Goal: Task Accomplishment & Management: Manage account settings

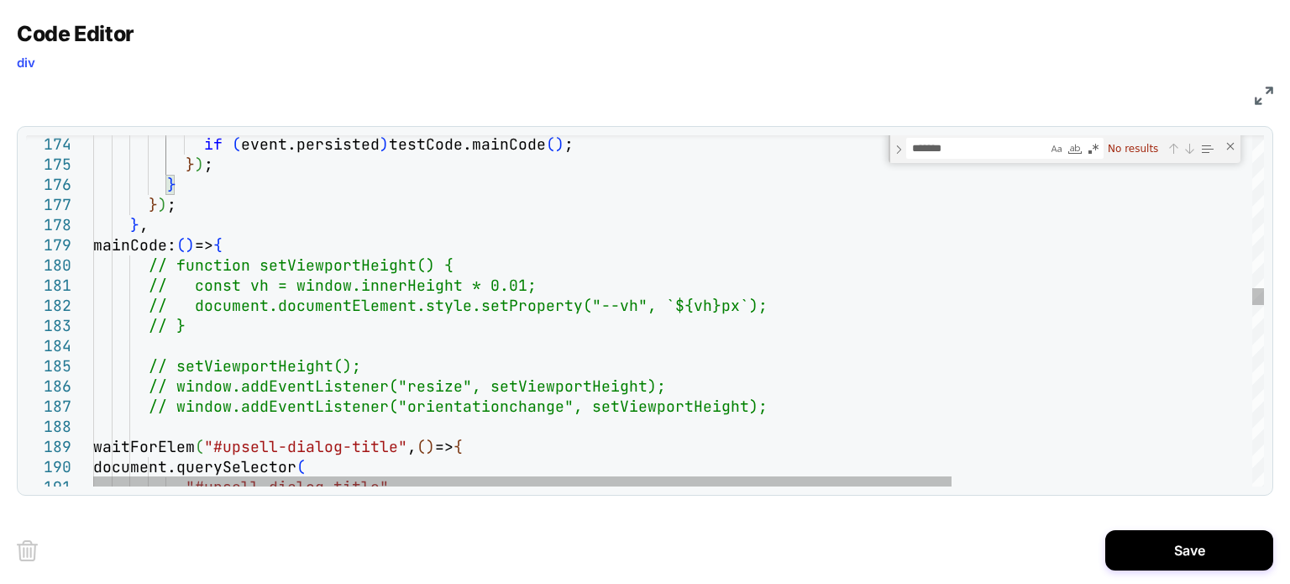
scroll to position [0, 13]
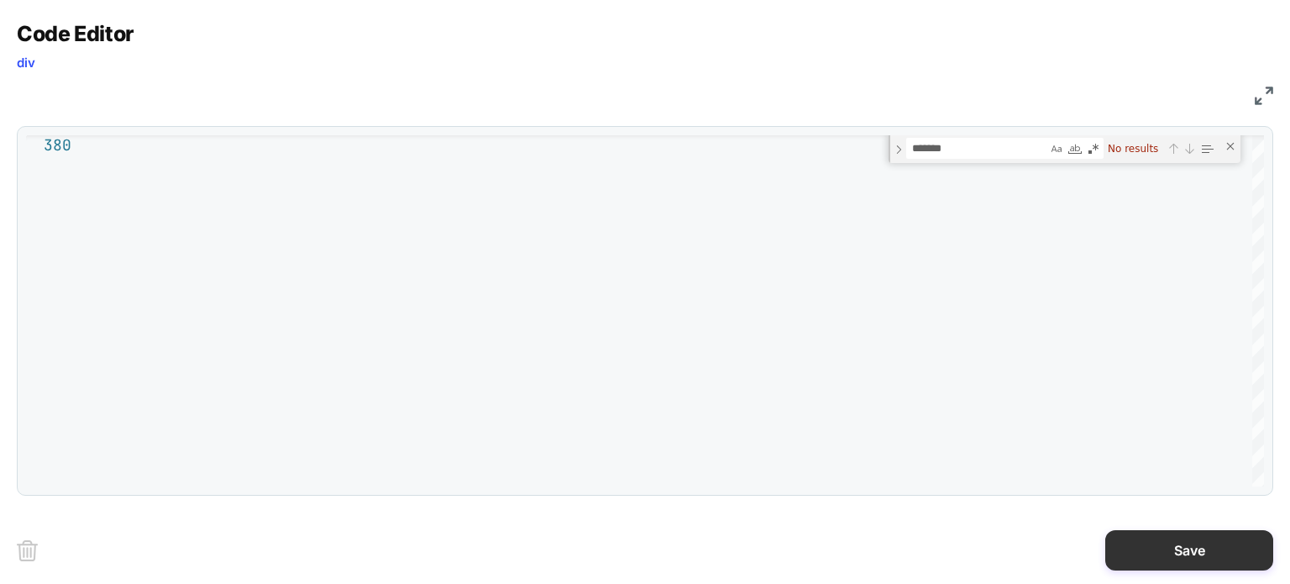
click at [1177, 567] on button "Save" at bounding box center [1190, 550] width 168 height 40
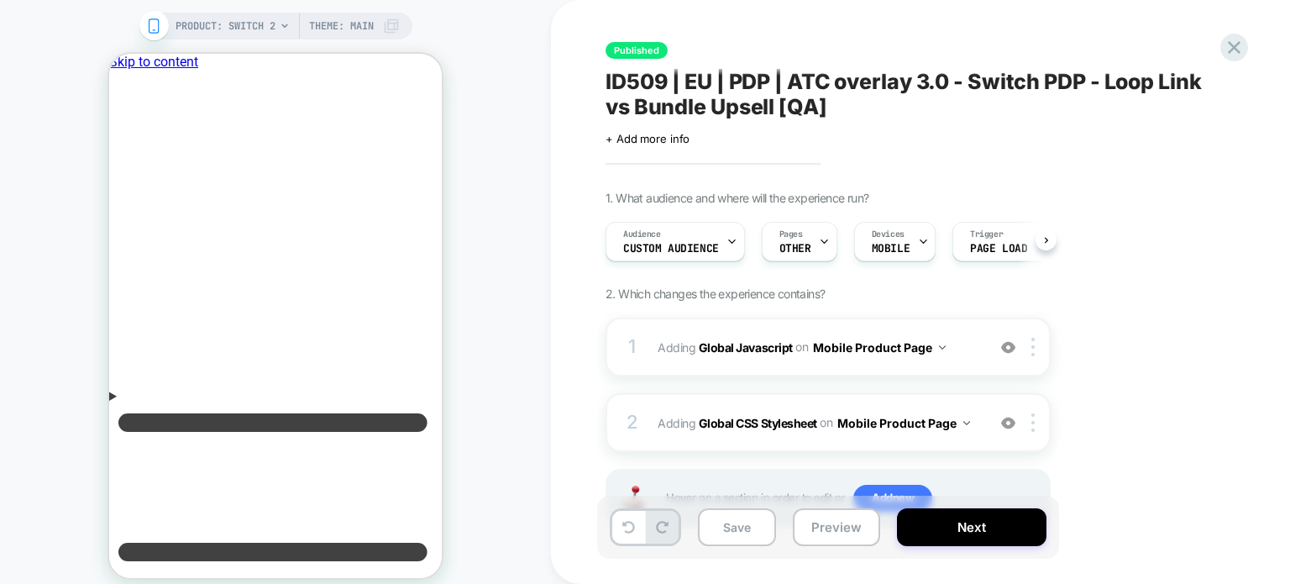
scroll to position [0, 0]
click at [766, 418] on b "Global CSS Stylesheet" at bounding box center [758, 422] width 118 height 14
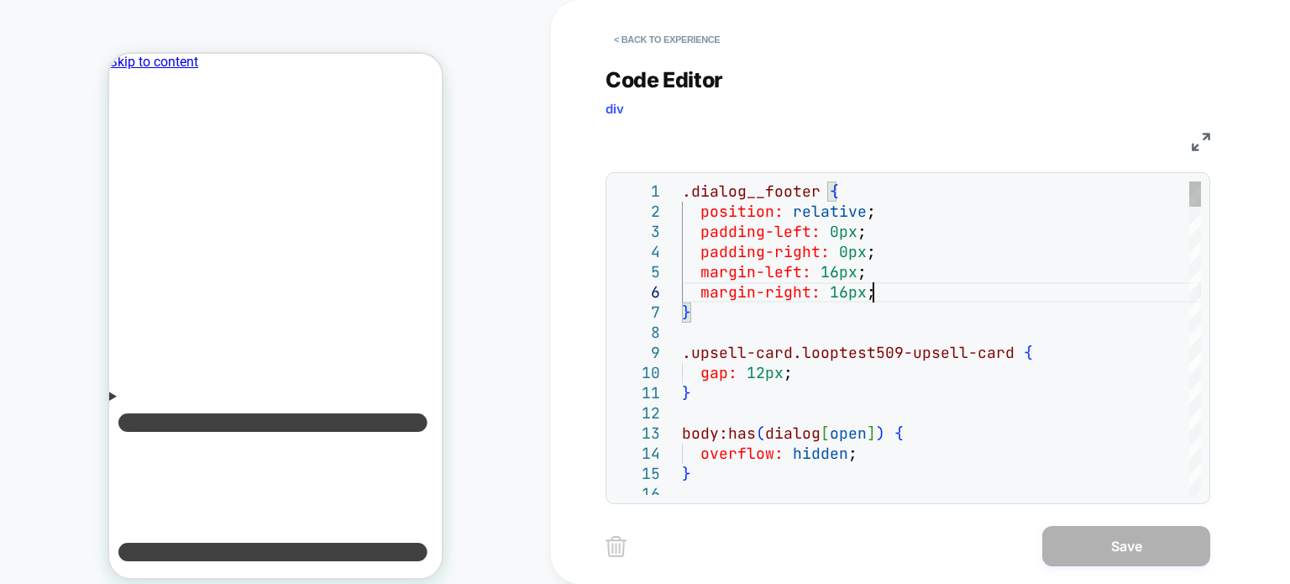
type textarea "*"
type textarea "**********"
type textarea "**"
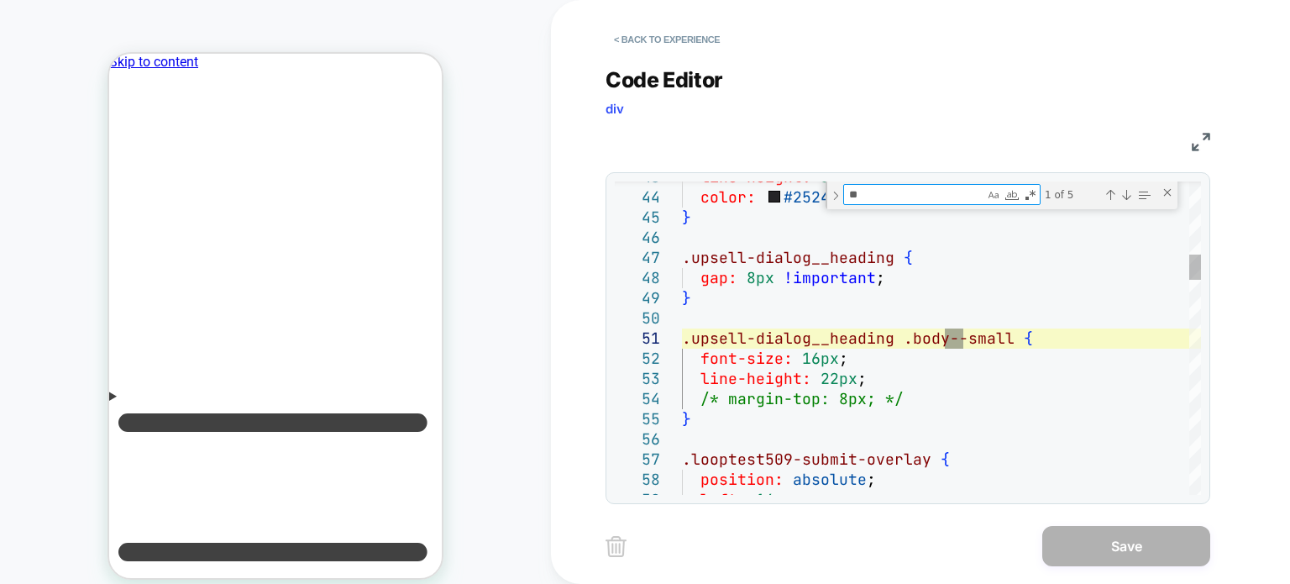
type textarea "**********"
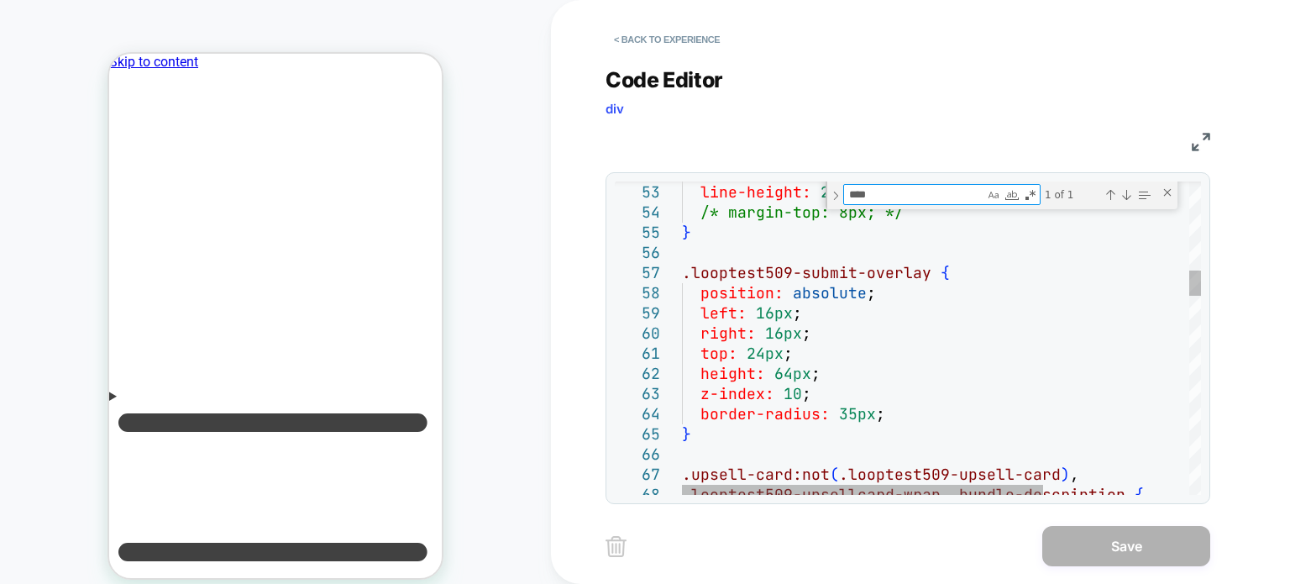
drag, startPoint x: 887, startPoint y: 197, endPoint x: 823, endPoint y: 182, distance: 65.4
click at [823, 182] on div "**********" at bounding box center [908, 337] width 586 height 313
type textarea "****"
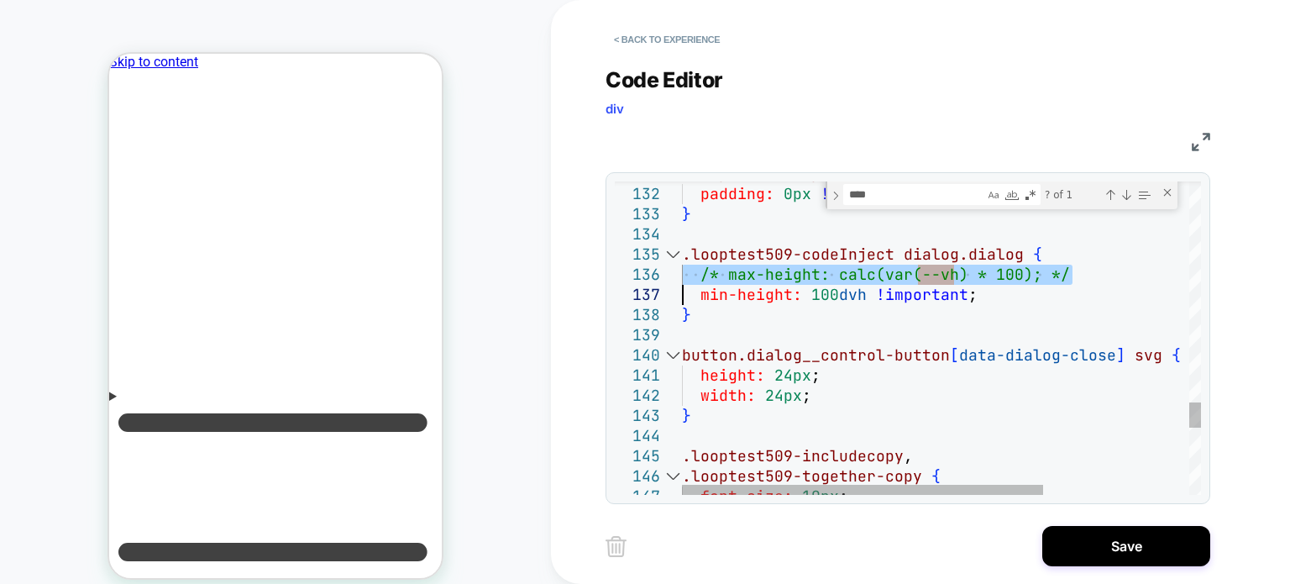
type textarea "**********"
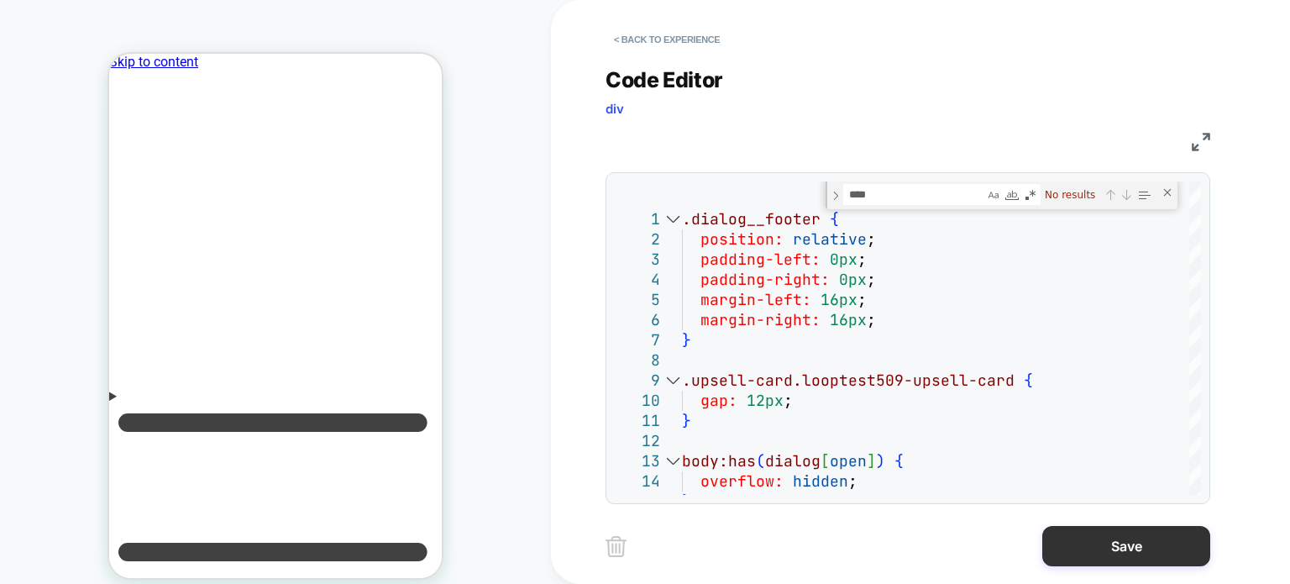
click at [1166, 539] on button "Save" at bounding box center [1127, 546] width 168 height 40
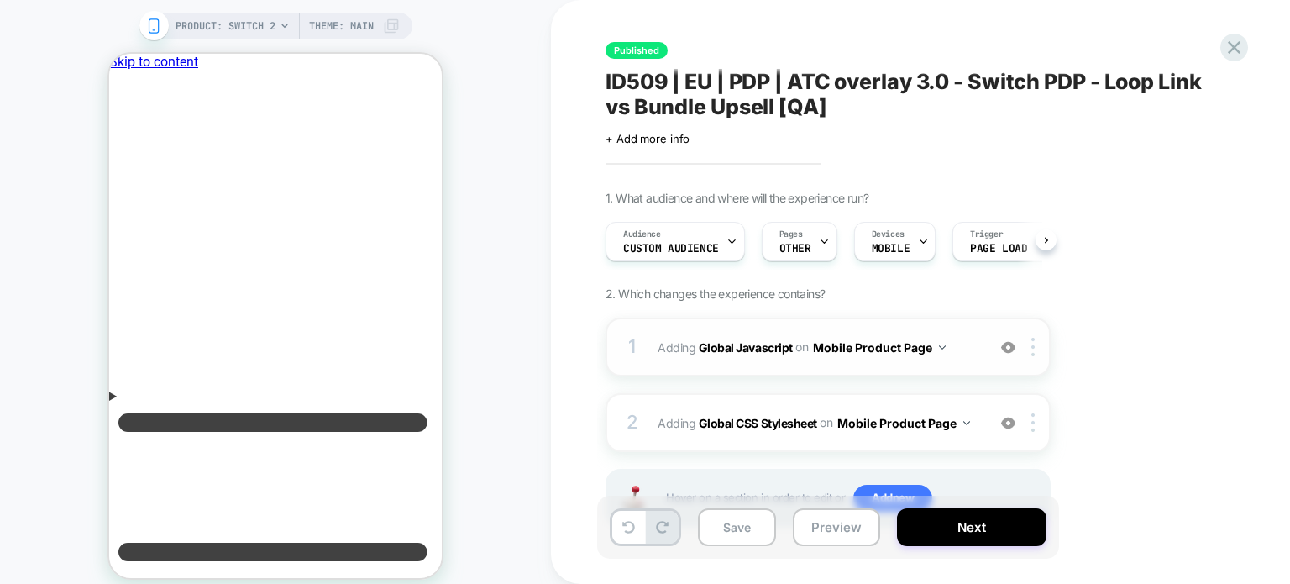
click at [762, 355] on span "Adding Global Javascript on Mobile Product Page" at bounding box center [818, 347] width 320 height 24
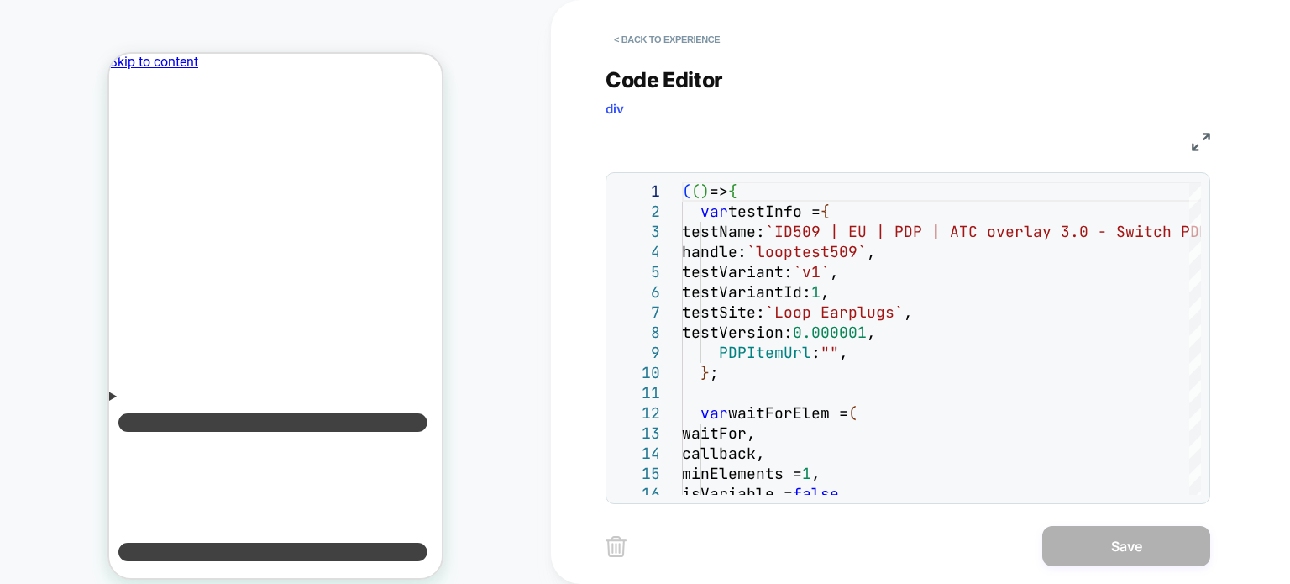
click at [1198, 148] on img at bounding box center [1201, 142] width 18 height 18
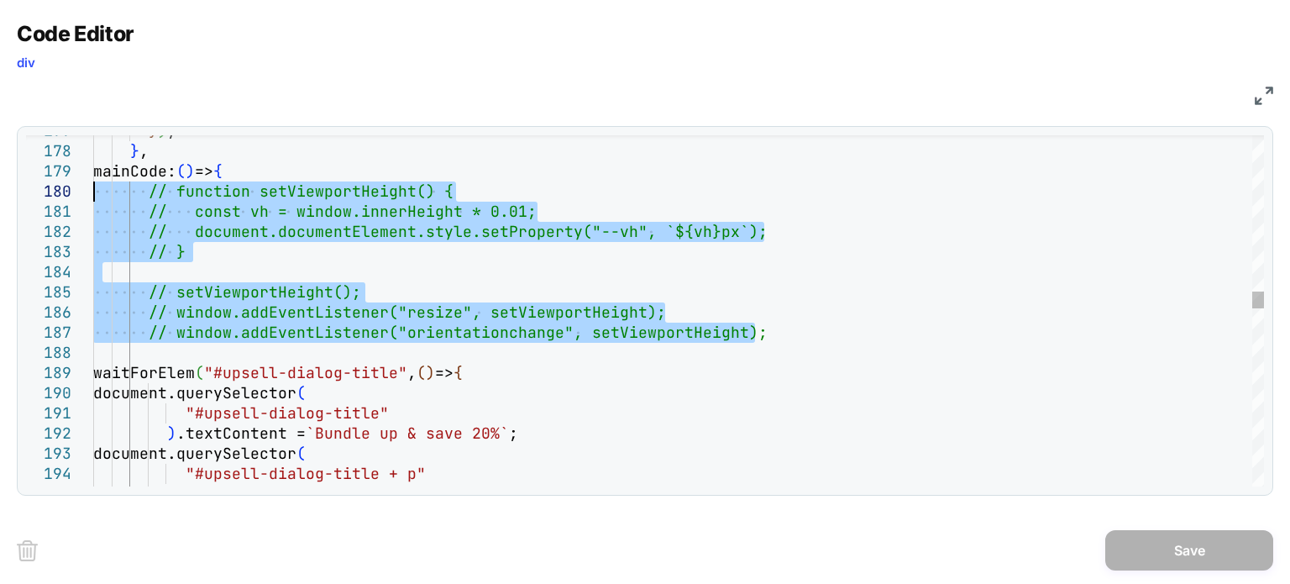
drag, startPoint x: 777, startPoint y: 335, endPoint x: 71, endPoint y: 194, distance: 719.7
click at [93, 194] on div "} ) ; } , mainCode: ( ) => { // function setViewportHeight() { // const vh = wi…" at bounding box center [678, 568] width 1171 height 7993
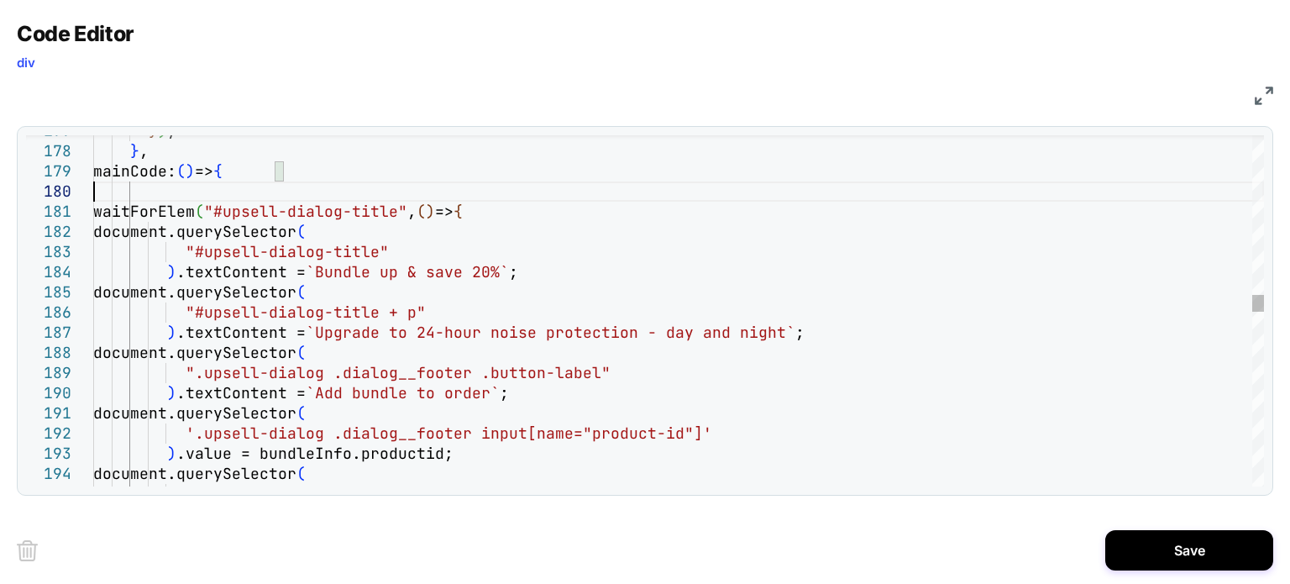
type textarea "**********"
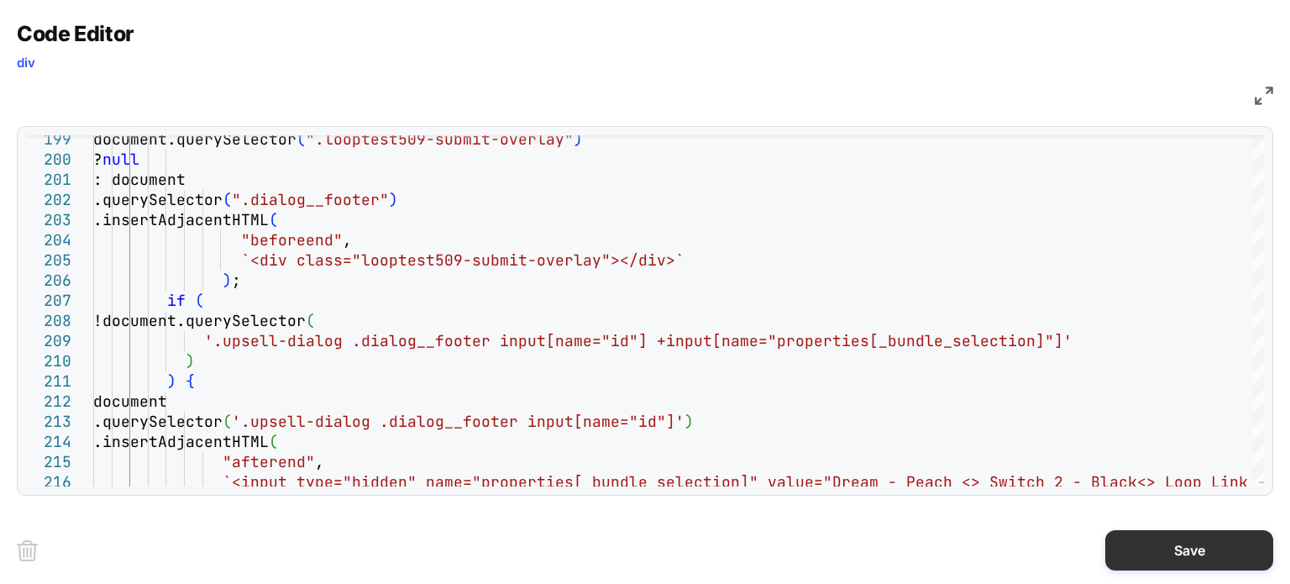
click at [1169, 534] on button "Save" at bounding box center [1190, 550] width 168 height 40
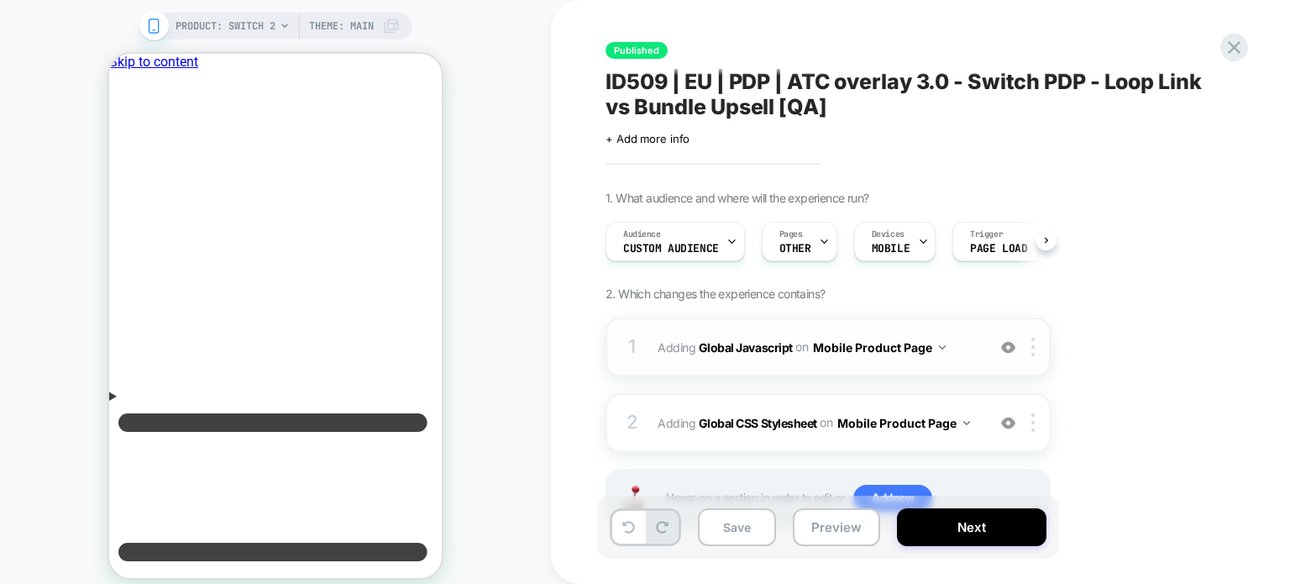
scroll to position [70, 0]
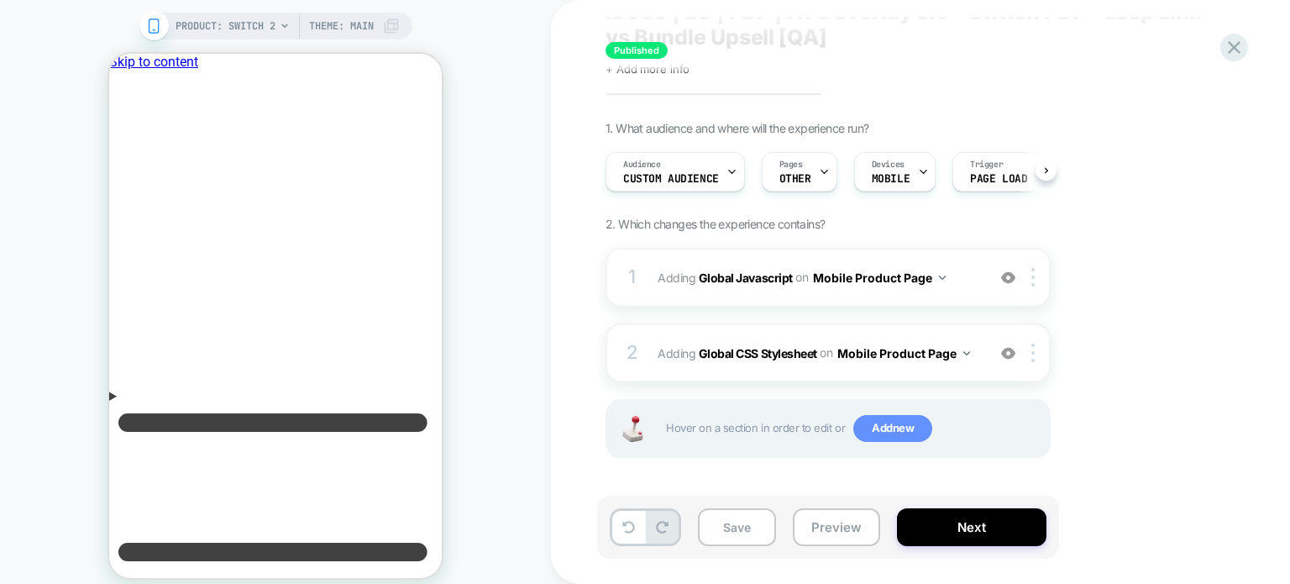
click at [896, 430] on span "Add new" at bounding box center [893, 428] width 79 height 27
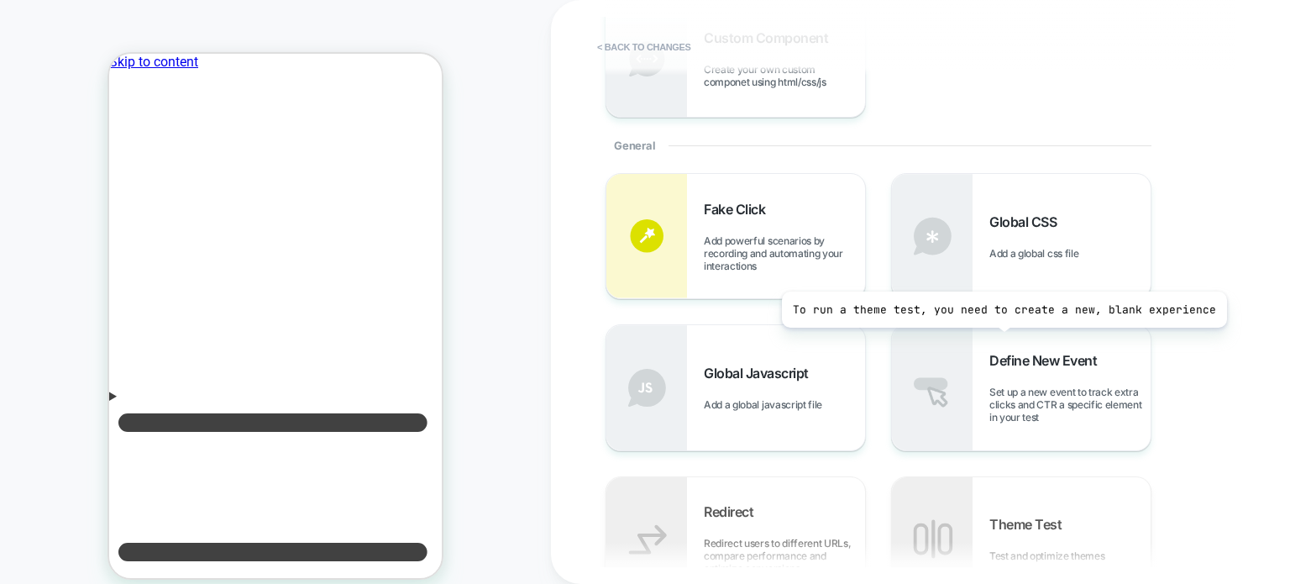
scroll to position [419, 0]
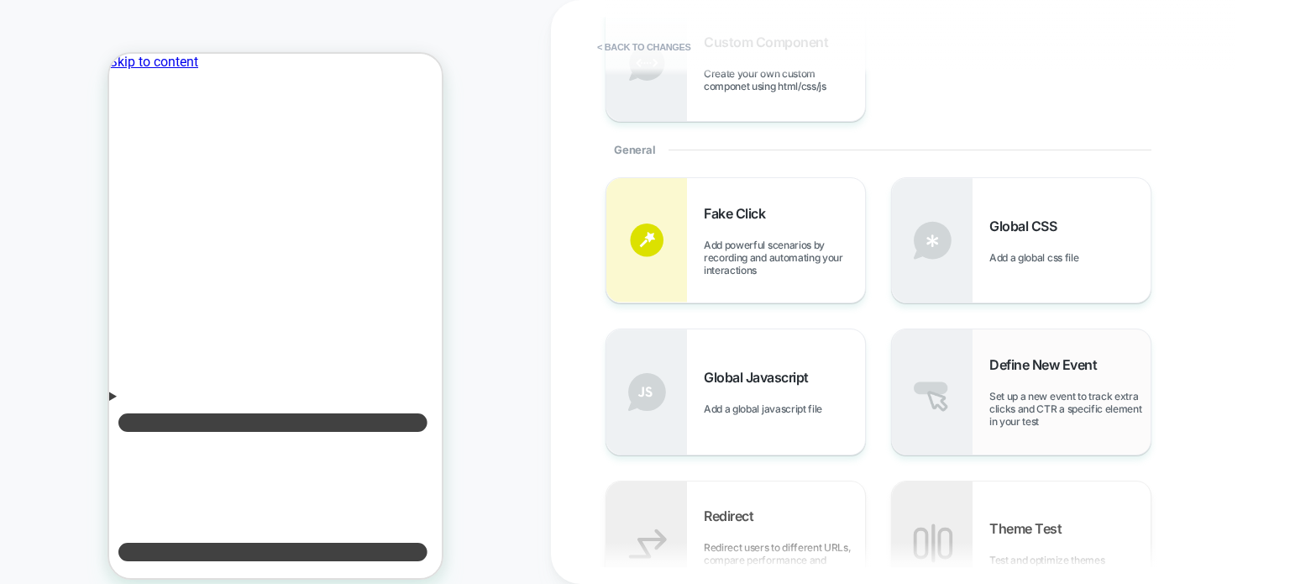
click at [1008, 399] on span "Set up a new event to track extra clicks and CTR a specific element in your test" at bounding box center [1070, 409] width 161 height 38
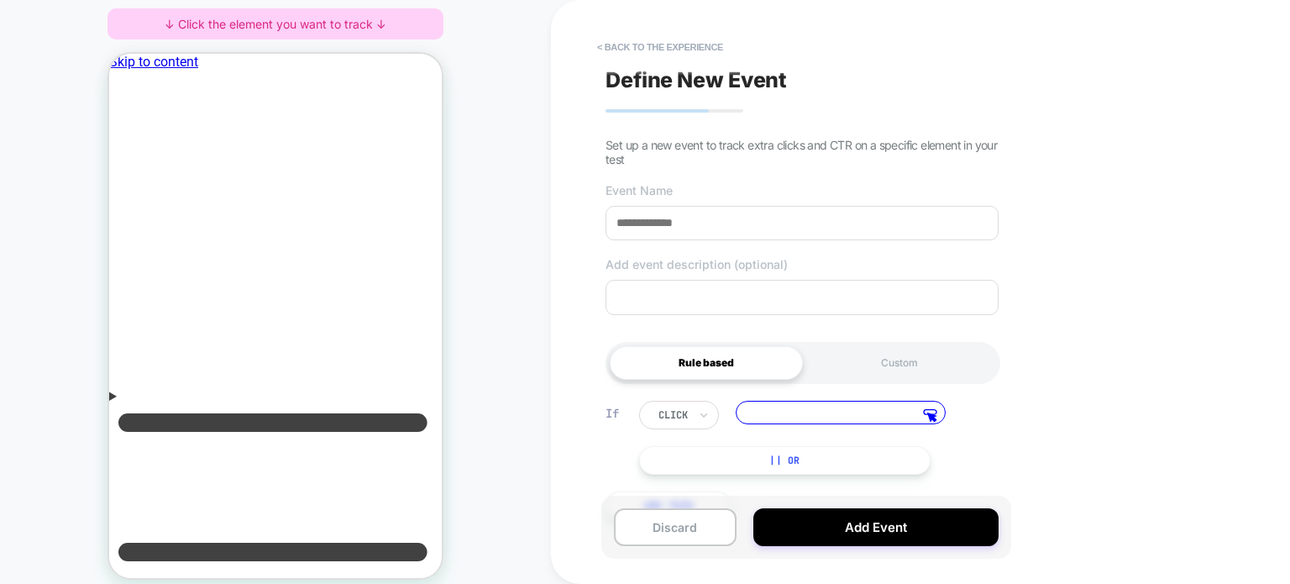
click at [694, 228] on input at bounding box center [802, 223] width 393 height 34
type input "*"
paste input "**********"
click at [665, 223] on input "**********" at bounding box center [802, 223] width 393 height 34
click at [736, 229] on input "**********" at bounding box center [802, 223] width 393 height 34
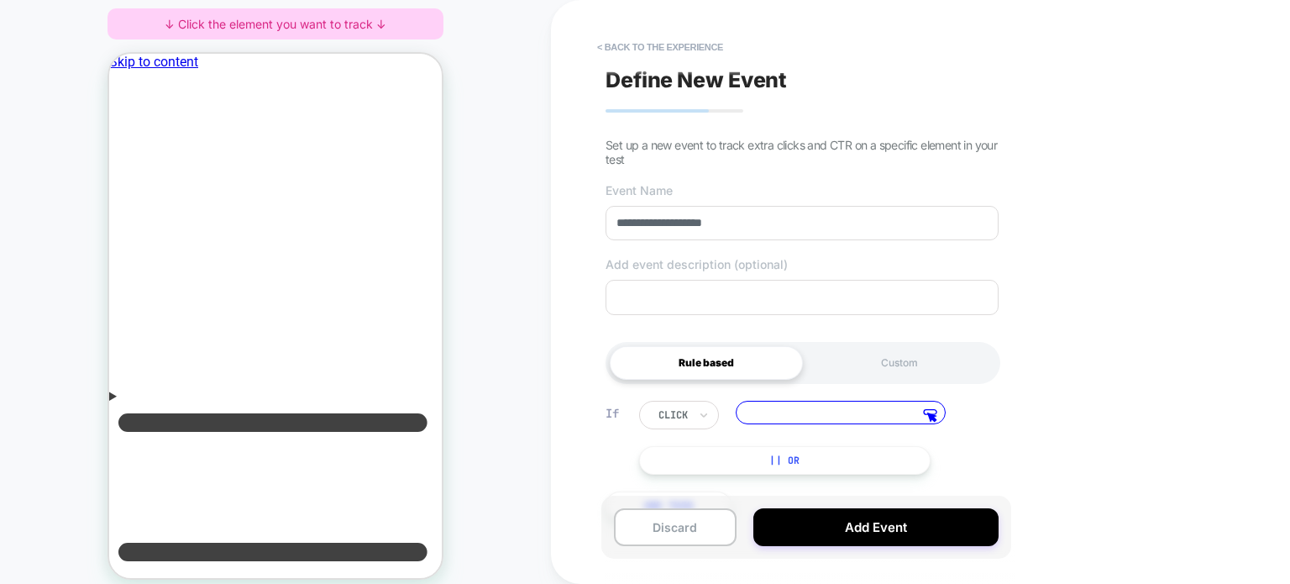
type input "**********"
click at [739, 298] on textarea at bounding box center [802, 297] width 393 height 35
click at [806, 419] on input at bounding box center [841, 413] width 210 height 24
paste input "**********"
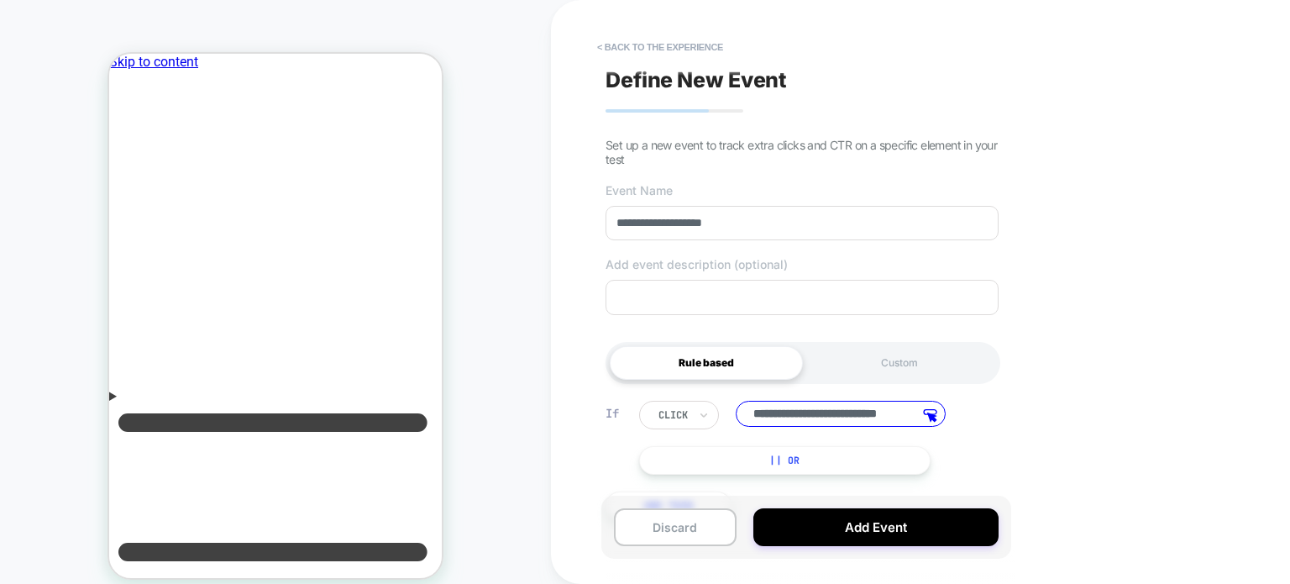
scroll to position [37, 0]
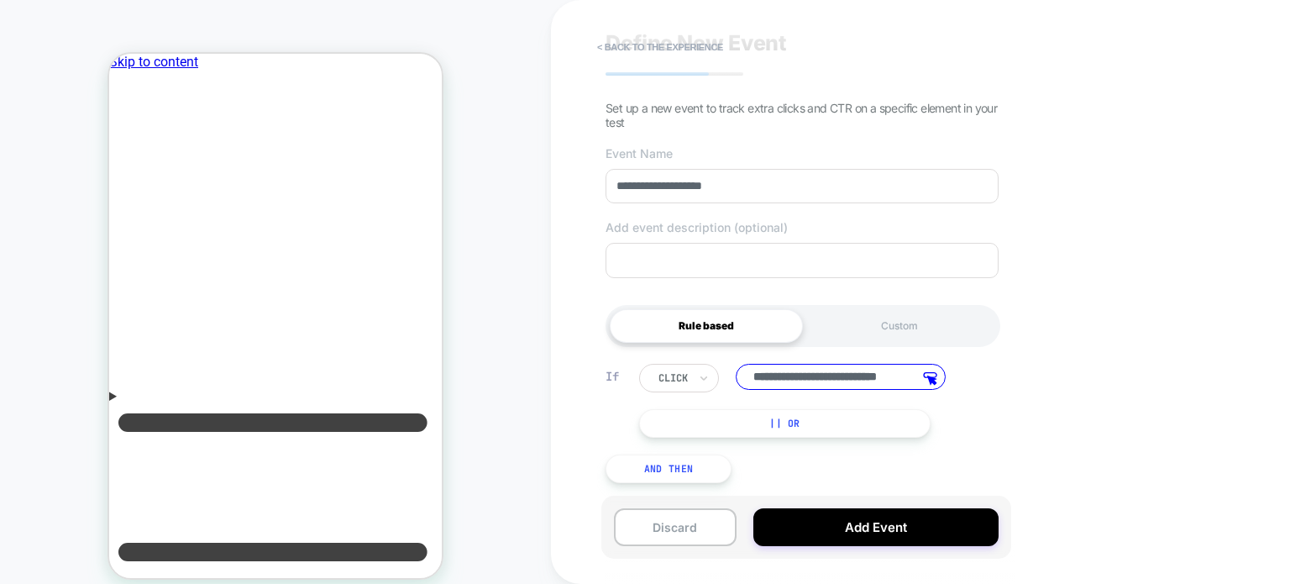
type input "**********"
click at [695, 381] on div "click" at bounding box center [679, 378] width 80 height 29
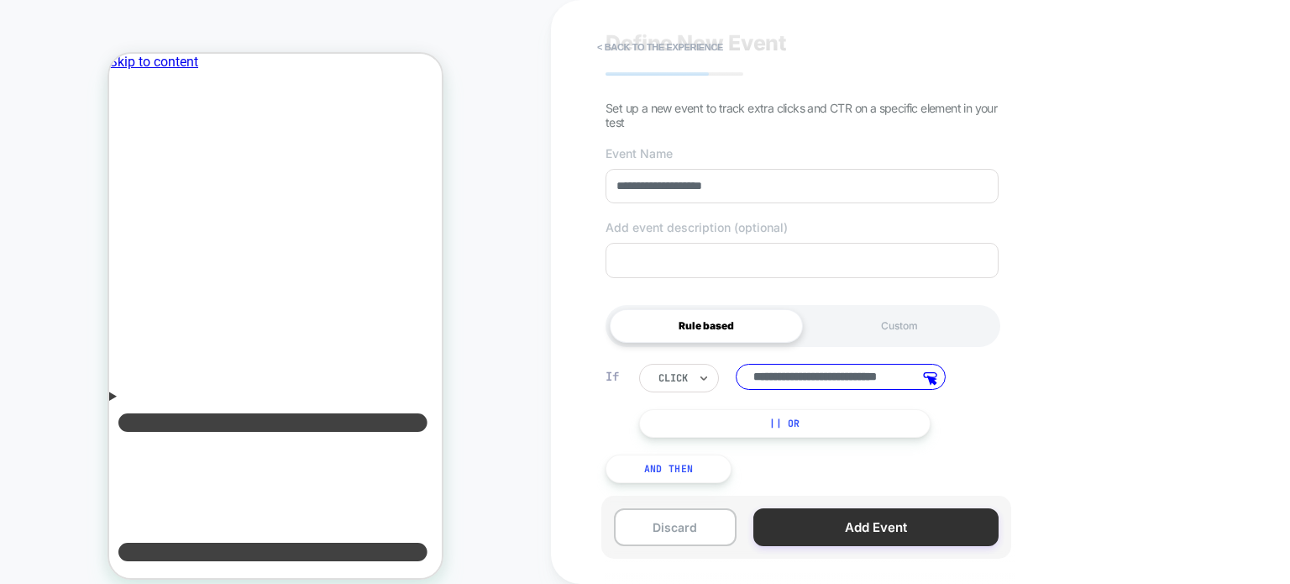
click at [931, 537] on button "Add Event" at bounding box center [876, 527] width 245 height 38
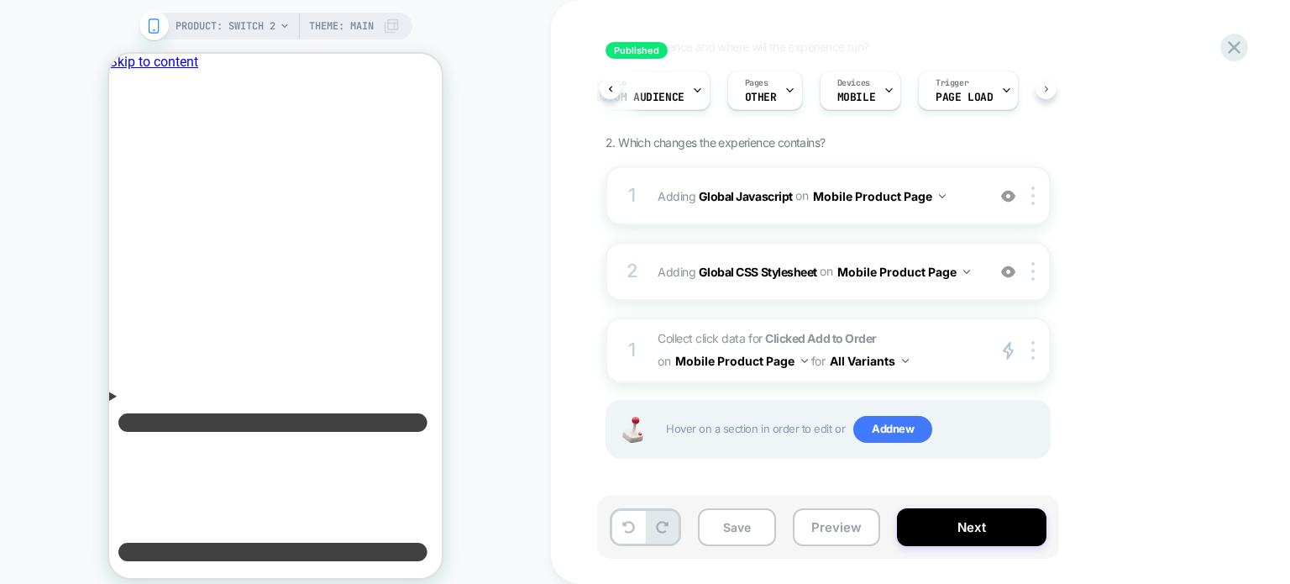
scroll to position [0, 49]
click at [978, 89] on div "Trigger Page Load" at bounding box center [950, 90] width 91 height 38
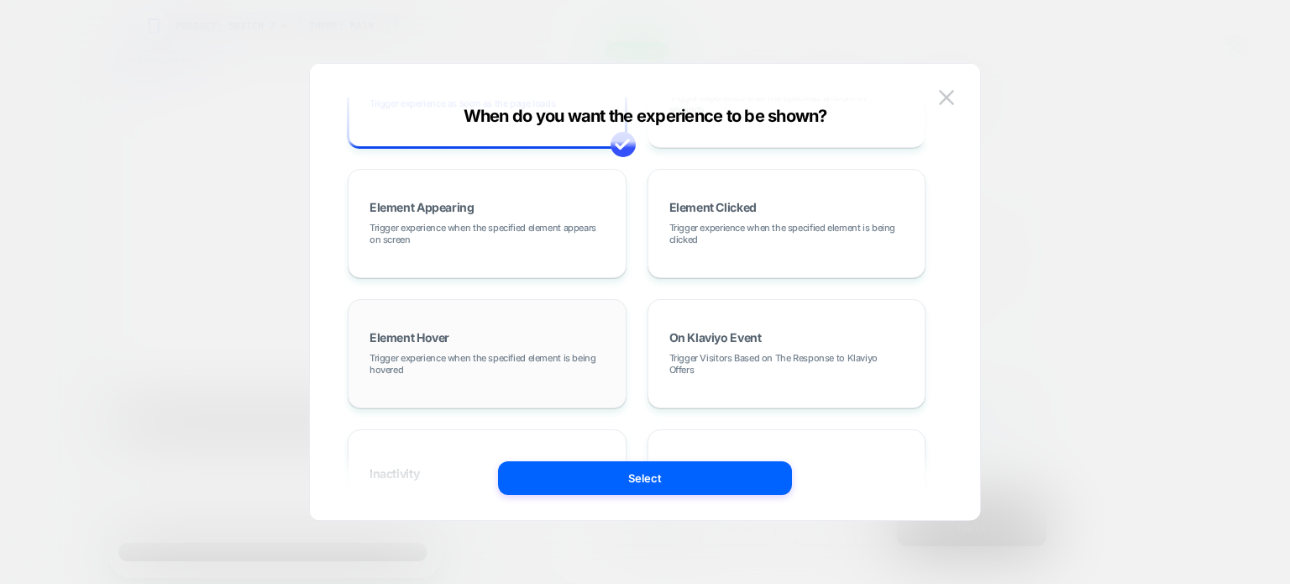
scroll to position [89, 0]
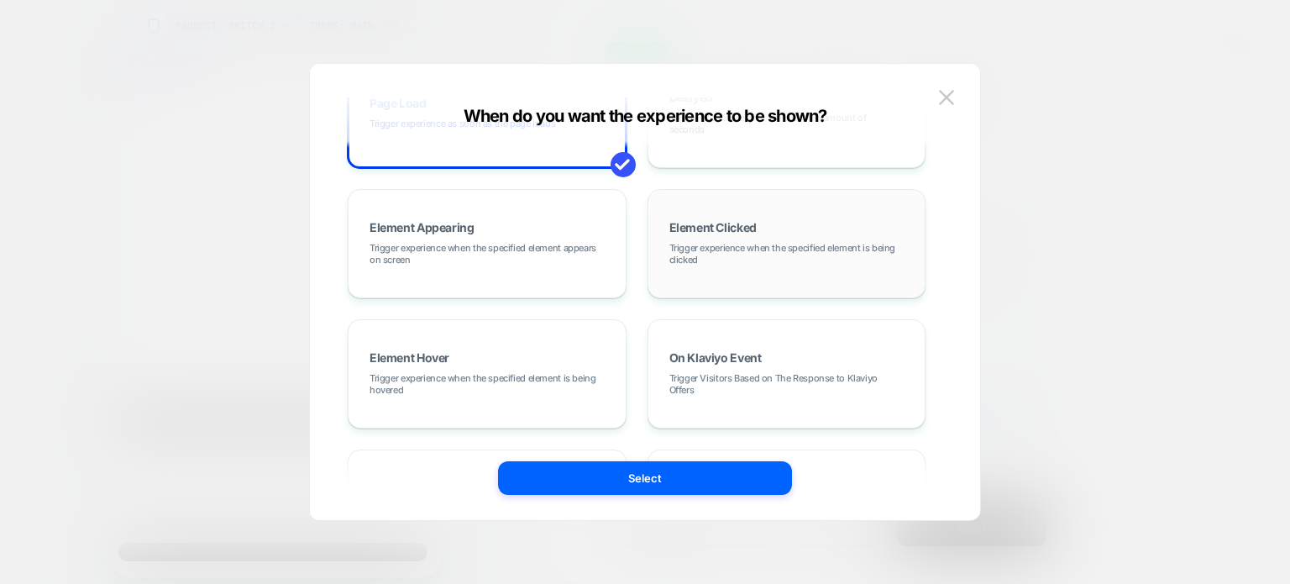
click at [670, 242] on span "Trigger experience when the specified element is being clicked" at bounding box center [787, 254] width 235 height 24
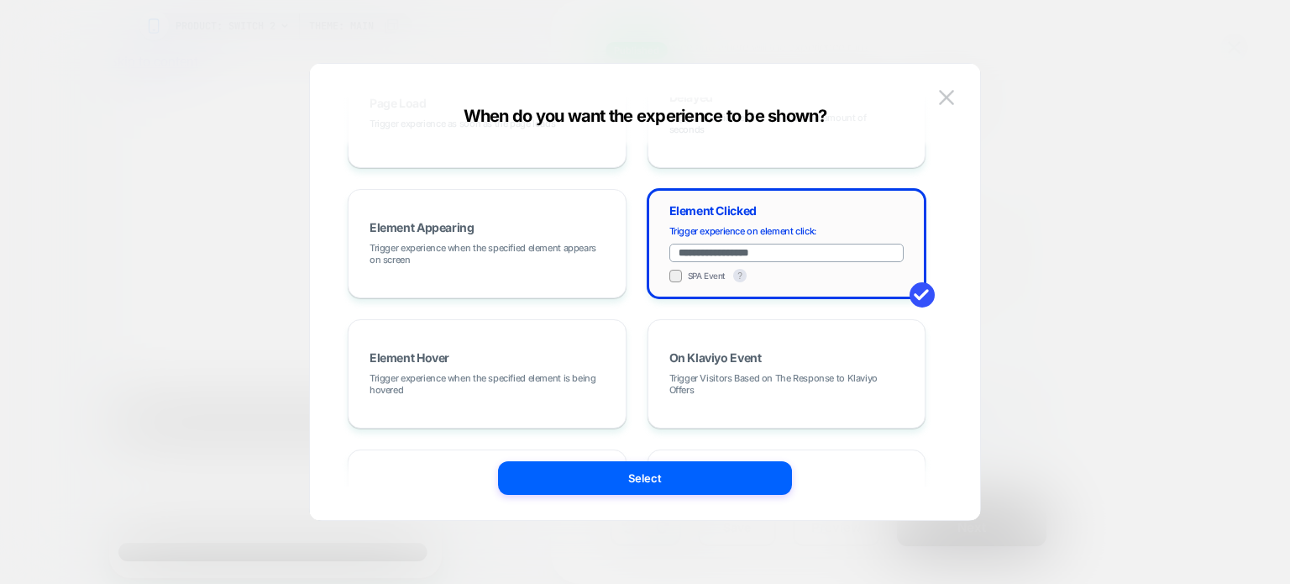
click at [763, 245] on input "**********" at bounding box center [787, 253] width 235 height 18
paste input "**********"
type input "**********"
click at [706, 497] on div "**********" at bounding box center [645, 300] width 620 height 439
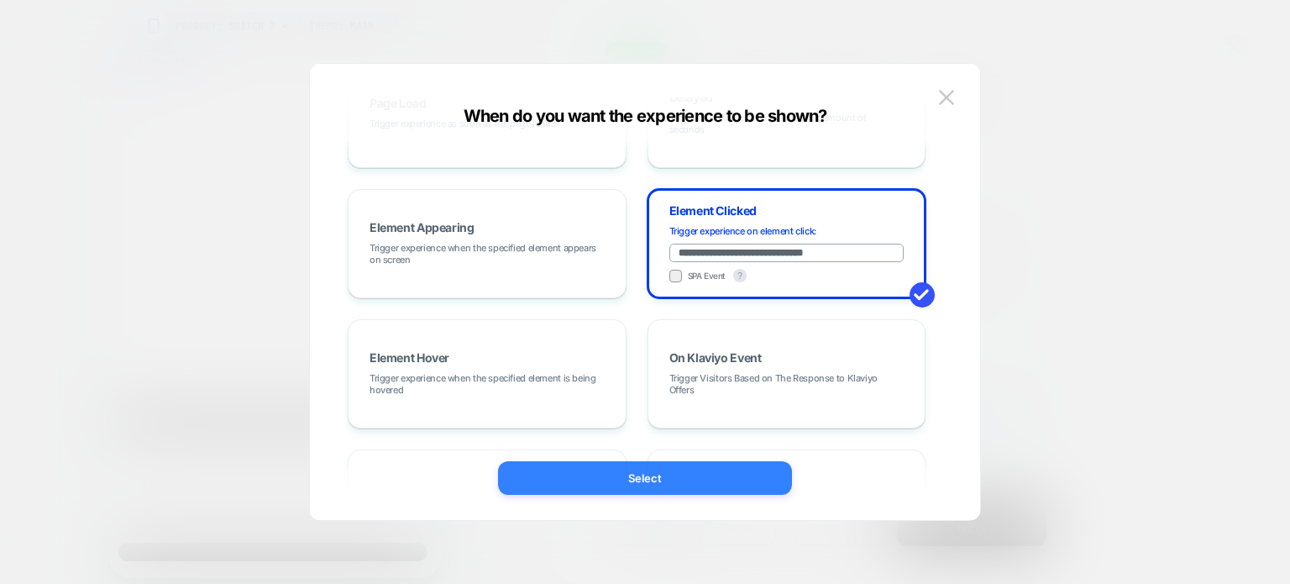
click at [641, 482] on button "Select" at bounding box center [645, 478] width 294 height 34
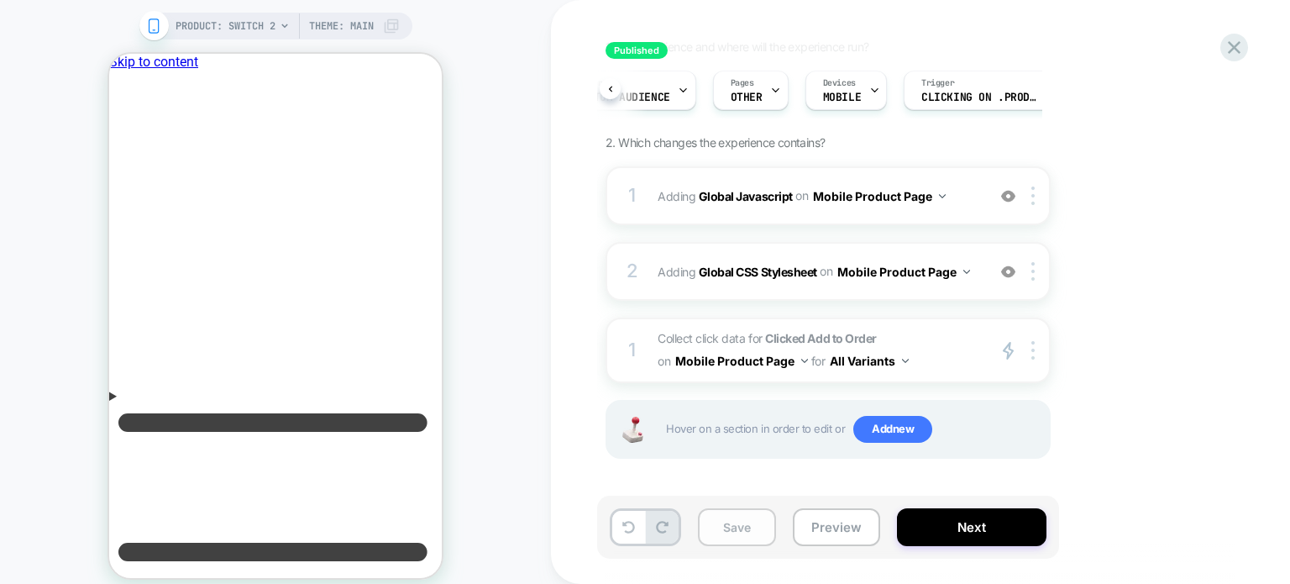
click at [731, 533] on button "Save" at bounding box center [737, 527] width 78 height 38
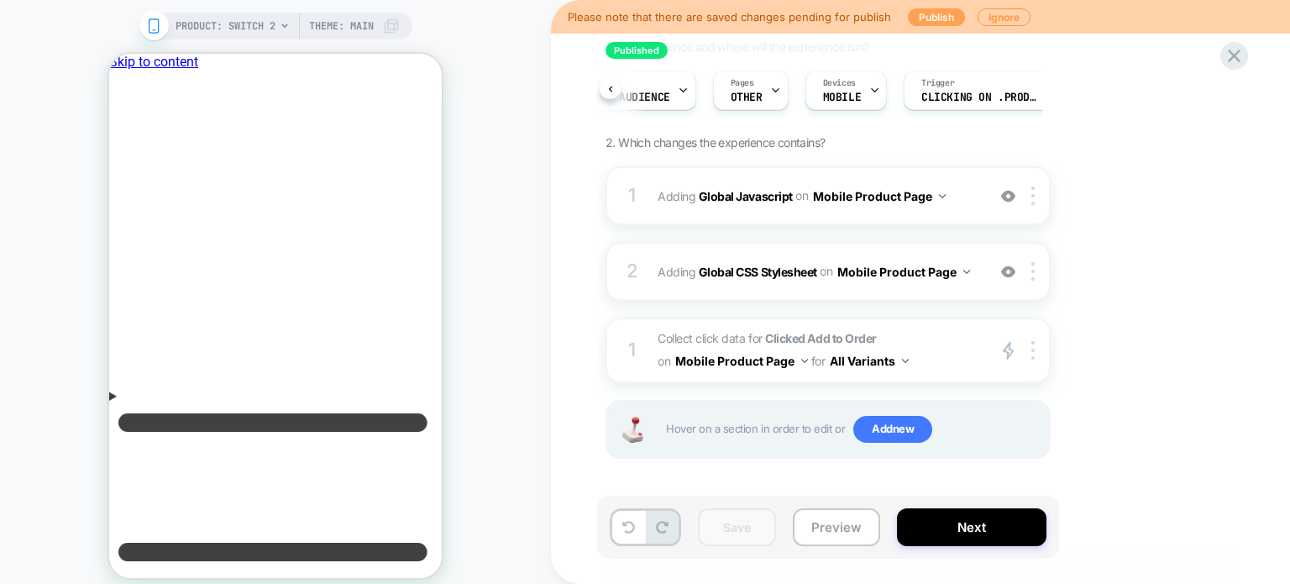
drag, startPoint x: 916, startPoint y: 7, endPoint x: 921, endPoint y: 18, distance: 12.0
click at [921, 18] on div "Please note that there are saved changes pending for publish Publish Ignore" at bounding box center [920, 17] width 739 height 34
click at [921, 18] on button "Publish" at bounding box center [936, 17] width 57 height 18
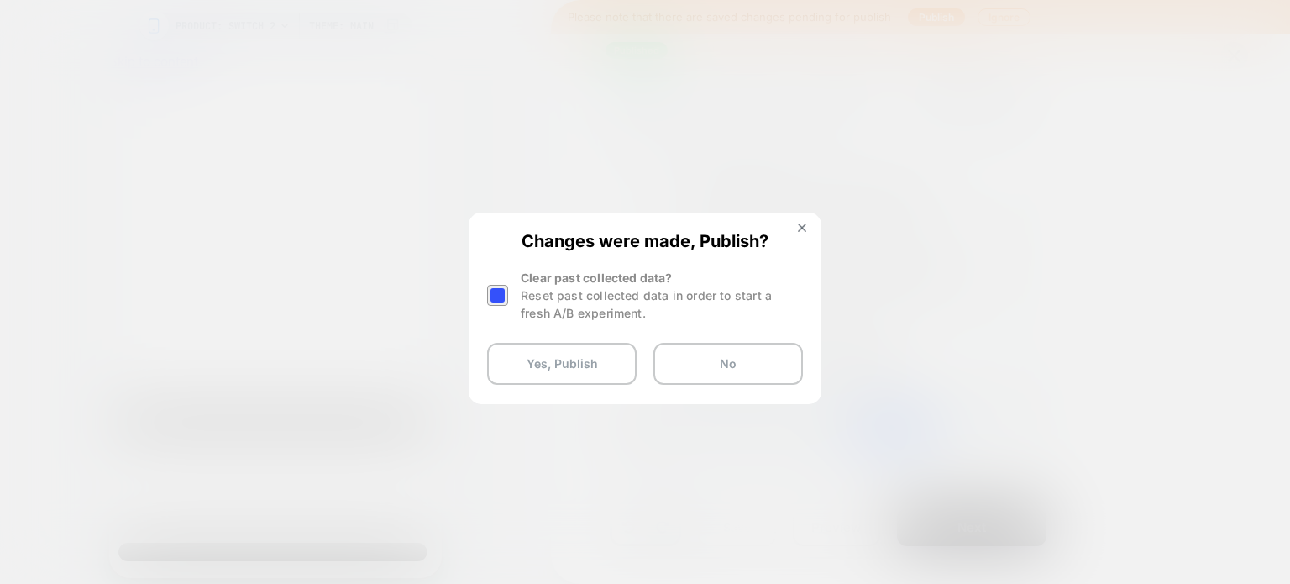
click at [501, 292] on div at bounding box center [497, 295] width 21 height 21
click at [539, 368] on button "Yes, Publish" at bounding box center [562, 364] width 150 height 42
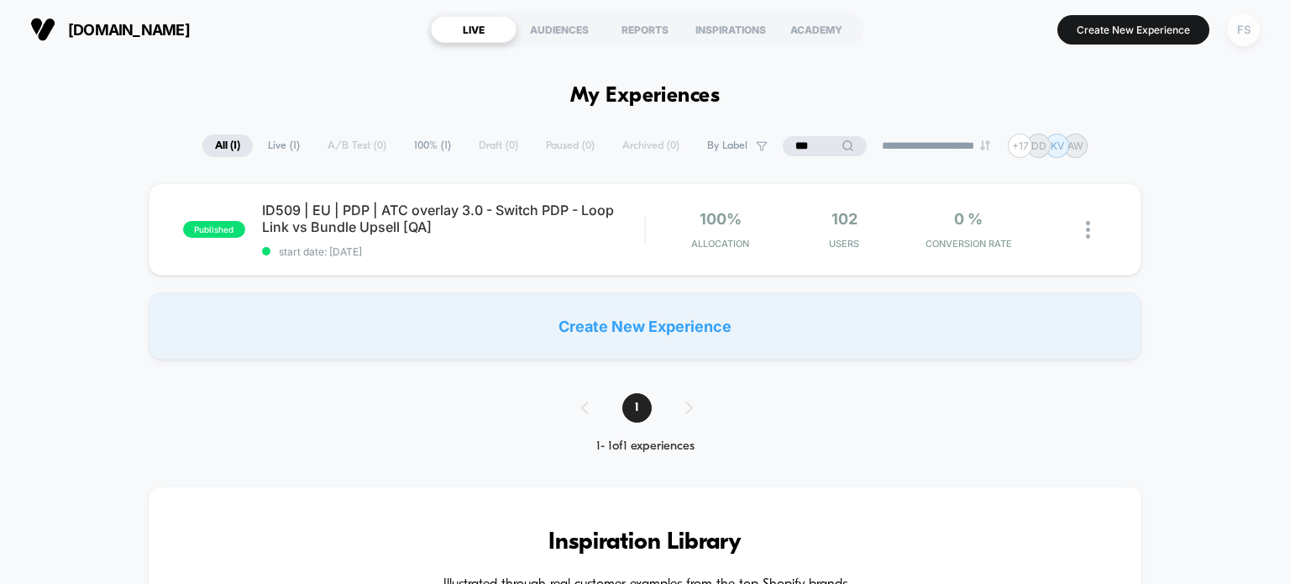
click at [1243, 40] on div "FS" at bounding box center [1243, 29] width 33 height 33
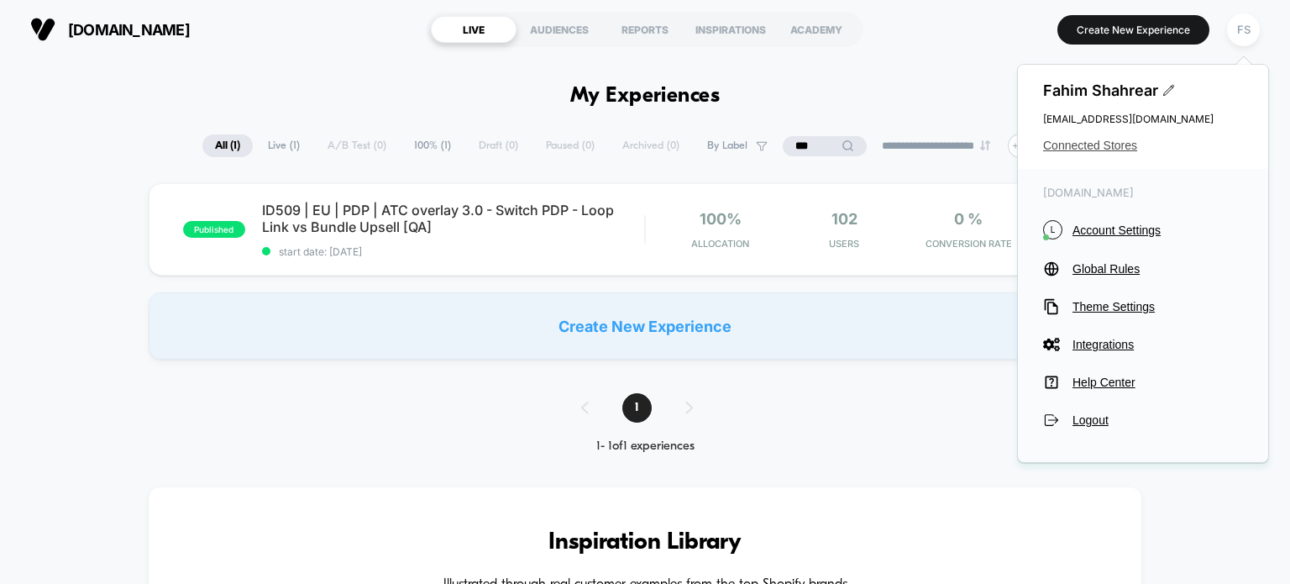
click at [1096, 150] on span "Connected Stores" at bounding box center [1143, 145] width 200 height 13
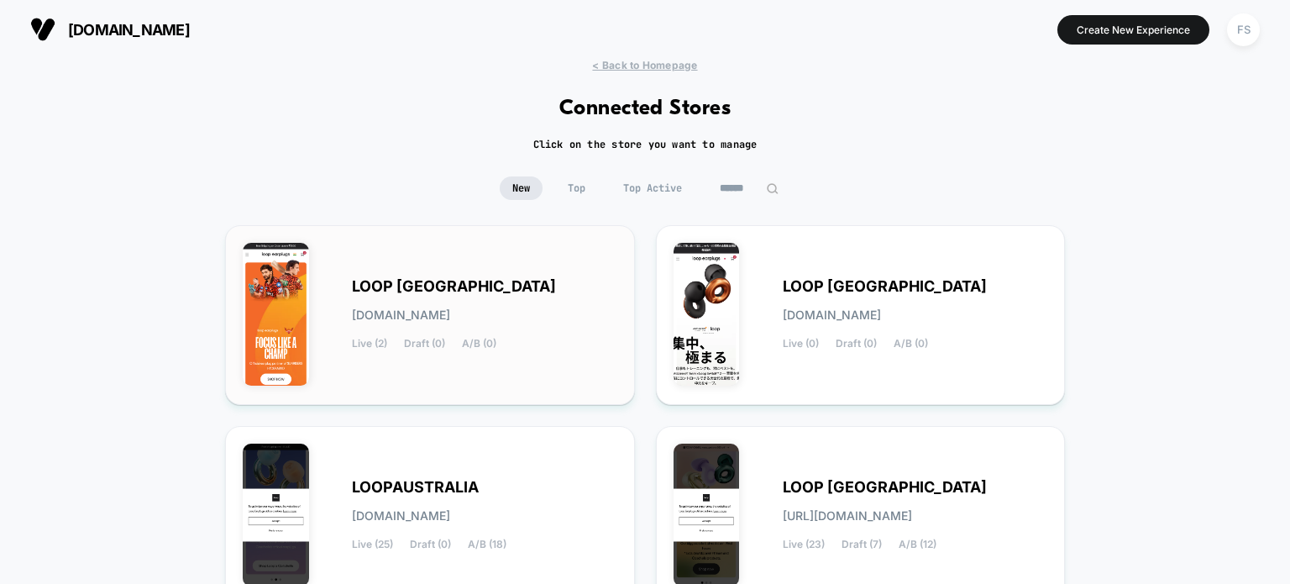
click at [491, 285] on div "LOOP INDIA loop-india.myshopify.com Live (2) Draft (0) A/B (0)" at bounding box center [484, 315] width 265 height 69
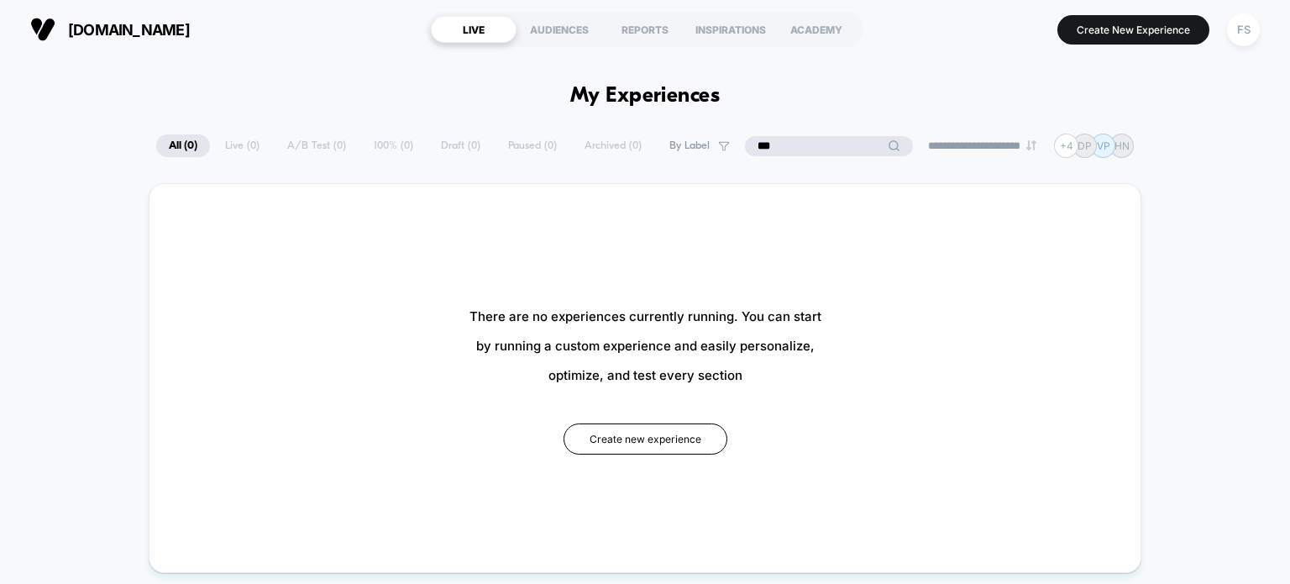
click at [805, 146] on input "***" at bounding box center [829, 146] width 168 height 20
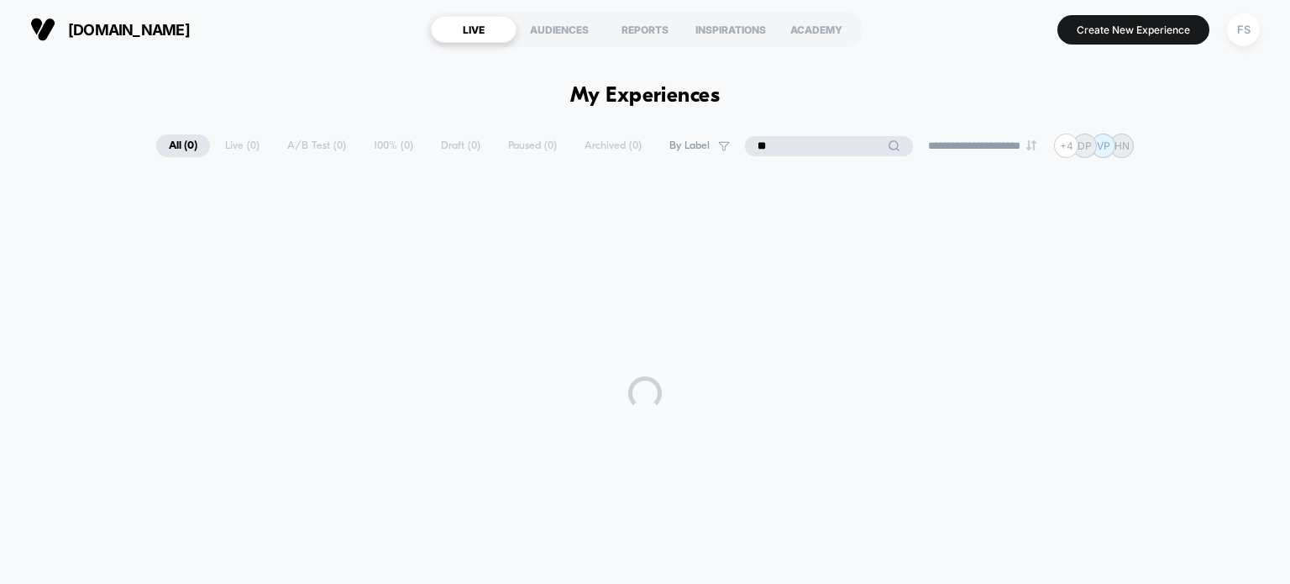
type input "*"
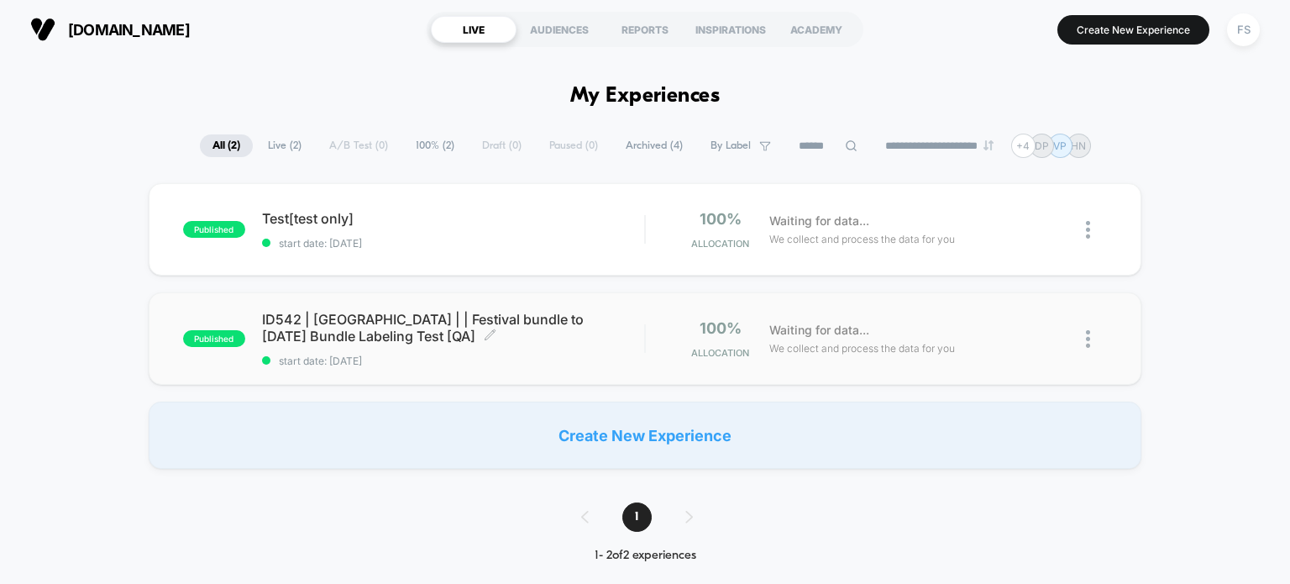
click at [307, 334] on span "ID542 | India | | Festival bundle to Diwali Bundle Labeling Test [QA] Click to …" at bounding box center [453, 328] width 383 height 34
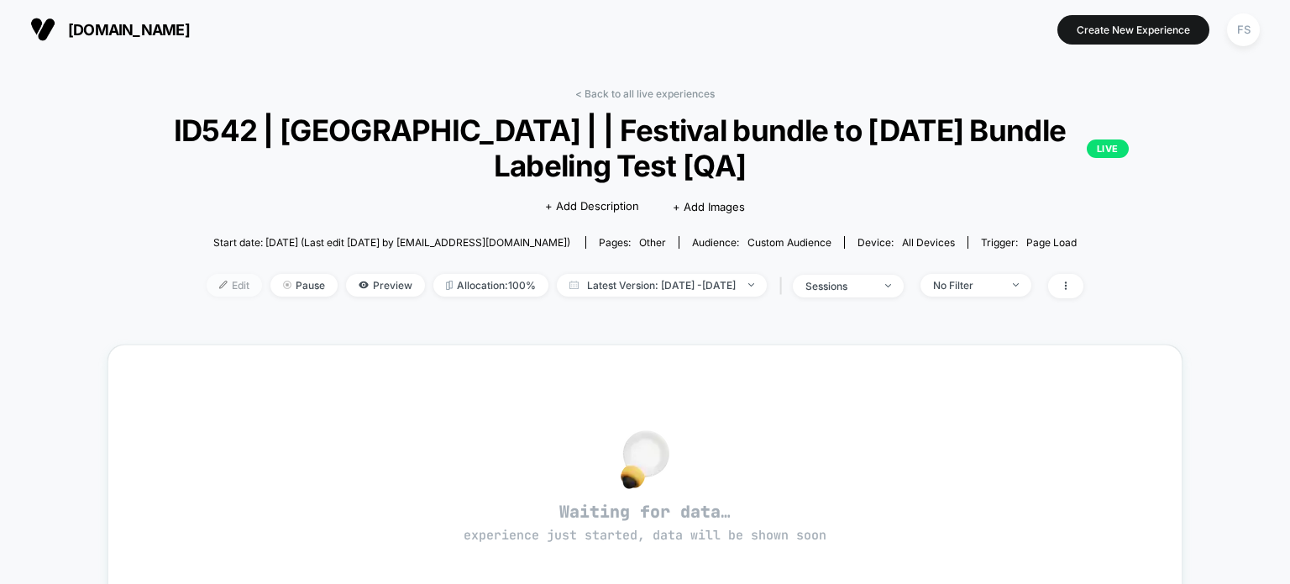
click at [208, 277] on span "Edit" at bounding box center [234, 285] width 55 height 23
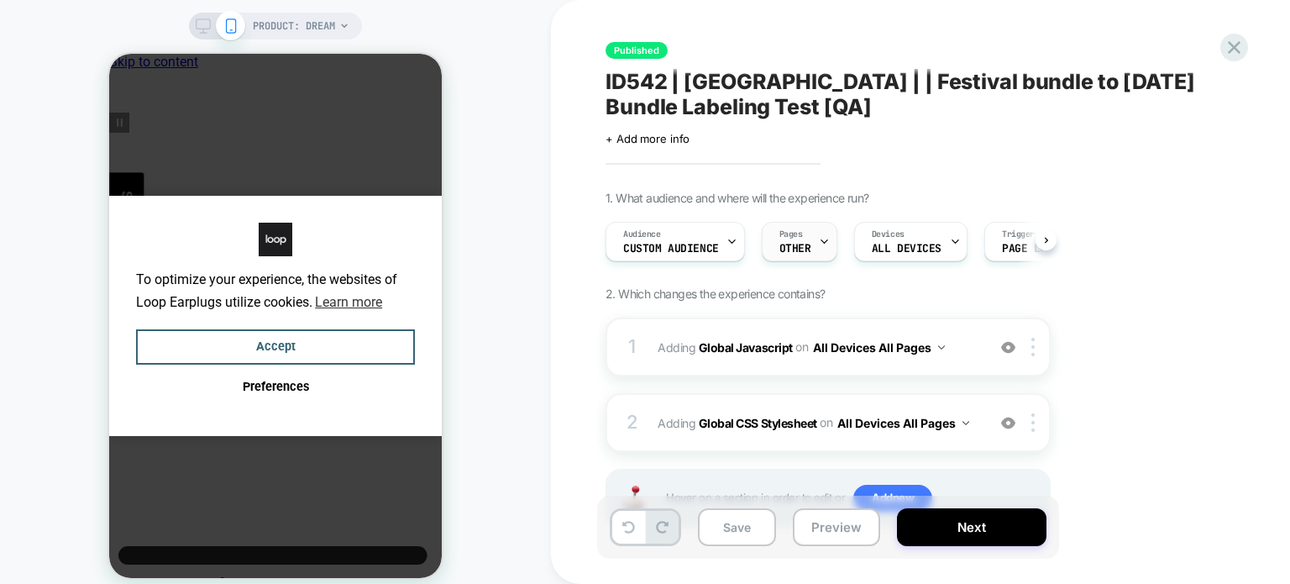
click at [805, 260] on div "Pages OTHER" at bounding box center [796, 242] width 66 height 38
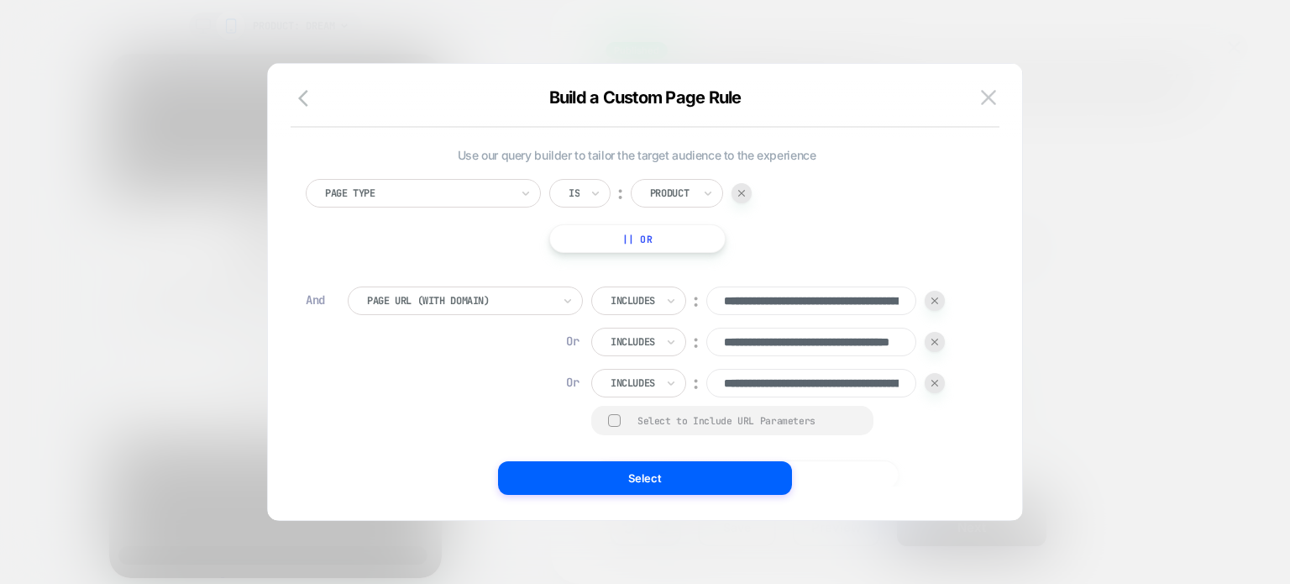
click at [745, 201] on div at bounding box center [742, 193] width 20 height 20
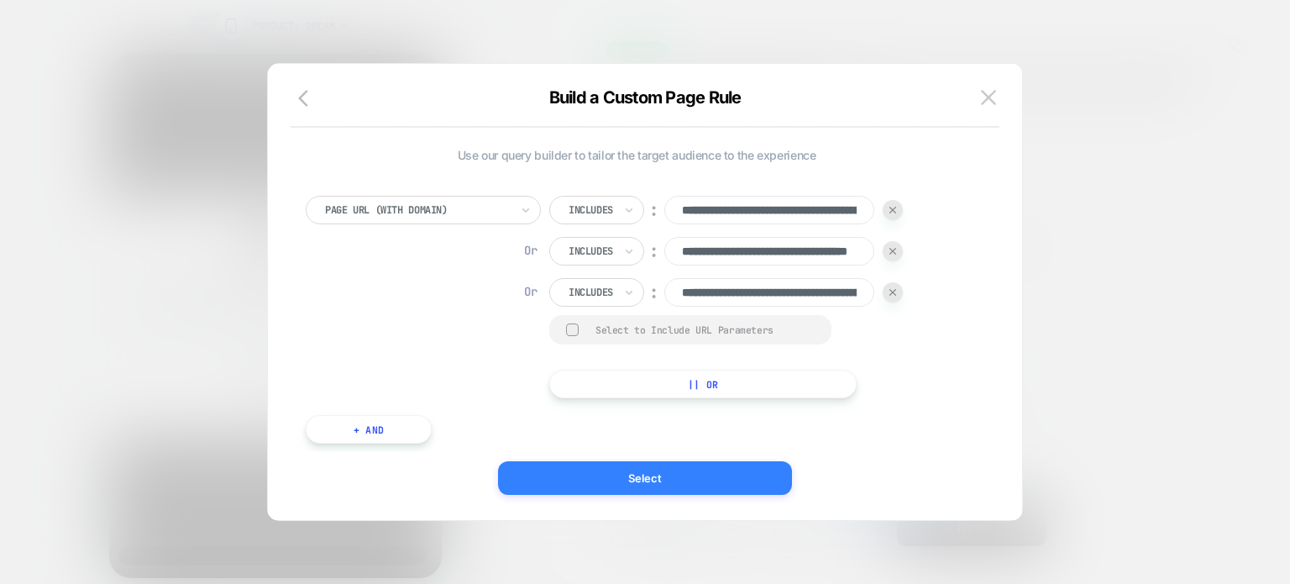
click at [660, 480] on button "Select" at bounding box center [645, 478] width 294 height 34
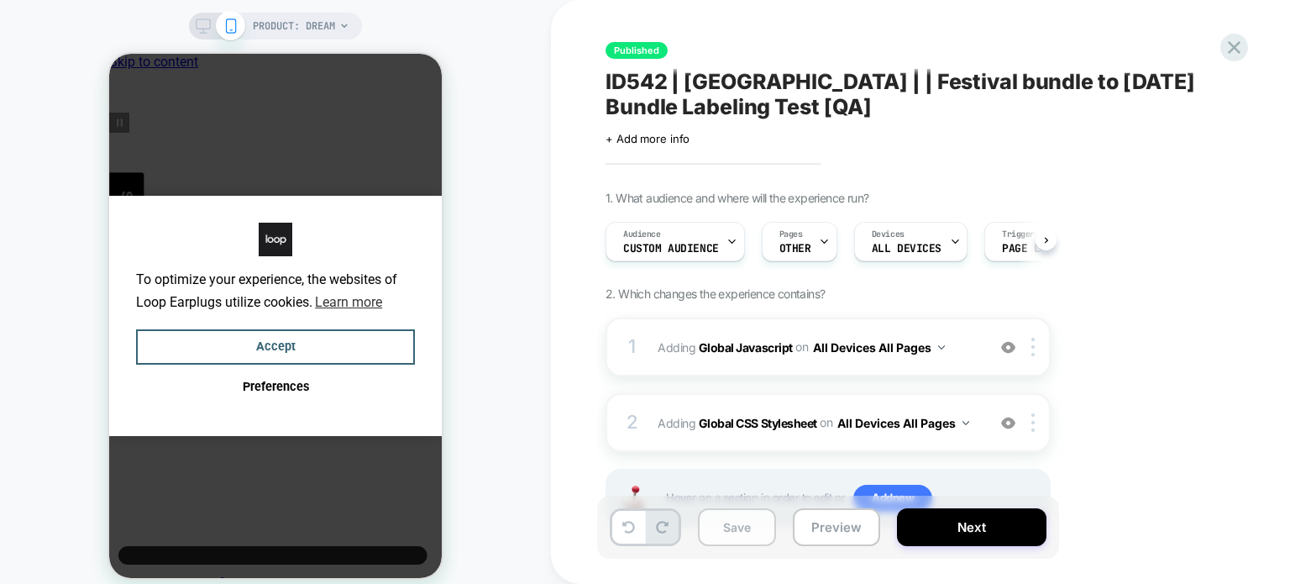
click at [763, 532] on button "Save" at bounding box center [737, 527] width 78 height 38
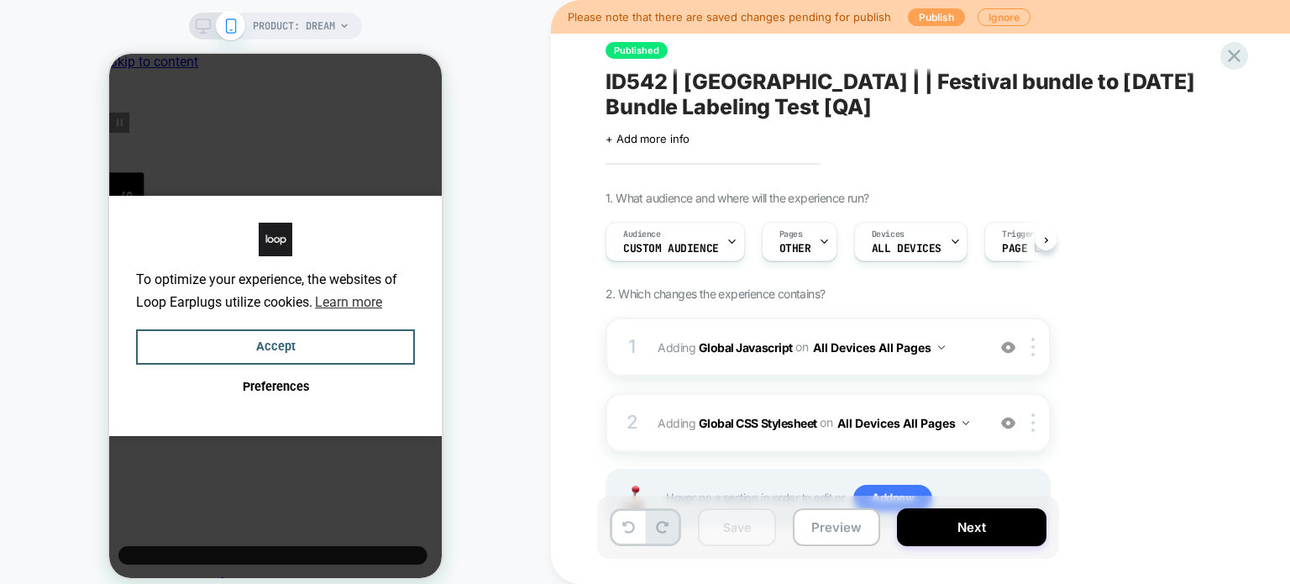
click at [911, 19] on button "Publish" at bounding box center [936, 17] width 57 height 18
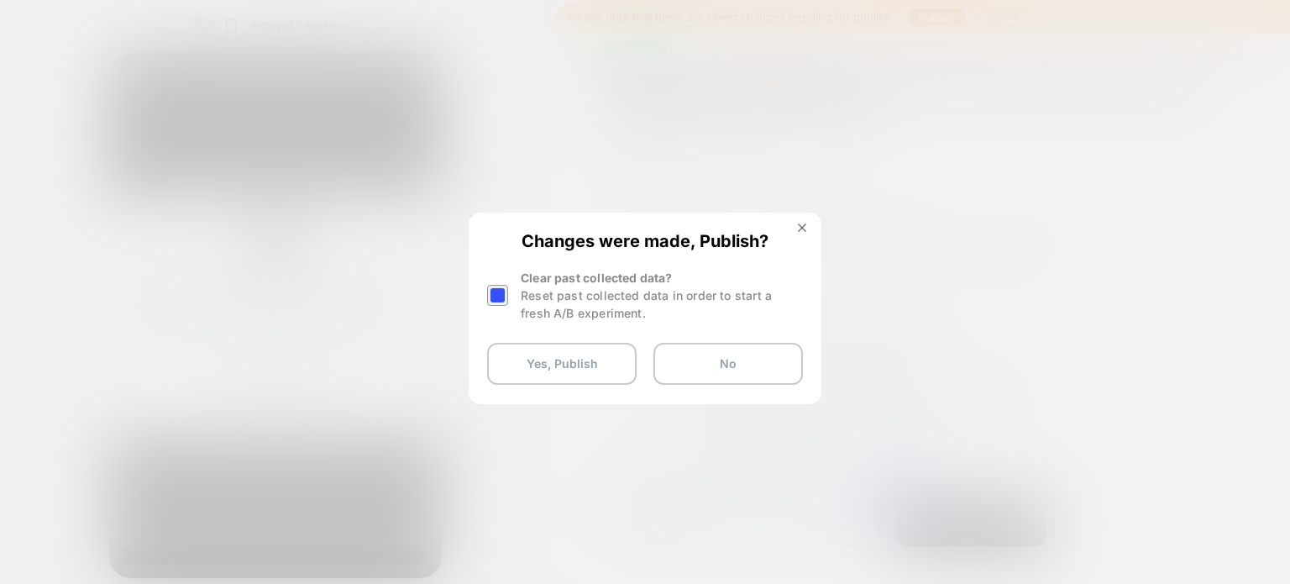
click at [506, 295] on div at bounding box center [497, 295] width 21 height 21
click at [544, 357] on button "Yes, Publish" at bounding box center [562, 364] width 150 height 42
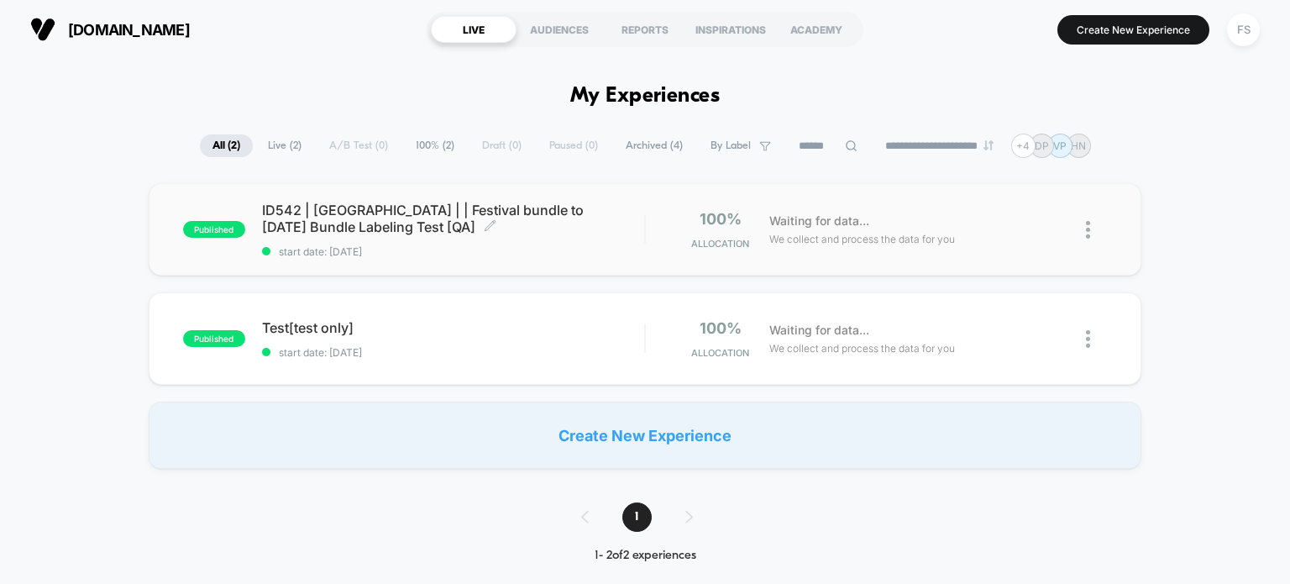
click at [425, 218] on span "ID542 | India | | Festival bundle to Diwali Bundle Labeling Test [QA] Click to …" at bounding box center [453, 219] width 383 height 34
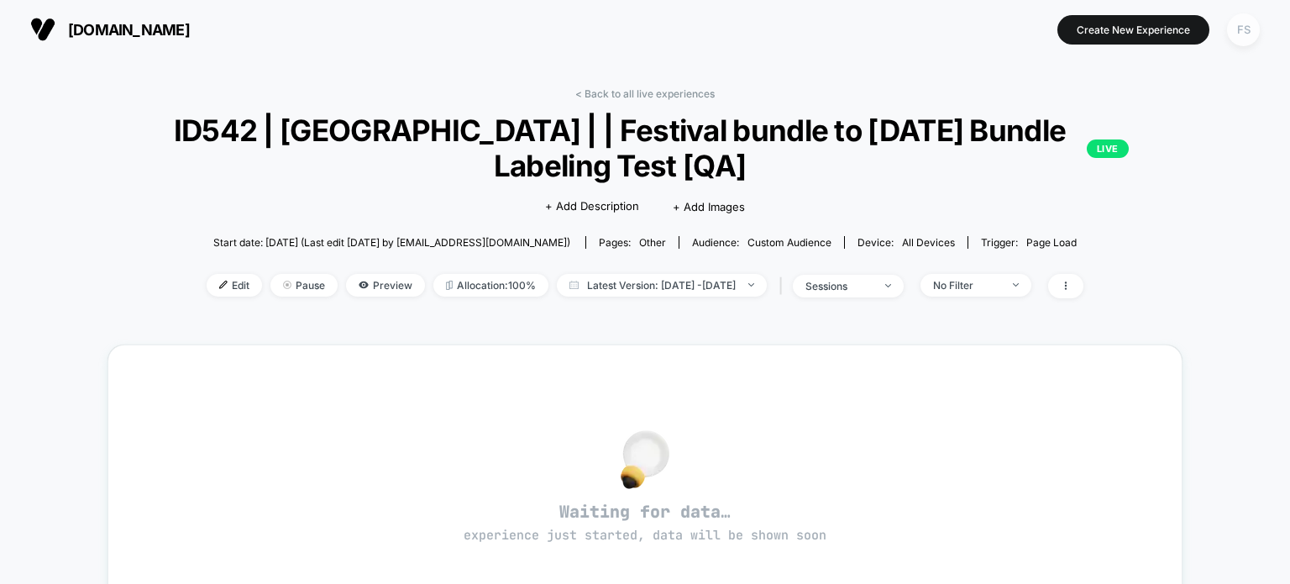
click at [1243, 23] on div "FS" at bounding box center [1243, 29] width 33 height 33
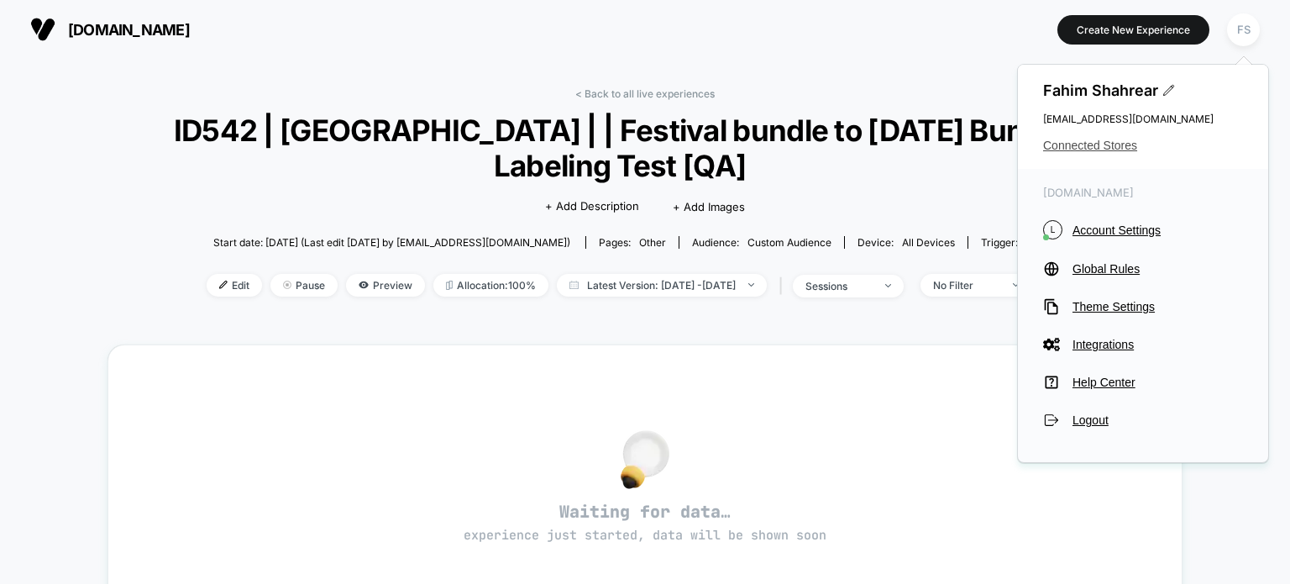
click at [1116, 148] on span "Connected Stores" at bounding box center [1143, 145] width 200 height 13
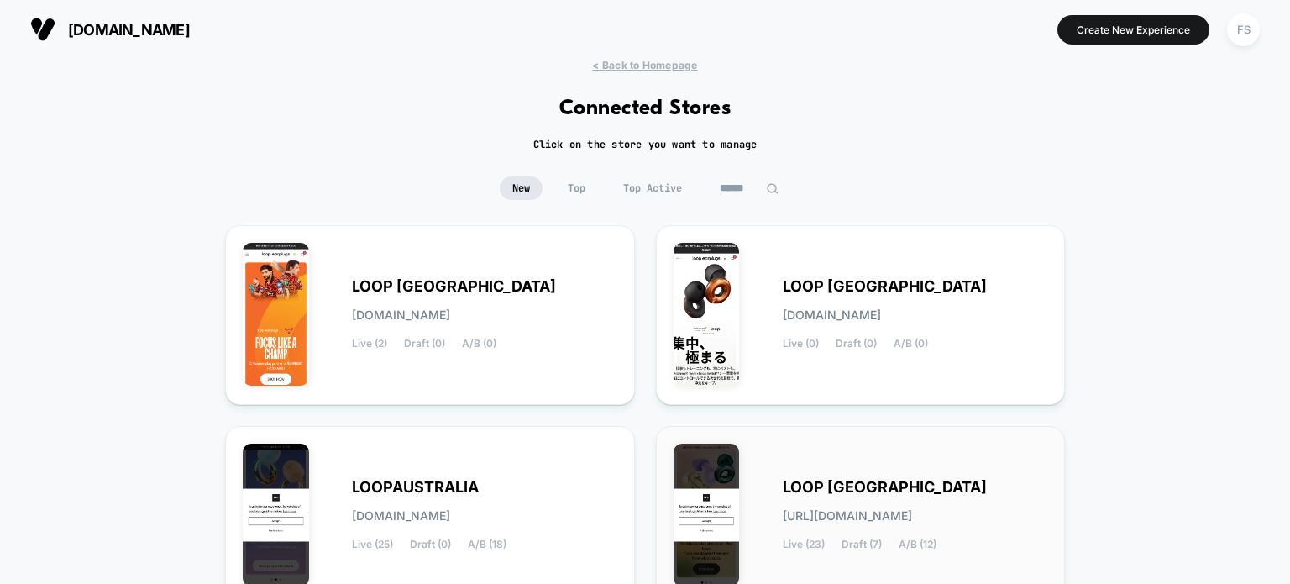
scroll to position [359, 0]
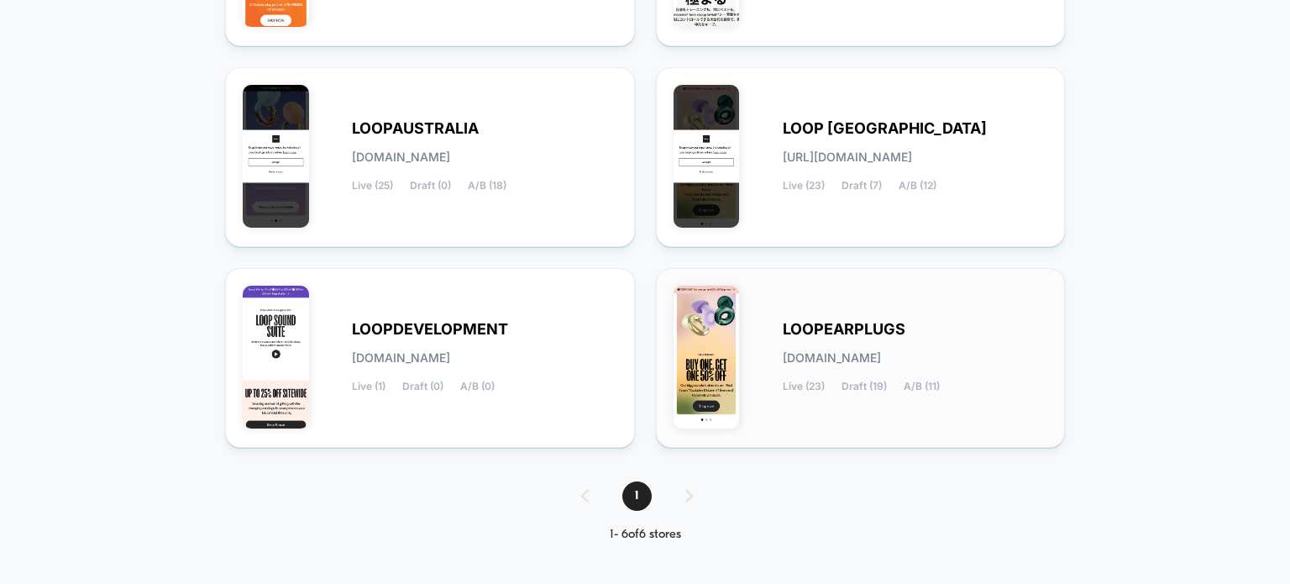
click at [839, 398] on div "LOOPEARPLUGS loopearplugs.myshopify.com Live (23) Draft (19) A/B (11)" at bounding box center [861, 358] width 375 height 145
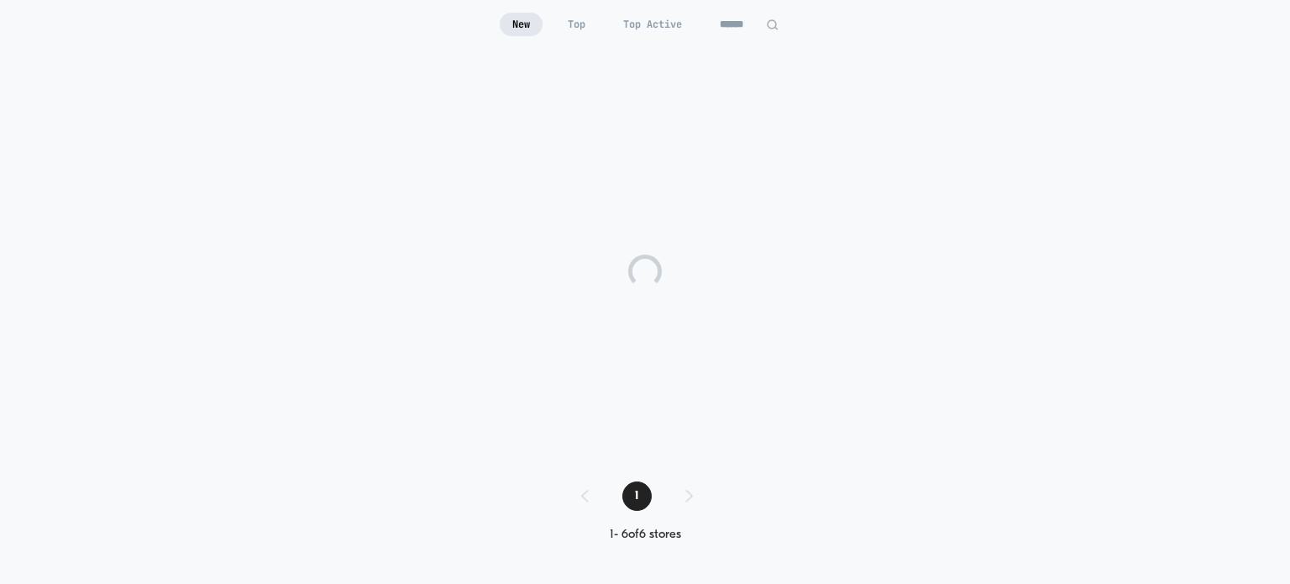
scroll to position [164, 0]
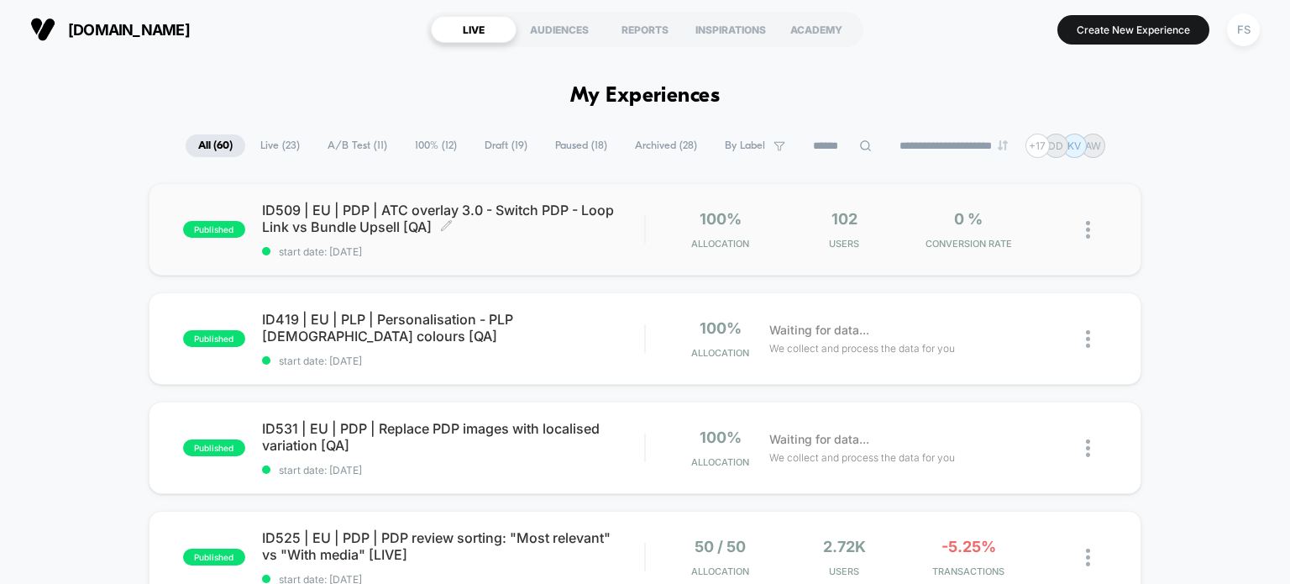
click at [375, 246] on span "start date: 9/18/2025" at bounding box center [453, 251] width 383 height 13
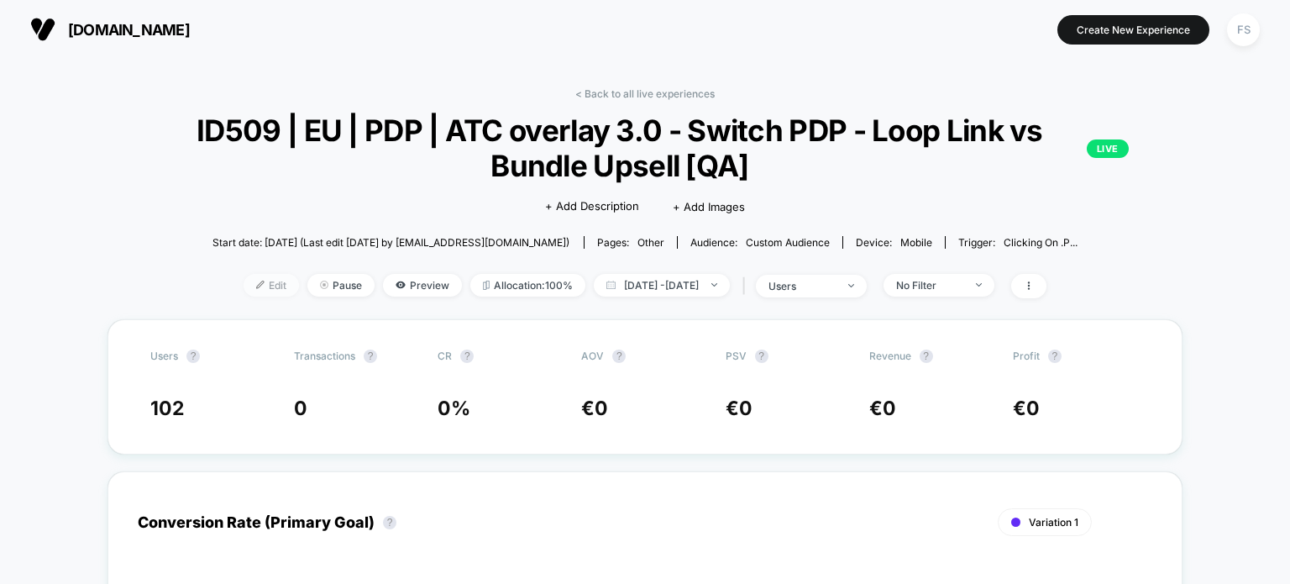
click at [260, 286] on span "Edit" at bounding box center [271, 285] width 55 height 23
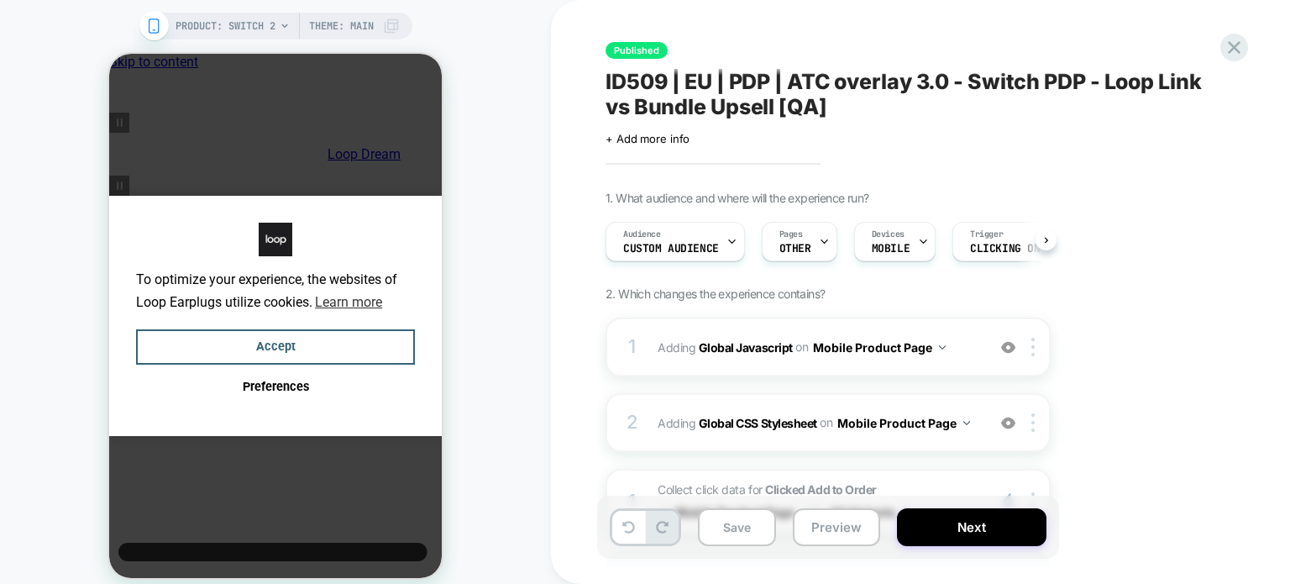
scroll to position [0, 13]
click at [743, 349] on b "Global Javascript" at bounding box center [746, 346] width 94 height 14
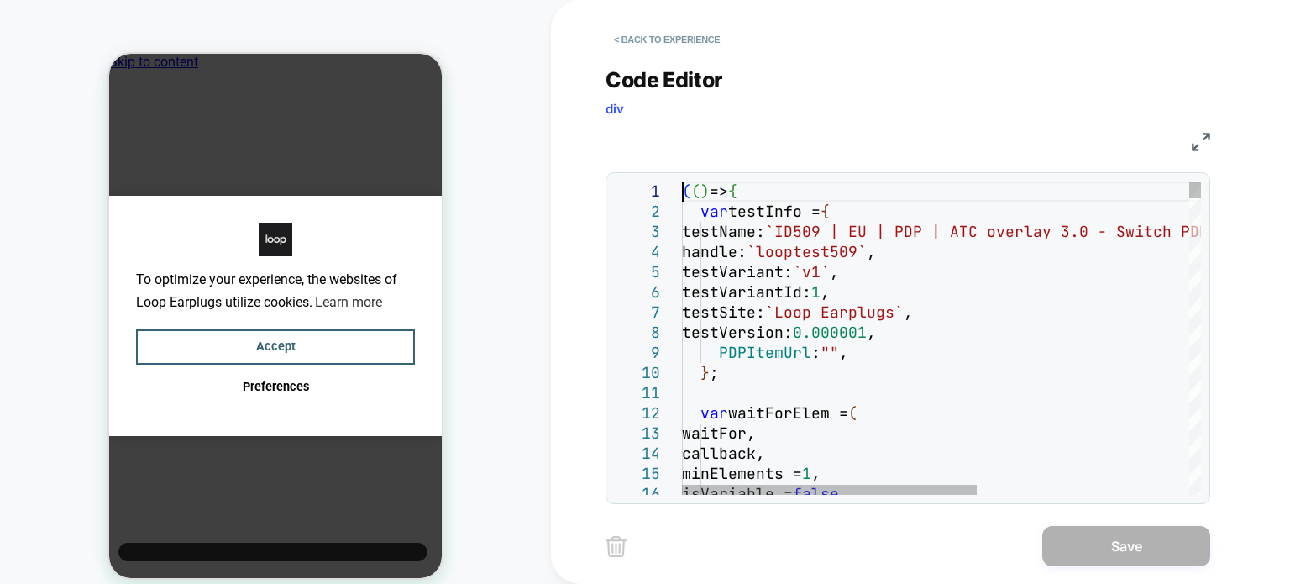
scroll to position [0, 0]
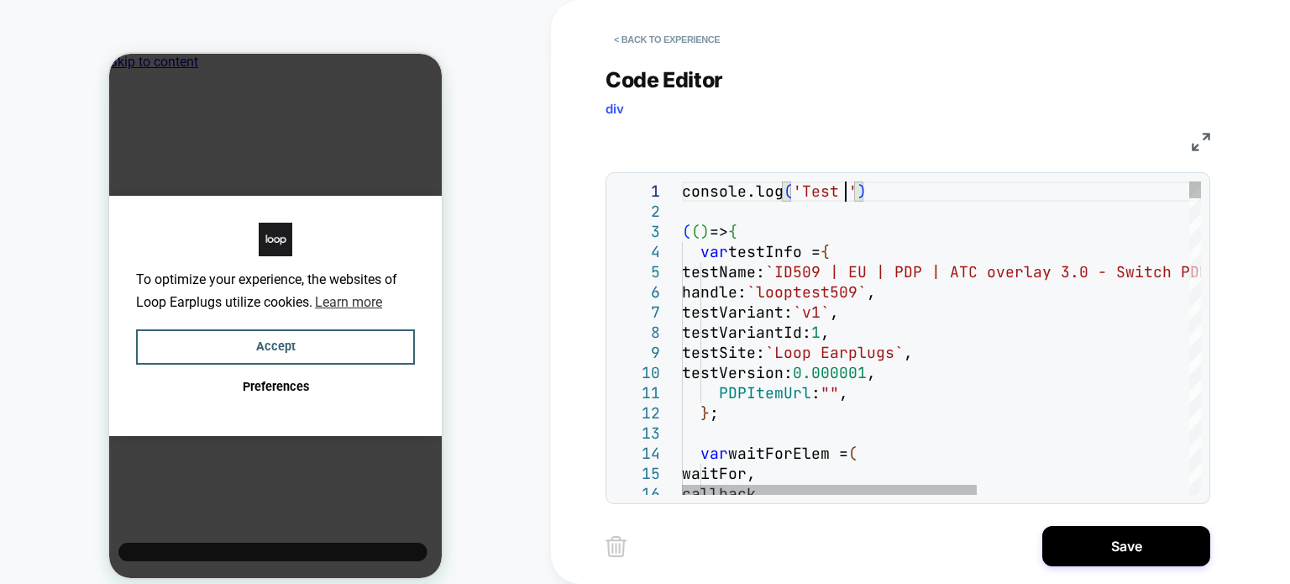
scroll to position [19, 161]
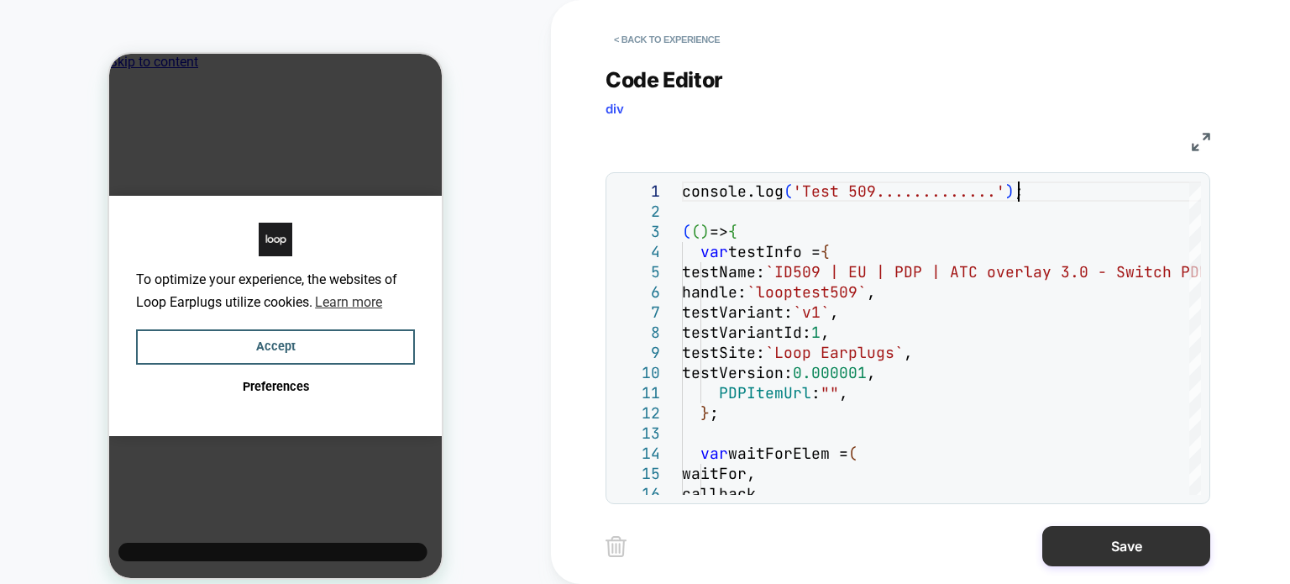
type textarea "**********"
click at [1107, 532] on button "Save" at bounding box center [1127, 546] width 168 height 40
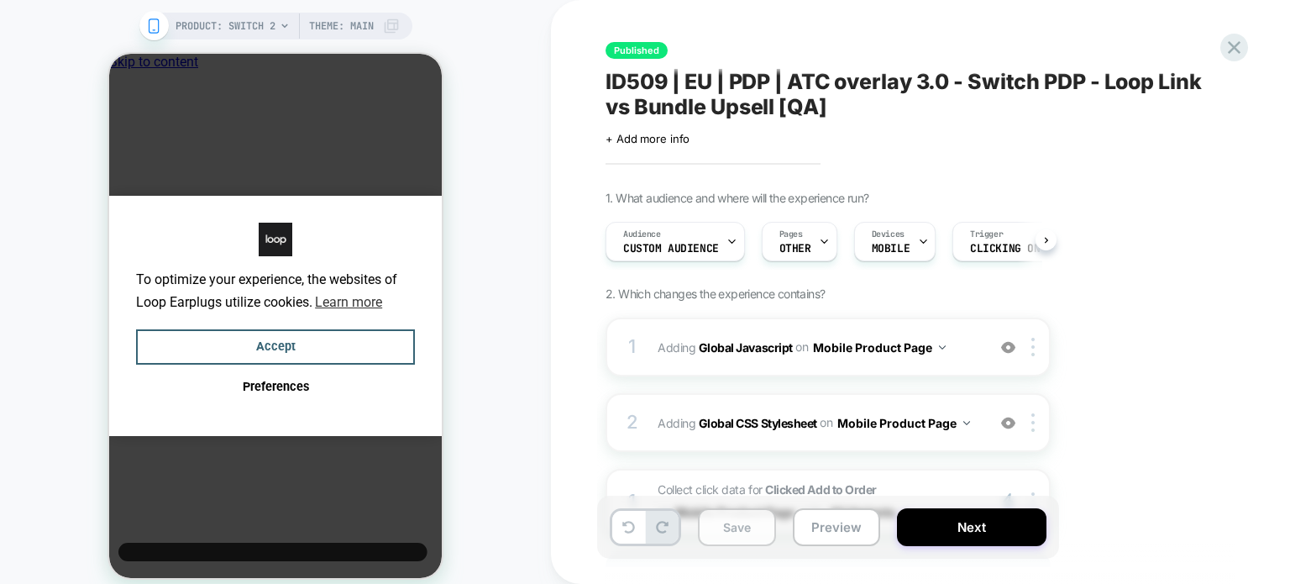
scroll to position [0, 0]
click at [702, 539] on button "Save" at bounding box center [737, 527] width 78 height 38
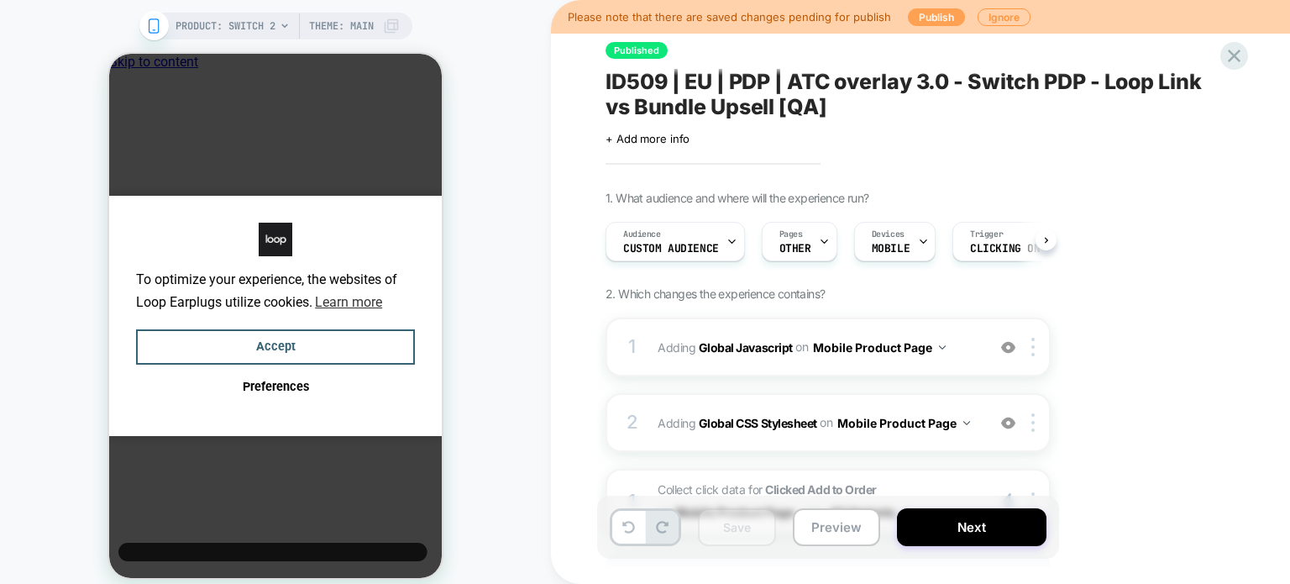
click at [936, 22] on button "Publish" at bounding box center [936, 17] width 57 height 18
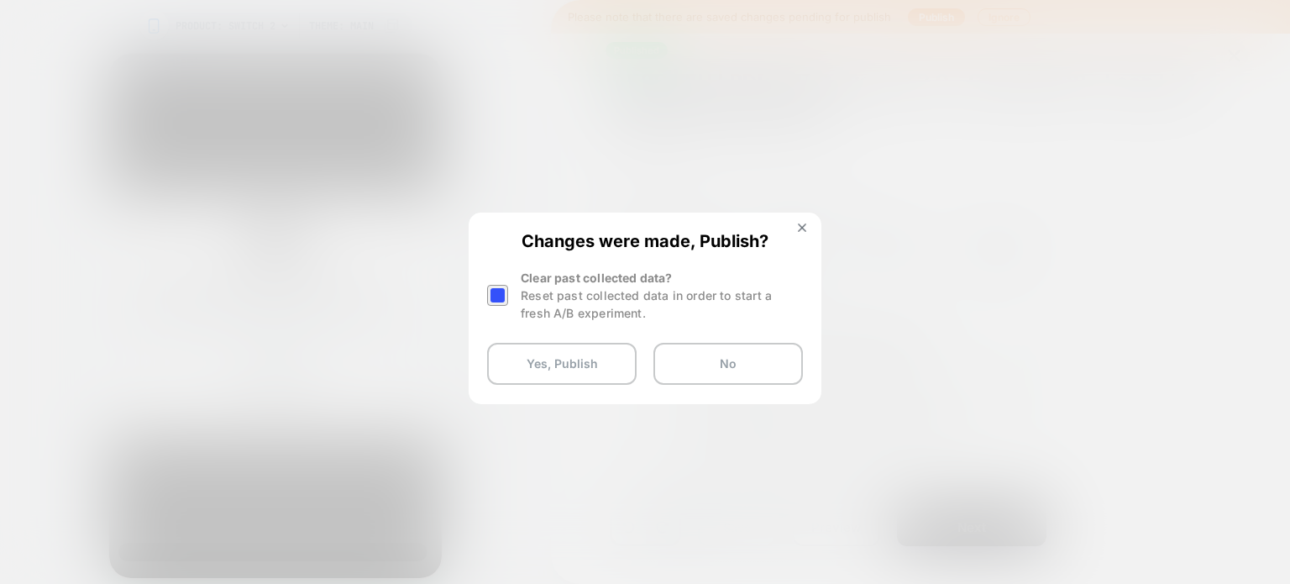
click at [491, 291] on div at bounding box center [497, 295] width 21 height 21
click at [507, 356] on button "Yes, Publish" at bounding box center [562, 364] width 150 height 42
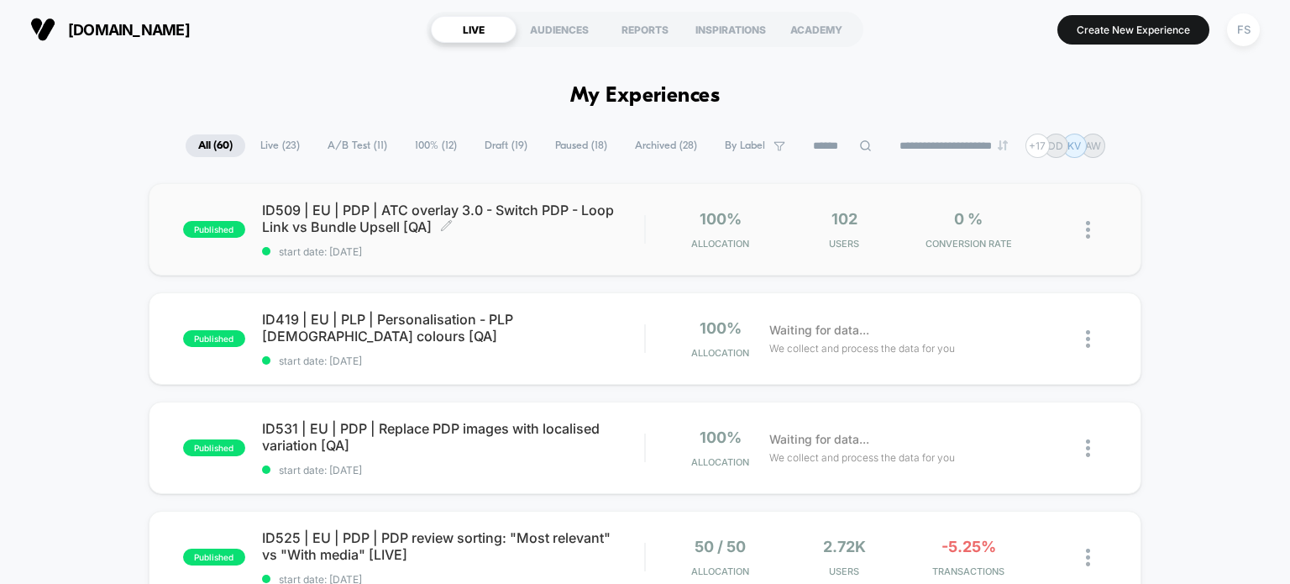
click at [386, 204] on span "ID509 | EU | PDP | ATC overlay 3.0 - Switch PDP - Loop Link vs Bundle Upsell [Q…" at bounding box center [453, 219] width 383 height 34
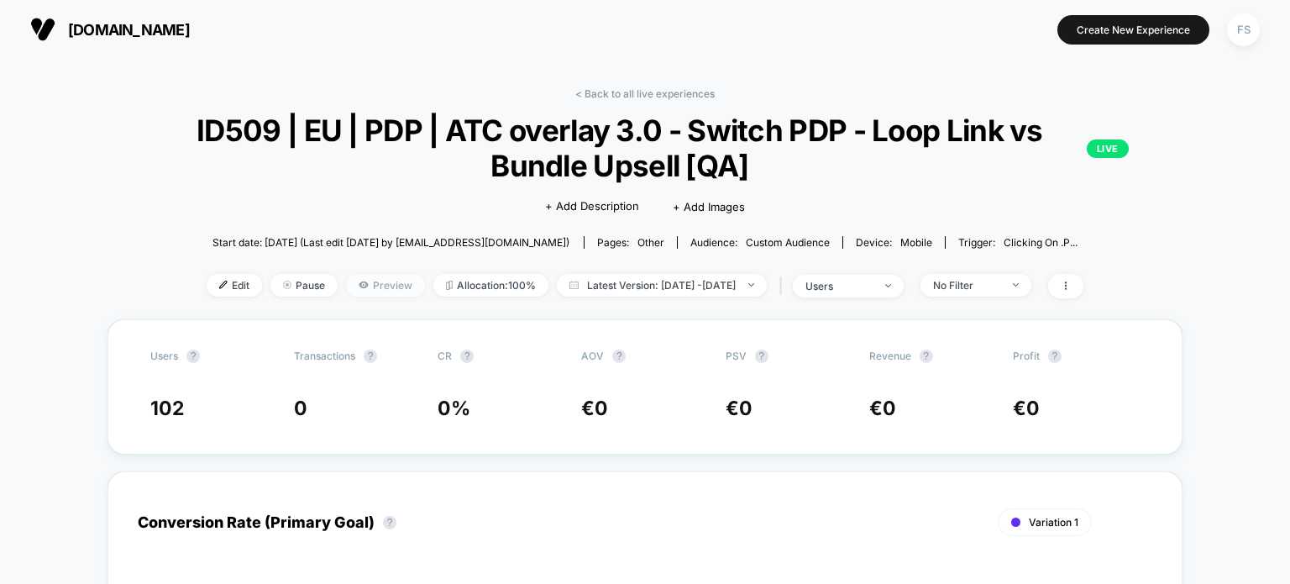
click at [380, 280] on span "Preview" at bounding box center [385, 285] width 79 height 23
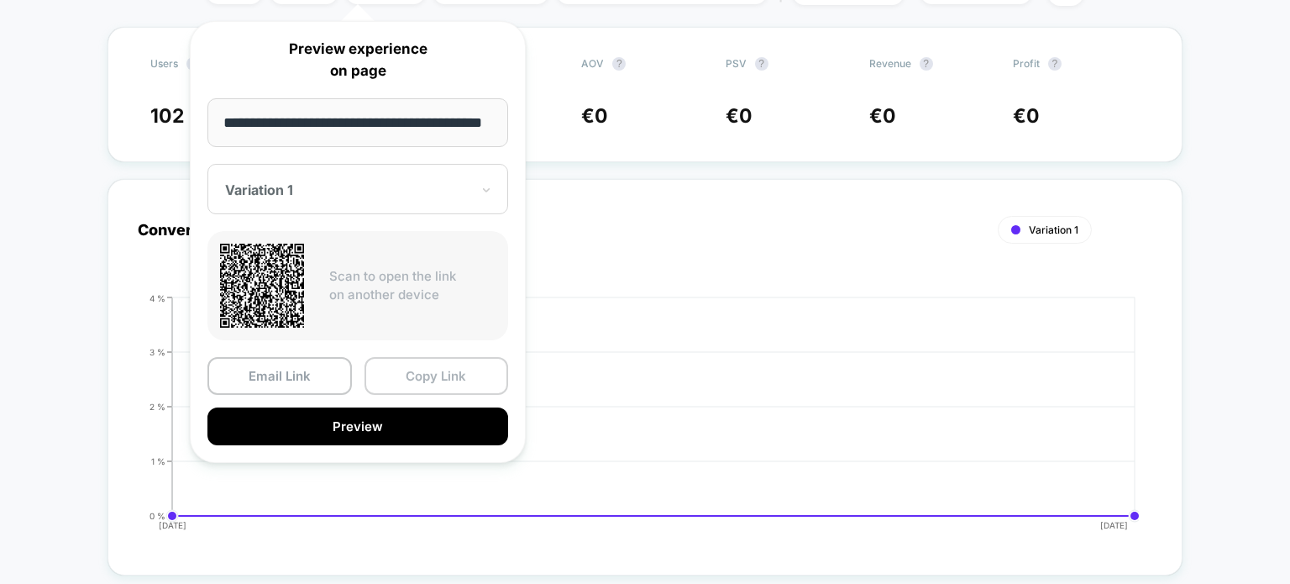
click at [467, 385] on button "Copy Link" at bounding box center [437, 376] width 145 height 38
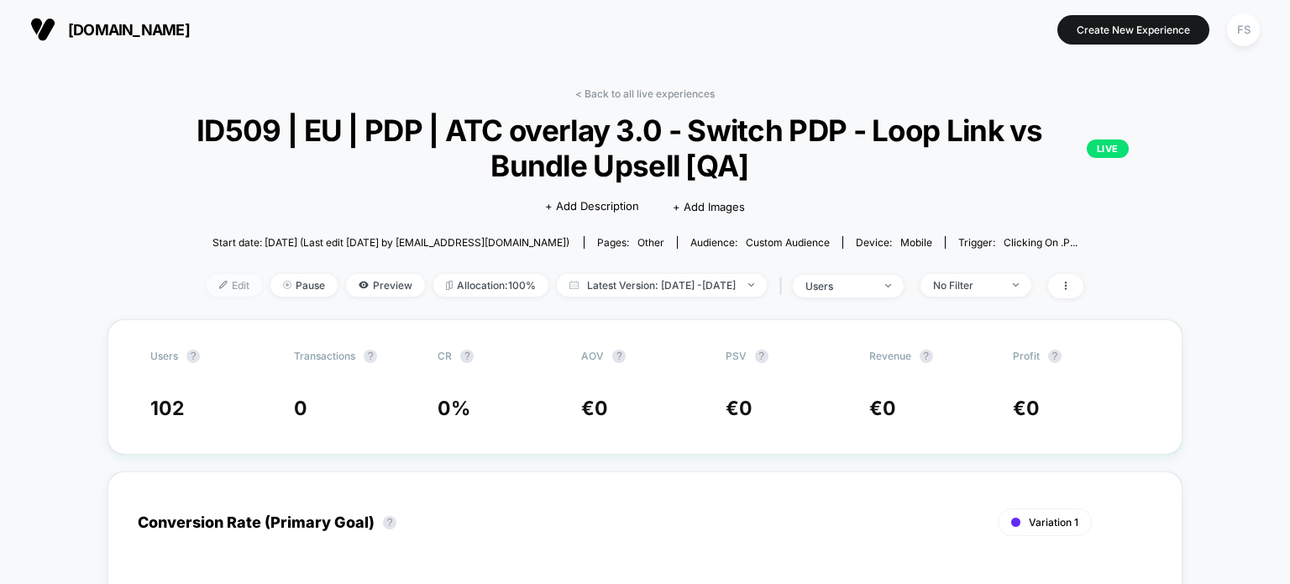
click at [207, 281] on span "Edit" at bounding box center [234, 285] width 55 height 23
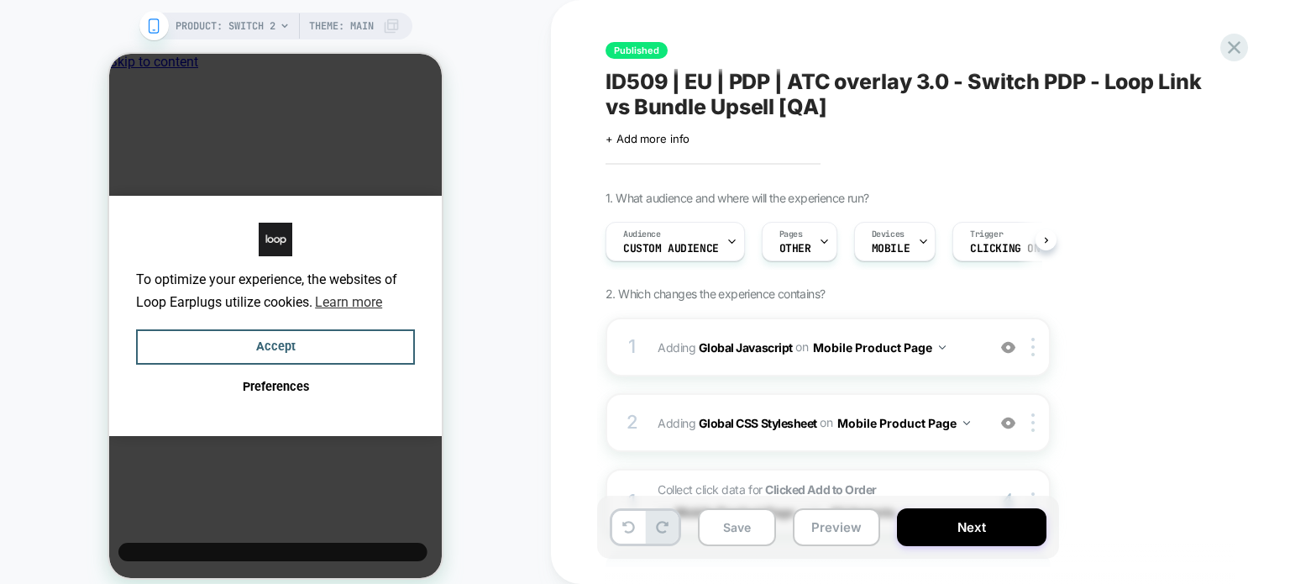
scroll to position [0, 4]
click at [997, 248] on span "Clicking on .product .product-form__submit" at bounding box center [1025, 249] width 118 height 12
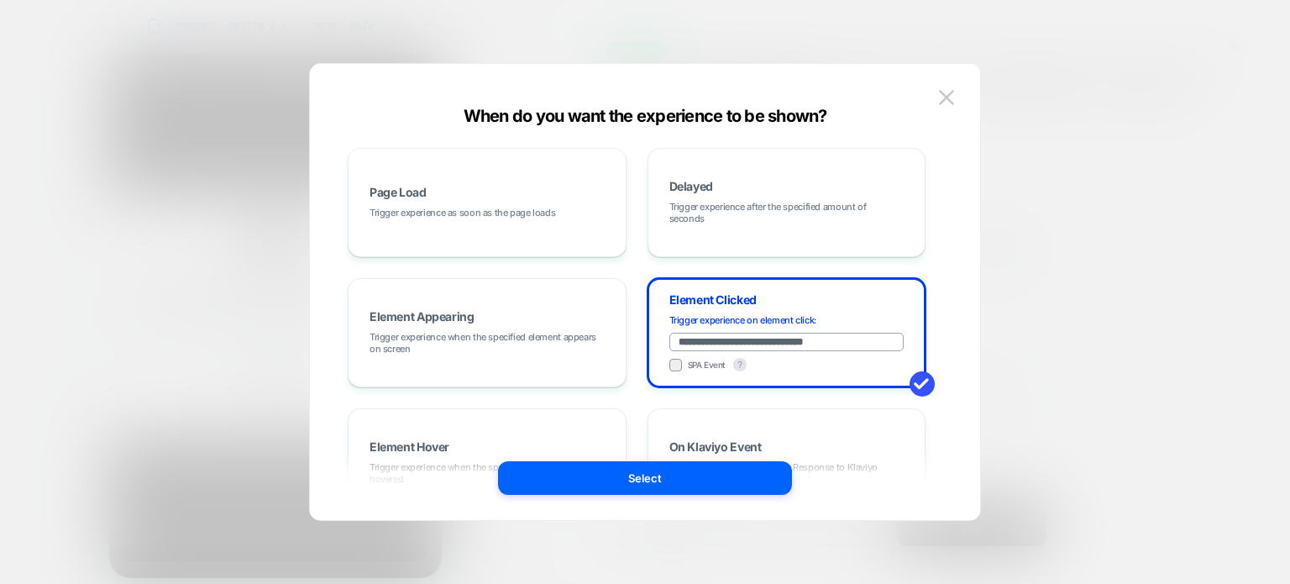
drag, startPoint x: 850, startPoint y: 345, endPoint x: 627, endPoint y: 345, distance: 223.5
click at [627, 345] on div "**********" at bounding box center [637, 398] width 578 height 500
click at [444, 186] on div "Page Load Trigger experience as soon as the page loads" at bounding box center [487, 202] width 260 height 91
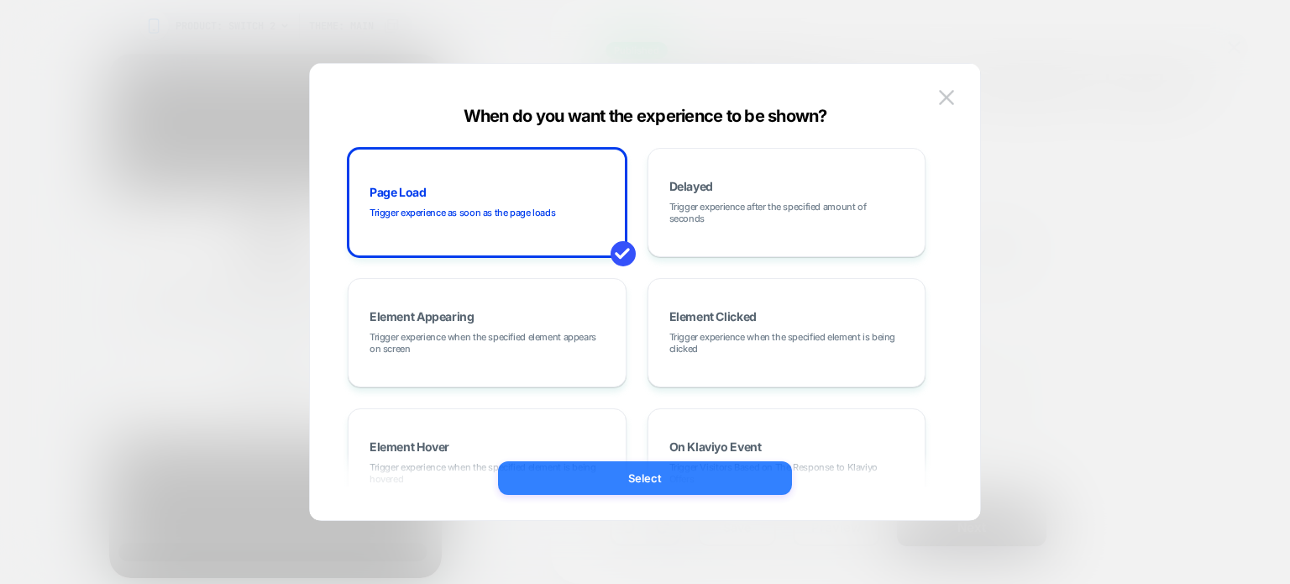
click at [547, 481] on button "Select" at bounding box center [645, 478] width 294 height 34
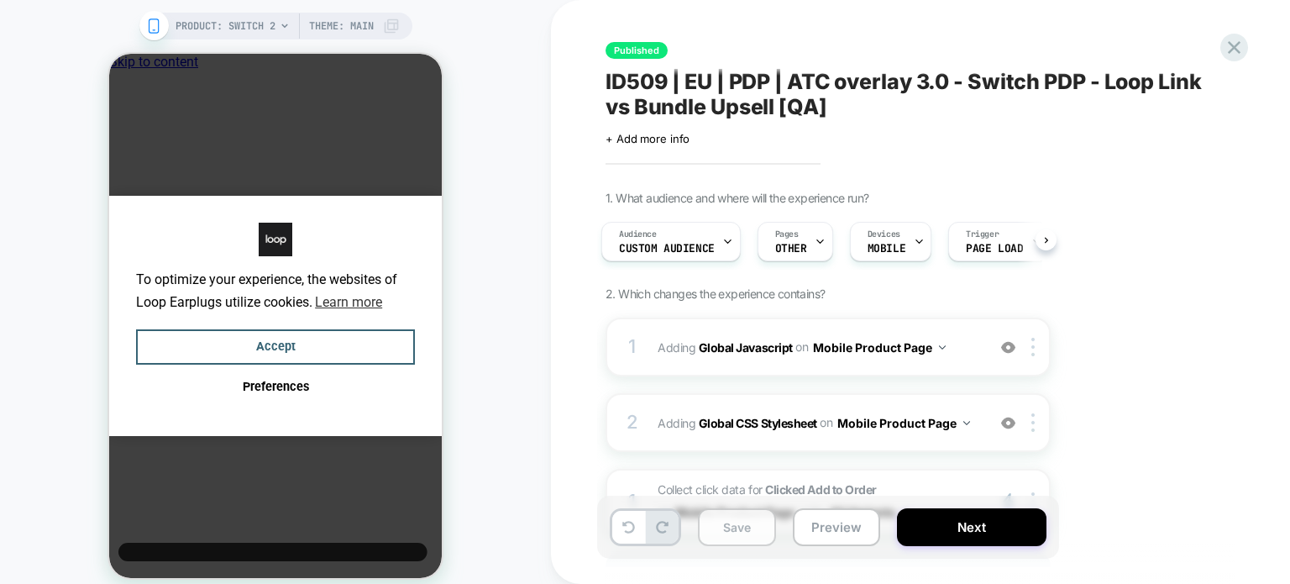
click at [756, 533] on button "Save" at bounding box center [737, 527] width 78 height 38
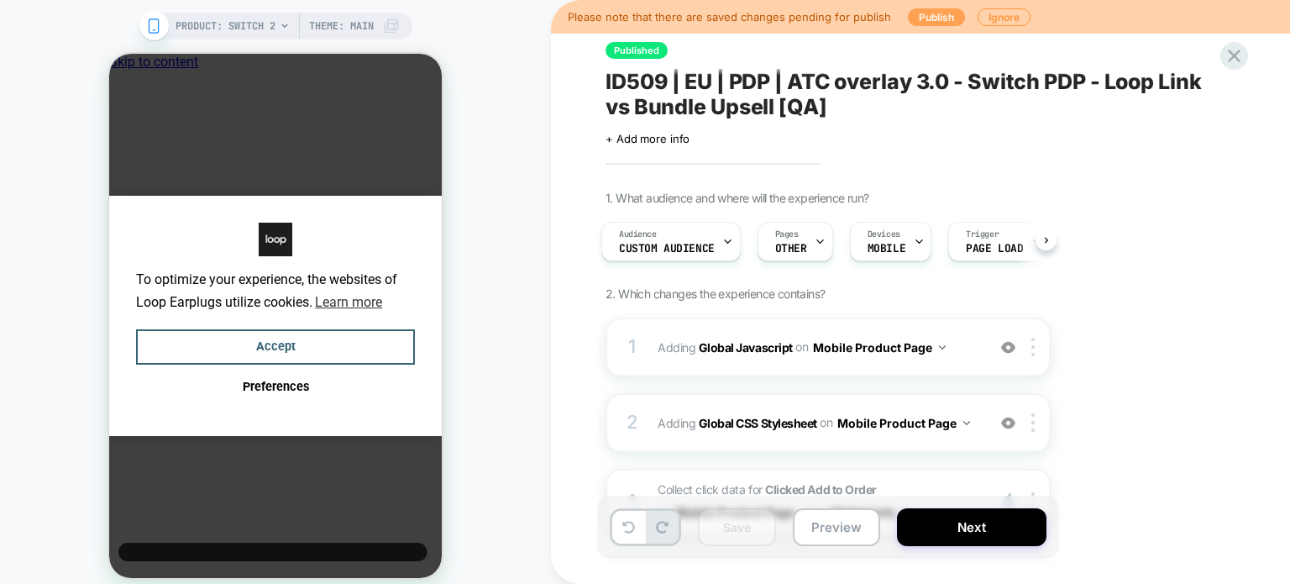
click at [919, 24] on button "Publish" at bounding box center [936, 17] width 57 height 18
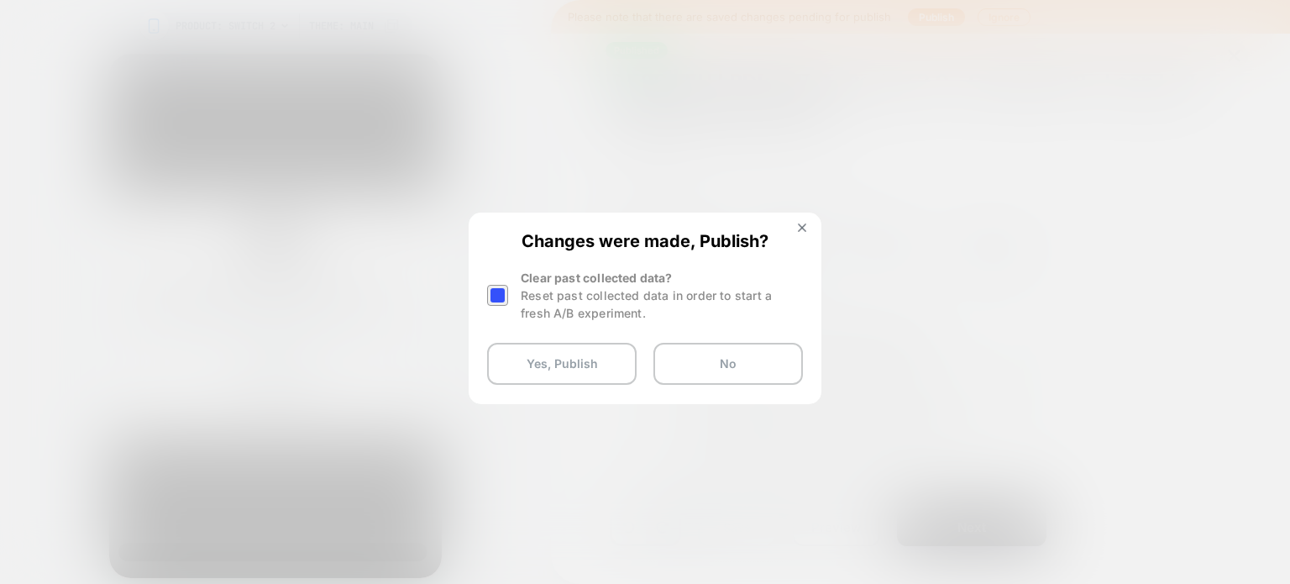
click at [487, 299] on div at bounding box center [497, 295] width 21 height 21
click at [517, 352] on button "Yes, Publish" at bounding box center [562, 364] width 150 height 42
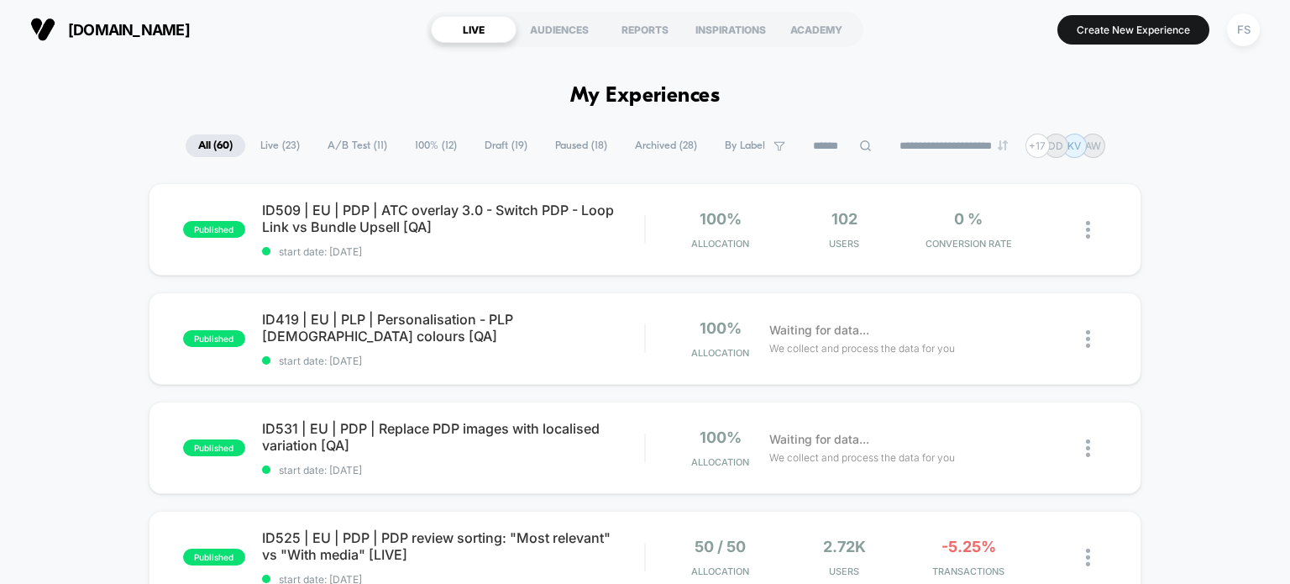
click at [517, 352] on div "ID419 | EU | PLP | Personalisation - PLP Male colours [QA] start date: 8/18/2025" at bounding box center [453, 339] width 383 height 56
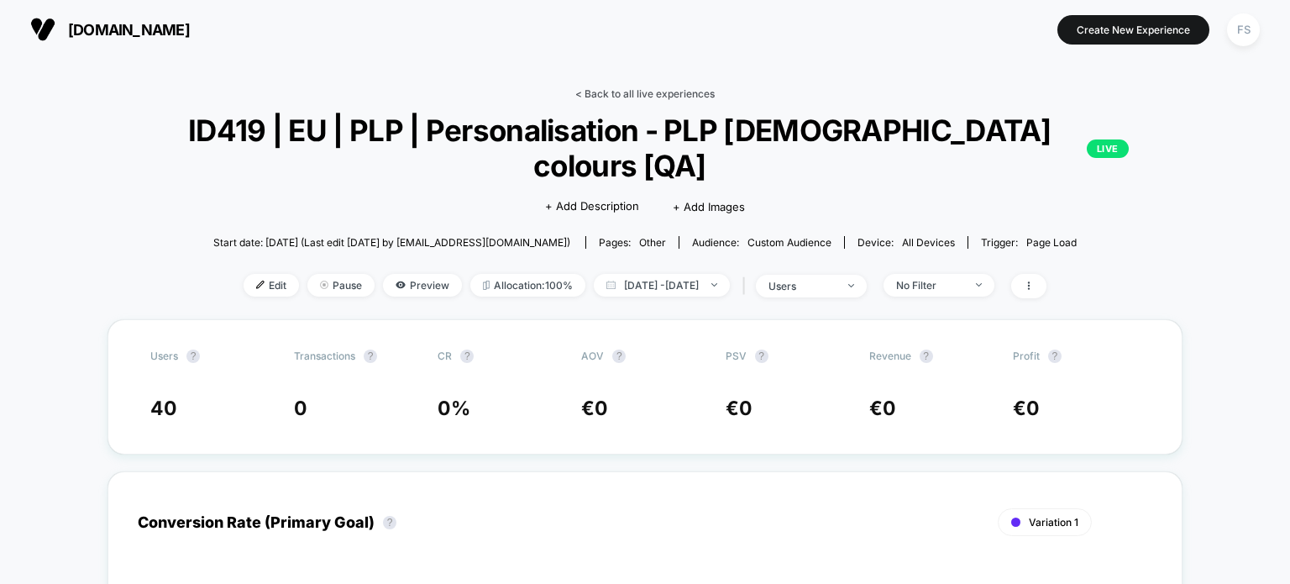
click at [580, 89] on link "< Back to all live experiences" at bounding box center [645, 93] width 139 height 13
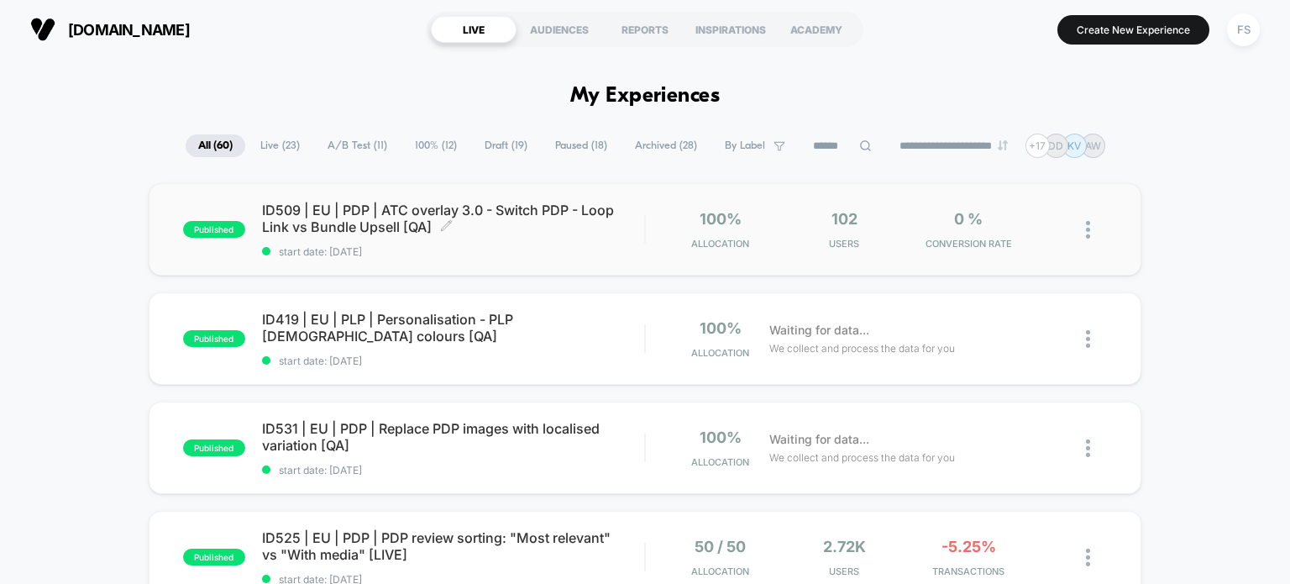
click at [534, 209] on span "ID509 | EU | PDP | ATC overlay 3.0 - Switch PDP - Loop Link vs Bundle Upsell [Q…" at bounding box center [453, 219] width 383 height 34
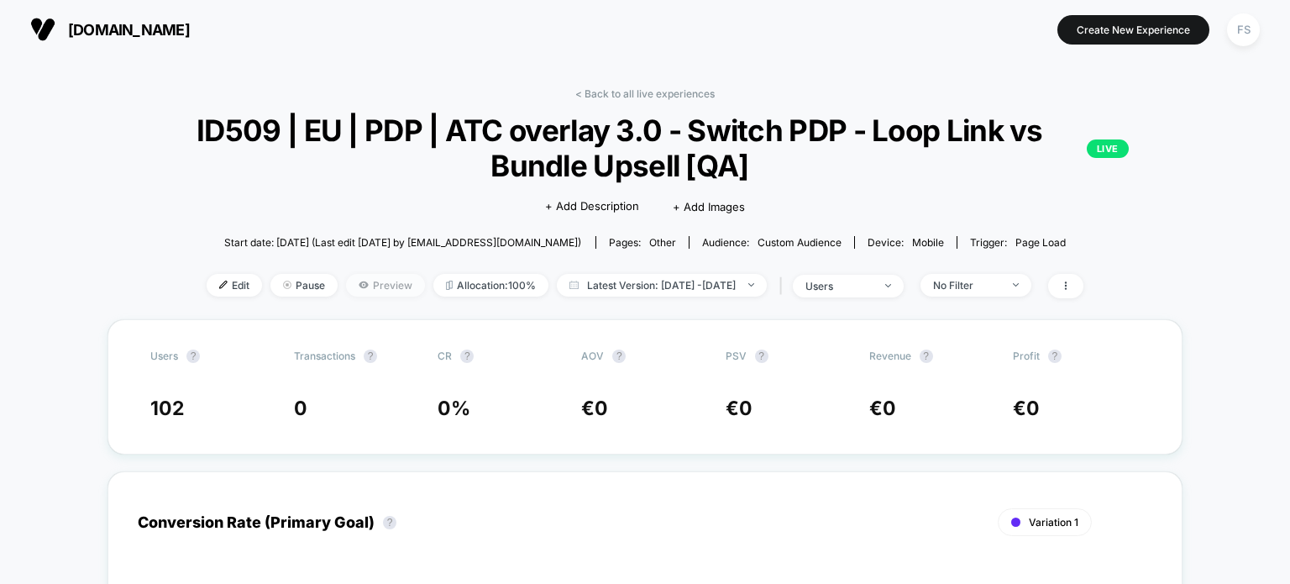
click at [360, 288] on span "Preview" at bounding box center [385, 285] width 79 height 23
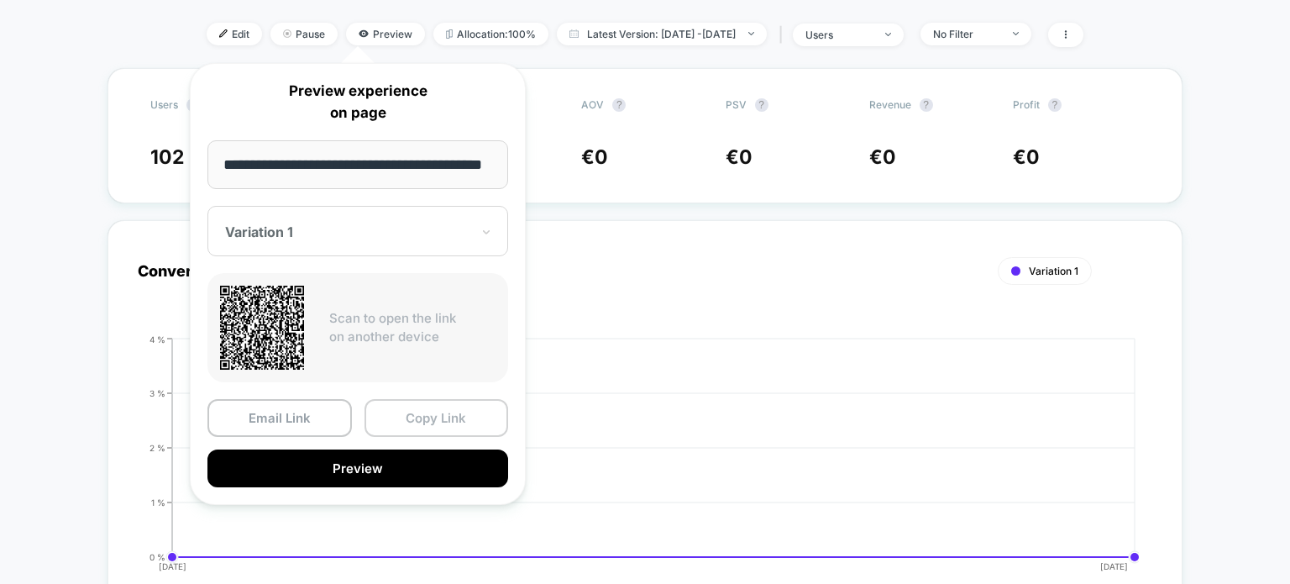
click at [453, 426] on button "Copy Link" at bounding box center [437, 418] width 145 height 38
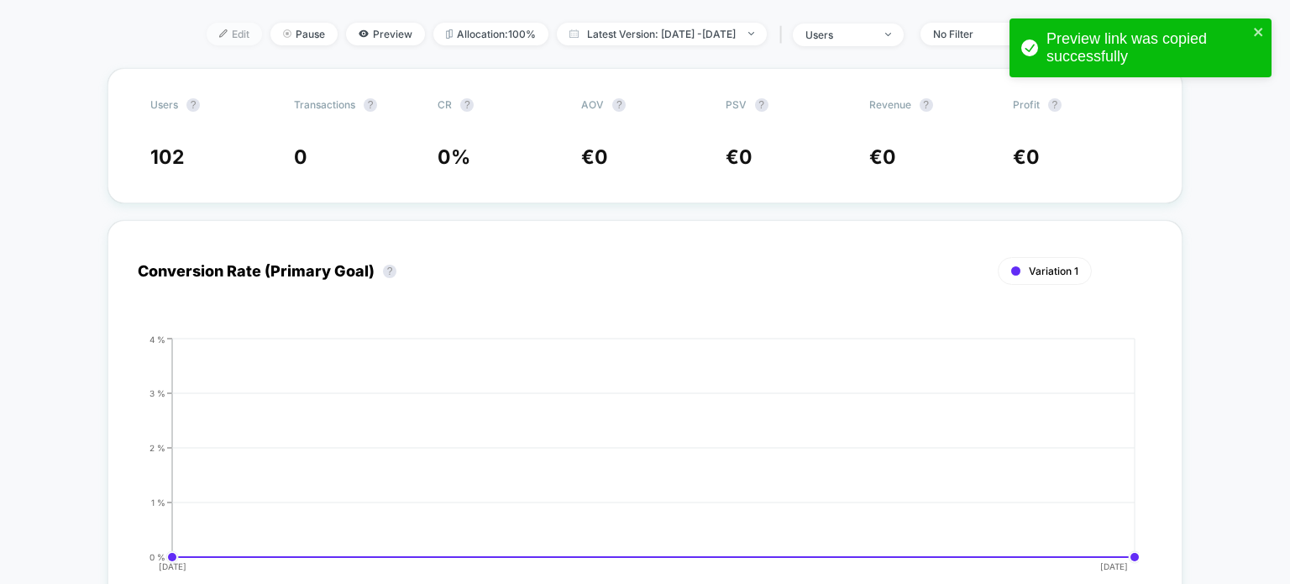
click at [222, 36] on span "Edit" at bounding box center [234, 34] width 55 height 23
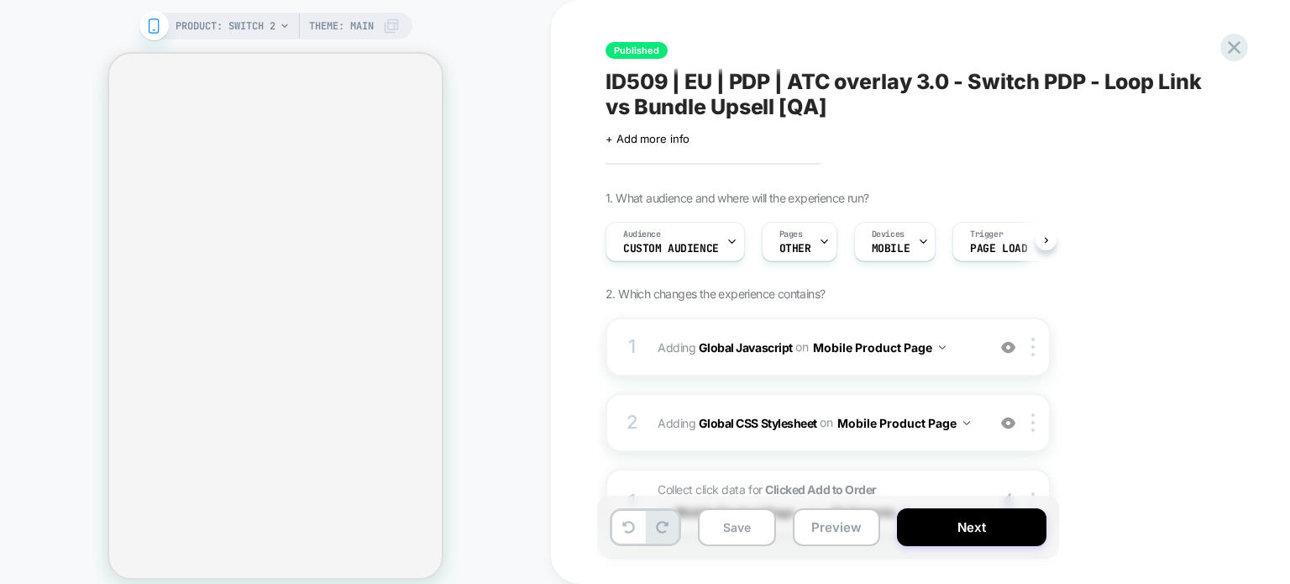
scroll to position [0, 1]
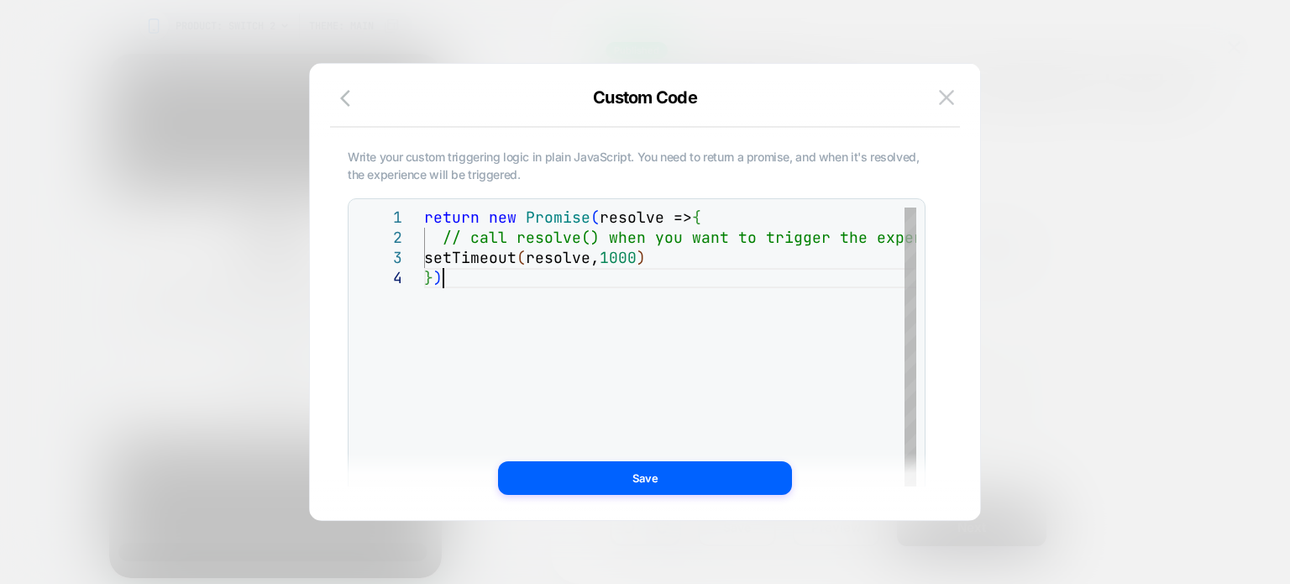
click at [615, 315] on div "return new Promise ( resolve => { // call resolve() when you want to trigger th…" at bounding box center [715, 418] width 583 height 420
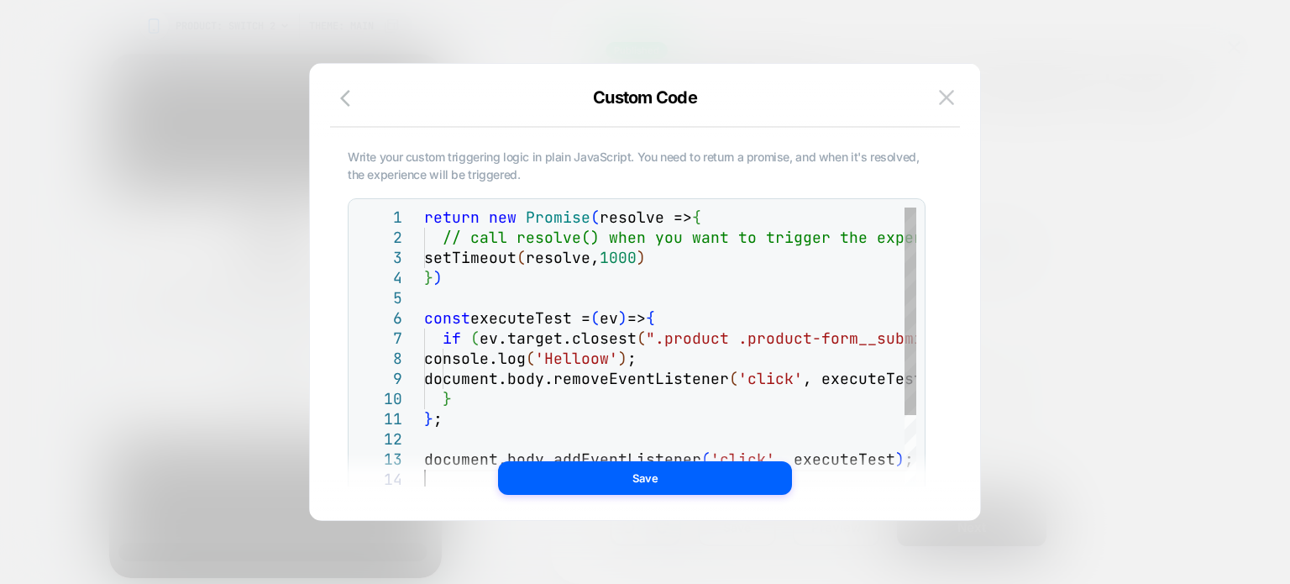
scroll to position [80, 0]
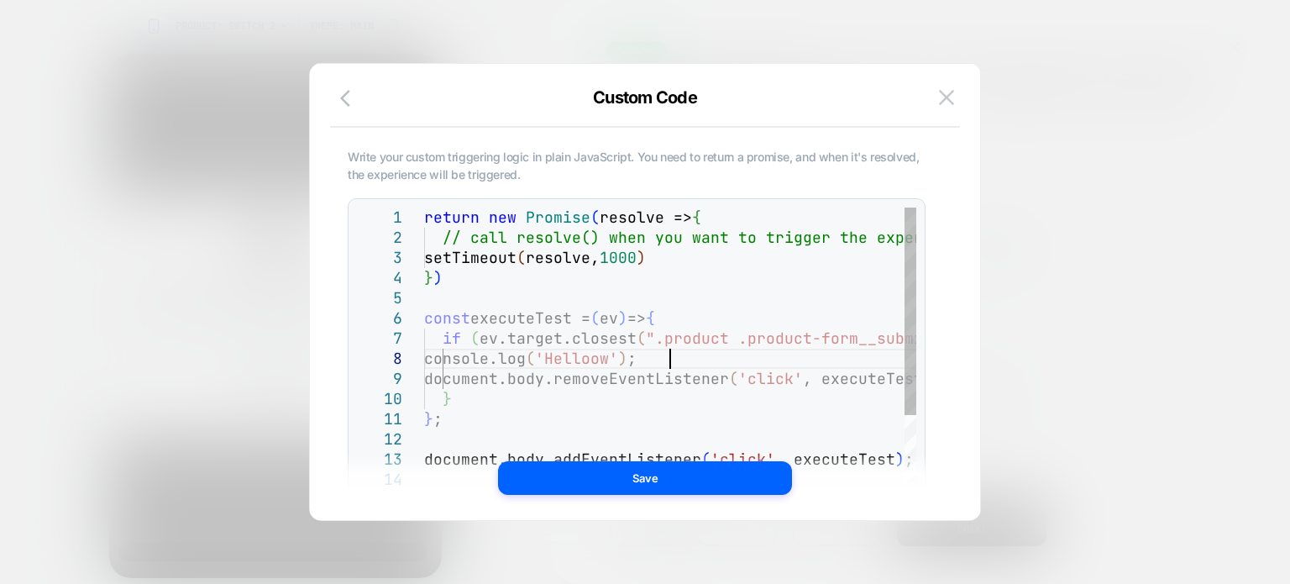
click at [693, 355] on div "return new Promise ( resolve => { // call resolve() when you want to trigger th…" at bounding box center [720, 519] width 592 height 622
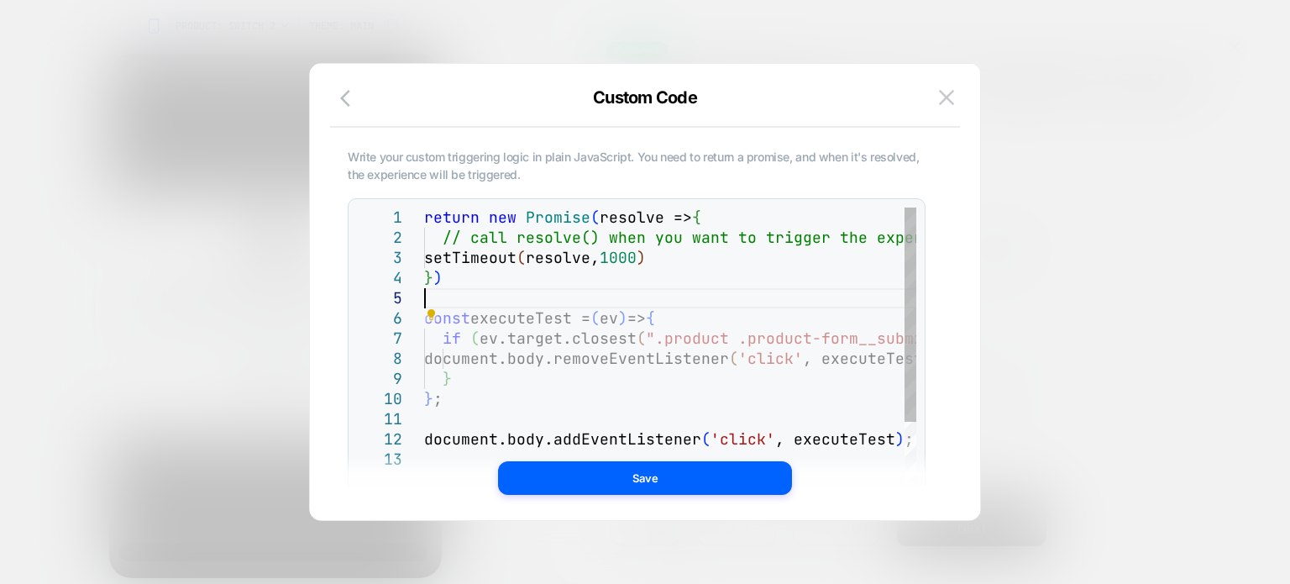
click at [476, 300] on div "return new Promise ( resolve => { // call resolve() when you want to trigger th…" at bounding box center [720, 509] width 592 height 602
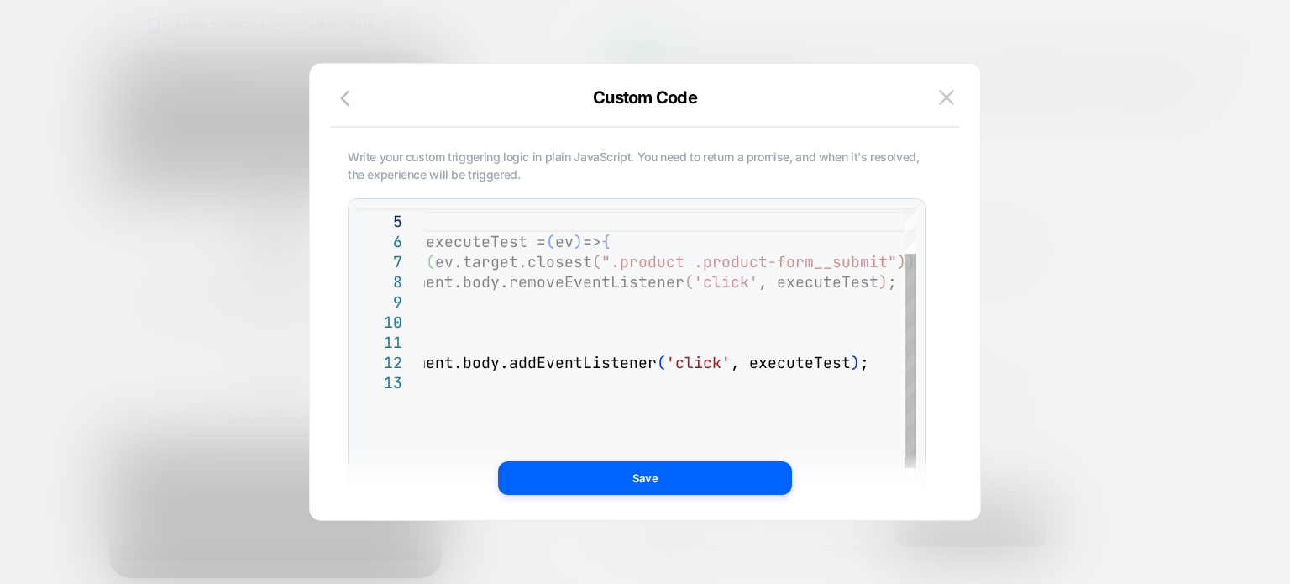
scroll to position [60, 0]
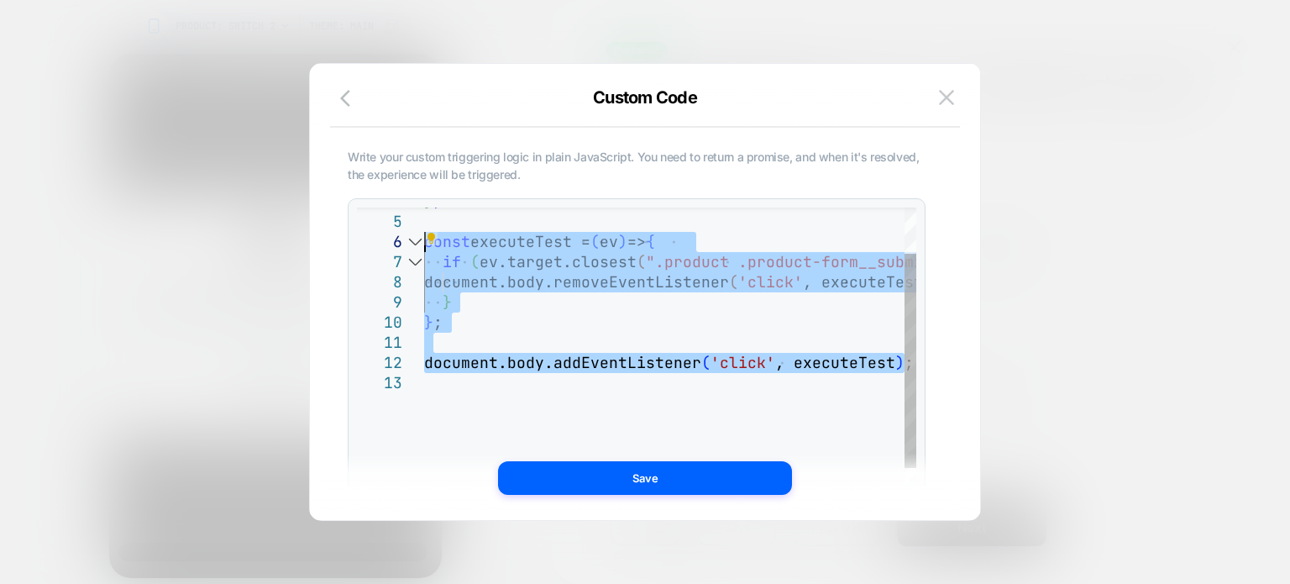
drag, startPoint x: 872, startPoint y: 362, endPoint x: 384, endPoint y: 244, distance: 502.3
click at [424, 244] on div "const executeTest = ( ev ) => { if ( ev.target.closest ( ".product .product-for…" at bounding box center [720, 432] width 592 height 602
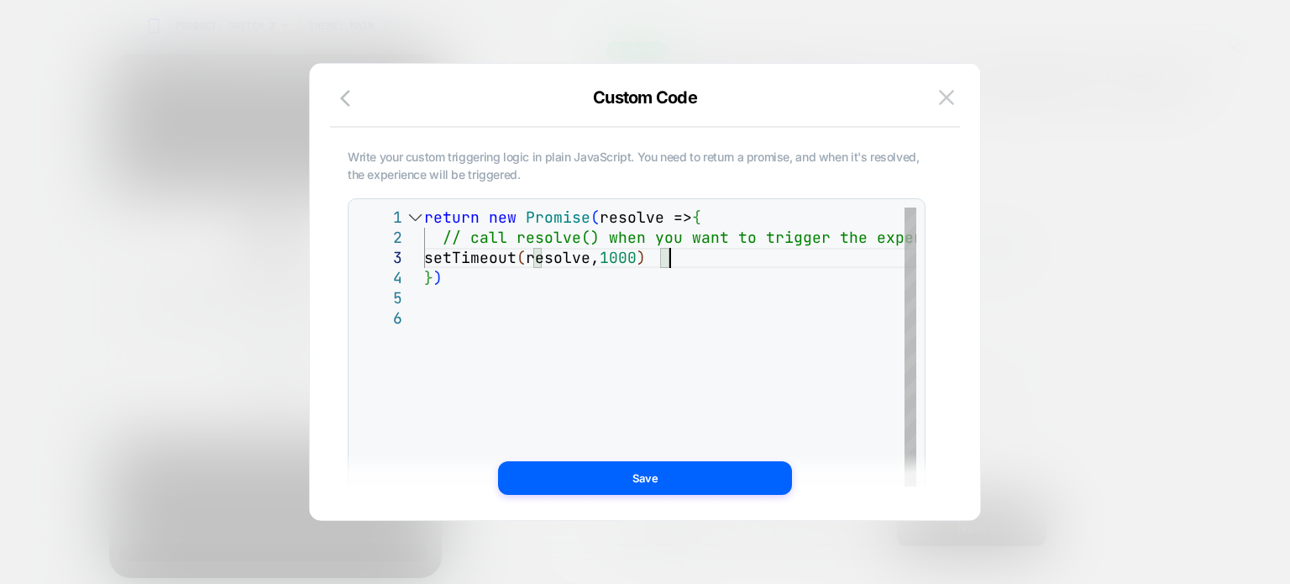
click at [694, 256] on div "} ) setTimeout ( resolve, 1000 ) // call resolve() when you want to trigger the…" at bounding box center [715, 438] width 583 height 460
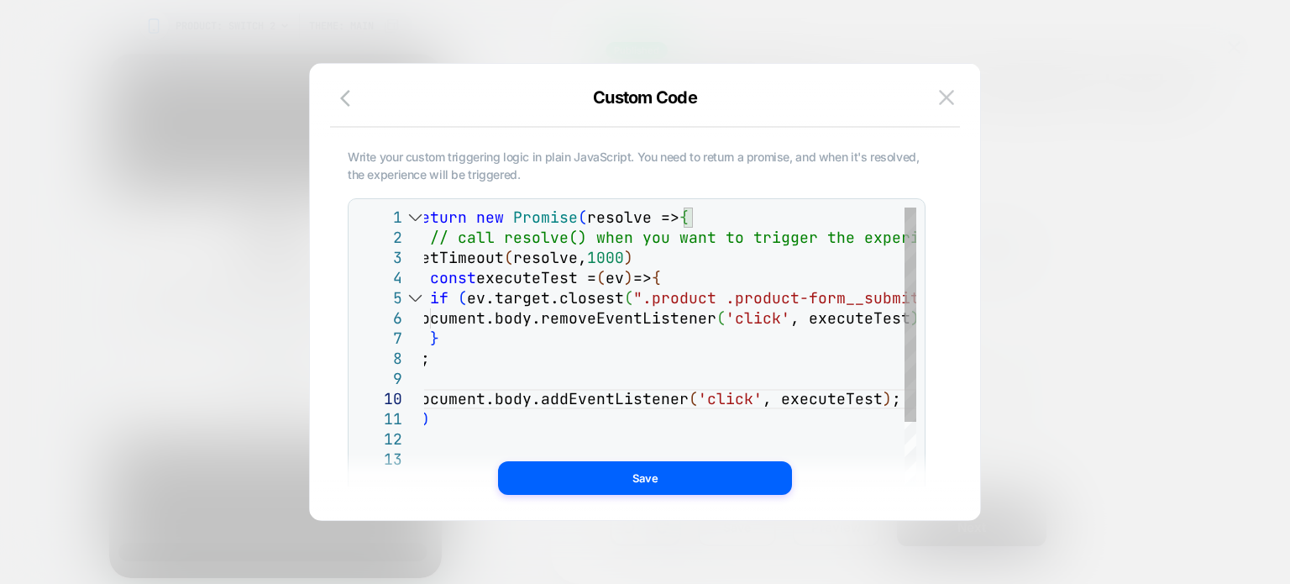
click at [412, 239] on div "setTimeout ( resolve, 1000 ) // call resolve() when you want to trigger the exp…" at bounding box center [708, 509] width 592 height 602
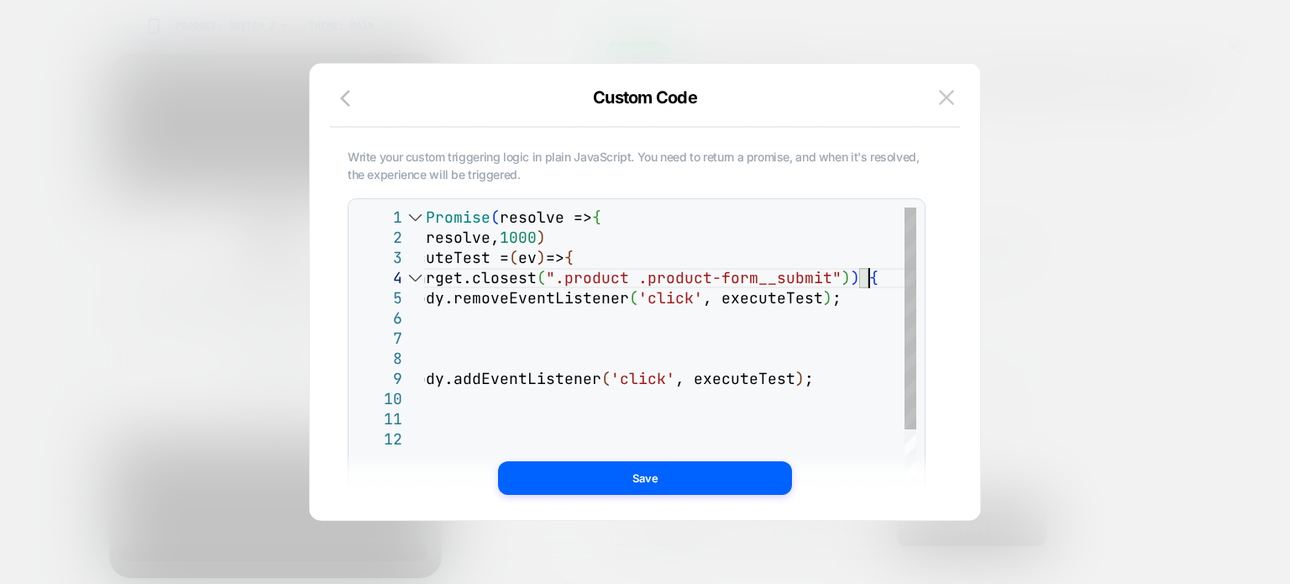
click at [884, 279] on div "setTimeout ( resolve, 1000 ) return new Promise ( resolve => { const executeTes…" at bounding box center [620, 498] width 592 height 581
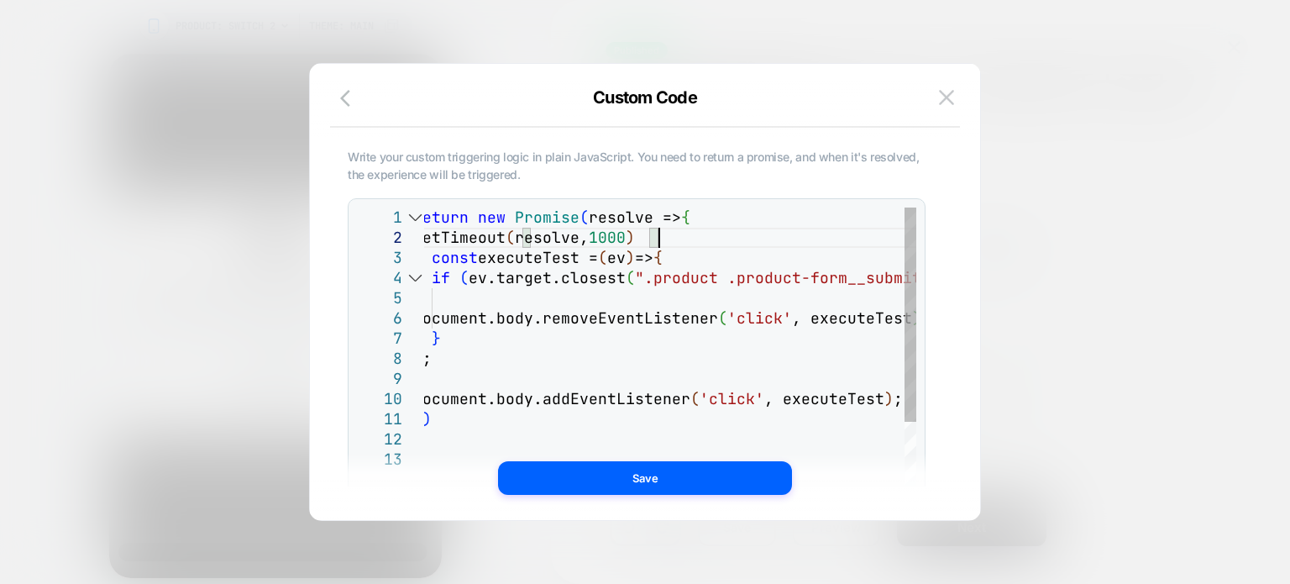
click at [669, 235] on div "setTimeout ( resolve, 1000 ) return new Promise ( resolve => { const executeTes…" at bounding box center [709, 509] width 592 height 602
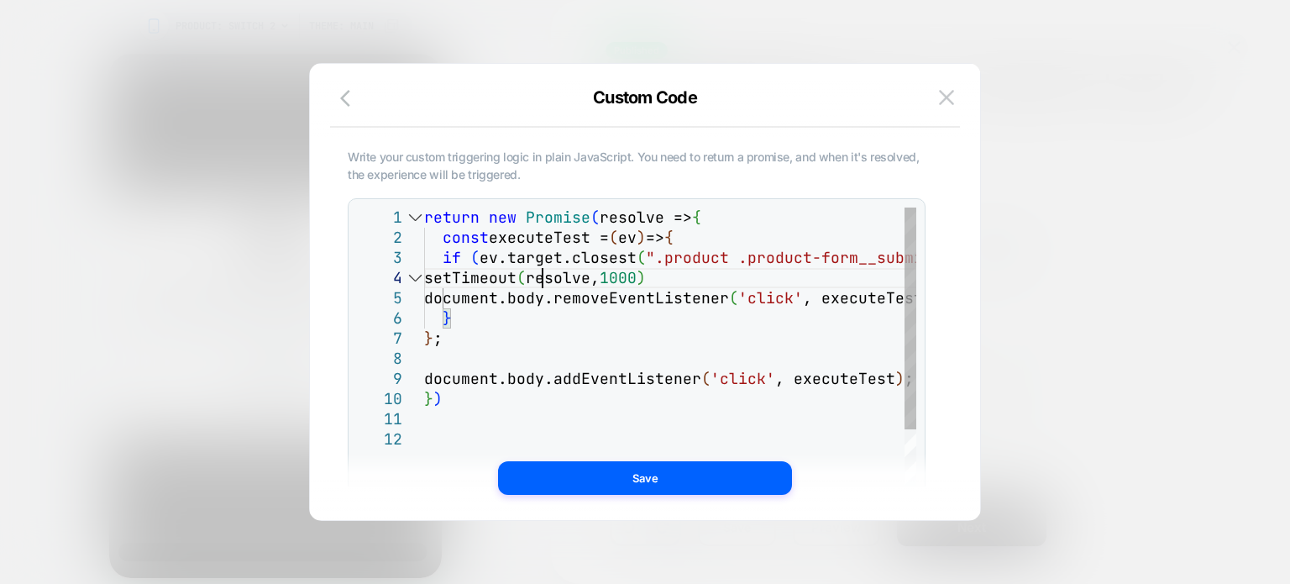
click at [544, 281] on div "const executeTest = ( ev ) => { return new Promise ( resolve => { document.body…" at bounding box center [720, 498] width 592 height 581
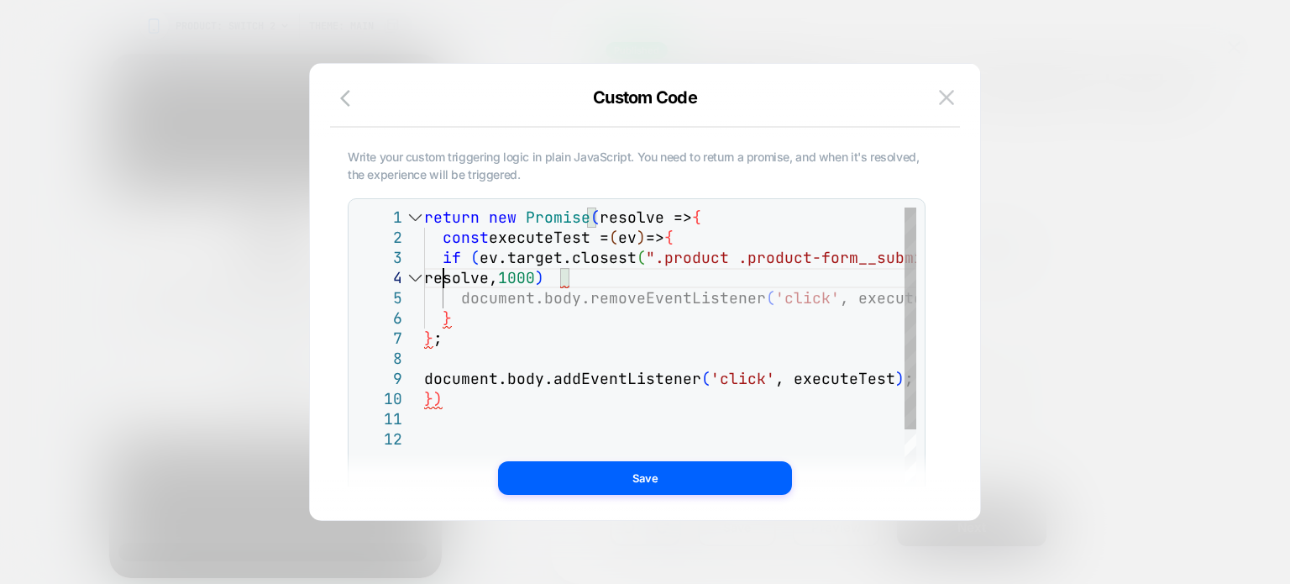
click at [625, 270] on div "const executeTest = ( ev ) => { return new Promise ( resolve => { document.body…" at bounding box center [720, 498] width 592 height 581
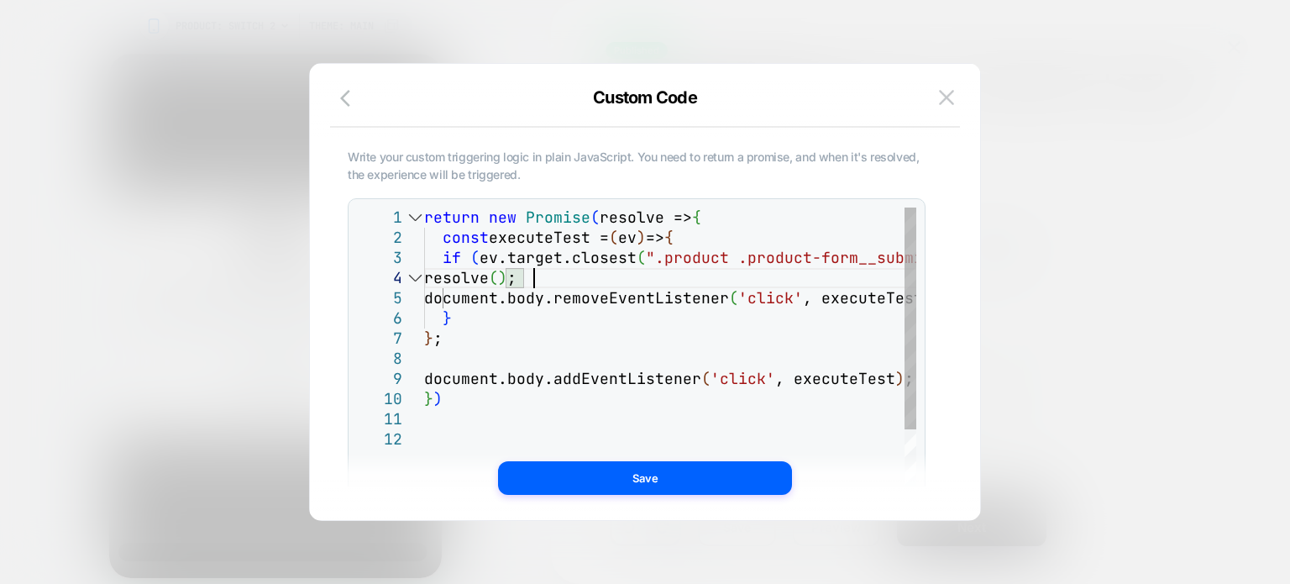
scroll to position [81, 108]
click at [445, 278] on div "const executeTest = ( ev ) => { return new Promise ( resolve => { document.body…" at bounding box center [720, 498] width 592 height 581
click at [565, 345] on div "const executeTest = ( ev ) => { return new Promise ( resolve => { document.body…" at bounding box center [720, 498] width 592 height 581
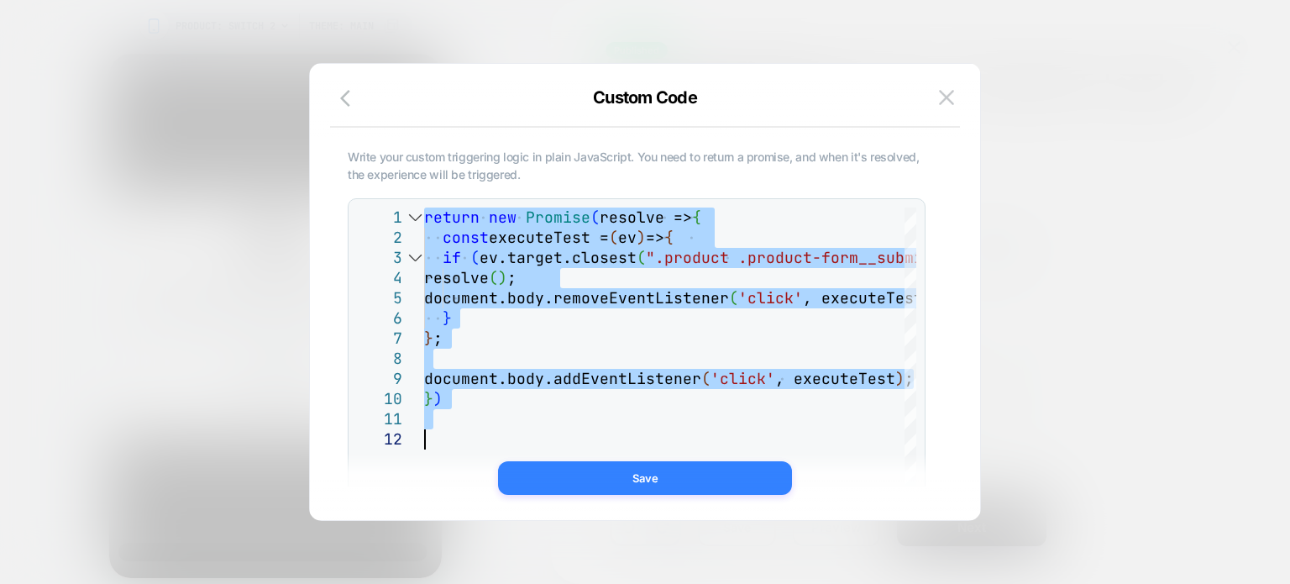
type textarea "**********"
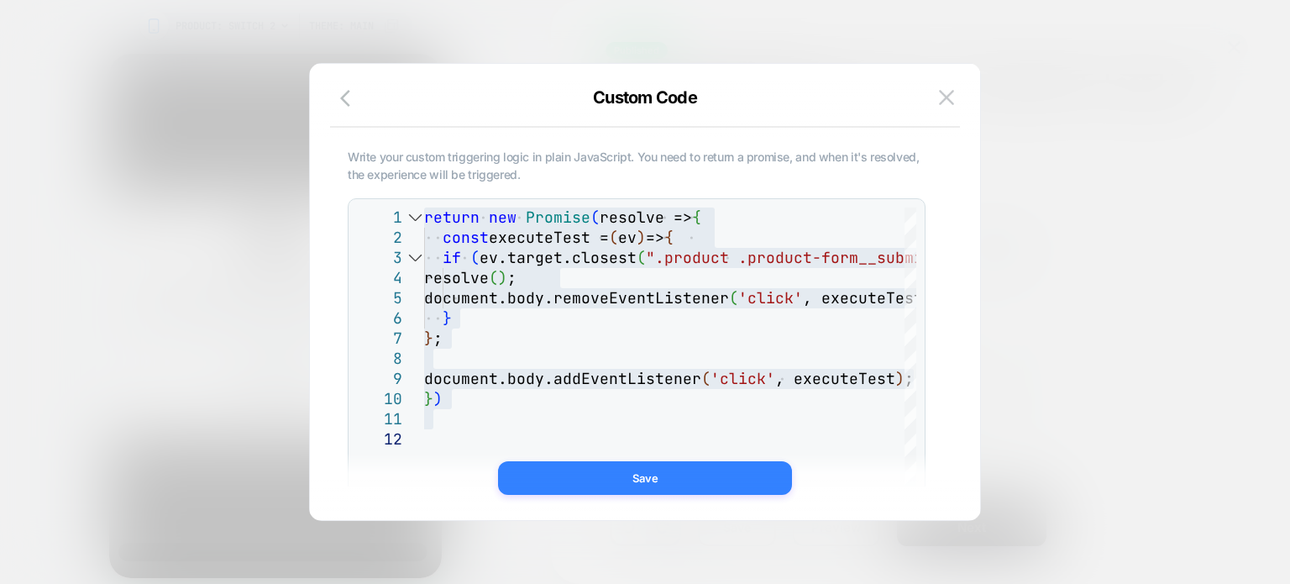
click at [608, 480] on button "Save" at bounding box center [645, 478] width 294 height 34
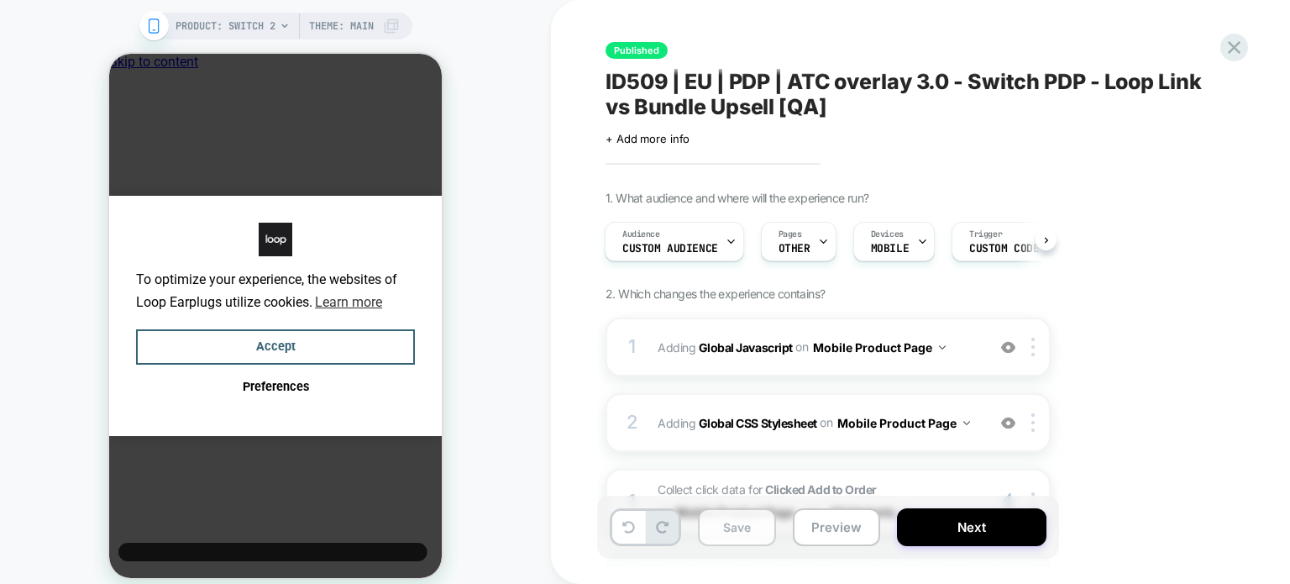
click at [707, 530] on button "Save" at bounding box center [737, 527] width 78 height 38
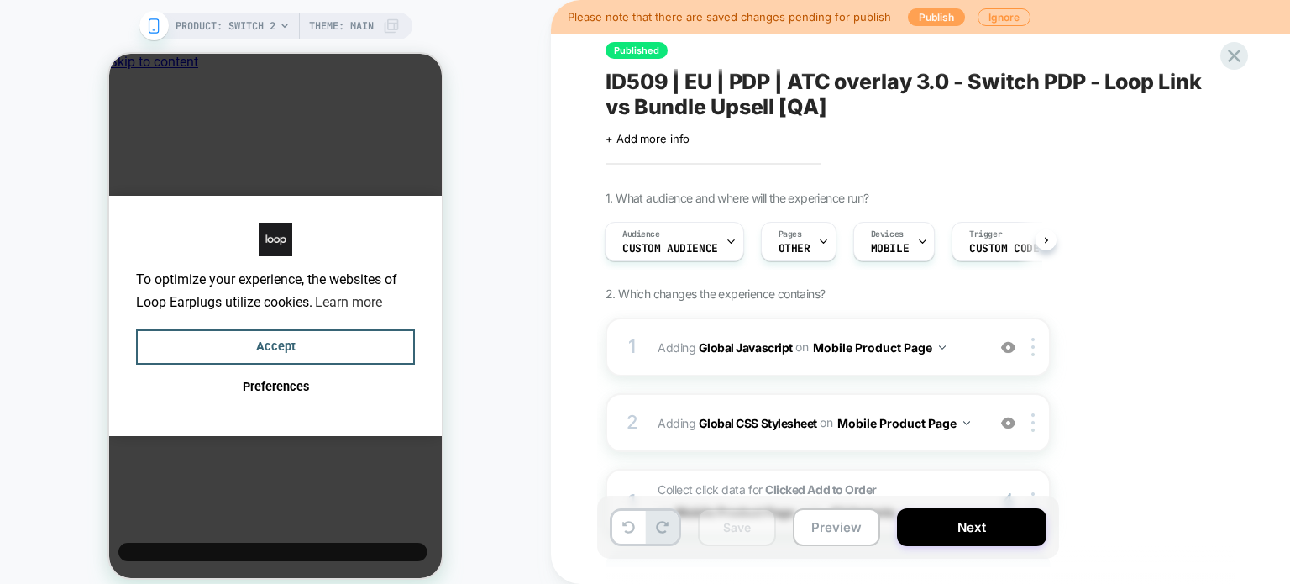
click at [939, 13] on button "Publish" at bounding box center [936, 17] width 57 height 18
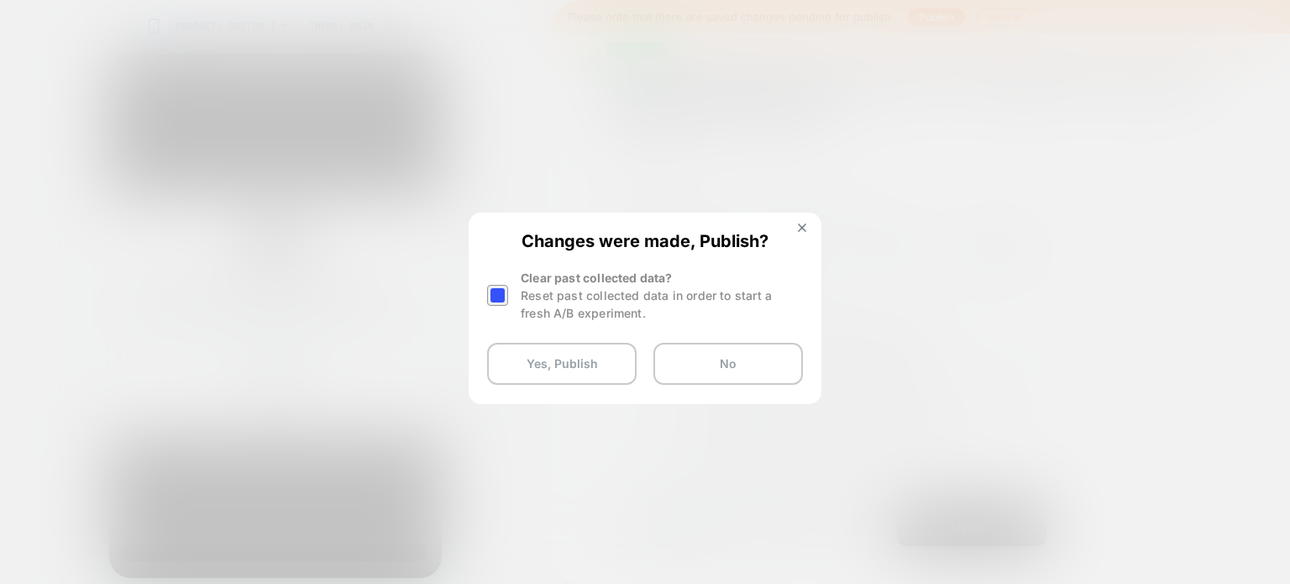
click at [501, 300] on div at bounding box center [497, 295] width 21 height 21
click at [518, 355] on button "Yes, Publish" at bounding box center [562, 364] width 150 height 42
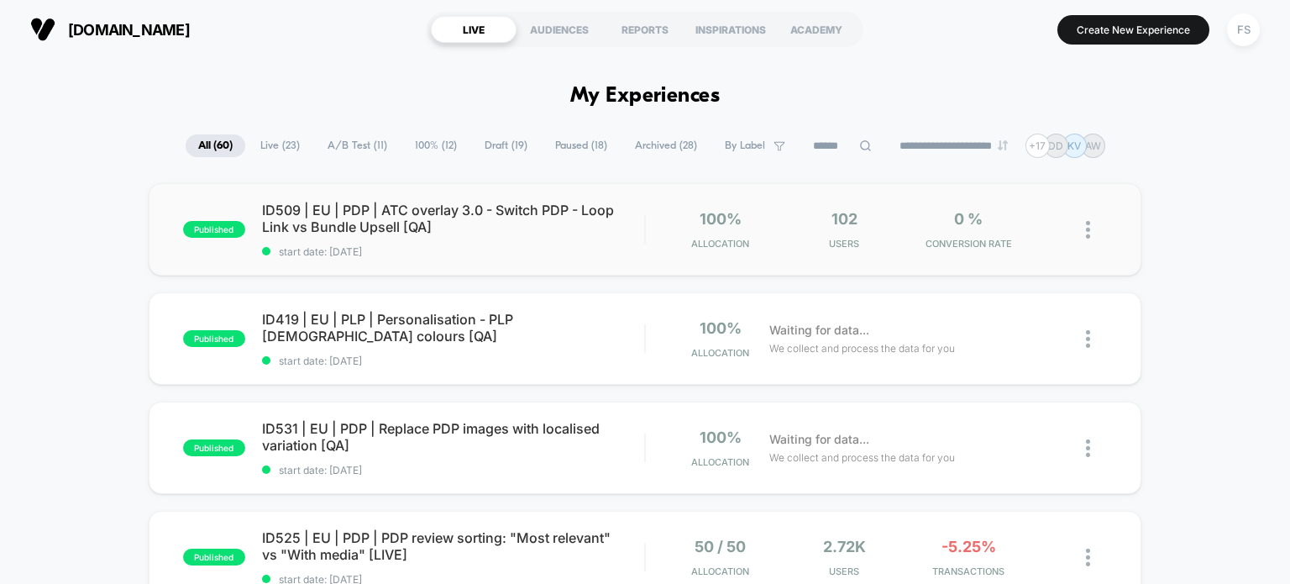
click at [479, 189] on div "published ID509 | EU | PDP | ATC overlay 3.0 - Switch PDP - Loop Link vs Bundle…" at bounding box center [646, 229] width 994 height 92
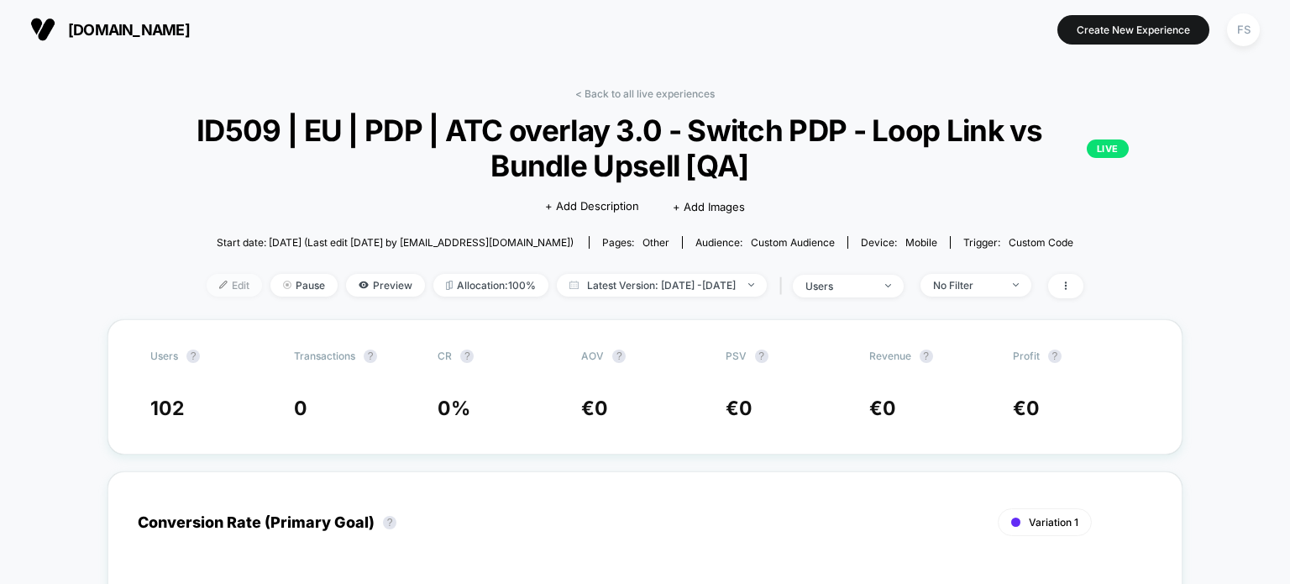
click at [219, 288] on span "Edit" at bounding box center [234, 285] width 55 height 23
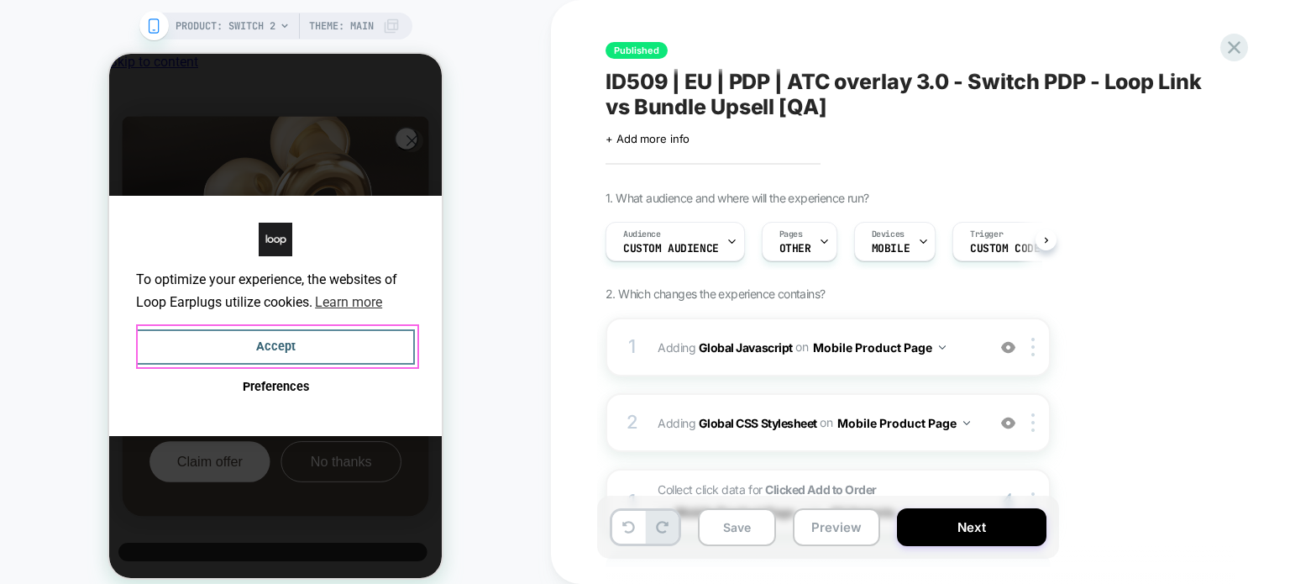
click at [335, 361] on button "Accept" at bounding box center [275, 347] width 279 height 36
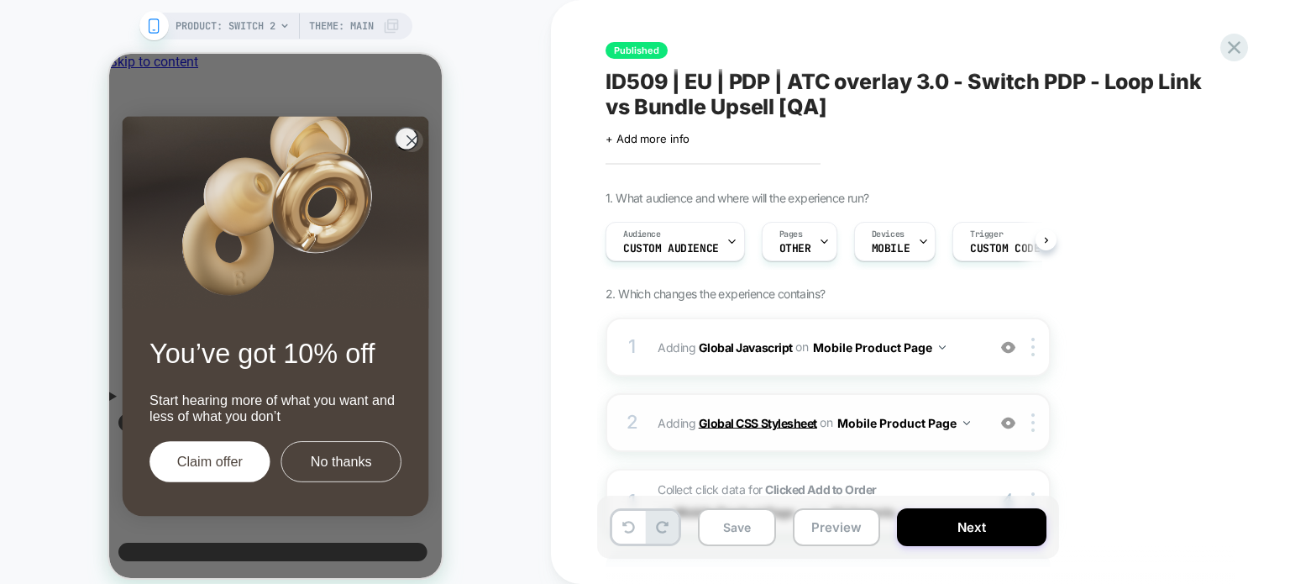
click at [763, 416] on b "Global CSS Stylesheet" at bounding box center [758, 422] width 118 height 14
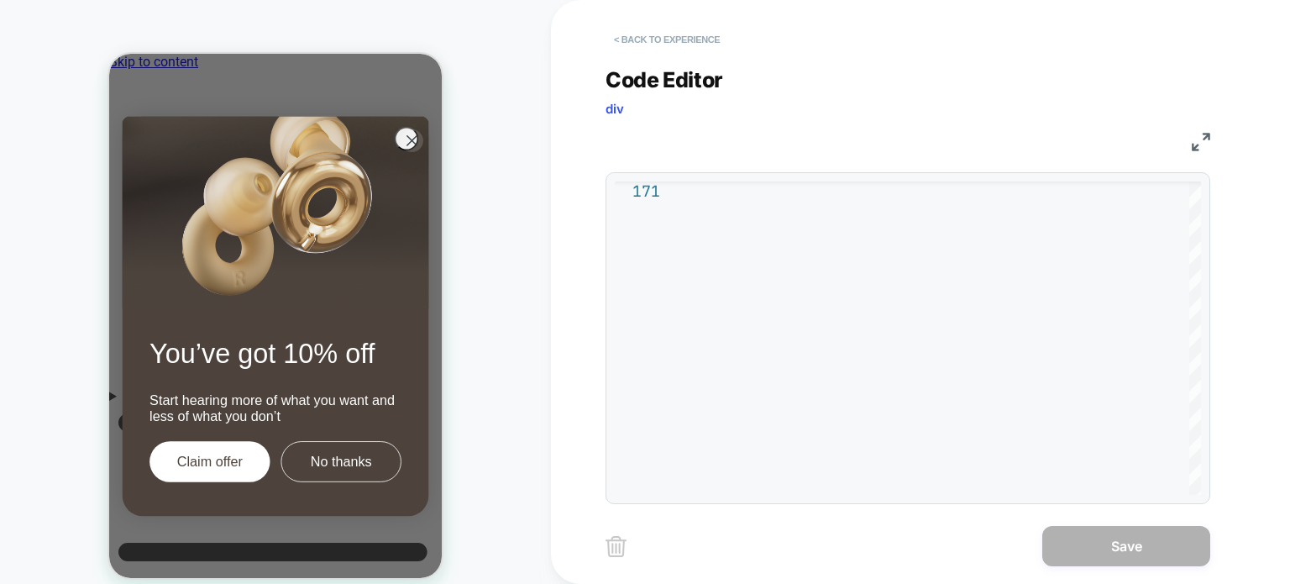
click at [653, 39] on button "< Back to experience" at bounding box center [667, 39] width 123 height 27
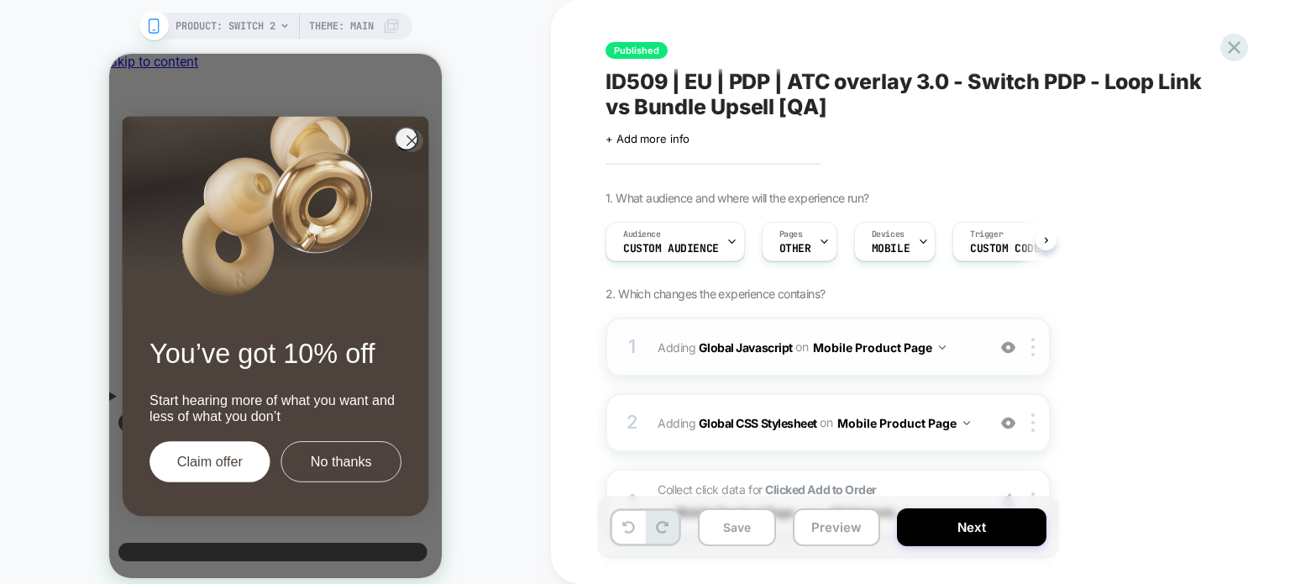
scroll to position [151, 0]
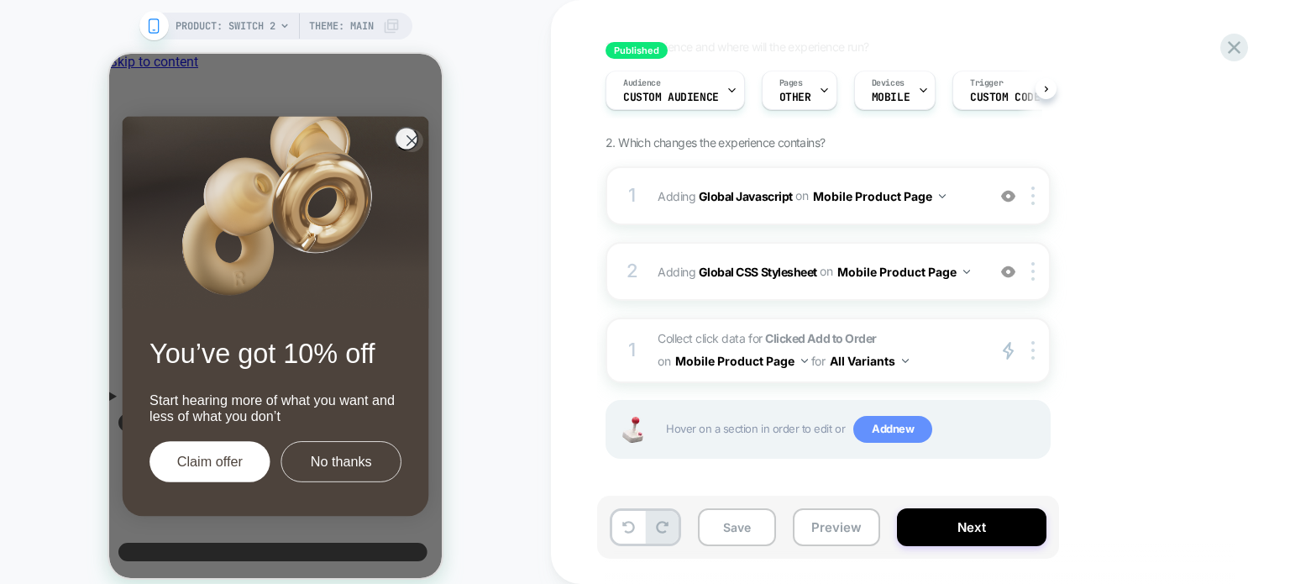
click at [857, 424] on span "Add new" at bounding box center [893, 429] width 79 height 27
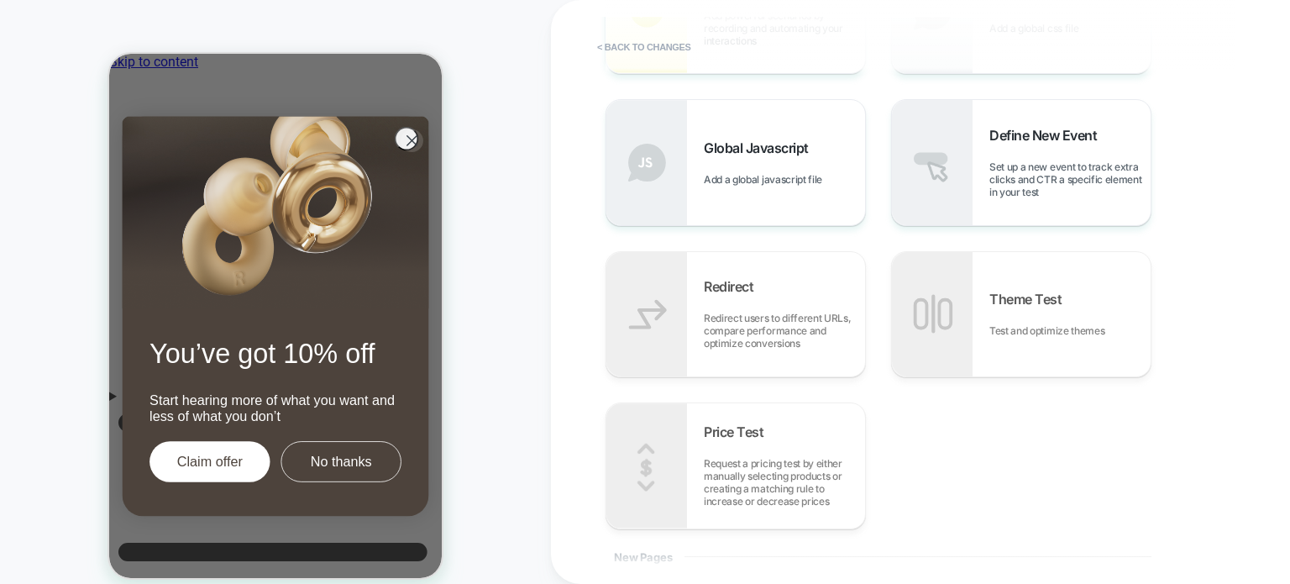
scroll to position [0, 0]
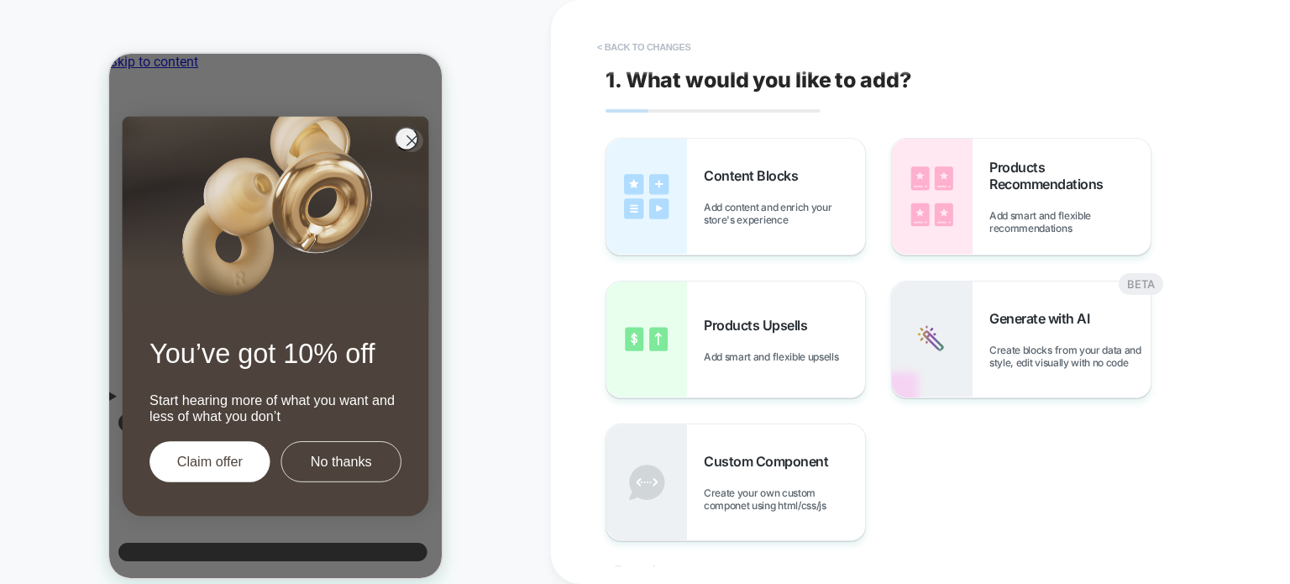
click at [651, 42] on button "< Back to changes" at bounding box center [644, 47] width 111 height 27
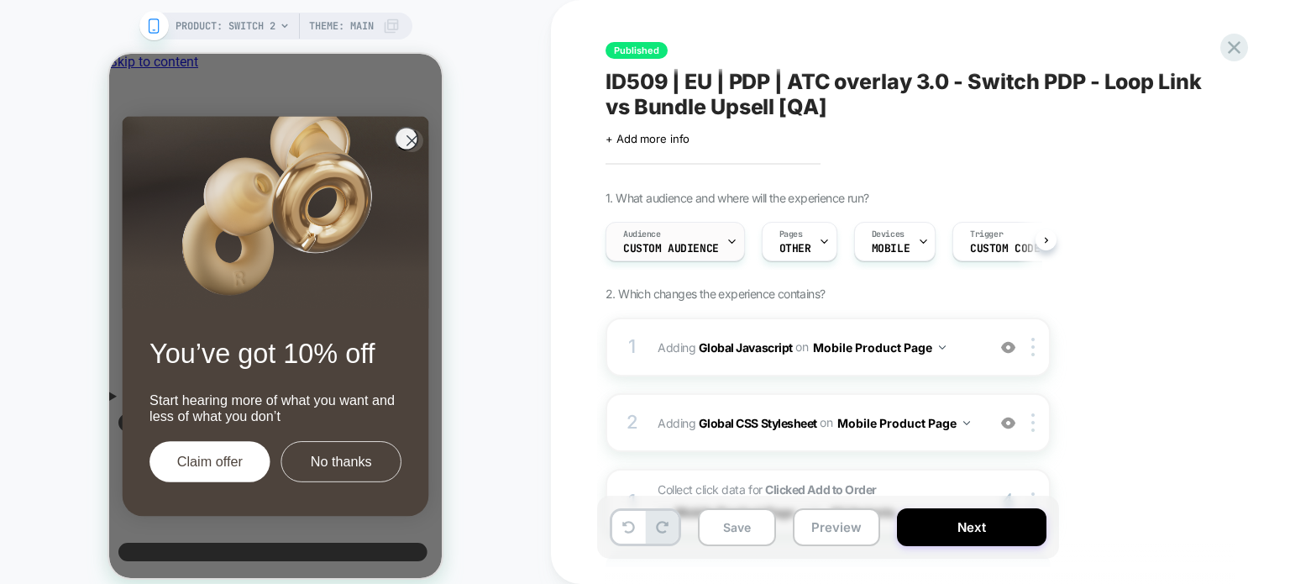
click at [686, 245] on span "Custom Audience" at bounding box center [671, 249] width 96 height 12
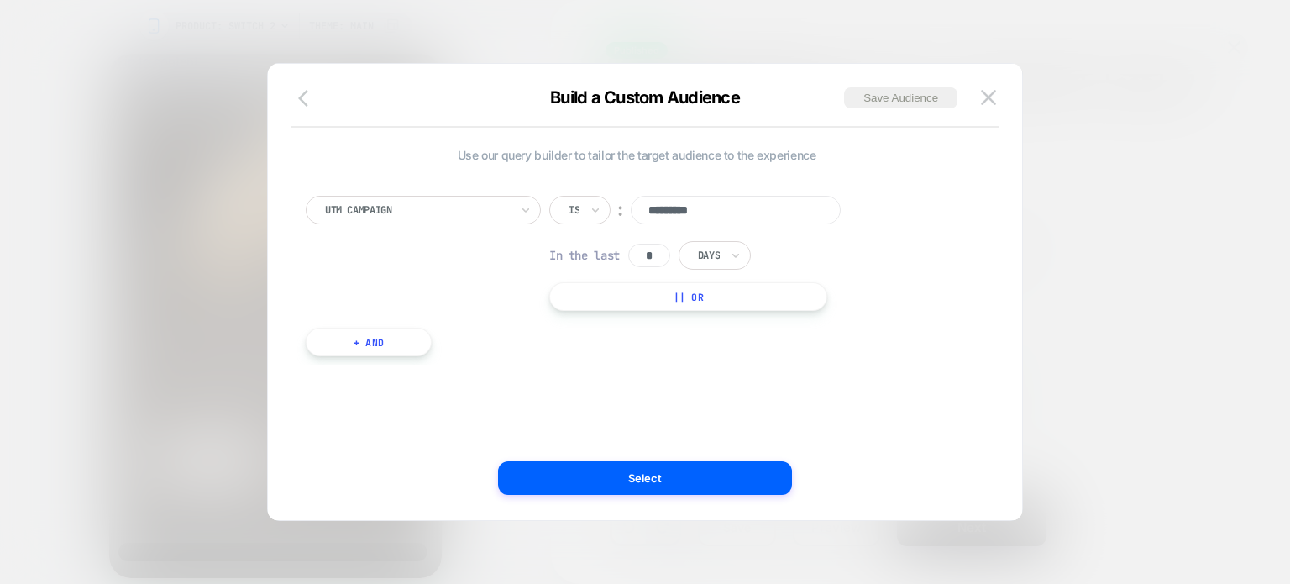
click at [299, 102] on icon "button" at bounding box center [308, 98] width 20 height 20
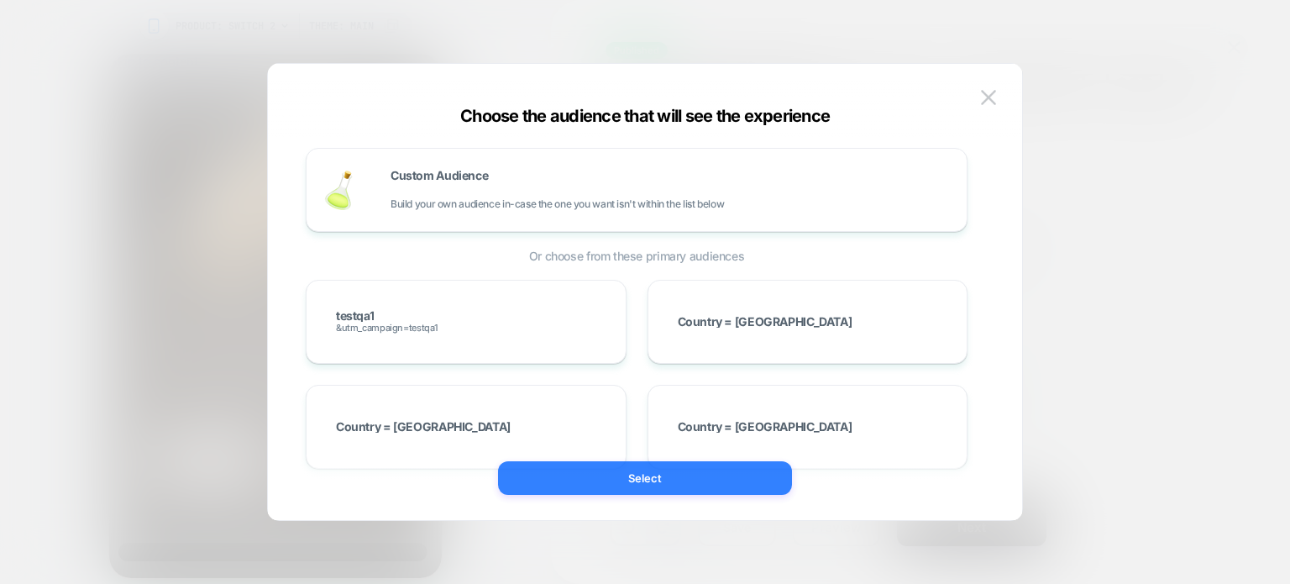
click at [652, 482] on button "Select" at bounding box center [645, 478] width 294 height 34
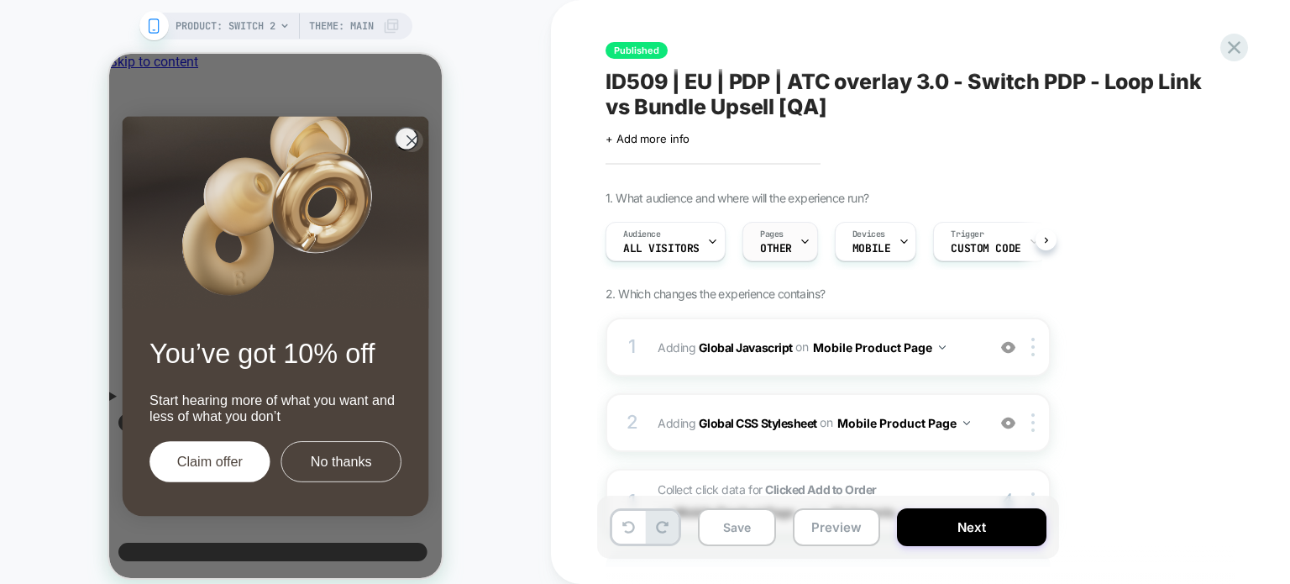
click at [770, 234] on span "Pages" at bounding box center [772, 235] width 24 height 12
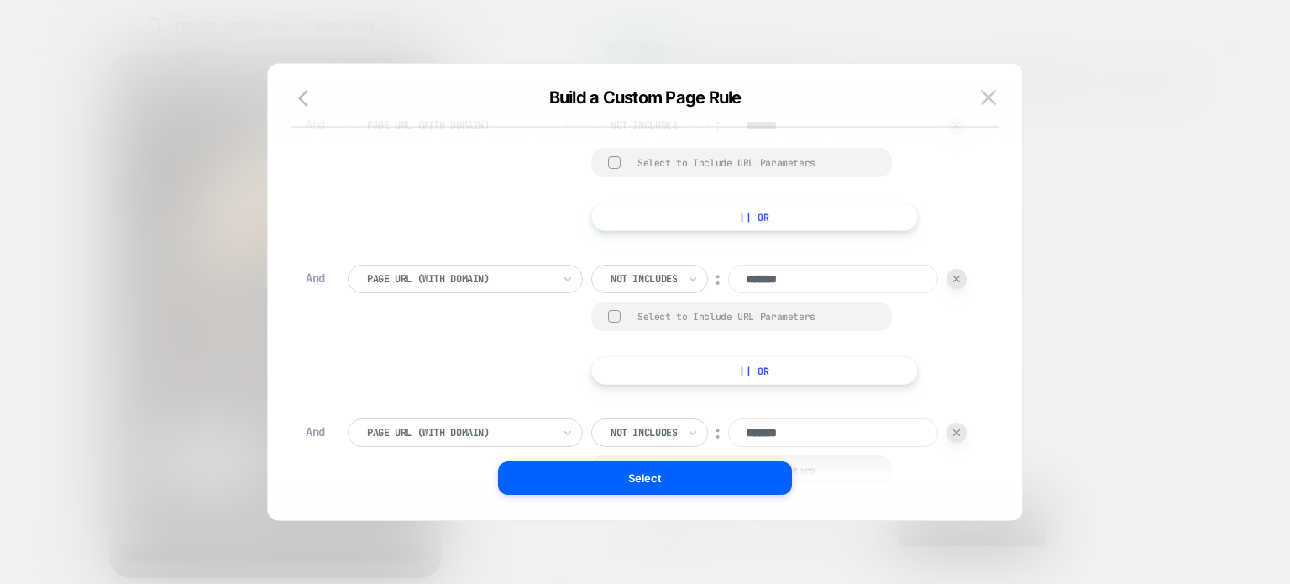
scroll to position [418, 0]
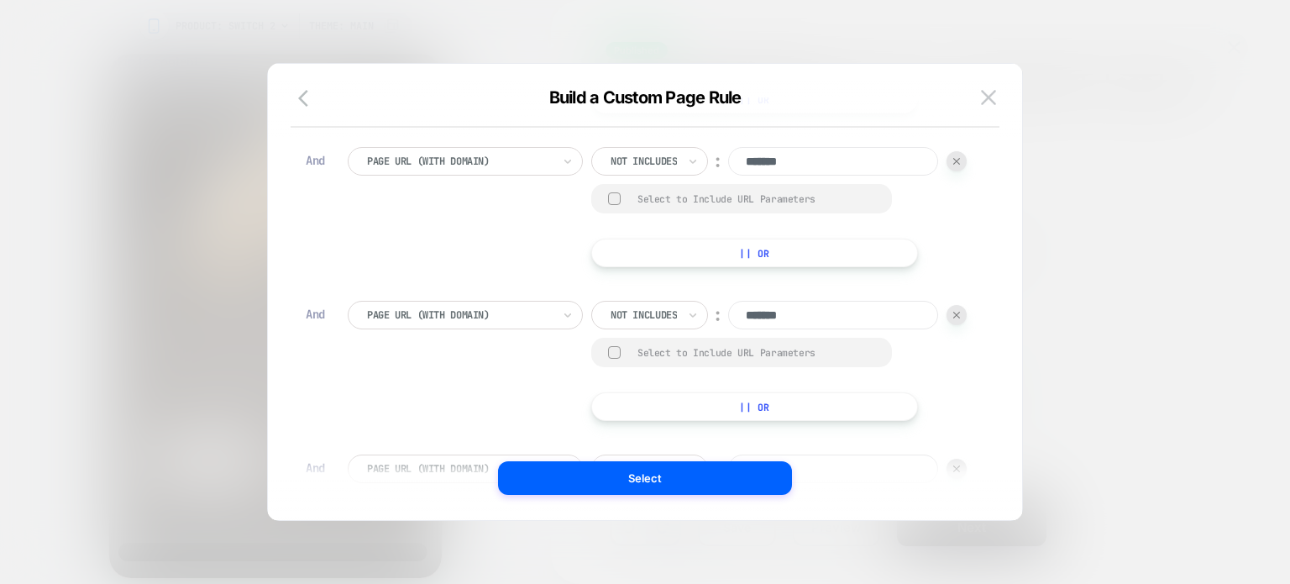
click at [1005, 101] on div "Build a Custom Page Rule" at bounding box center [645, 107] width 754 height 40
click at [998, 101] on button at bounding box center [988, 97] width 25 height 25
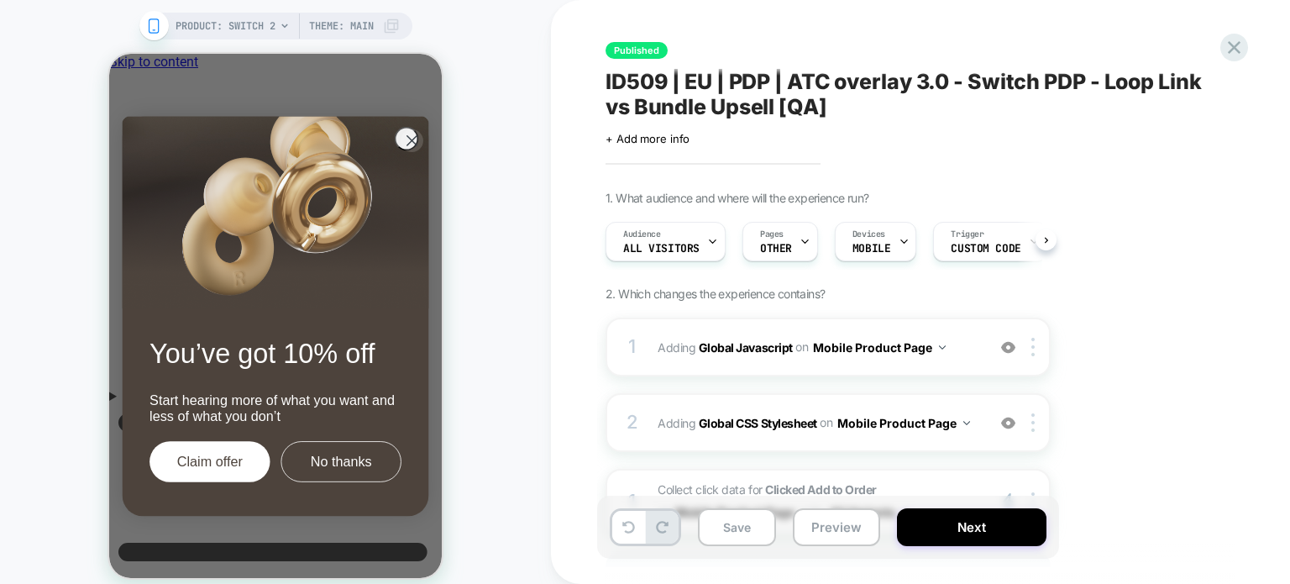
scroll to position [151, 0]
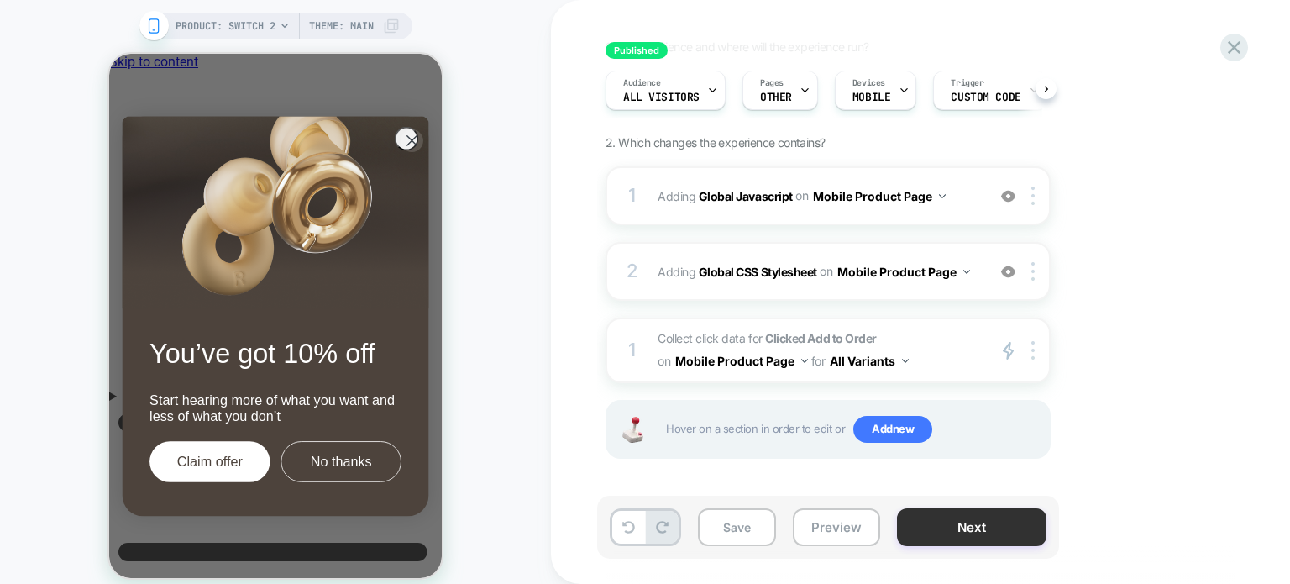
click at [919, 525] on button "Next" at bounding box center [972, 527] width 150 height 38
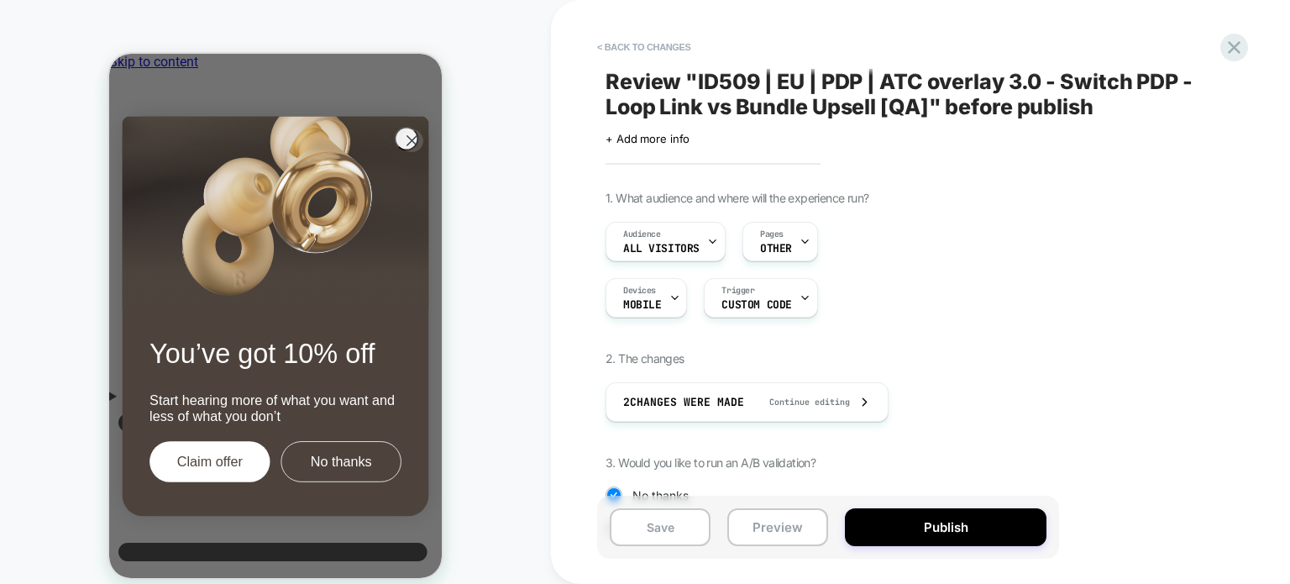
scroll to position [176, 0]
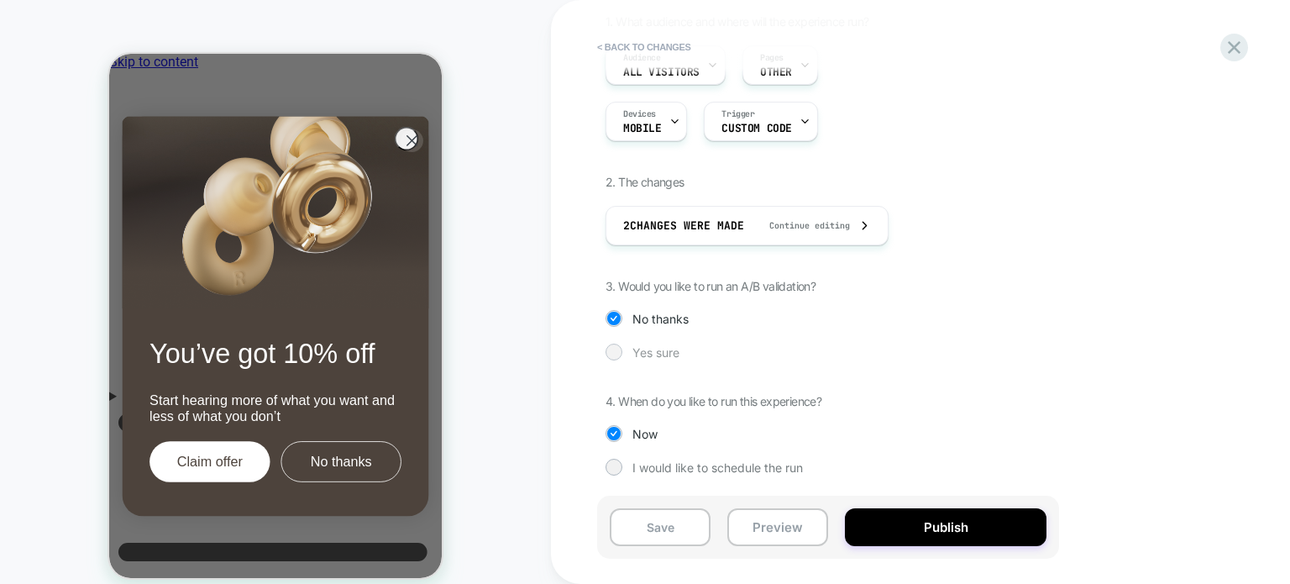
click at [612, 350] on div at bounding box center [613, 351] width 13 height 13
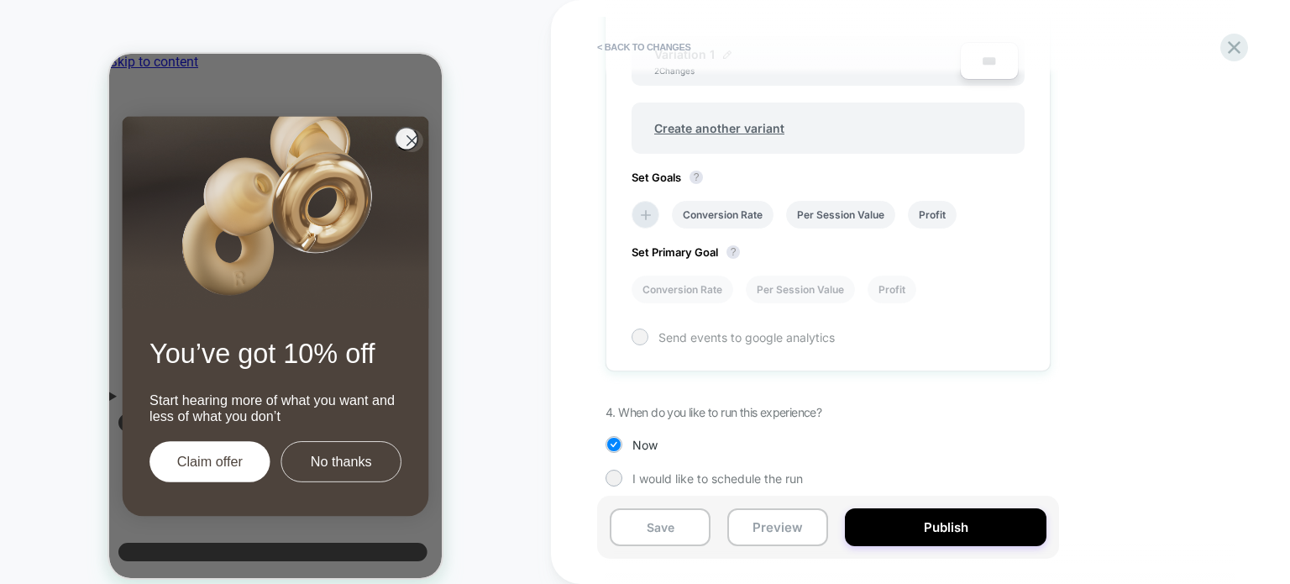
scroll to position [649, 0]
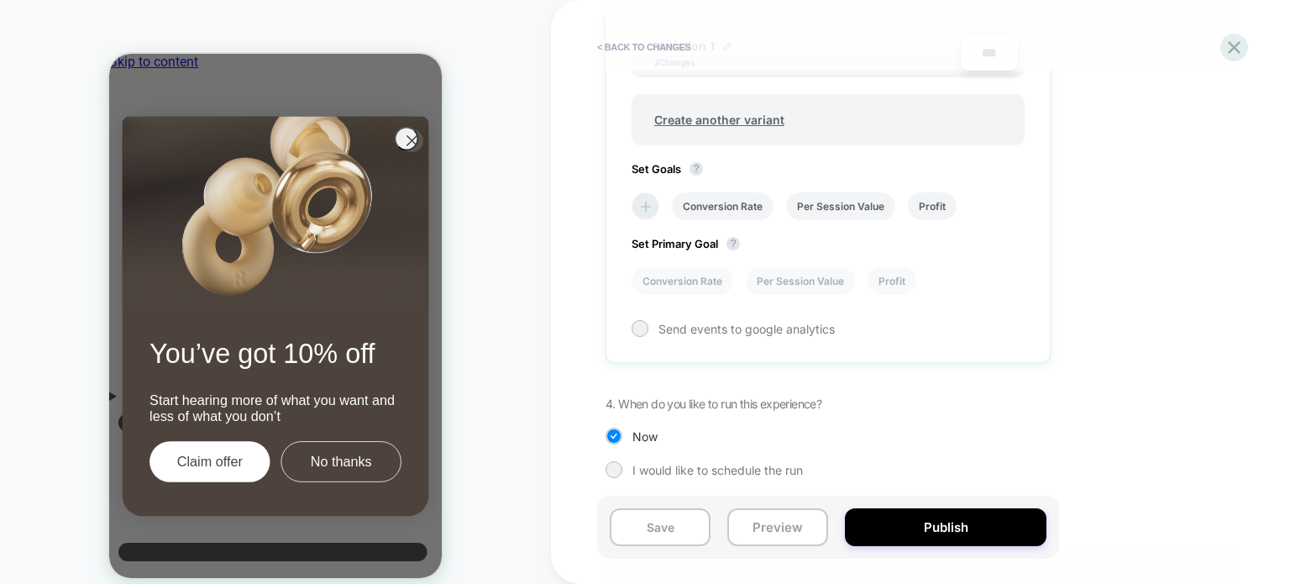
click at [642, 198] on icon at bounding box center [646, 206] width 17 height 17
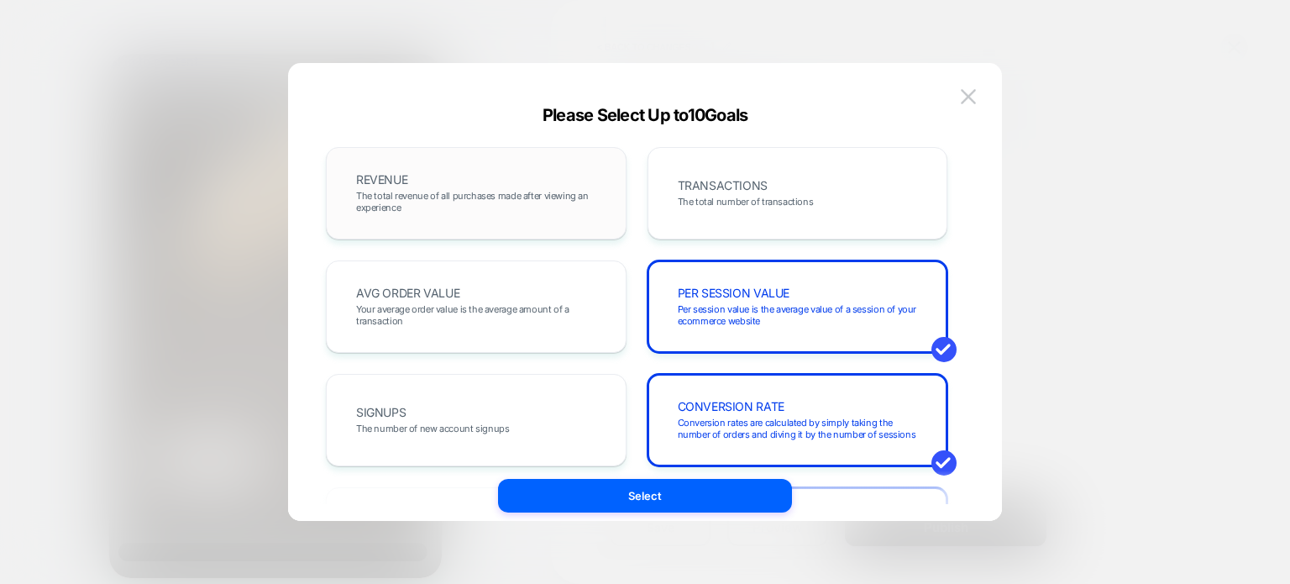
click at [586, 234] on div "REVENUE The total revenue of all purchases made after viewing an experience" at bounding box center [476, 193] width 301 height 92
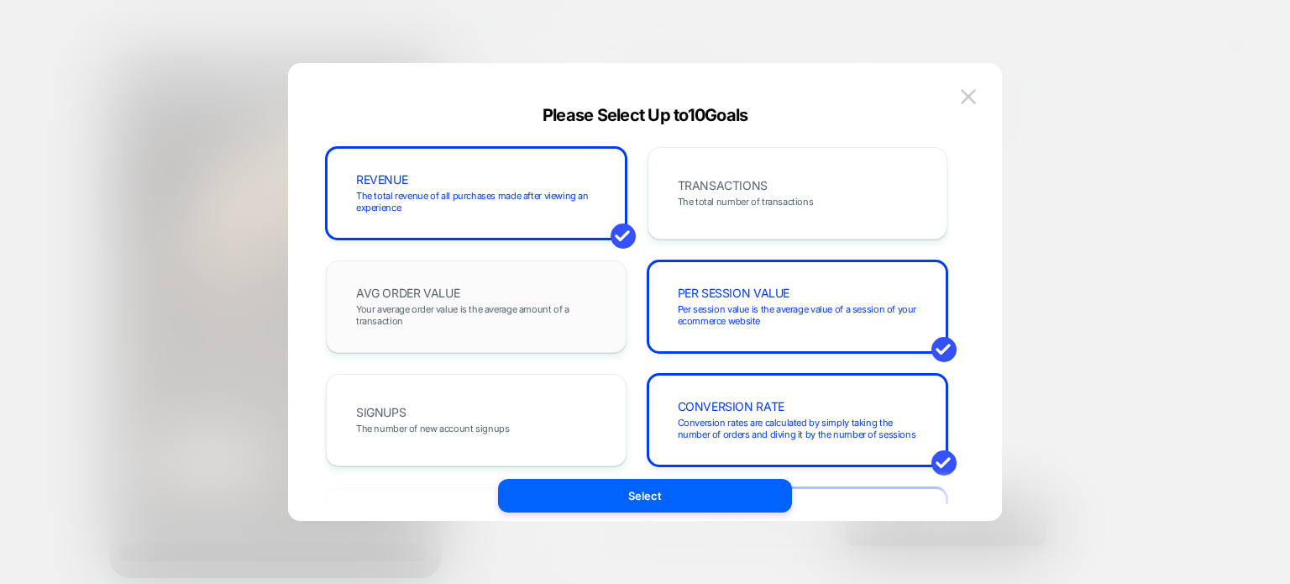
click at [536, 290] on div "AVG ORDER VALUE Your average order value is the average amount of a transaction" at bounding box center [476, 306] width 265 height 57
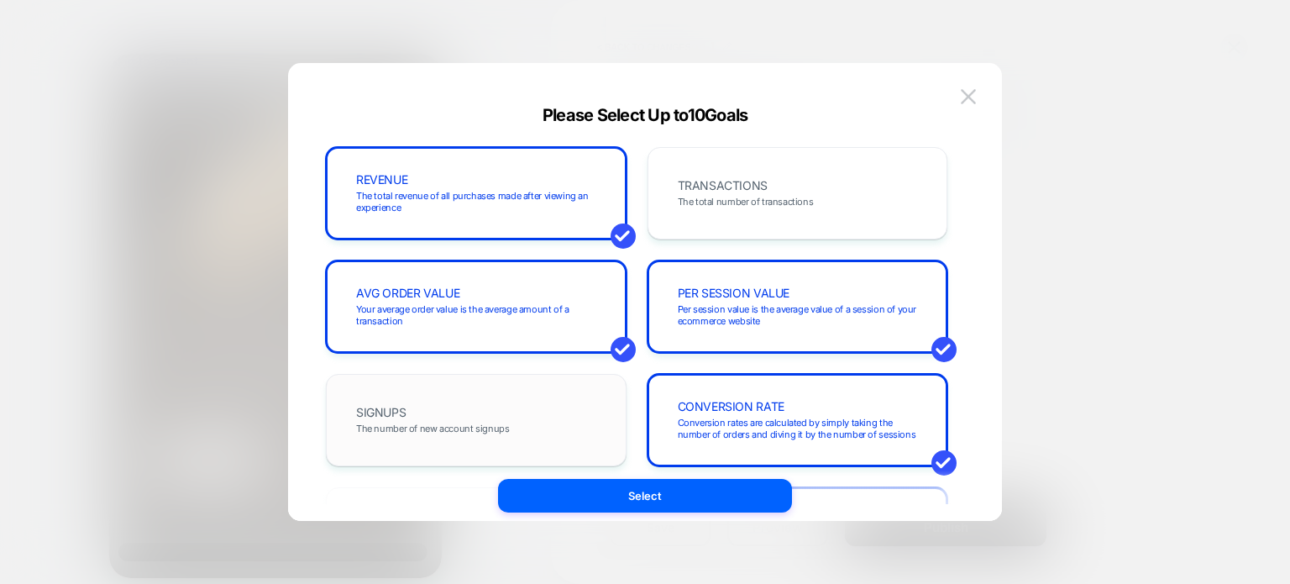
scroll to position [151, 0]
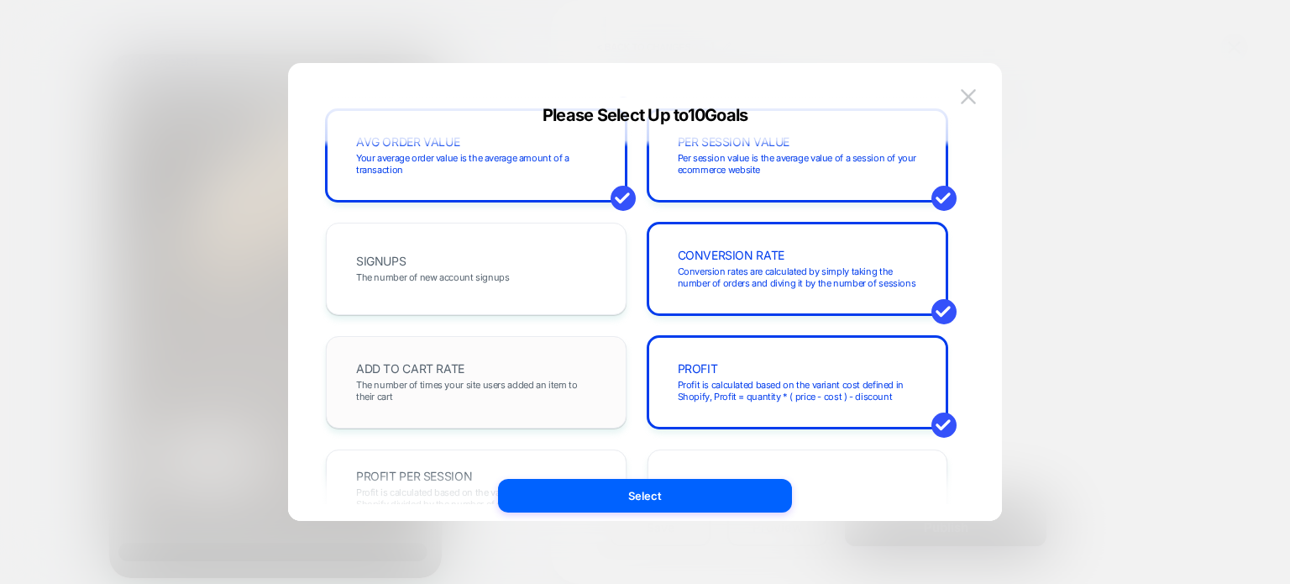
click at [516, 381] on span "The number of times your site users added an item to their cart" at bounding box center [476, 391] width 240 height 24
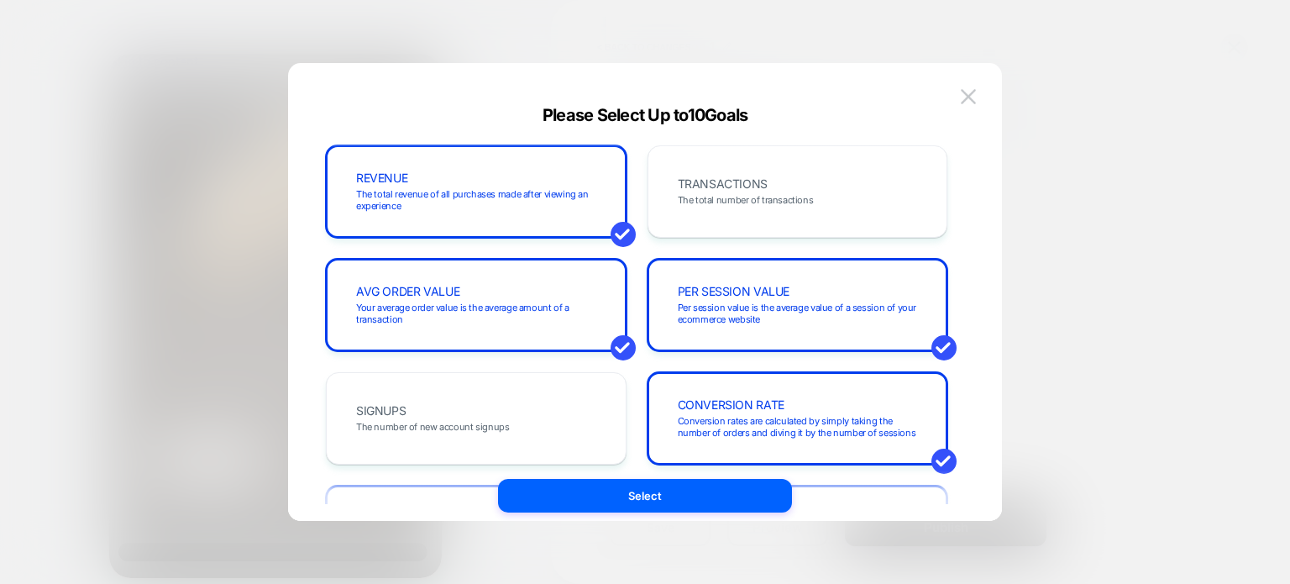
scroll to position [0, 0]
click at [753, 202] on span "The total number of transactions" at bounding box center [746, 202] width 136 height 12
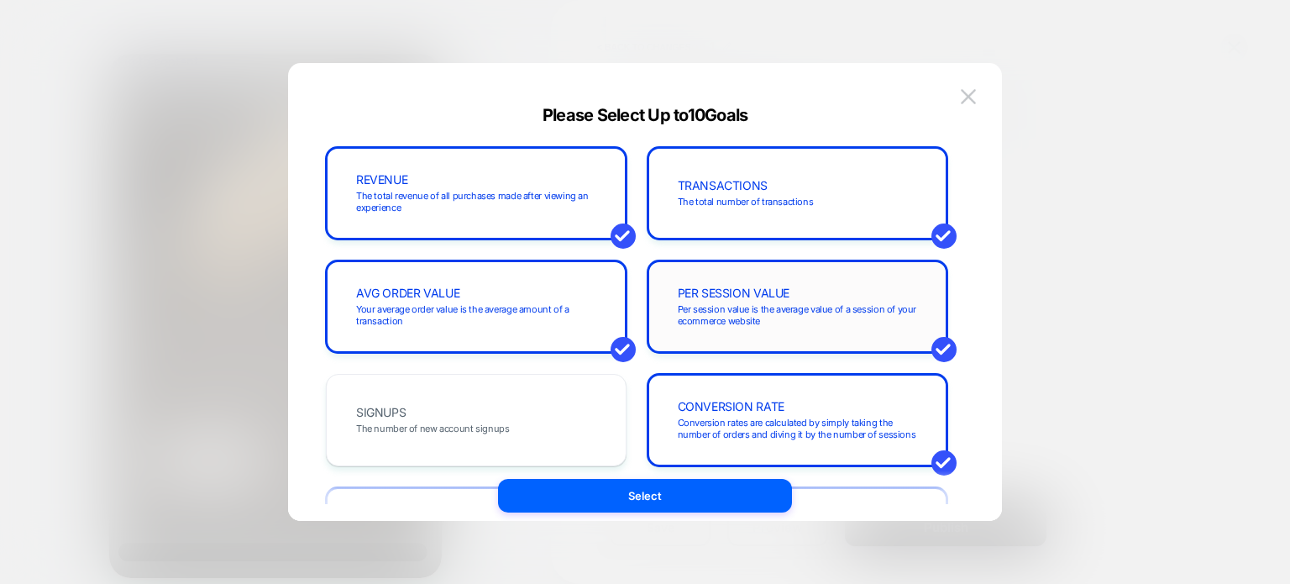
click at [753, 306] on span "Per session value is the average value of a session of your ecommerce website" at bounding box center [798, 315] width 240 height 24
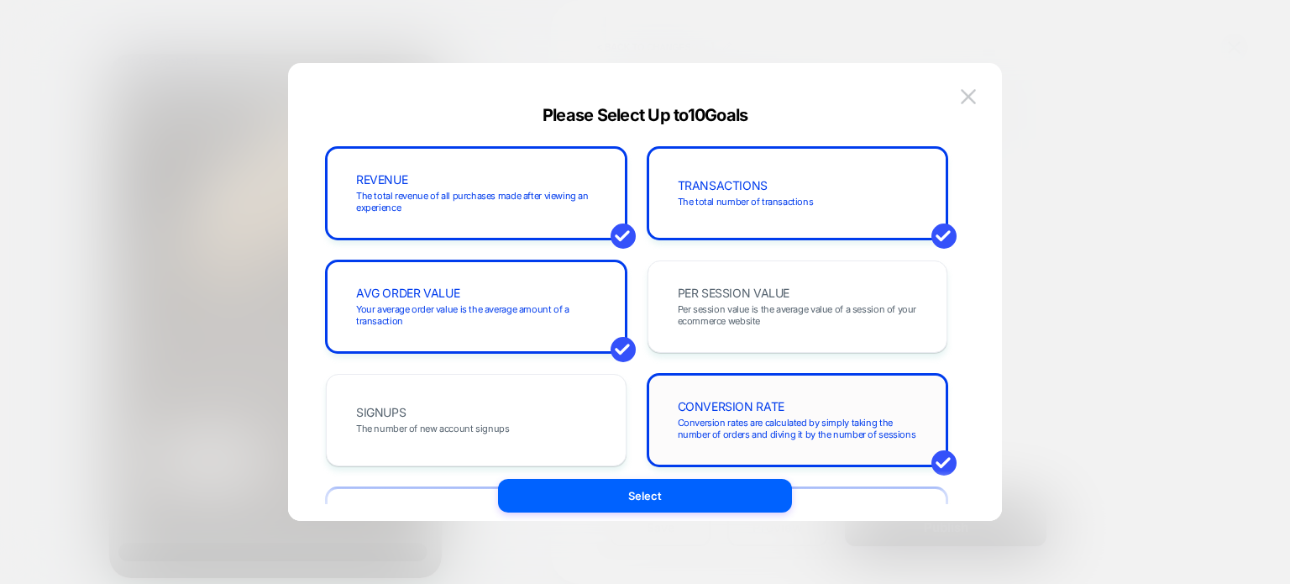
click at [753, 384] on div "CONVERSION RATE Conversion rates are calculated by simply taking the number of …" at bounding box center [798, 420] width 301 height 92
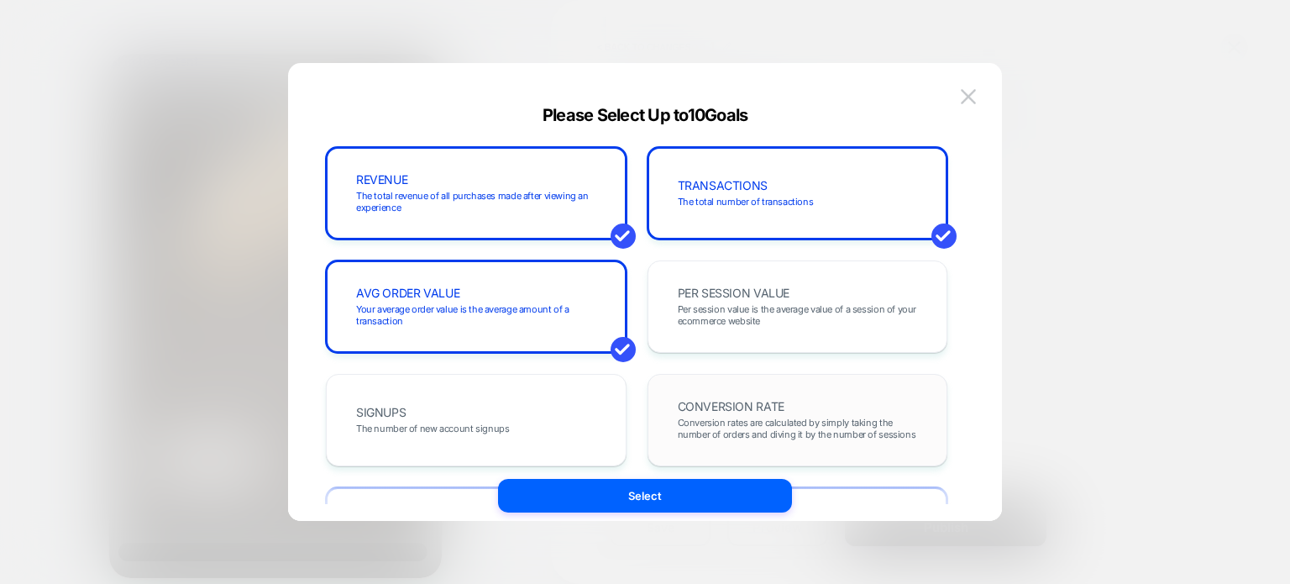
scroll to position [148, 0]
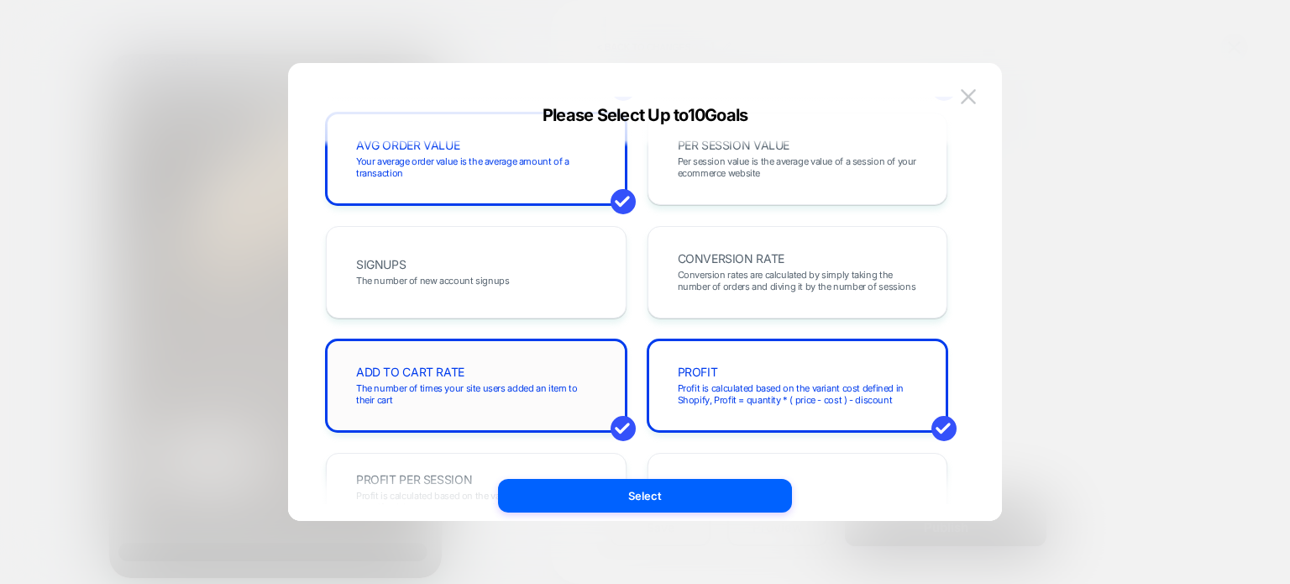
click at [552, 399] on span "The number of times your site users added an item to their cart" at bounding box center [476, 394] width 240 height 24
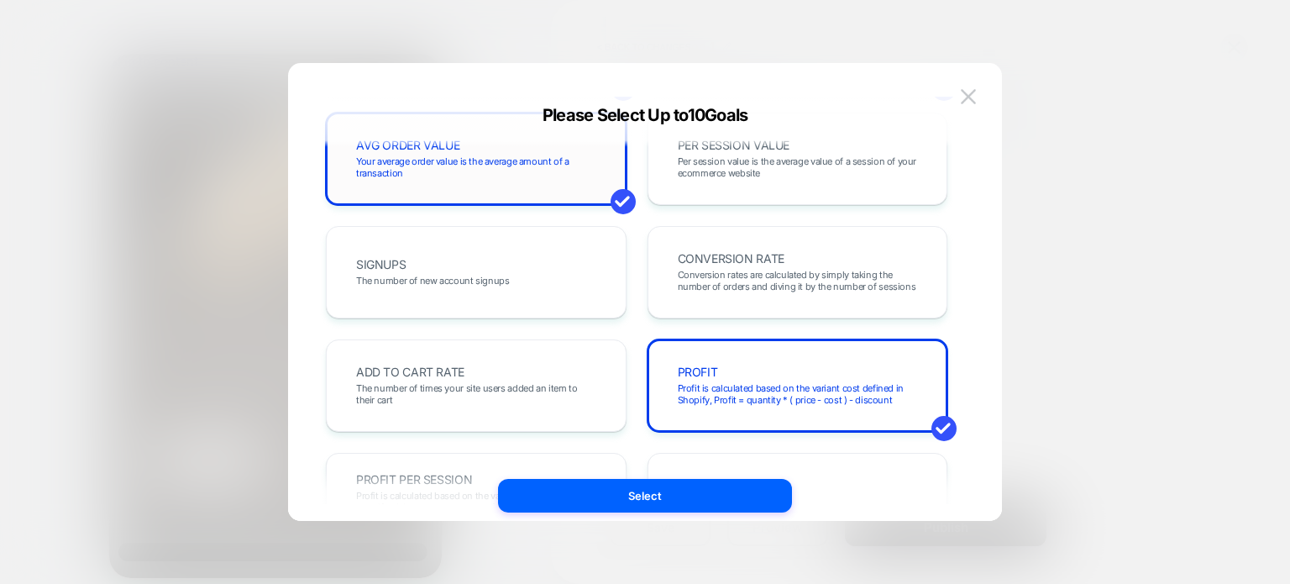
click at [566, 189] on div "AVG ORDER VALUE Your average order value is the average amount of a transaction" at bounding box center [476, 159] width 301 height 92
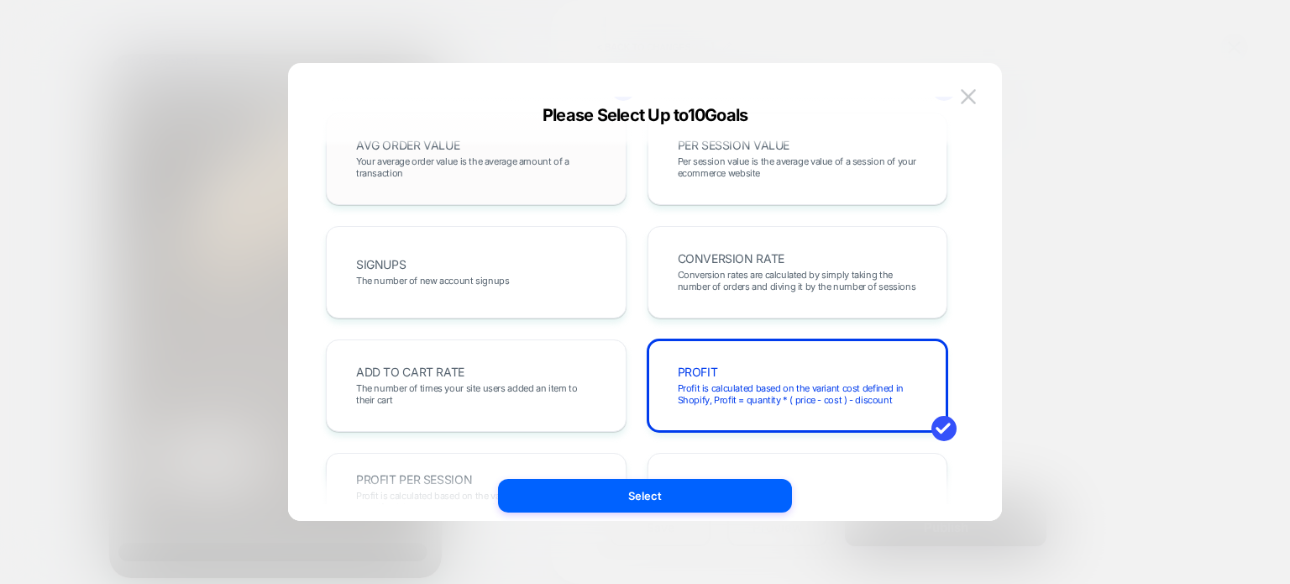
click at [566, 189] on div "AVG ORDER VALUE Your average order value is the average amount of a transaction" at bounding box center [476, 159] width 301 height 92
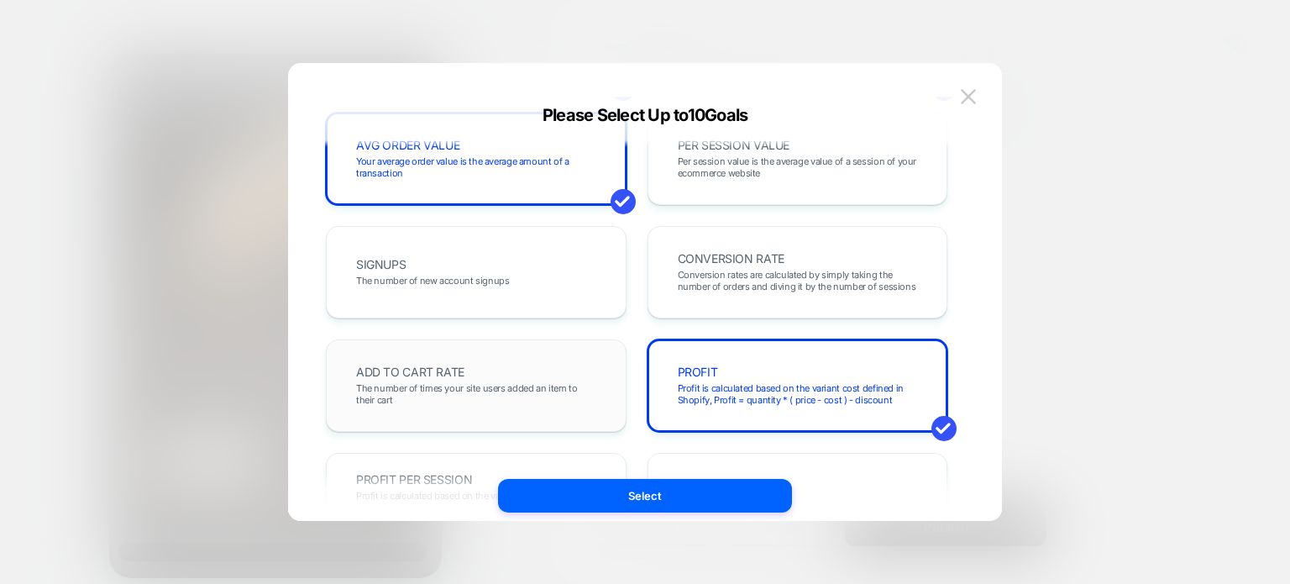
click at [487, 388] on span "The number of times your site users added an item to their cart" at bounding box center [476, 394] width 240 height 24
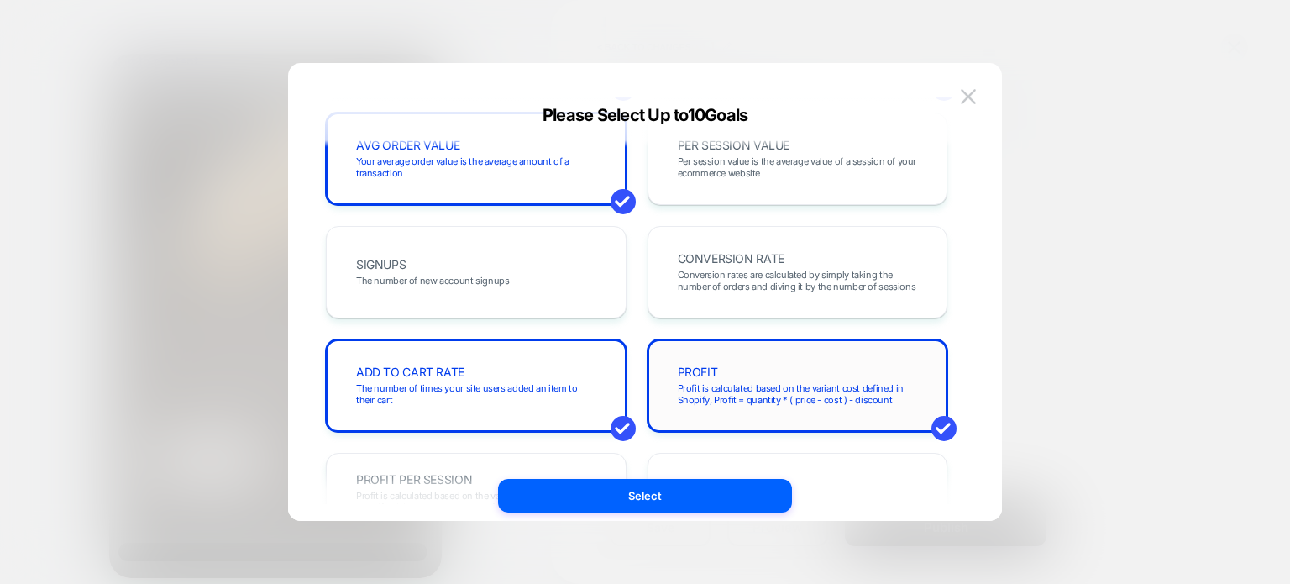
click at [692, 366] on span "PROFIT" at bounding box center [698, 372] width 40 height 12
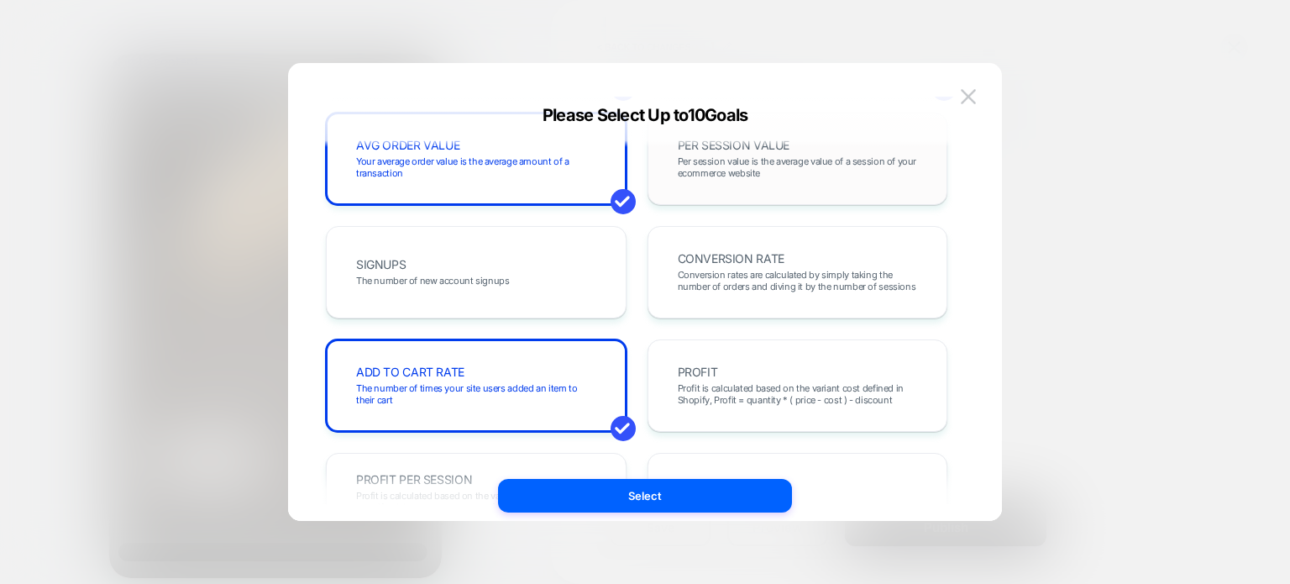
click at [729, 165] on span "Per session value is the average value of a session of your ecommerce website" at bounding box center [798, 167] width 240 height 24
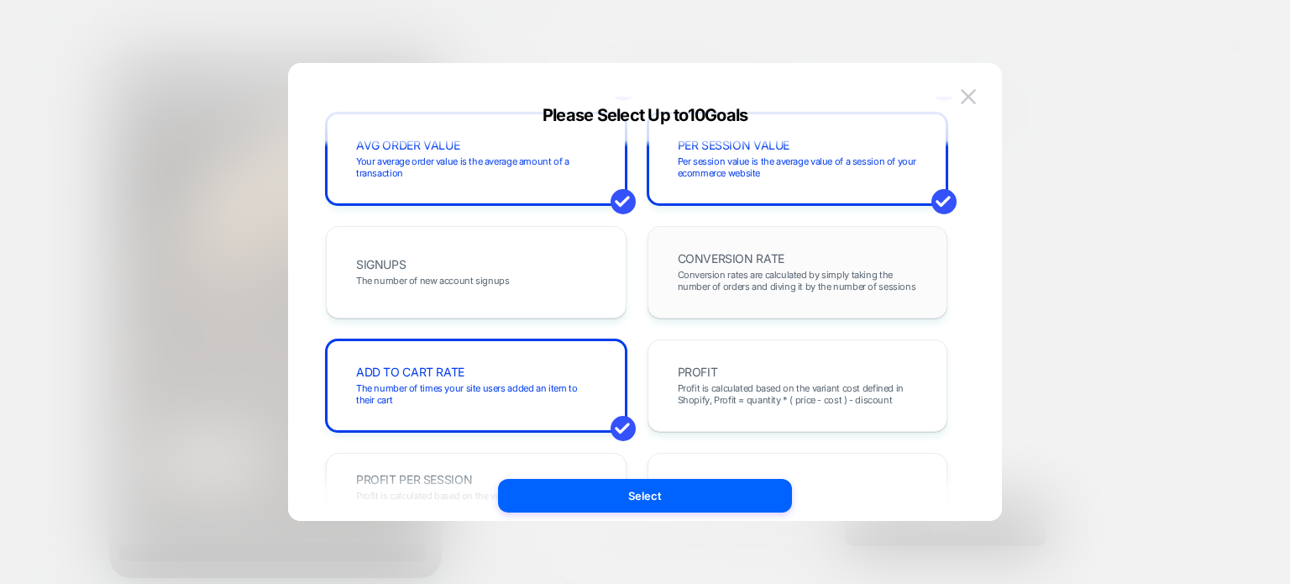
click at [738, 244] on div "CONVERSION RATE Conversion rates are calculated by simply taking the number of …" at bounding box center [797, 272] width 265 height 57
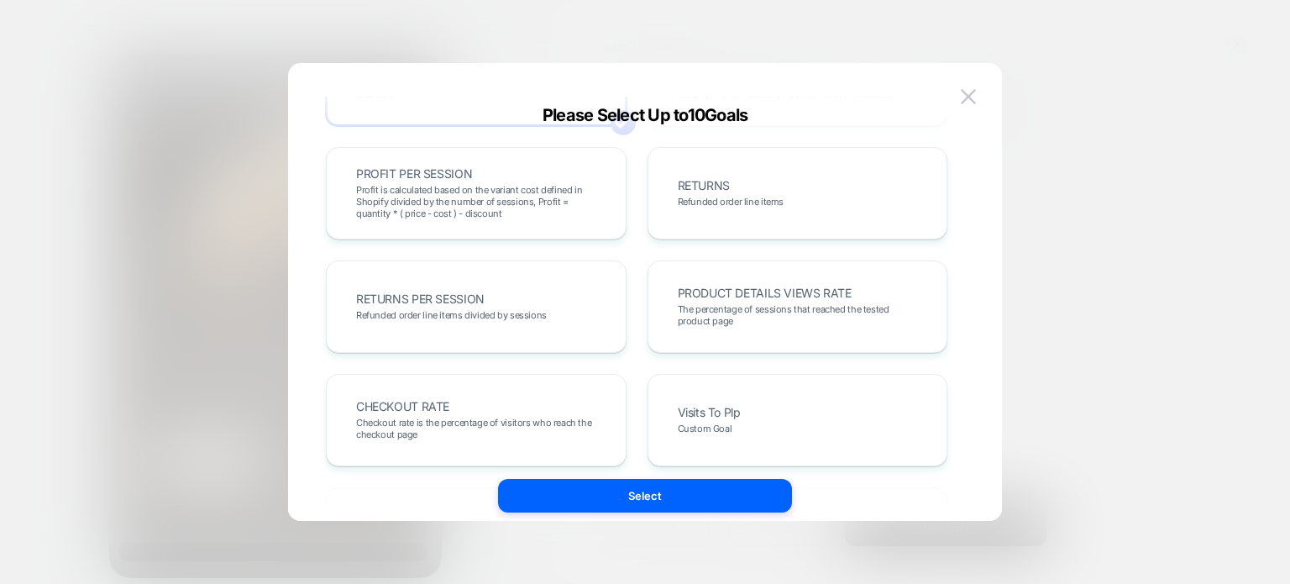
scroll to position [460, 0]
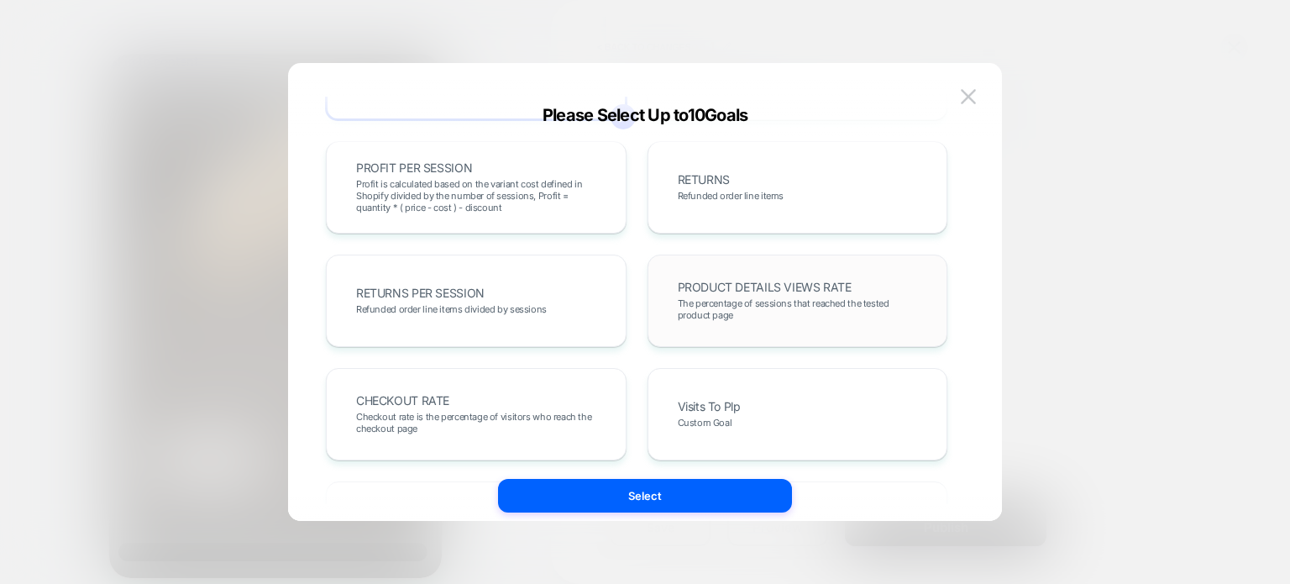
click at [729, 307] on span "The percentage of sessions that reached the tested product page" at bounding box center [798, 309] width 240 height 24
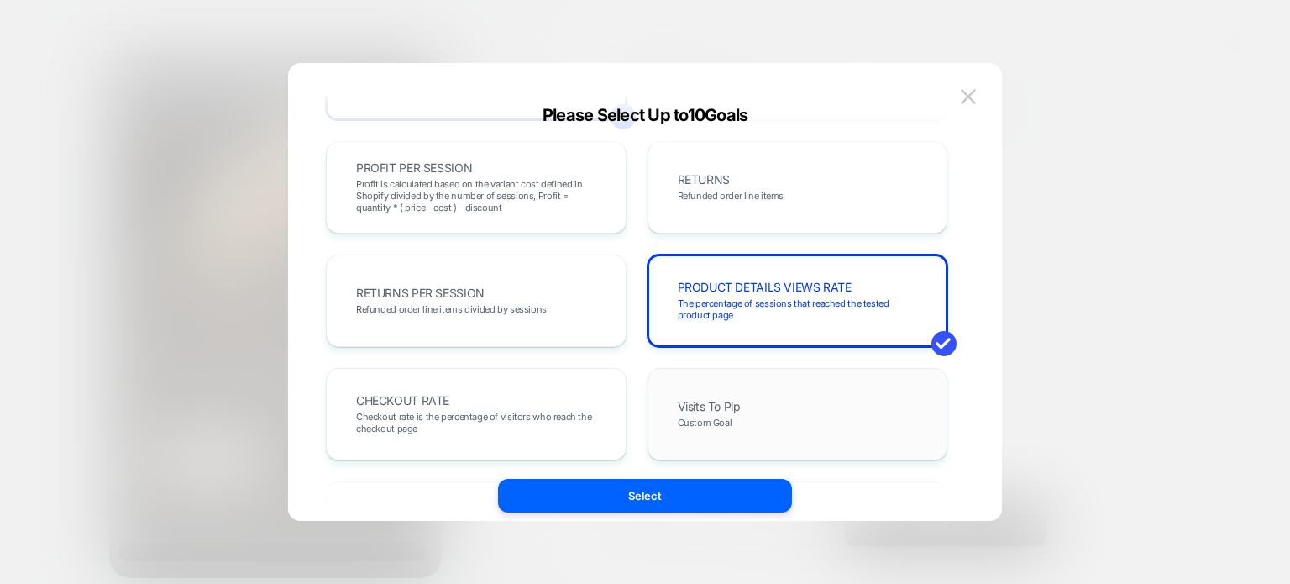
click at [730, 397] on div "Visits To Plp Custom Goal" at bounding box center [797, 414] width 265 height 57
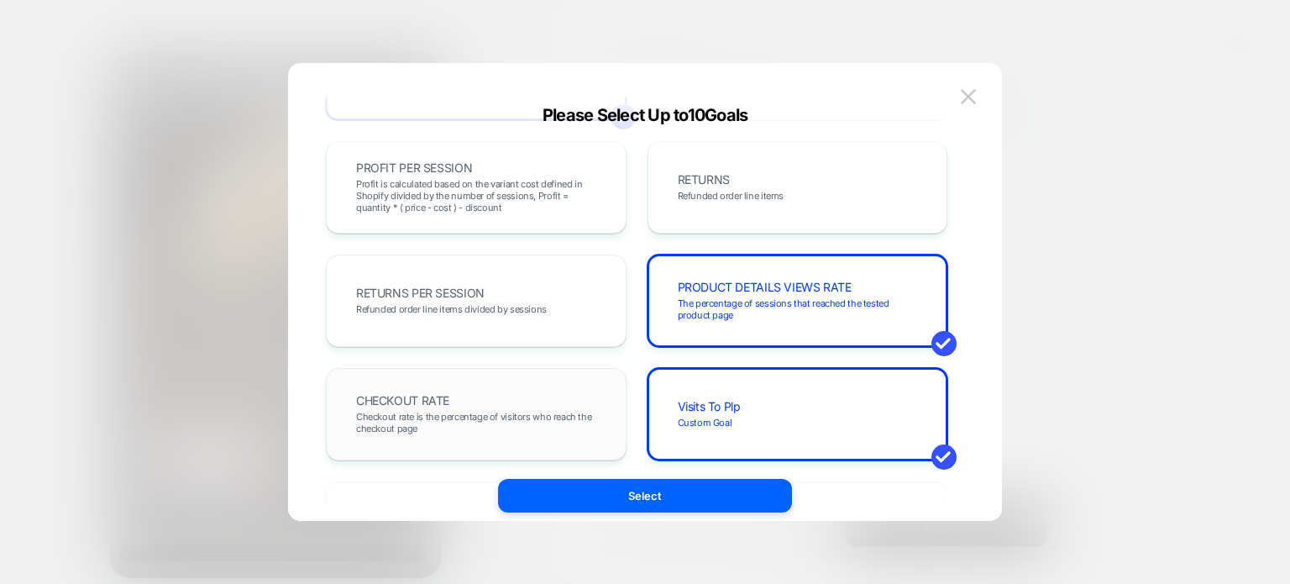
click at [528, 387] on div "CHECKOUT RATE Checkout rate is the percentage of visitors who reach the checkou…" at bounding box center [476, 414] width 265 height 57
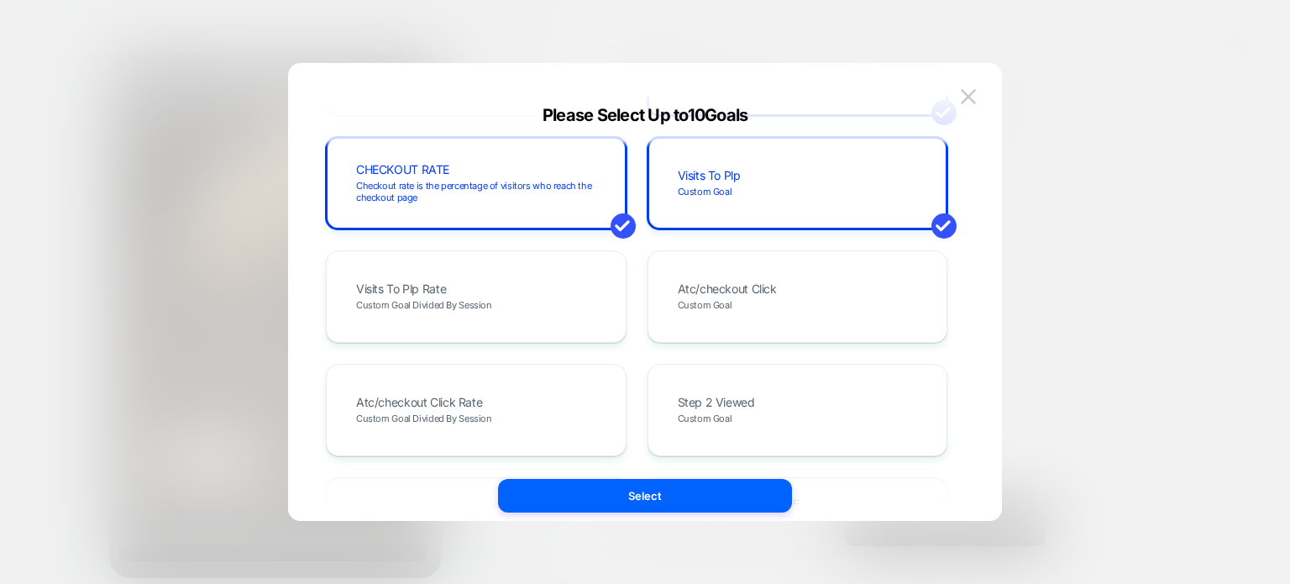
scroll to position [691, 0]
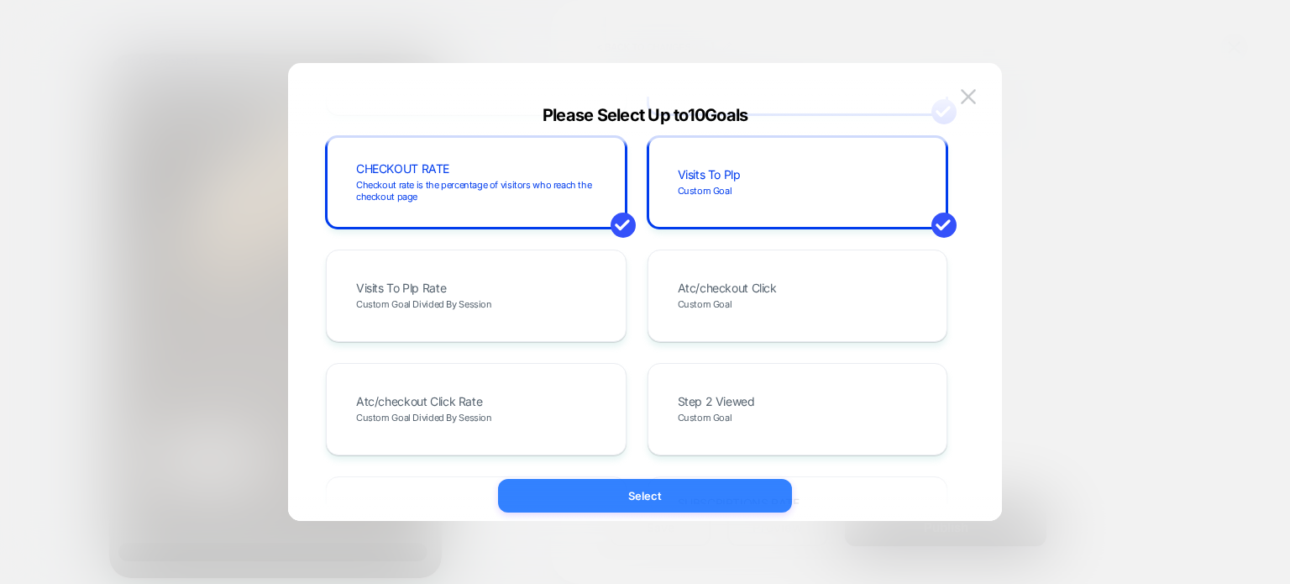
click at [612, 501] on button "Select" at bounding box center [645, 496] width 294 height 34
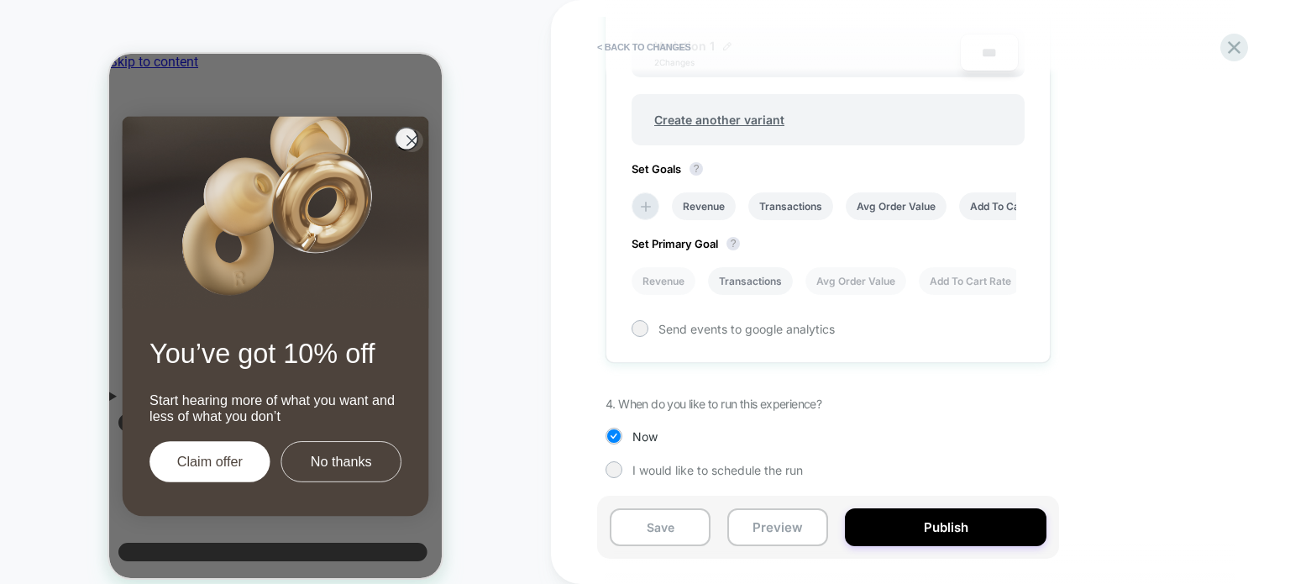
click at [744, 288] on li "Transactions" at bounding box center [750, 281] width 85 height 28
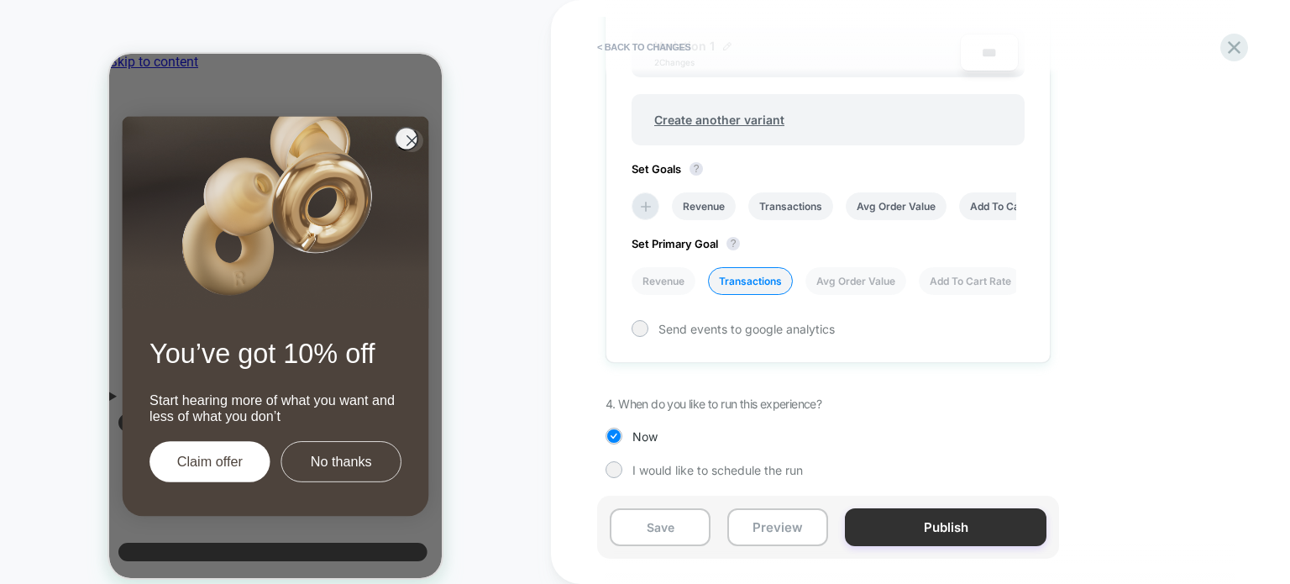
click at [882, 516] on button "Publish" at bounding box center [946, 527] width 202 height 38
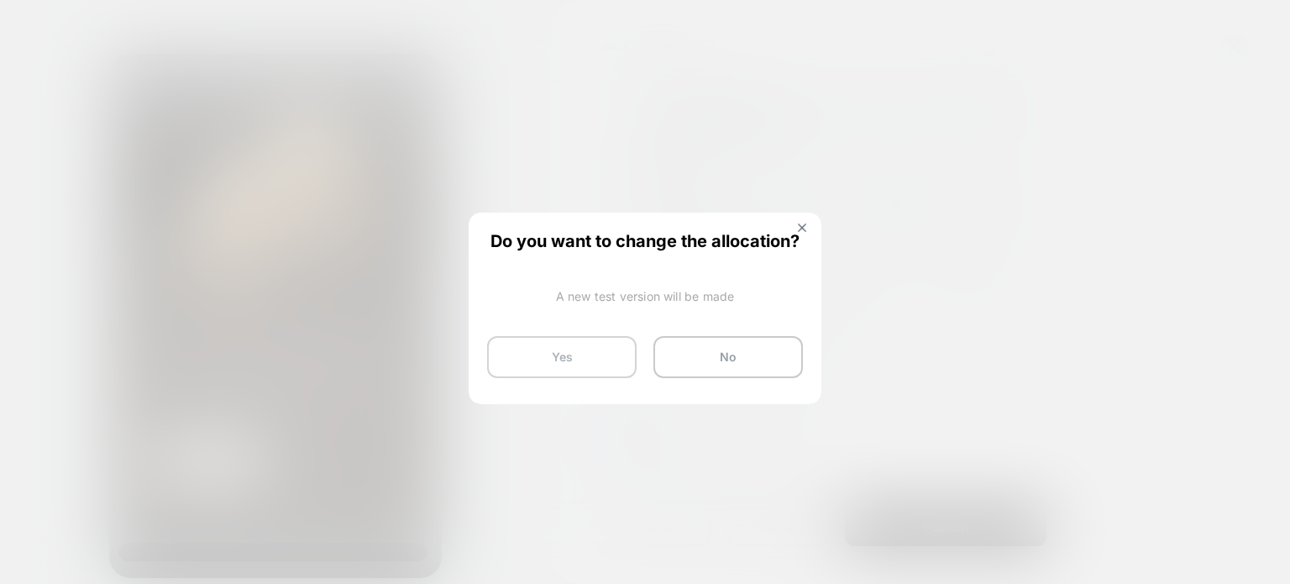
click at [538, 360] on button "Yes" at bounding box center [562, 357] width 150 height 42
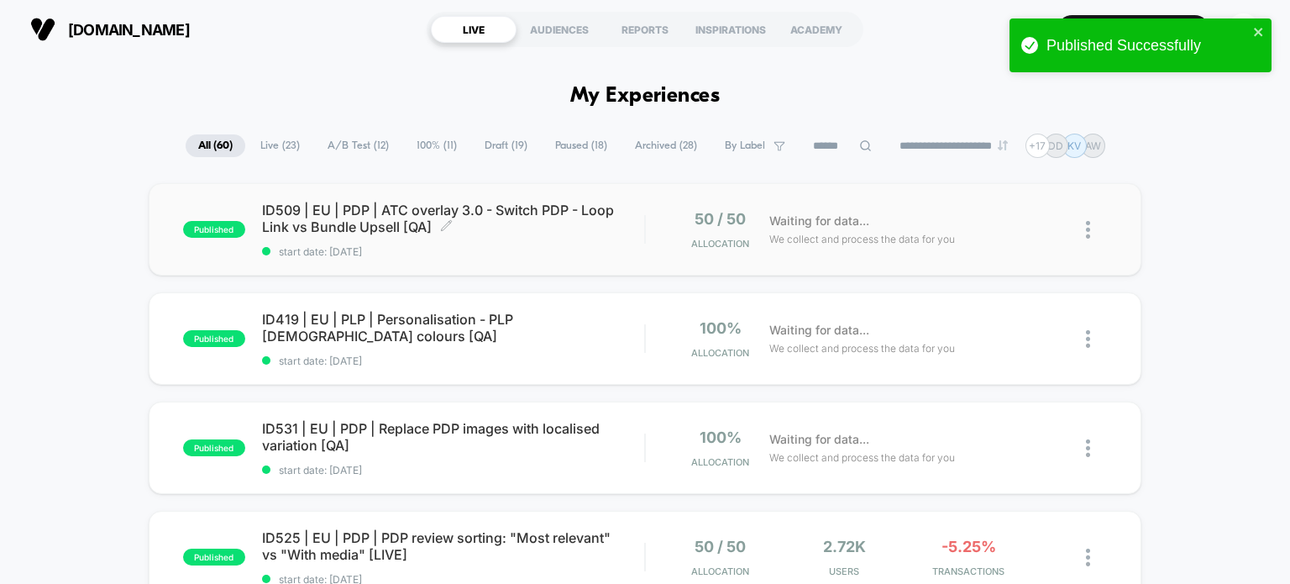
click at [413, 221] on span "ID509 | EU | PDP | ATC overlay 3.0 - Switch PDP - Loop Link vs Bundle Upsell [Q…" at bounding box center [453, 219] width 383 height 34
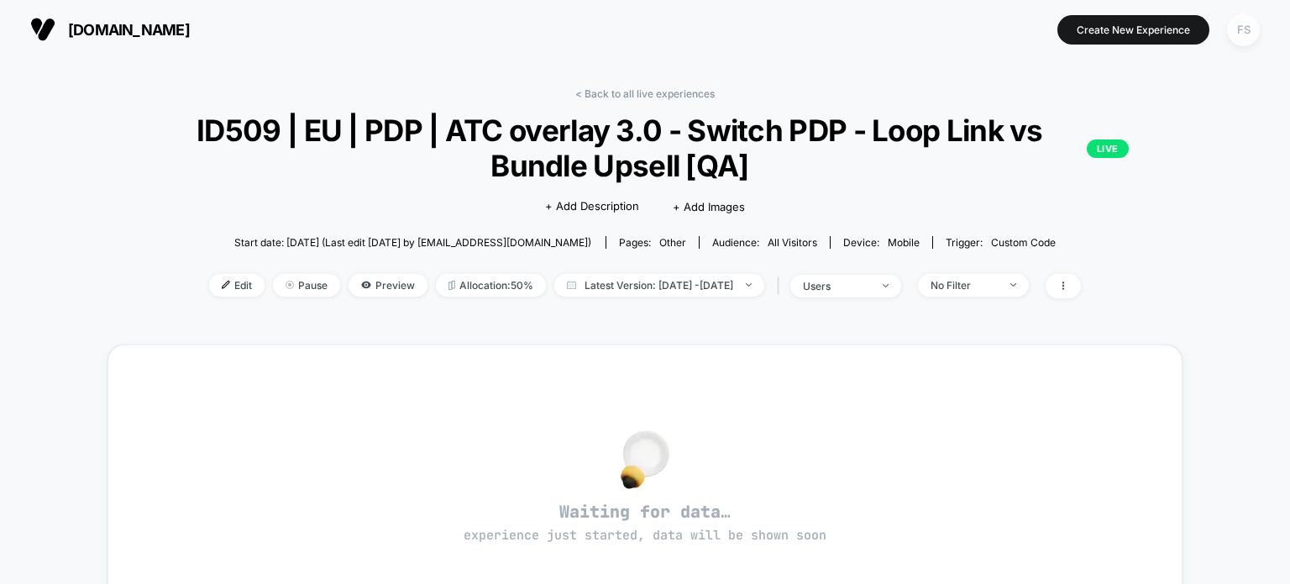
click at [1231, 24] on div "FS" at bounding box center [1243, 29] width 33 height 33
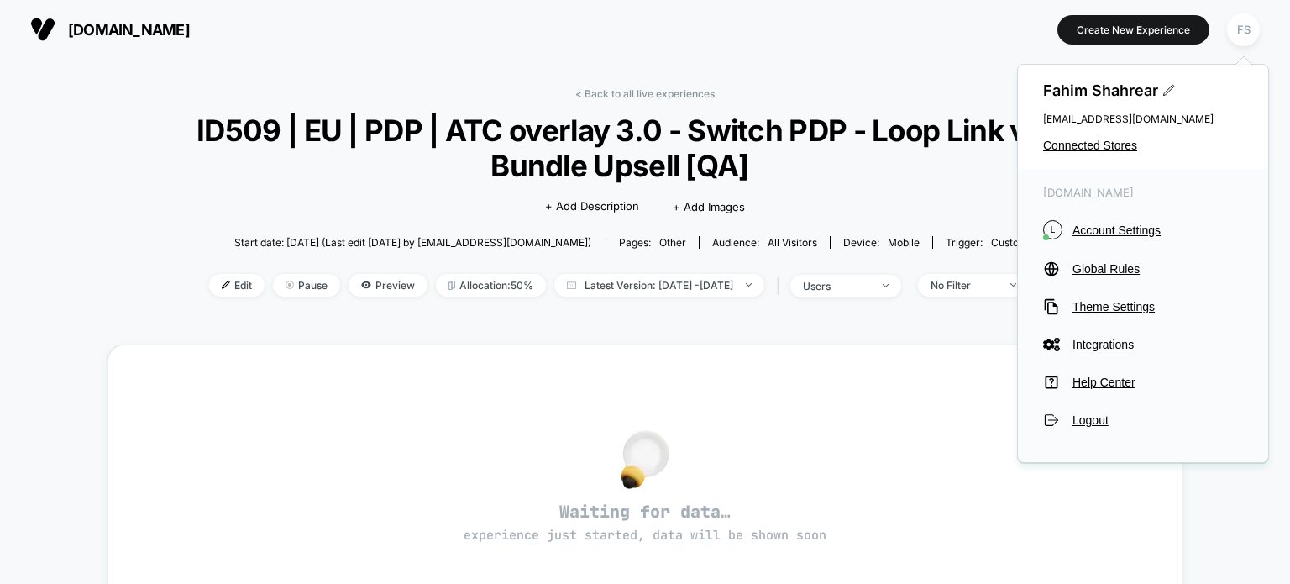
click at [615, 24] on section at bounding box center [645, 29] width 405 height 42
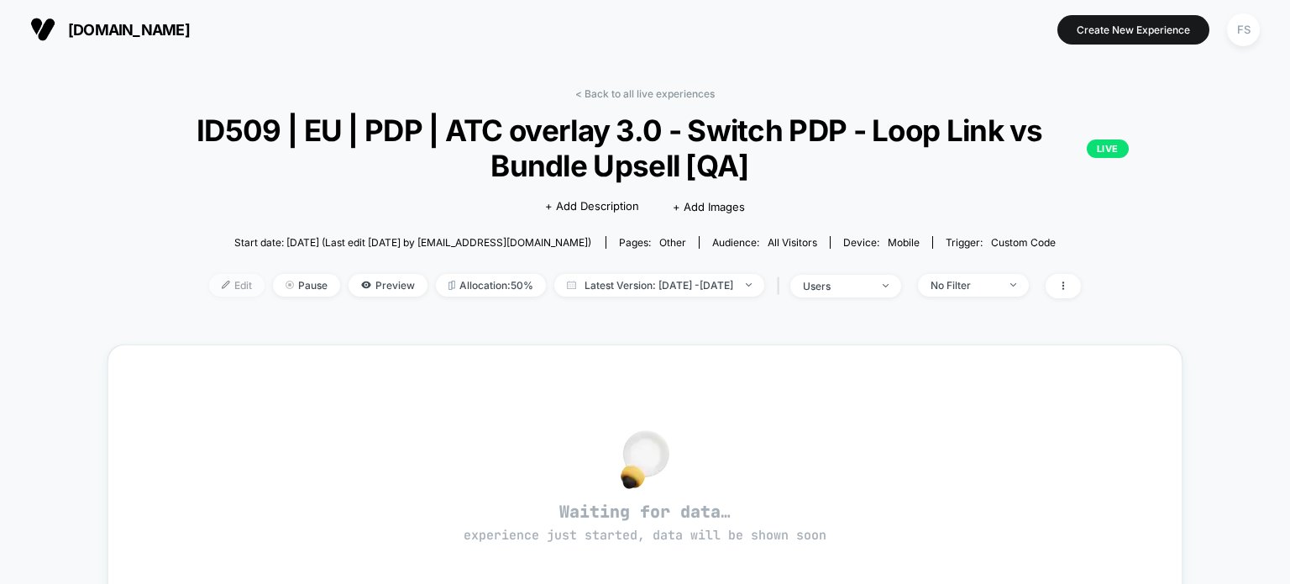
click at [222, 286] on img at bounding box center [226, 285] width 8 height 8
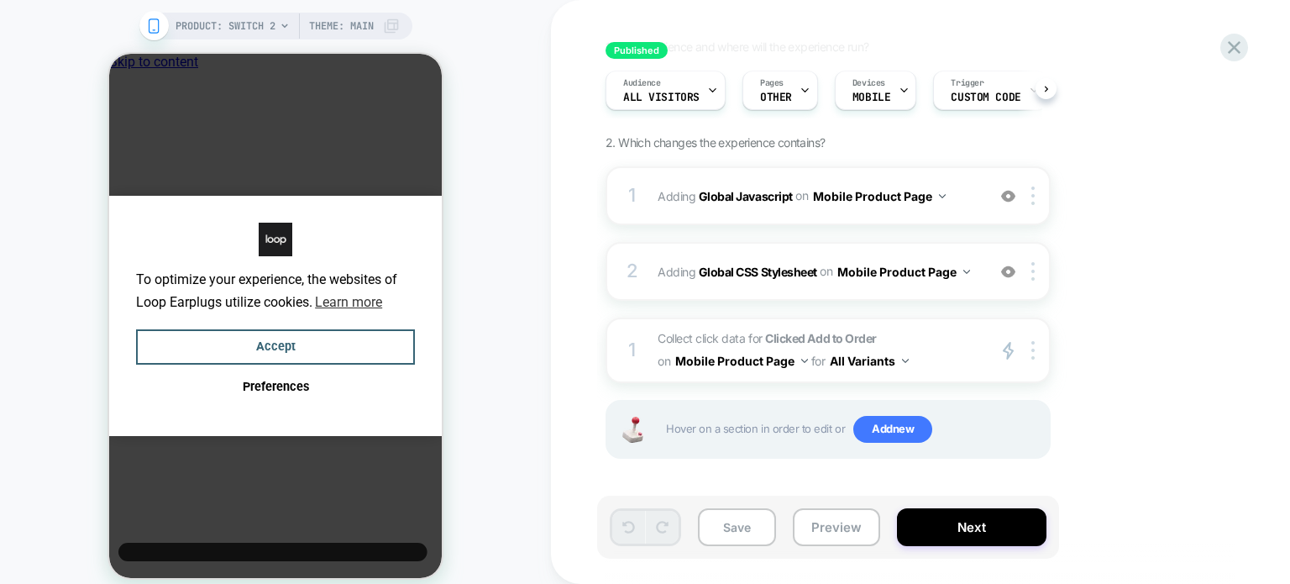
scroll to position [0, 4]
click at [1007, 86] on div "Trigger Custom Code" at bounding box center [981, 90] width 103 height 38
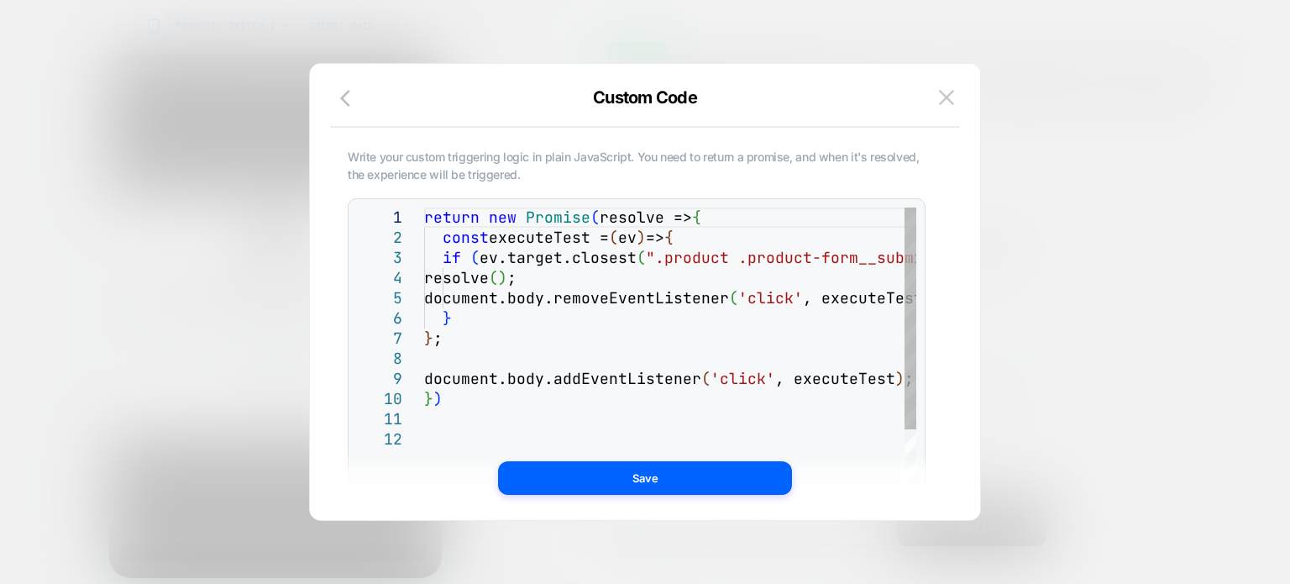
scroll to position [0, 0]
click at [674, 327] on div "return new Promise ( resolve => { const executeTest = ( ev ) => { if ( ev.targe…" at bounding box center [720, 498] width 592 height 581
type textarea "**********"
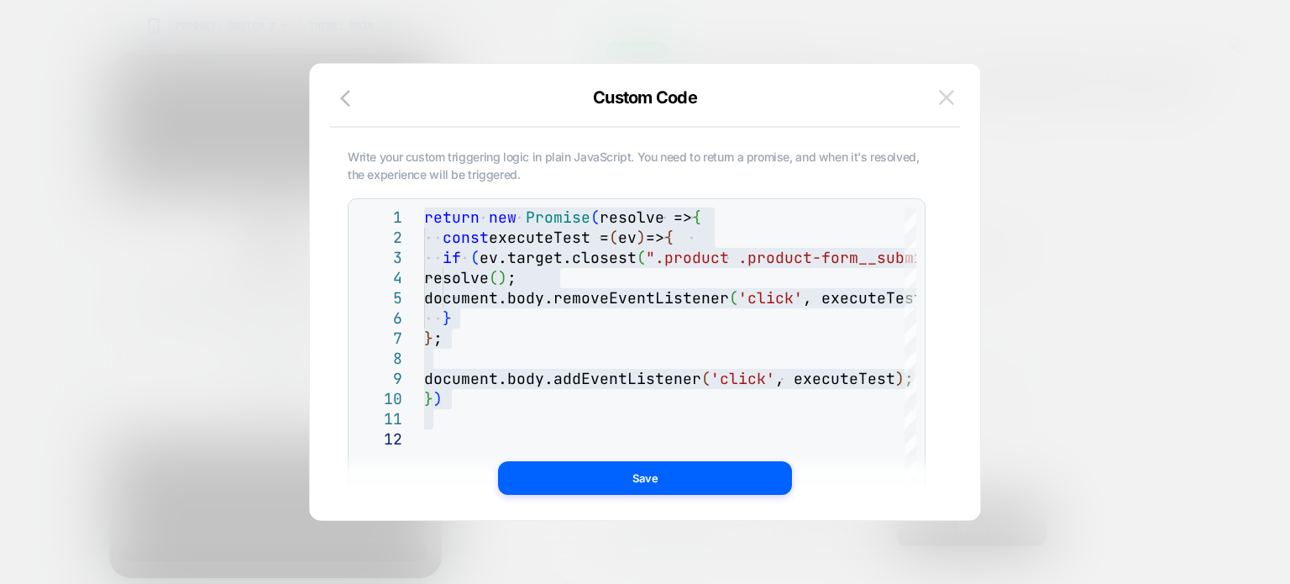
click at [943, 104] on button at bounding box center [946, 97] width 25 height 25
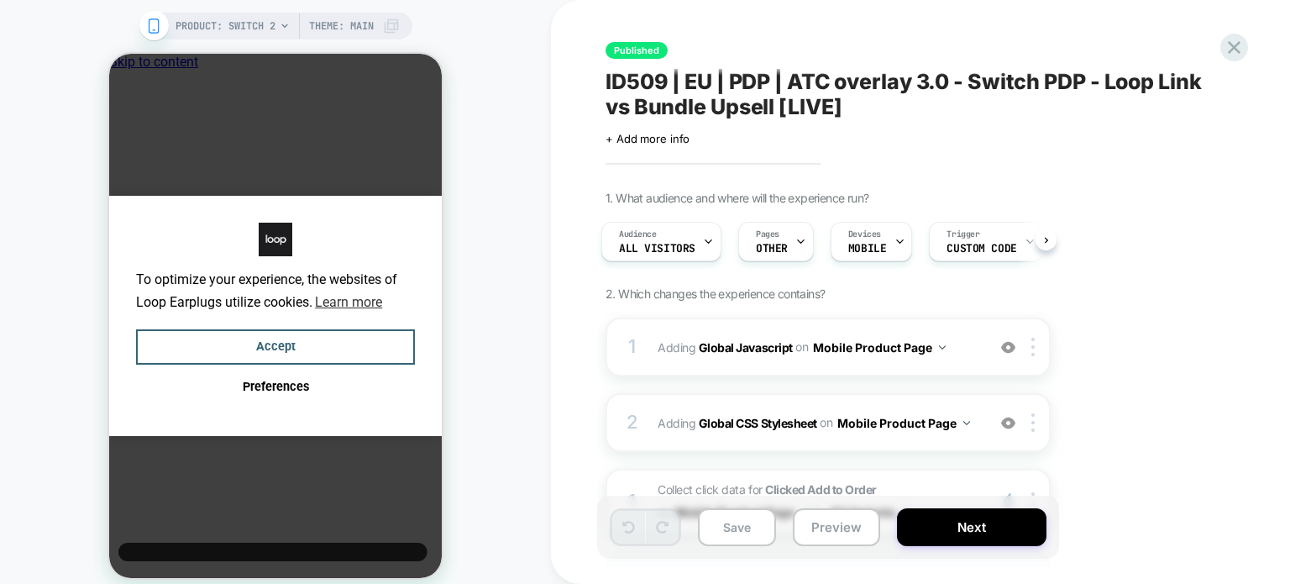
scroll to position [151, 0]
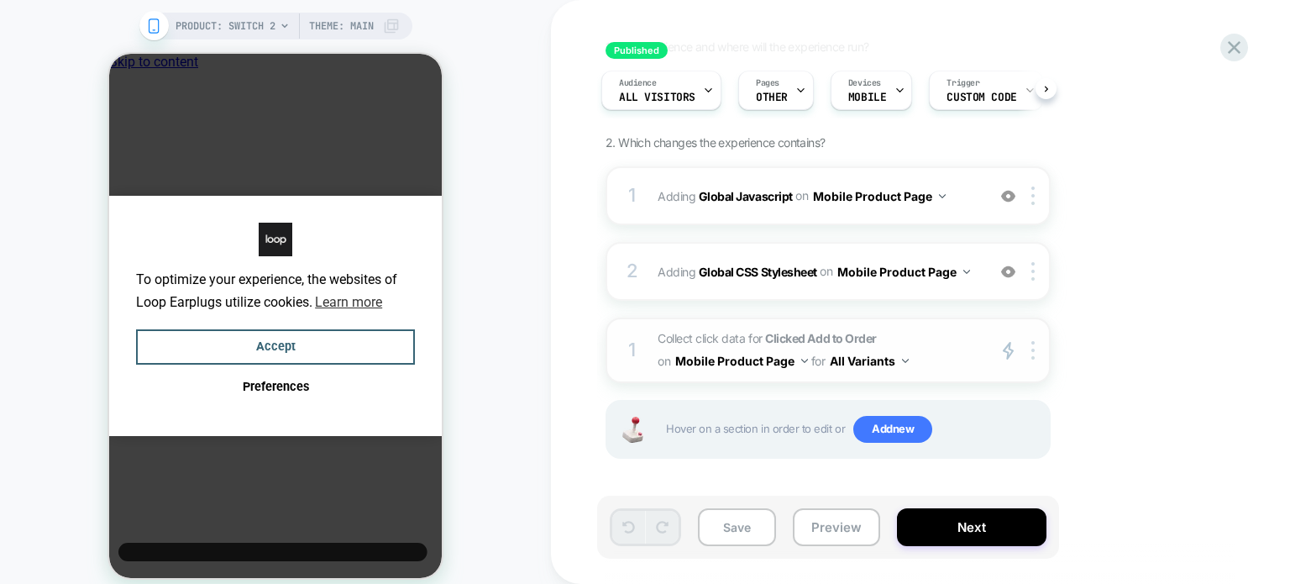
click at [817, 341] on strong "Clicked Add to Order" at bounding box center [821, 338] width 112 height 14
click at [736, 341] on span "Collect click data for Clicked Add to Order on Mobile Product Page for All Vari…" at bounding box center [818, 350] width 320 height 45
click at [679, 364] on button "Mobile Product Page" at bounding box center [741, 361] width 133 height 24
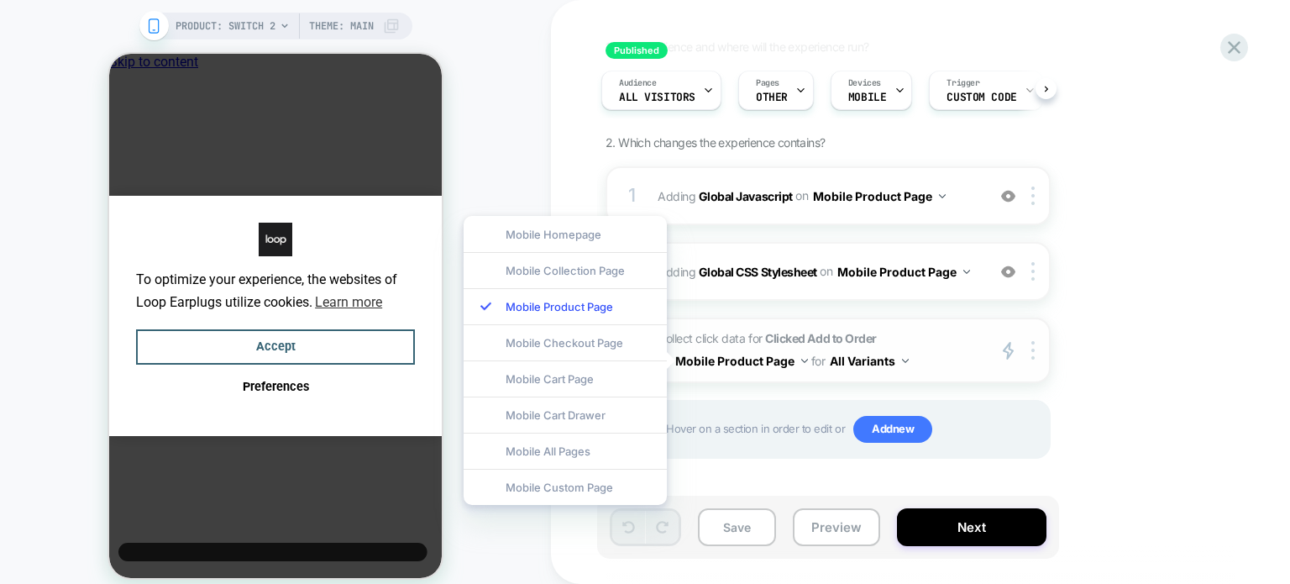
click at [751, 339] on span "Collect click data for Clicked Add to Order on Mobile Product Page for All Vari…" at bounding box center [818, 350] width 320 height 45
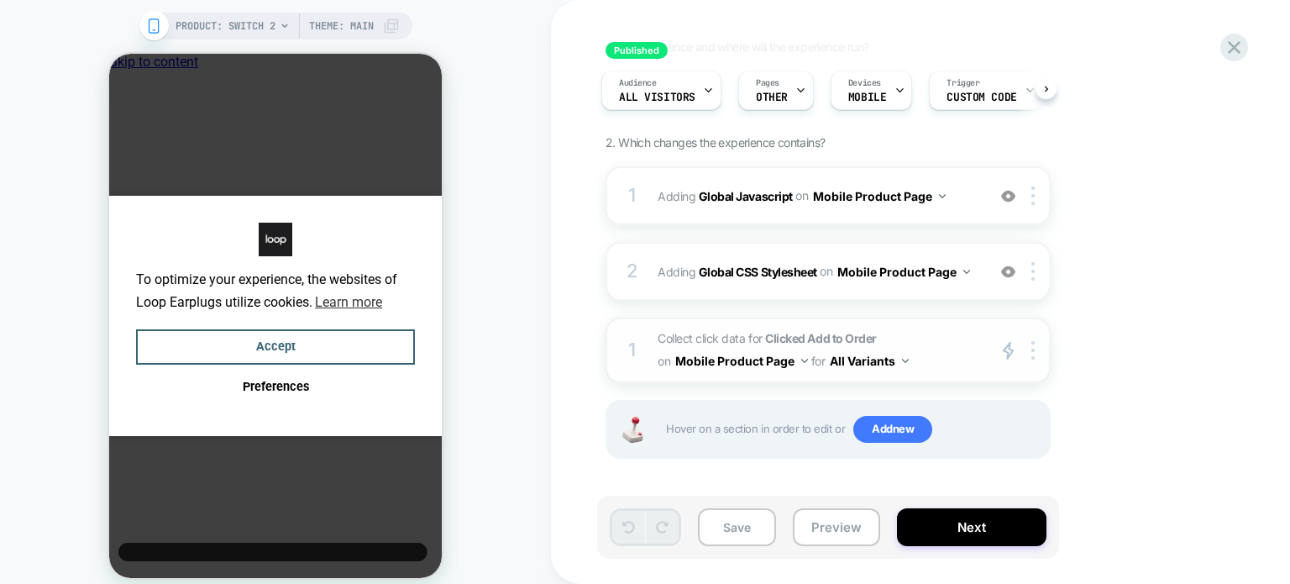
click at [790, 338] on strong "Clicked Add to Order" at bounding box center [821, 338] width 112 height 14
click at [881, 331] on span "Collect click data for Clicked Add to Order on Mobile Product Page for All Vari…" at bounding box center [818, 350] width 320 height 45
click at [788, 340] on strong "Clicked Add to Order" at bounding box center [821, 338] width 112 height 14
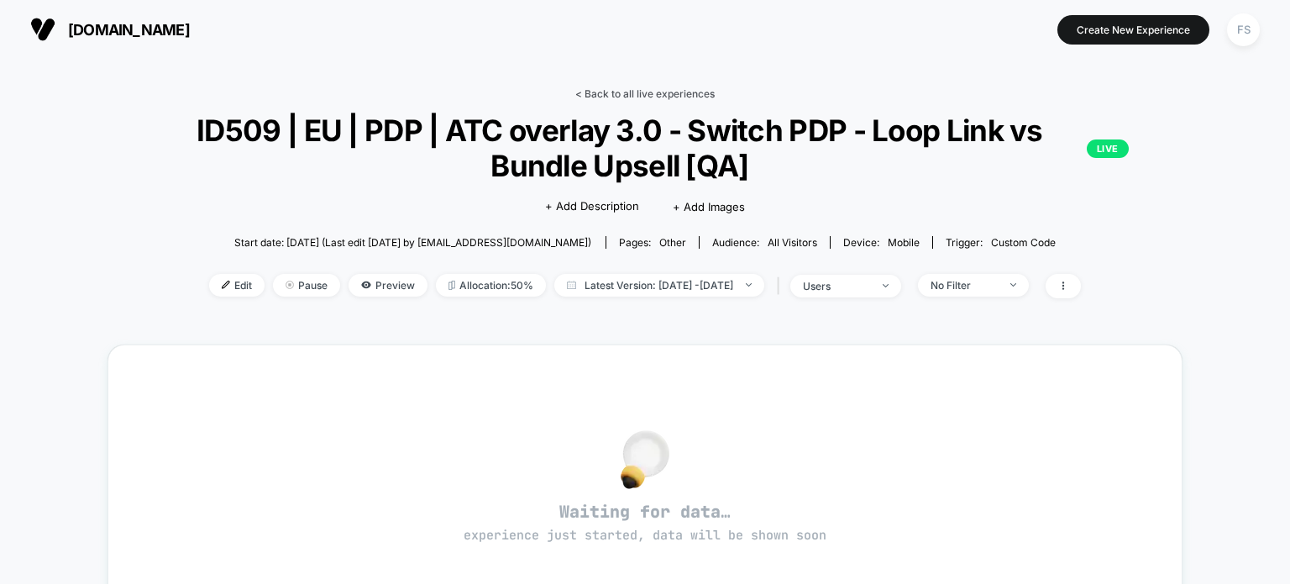
click at [600, 88] on link "< Back to all live experiences" at bounding box center [645, 93] width 139 height 13
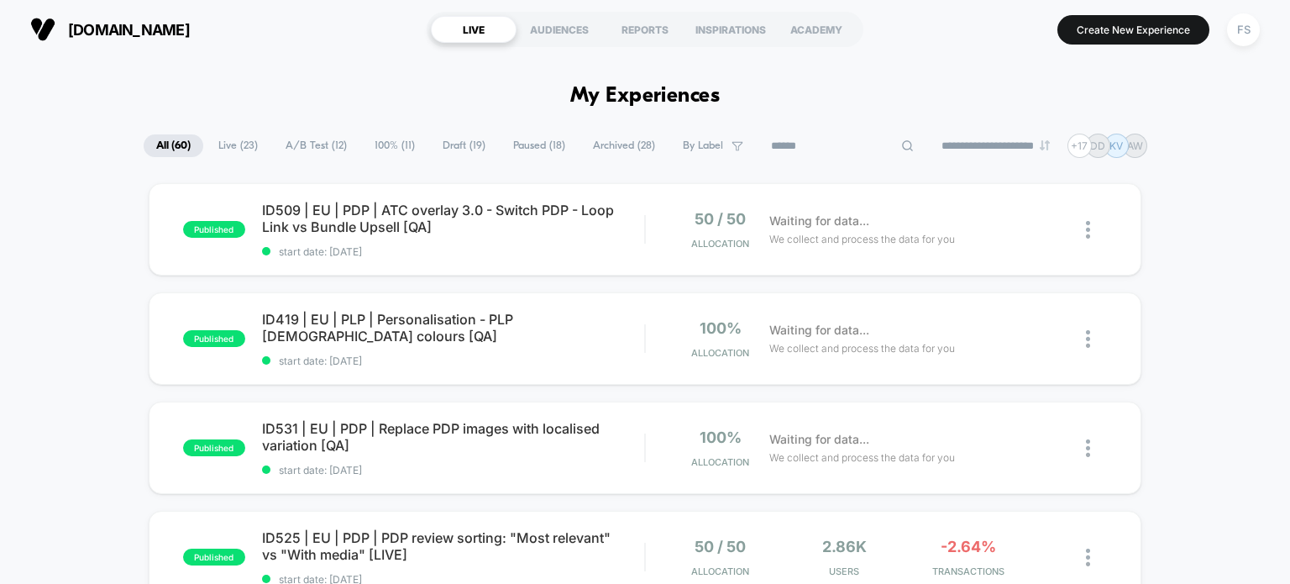
click at [830, 137] on input at bounding box center [843, 146] width 168 height 20
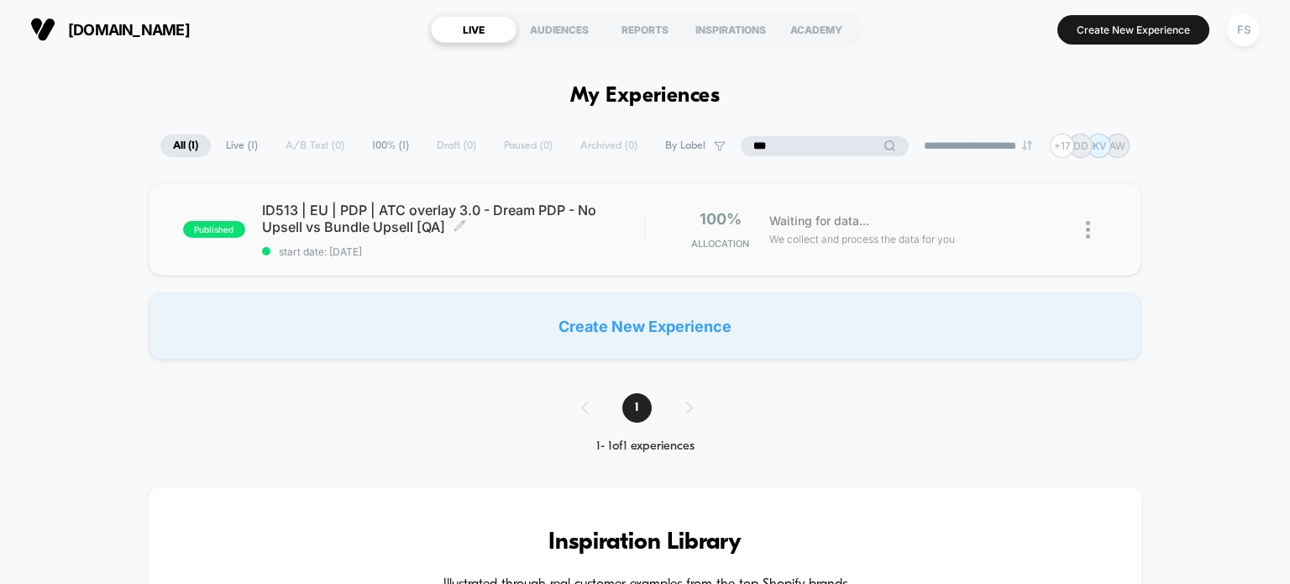
type input "***"
click at [337, 216] on span "ID513 | EU | PDP | ATC overlay 3.0 - Dream PDP - No Upsell vs Bundle Upsell [QA…" at bounding box center [453, 219] width 383 height 34
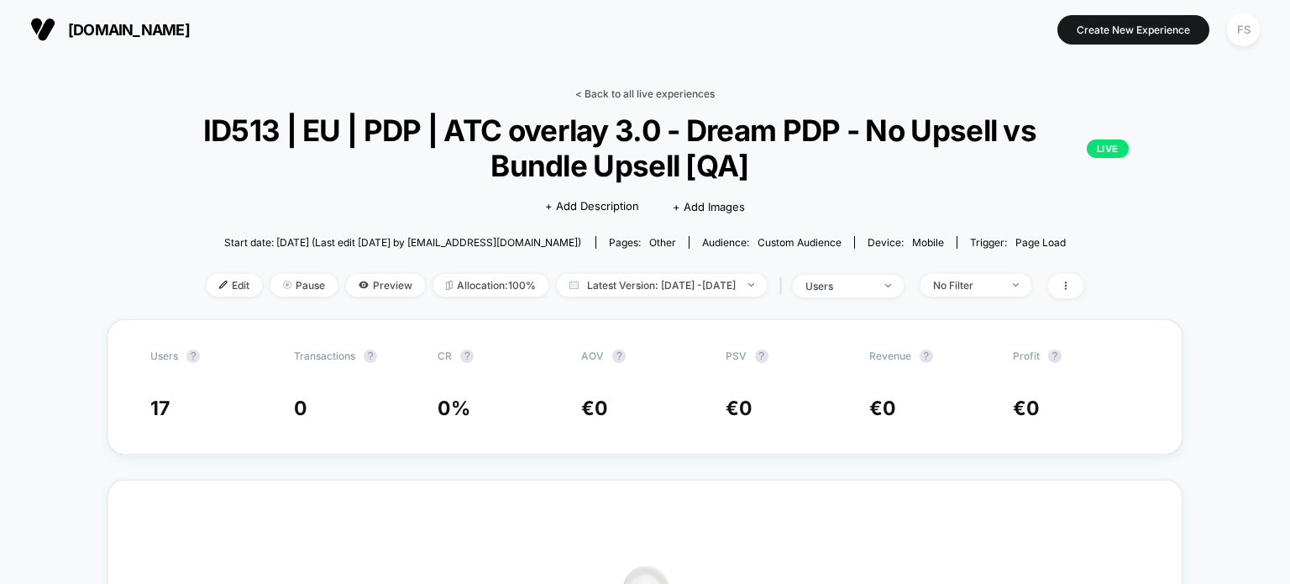
click at [686, 90] on link "< Back to all live experiences" at bounding box center [645, 93] width 139 height 13
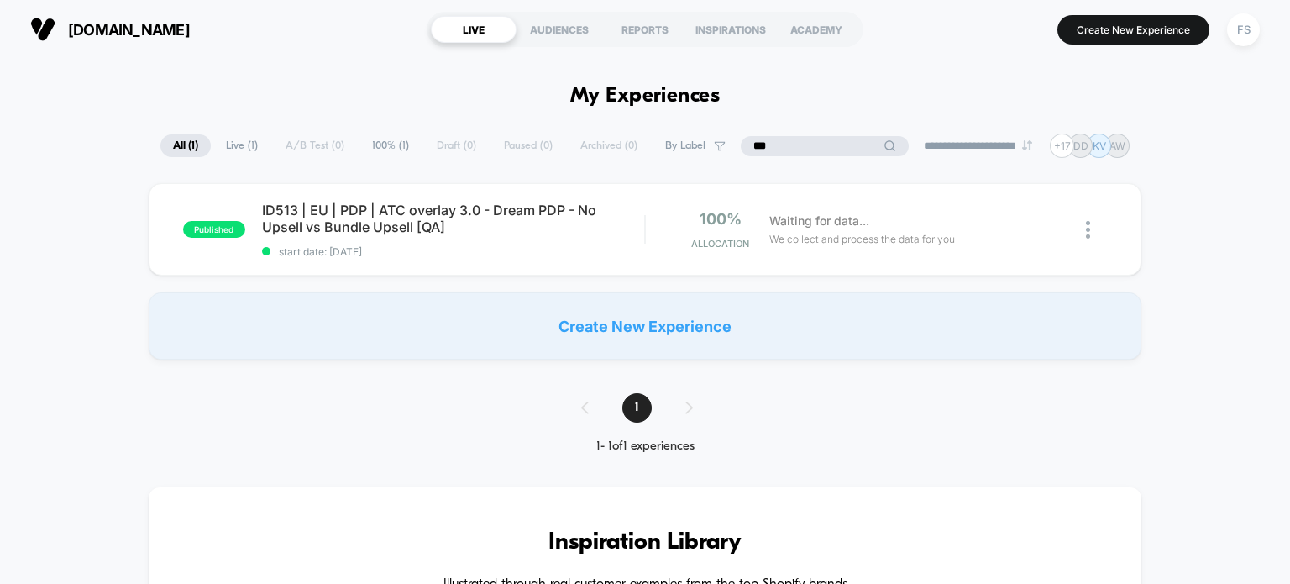
click at [817, 150] on input "***" at bounding box center [825, 146] width 168 height 20
type input "*"
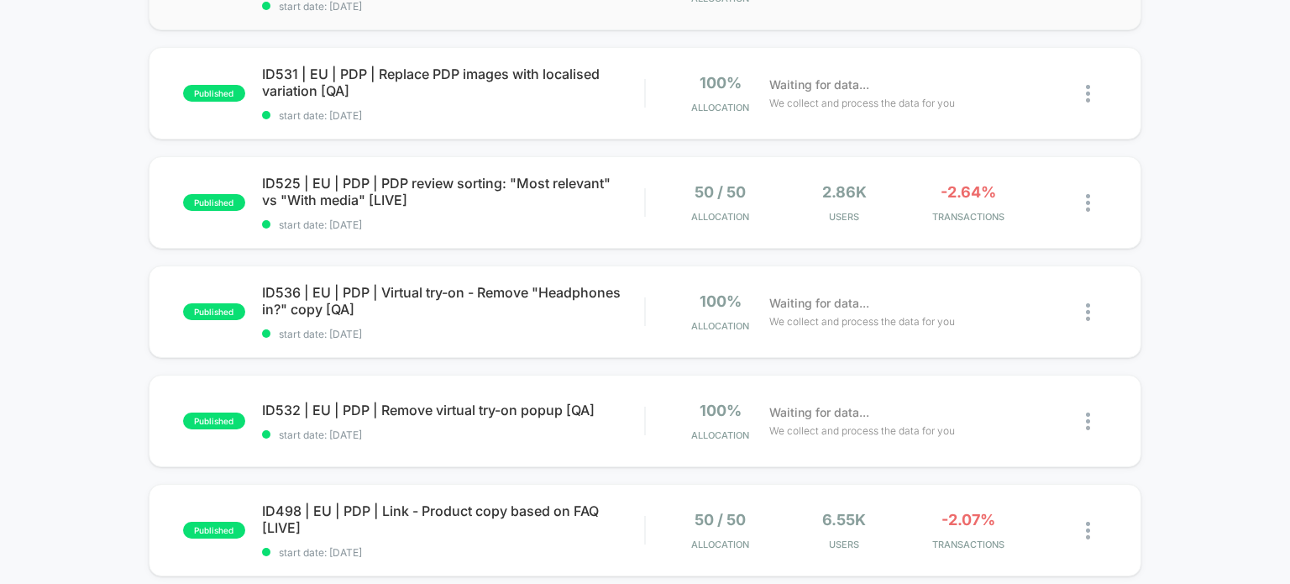
scroll to position [350, 0]
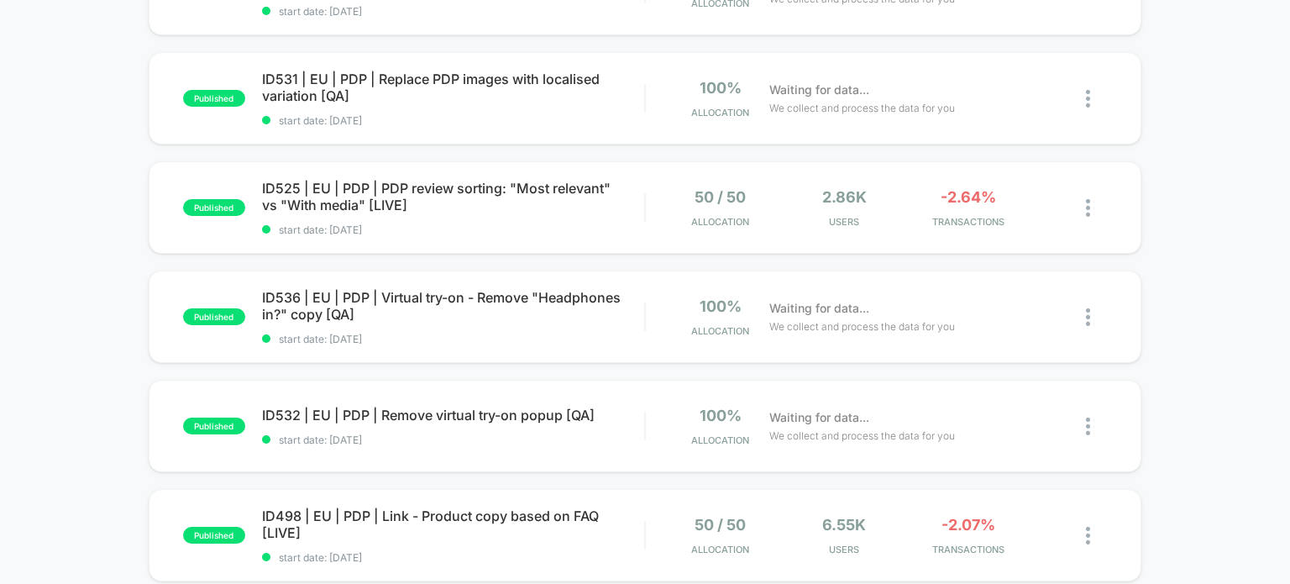
click at [29, 244] on div "published ID509 | EU | PDP | ATC overlay 3.0 - Switch PDP - Loop Link vs Bundle…" at bounding box center [645, 523] width 1290 height 1378
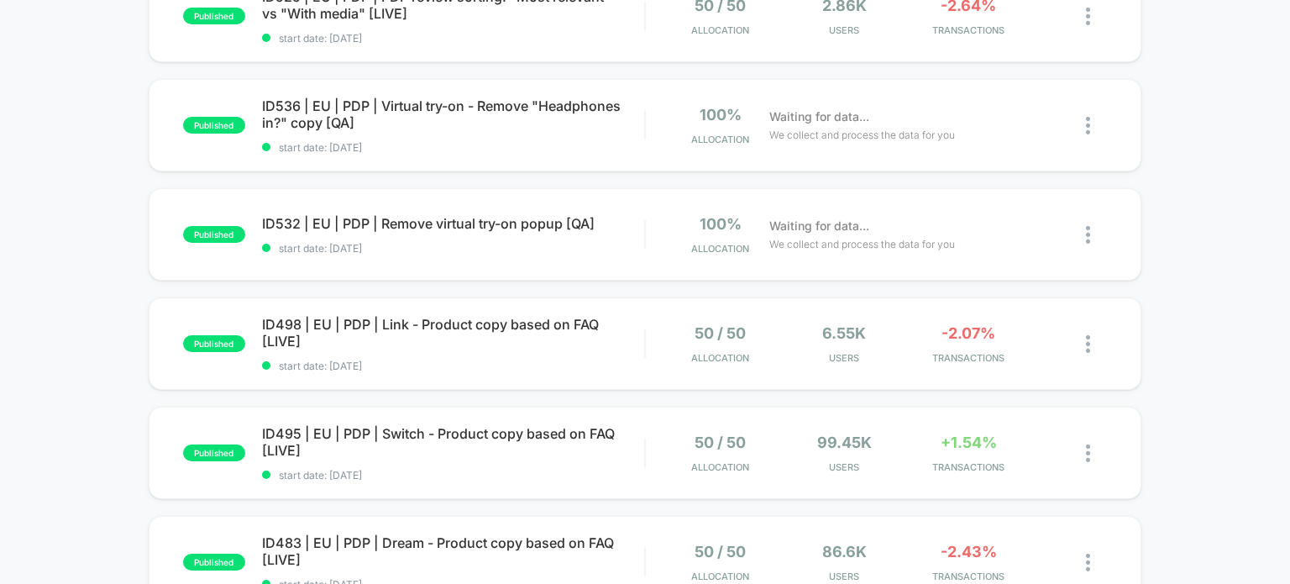
scroll to position [0, 0]
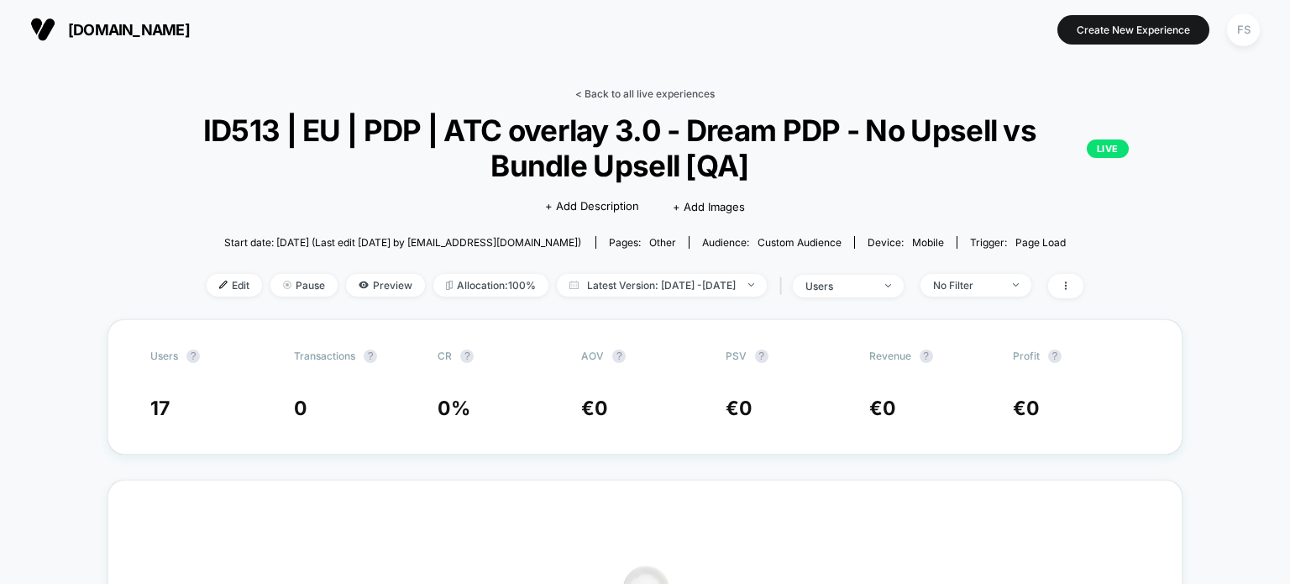
click at [591, 90] on link "< Back to all live experiences" at bounding box center [645, 93] width 139 height 13
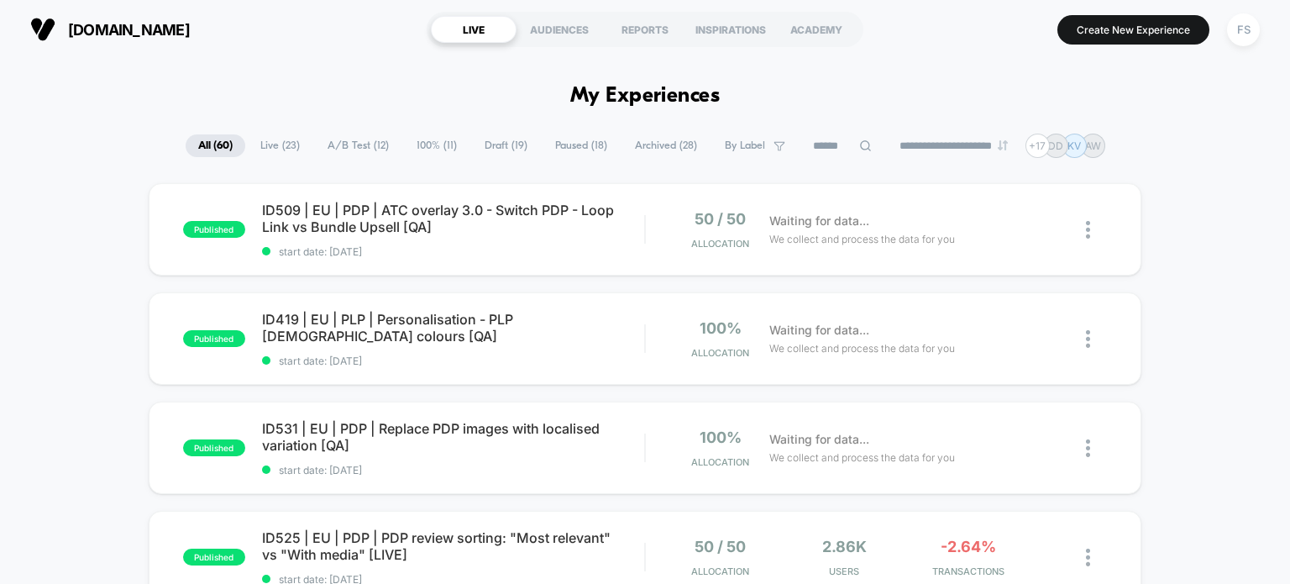
click at [1238, 26] on div "FS" at bounding box center [1243, 29] width 33 height 33
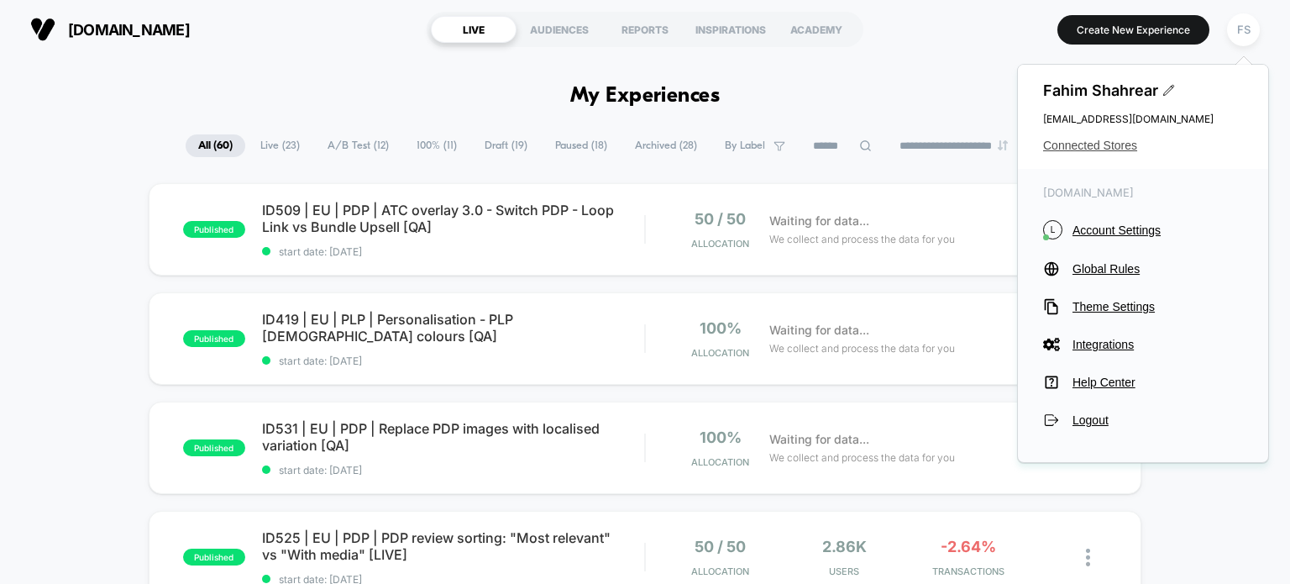
click at [1070, 147] on span "Connected Stores" at bounding box center [1143, 145] width 200 height 13
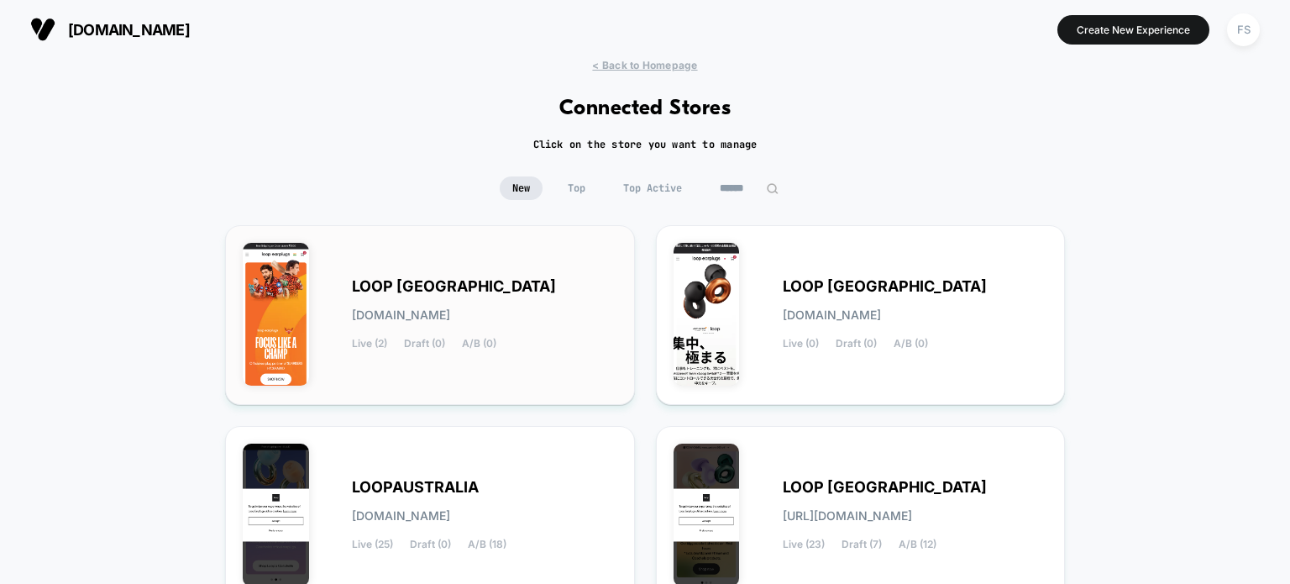
click at [329, 318] on div "LOOP INDIA loop-india.myshopify.com Live (2) Draft (0) A/B (0)" at bounding box center [430, 315] width 375 height 145
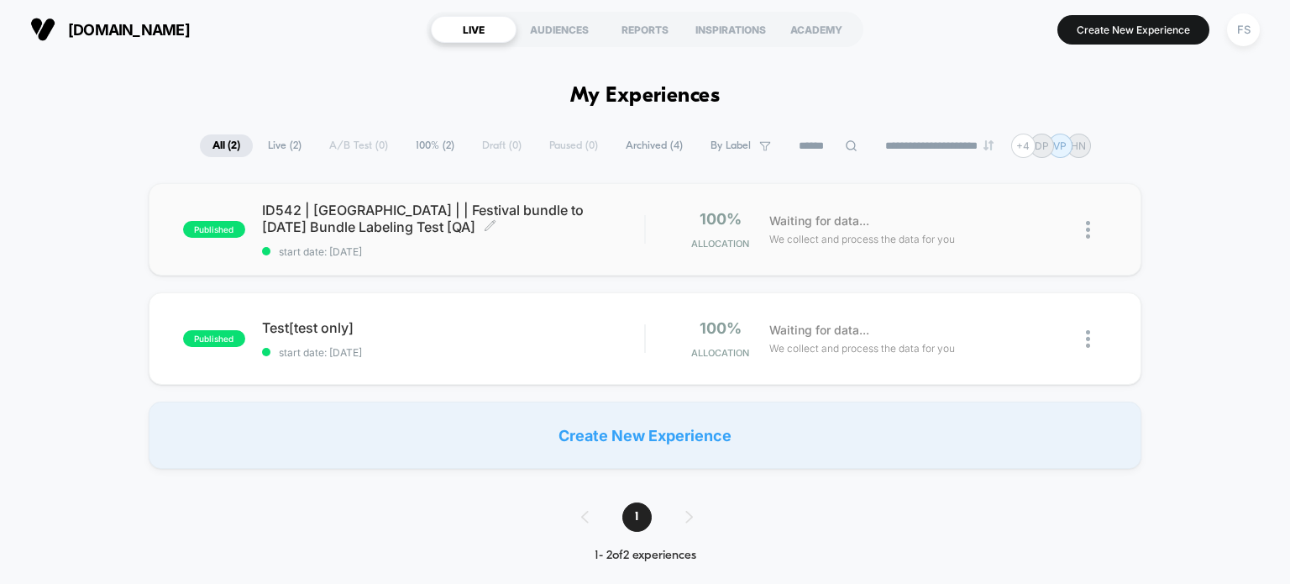
click at [375, 214] on span "ID542 | India | | Festival bundle to Diwali Bundle Labeling Test [QA] Click to …" at bounding box center [453, 219] width 383 height 34
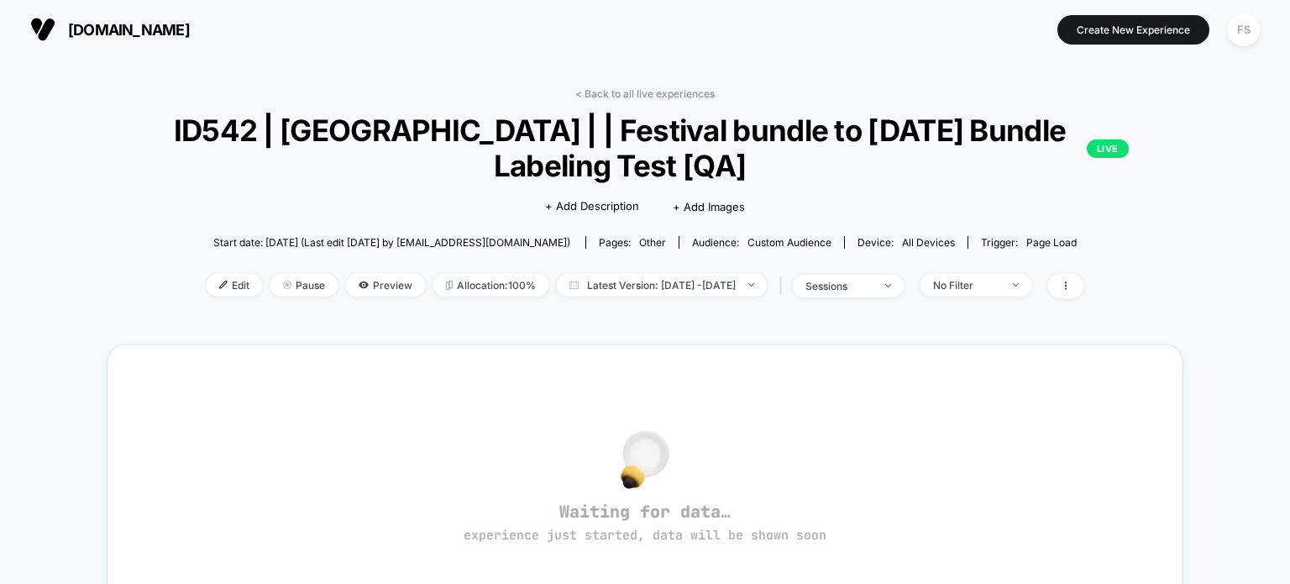
click at [375, 214] on div "Click to edit experience details + Add Description + Add Images" at bounding box center [645, 205] width 645 height 45
click at [207, 281] on span "Edit" at bounding box center [234, 285] width 55 height 23
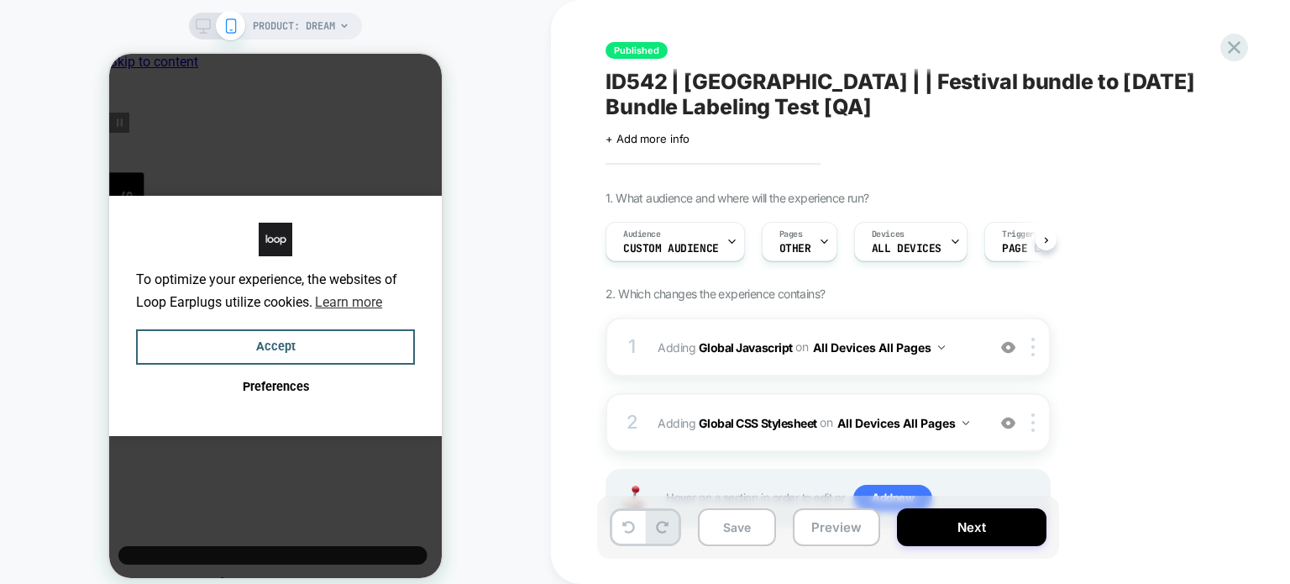
scroll to position [0, 13]
click at [181, 351] on button "Accept" at bounding box center [275, 347] width 279 height 36
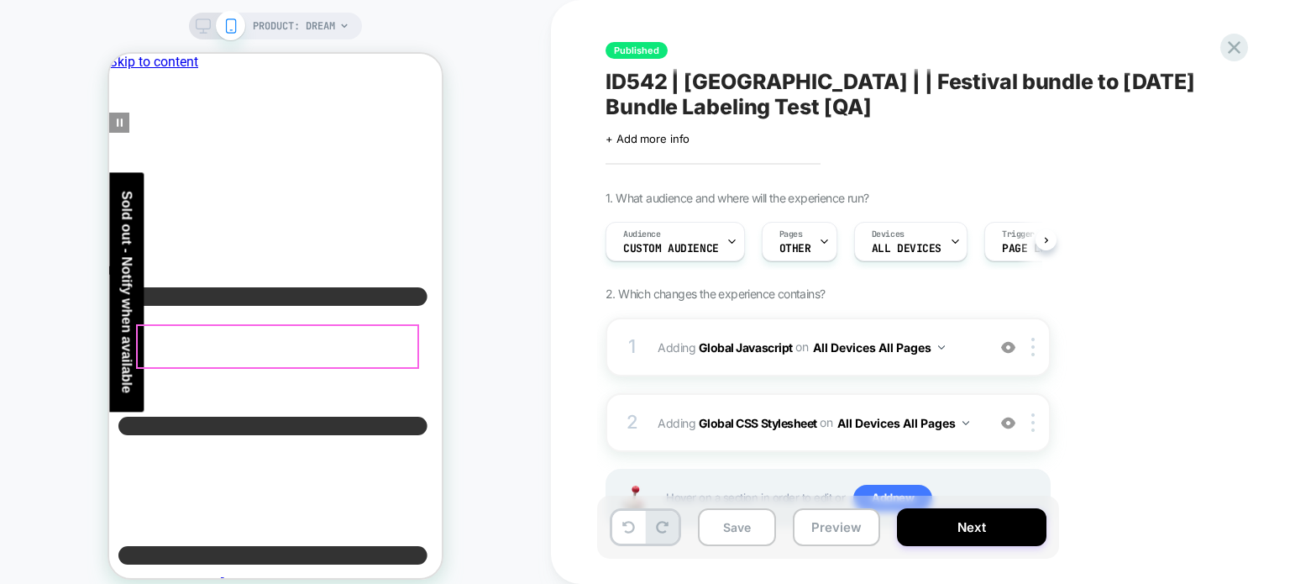
scroll to position [0, 0]
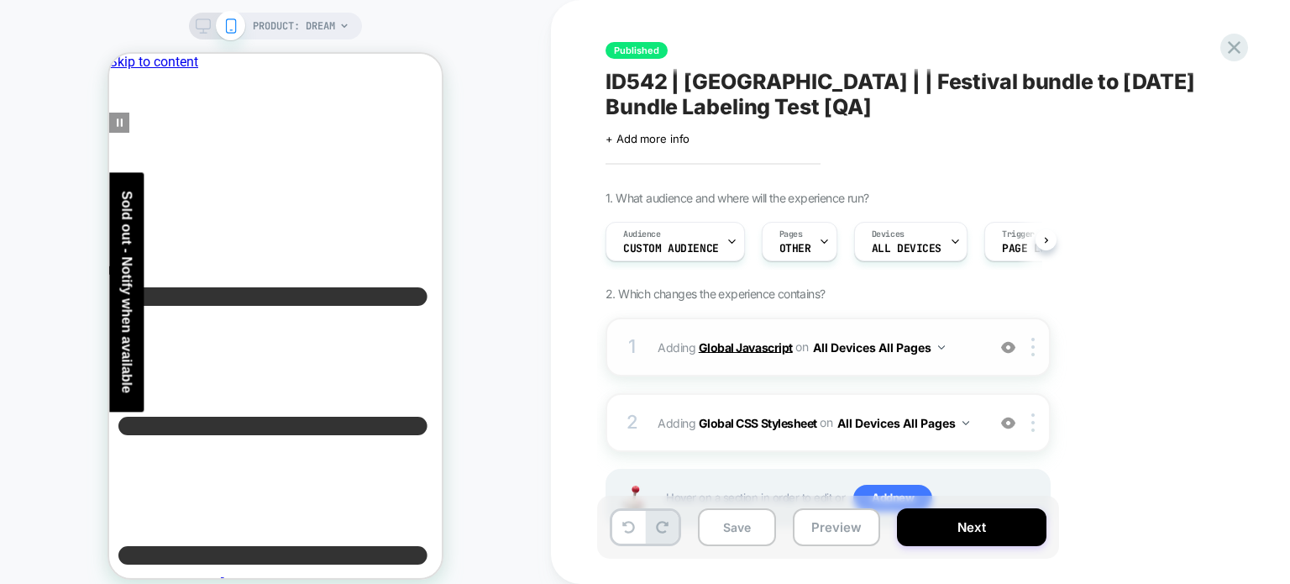
click at [709, 347] on b "Global Javascript" at bounding box center [746, 346] width 94 height 14
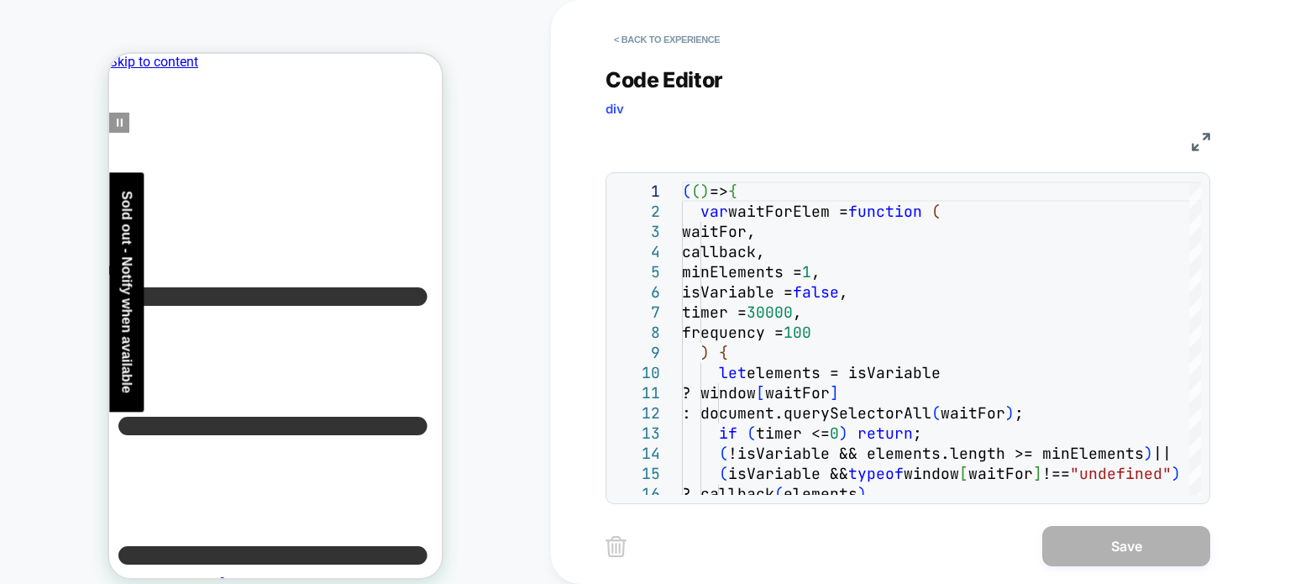
click at [1203, 133] on img at bounding box center [1201, 142] width 18 height 18
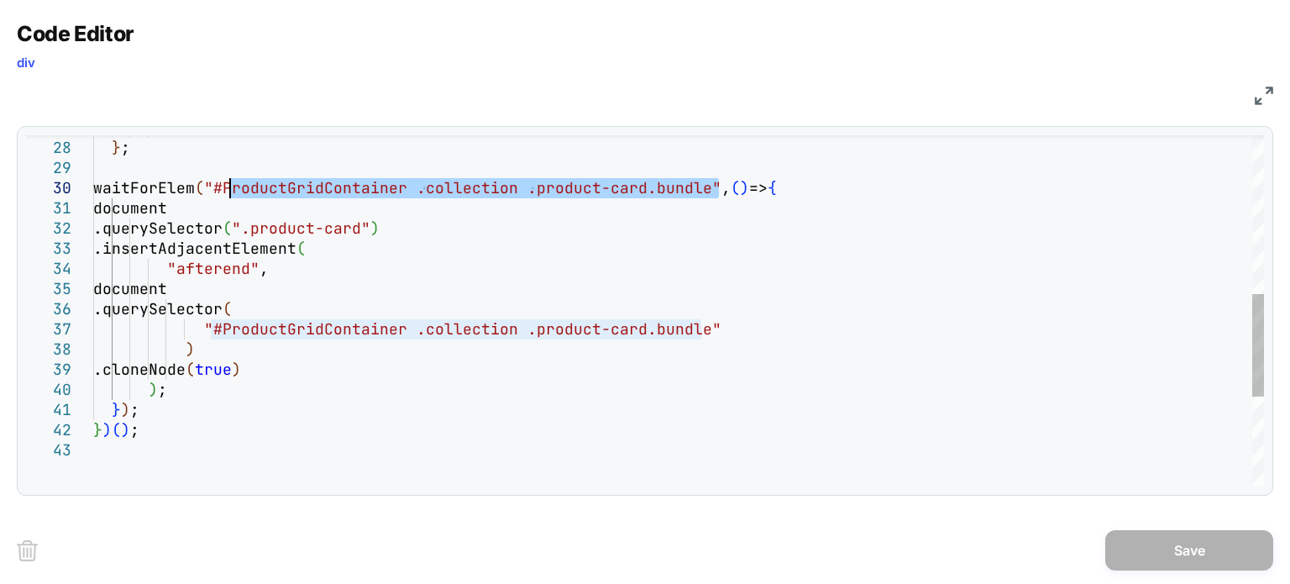
drag, startPoint x: 717, startPoint y: 187, endPoint x: 229, endPoint y: 193, distance: 487.3
click at [229, 193] on div ") ; } ; waitForElem ( "#ProductGridContainer .collection .product-card.b undle"…" at bounding box center [678, 192] width 1171 height 1198
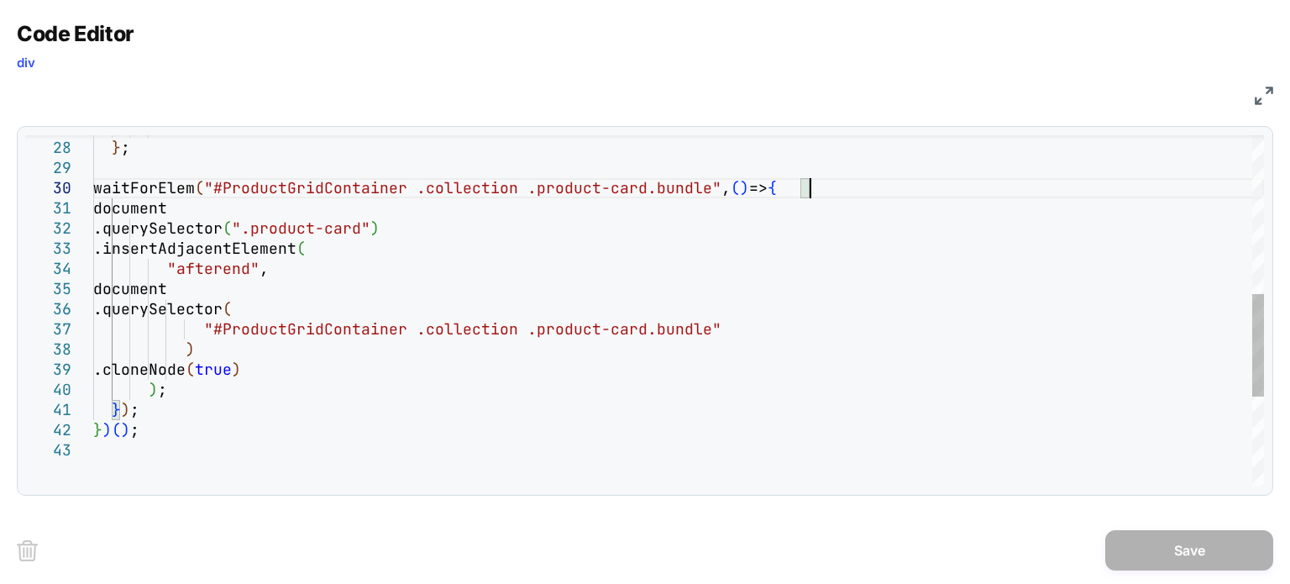
click at [883, 181] on div ") ; } ; waitForElem ( "#ProductGridContainer .collection .product-card.b undle"…" at bounding box center [678, 192] width 1171 height 1198
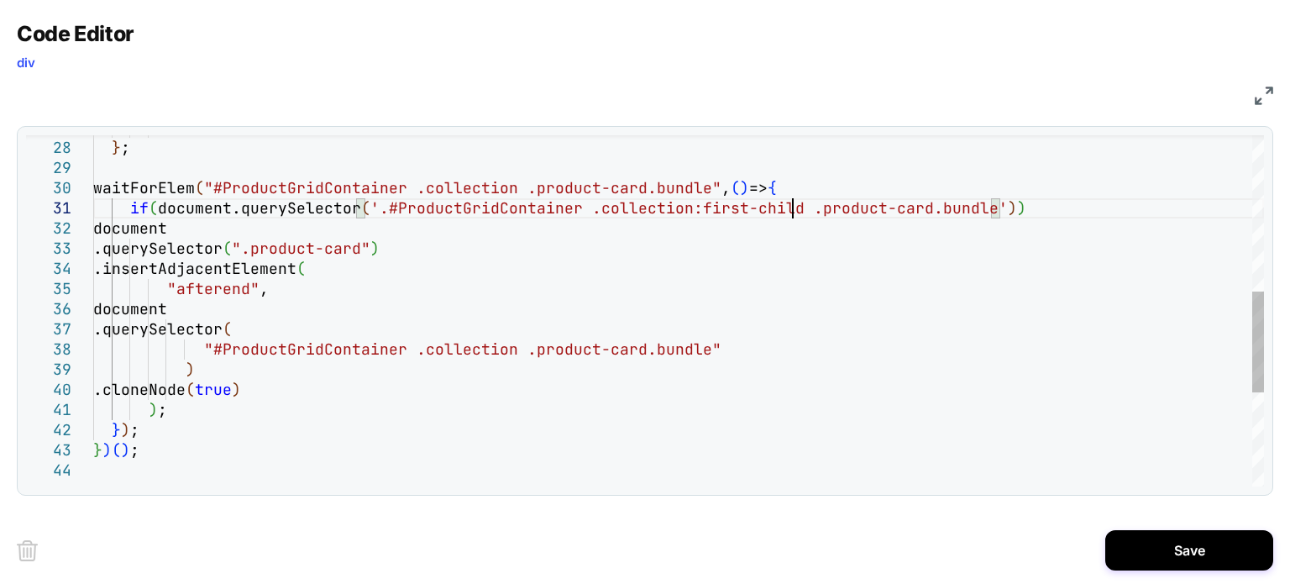
scroll to position [0, 697]
click at [383, 211] on div ") ; } ; waitForElem ( "#ProductGridContainer .collection .product-card.b undle"…" at bounding box center [678, 202] width 1171 height 1218
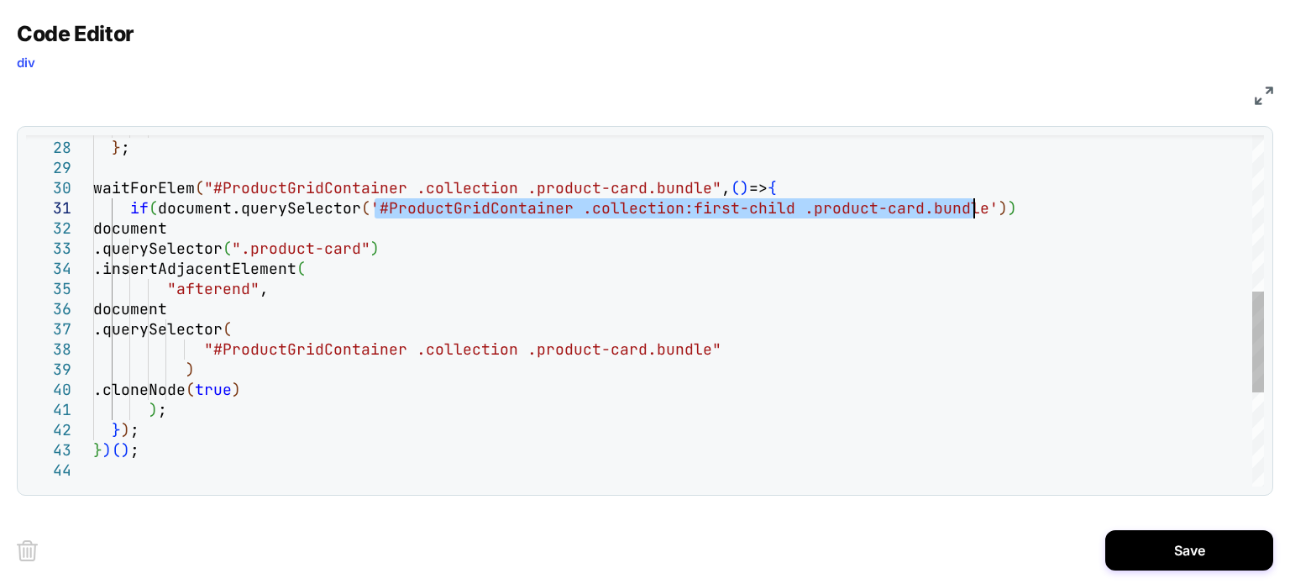
click at [977, 213] on div ") ; } ; waitForElem ( "#ProductGridContainer .collection .product-card.b undle"…" at bounding box center [678, 202] width 1171 height 1218
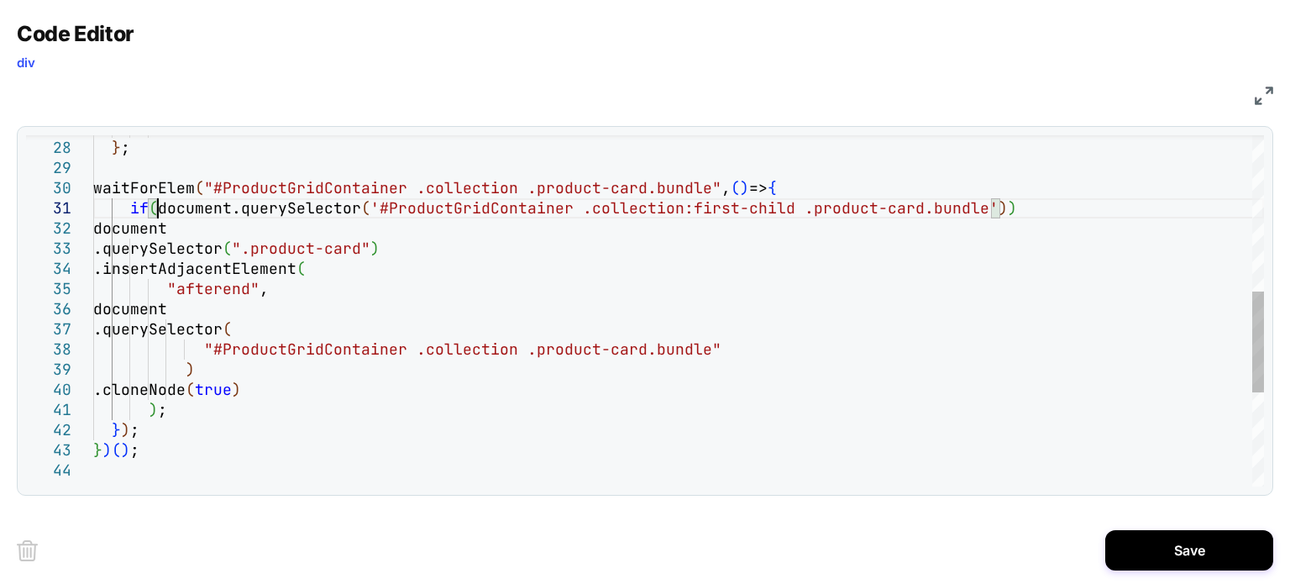
click at [154, 206] on div ") ; } ; waitForElem ( "#ProductGridContainer .collection .product-card.b undle"…" at bounding box center [678, 202] width 1171 height 1218
click at [1079, 211] on div ") ; } ; waitForElem ( "#ProductGridContainer .collection .product-card.b undle"…" at bounding box center [678, 202] width 1171 height 1218
click at [187, 416] on div ") ; } ; waitForElem ( "#ProductGridContainer .collection .product-card.b undle"…" at bounding box center [678, 202] width 1171 height 1218
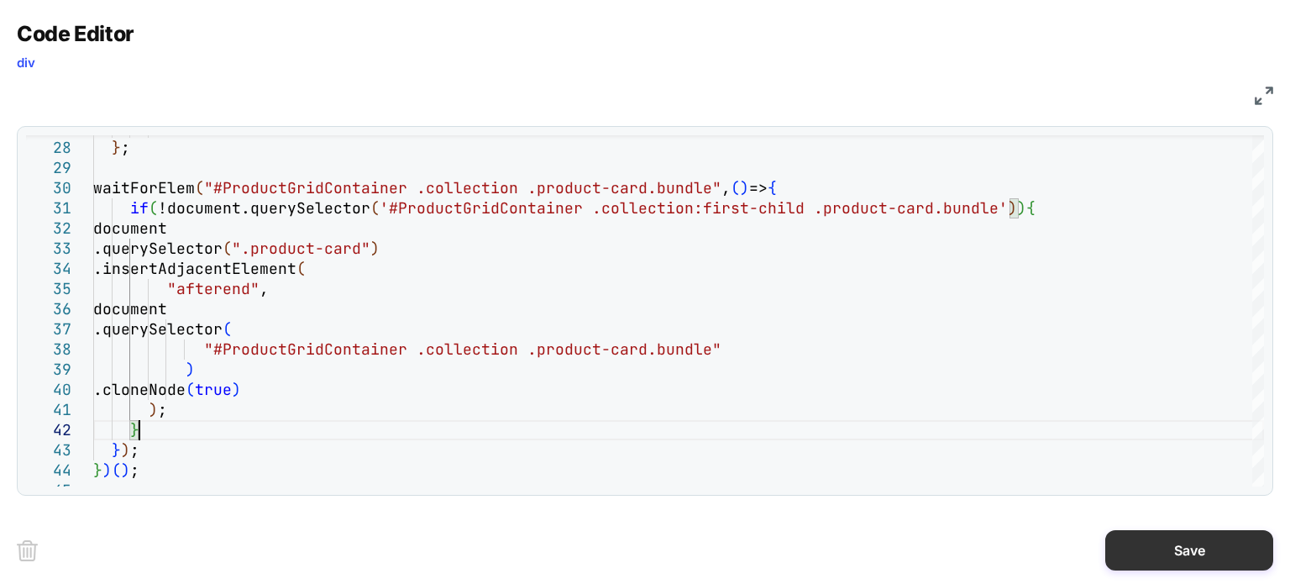
type textarea "** ***** ***** *****"
click at [1193, 545] on button "Save" at bounding box center [1190, 550] width 168 height 40
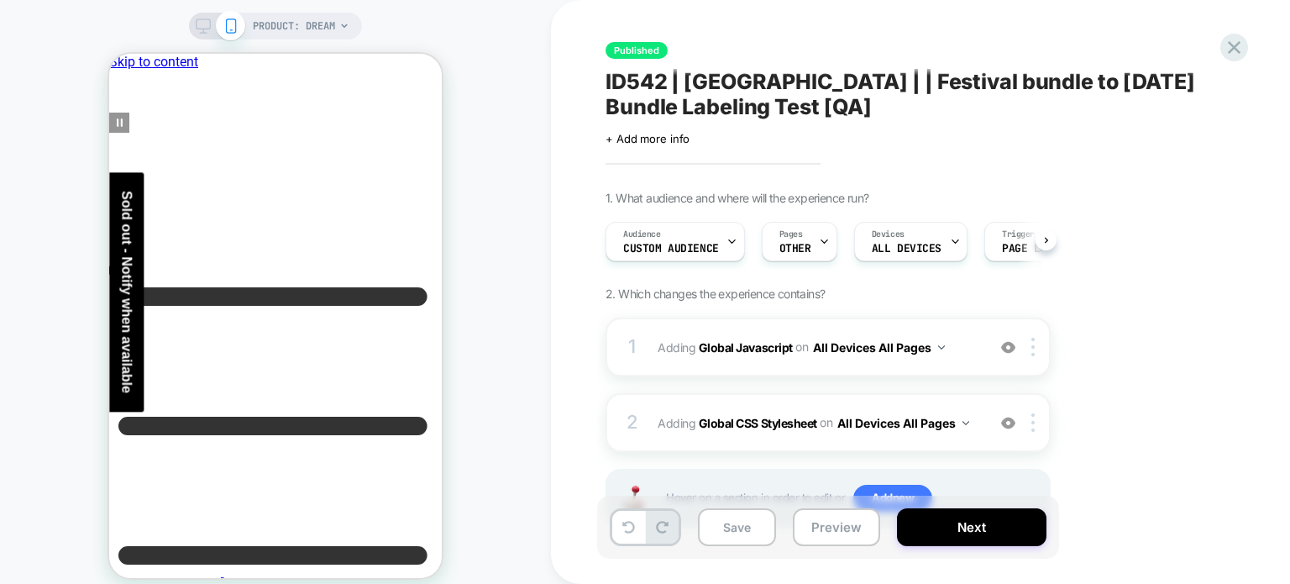
scroll to position [0, 0]
click at [706, 530] on button "Save" at bounding box center [737, 527] width 78 height 38
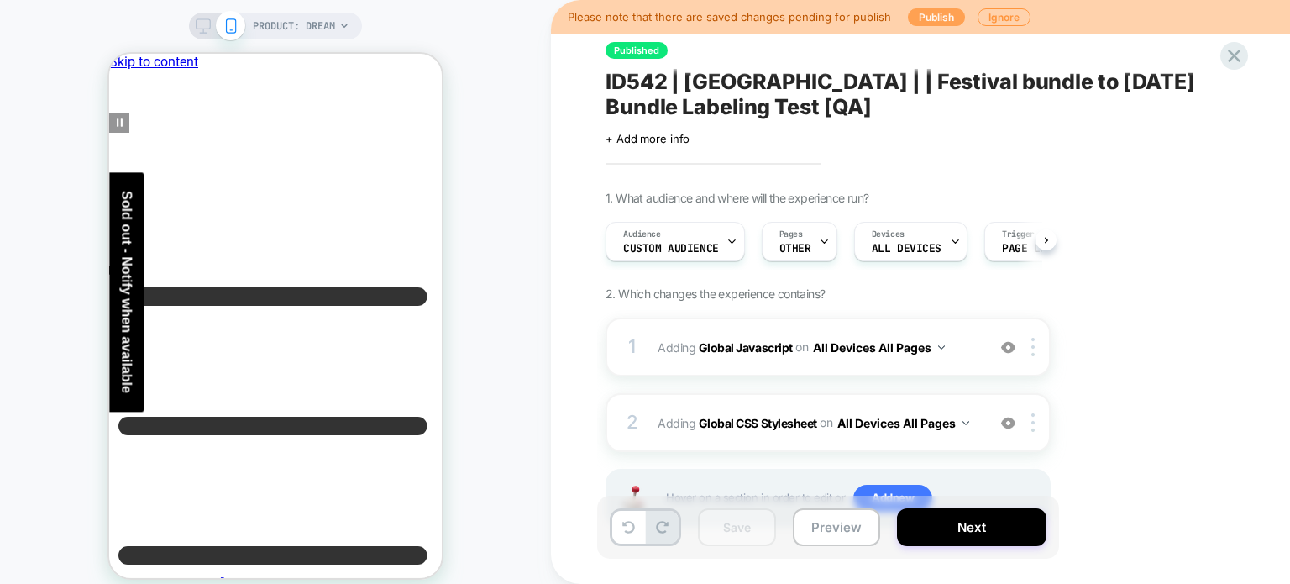
click at [941, 13] on button "Publish" at bounding box center [936, 17] width 57 height 18
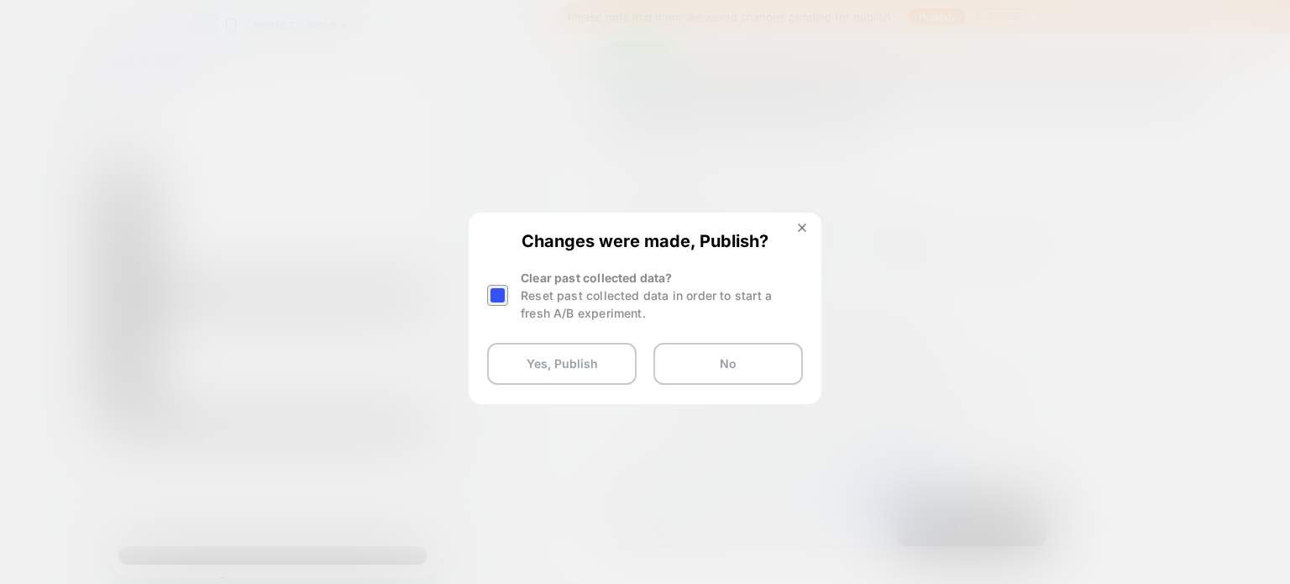
click at [498, 297] on div at bounding box center [497, 295] width 21 height 21
click at [530, 351] on button "Yes, Publish" at bounding box center [562, 364] width 150 height 42
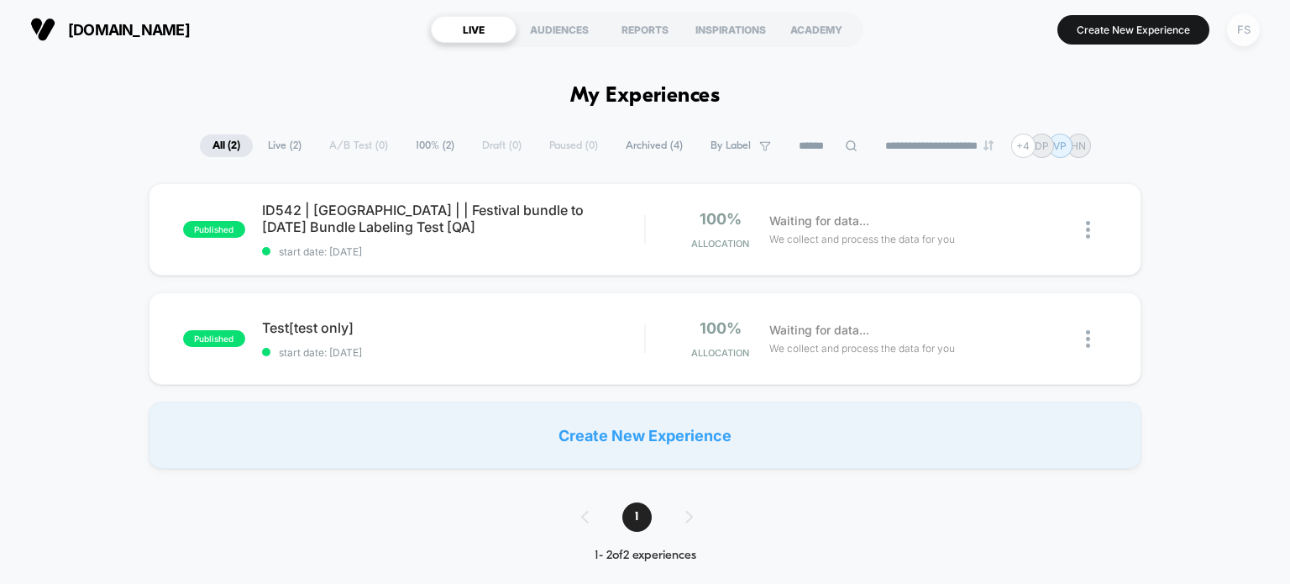
click at [1253, 31] on div "FS" at bounding box center [1243, 29] width 33 height 33
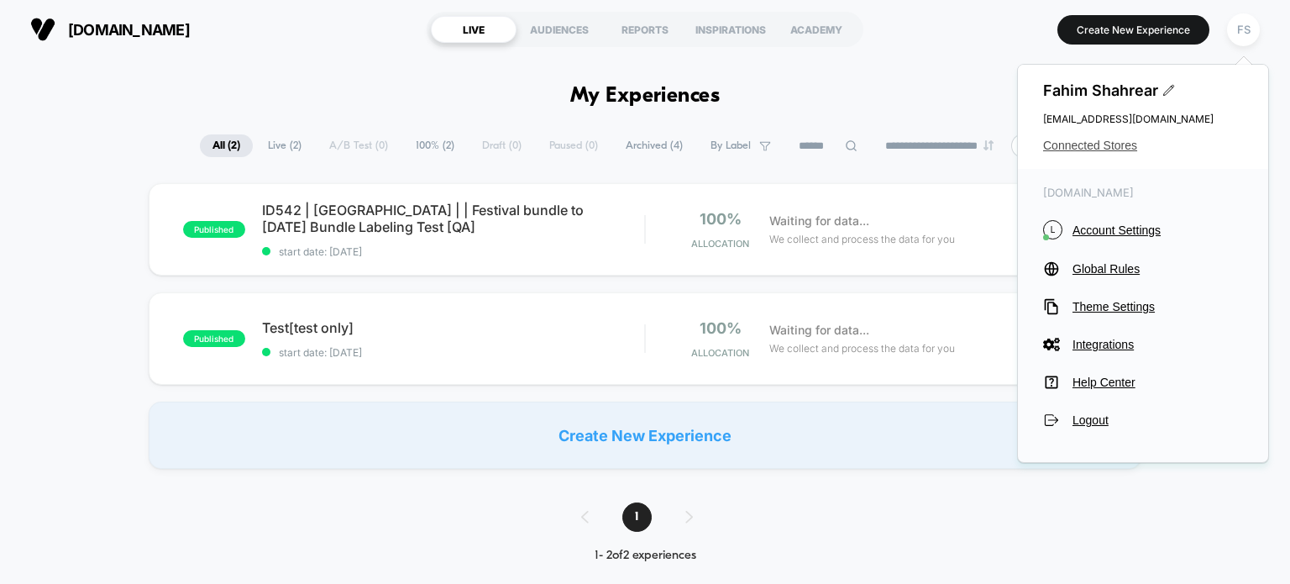
click at [1117, 144] on span "Connected Stores" at bounding box center [1143, 145] width 200 height 13
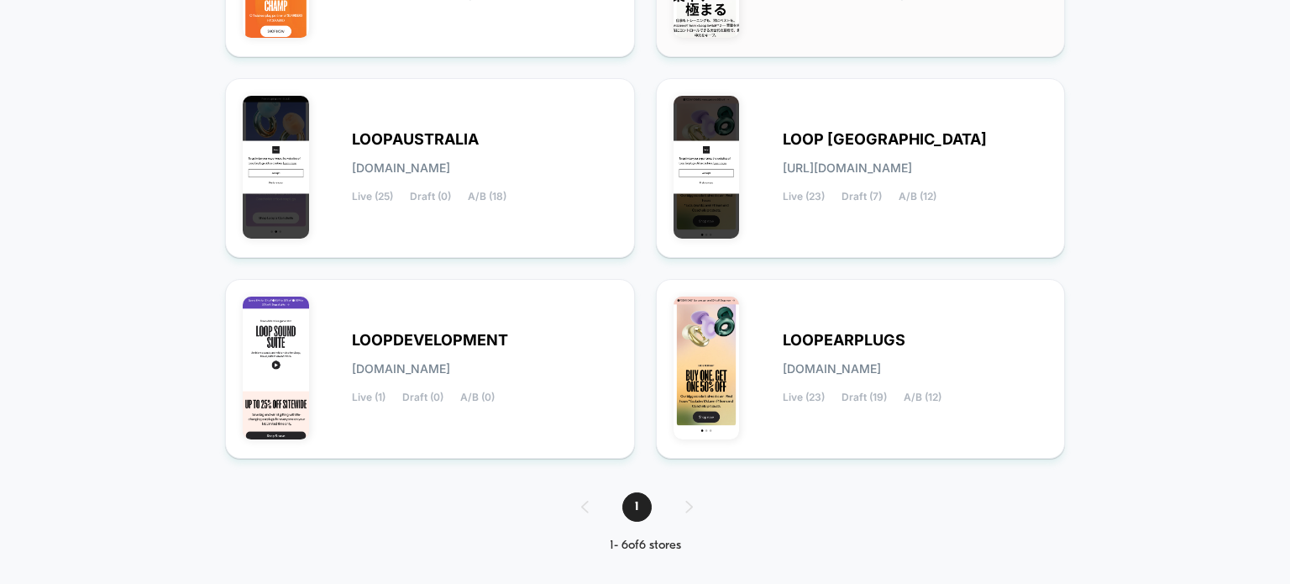
scroll to position [359, 0]
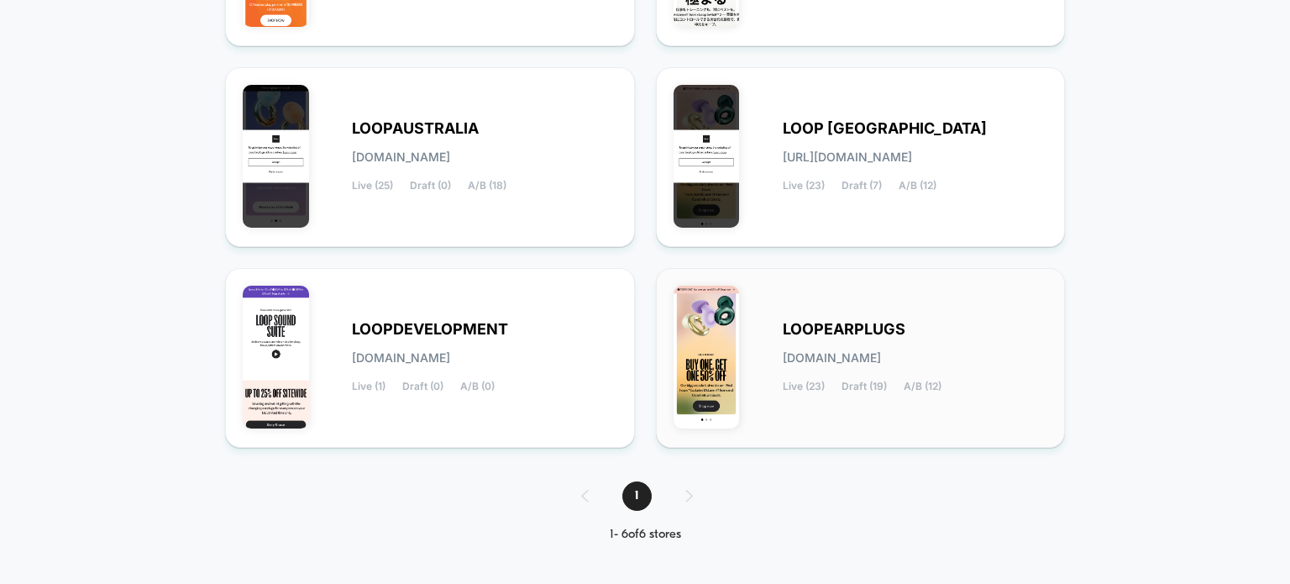
click at [763, 416] on div "LOOPEARPLUGS loopearplugs.myshopify.com Live (23) Draft (19) A/B (12)" at bounding box center [861, 358] width 375 height 145
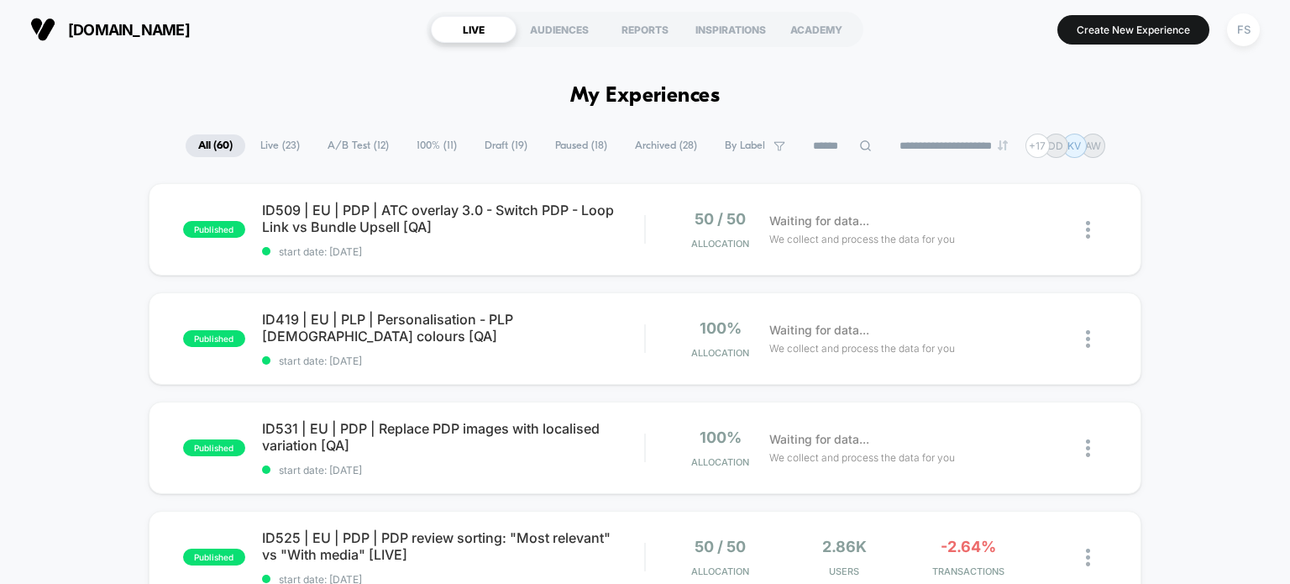
click at [289, 143] on span "Live ( 23 )" at bounding box center [280, 145] width 65 height 23
click at [207, 140] on span "All ( 60 )" at bounding box center [215, 145] width 60 height 23
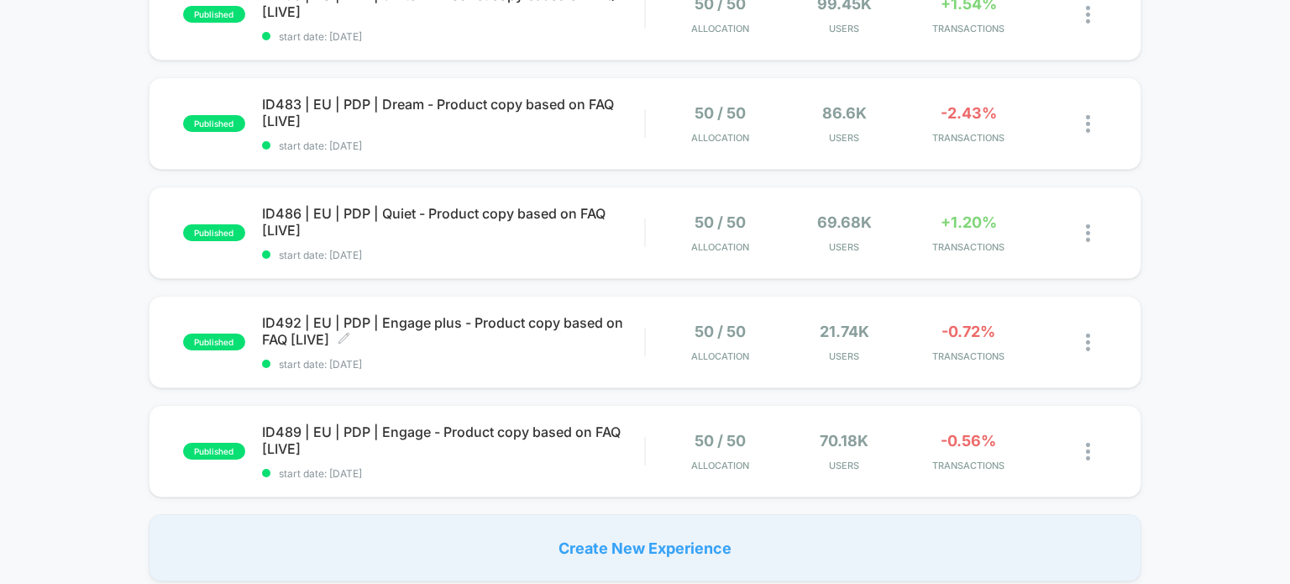
scroll to position [1141, 0]
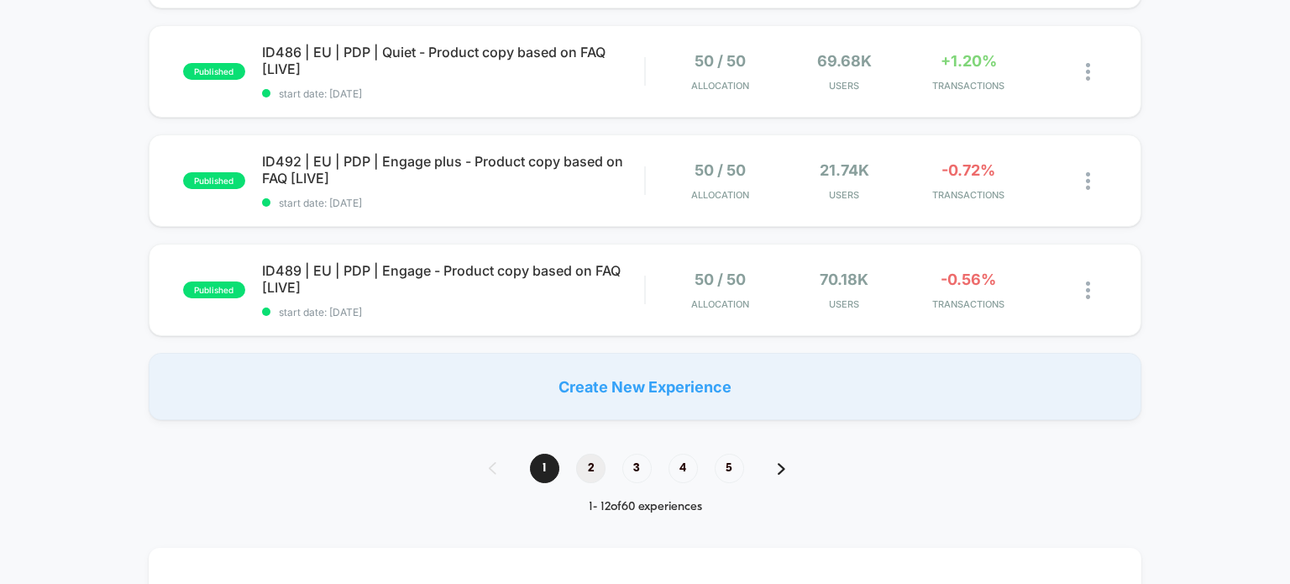
click at [602, 462] on span "2" at bounding box center [590, 468] width 29 height 29
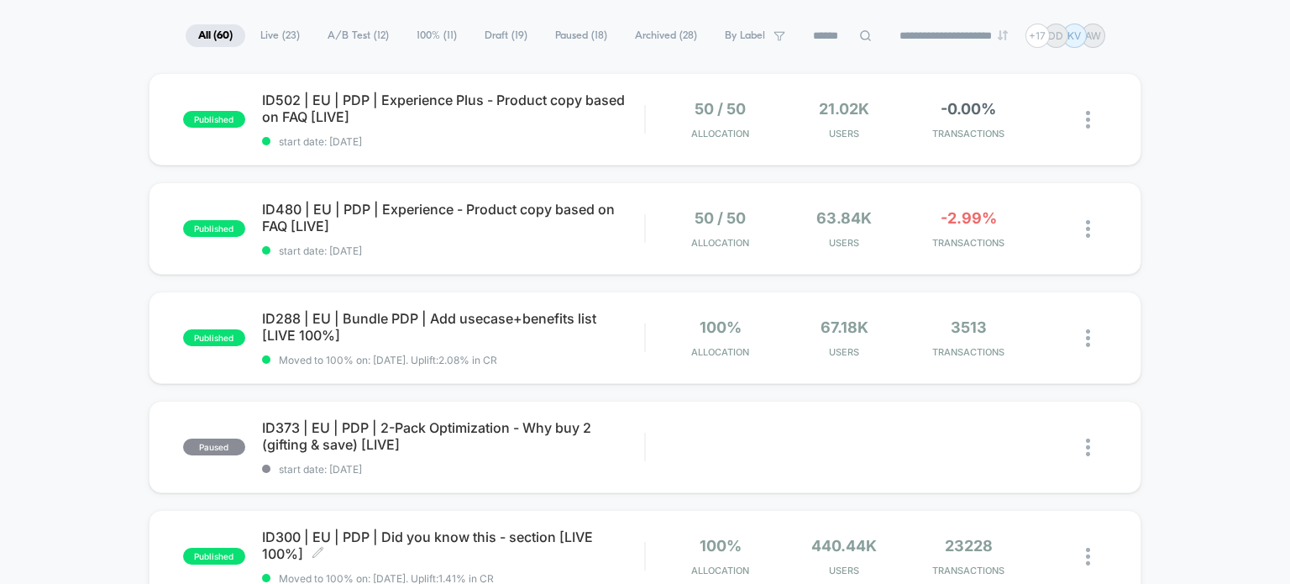
scroll to position [0, 0]
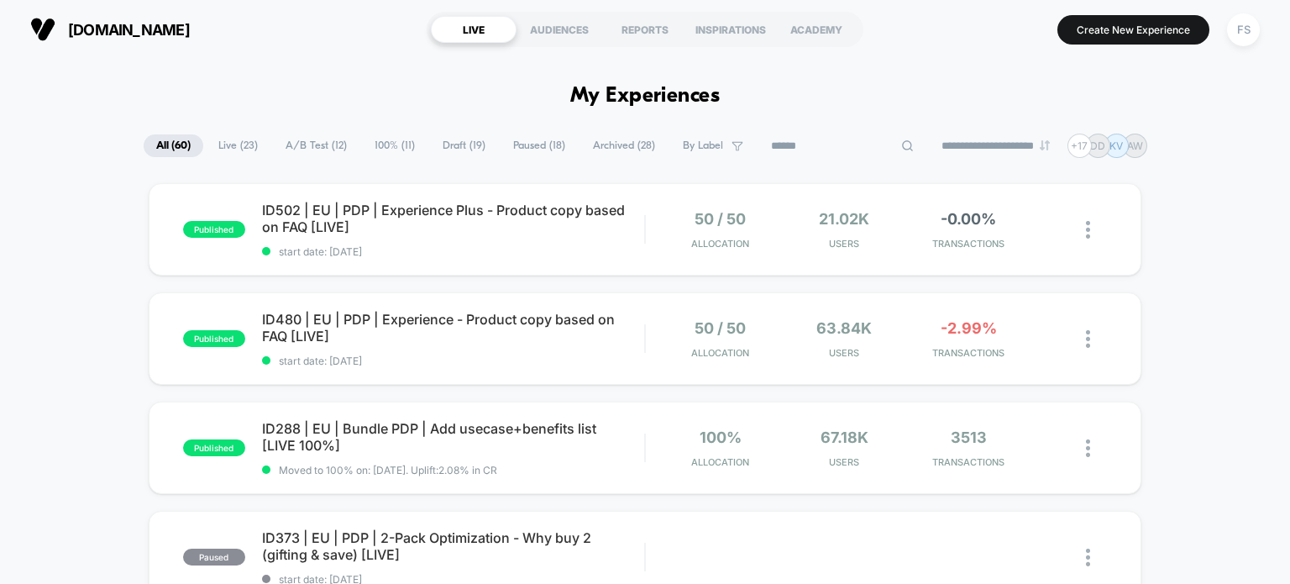
click at [840, 144] on input at bounding box center [843, 146] width 168 height 20
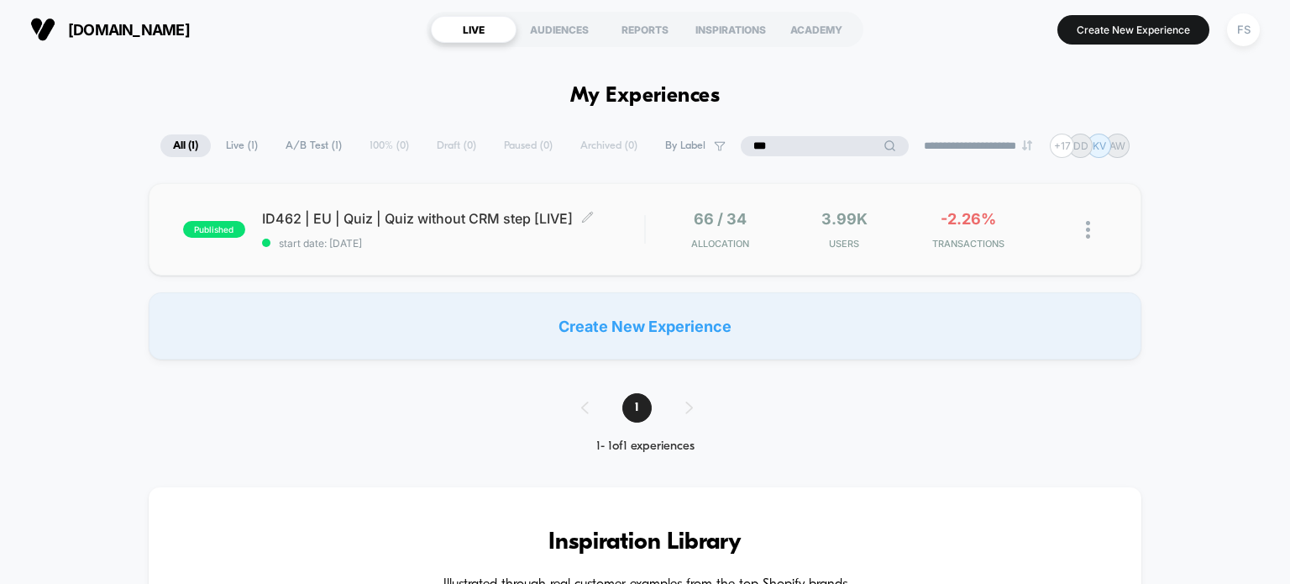
type input "***"
click at [368, 242] on span "start date: [DATE]" at bounding box center [453, 243] width 383 height 13
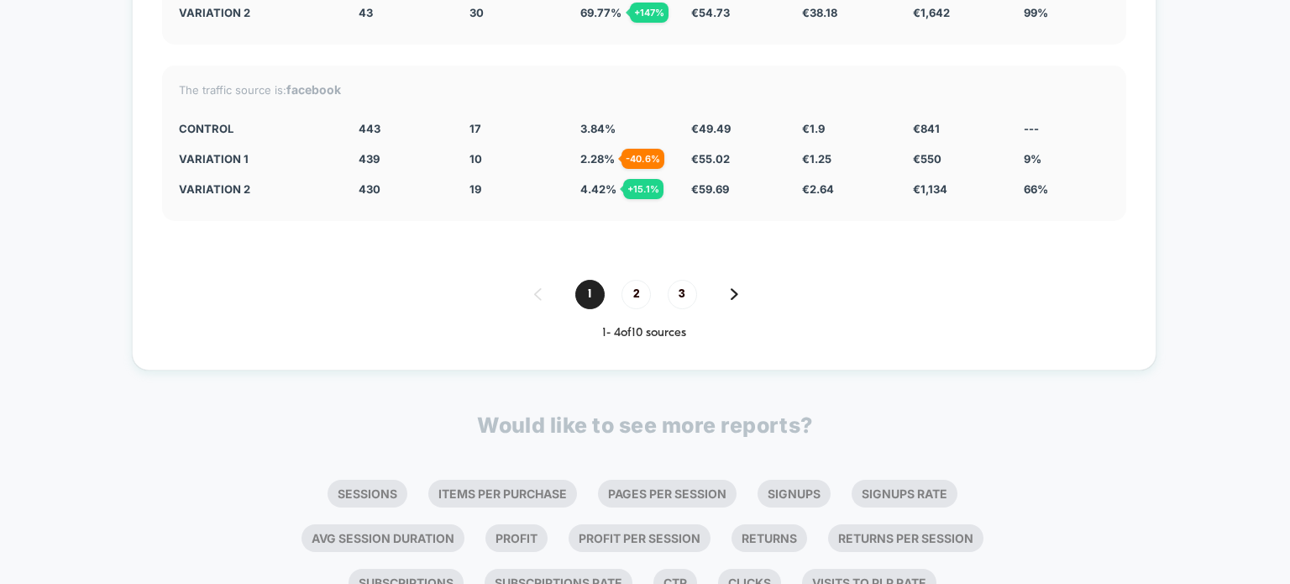
scroll to position [6167, 0]
click at [629, 286] on span "2" at bounding box center [636, 293] width 29 height 29
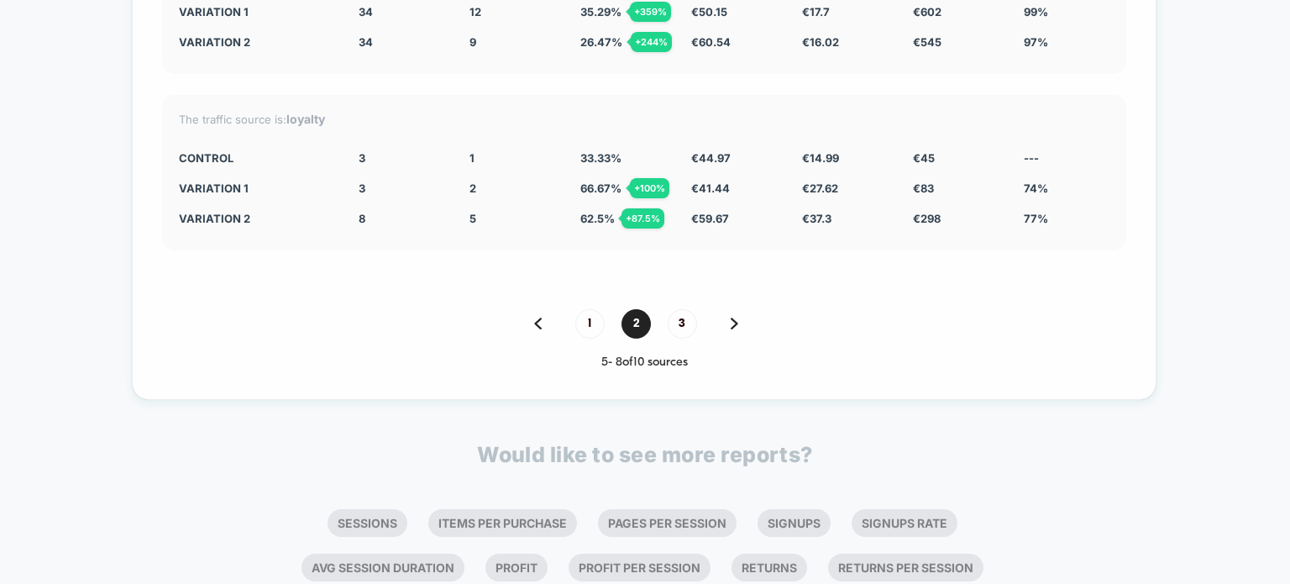
scroll to position [6136, 0]
click at [689, 325] on span "3" at bounding box center [682, 324] width 29 height 29
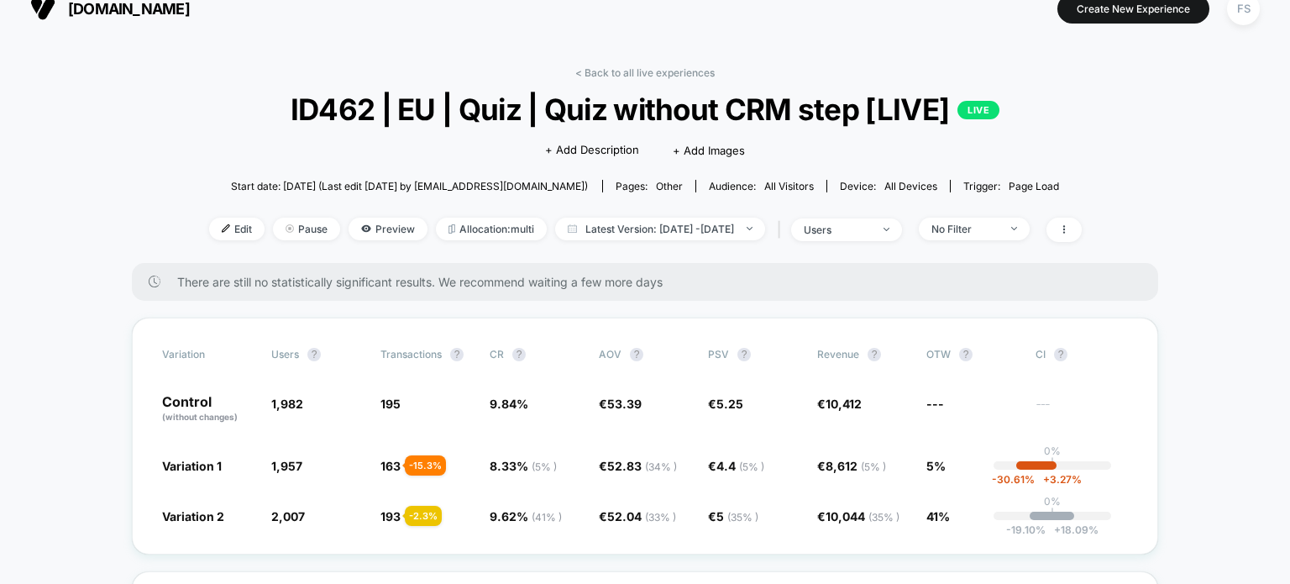
scroll to position [0, 0]
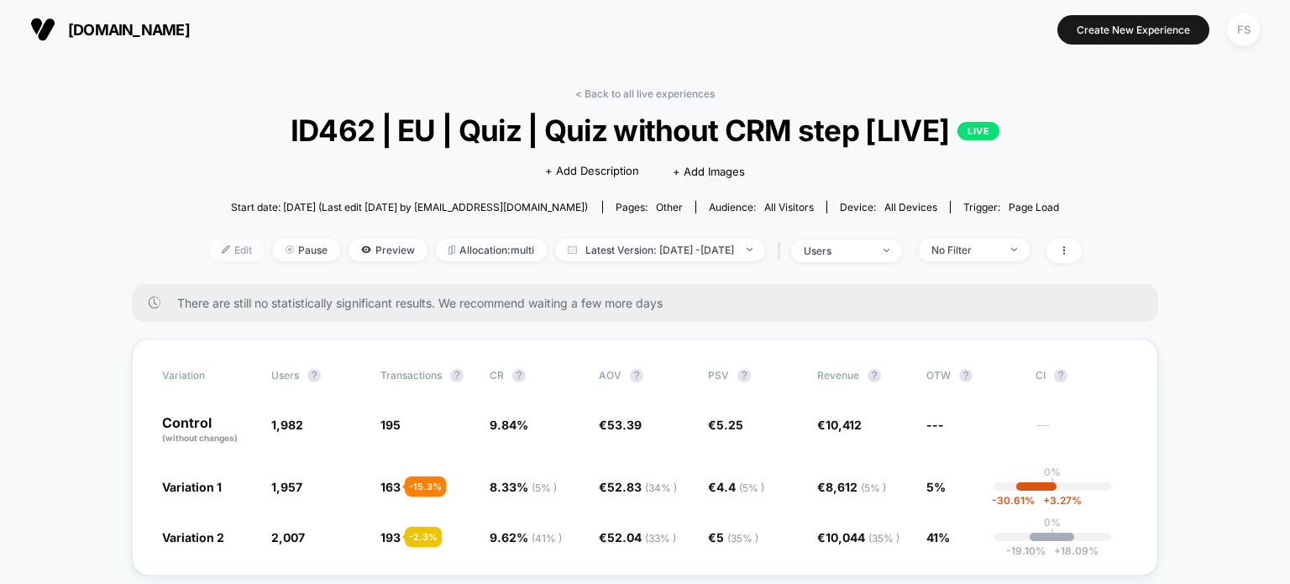
click at [213, 251] on span "Edit" at bounding box center [236, 250] width 55 height 23
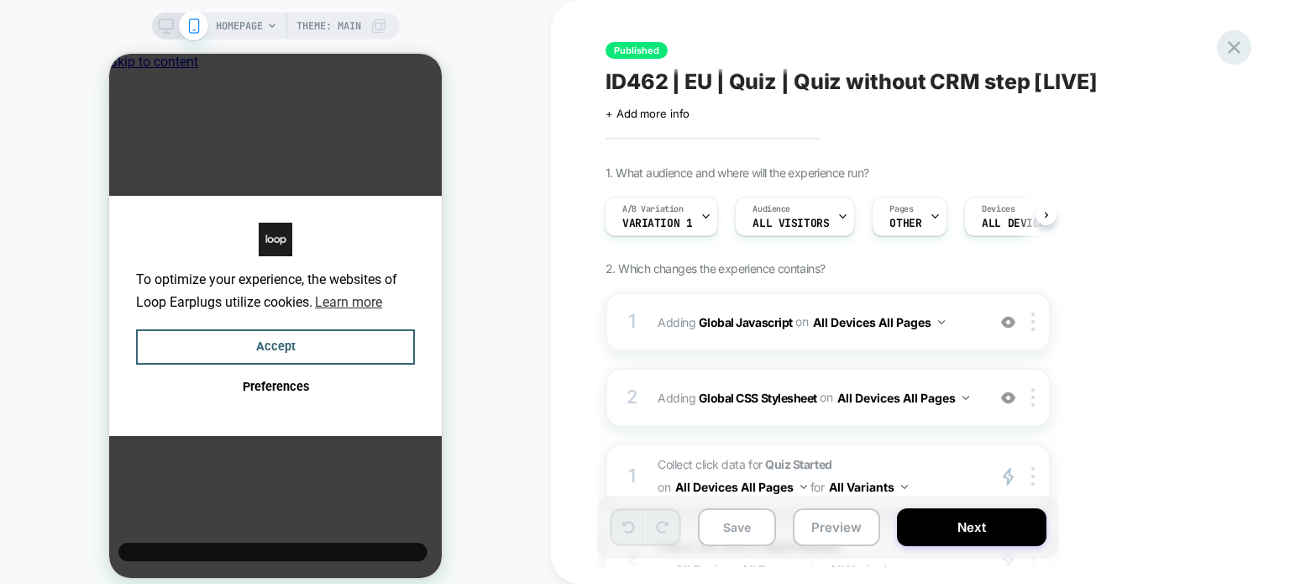
click at [1226, 51] on icon at bounding box center [1234, 47] width 23 height 23
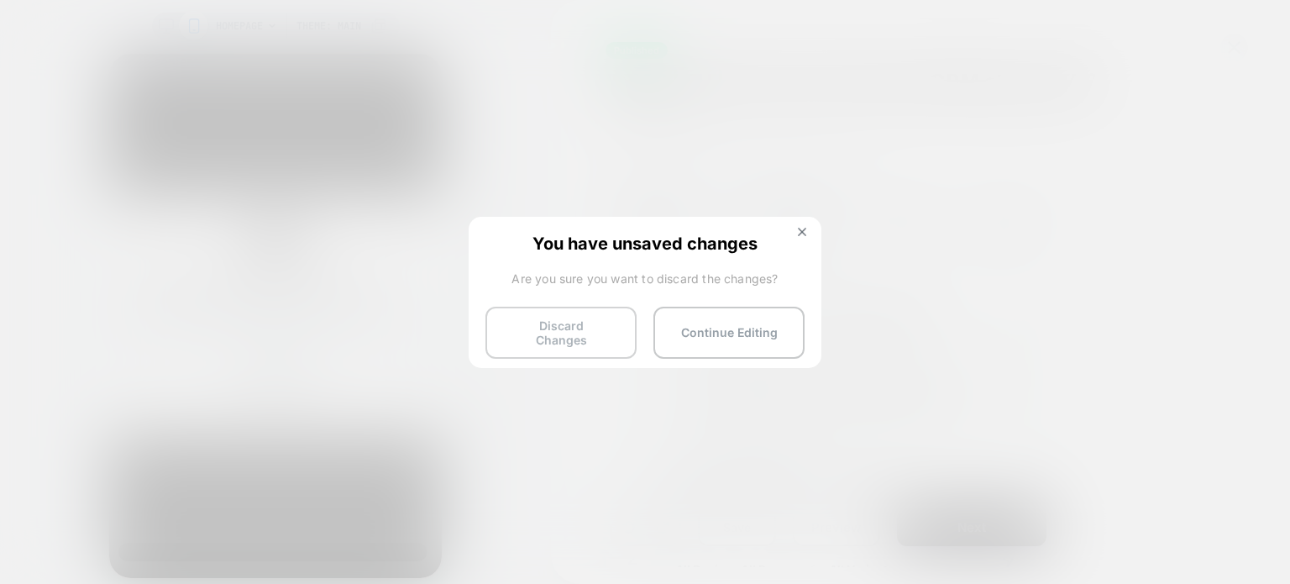
click at [548, 333] on button "Discard Changes" at bounding box center [561, 333] width 151 height 52
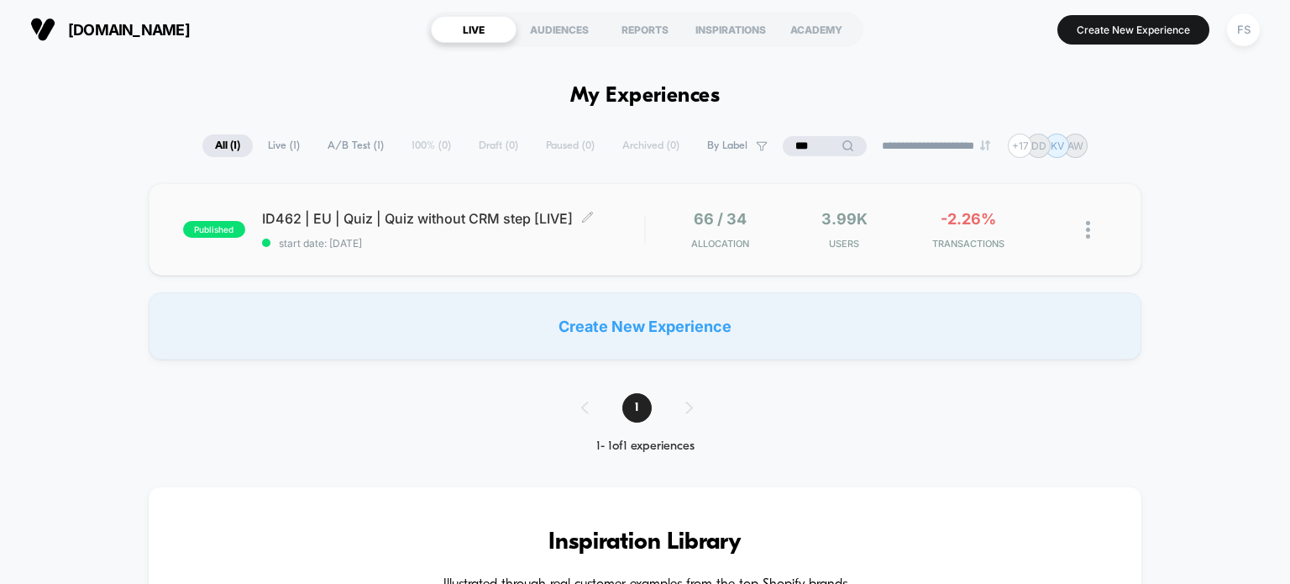
click at [518, 246] on span "start date: 10/1/2025" at bounding box center [453, 243] width 383 height 13
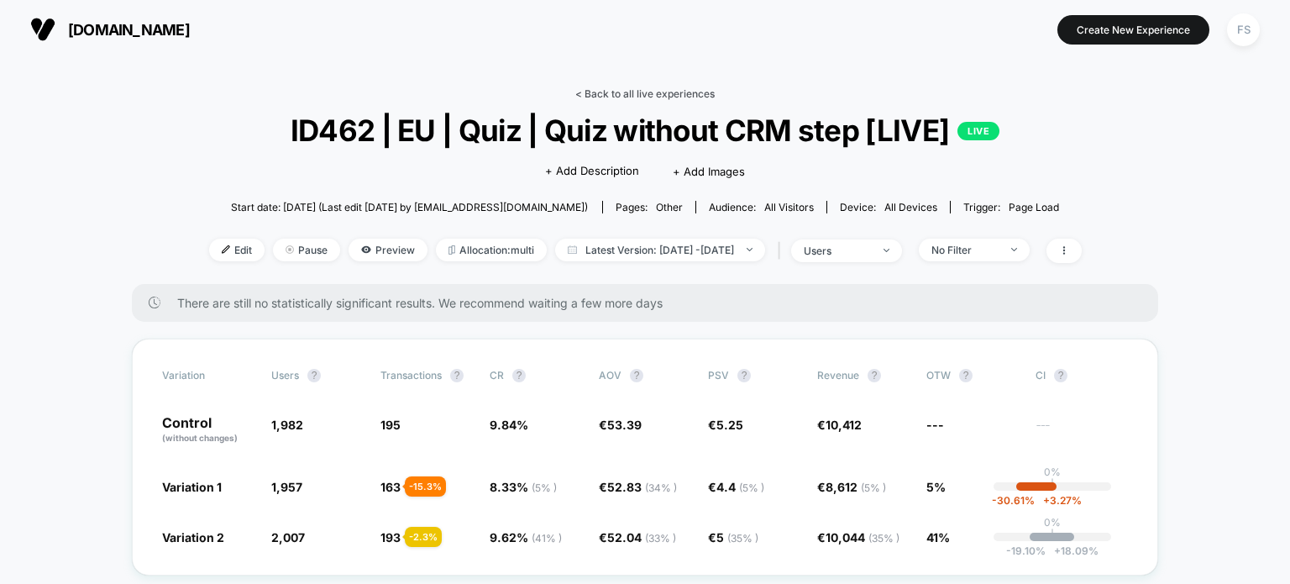
click at [596, 87] on link "< Back to all live experiences" at bounding box center [645, 93] width 139 height 13
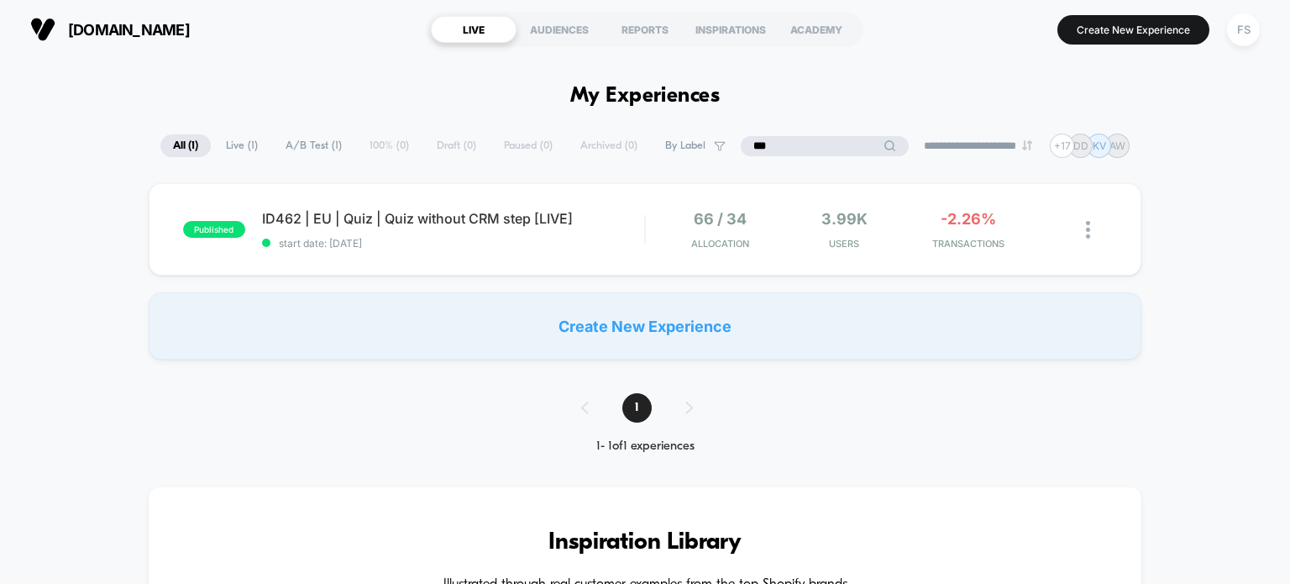
click at [808, 147] on input "***" at bounding box center [825, 146] width 168 height 20
type input "*"
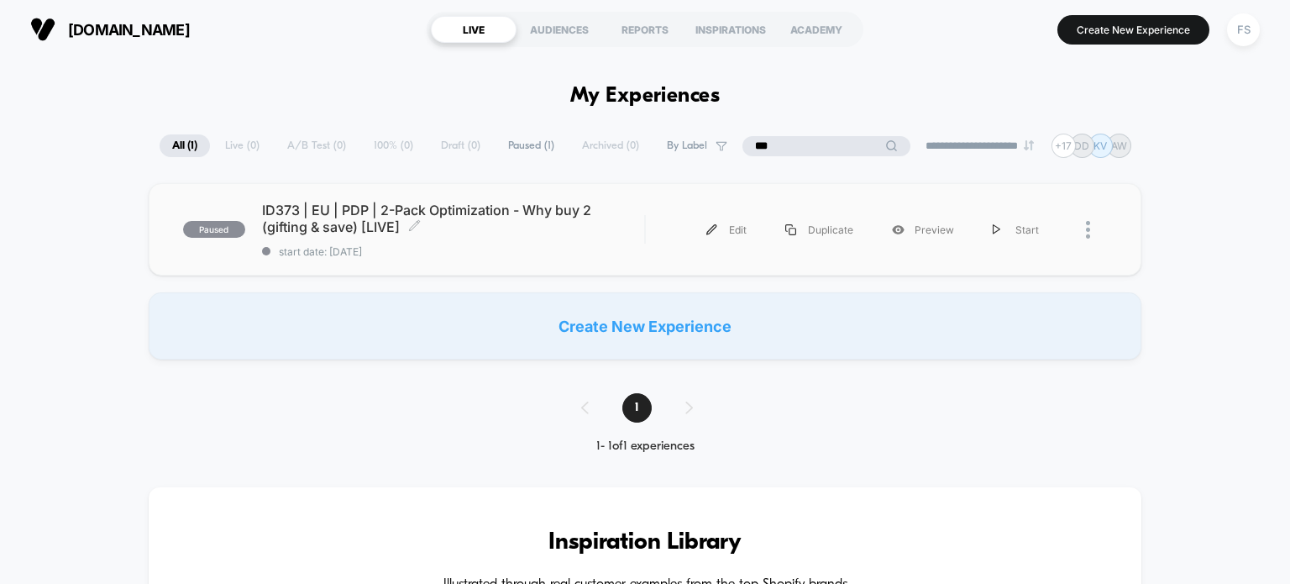
type input "***"
click at [443, 228] on span "ID373 | EU | PDP | 2-Pack Optimization - Why buy 2 (gifting & save) [LIVE] Clic…" at bounding box center [453, 219] width 383 height 34
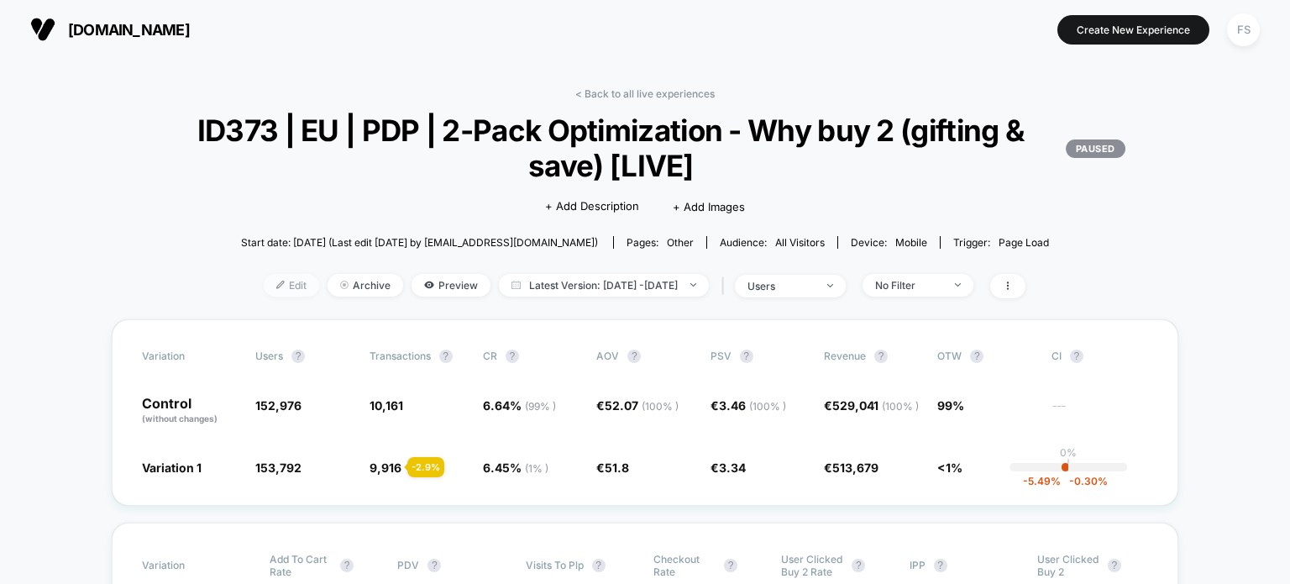
drag, startPoint x: 250, startPoint y: 272, endPoint x: 259, endPoint y: 281, distance: 13.1
click at [259, 281] on div "< Back to all live experiences ID373 | EU | PDP | 2-Pack Optimization - Why buy…" at bounding box center [645, 203] width 1067 height 232
click at [264, 281] on span "Edit" at bounding box center [291, 285] width 55 height 23
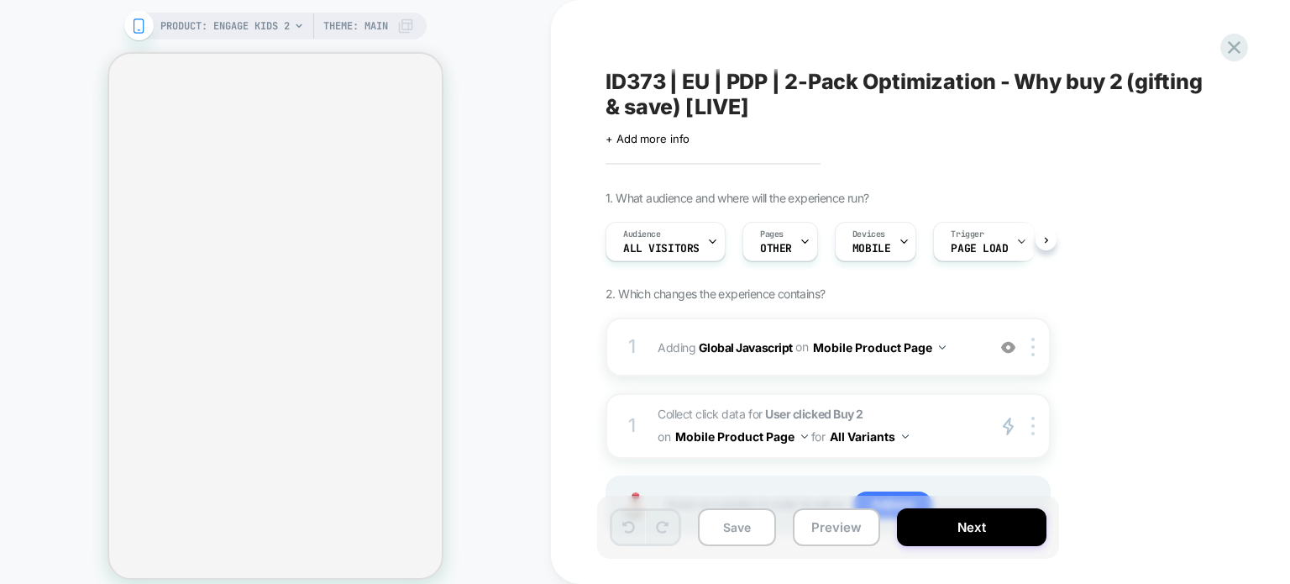
scroll to position [76, 0]
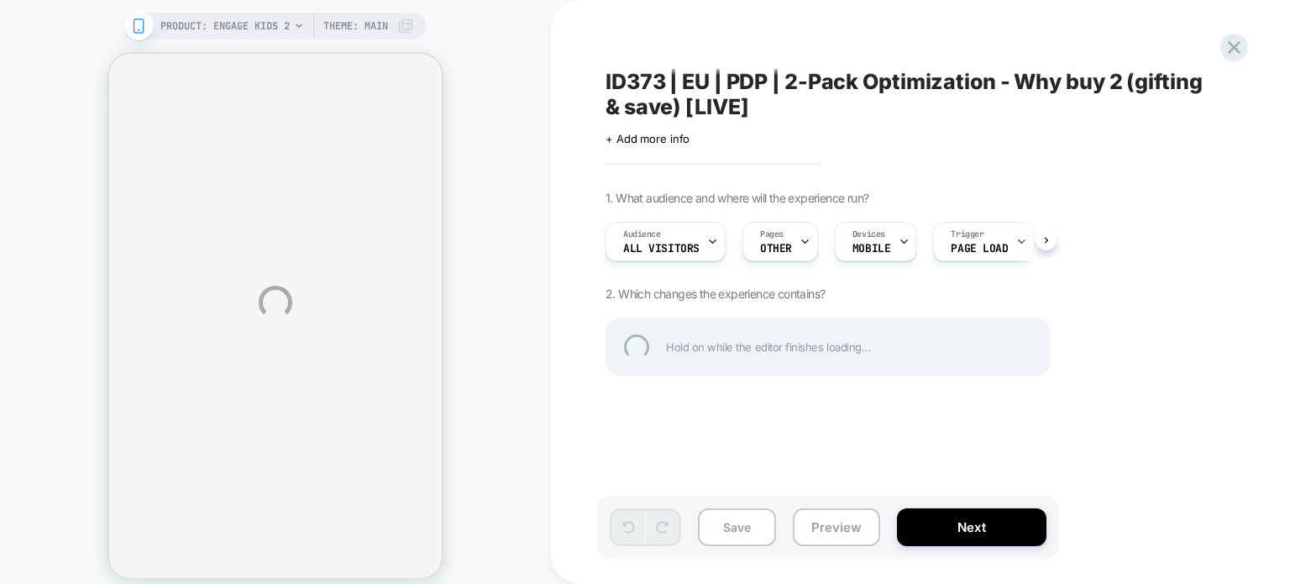
click at [316, 331] on div "PRODUCT: Engage Kids 2 PRODUCT: Engage Kids 2 Theme: MAIN ID373 | EU | PDP | 2-…" at bounding box center [645, 302] width 1290 height 605
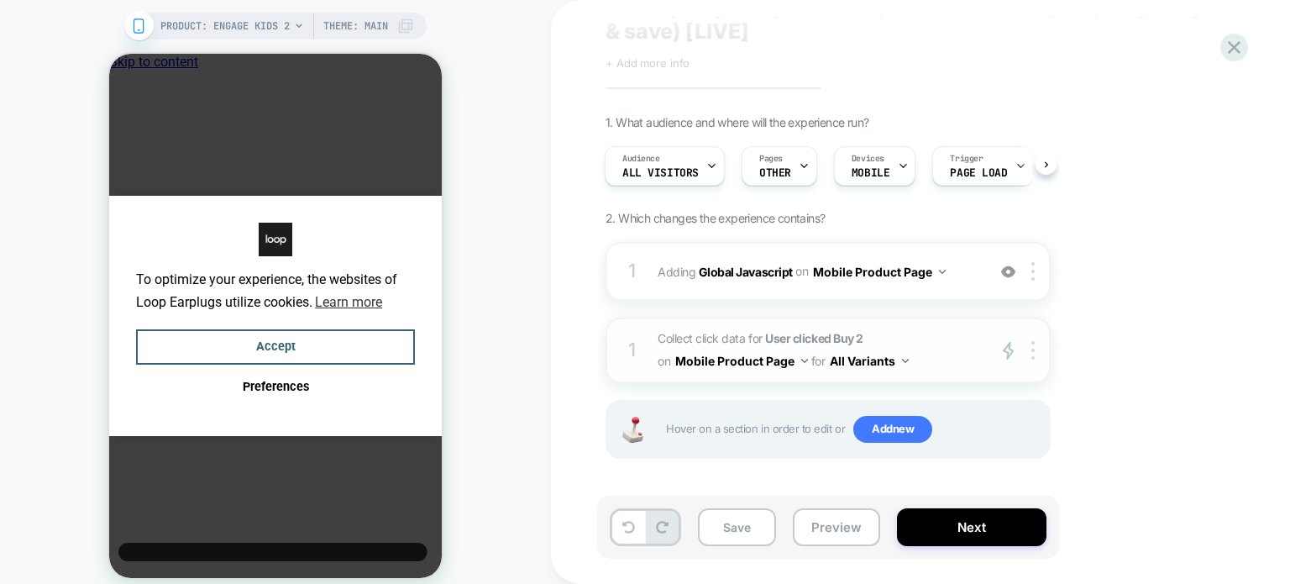
click at [799, 332] on strong "User clicked Buy 2" at bounding box center [814, 338] width 98 height 14
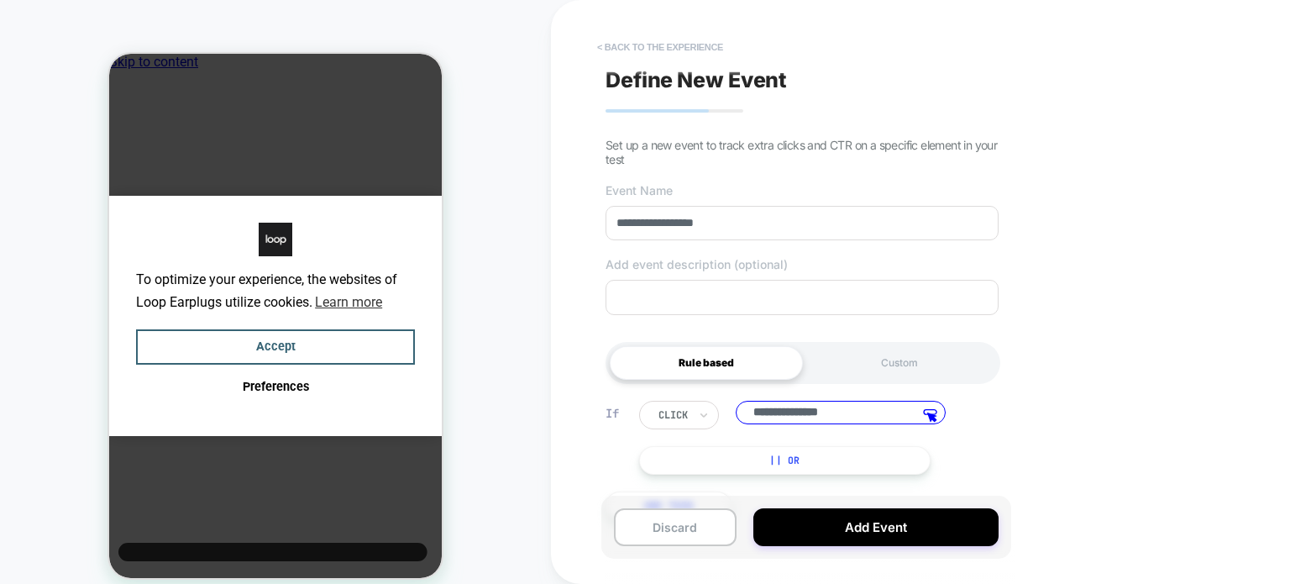
click at [623, 42] on button "< back to the experience" at bounding box center [660, 47] width 143 height 27
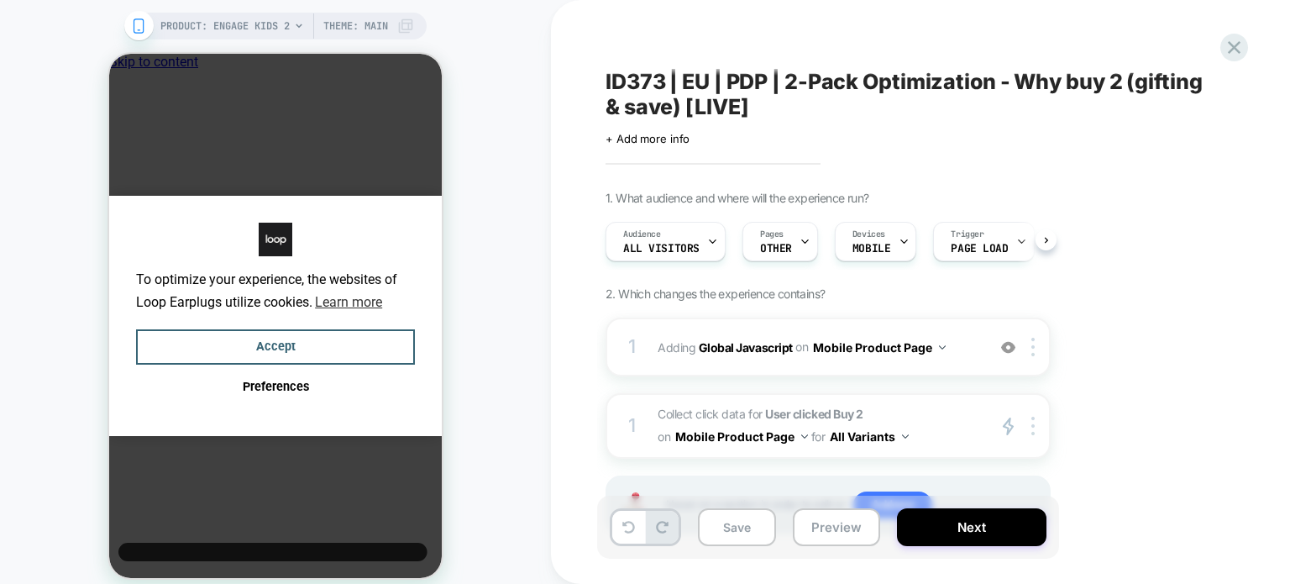
scroll to position [0, 0]
click at [1243, 40] on icon at bounding box center [1234, 47] width 23 height 23
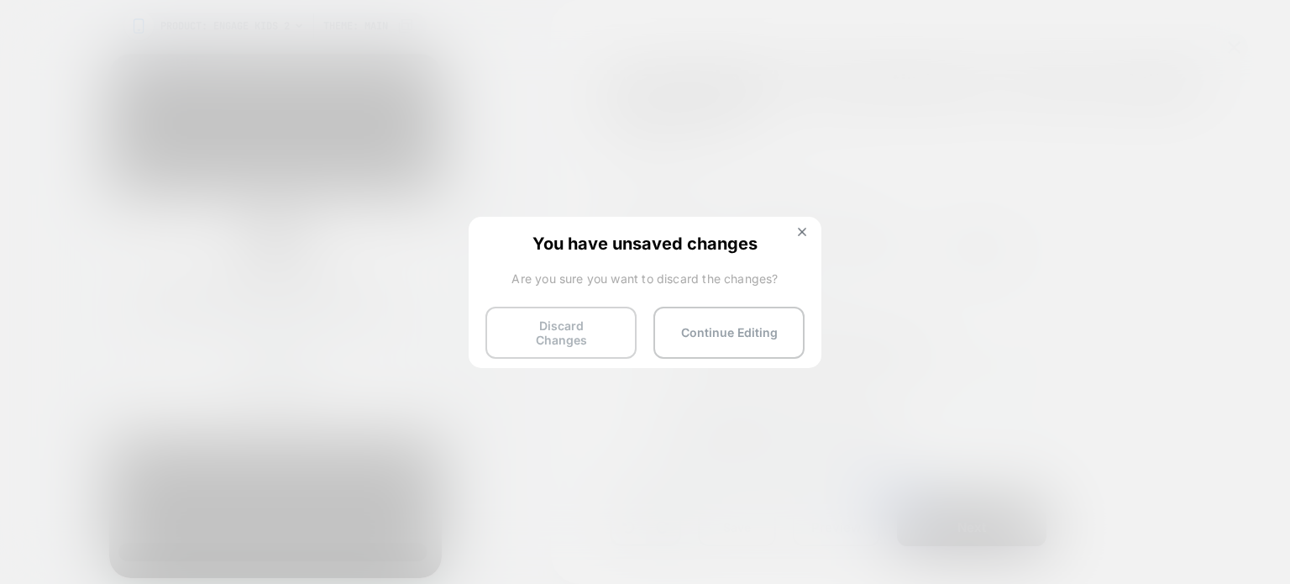
click at [568, 322] on button "Discard Changes" at bounding box center [561, 333] width 151 height 52
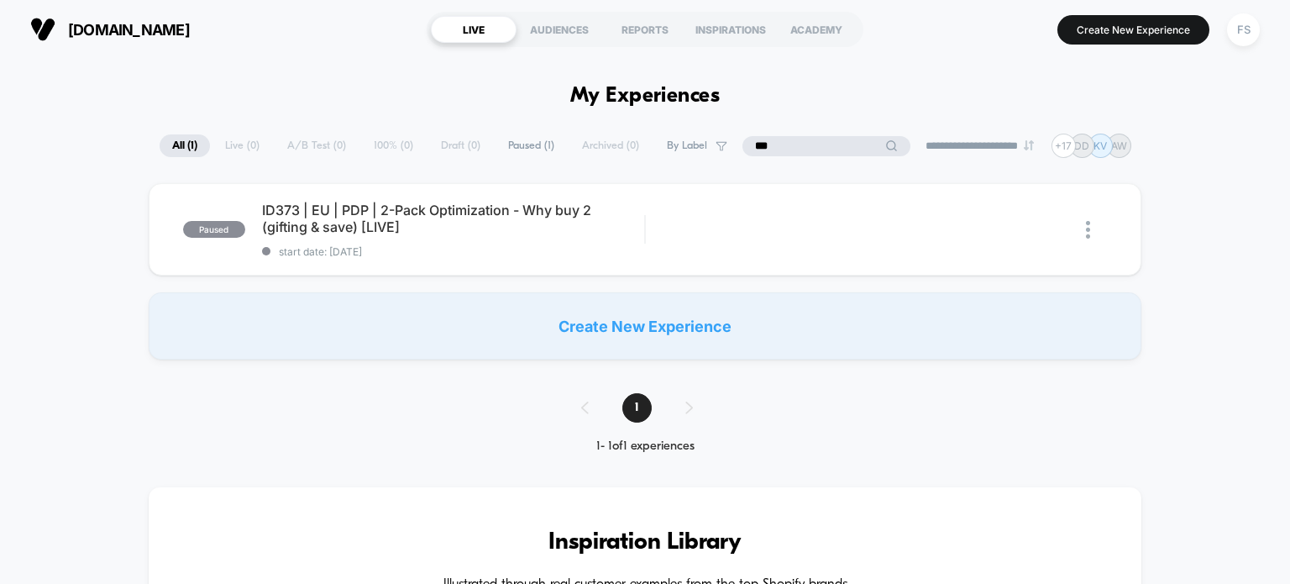
click at [806, 136] on input "***" at bounding box center [827, 146] width 168 height 20
type input "*"
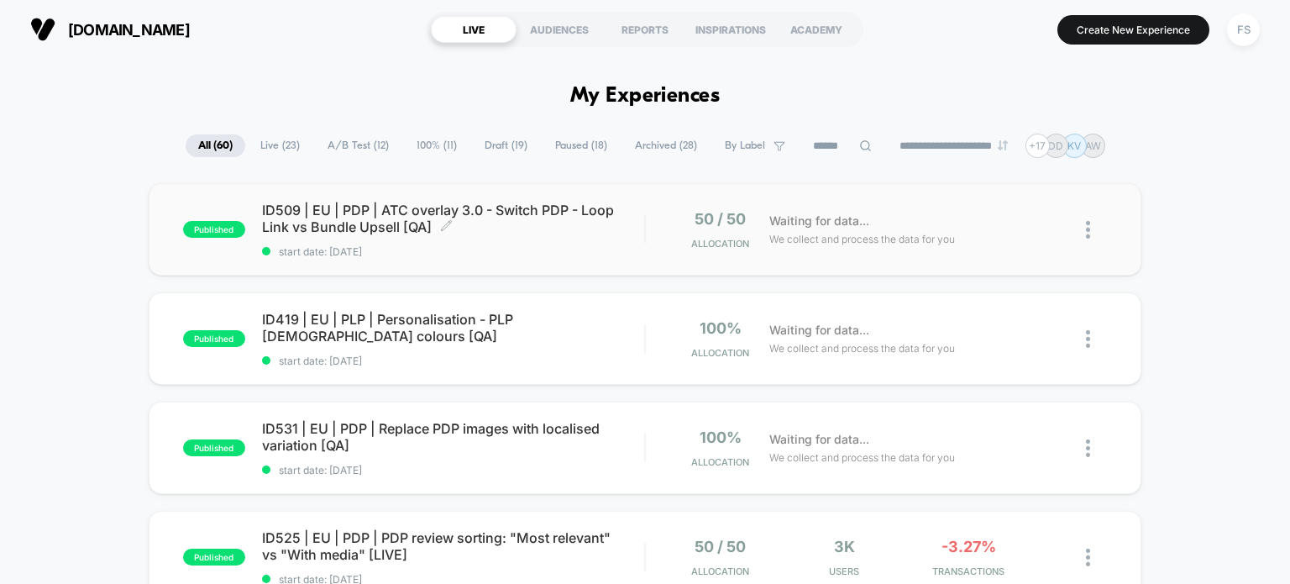
click at [541, 238] on div "ID509 | EU | PDP | ATC overlay 3.0 - Switch PDP - Loop Link vs Bundle Upsell [Q…" at bounding box center [453, 230] width 383 height 56
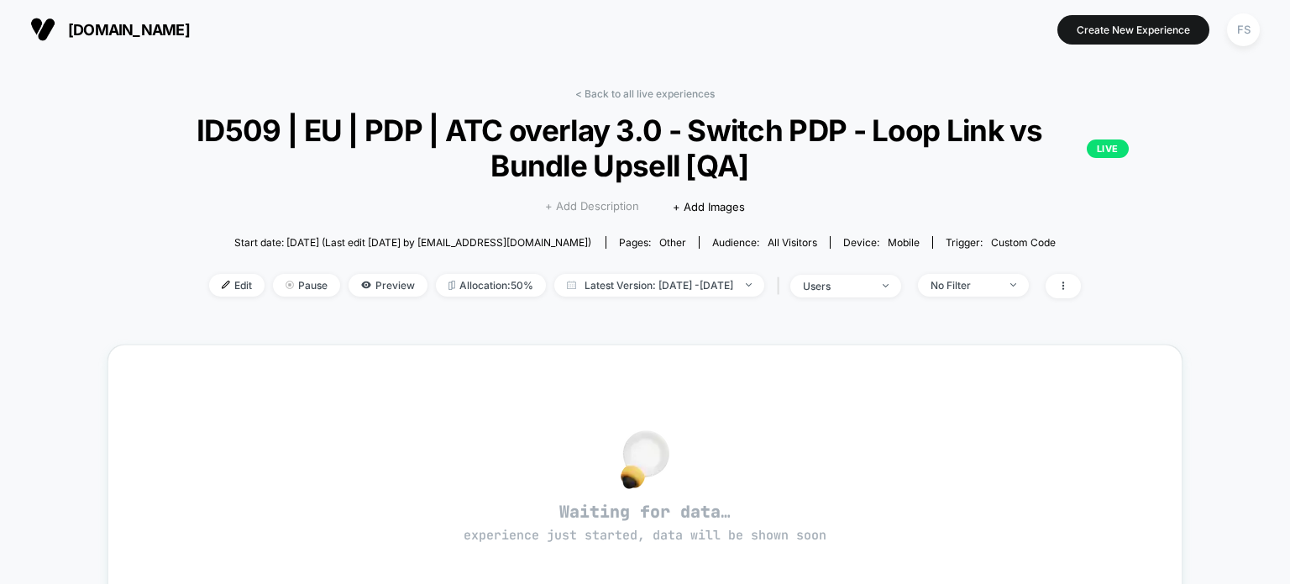
click at [602, 206] on span "+ Add Description" at bounding box center [592, 206] width 94 height 17
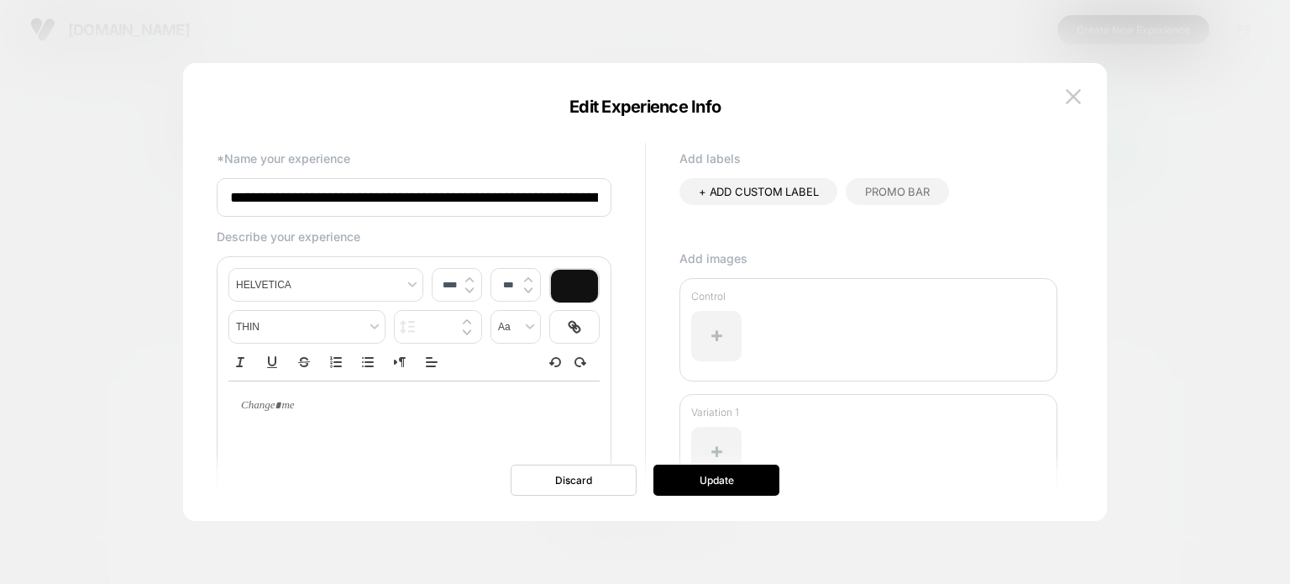
scroll to position [0, 213]
click at [578, 202] on input "**********" at bounding box center [414, 197] width 395 height 39
type input "**********"
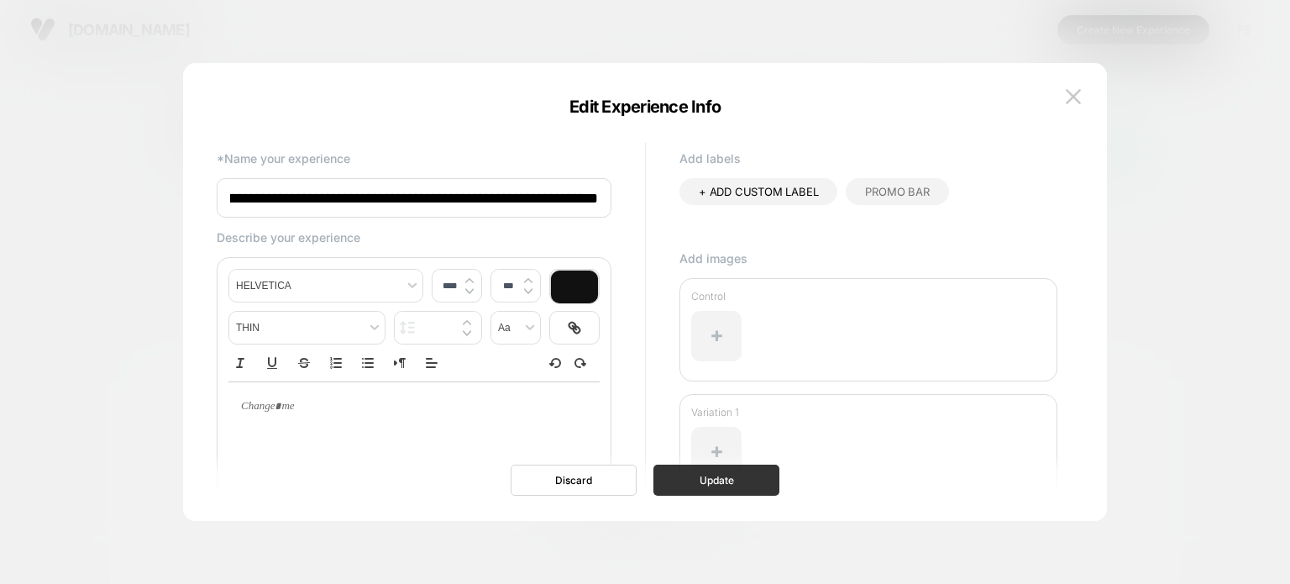
scroll to position [0, 0]
click at [739, 486] on button "Update" at bounding box center [717, 480] width 126 height 31
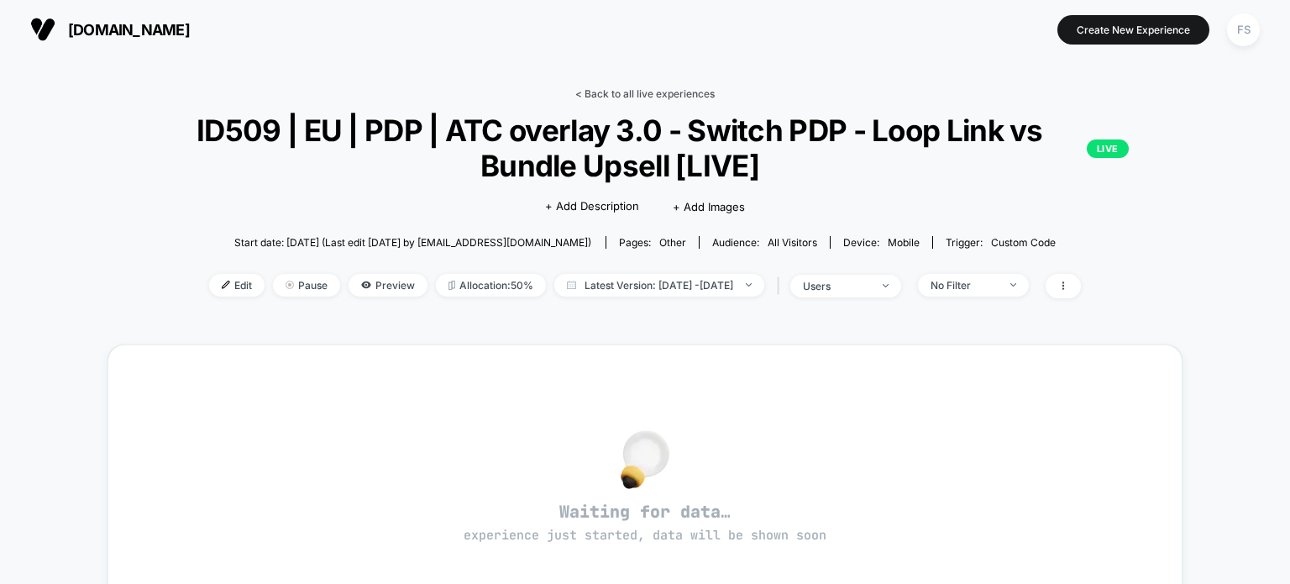
click at [587, 95] on link "< Back to all live experiences" at bounding box center [645, 93] width 139 height 13
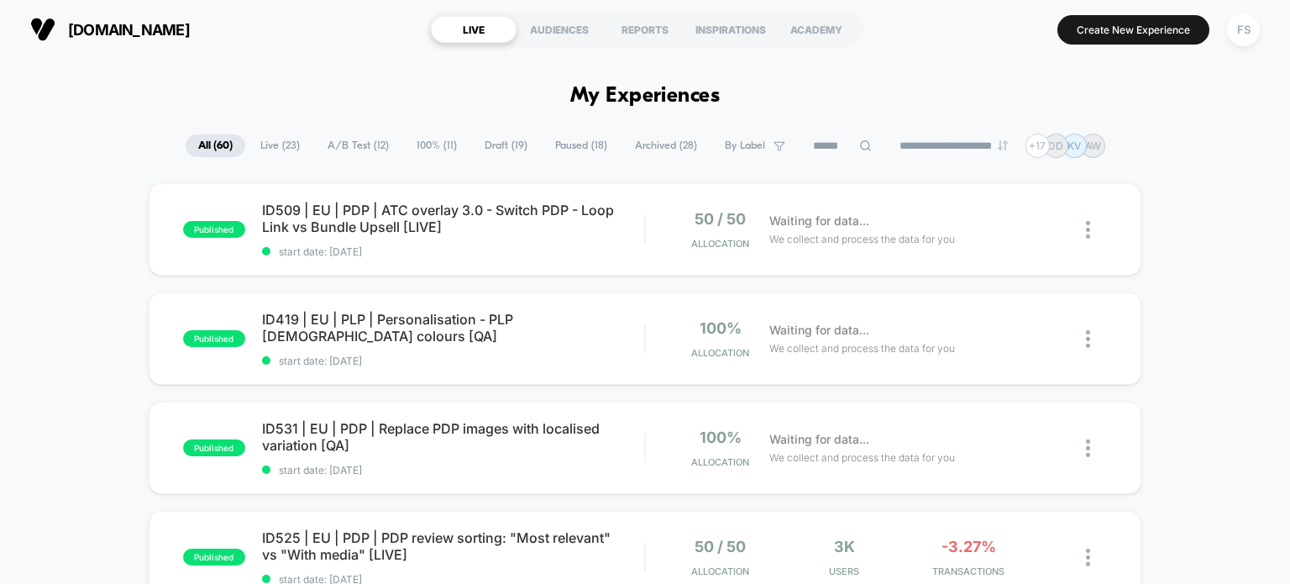
click at [860, 149] on icon at bounding box center [865, 145] width 11 height 11
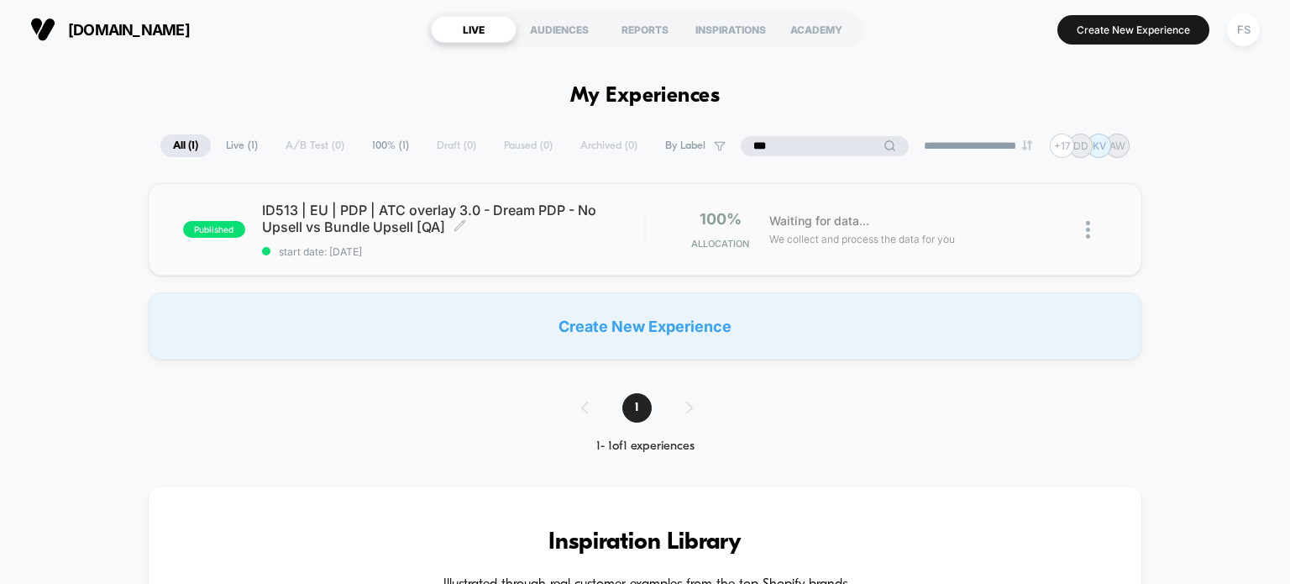
type input "***"
click at [603, 208] on span "ID513 | EU | PDP | ATC overlay 3.0 - Dream PDP - No Upsell vs Bundle Upsell [QA…" at bounding box center [453, 219] width 383 height 34
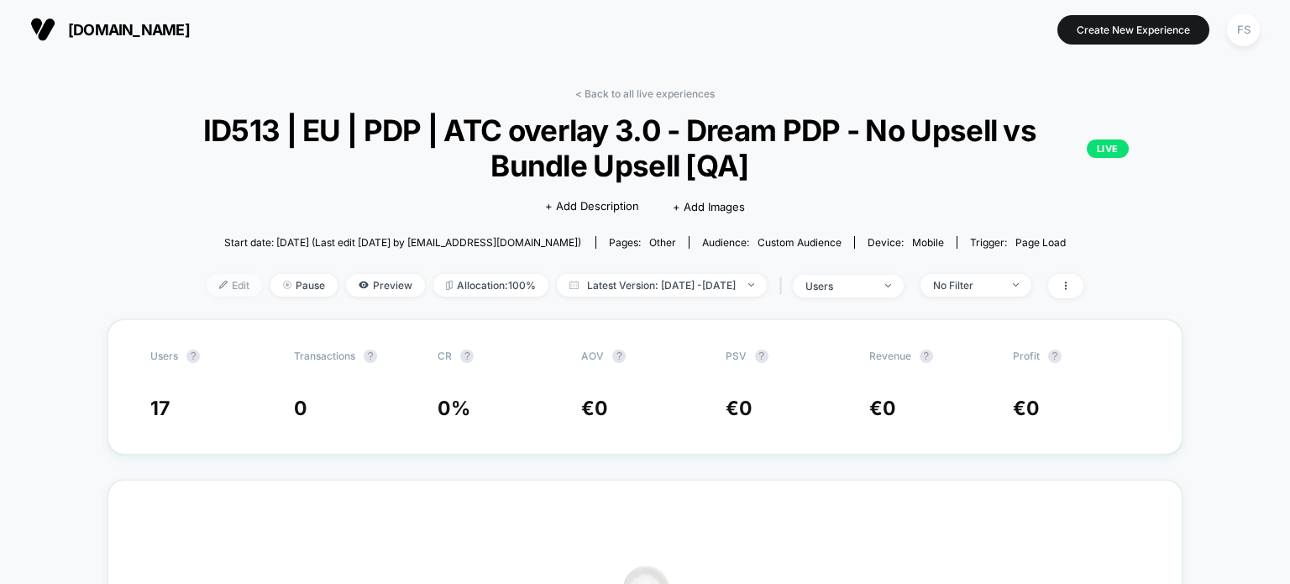
click at [214, 287] on span "Edit" at bounding box center [234, 285] width 55 height 23
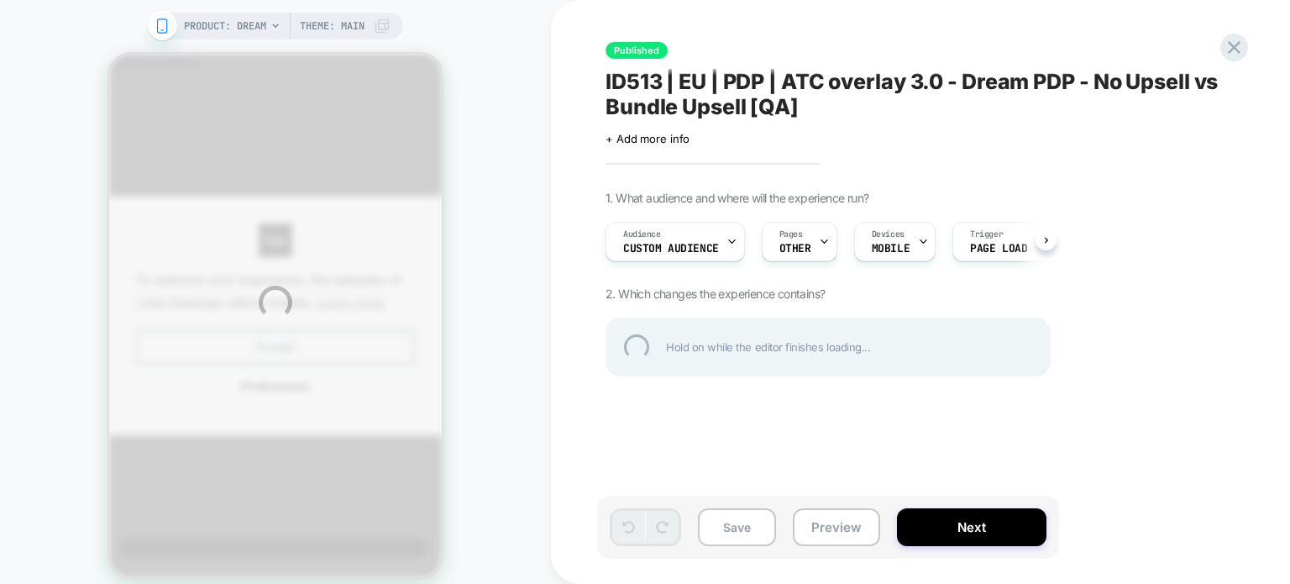
scroll to position [0, 13]
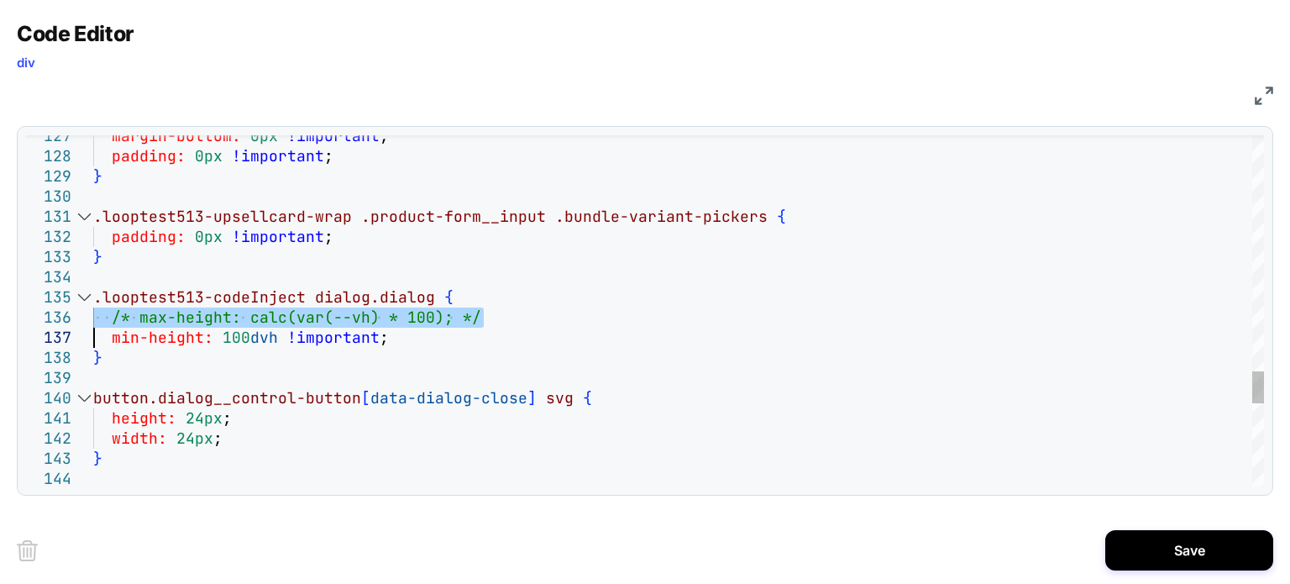
type textarea "**********"
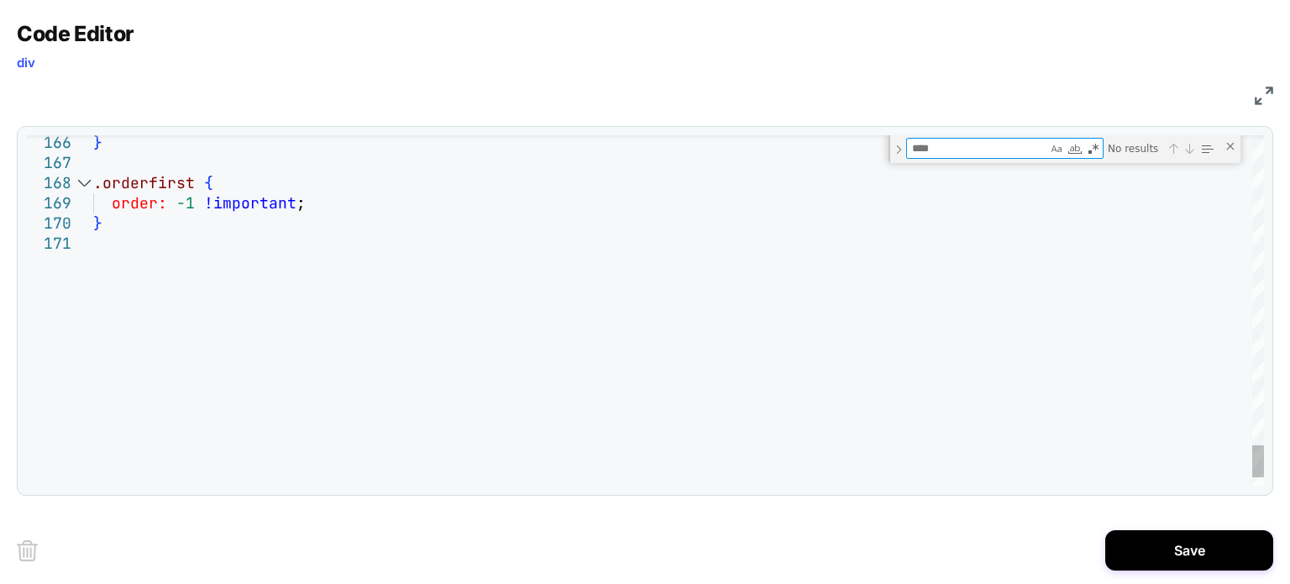
type textarea "*"
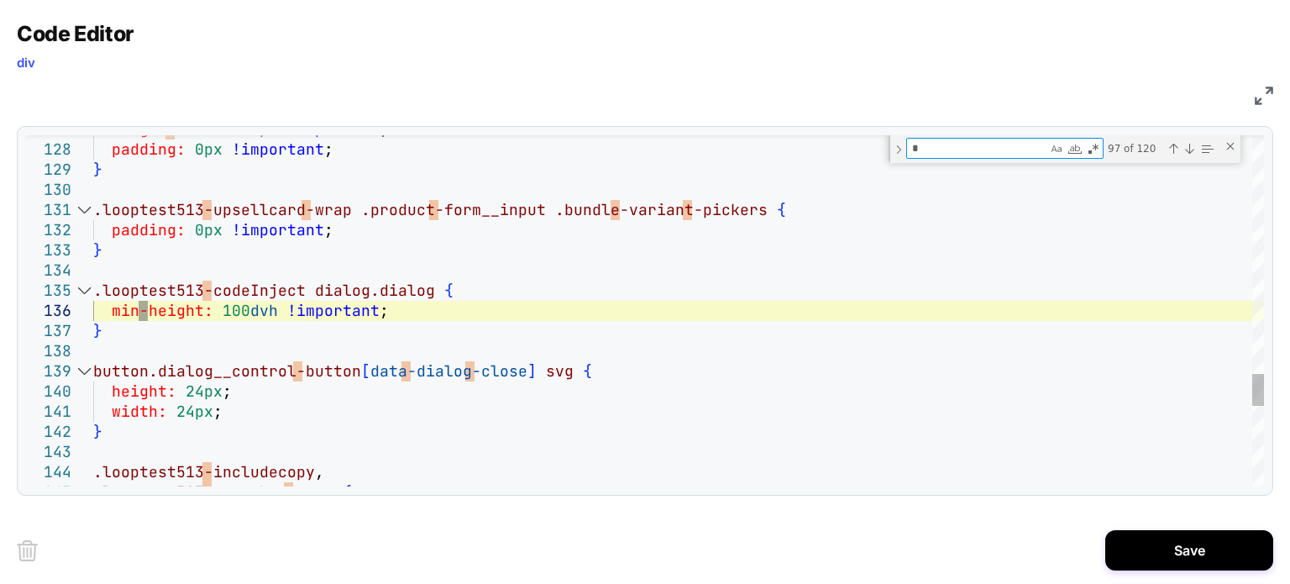
type textarea "**********"
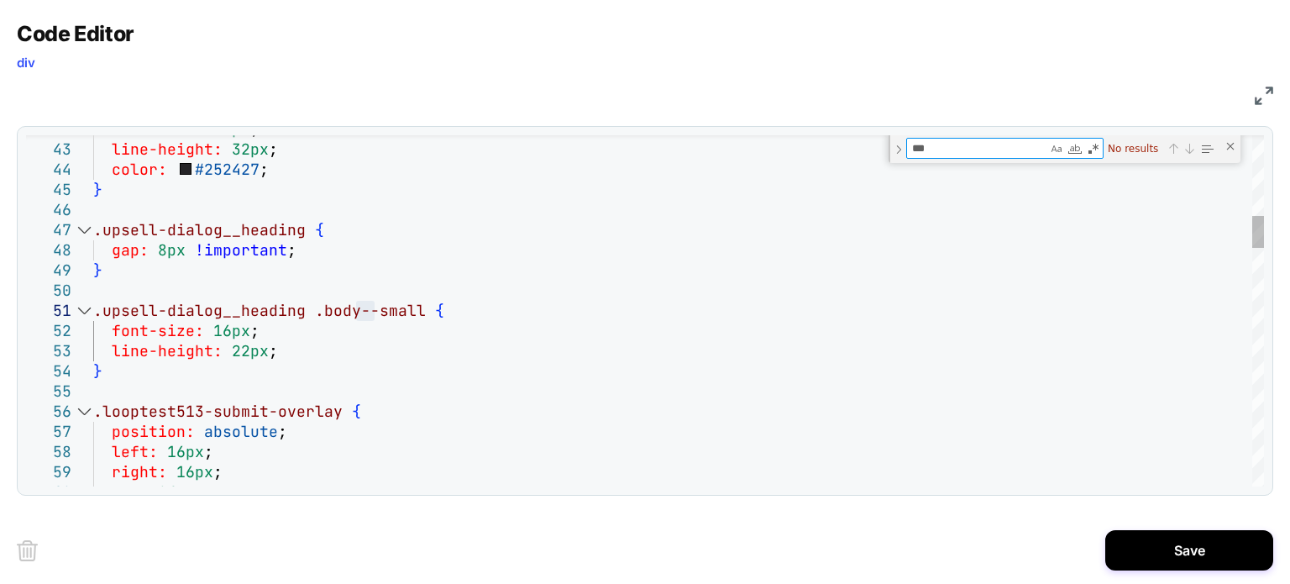
type textarea "**"
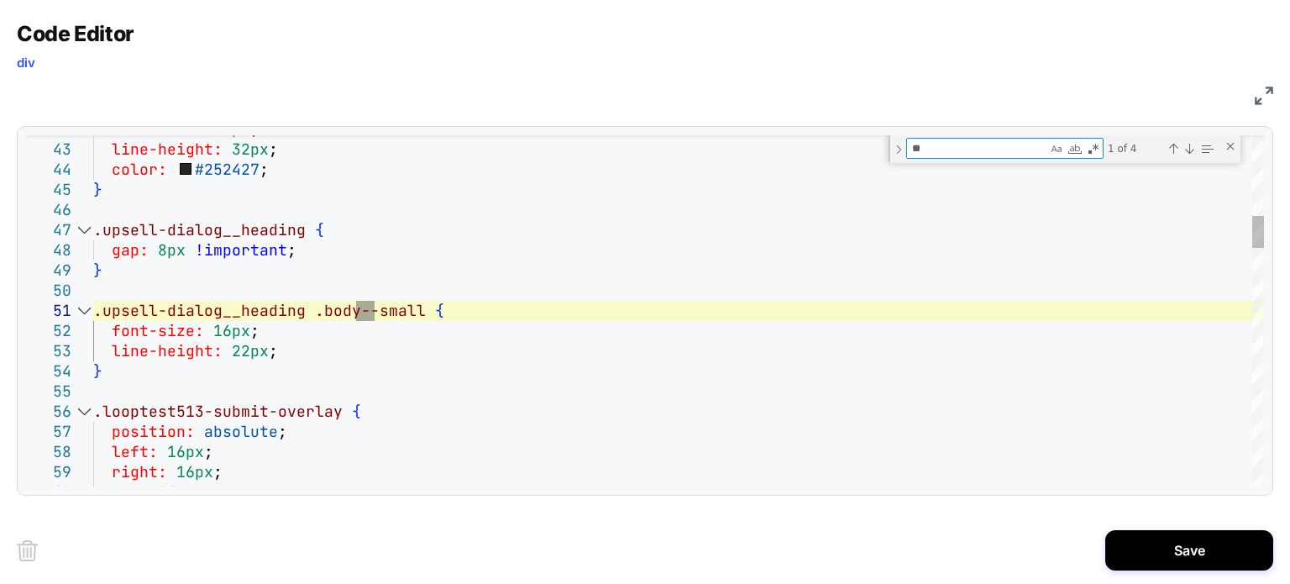
type textarea "**********"
type textarea "*"
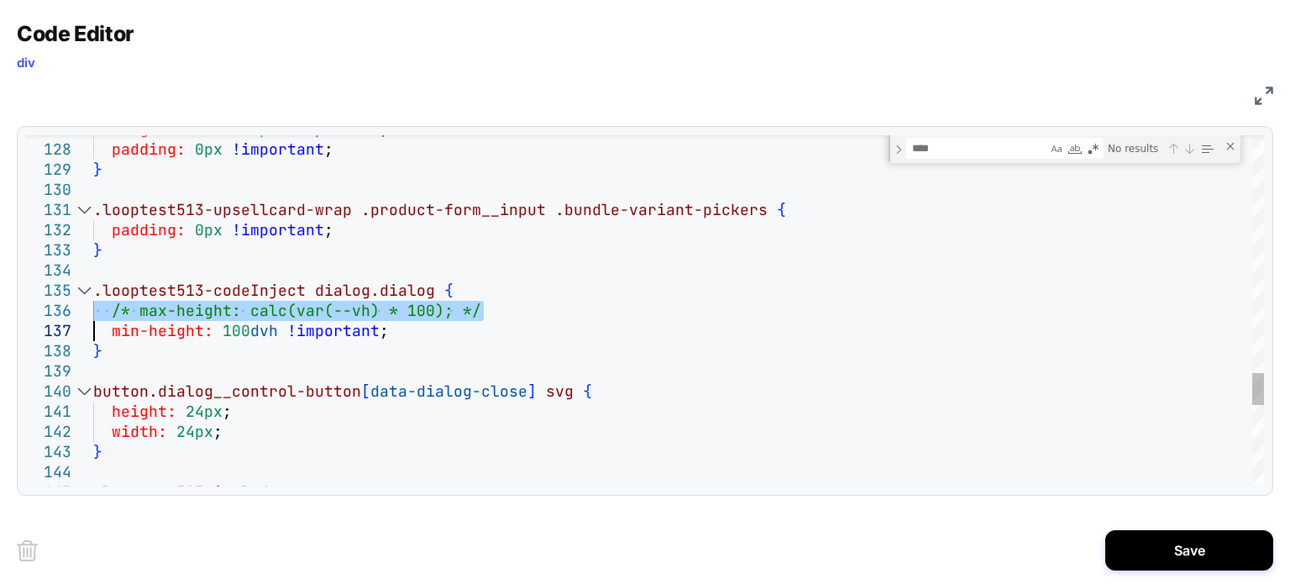
type textarea "**********"
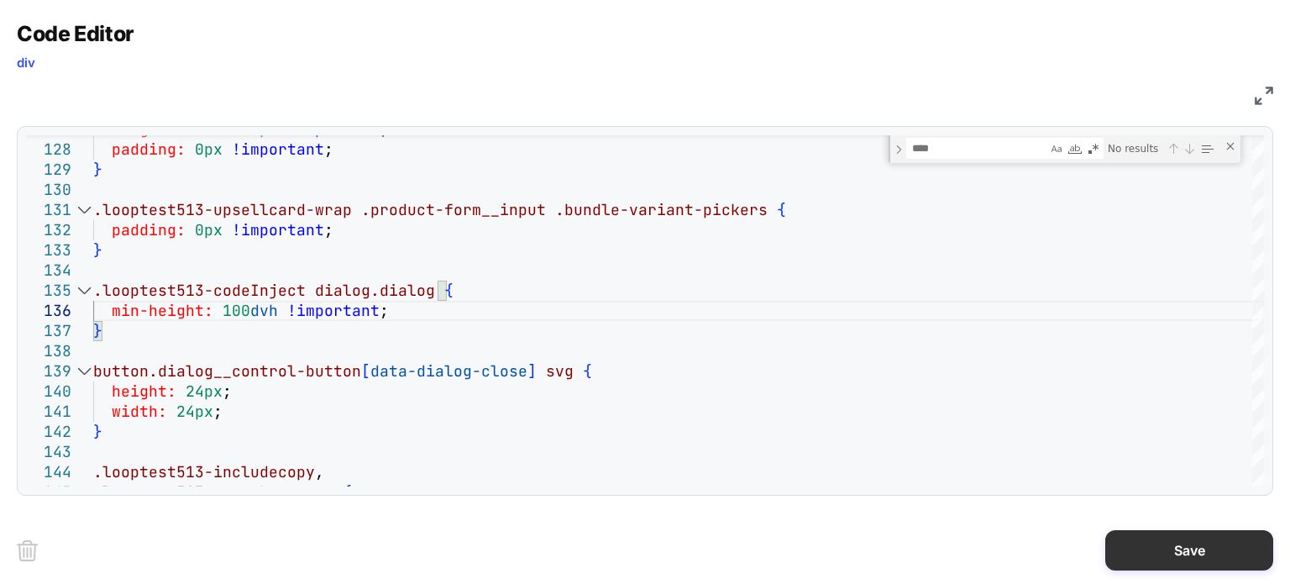
click at [1106, 546] on button "Save" at bounding box center [1190, 550] width 168 height 40
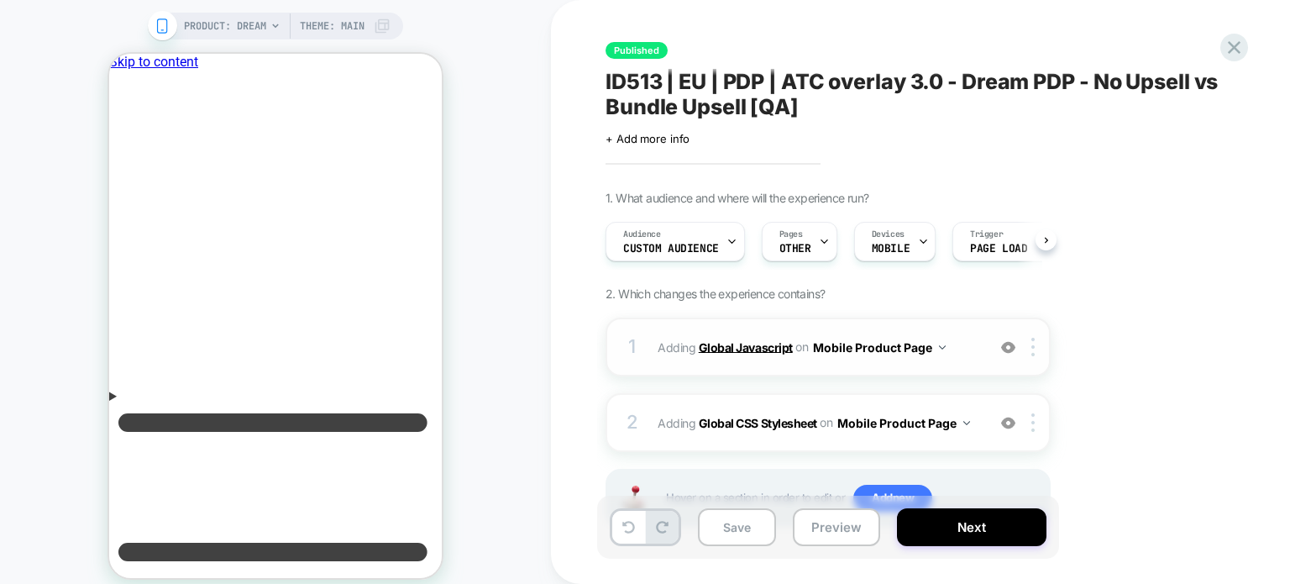
click at [774, 347] on b "Global Javascript" at bounding box center [746, 346] width 94 height 14
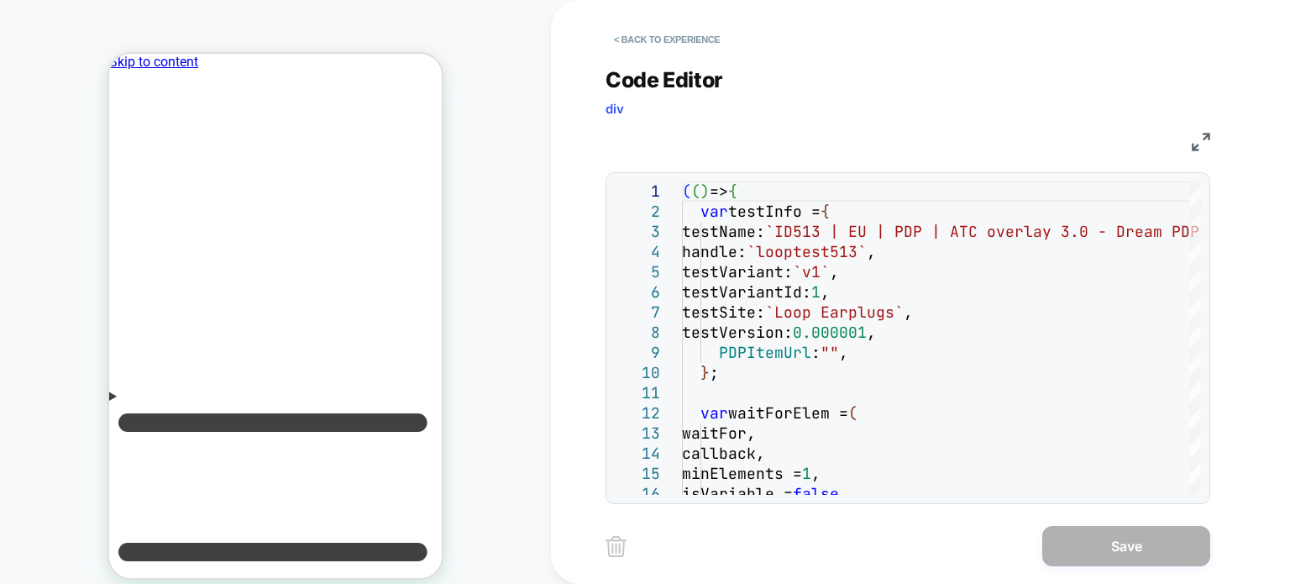
click at [1195, 134] on img at bounding box center [1201, 142] width 18 height 18
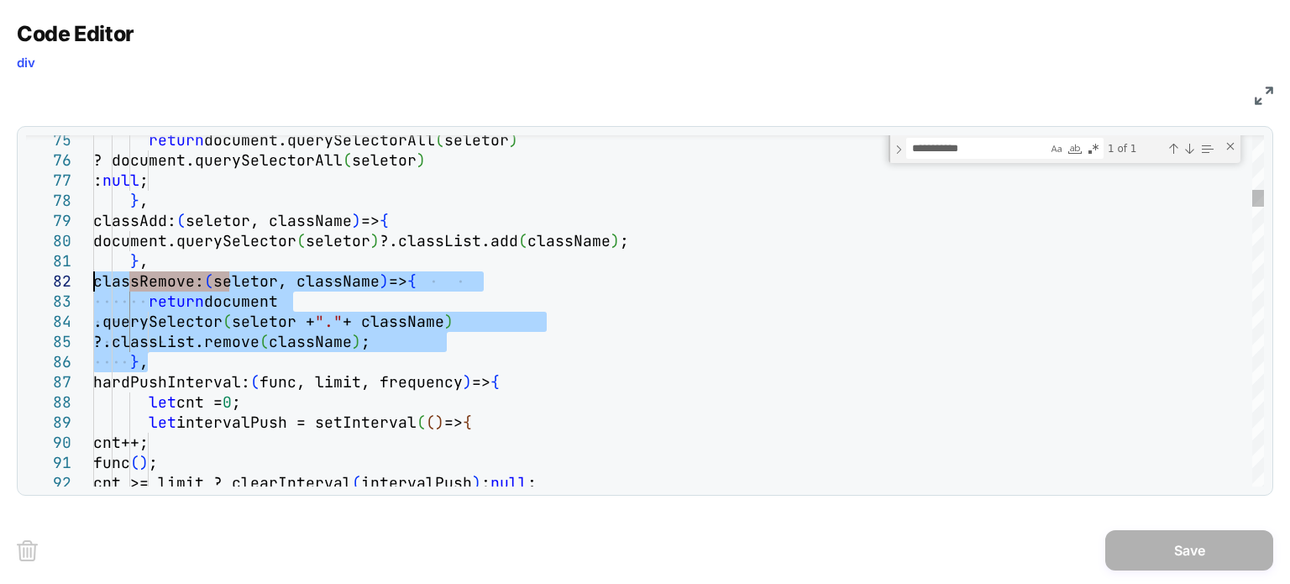
drag, startPoint x: 155, startPoint y: 365, endPoint x: 45, endPoint y: 278, distance: 139.3
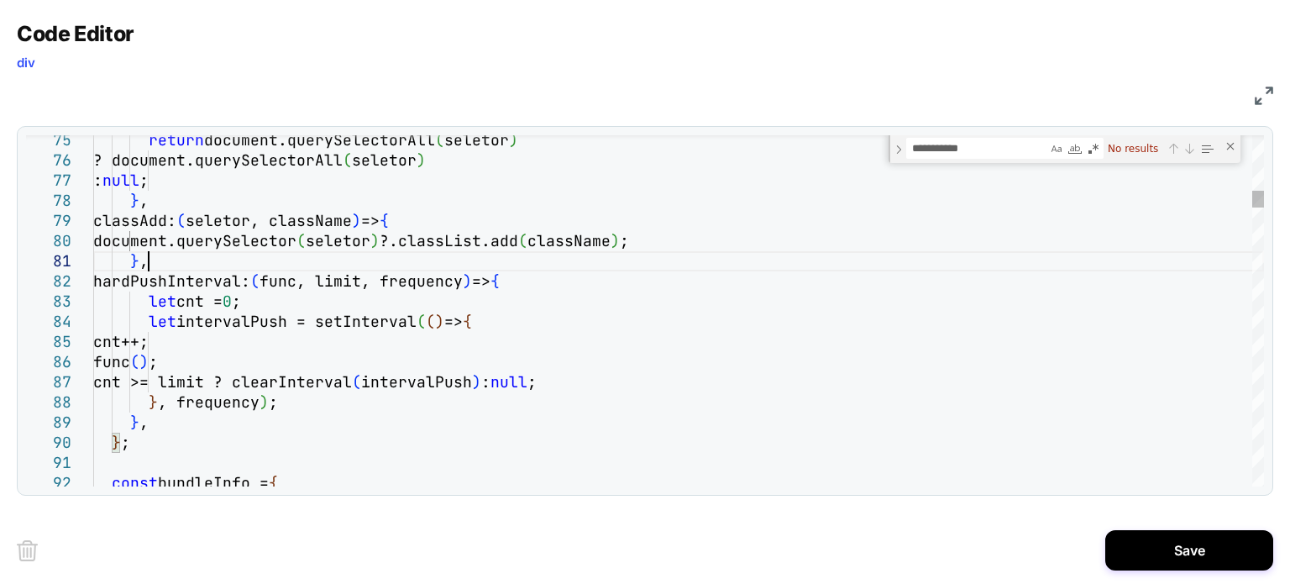
type textarea "**********"
type textarea "********"
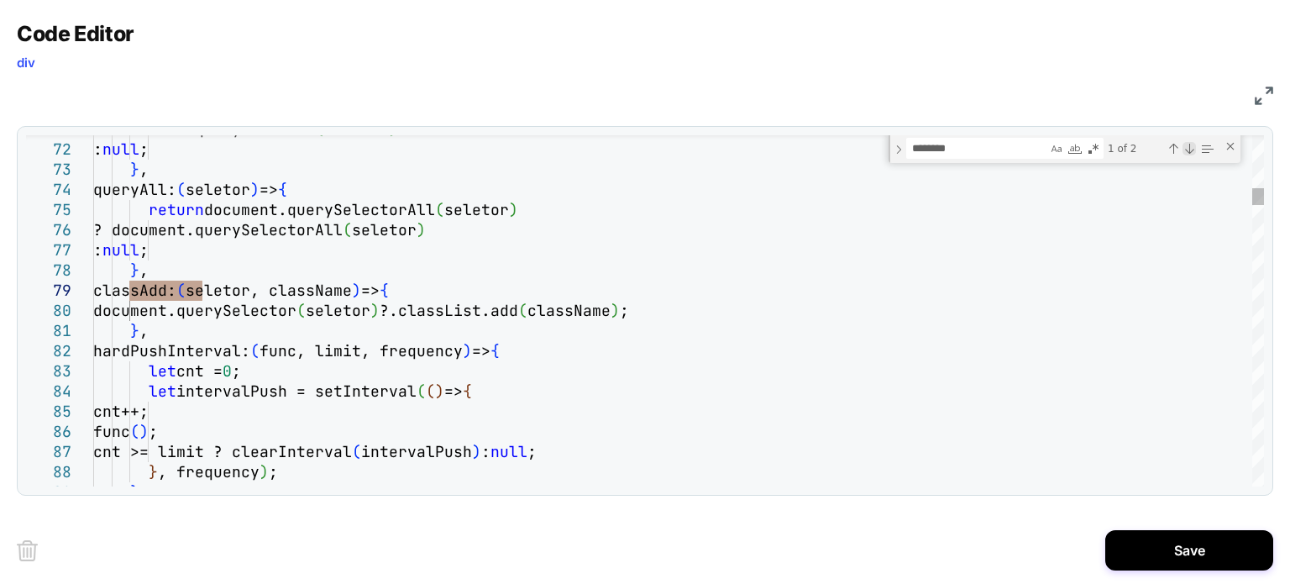
click at [1187, 147] on div "Next Match (Enter)" at bounding box center [1189, 148] width 13 height 13
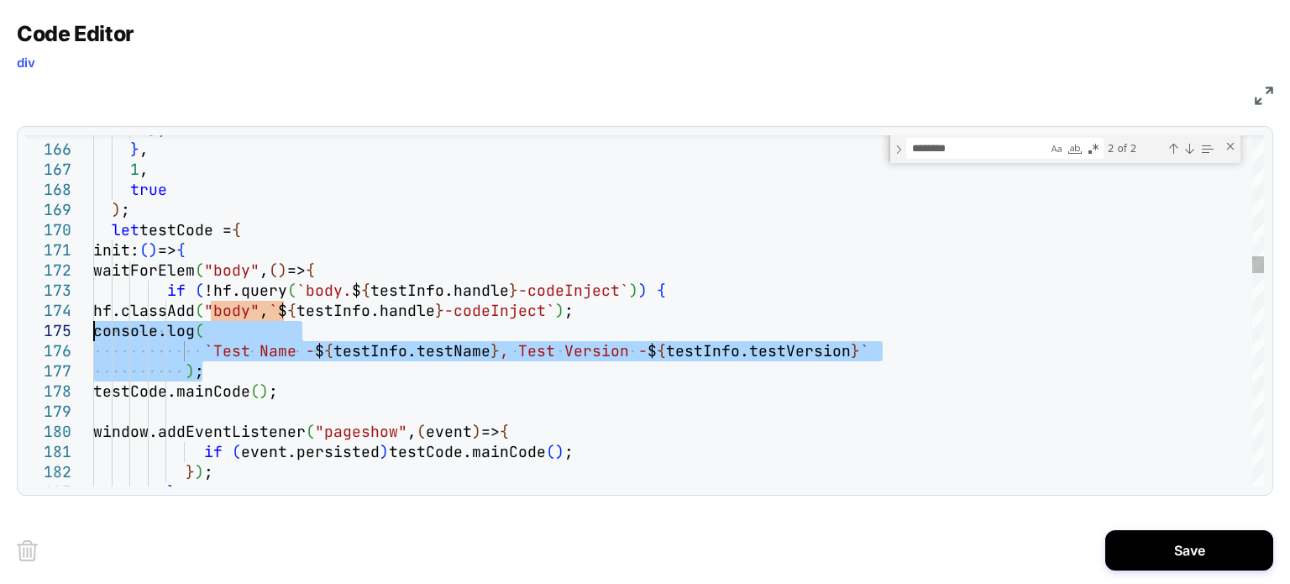
drag, startPoint x: 215, startPoint y: 374, endPoint x: 76, endPoint y: 336, distance: 144.5
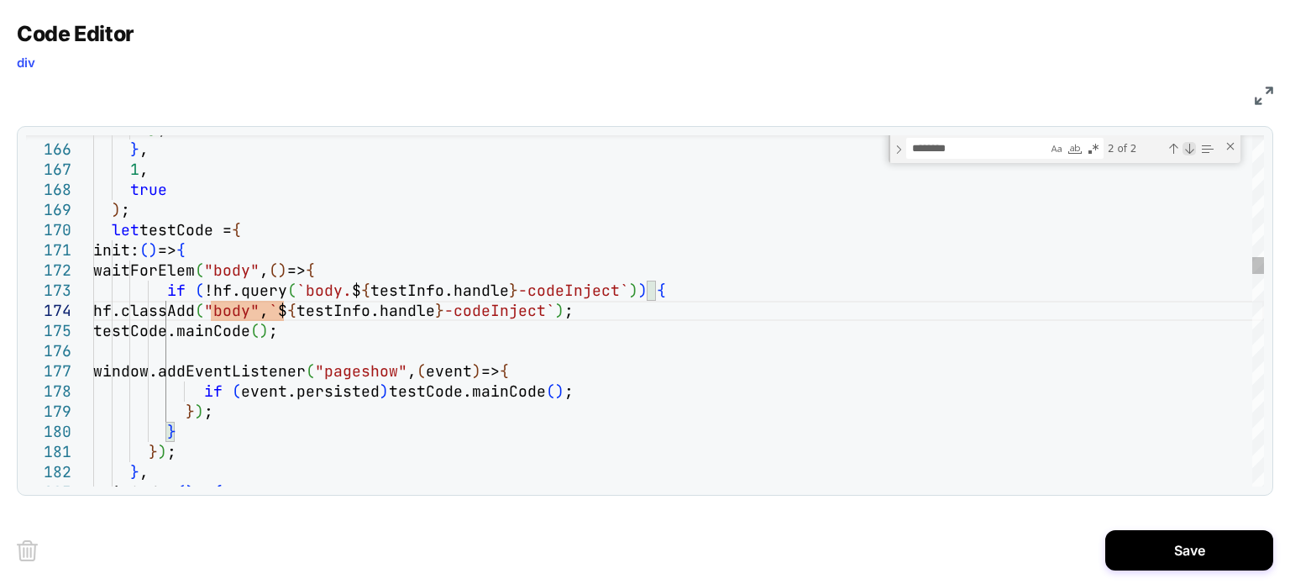
click at [1185, 146] on div "Next Match (Enter)" at bounding box center [1189, 148] width 13 height 13
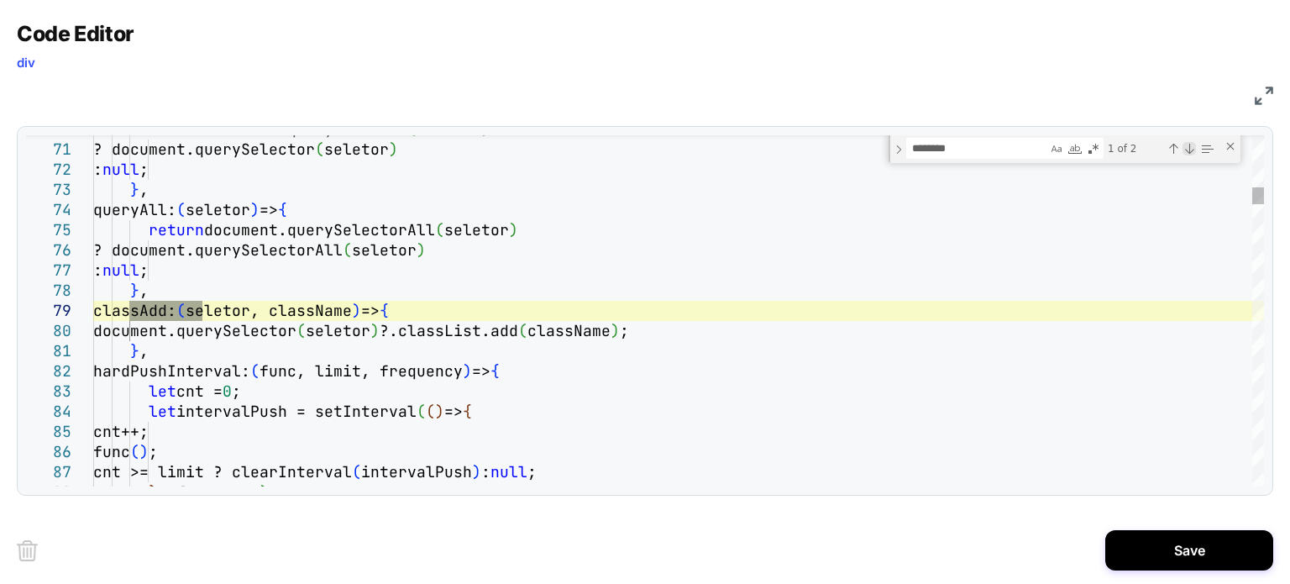
click at [1185, 146] on div "Next Match (Enter)" at bounding box center [1189, 148] width 13 height 13
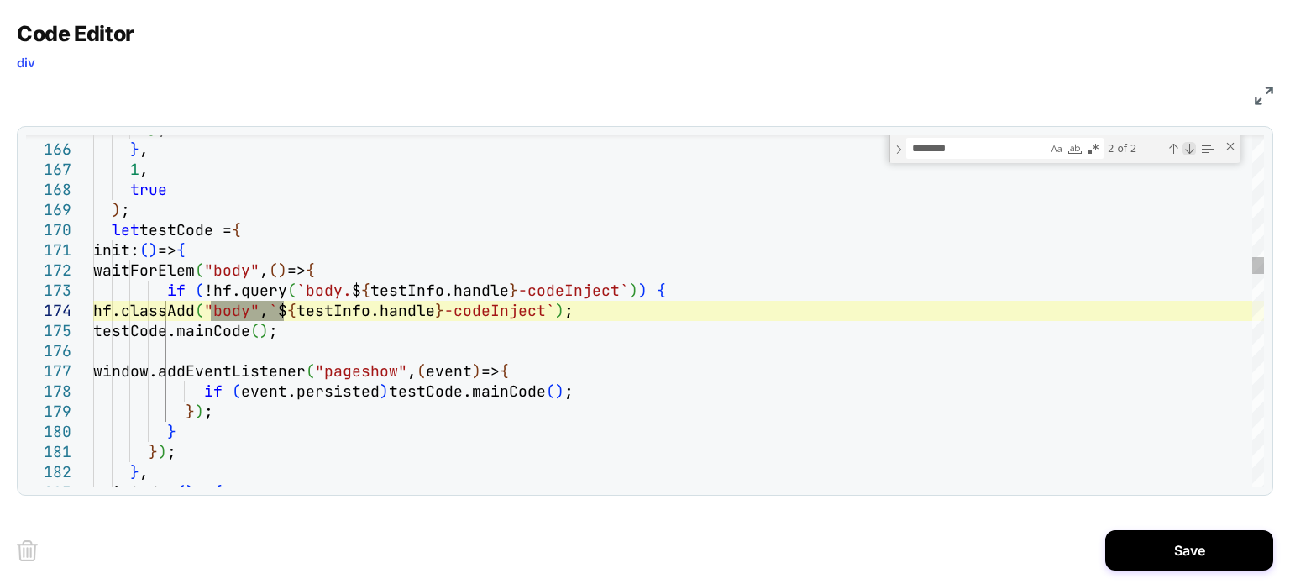
click at [1185, 146] on div "Next Match (Enter)" at bounding box center [1189, 148] width 13 height 13
type textarea "**********"
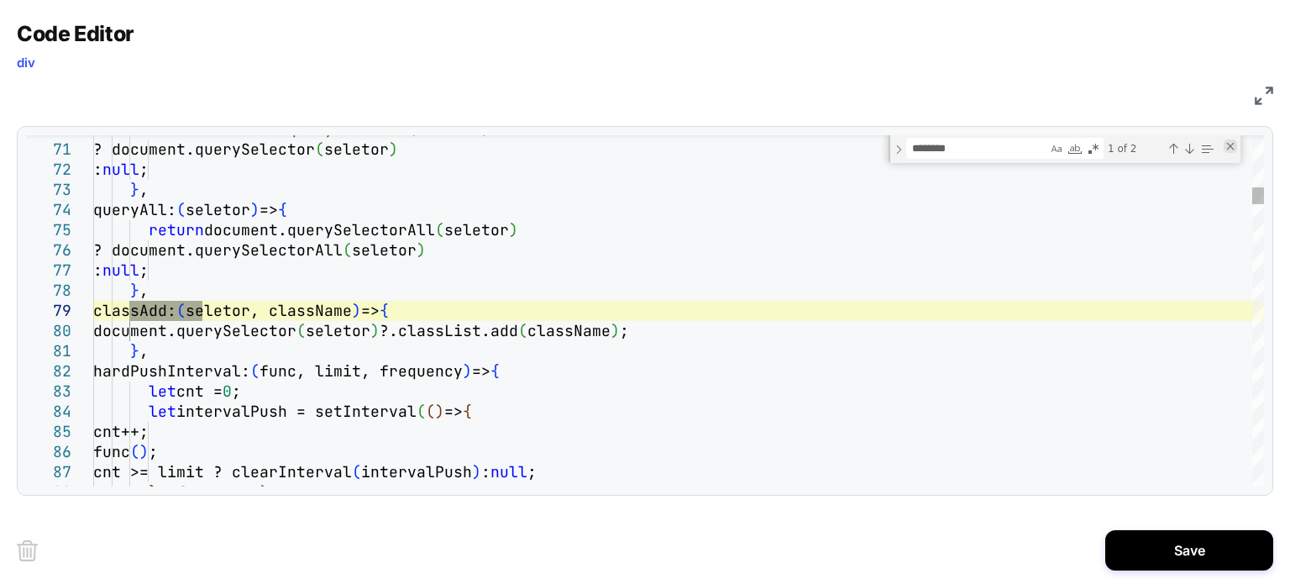
click at [1231, 140] on div "Close (Escape)" at bounding box center [1230, 145] width 13 height 13
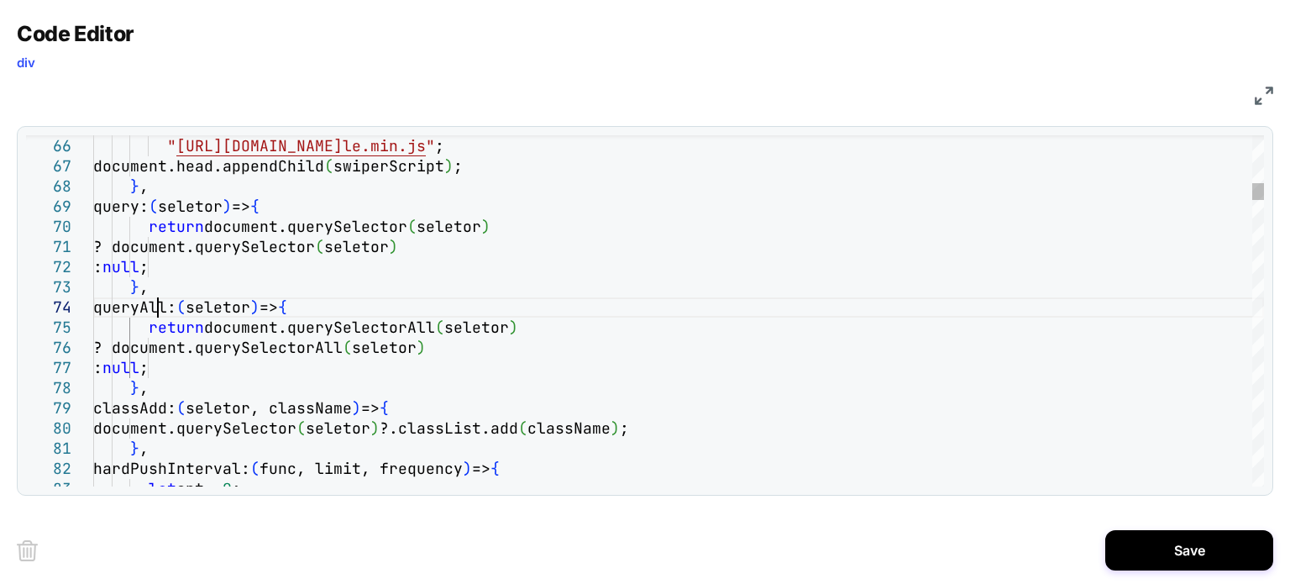
type textarea "********"
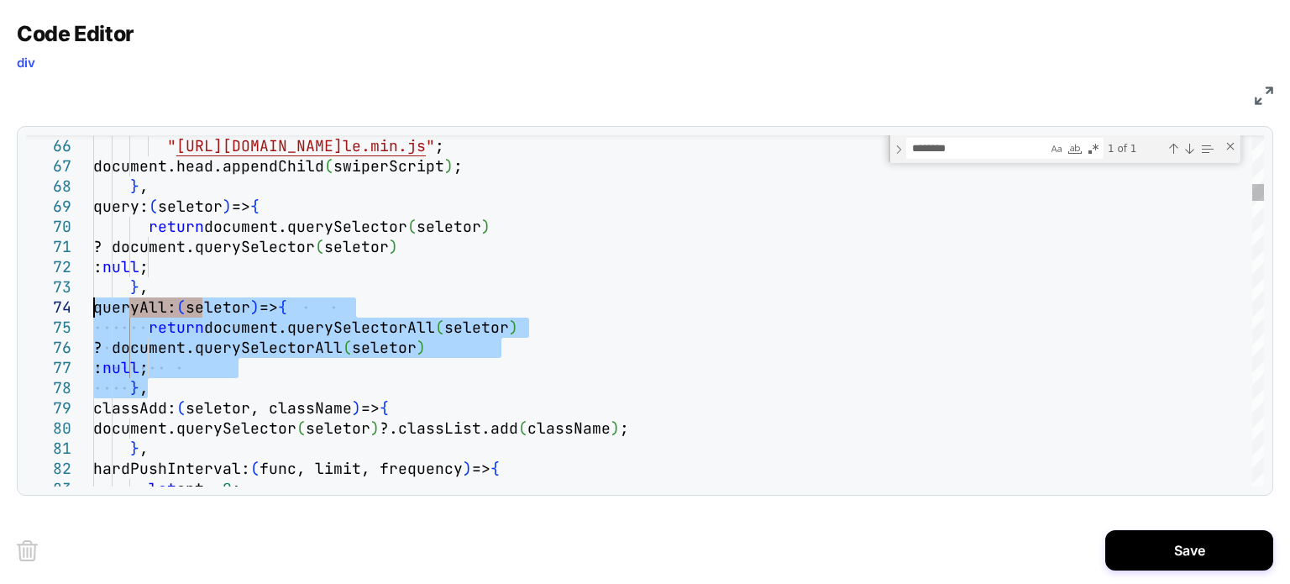
drag, startPoint x: 158, startPoint y: 392, endPoint x: 56, endPoint y: 310, distance: 130.8
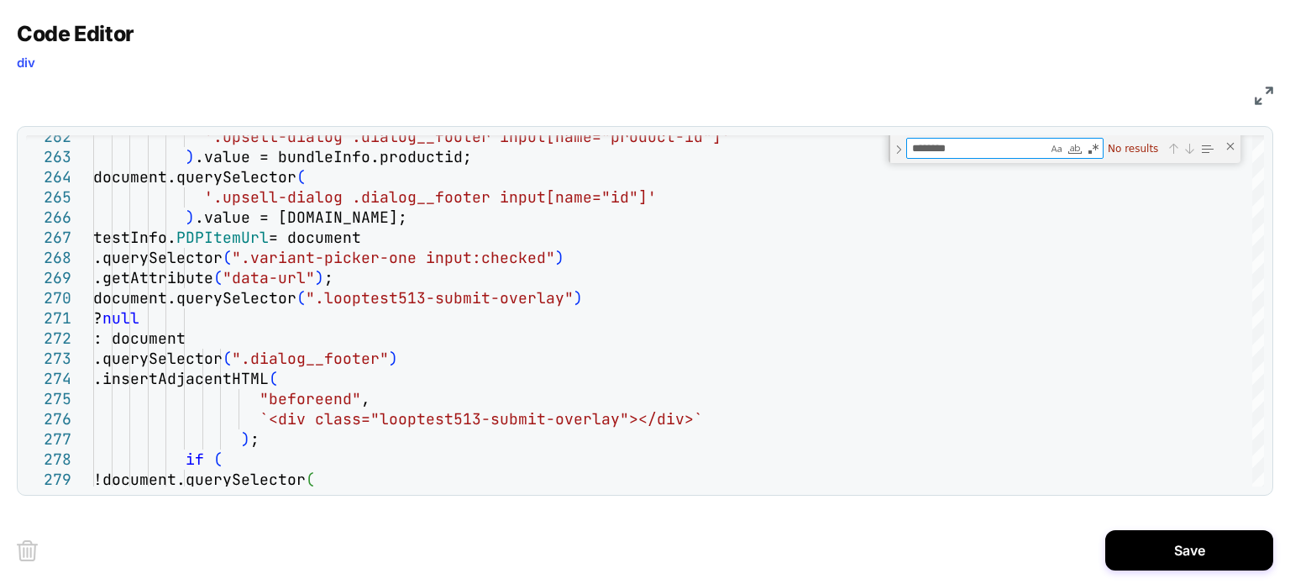
drag, startPoint x: 967, startPoint y: 141, endPoint x: 809, endPoint y: 128, distance: 158.5
click at [809, 128] on div "262 263 264 265 266 267 268 269 270 271 272 273 274 275 276 277 278 279 '.upsel…" at bounding box center [645, 311] width 1257 height 370
type textarea "**********"
type textarea "*"
type textarea "**********"
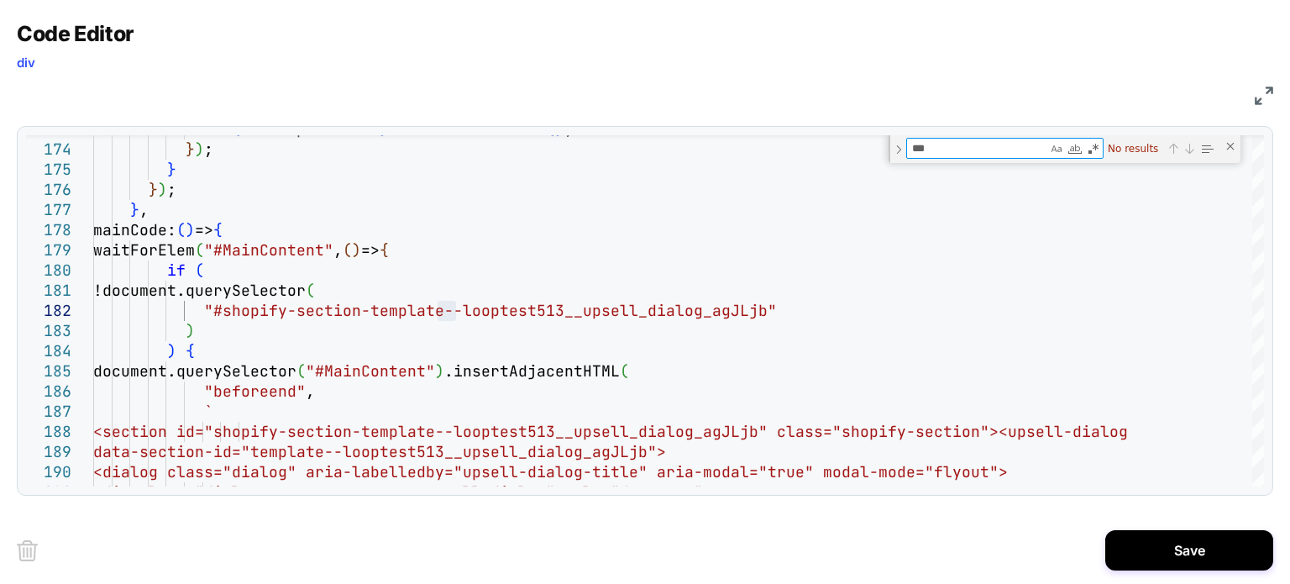
type textarea "**"
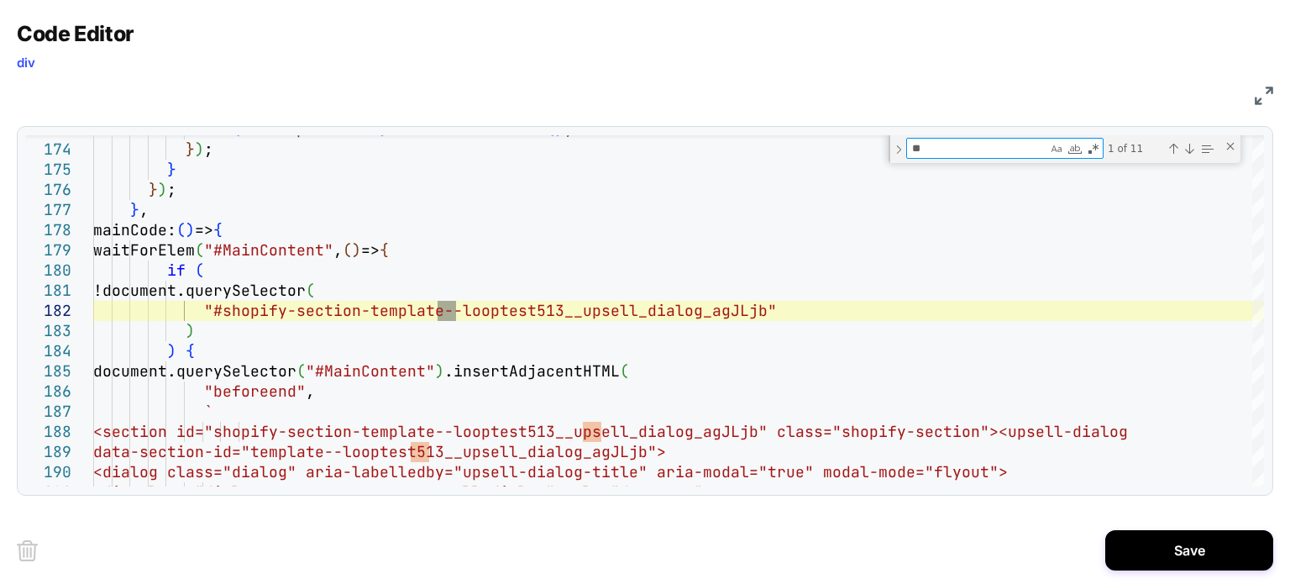
type textarea "**********"
type textarea "*"
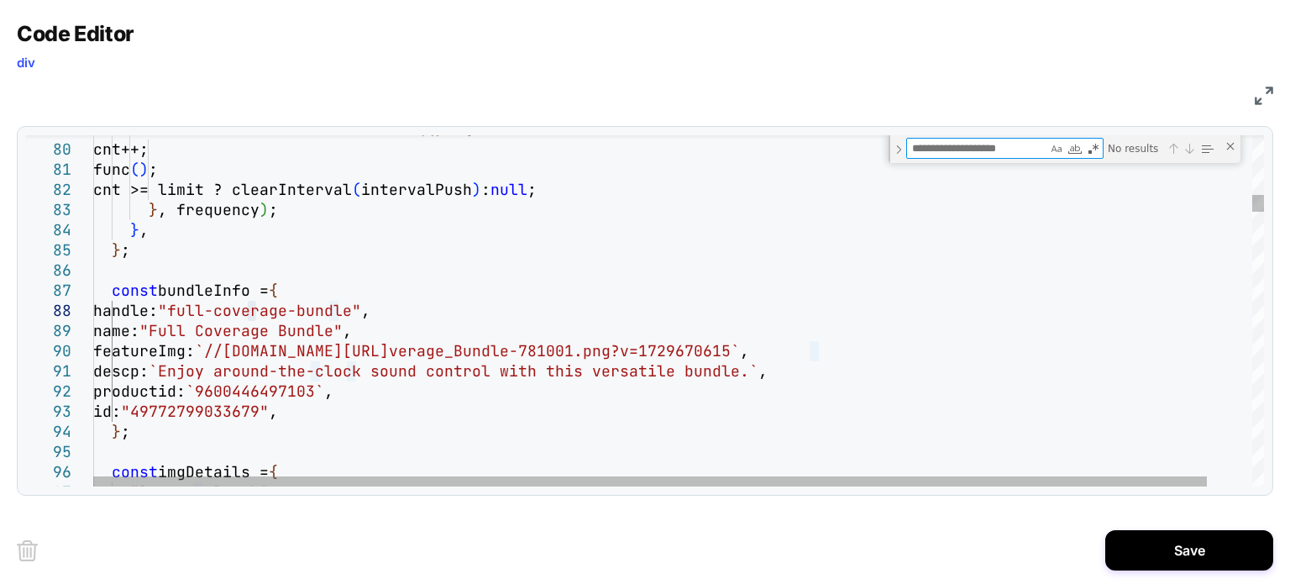
type textarea "**********"
type textarea "*"
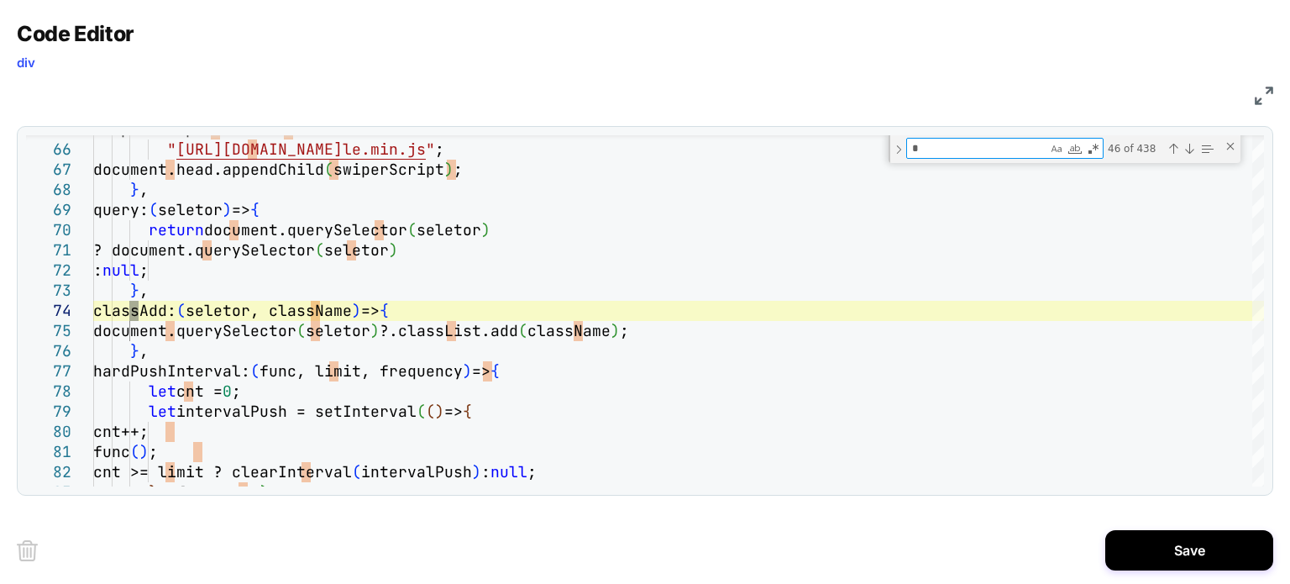
type textarea "**********"
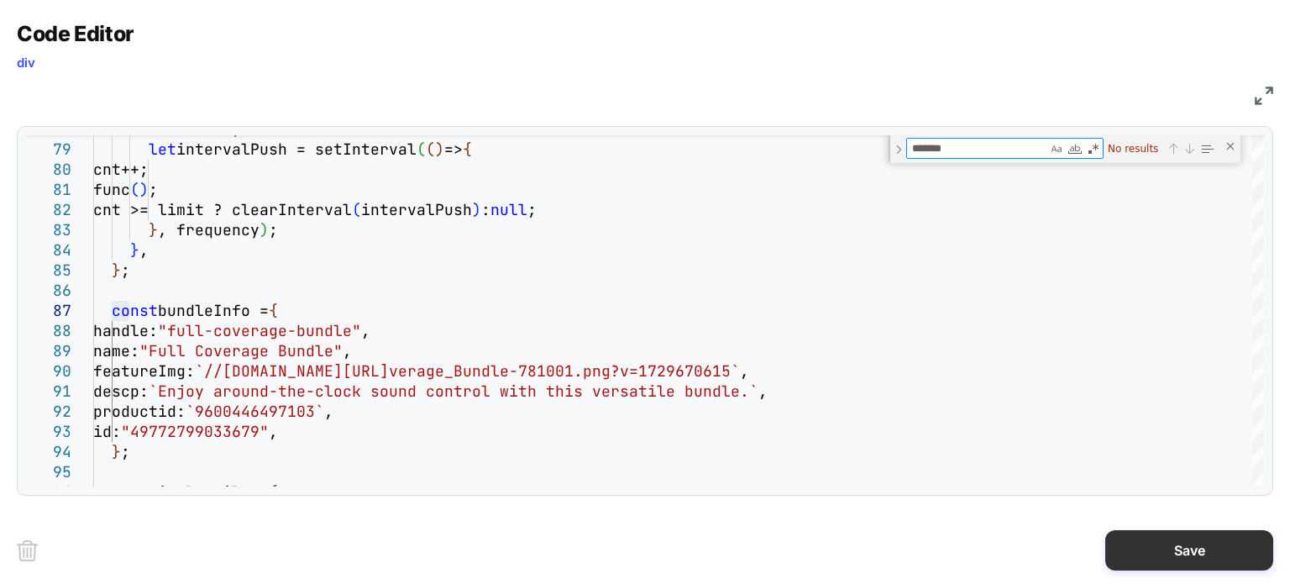
type textarea "*******"
click at [1177, 546] on button "Save" at bounding box center [1190, 550] width 168 height 40
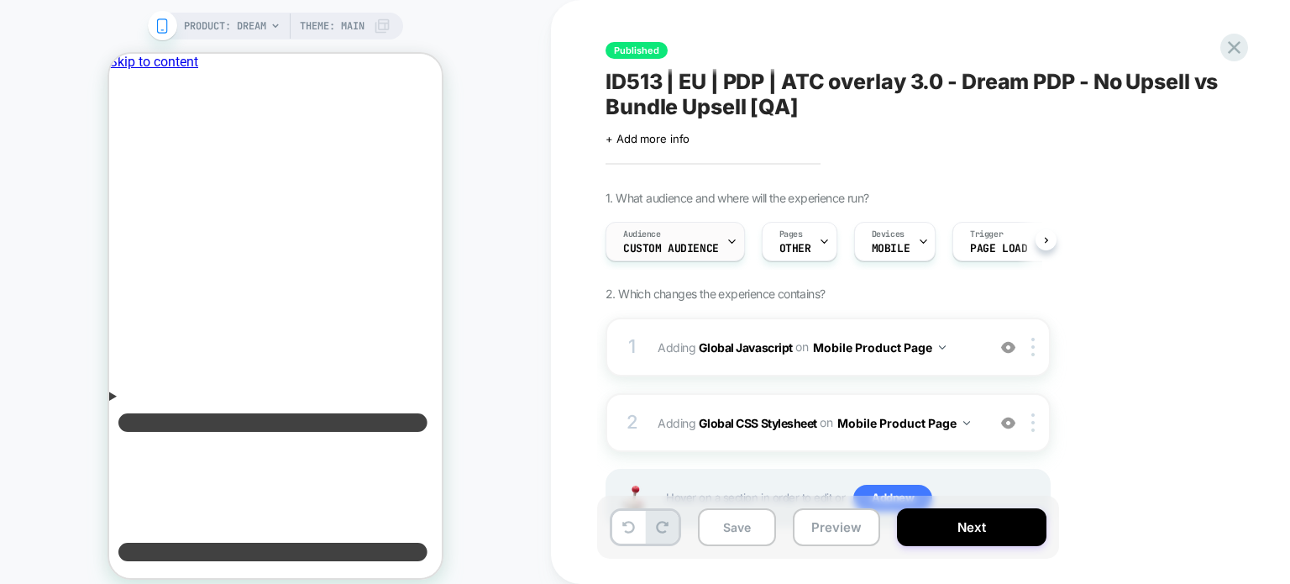
click at [709, 241] on div "Audience Custom Audience" at bounding box center [671, 242] width 129 height 38
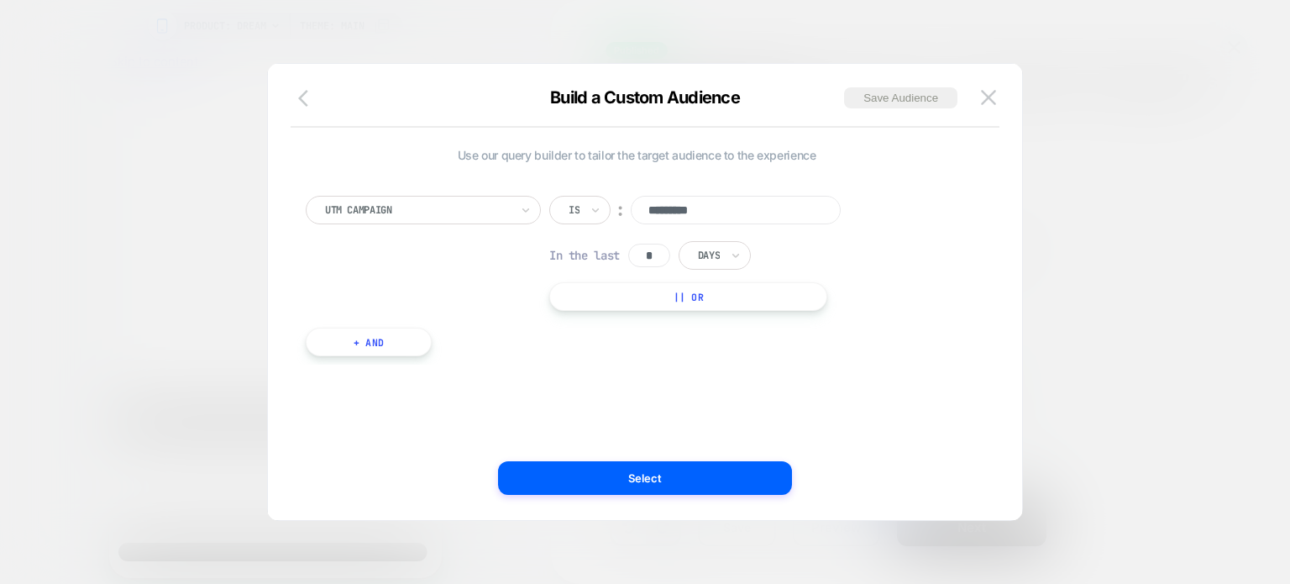
click at [307, 105] on icon "button" at bounding box center [308, 98] width 20 height 20
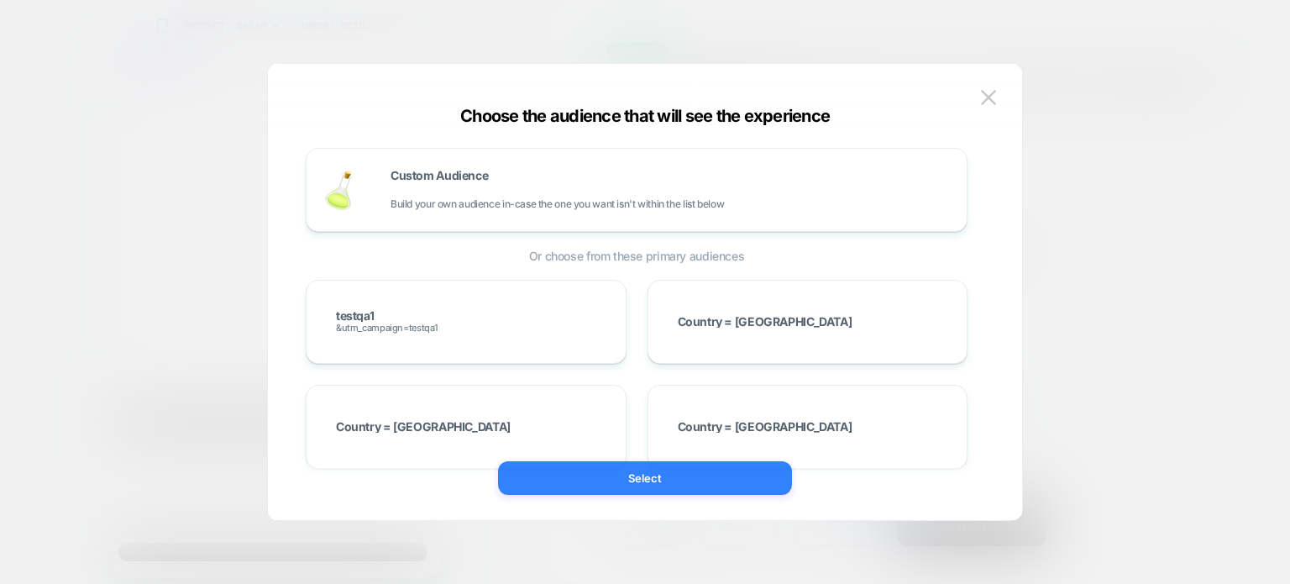
click at [581, 480] on button "Select" at bounding box center [645, 478] width 294 height 34
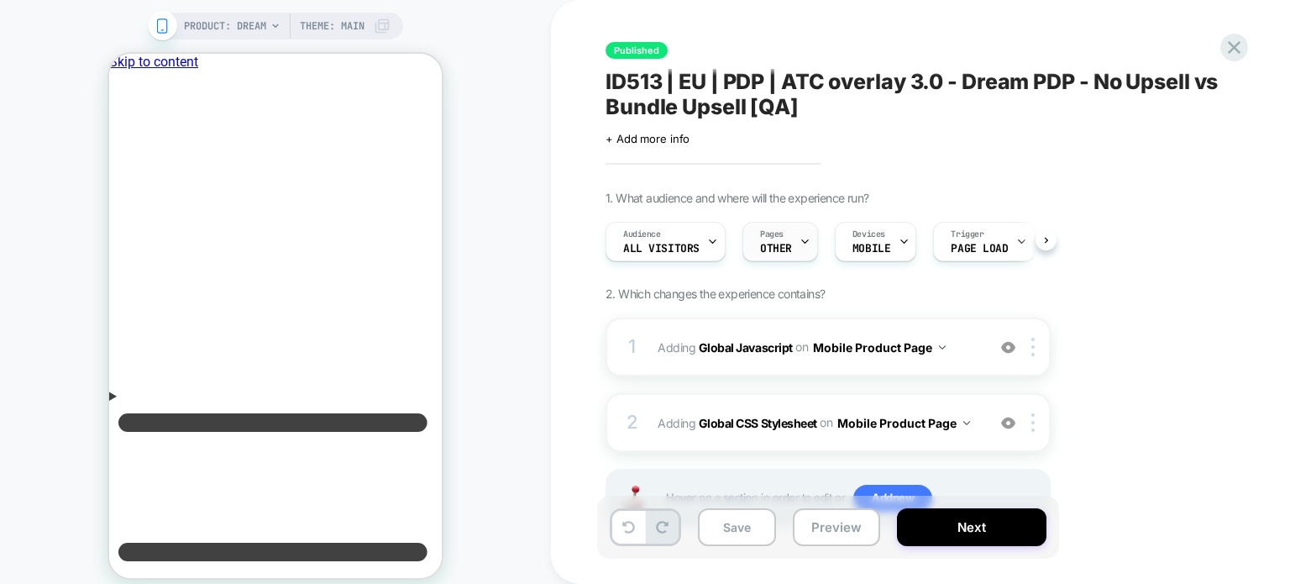
click at [794, 252] on div "Pages OTHER" at bounding box center [777, 242] width 66 height 38
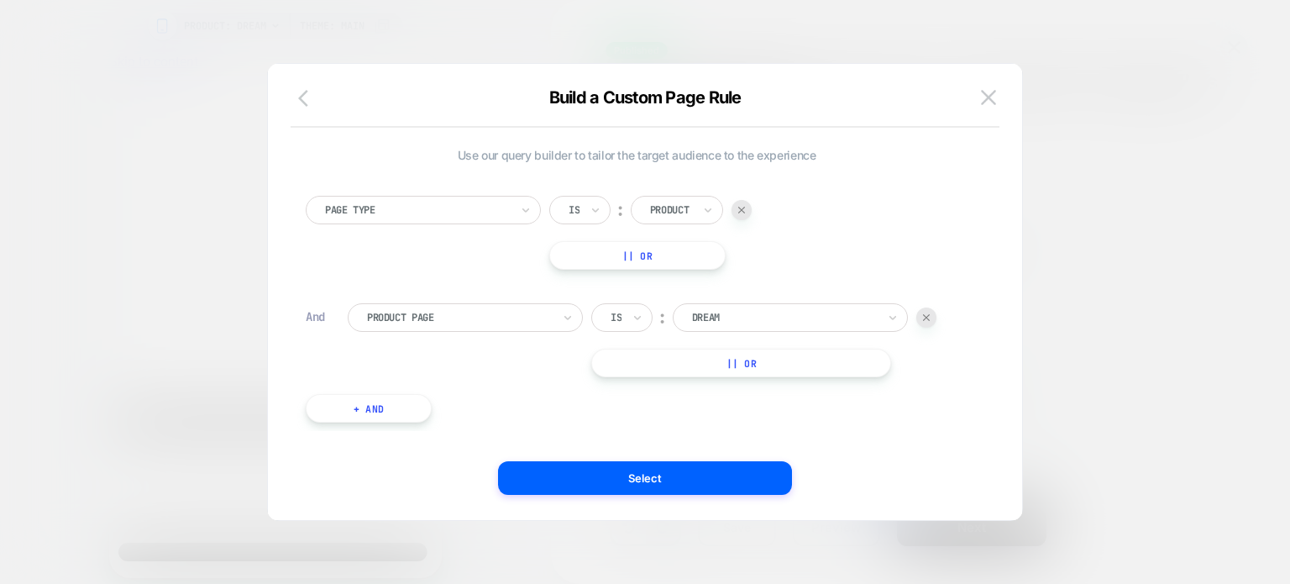
click at [294, 97] on button "button" at bounding box center [308, 99] width 30 height 24
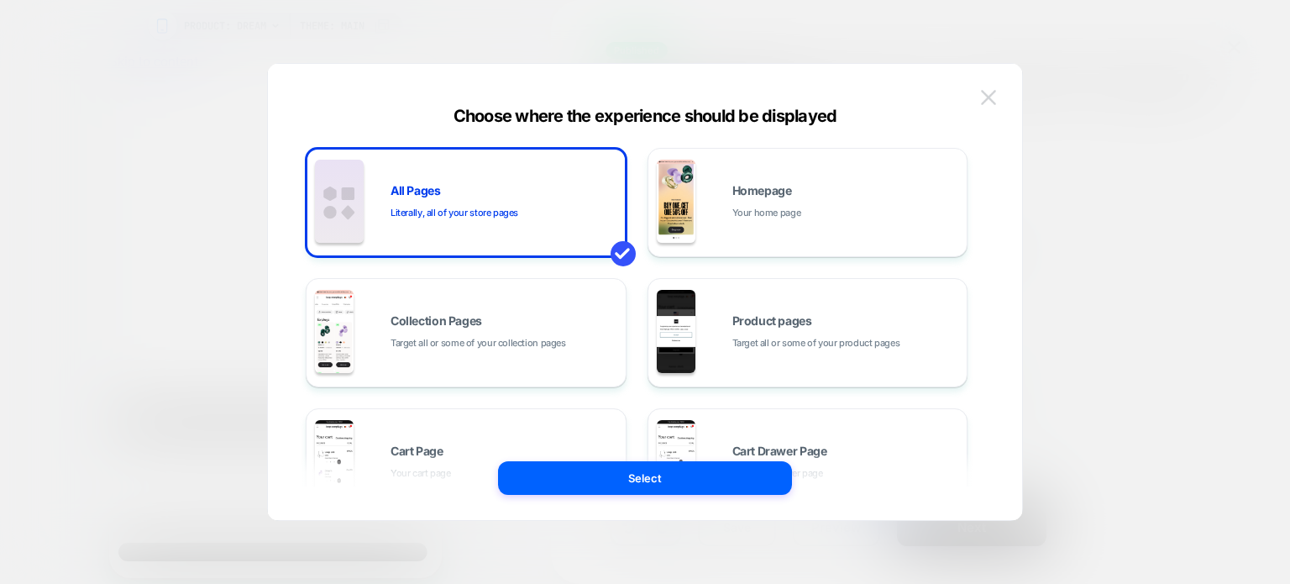
click at [991, 95] on img at bounding box center [988, 97] width 15 height 14
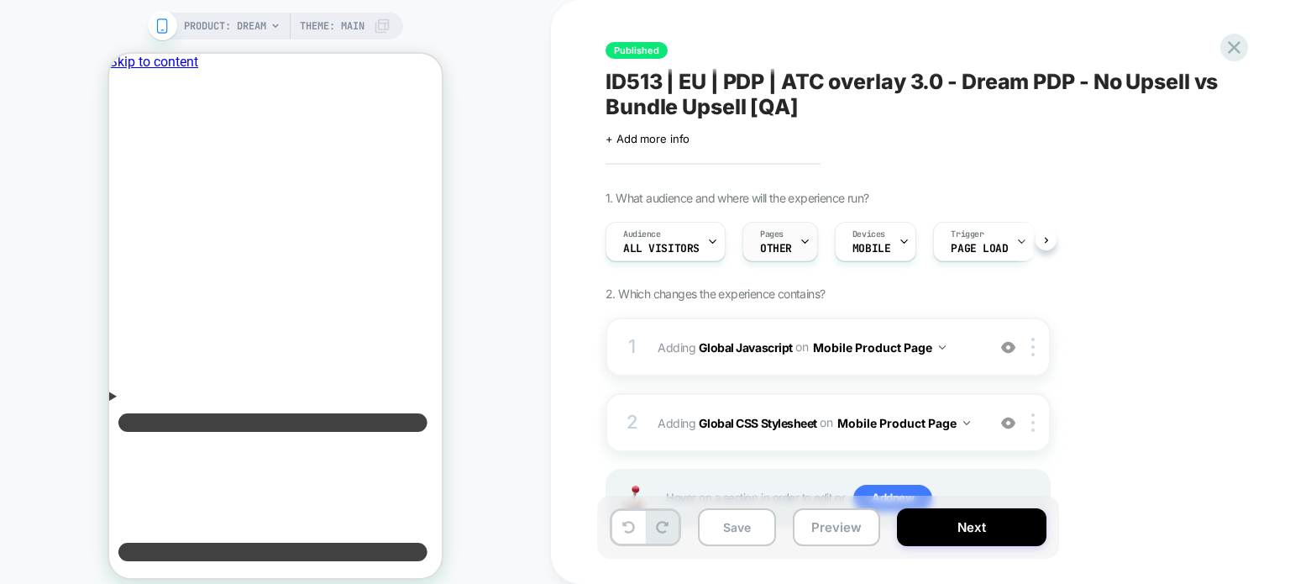
click at [800, 228] on div at bounding box center [805, 242] width 11 height 38
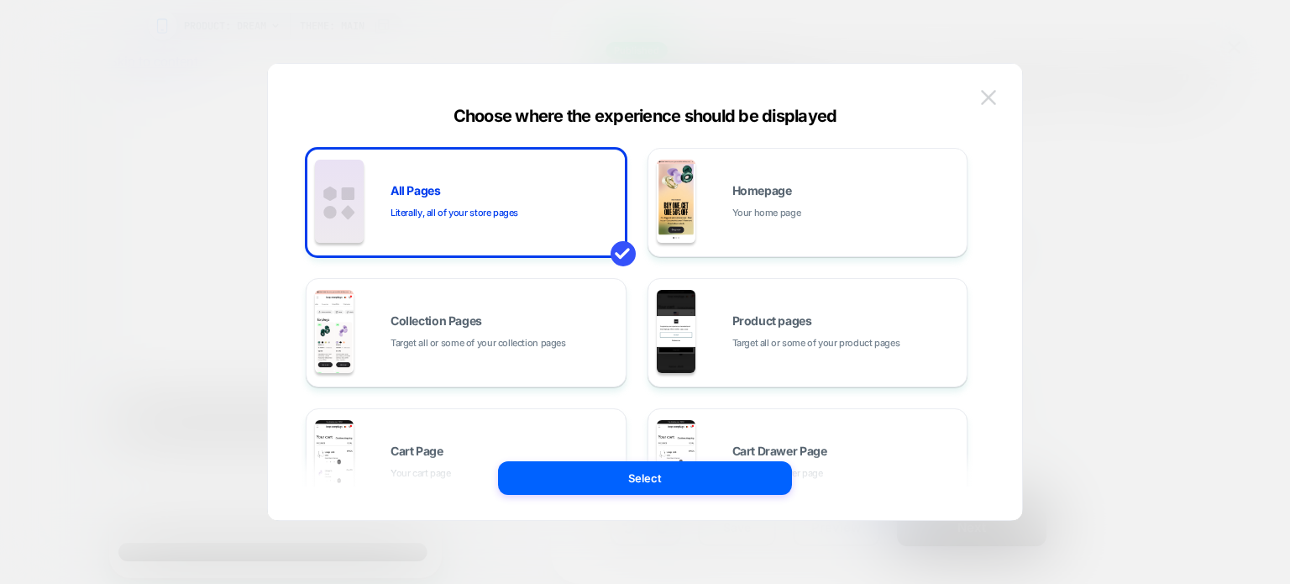
click at [980, 100] on button at bounding box center [988, 97] width 25 height 25
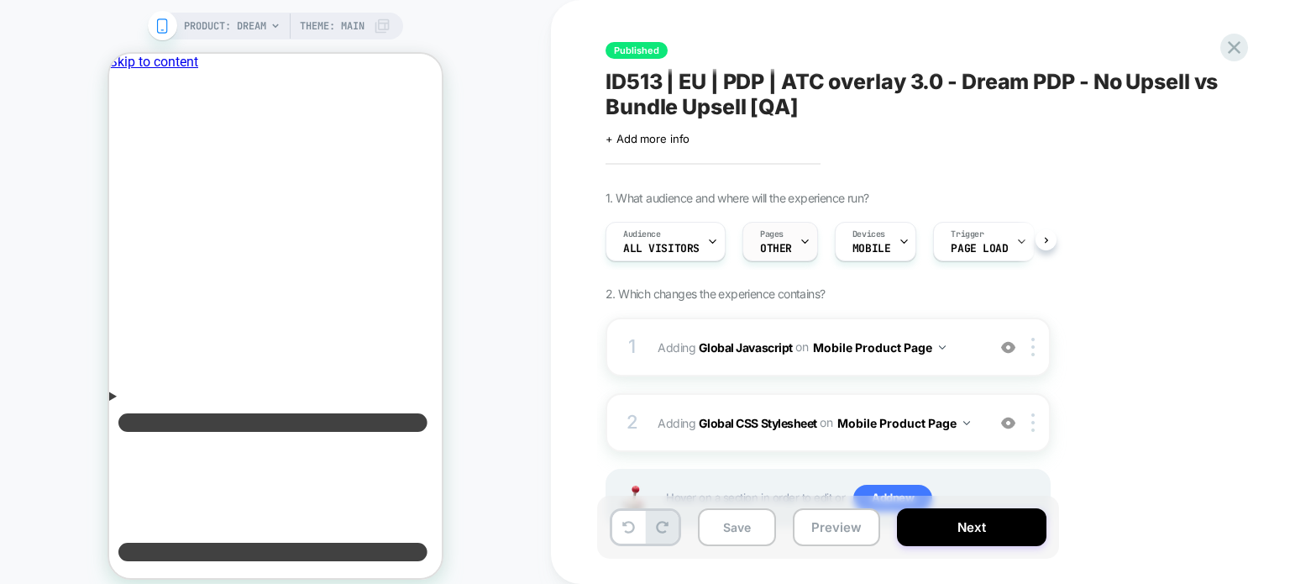
click at [780, 241] on div "Pages OTHER" at bounding box center [777, 242] width 66 height 38
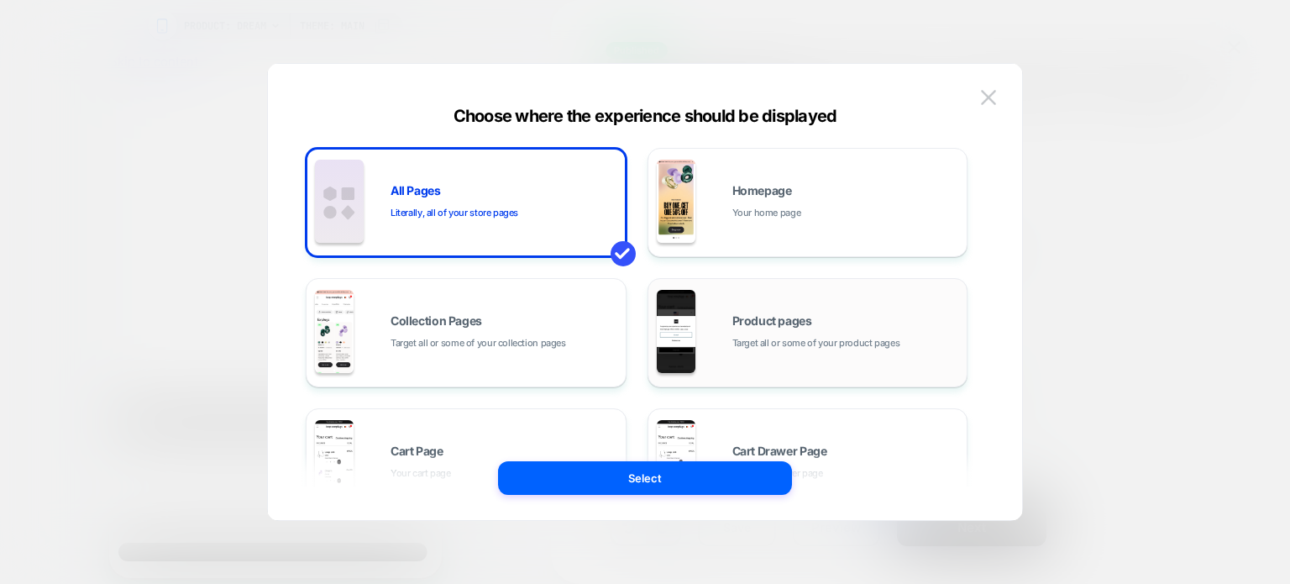
click at [802, 338] on span "Target all or some of your product pages" at bounding box center [817, 343] width 168 height 16
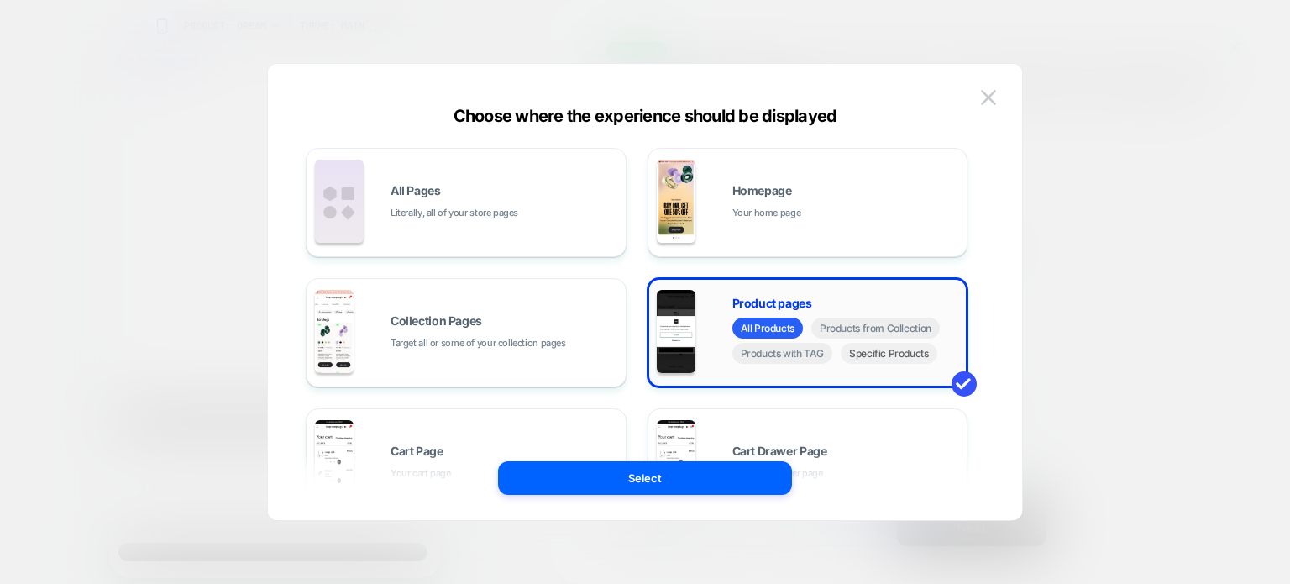
click at [864, 359] on span "Specific Products" at bounding box center [889, 353] width 97 height 21
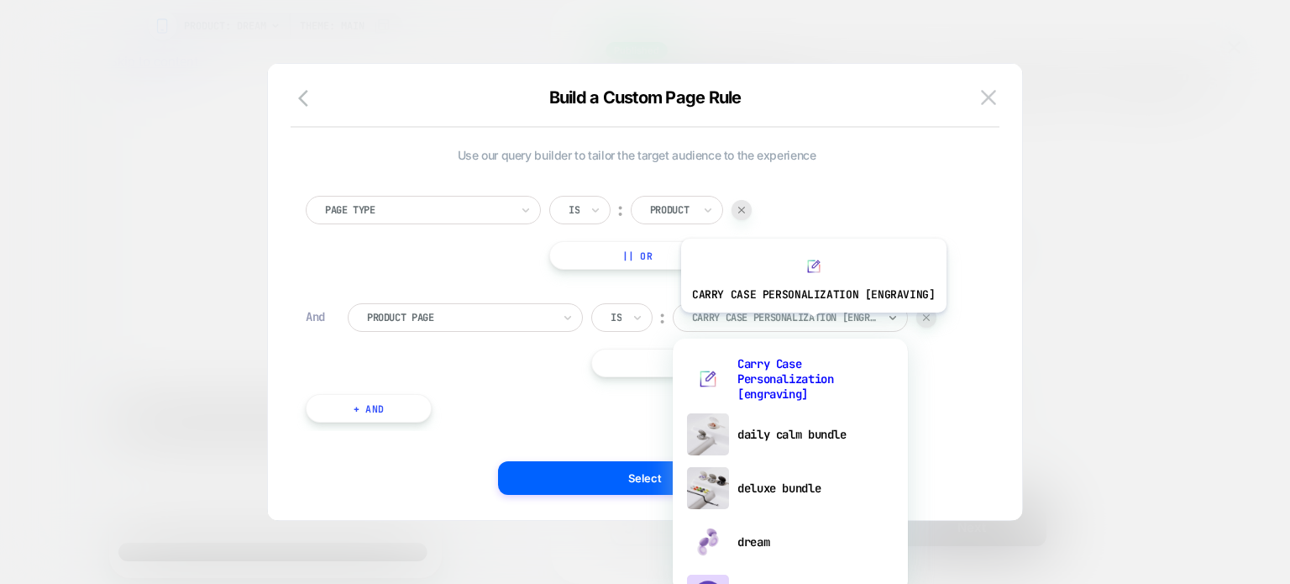
click at [811, 325] on div "Carry Case Personalization [engraving]" at bounding box center [785, 317] width 188 height 18
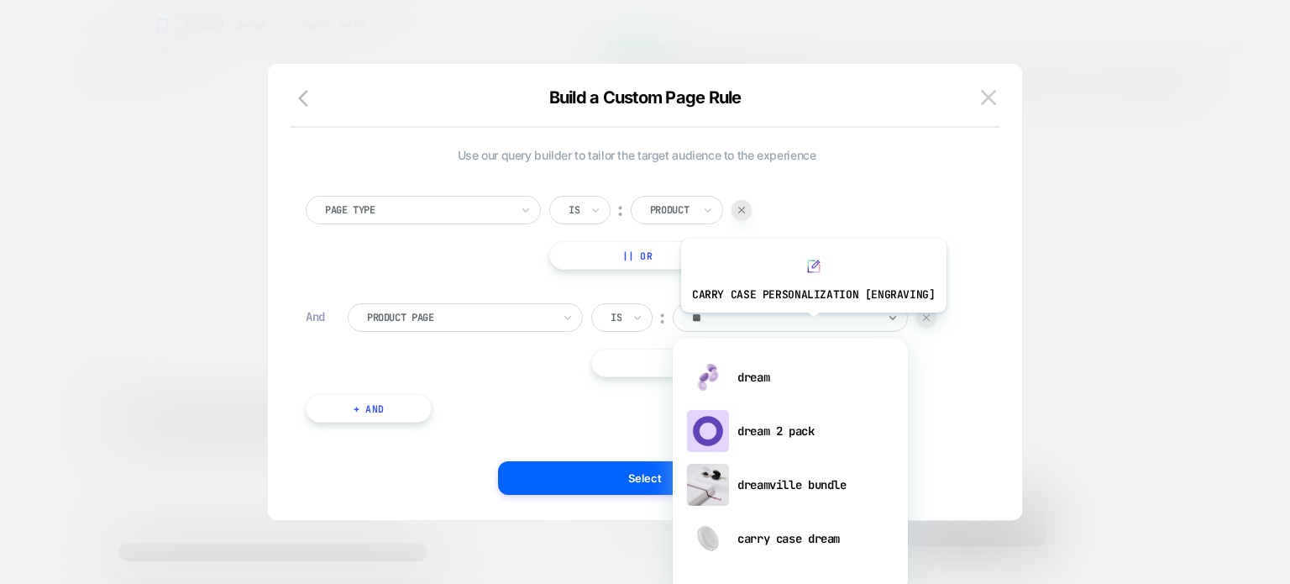
type input "***"
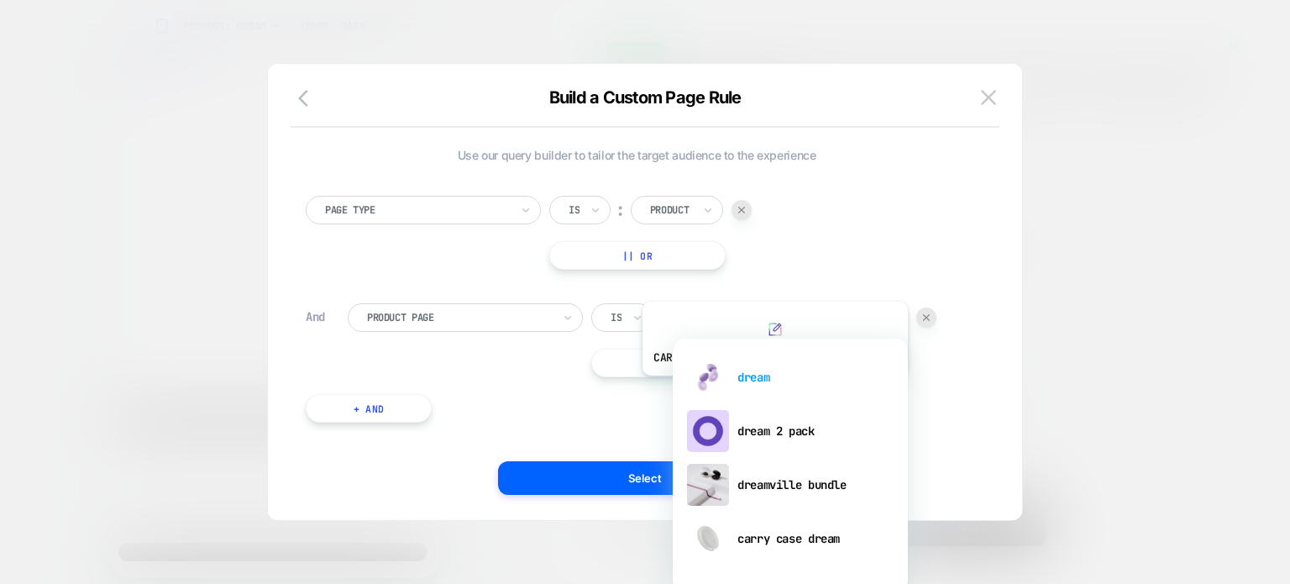
click at [772, 388] on div "dream" at bounding box center [790, 377] width 218 height 54
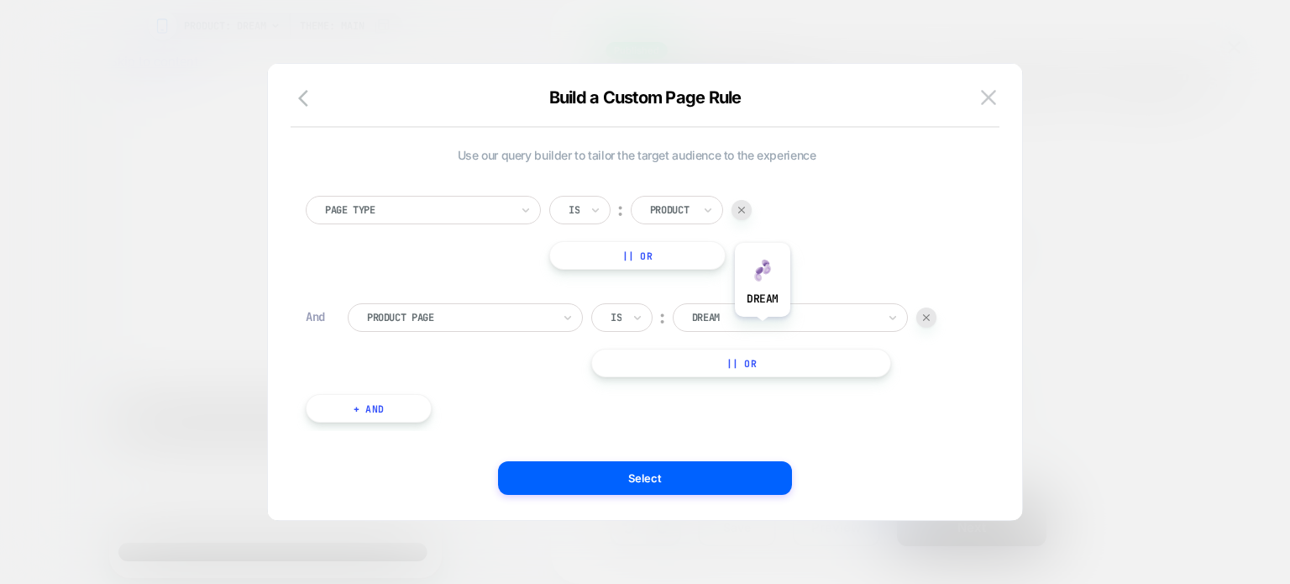
scroll to position [17, 0]
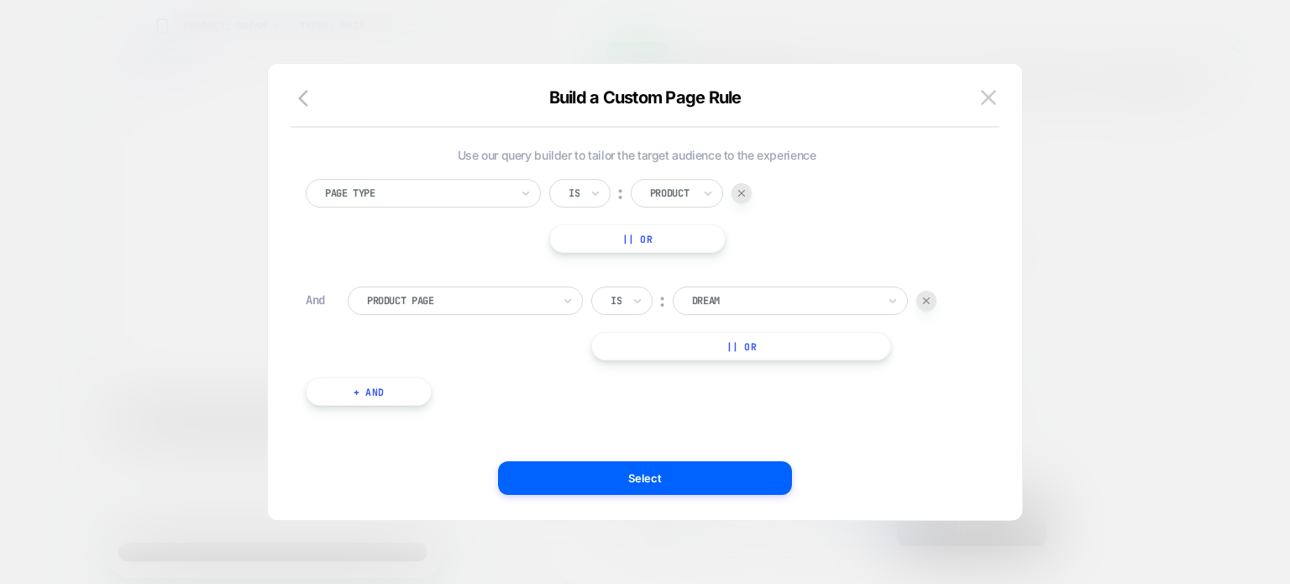
click at [372, 396] on button "+ And" at bounding box center [369, 391] width 126 height 29
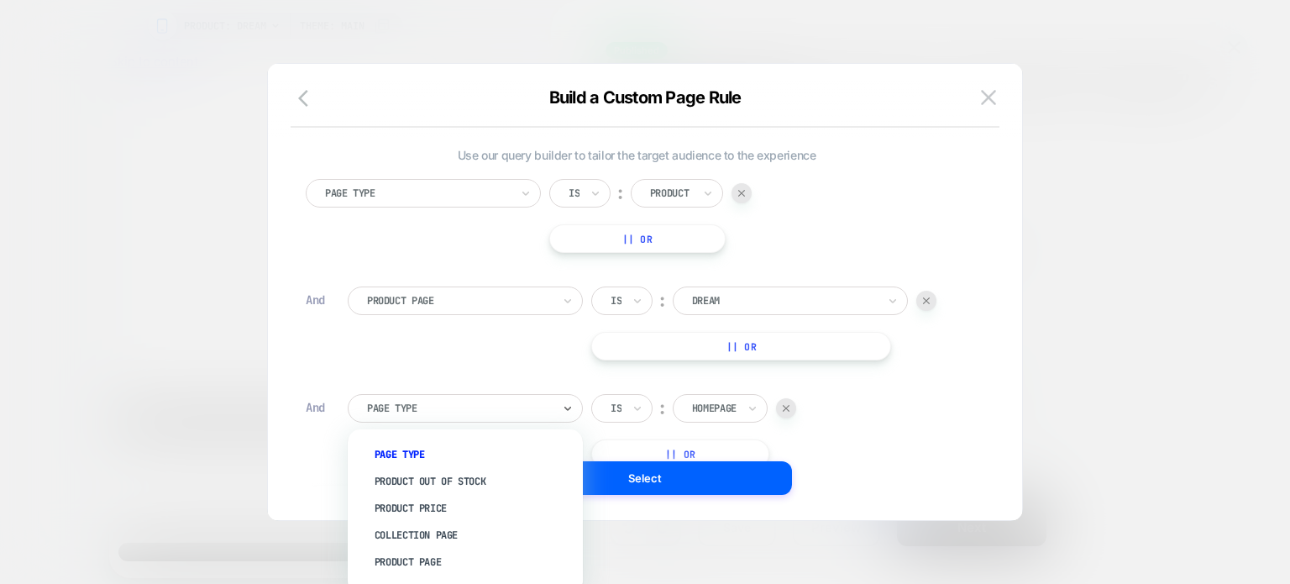
click at [372, 396] on div "Page Type" at bounding box center [465, 408] width 235 height 29
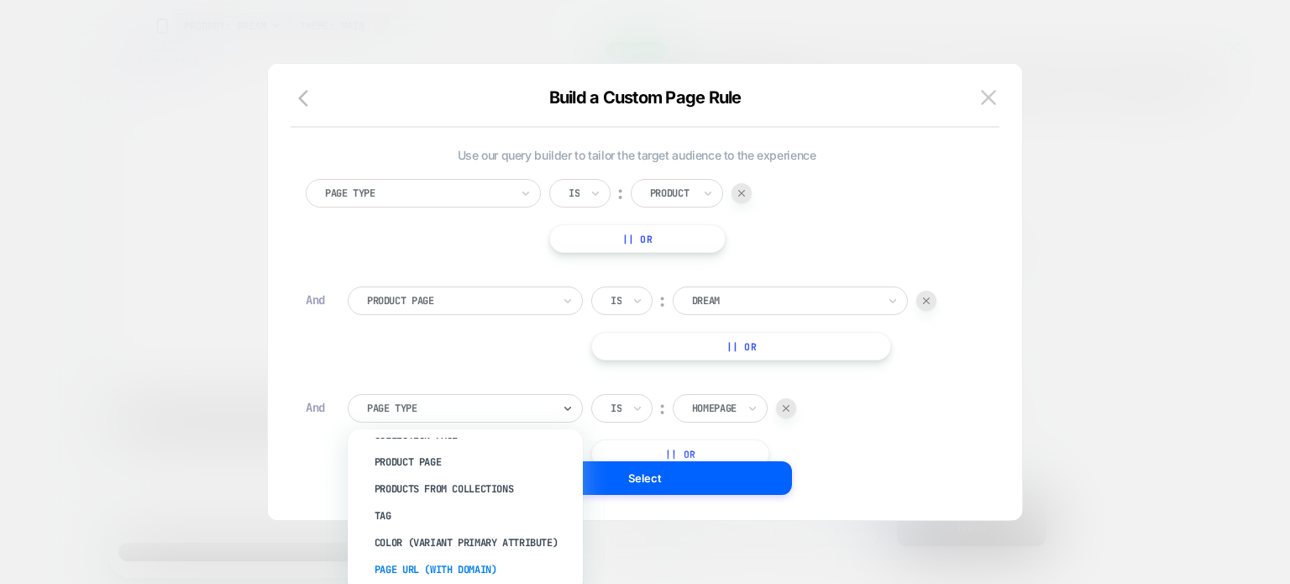
click at [432, 560] on div "Page Url (WITH DOMAIN)" at bounding box center [474, 569] width 218 height 27
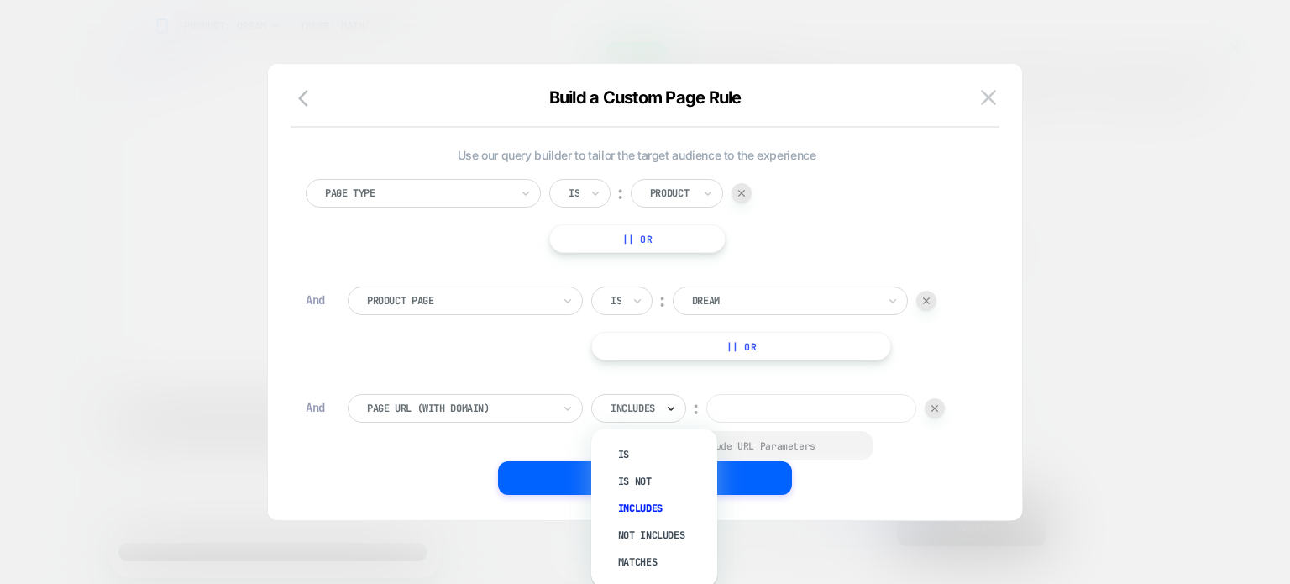
click at [670, 400] on icon at bounding box center [671, 408] width 12 height 17
click at [623, 530] on div "Not includes" at bounding box center [662, 535] width 109 height 27
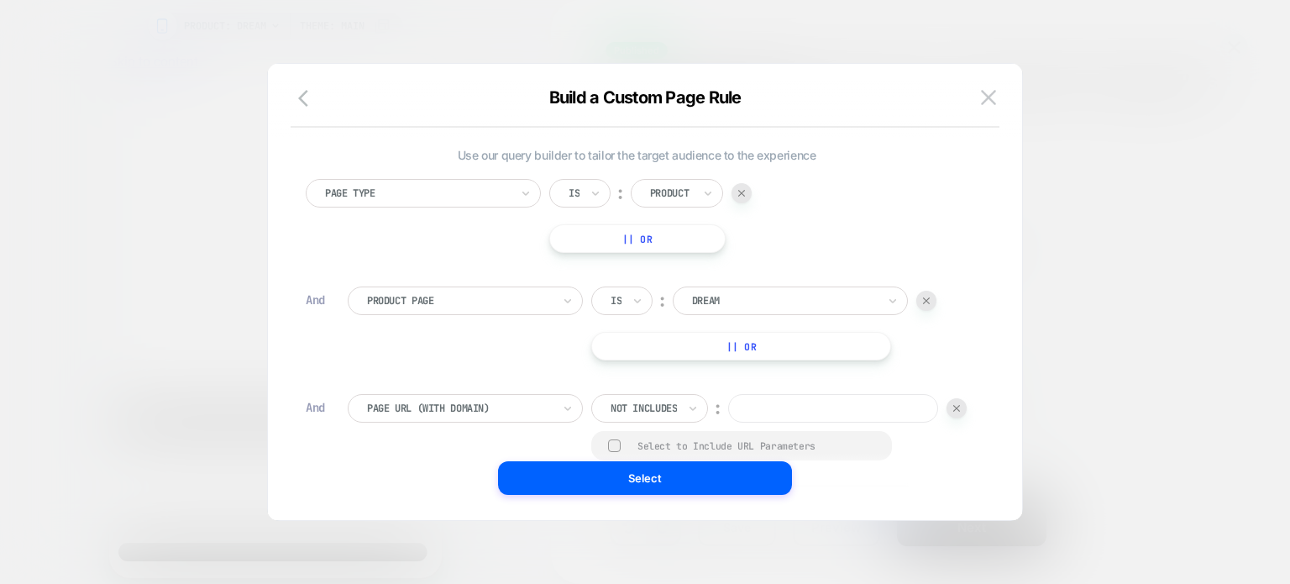
click at [728, 423] on input at bounding box center [833, 408] width 210 height 29
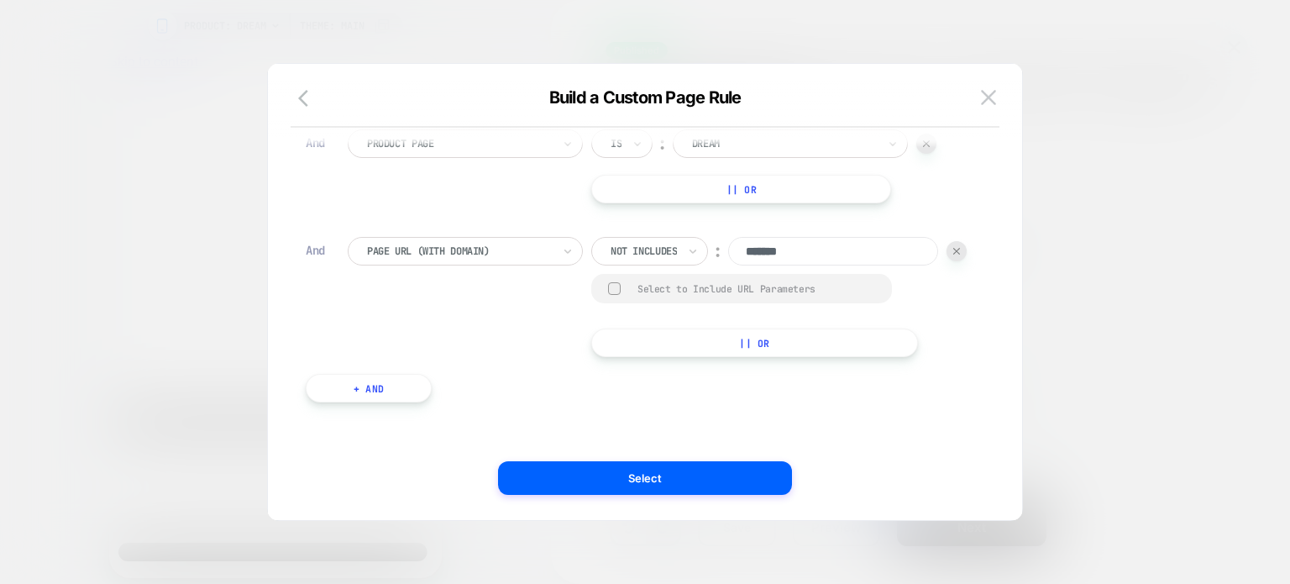
type input "*******"
click at [371, 396] on button "+ And" at bounding box center [369, 388] width 126 height 29
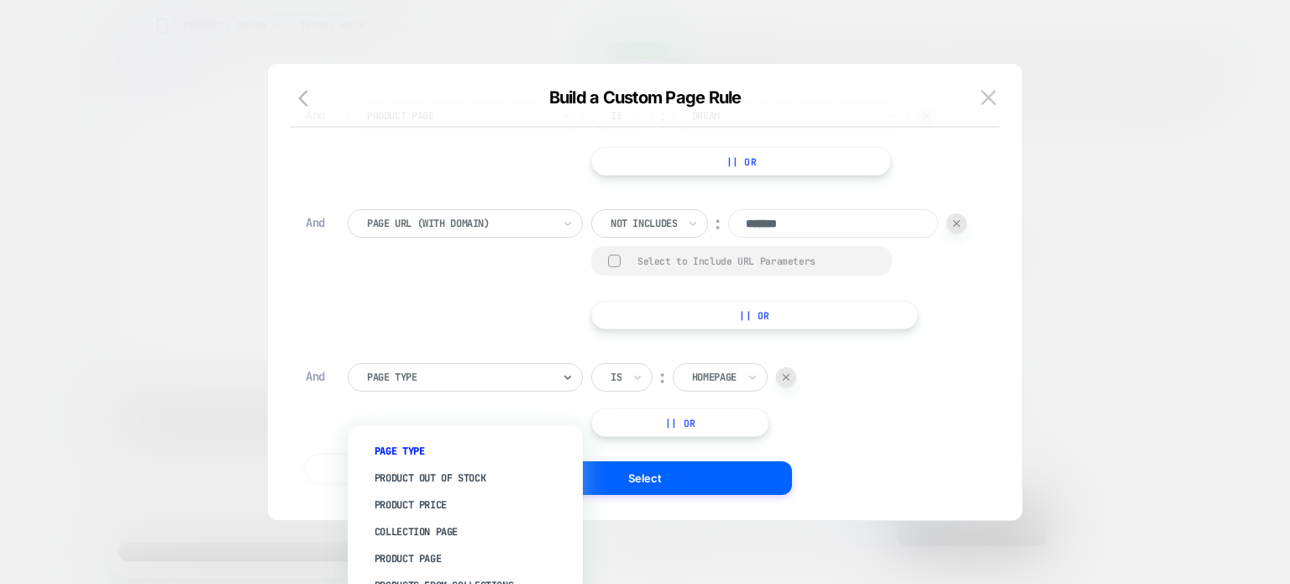
click at [427, 385] on div at bounding box center [459, 377] width 185 height 15
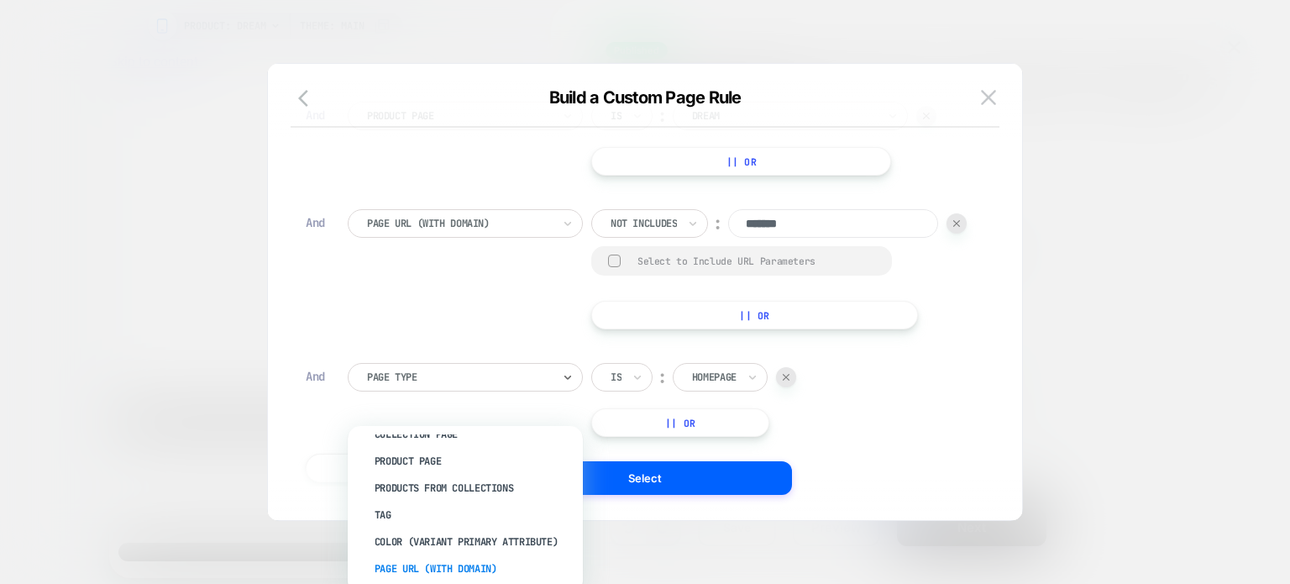
click at [447, 566] on div "Page Url (WITH DOMAIN)" at bounding box center [474, 568] width 218 height 27
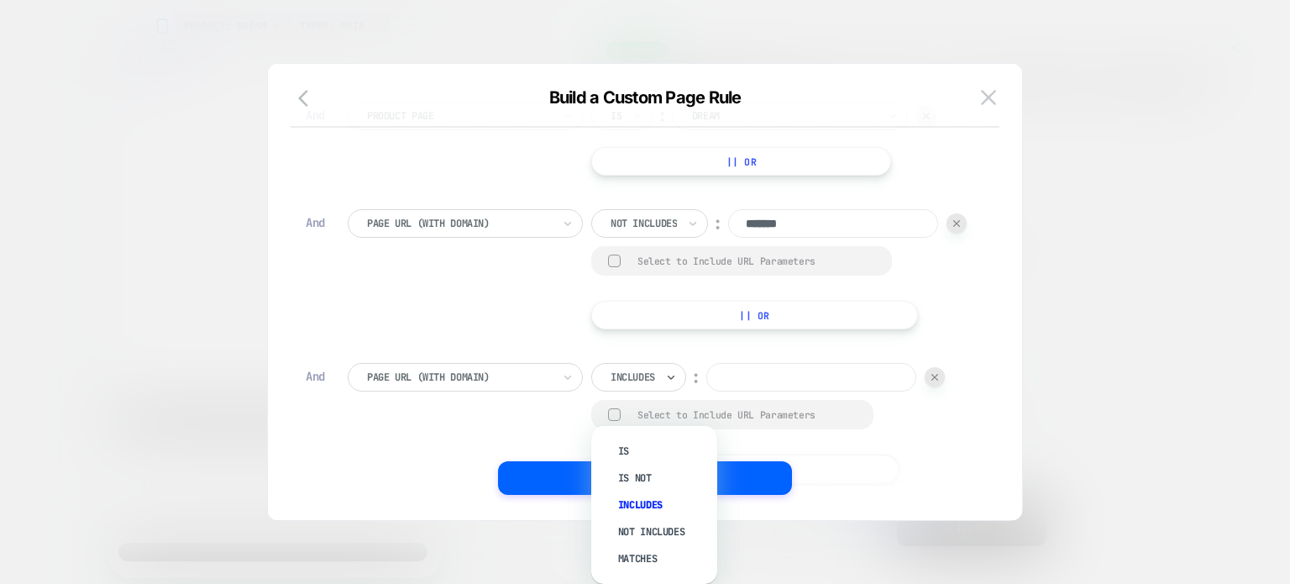
click at [642, 386] on div "Includes" at bounding box center [633, 377] width 48 height 18
click at [653, 386] on div "Includes" at bounding box center [633, 377] width 48 height 18
click at [665, 519] on div "Not includes" at bounding box center [662, 531] width 109 height 27
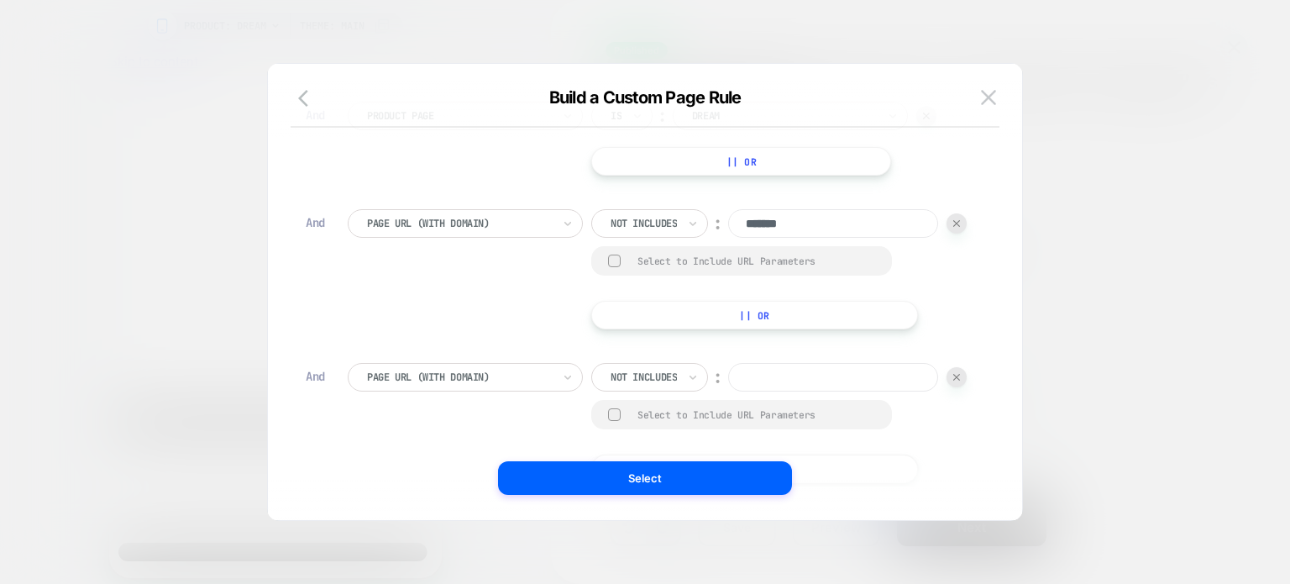
click at [728, 392] on input at bounding box center [833, 377] width 210 height 29
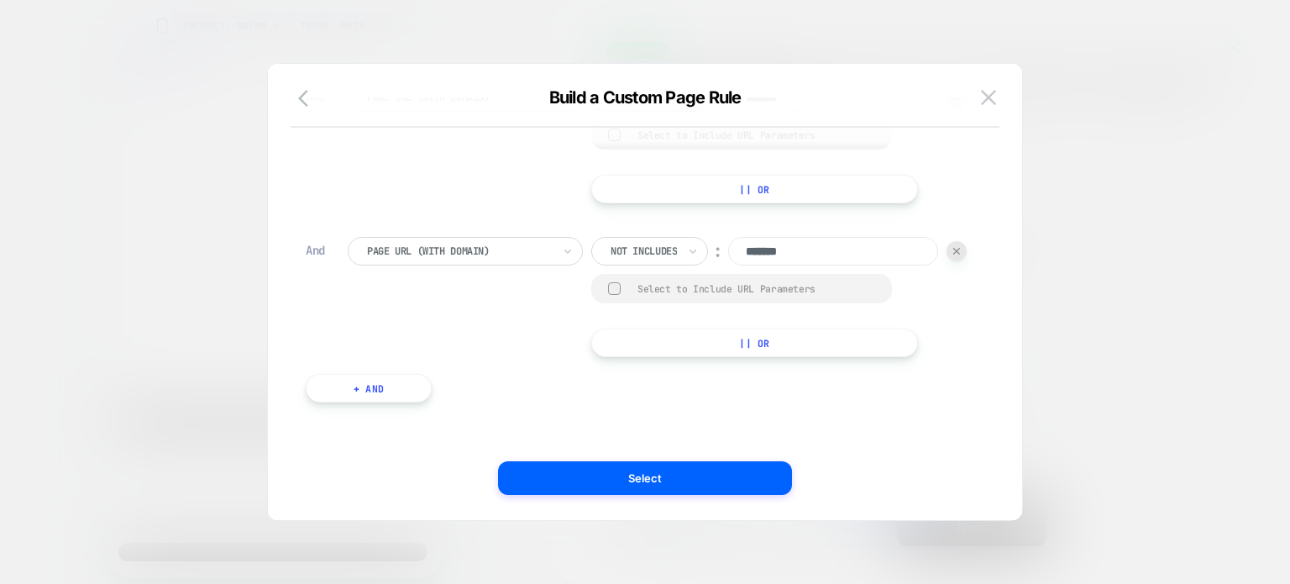
type input "*******"
click at [386, 392] on button "+ And" at bounding box center [369, 388] width 126 height 29
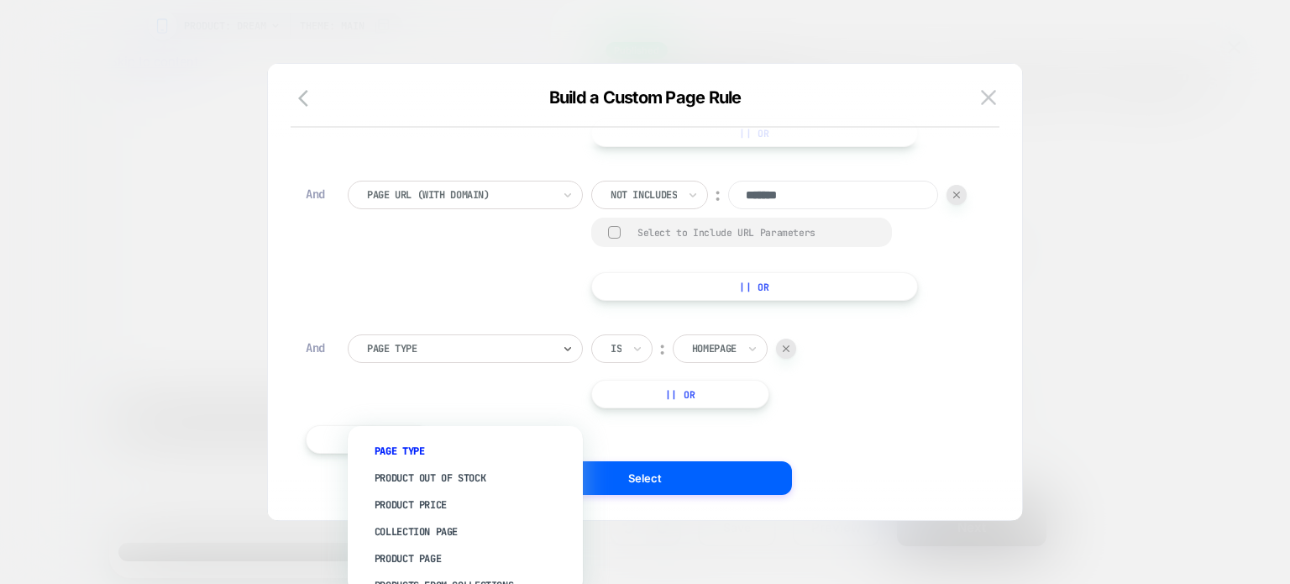
click at [421, 356] on div at bounding box center [459, 348] width 185 height 15
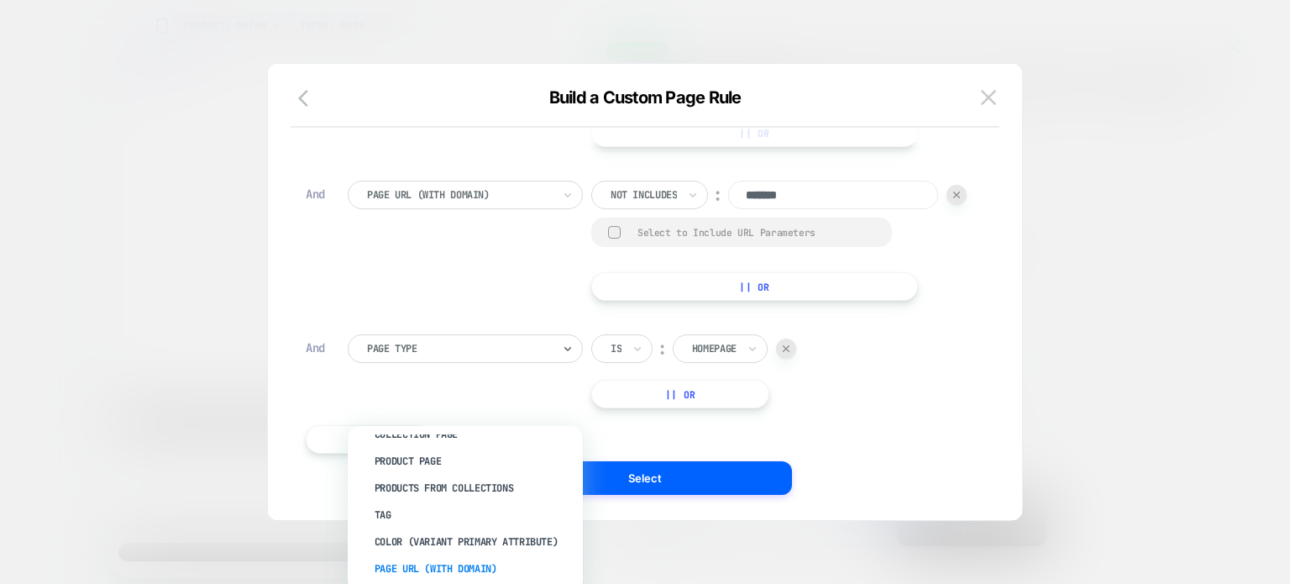
click at [423, 567] on div "Page Url (WITH DOMAIN)" at bounding box center [474, 568] width 218 height 27
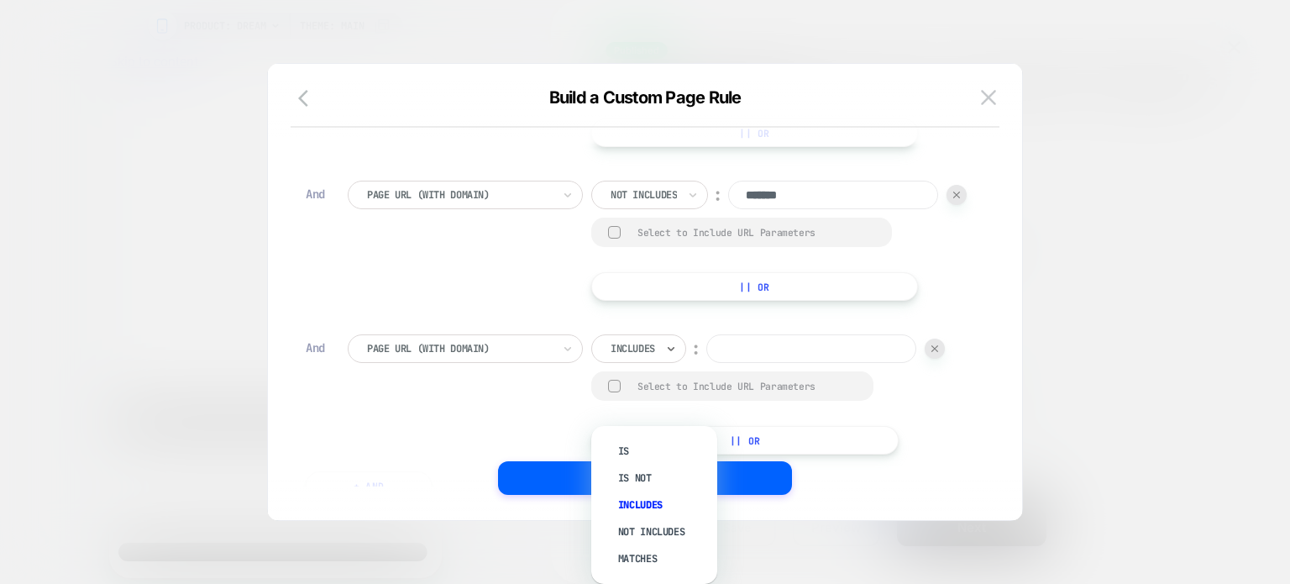
click at [670, 362] on div at bounding box center [671, 348] width 12 height 27
click at [641, 530] on div "Not includes" at bounding box center [662, 531] width 109 height 27
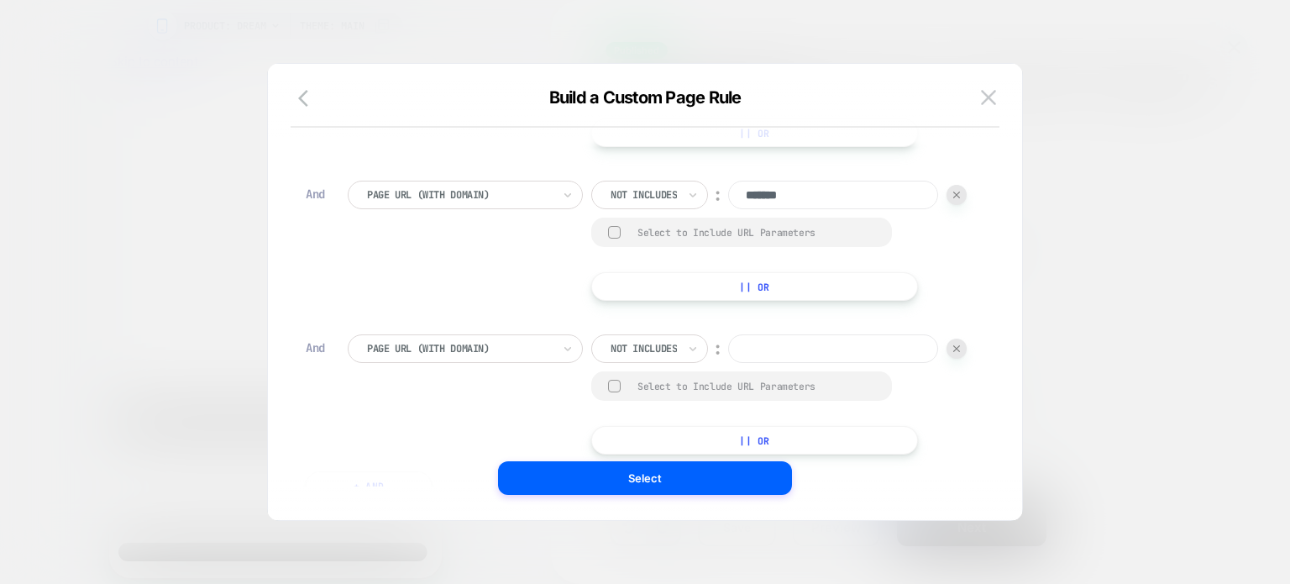
click at [728, 363] on input at bounding box center [833, 348] width 210 height 29
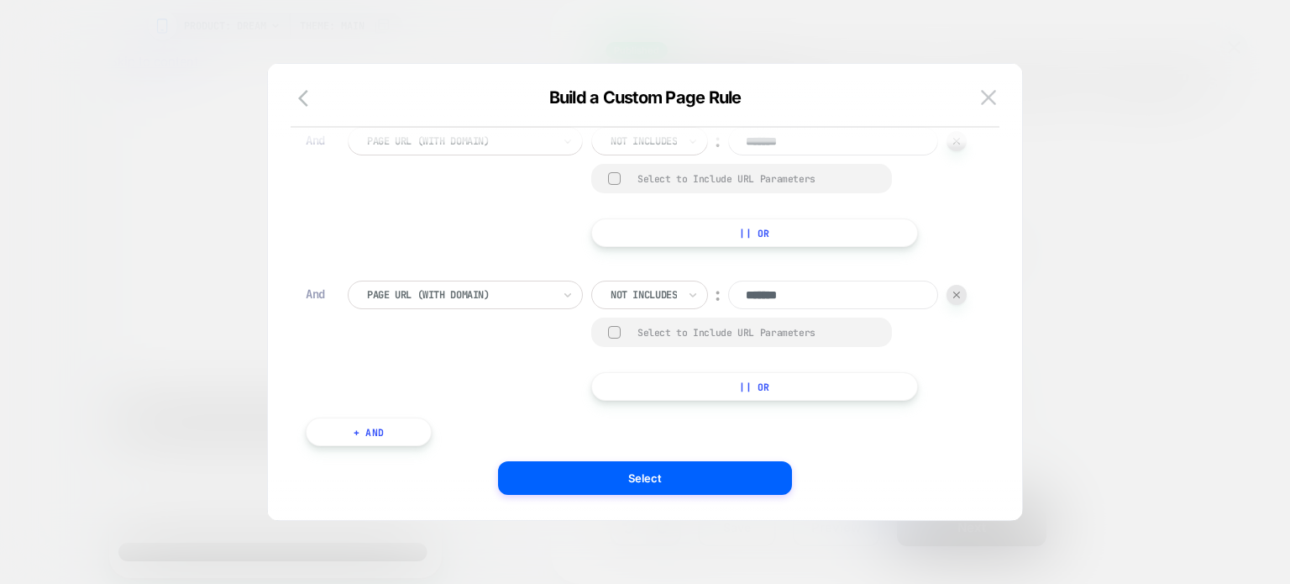
scroll to position [550, 0]
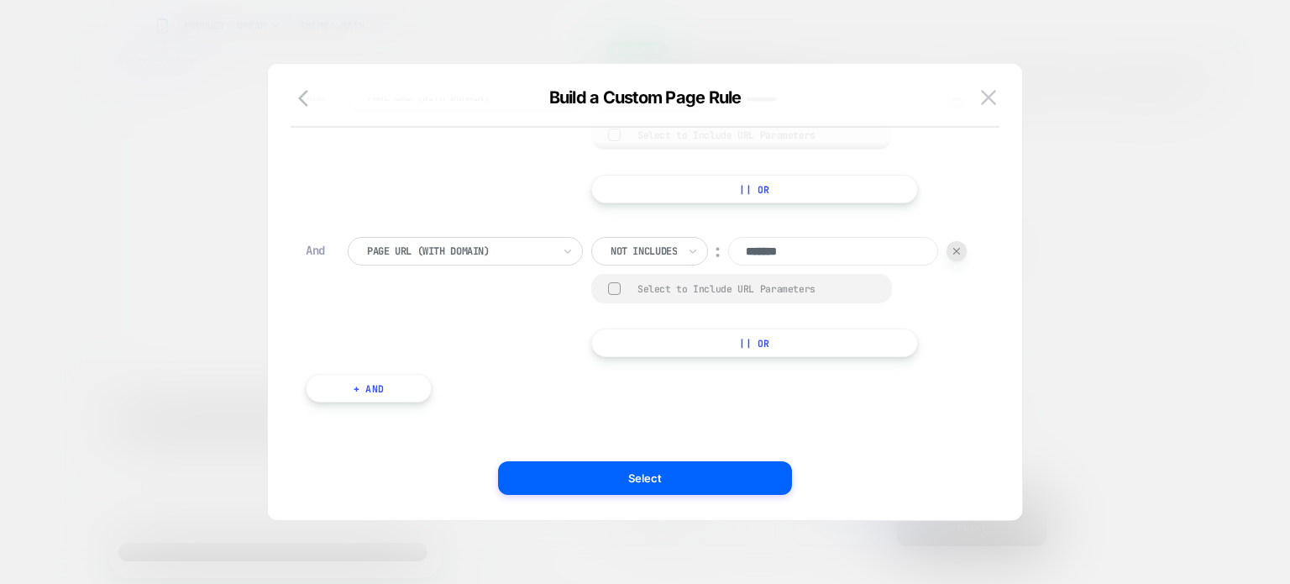
type input "*******"
click at [410, 379] on button "+ And" at bounding box center [369, 388] width 126 height 29
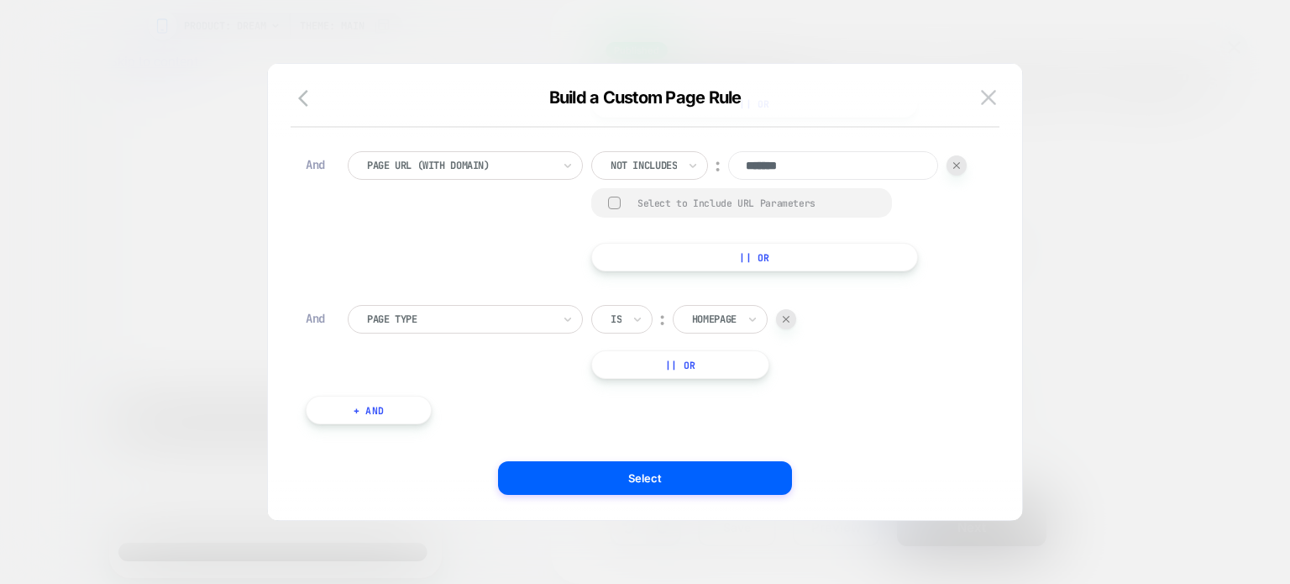
click at [451, 328] on div "Page Type" at bounding box center [459, 319] width 188 height 18
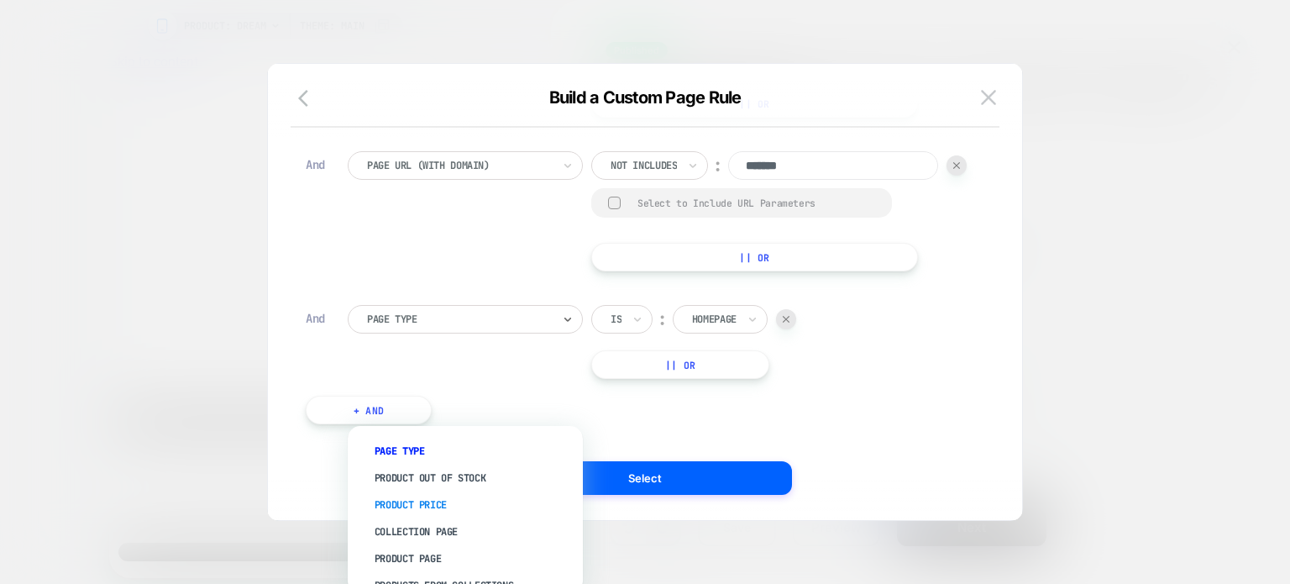
scroll to position [97, 0]
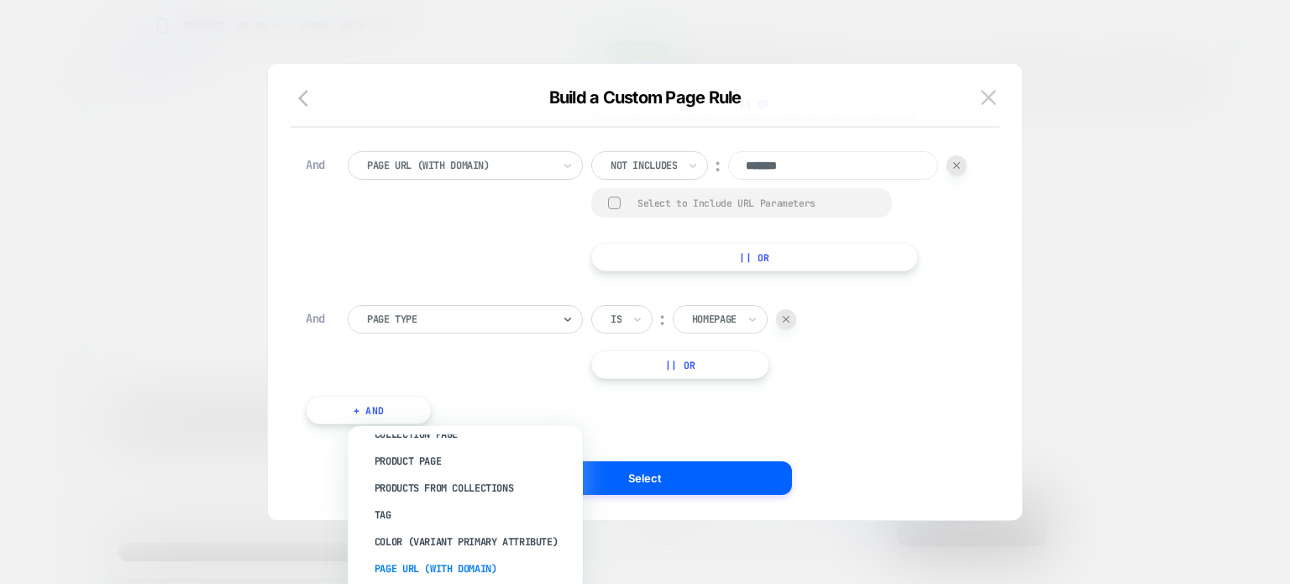
click at [420, 566] on div "Page Url (WITH DOMAIN)" at bounding box center [474, 568] width 218 height 27
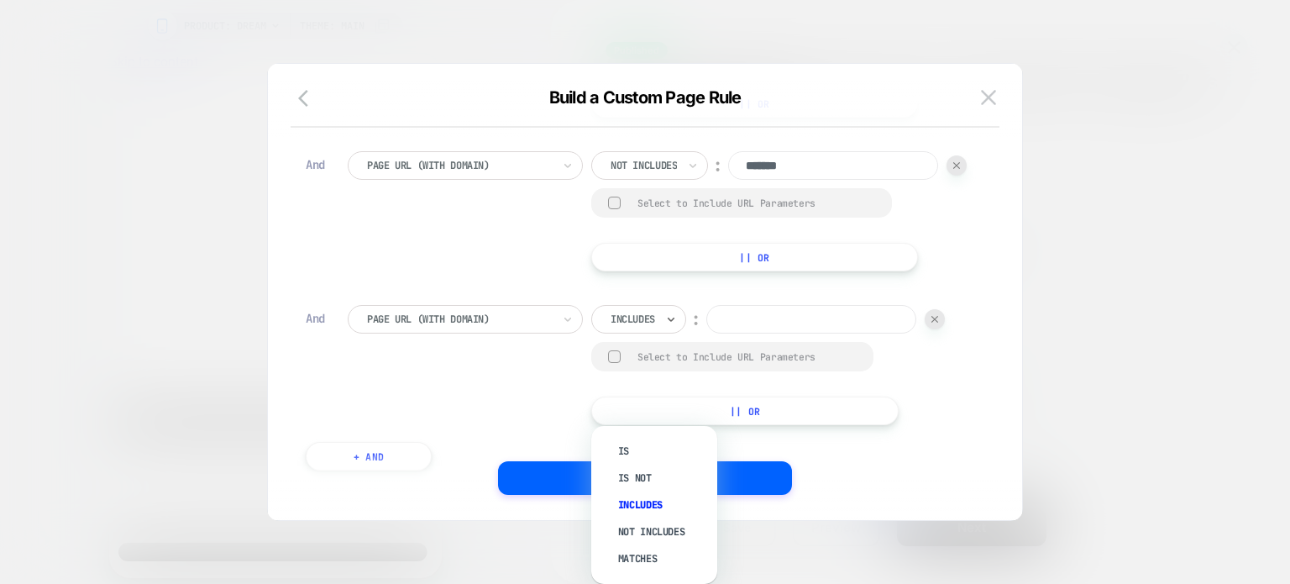
click at [614, 328] on div "Includes" at bounding box center [633, 319] width 48 height 18
click at [612, 531] on div "Not includes" at bounding box center [662, 531] width 109 height 27
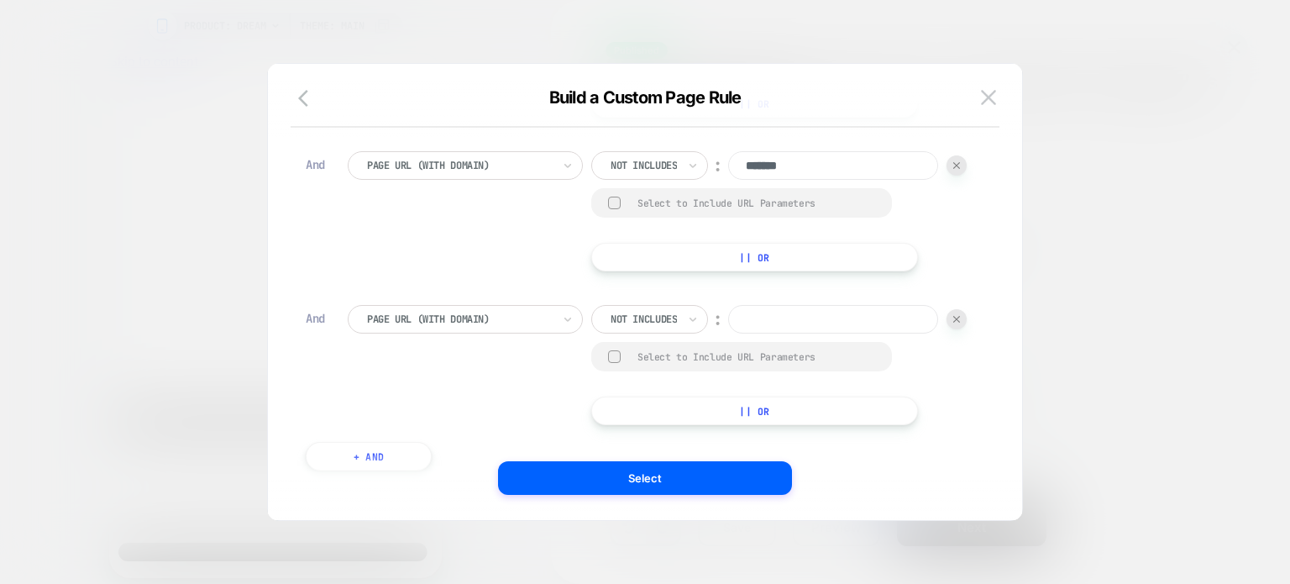
click at [728, 334] on input at bounding box center [833, 319] width 210 height 29
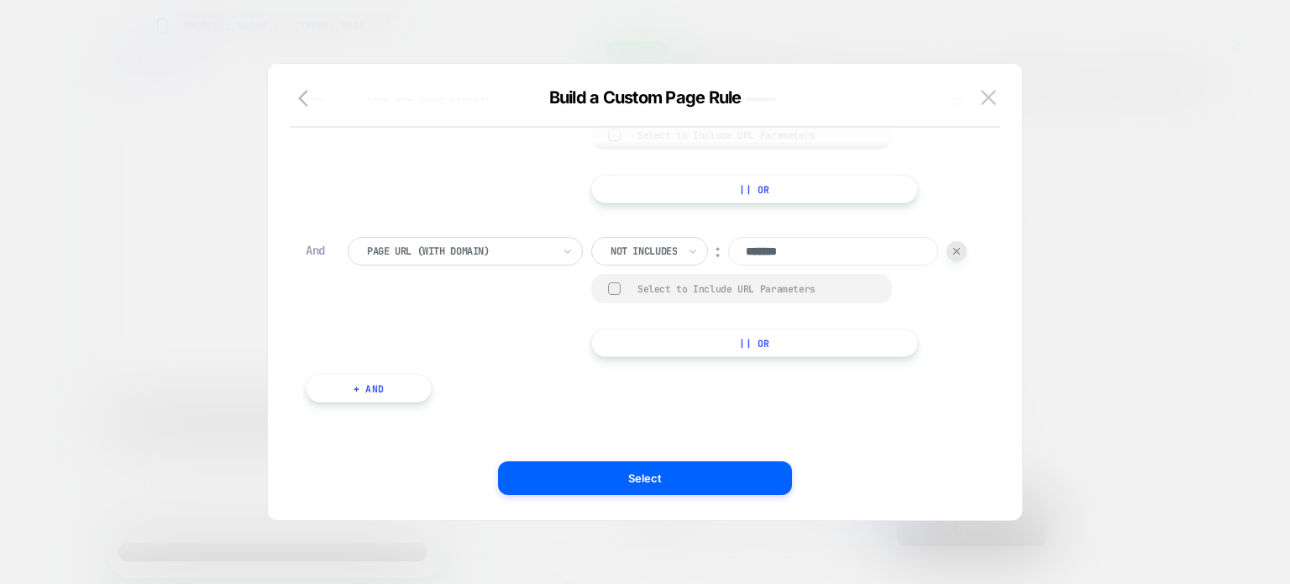
scroll to position [714, 0]
type input "*******"
click at [392, 402] on button "+ And" at bounding box center [369, 388] width 126 height 29
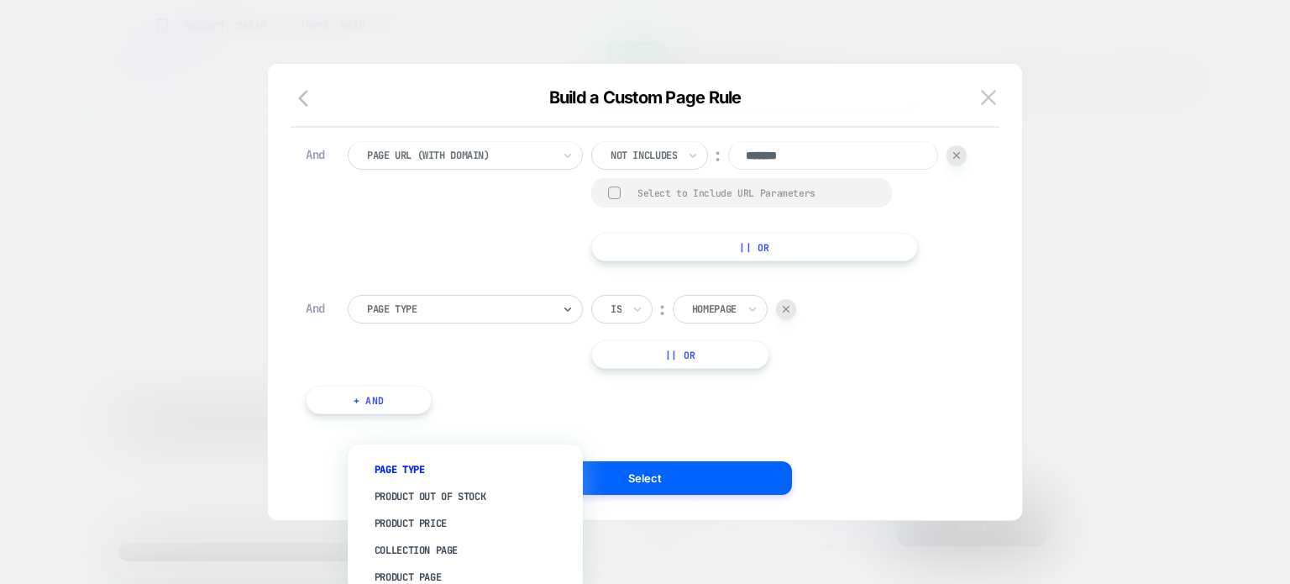
click at [417, 317] on div at bounding box center [459, 309] width 185 height 15
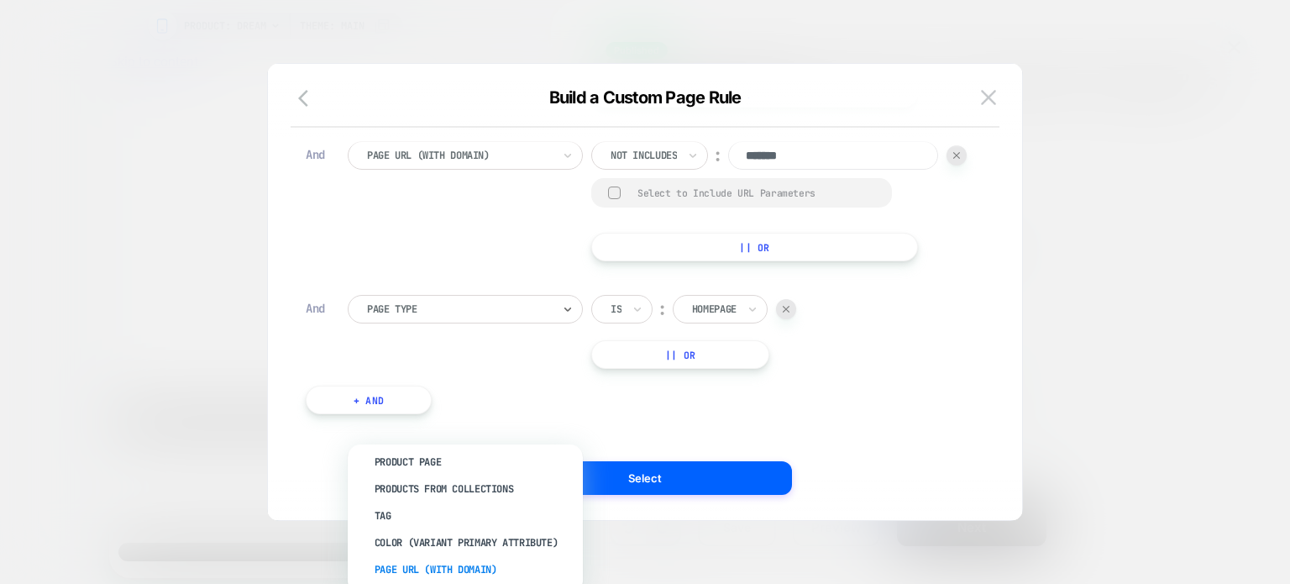
click at [416, 558] on div "Page Url (WITH DOMAIN)" at bounding box center [474, 569] width 218 height 27
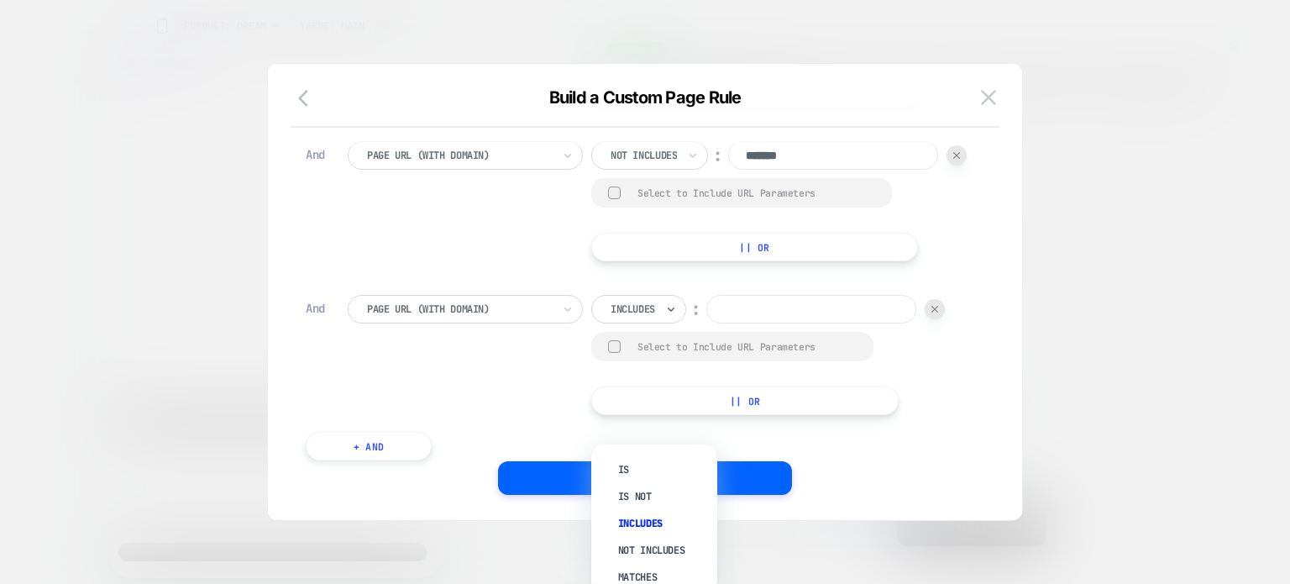
click at [631, 317] on div at bounding box center [633, 309] width 45 height 15
click at [630, 545] on div "Not includes" at bounding box center [662, 550] width 109 height 27
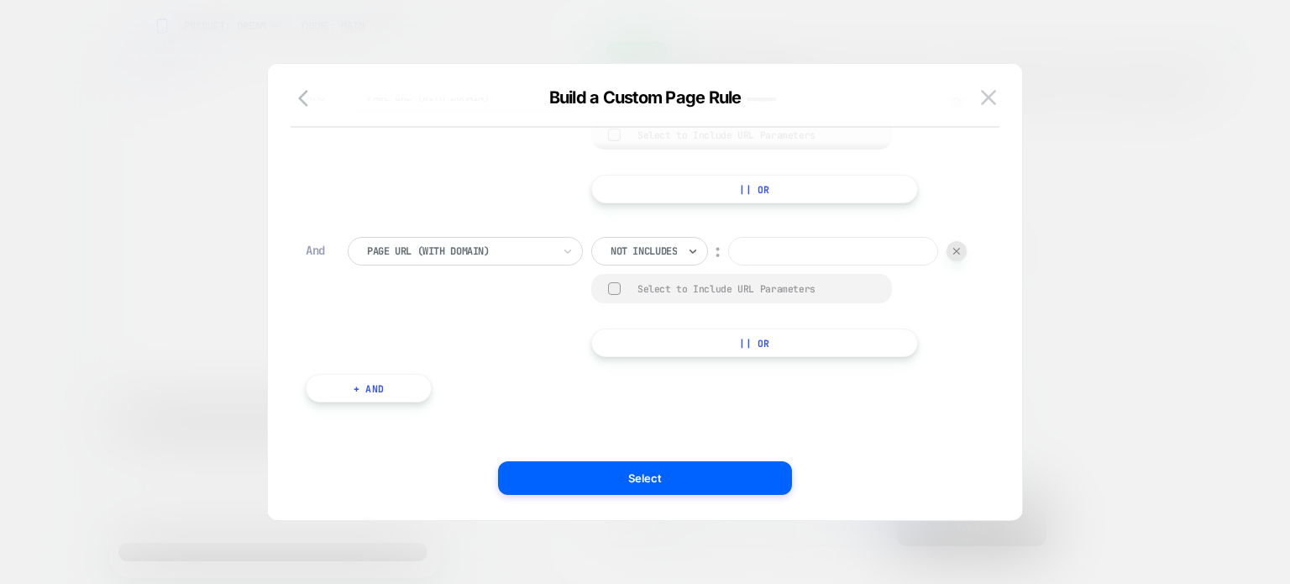
scroll to position [915, 0]
click at [728, 257] on input at bounding box center [833, 251] width 210 height 29
type input "*******"
click at [366, 381] on button "+ And" at bounding box center [369, 388] width 126 height 29
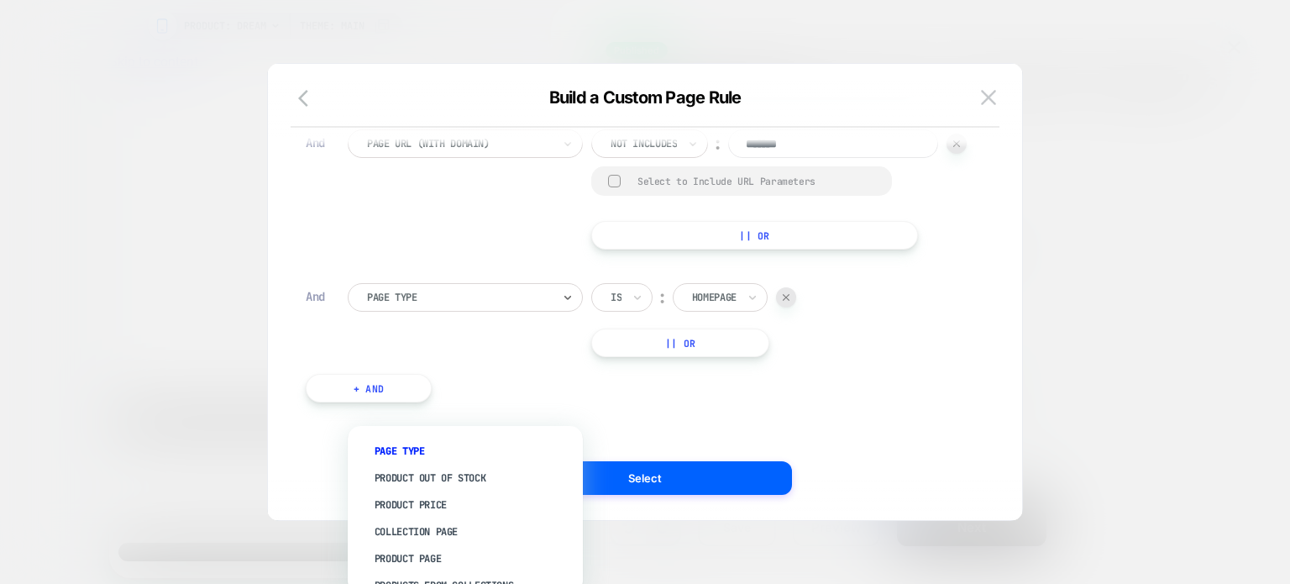
click at [428, 305] on div at bounding box center [459, 297] width 185 height 15
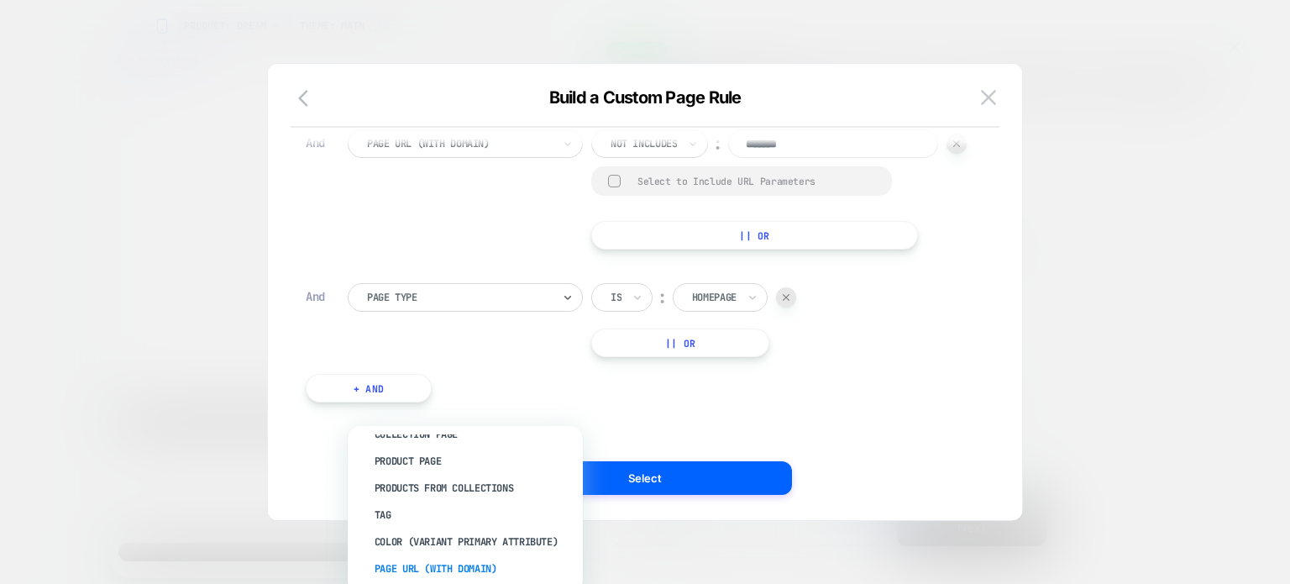
click at [413, 564] on div "Page Url (WITH DOMAIN)" at bounding box center [474, 568] width 218 height 27
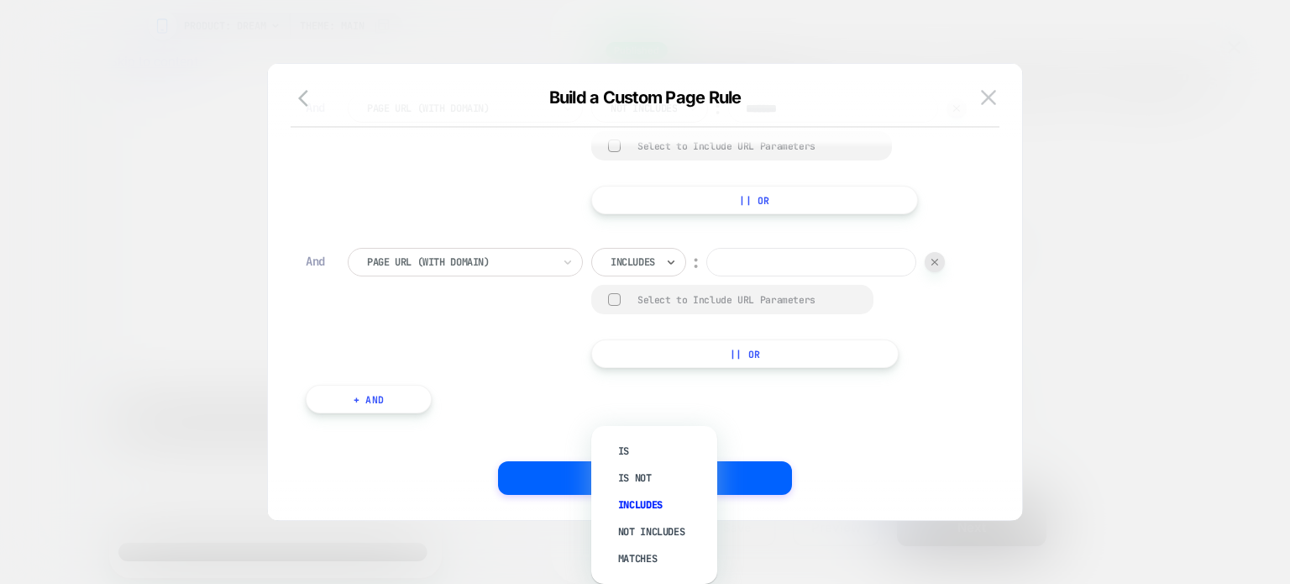
click at [639, 270] on div at bounding box center [633, 262] width 45 height 15
click at [667, 271] on icon at bounding box center [671, 262] width 12 height 17
click at [644, 528] on div "Not includes" at bounding box center [662, 531] width 109 height 27
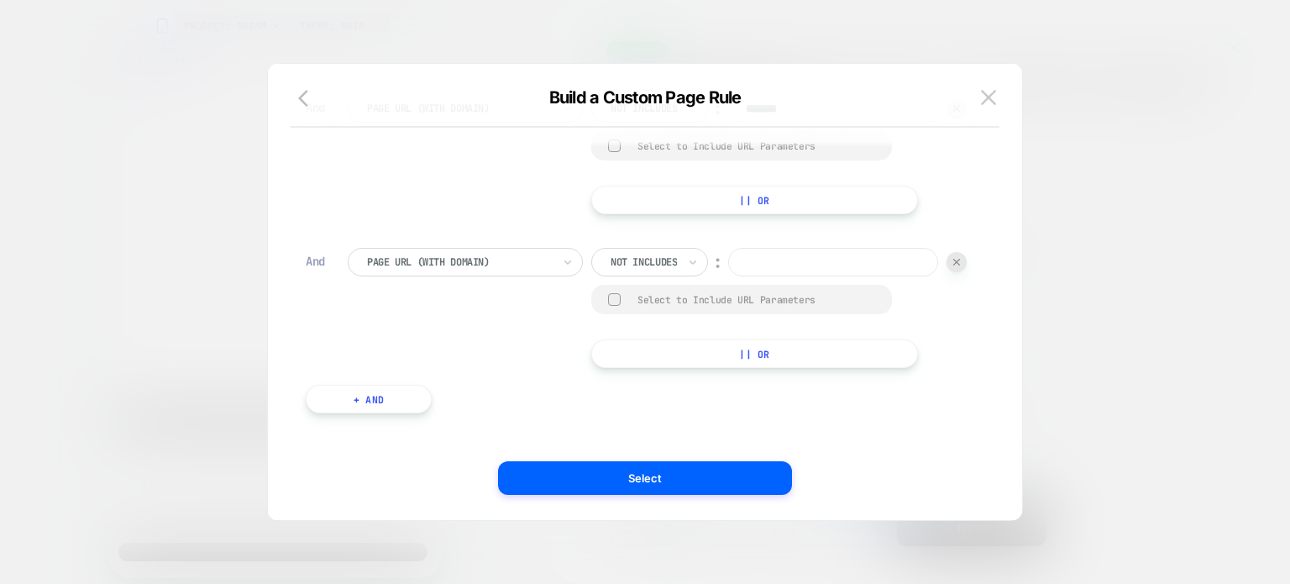
click at [728, 276] on input at bounding box center [833, 262] width 210 height 29
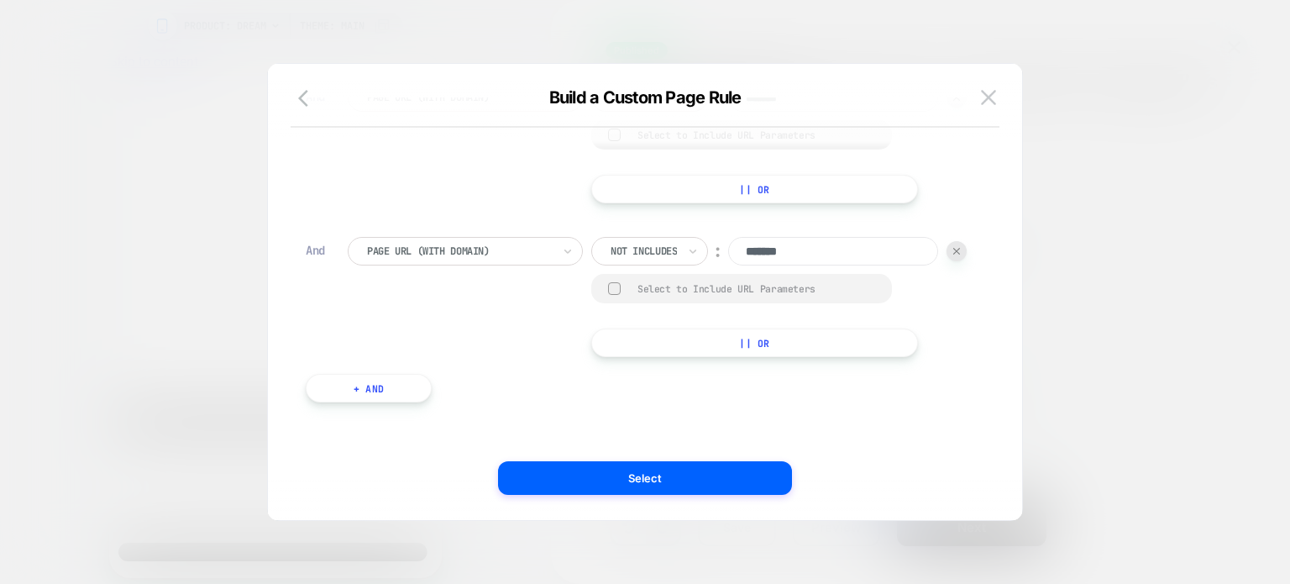
scroll to position [1097, 0]
type input "*******"
click at [402, 376] on button "+ And" at bounding box center [369, 388] width 126 height 29
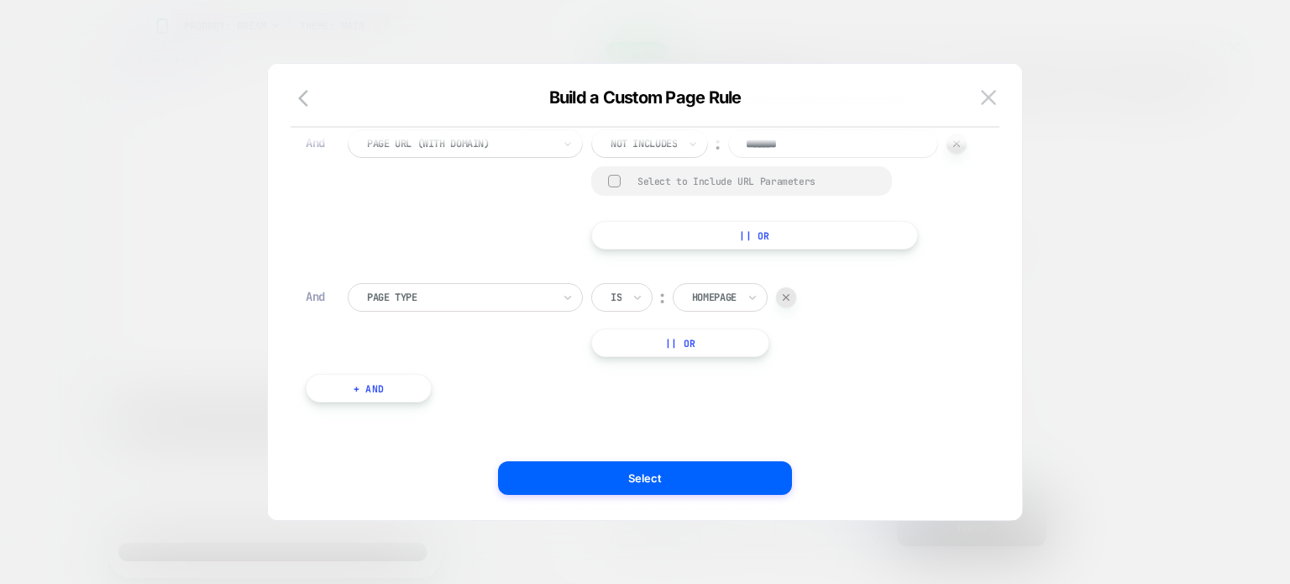
click at [437, 357] on div "Page Type Is ︰ Homepage || Or" at bounding box center [658, 320] width 620 height 74
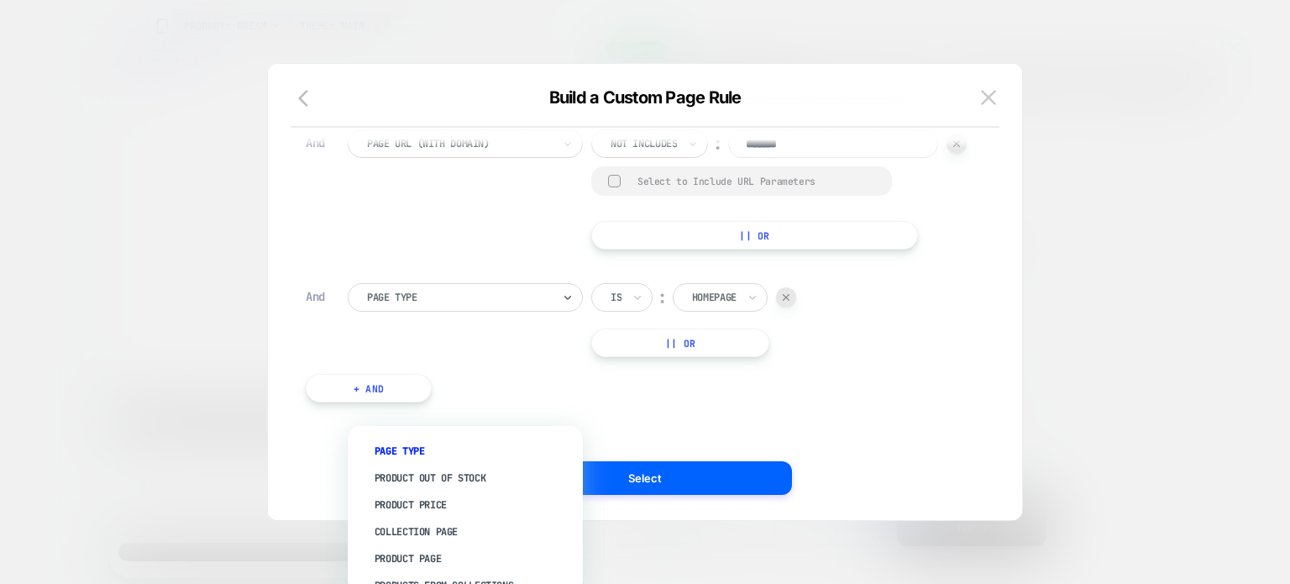
click at [436, 307] on div "Page Type" at bounding box center [459, 297] width 188 height 18
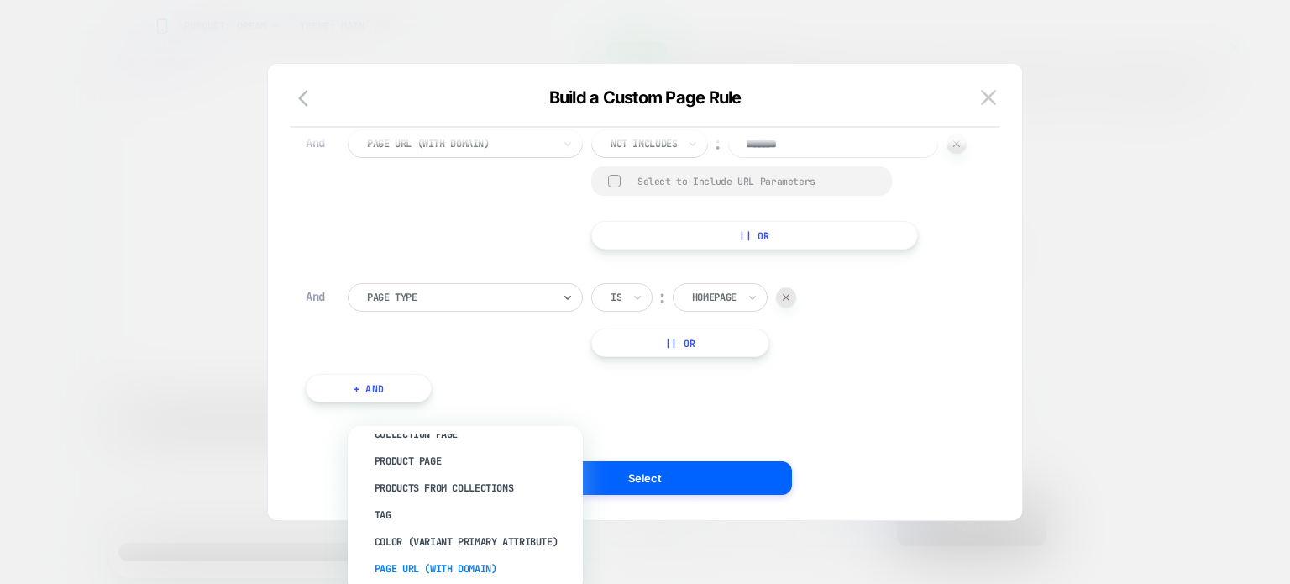
click at [428, 567] on div "Page Url (WITH DOMAIN)" at bounding box center [474, 568] width 218 height 27
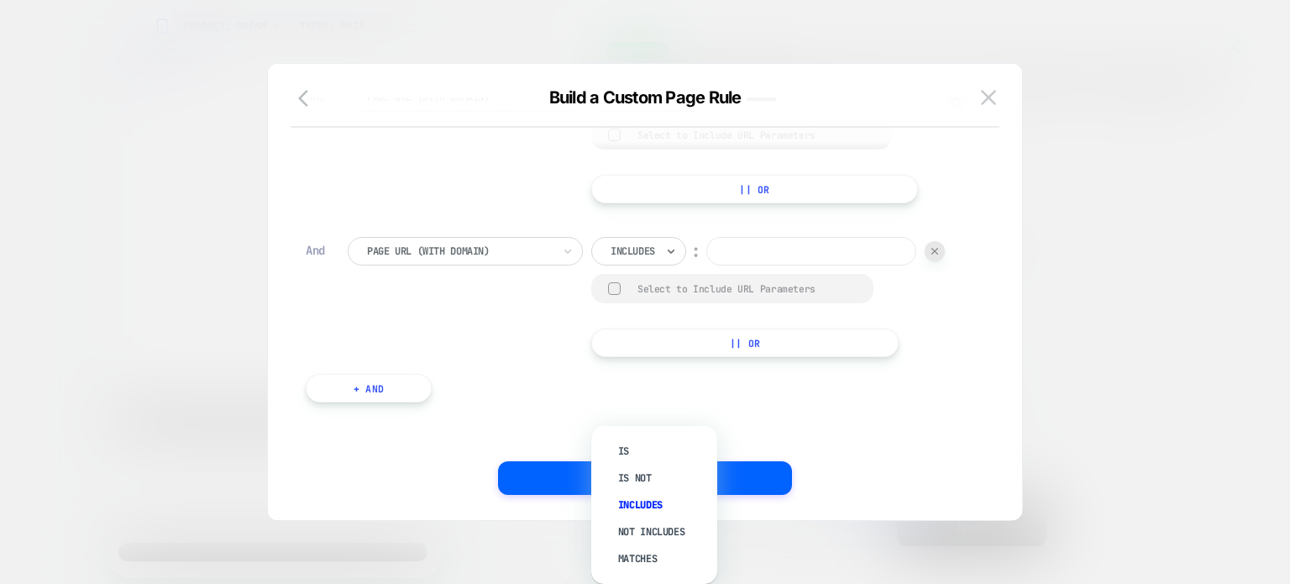
click at [643, 259] on div at bounding box center [633, 251] width 45 height 15
click at [626, 533] on div "Not includes" at bounding box center [662, 531] width 109 height 27
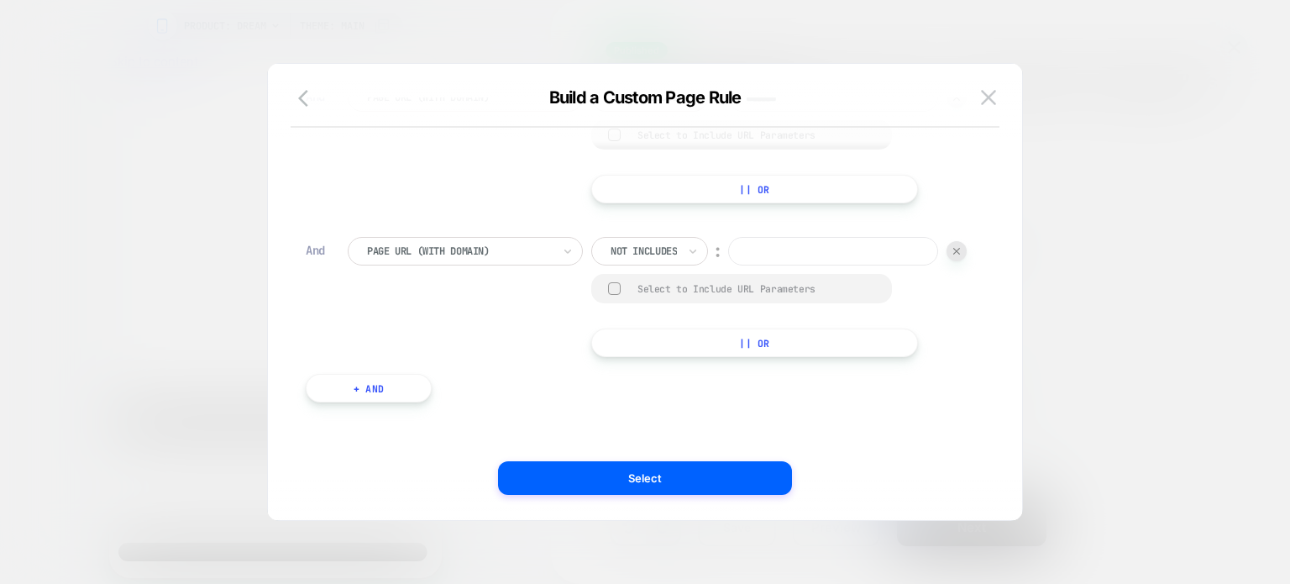
click at [728, 265] on input at bounding box center [833, 251] width 210 height 29
type input "*******"
click at [417, 402] on button "+ And" at bounding box center [369, 388] width 126 height 29
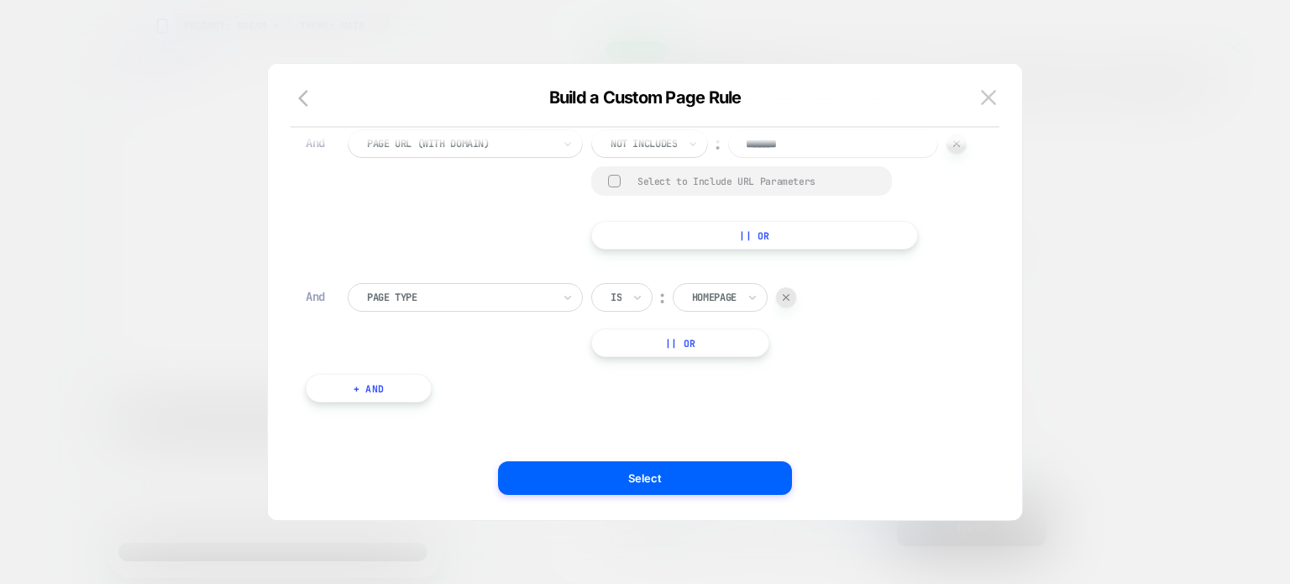
scroll to position [1388, 0]
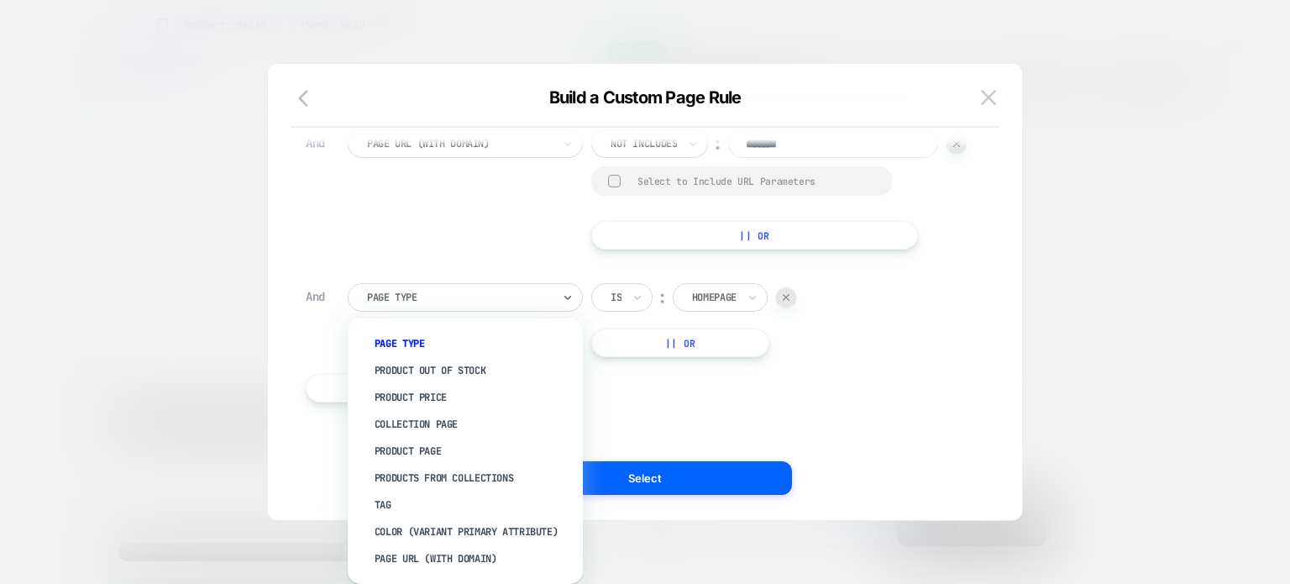
click at [454, 286] on div "Page Type" at bounding box center [465, 297] width 235 height 29
click at [430, 559] on div "Page Url (WITH DOMAIN)" at bounding box center [474, 558] width 218 height 27
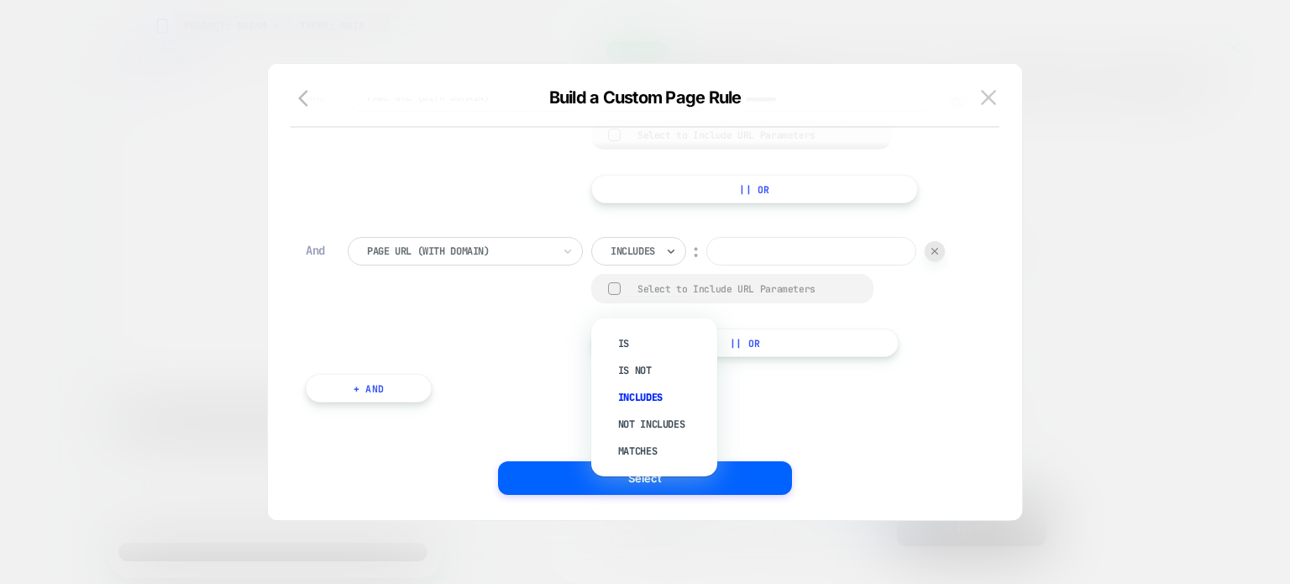
click at [642, 260] on div "Includes" at bounding box center [633, 251] width 48 height 18
click at [624, 423] on div "Not includes" at bounding box center [662, 424] width 109 height 27
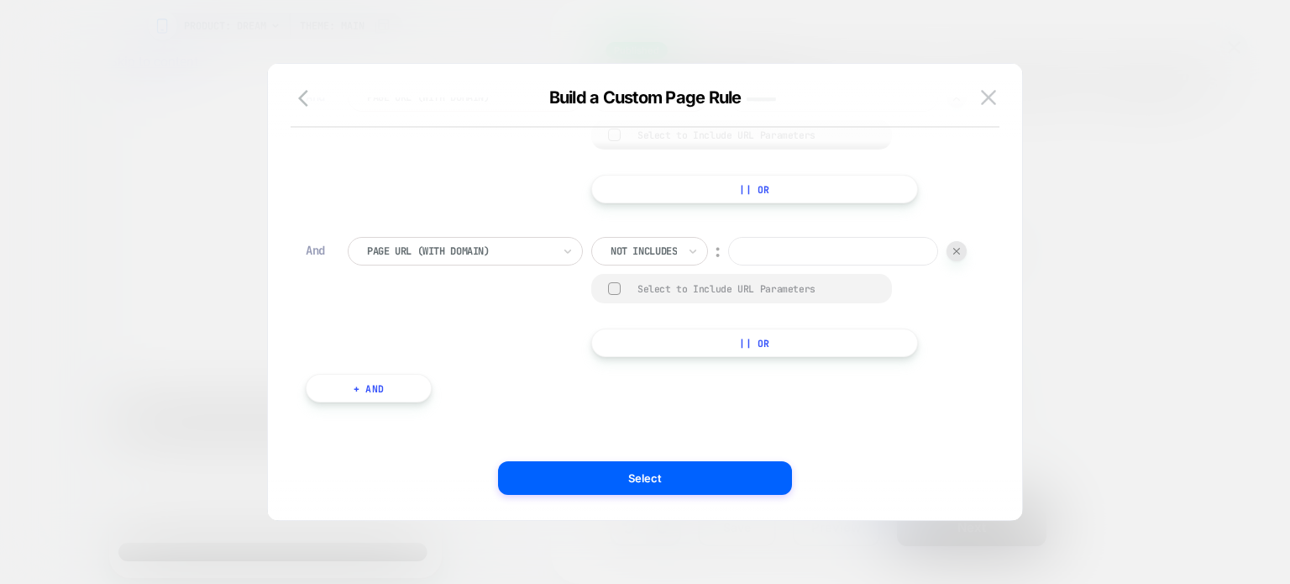
click at [728, 265] on input at bounding box center [833, 251] width 210 height 29
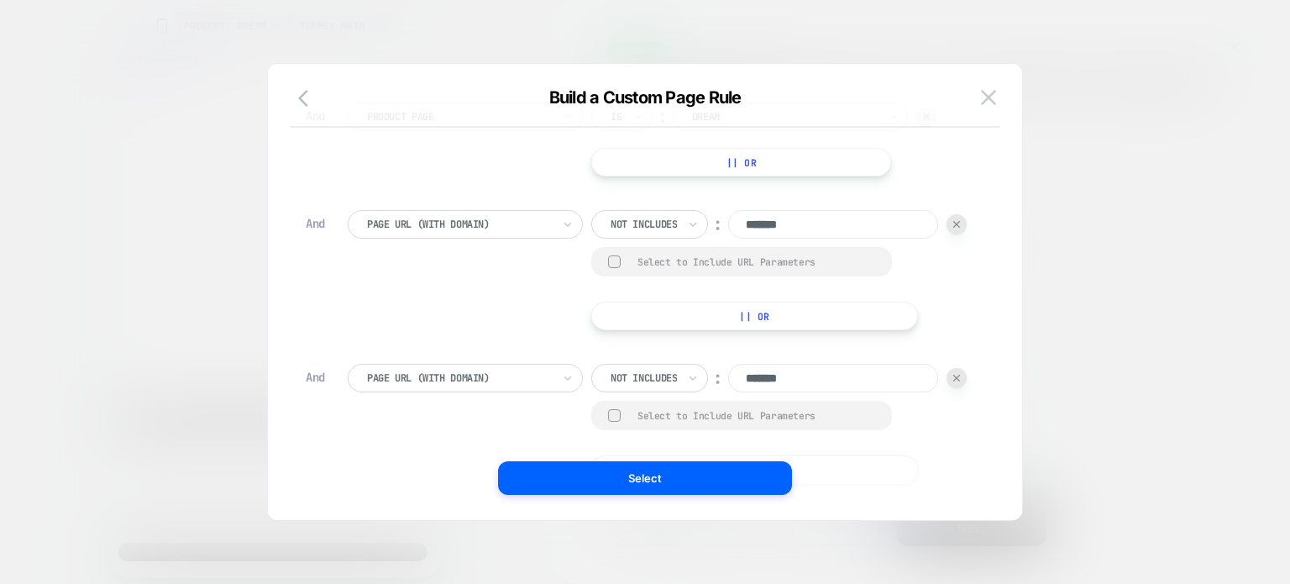
scroll to position [17, 0]
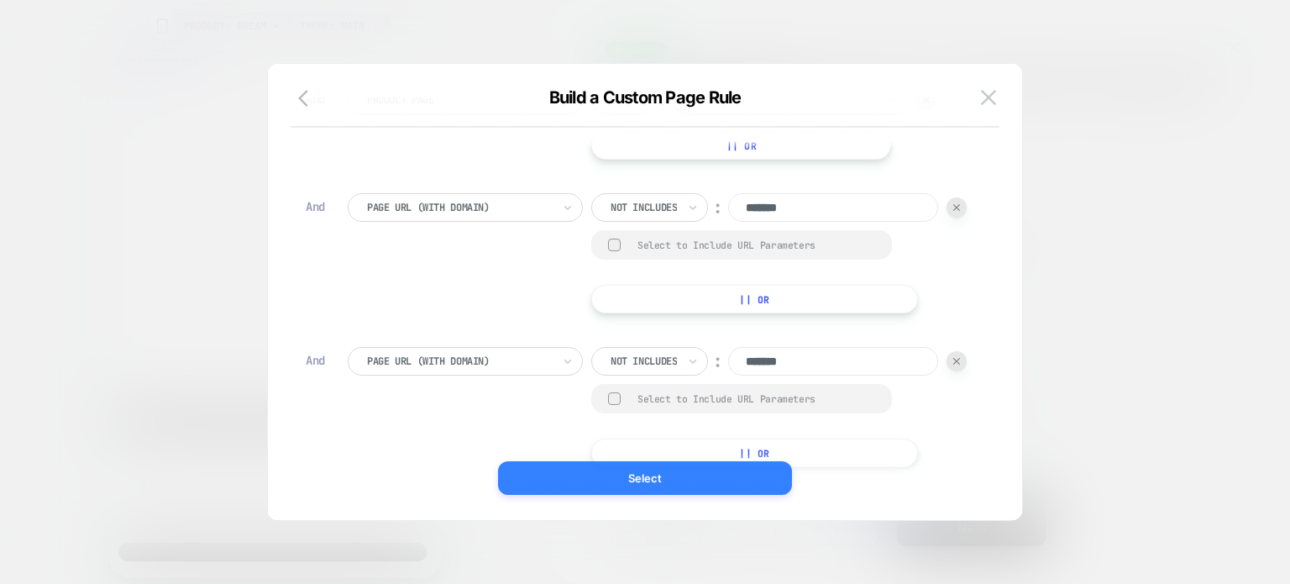
type input "*******"
click at [692, 469] on button "Select" at bounding box center [645, 478] width 294 height 34
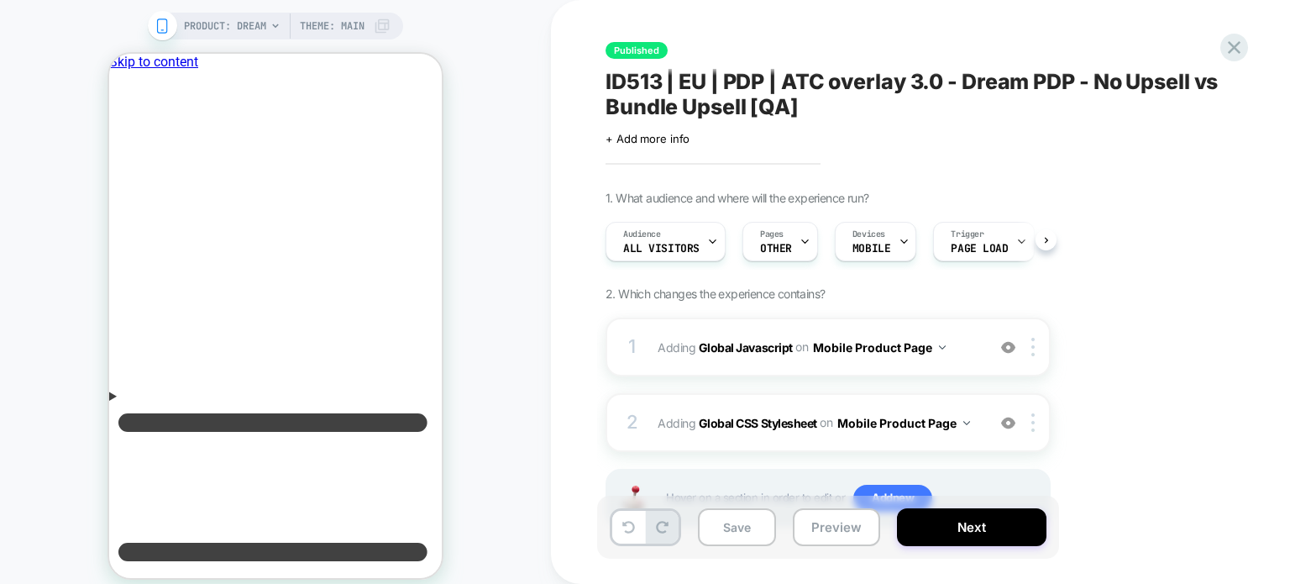
scroll to position [70, 0]
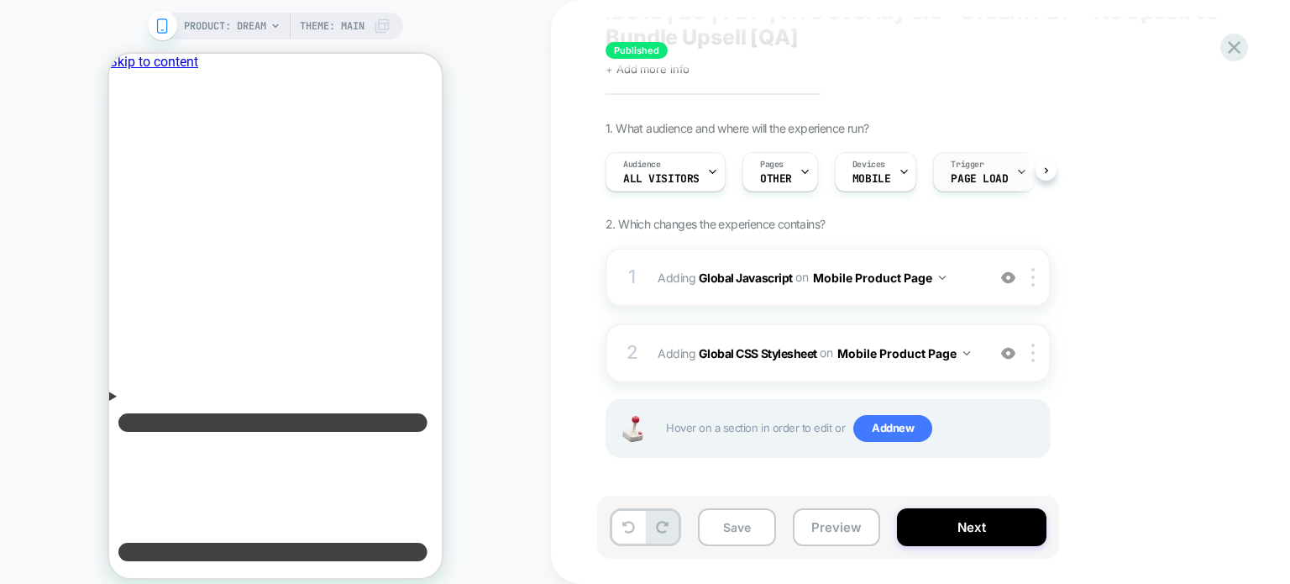
click at [961, 168] on span "Trigger" at bounding box center [967, 165] width 33 height 12
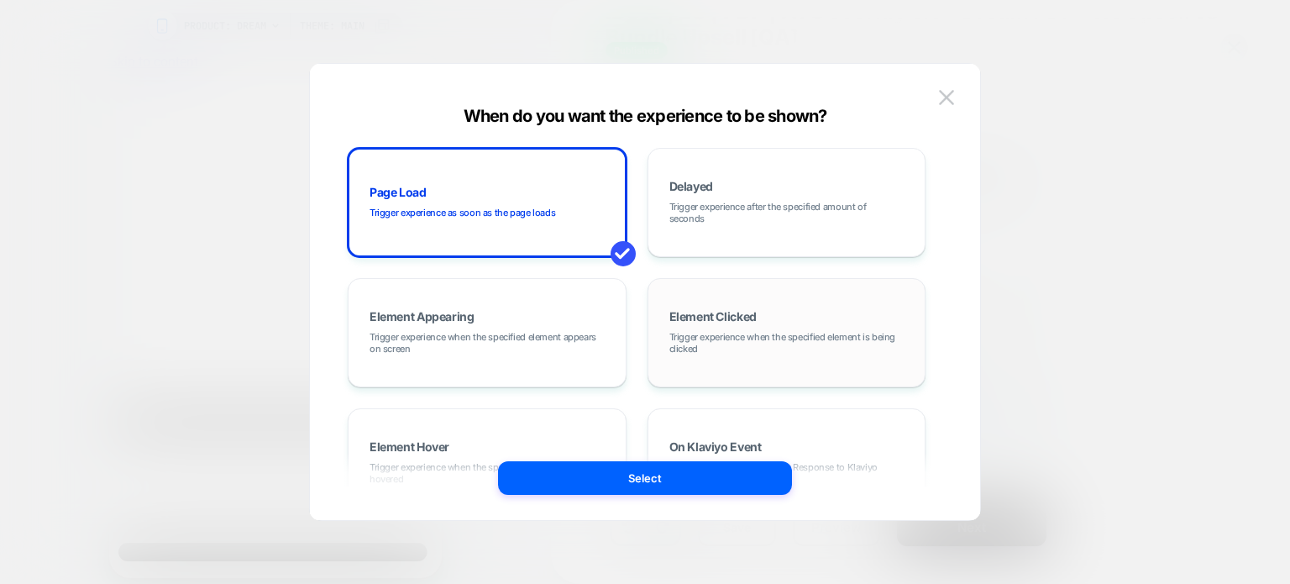
scroll to position [212, 0]
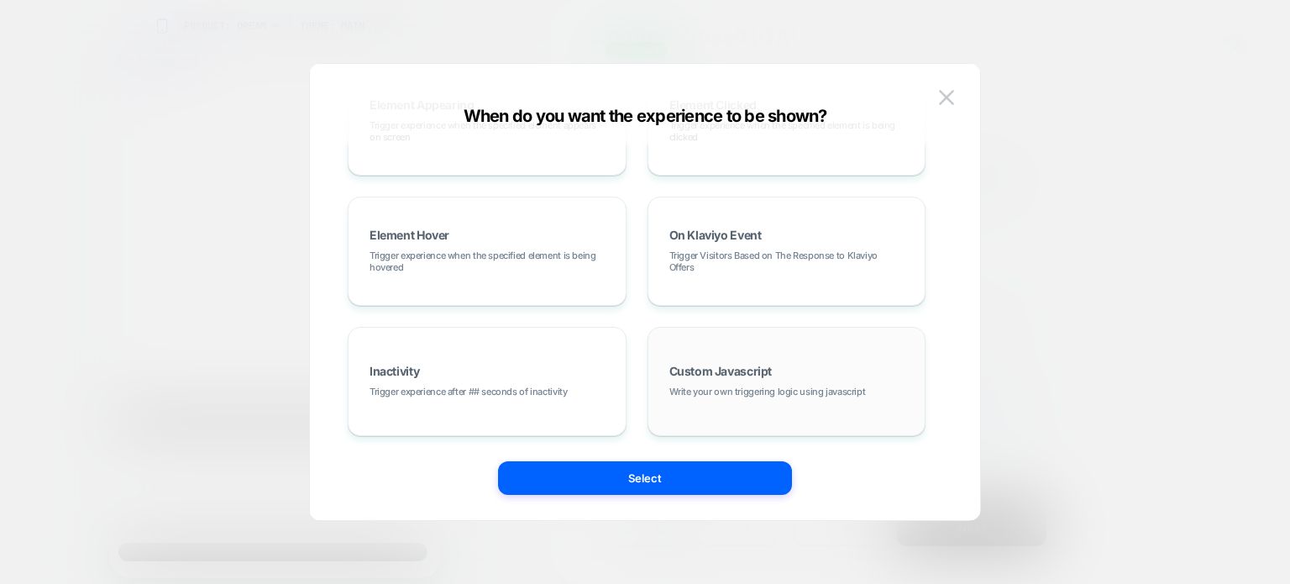
click at [706, 354] on div "Custom Javascript Write your own triggering logic using javascript" at bounding box center [787, 381] width 260 height 91
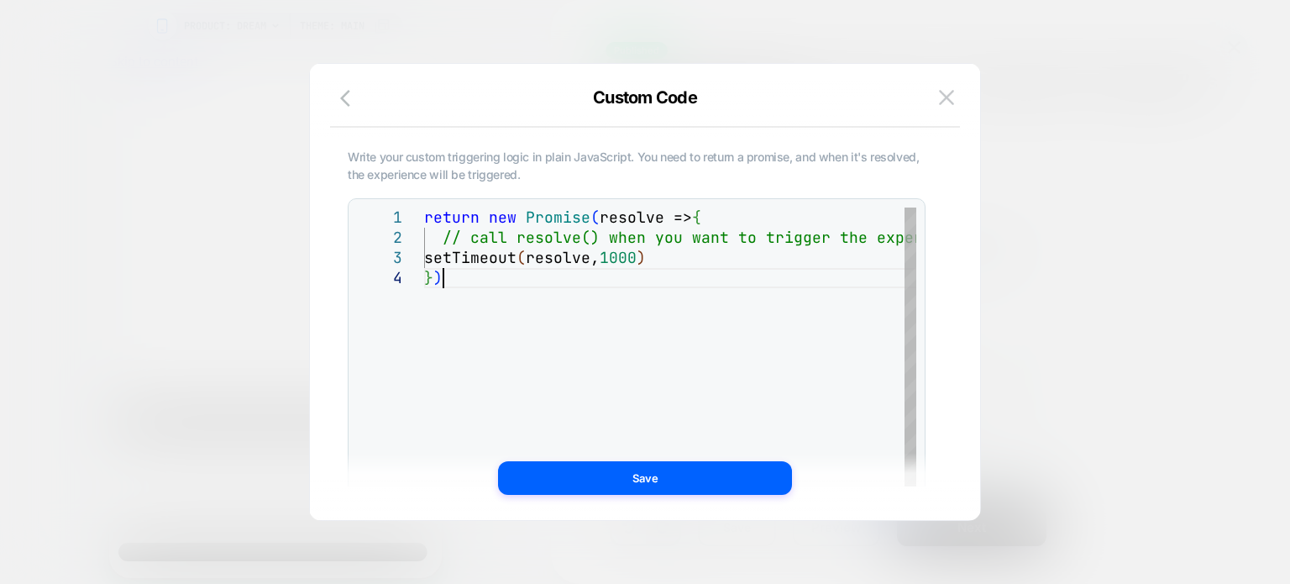
scroll to position [0, 17]
click at [743, 356] on div "return new Promise ( resolve => { // call resolve() when you want to trigger th…" at bounding box center [715, 418] width 583 height 420
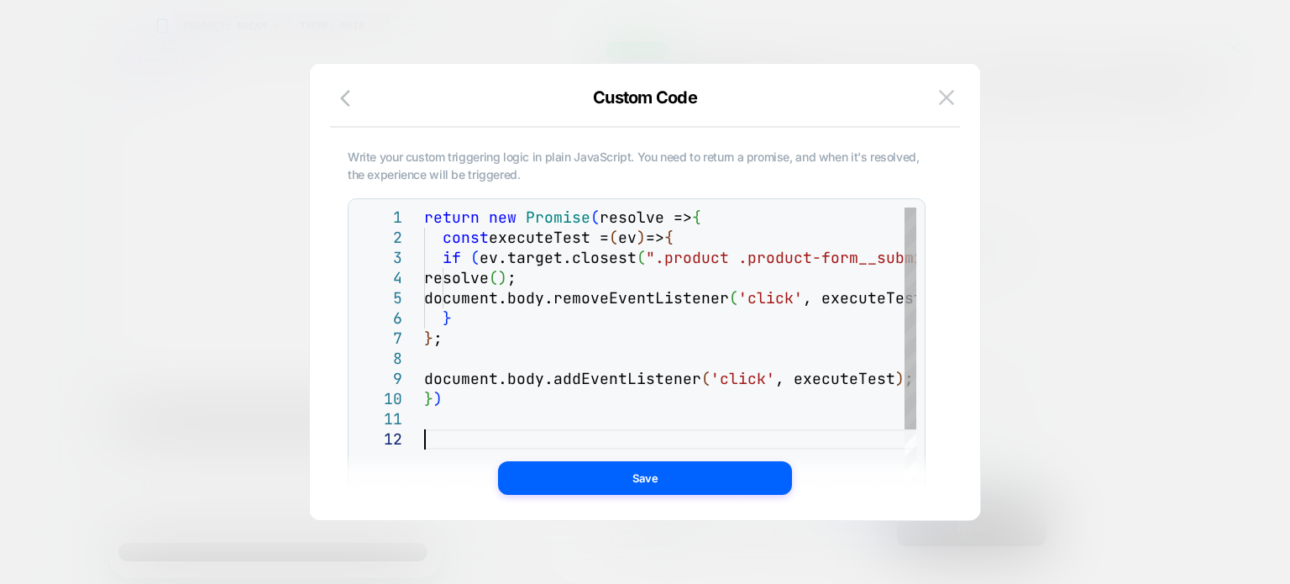
scroll to position [0, 0]
type textarea "**********"
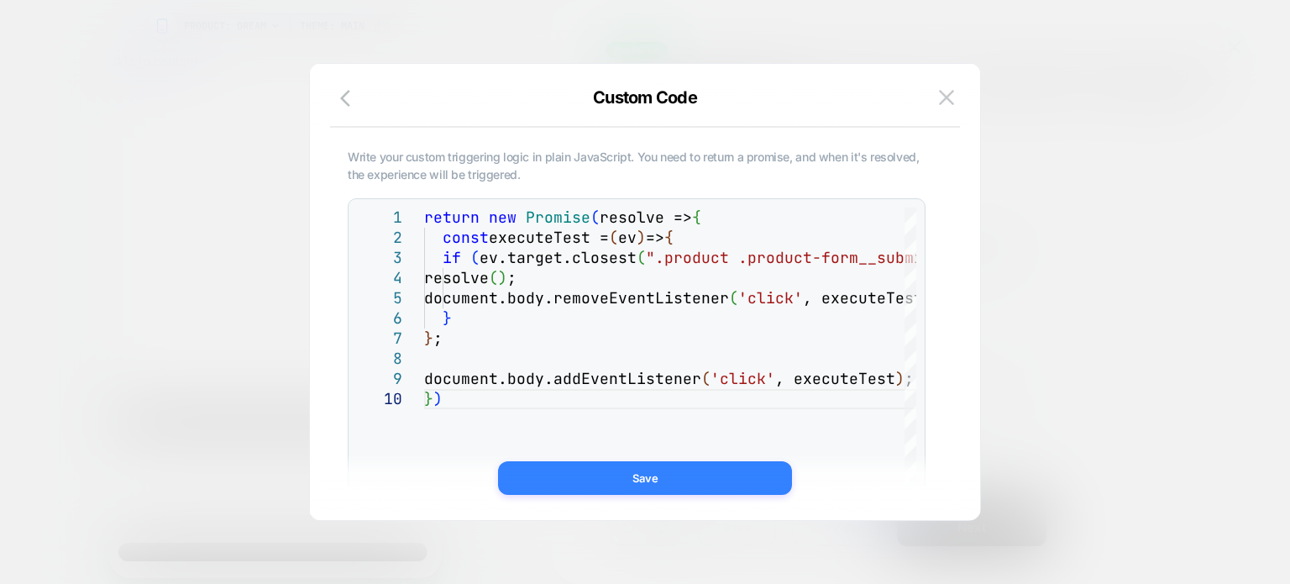
click at [680, 490] on button "Save" at bounding box center [645, 478] width 294 height 34
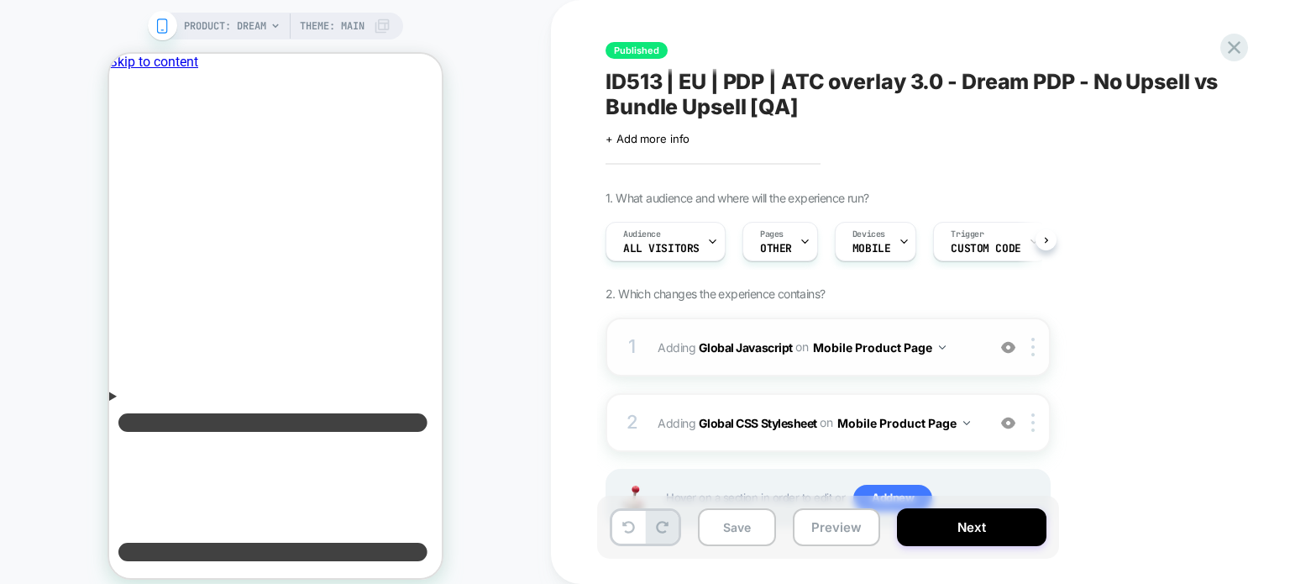
scroll to position [70, 0]
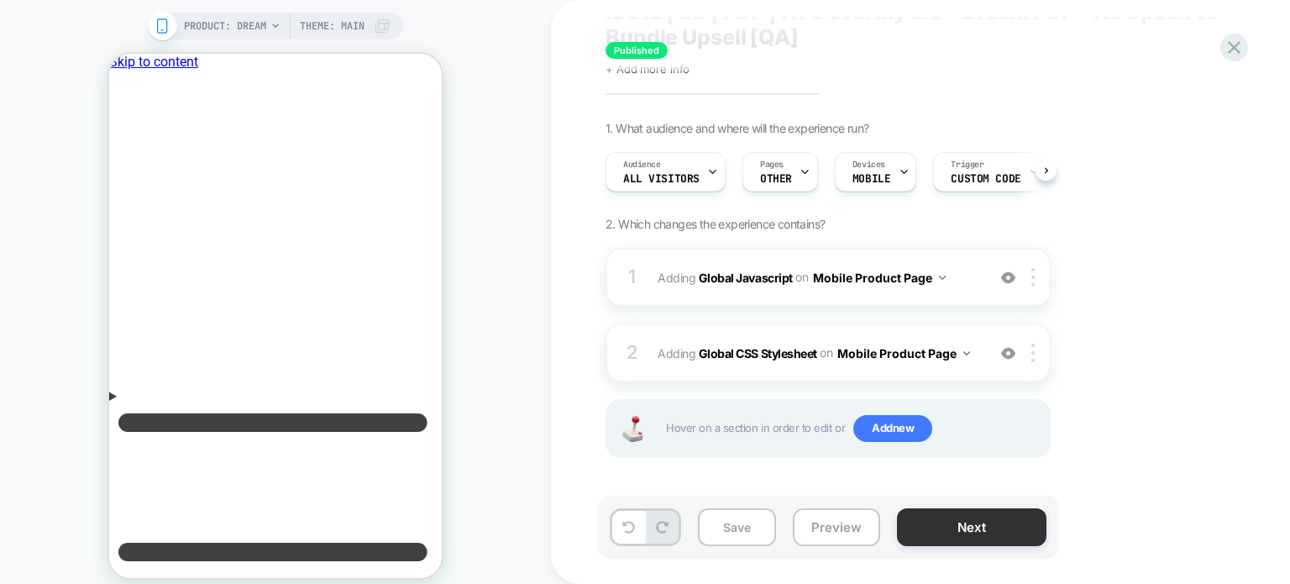
click at [993, 516] on button "Next" at bounding box center [972, 527] width 150 height 38
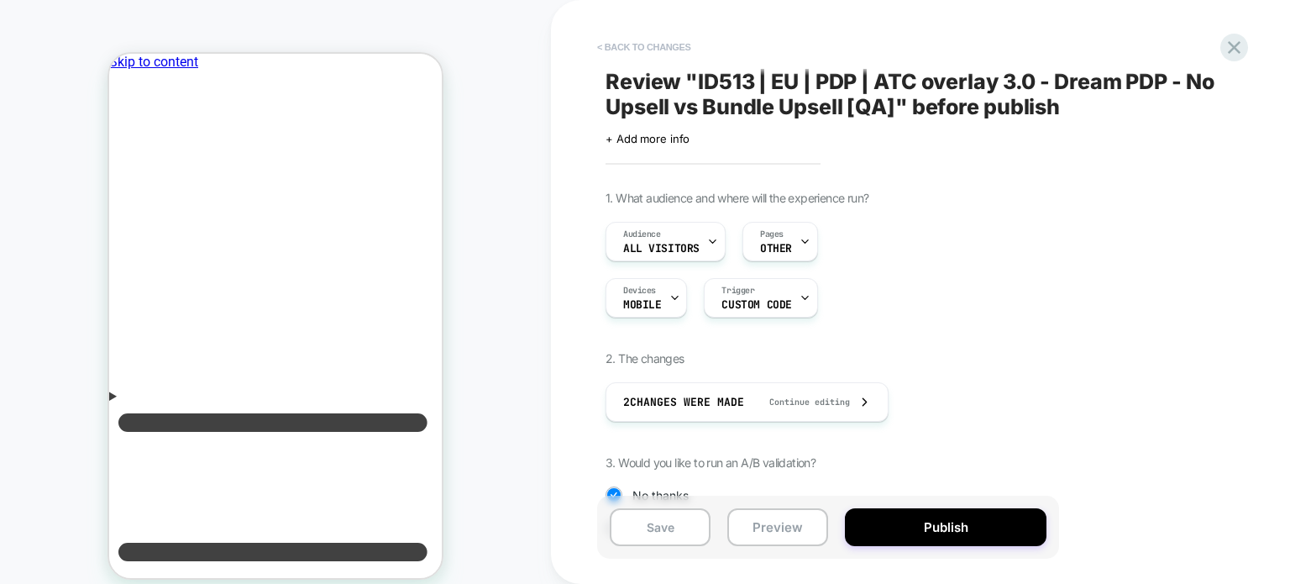
click at [638, 56] on button "< Back to changes" at bounding box center [644, 47] width 111 height 27
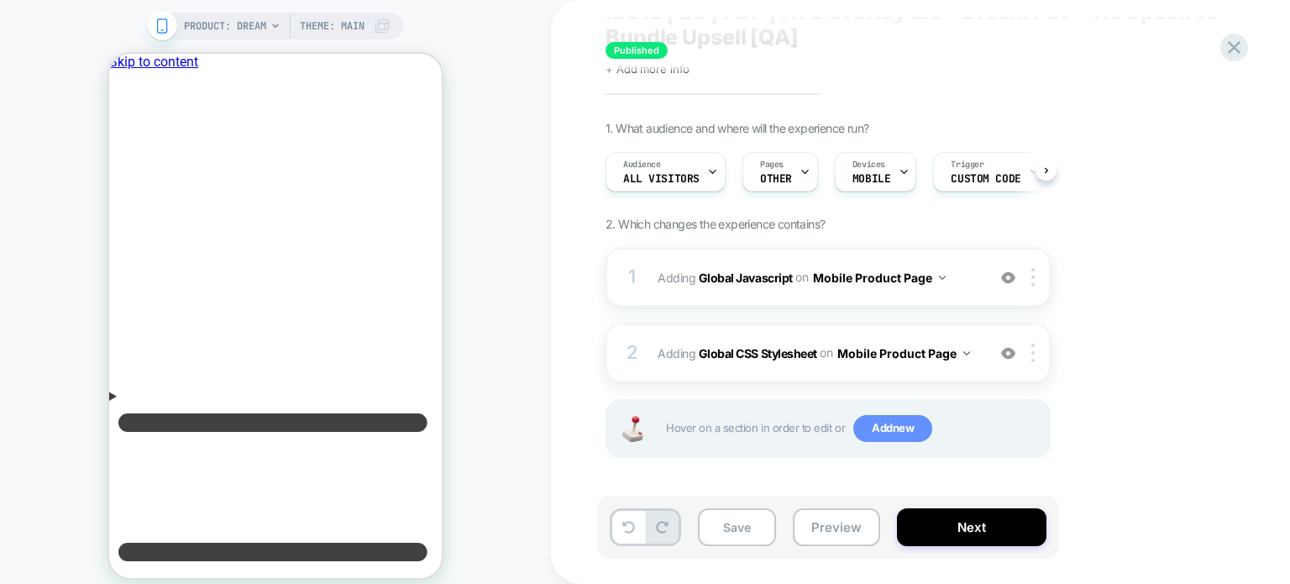
click at [877, 433] on span "Add new" at bounding box center [893, 428] width 79 height 27
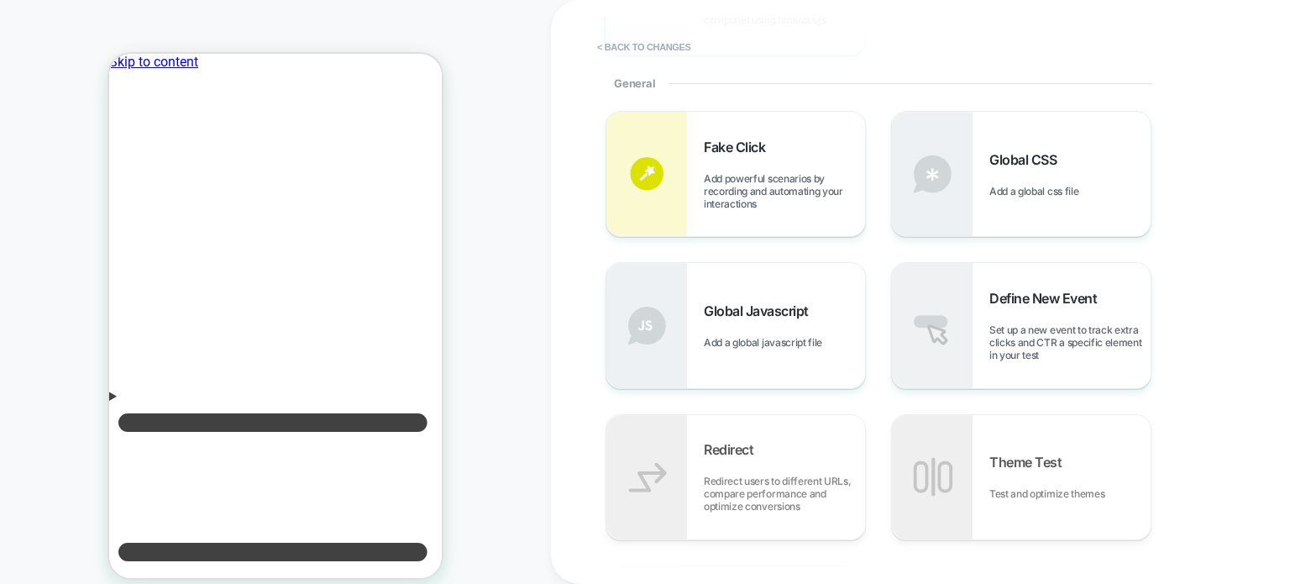
scroll to position [487, 0]
click at [1015, 323] on span "Set up a new event to track extra clicks and CTR a specific element in your test" at bounding box center [1070, 341] width 161 height 38
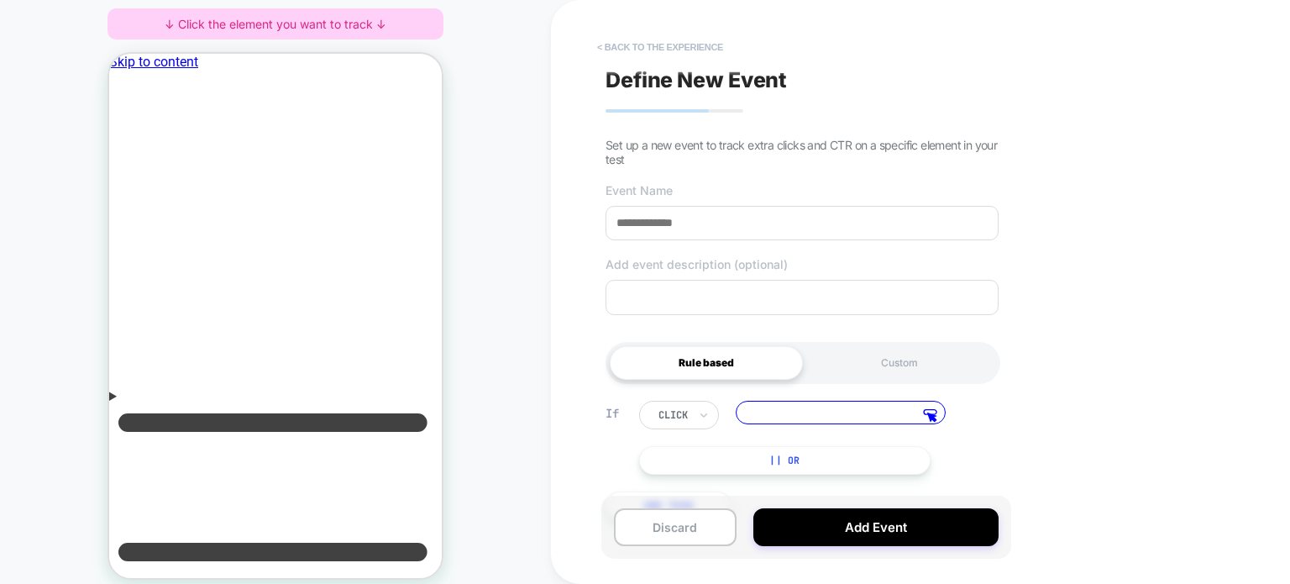
click at [639, 40] on button "< back to the experience" at bounding box center [660, 47] width 143 height 27
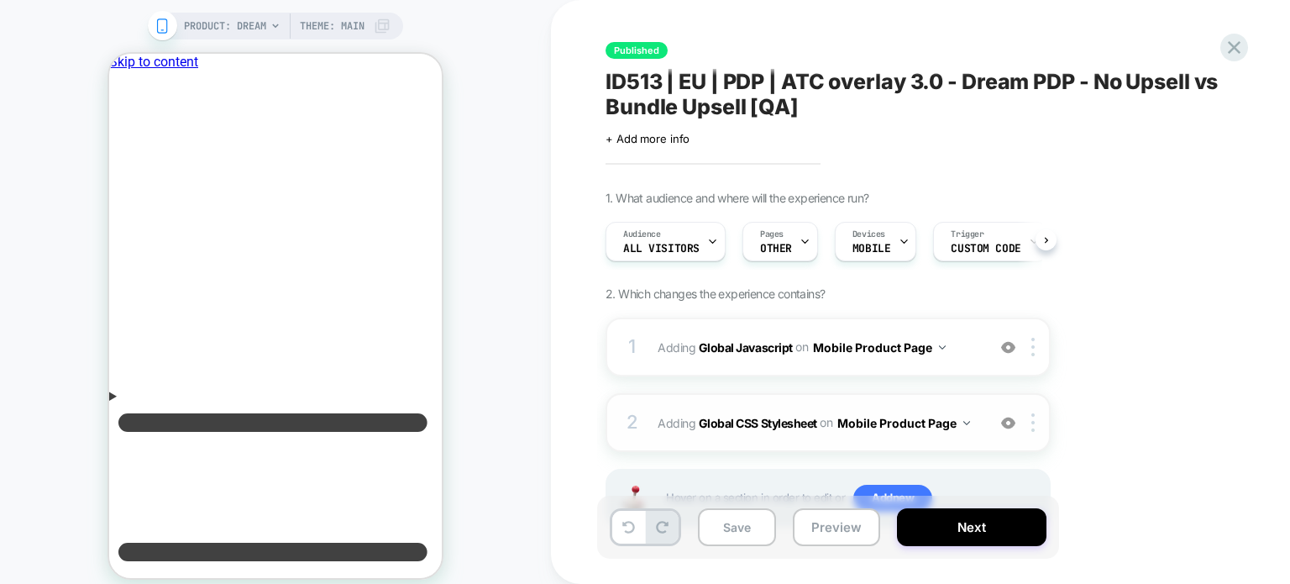
scroll to position [70, 0]
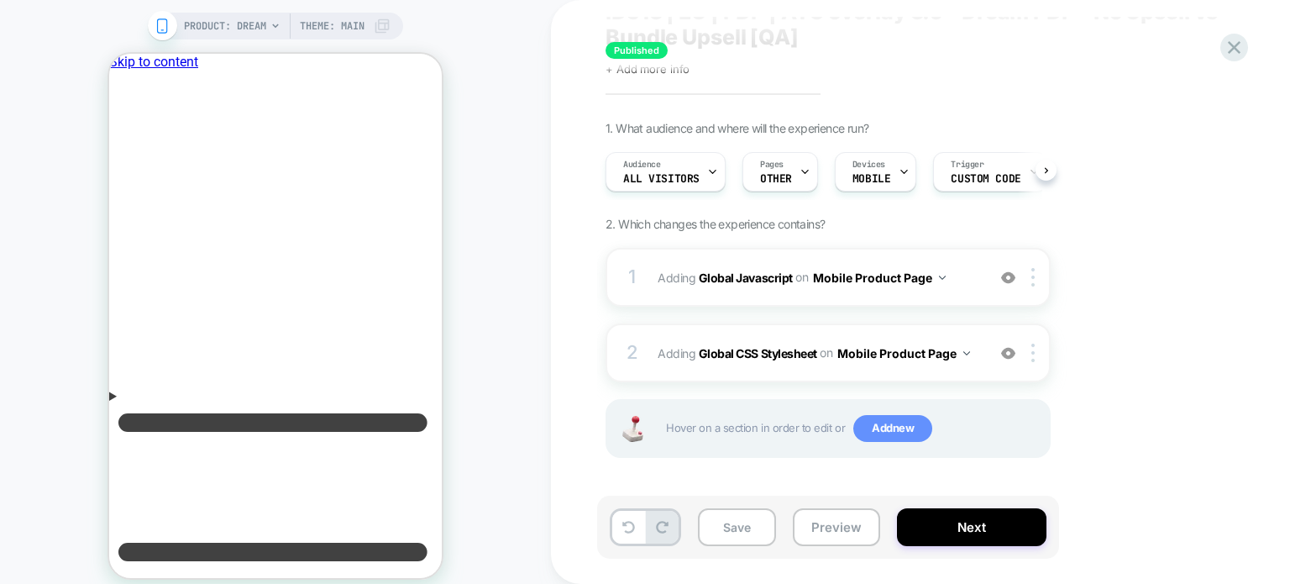
click at [913, 425] on span "Add new" at bounding box center [893, 428] width 79 height 27
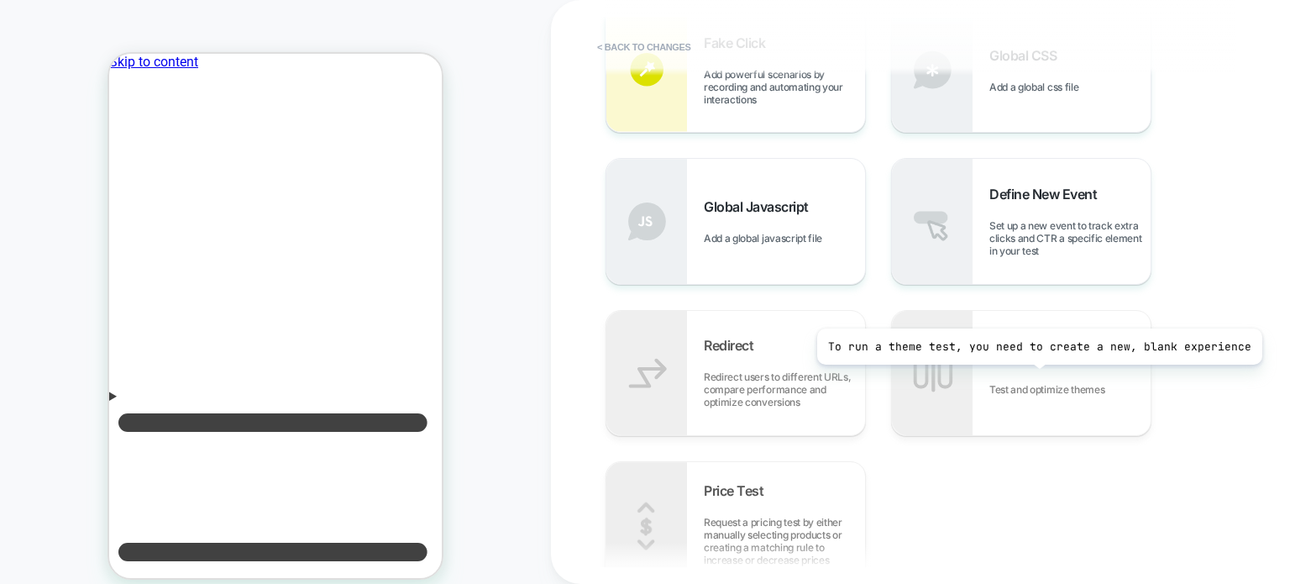
scroll to position [591, 0]
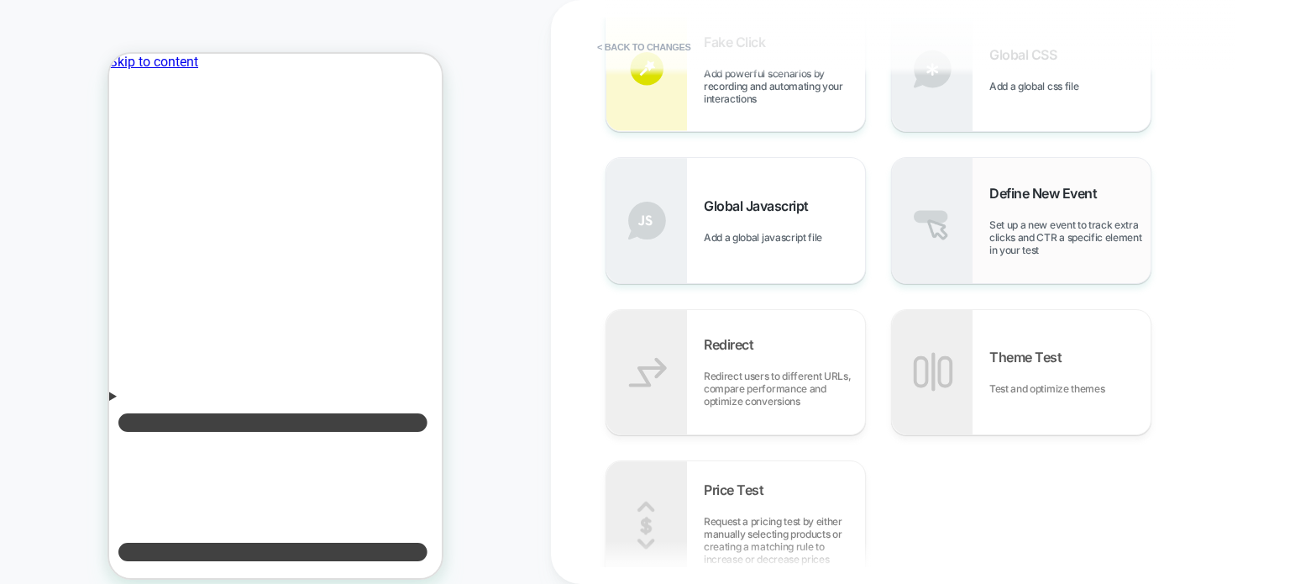
click at [1052, 240] on span "Set up a new event to track extra clicks and CTR a specific element in your test" at bounding box center [1070, 237] width 161 height 38
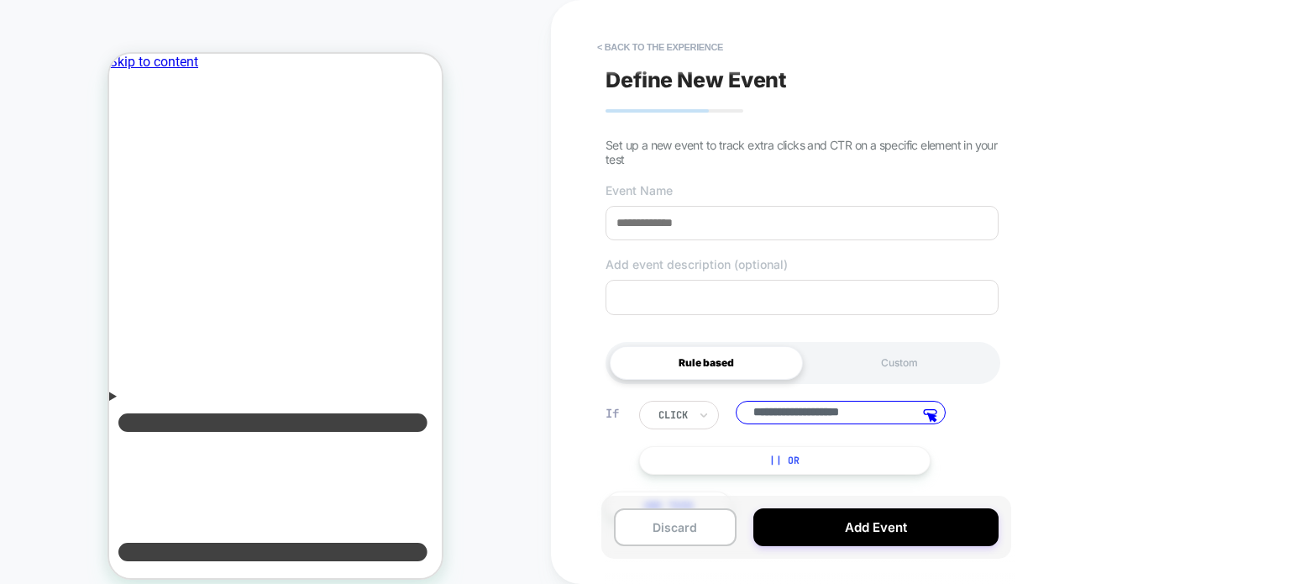
type input "**********"
click at [639, 216] on input at bounding box center [802, 223] width 393 height 34
paste input "**********"
type input "**********"
click at [796, 421] on input "**********" at bounding box center [841, 413] width 210 height 24
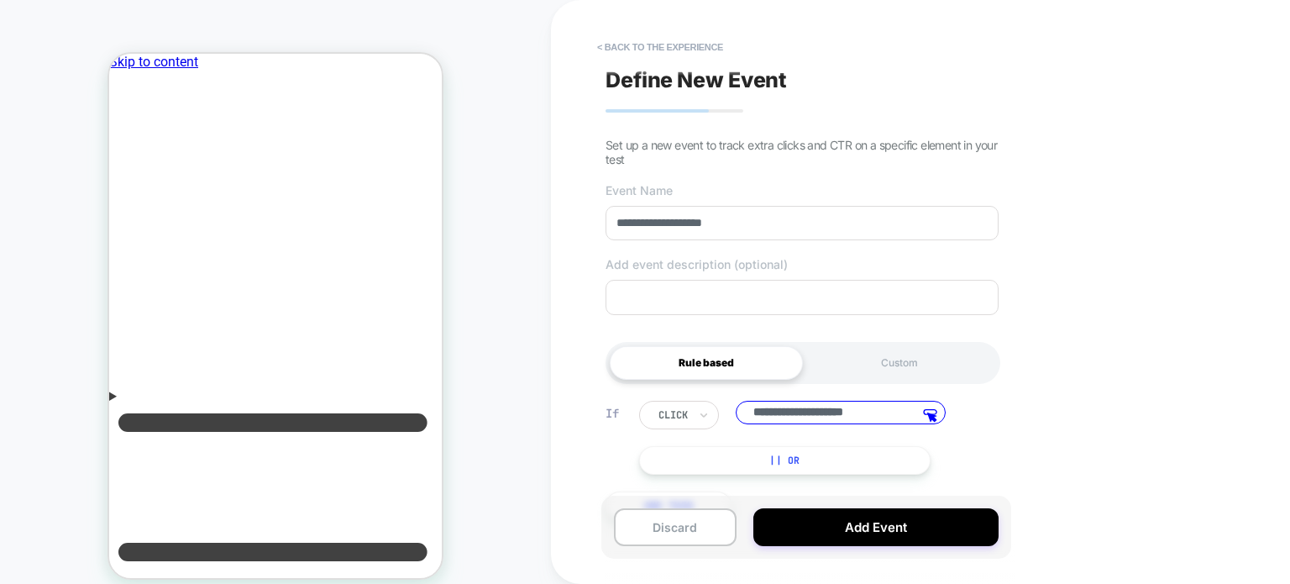
type input "**********"
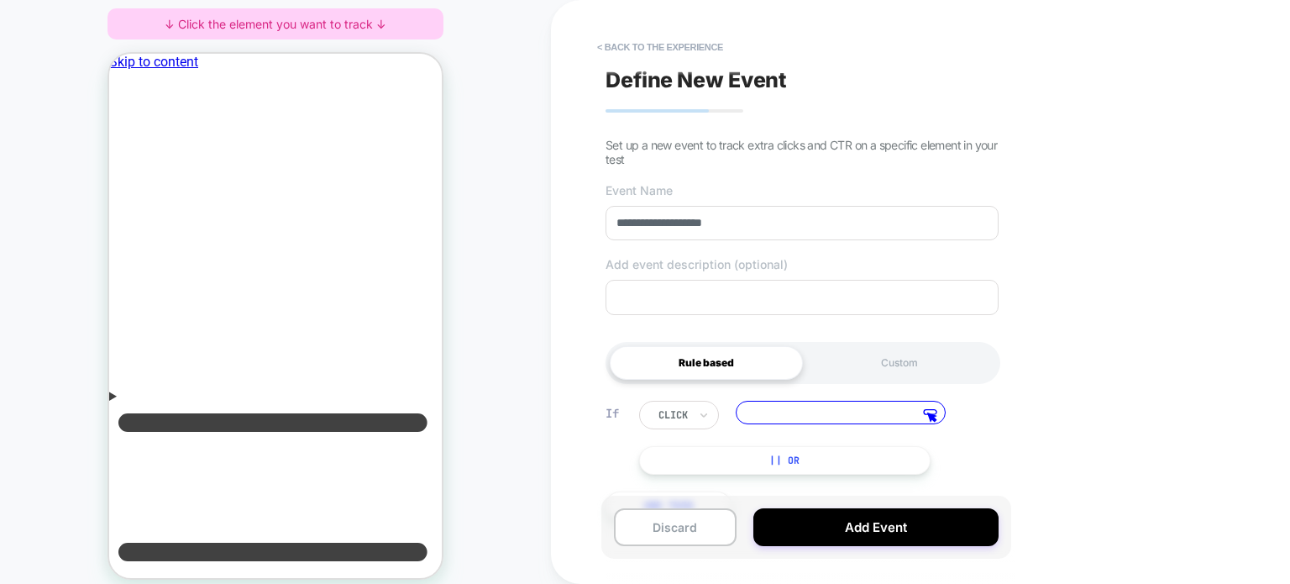
paste input "**********"
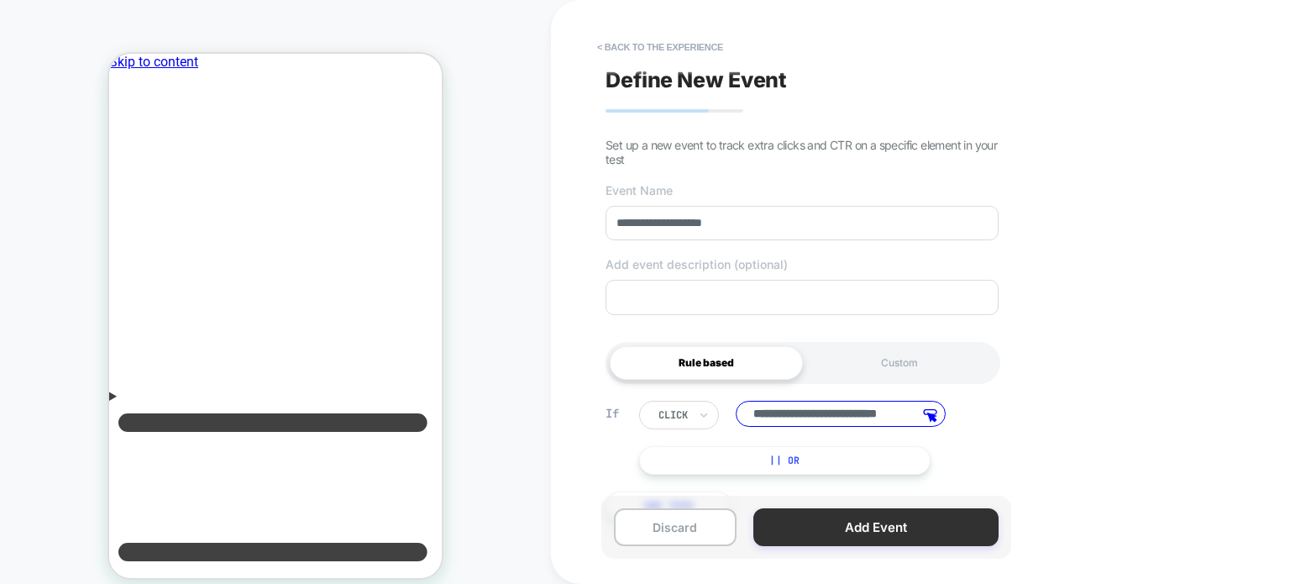
type input "**********"
click at [858, 538] on button "Add Event" at bounding box center [876, 527] width 245 height 38
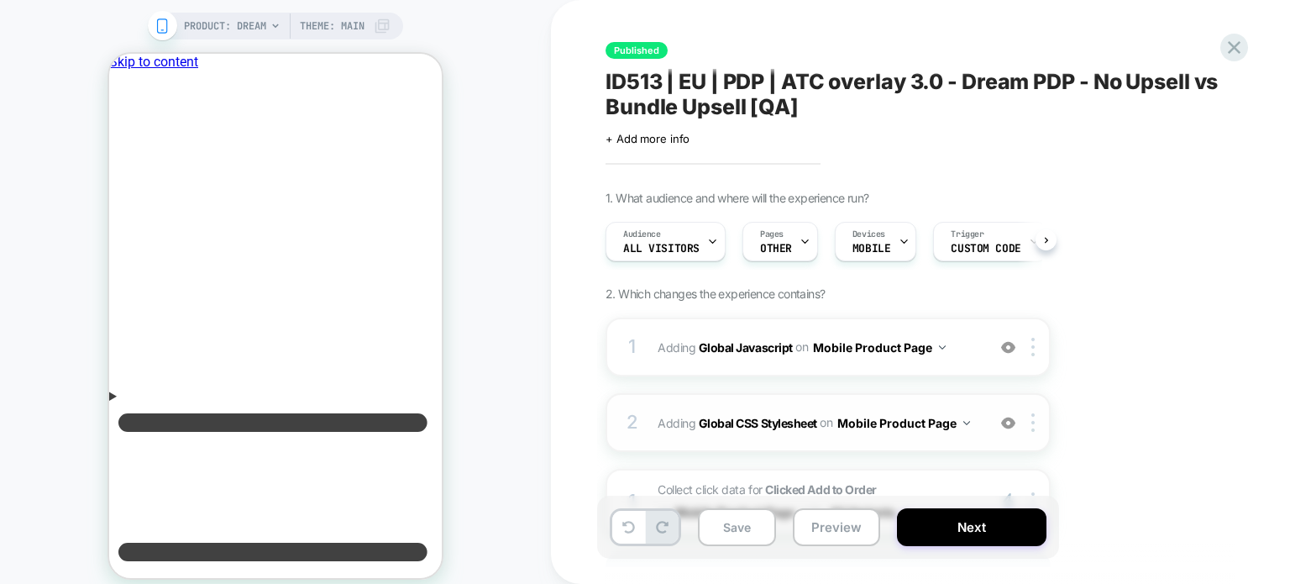
scroll to position [151, 0]
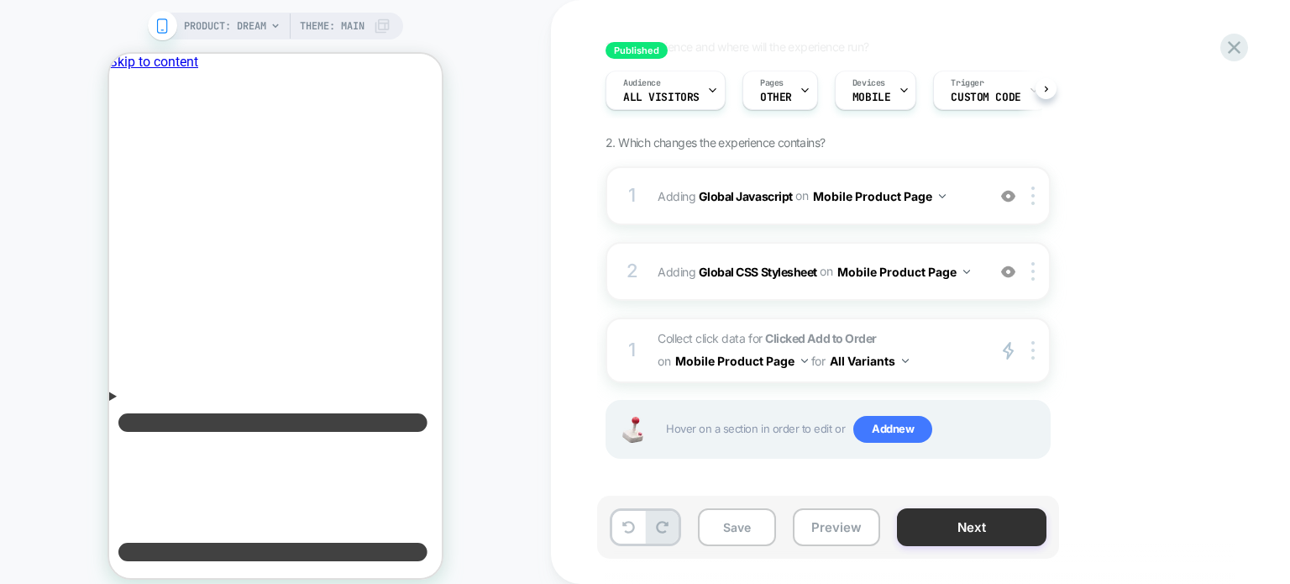
click at [996, 527] on button "Next" at bounding box center [972, 527] width 150 height 38
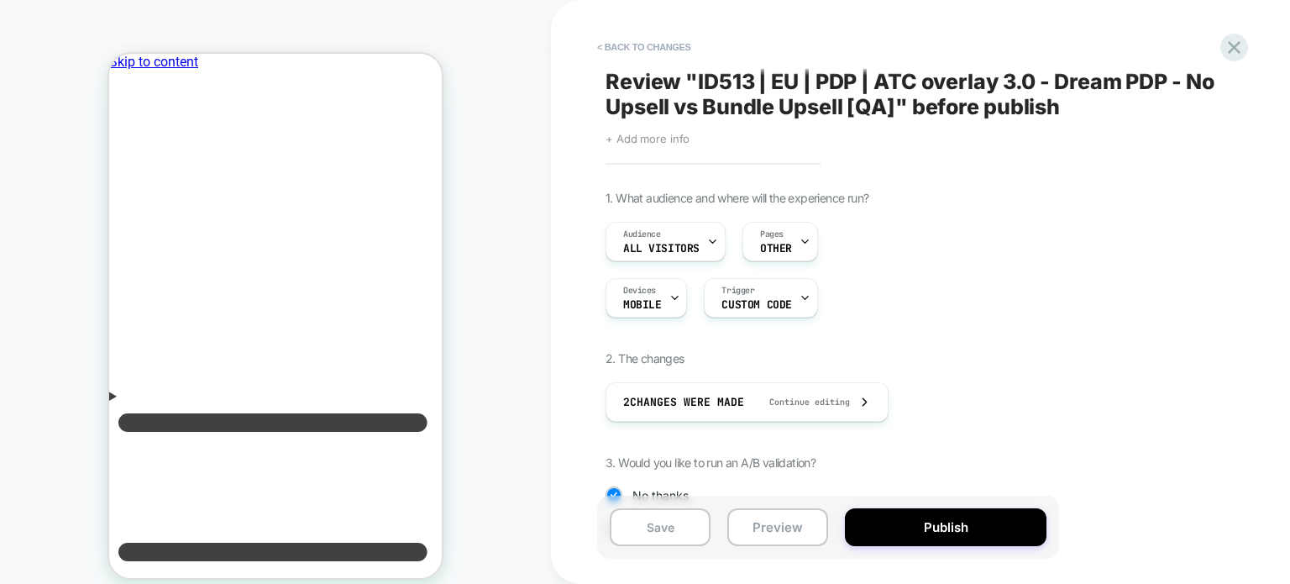
click at [668, 142] on span "+ Add more info" at bounding box center [648, 138] width 84 height 13
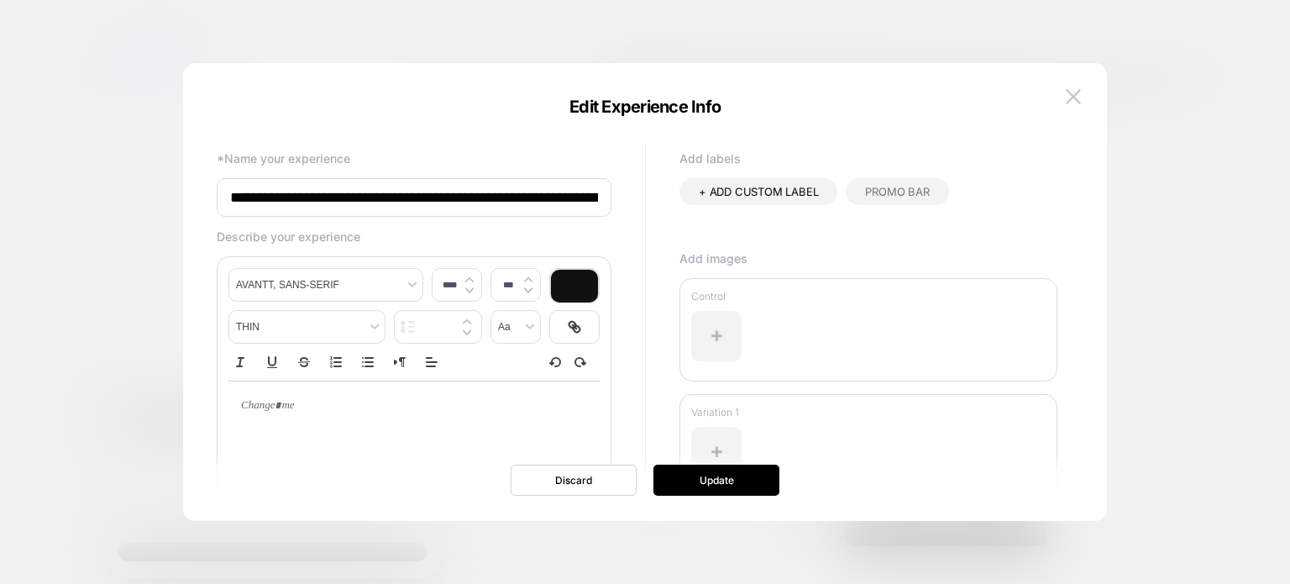
click at [553, 192] on input "**********" at bounding box center [414, 197] width 395 height 39
click at [584, 197] on input "**********" at bounding box center [414, 197] width 395 height 39
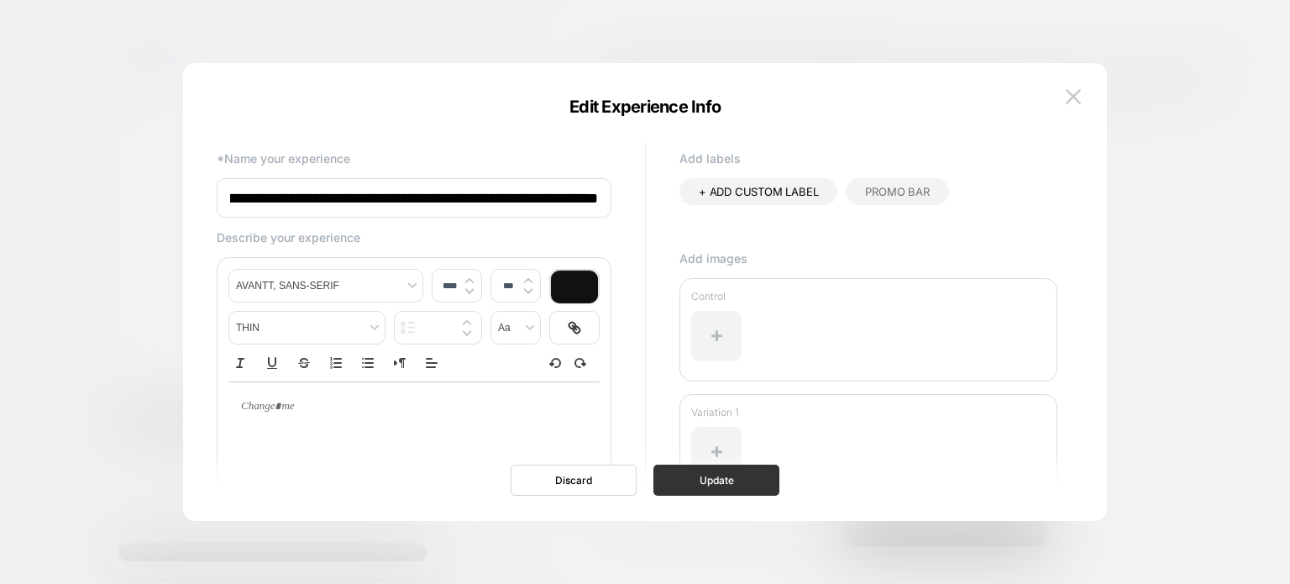
type input "**********"
click at [687, 483] on button "Update" at bounding box center [717, 480] width 126 height 31
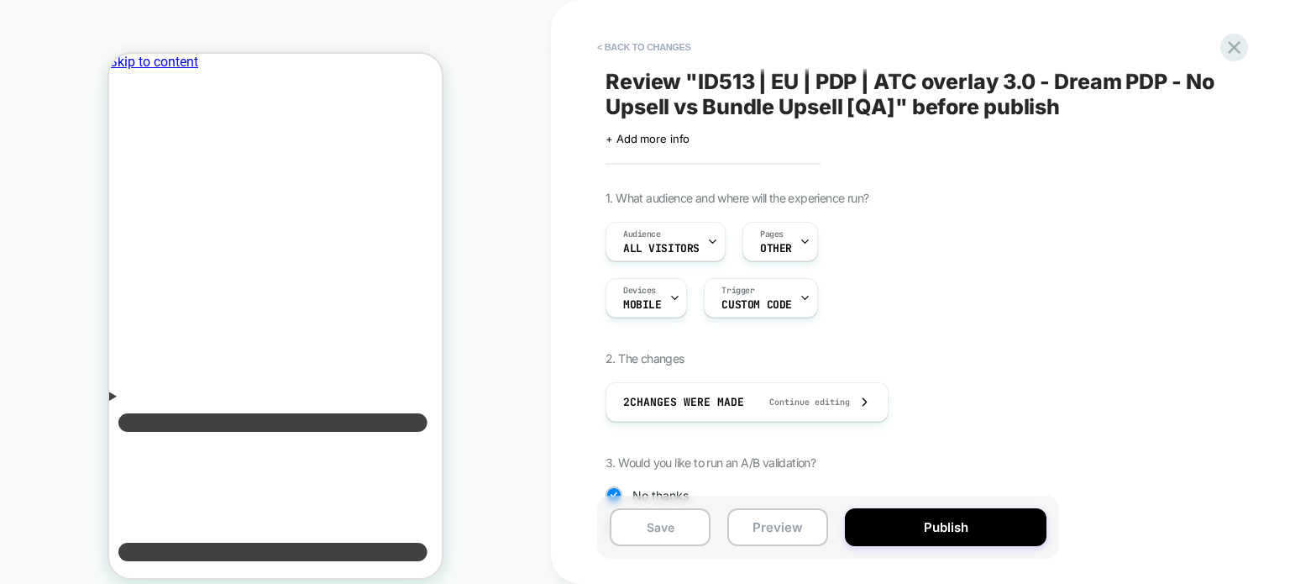
scroll to position [176, 0]
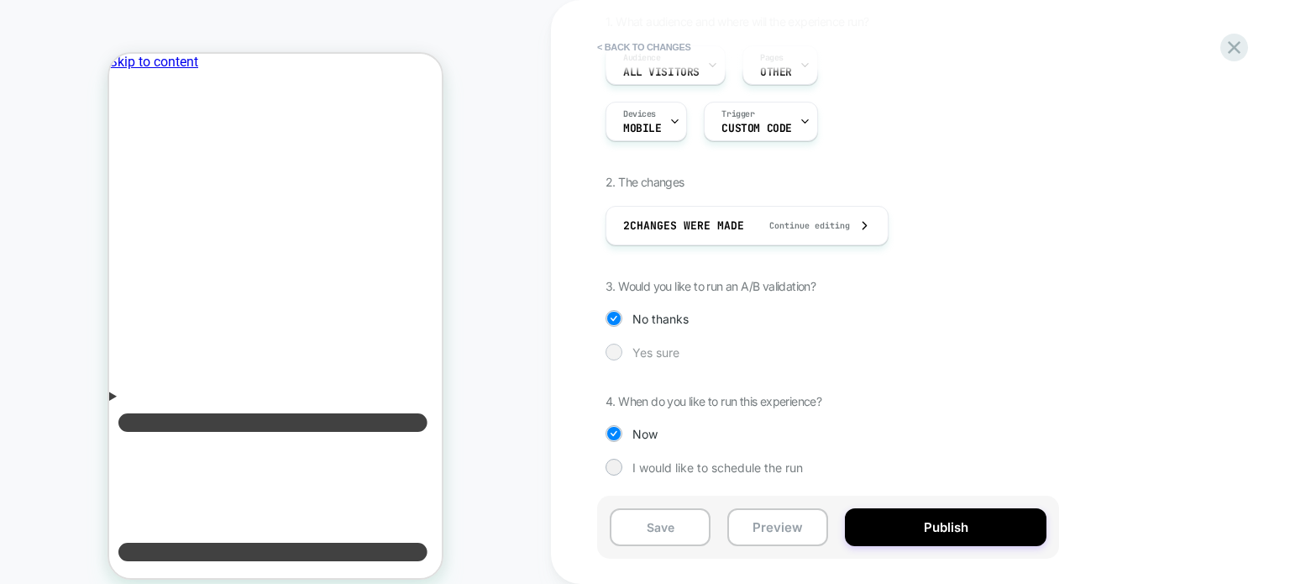
click at [648, 354] on span "Yes sure" at bounding box center [656, 352] width 47 height 14
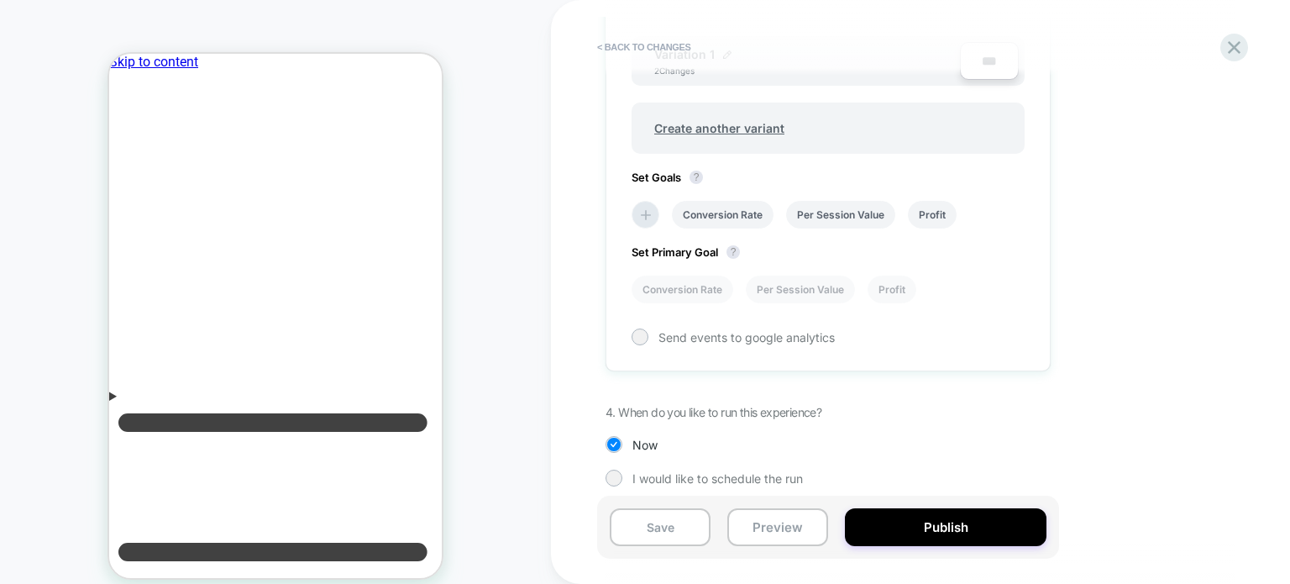
scroll to position [649, 0]
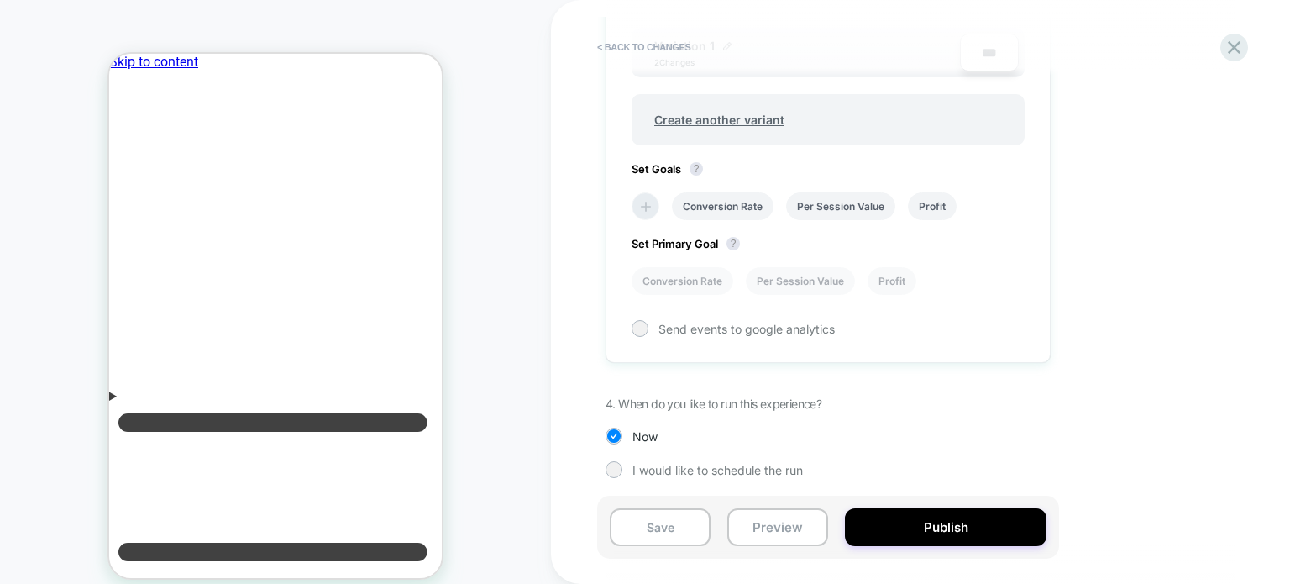
click at [642, 215] on li at bounding box center [646, 206] width 28 height 28
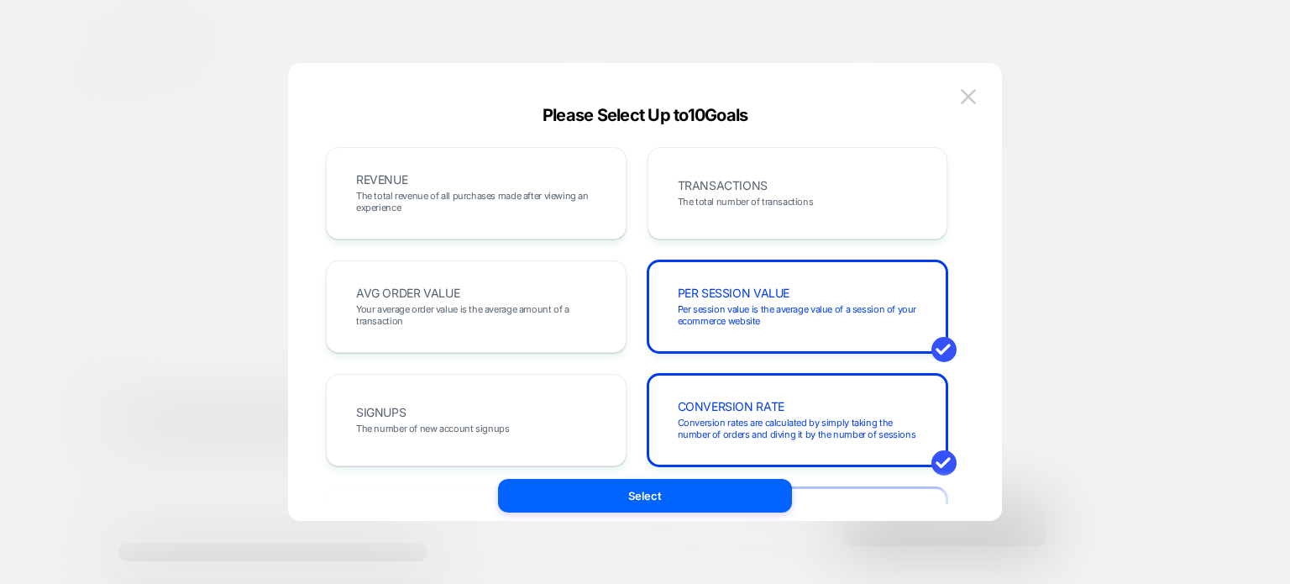
click at [507, 215] on div "REVENUE The total revenue of all purchases made after viewing an experience" at bounding box center [476, 193] width 265 height 57
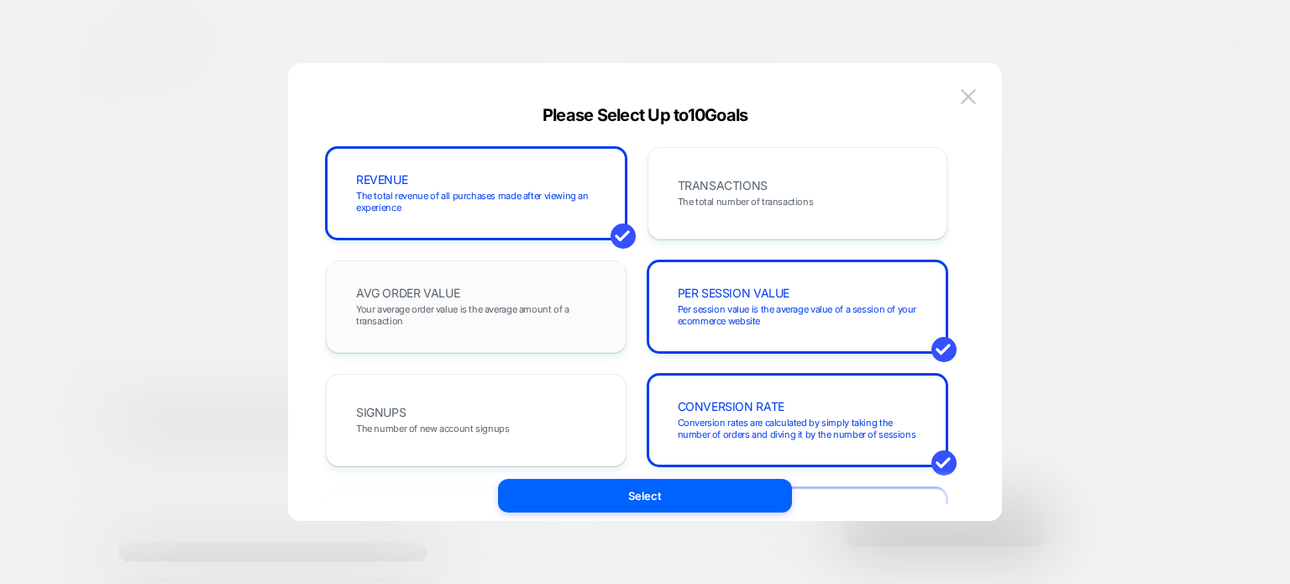
click at [476, 300] on div "AVG ORDER VALUE Your average order value is the average amount of a transaction" at bounding box center [476, 306] width 265 height 57
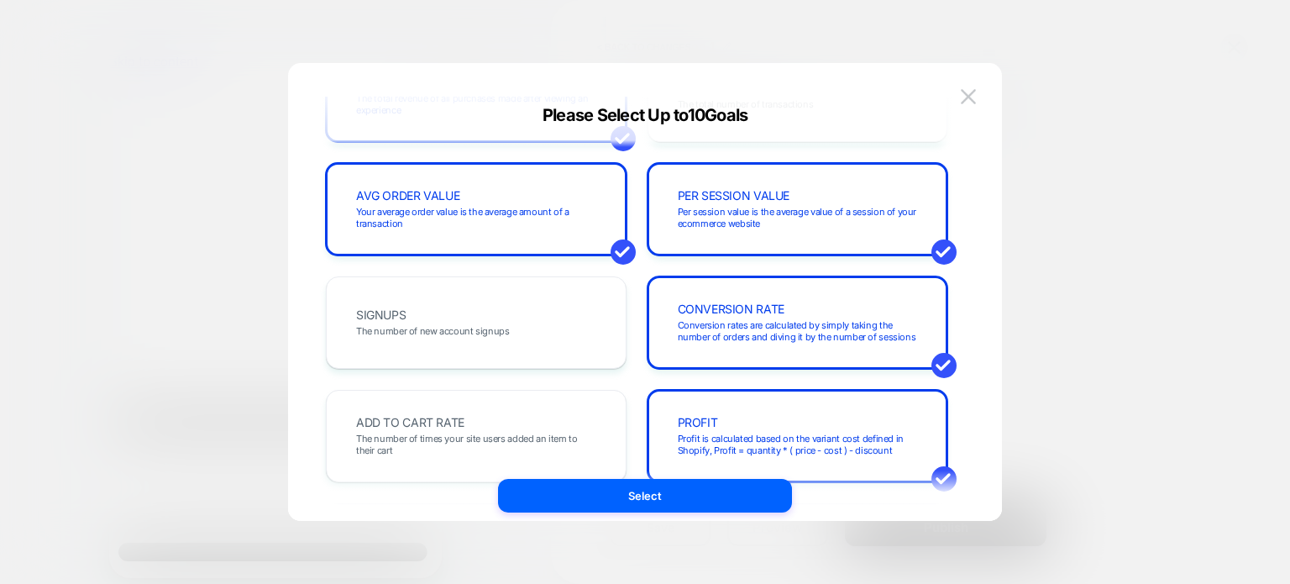
scroll to position [97, 0]
click at [486, 459] on div "ADD TO CART RATE The number of times your site users added an item to their cart" at bounding box center [476, 435] width 265 height 57
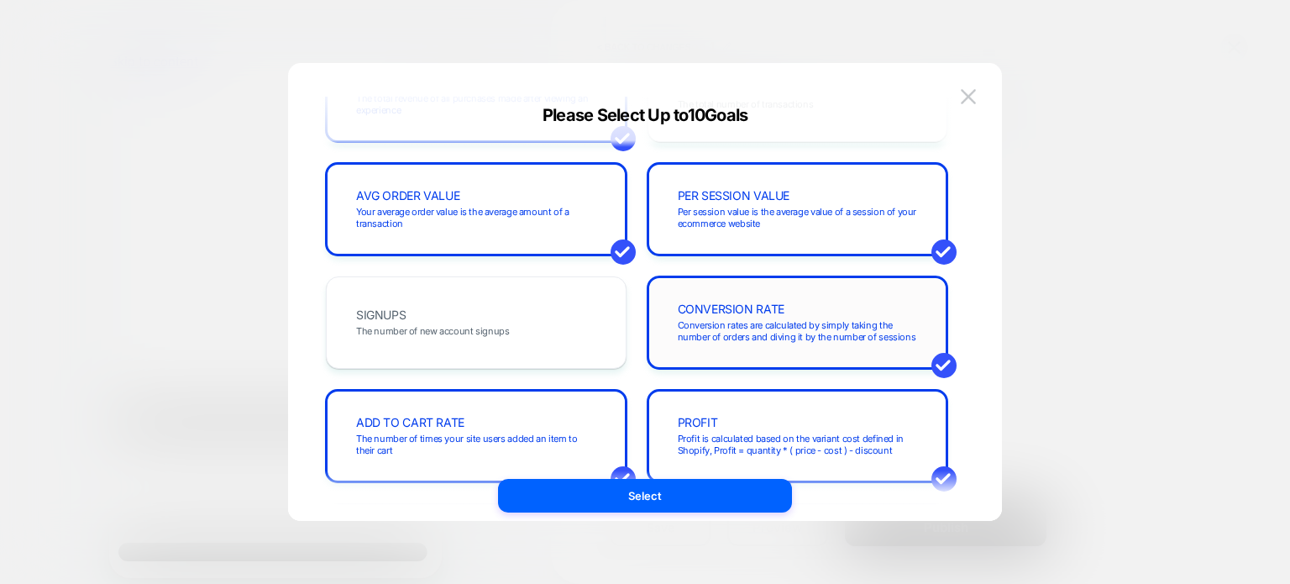
click at [789, 279] on div "CONVERSION RATE Conversion rates are calculated by simply taking the number of …" at bounding box center [798, 322] width 301 height 92
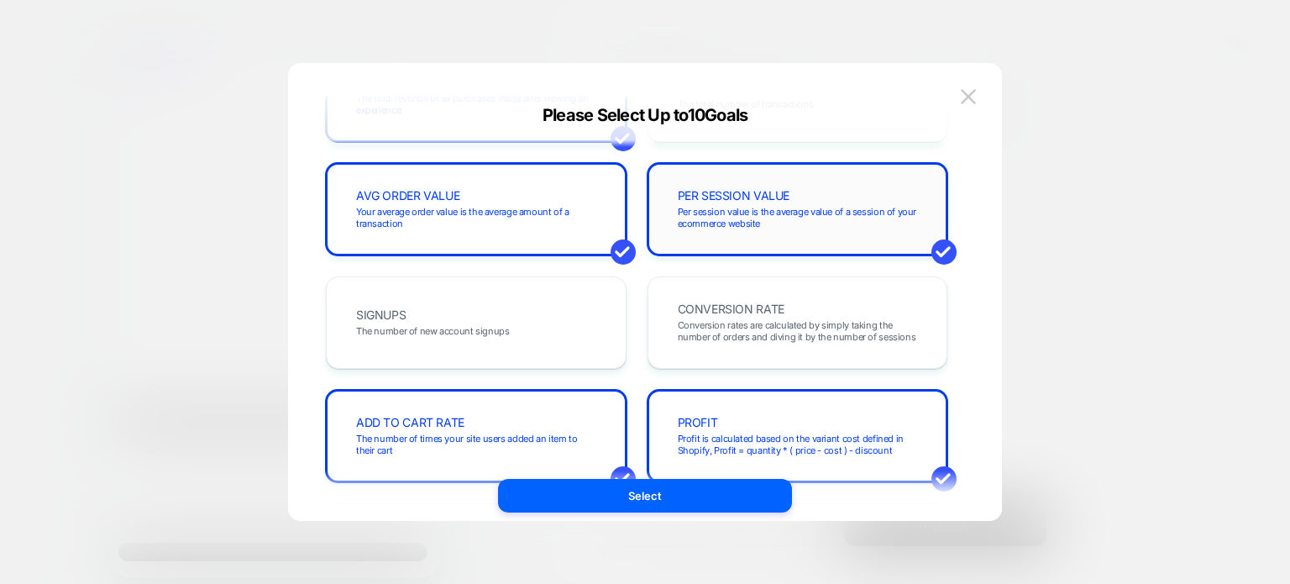
click at [806, 210] on span "Per session value is the average value of a session of your ecommerce website" at bounding box center [798, 218] width 240 height 24
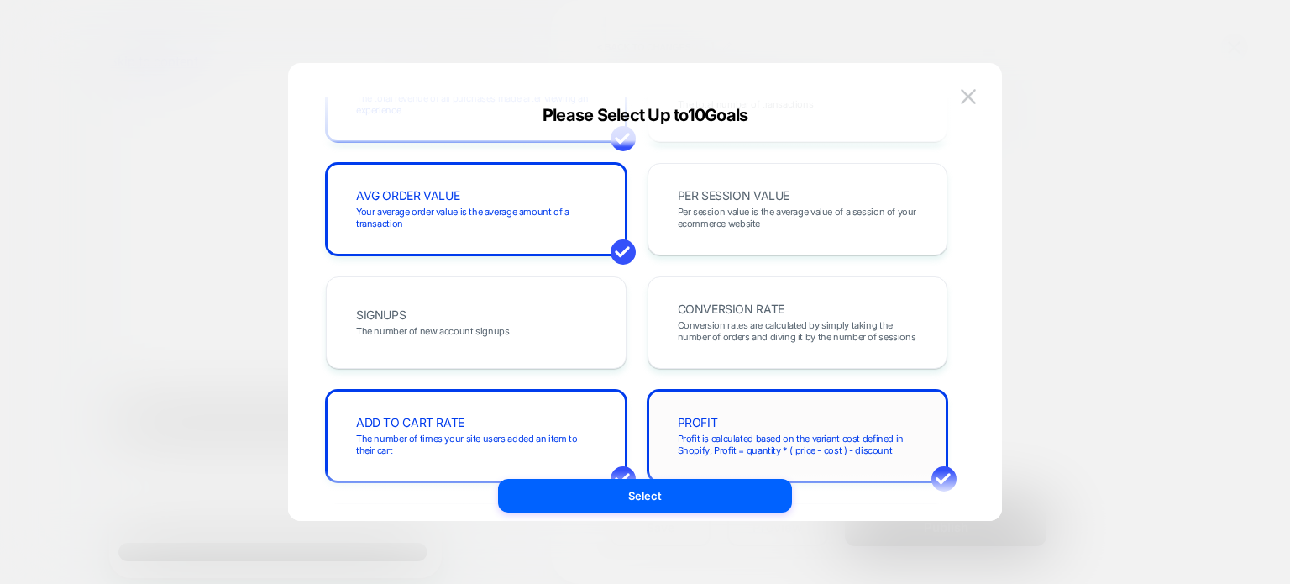
click at [781, 428] on div "PROFIT Profit is calculated based on the variant cost defined in Shopify, Profi…" at bounding box center [797, 435] width 265 height 57
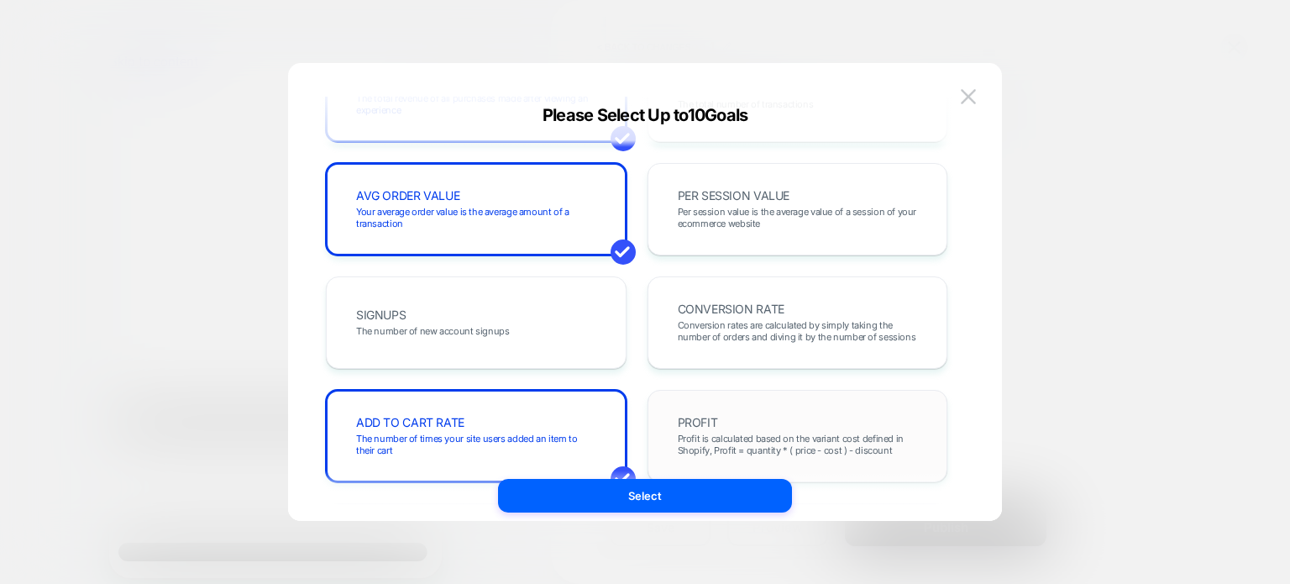
scroll to position [0, 0]
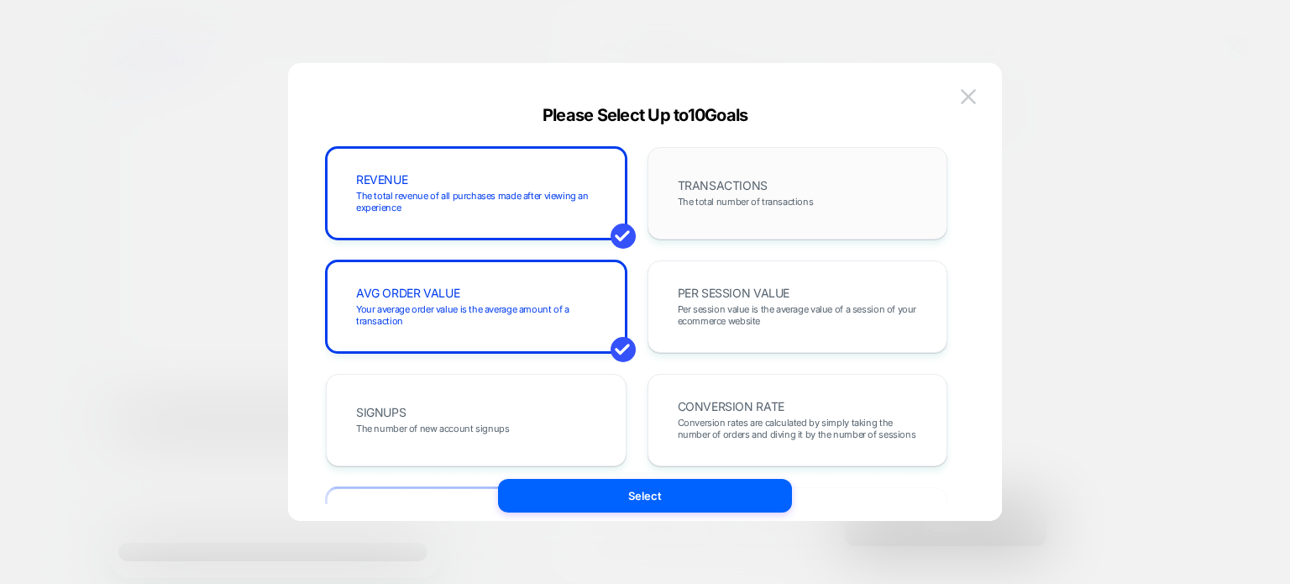
click at [813, 150] on div "TRANSACTIONS The total number of transactions" at bounding box center [798, 193] width 301 height 92
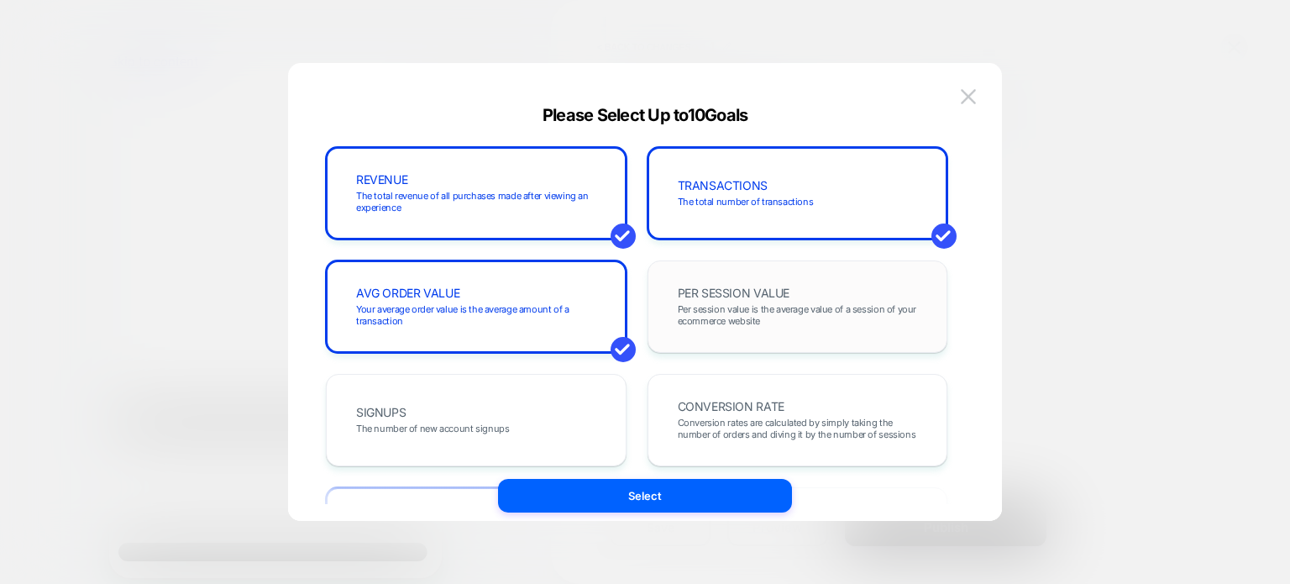
click at [755, 292] on span "PER SESSION VALUE" at bounding box center [734, 293] width 113 height 12
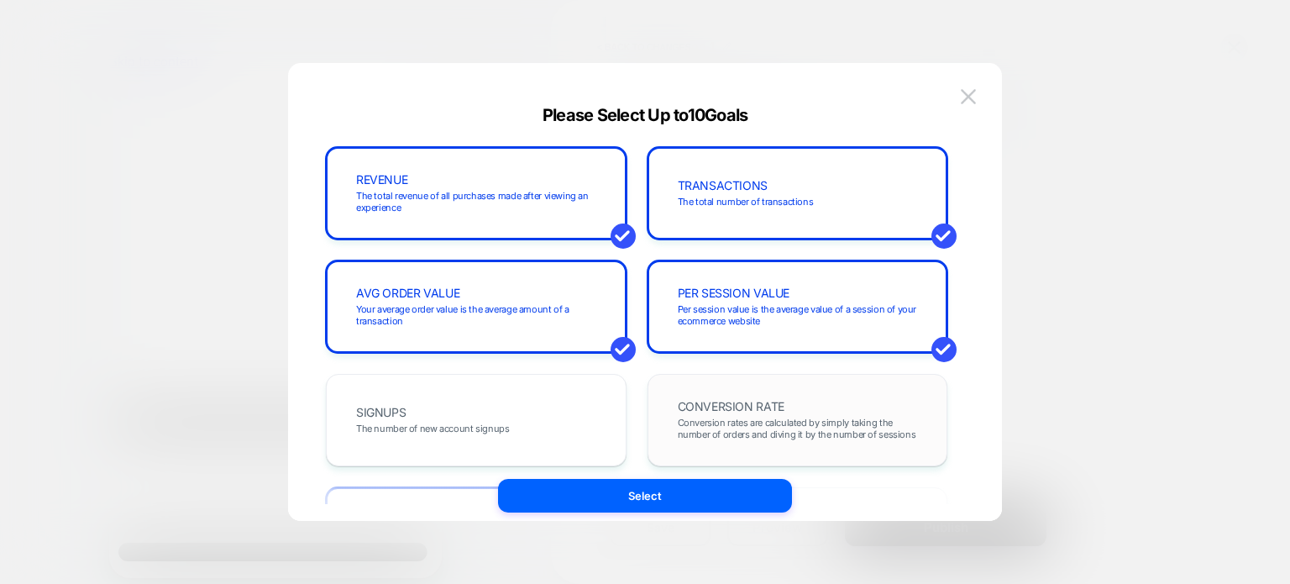
click at [754, 413] on div "CONVERSION RATE Conversion rates are calculated by simply taking the number of …" at bounding box center [797, 420] width 265 height 57
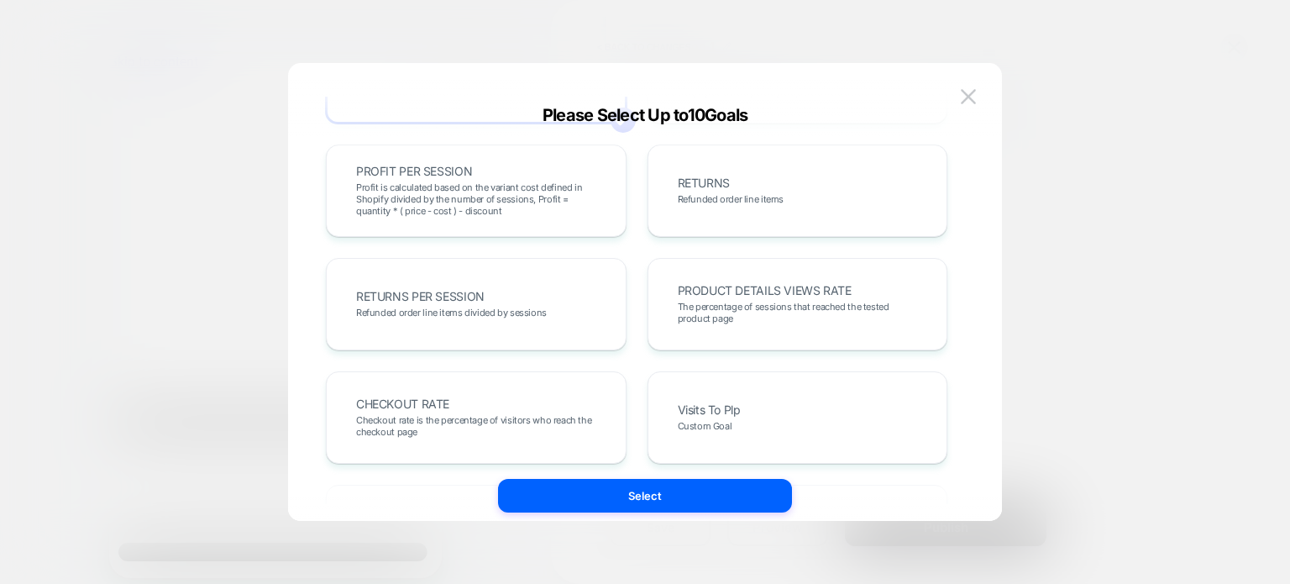
scroll to position [457, 0]
click at [755, 327] on div "PRODUCT DETAILS VIEWS RATE The percentage of sessions that reached the tested p…" at bounding box center [797, 303] width 265 height 57
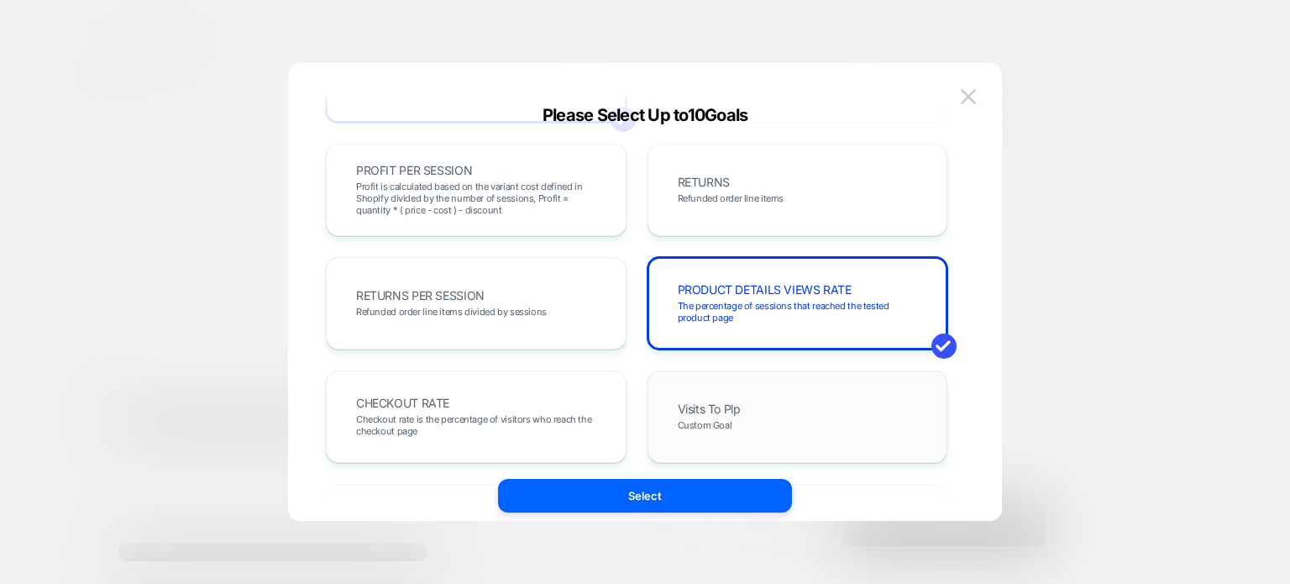
click at [723, 423] on span "Custom Goal" at bounding box center [705, 425] width 55 height 12
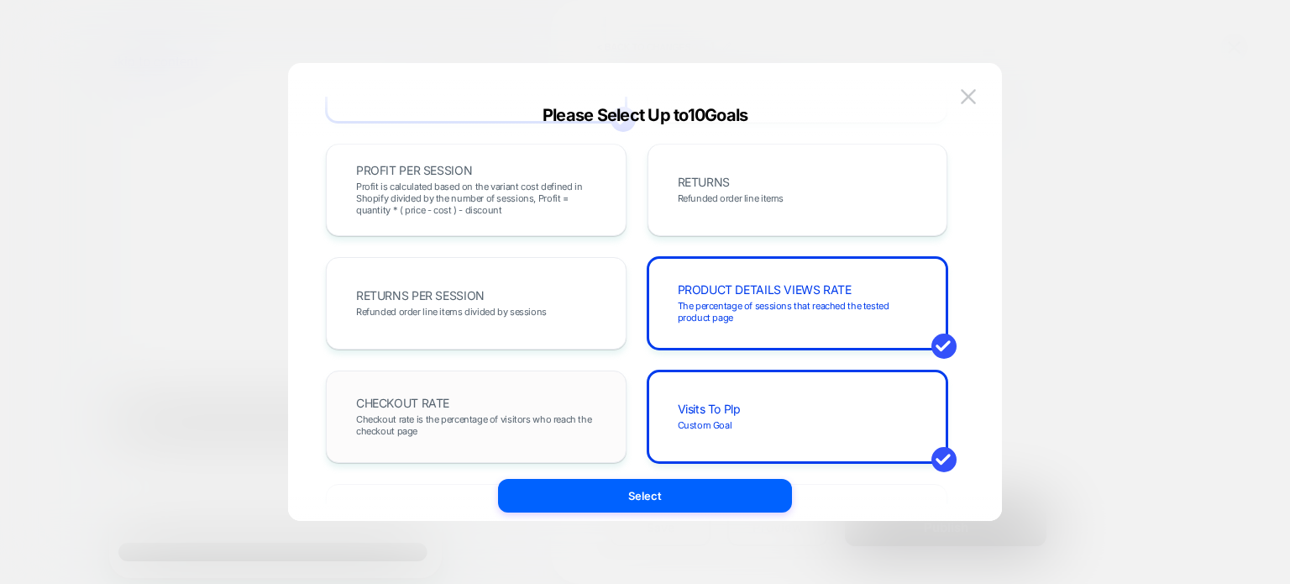
click at [551, 428] on span "Checkout rate is the percentage of visitors who reach the checkout page" at bounding box center [476, 425] width 240 height 24
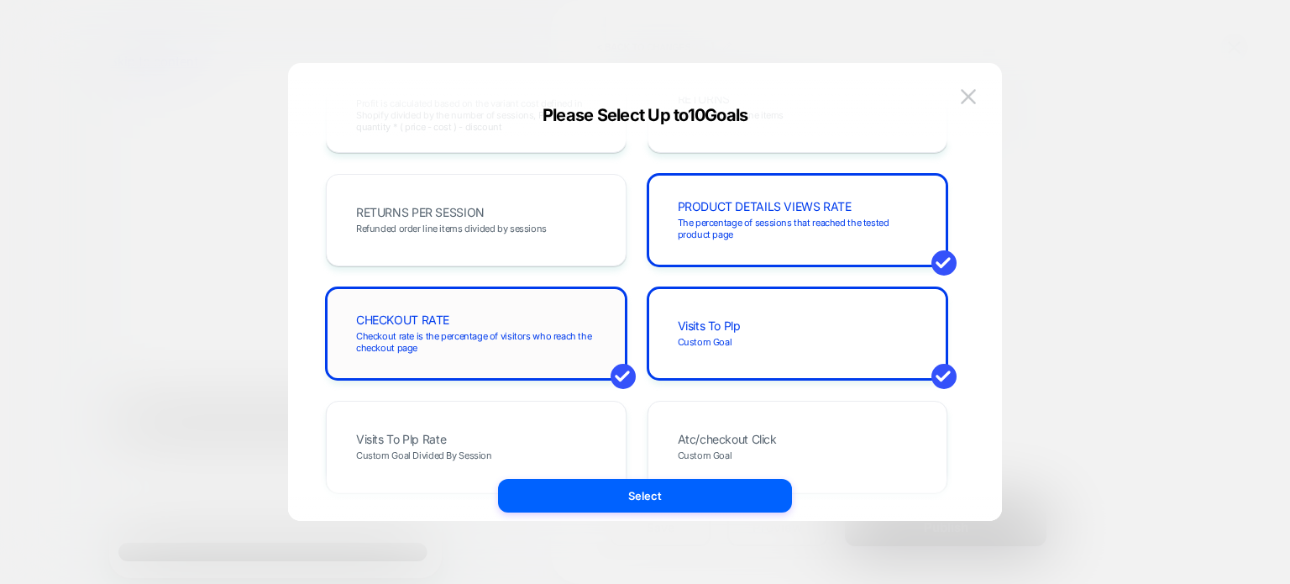
scroll to position [541, 0]
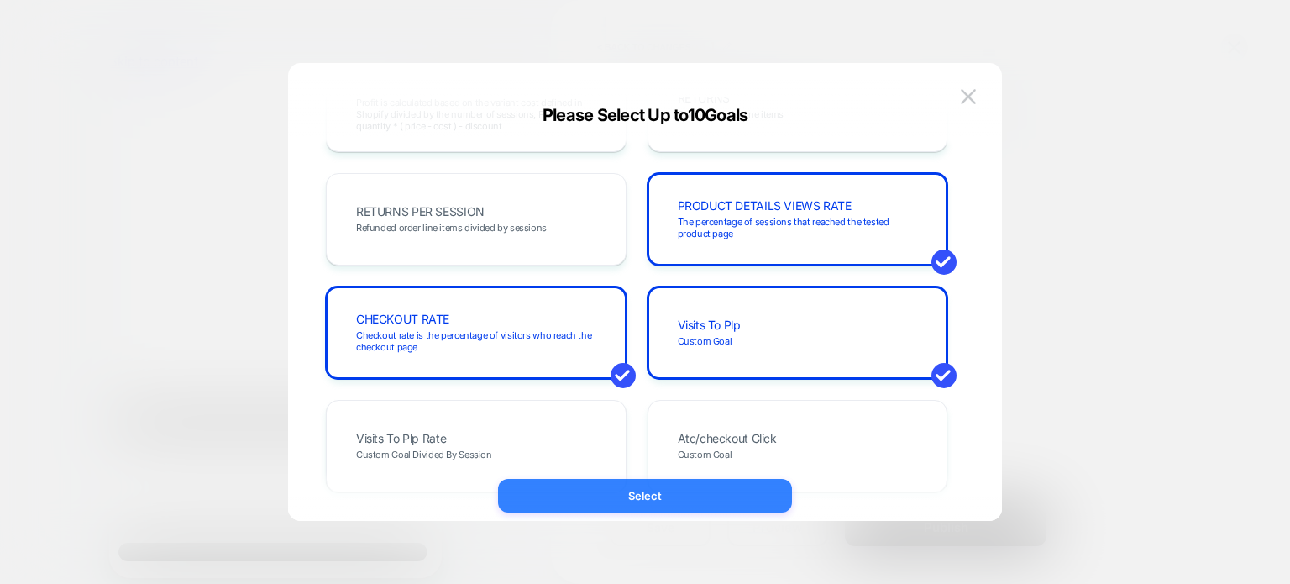
click at [568, 500] on button "Select" at bounding box center [645, 496] width 294 height 34
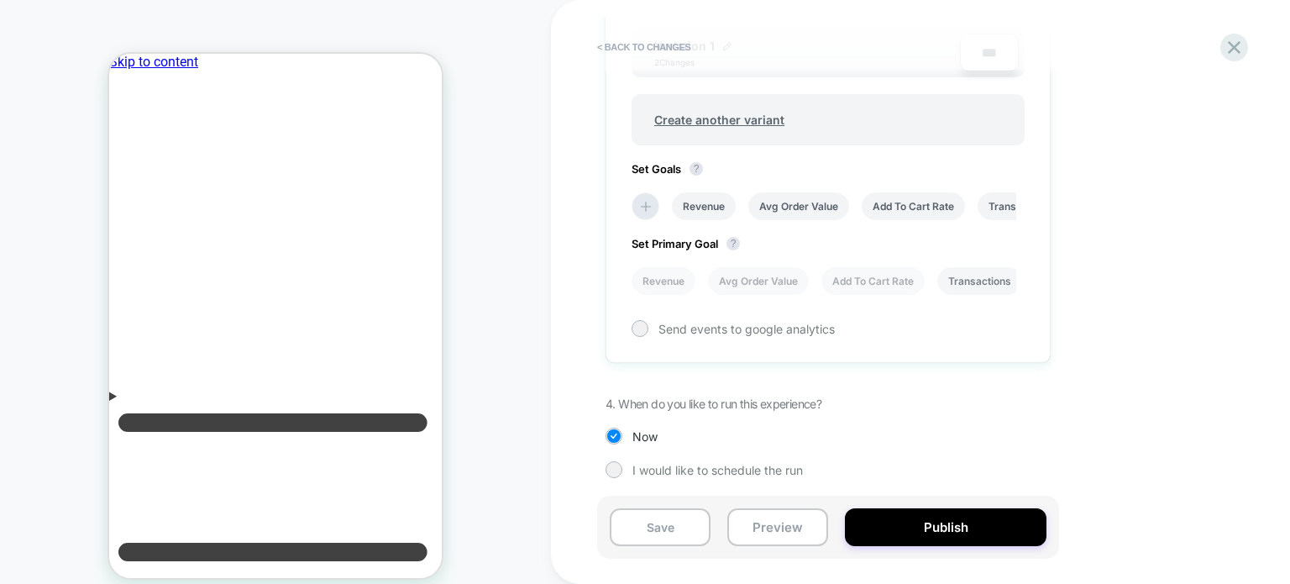
click at [970, 284] on li "Transactions" at bounding box center [980, 281] width 85 height 28
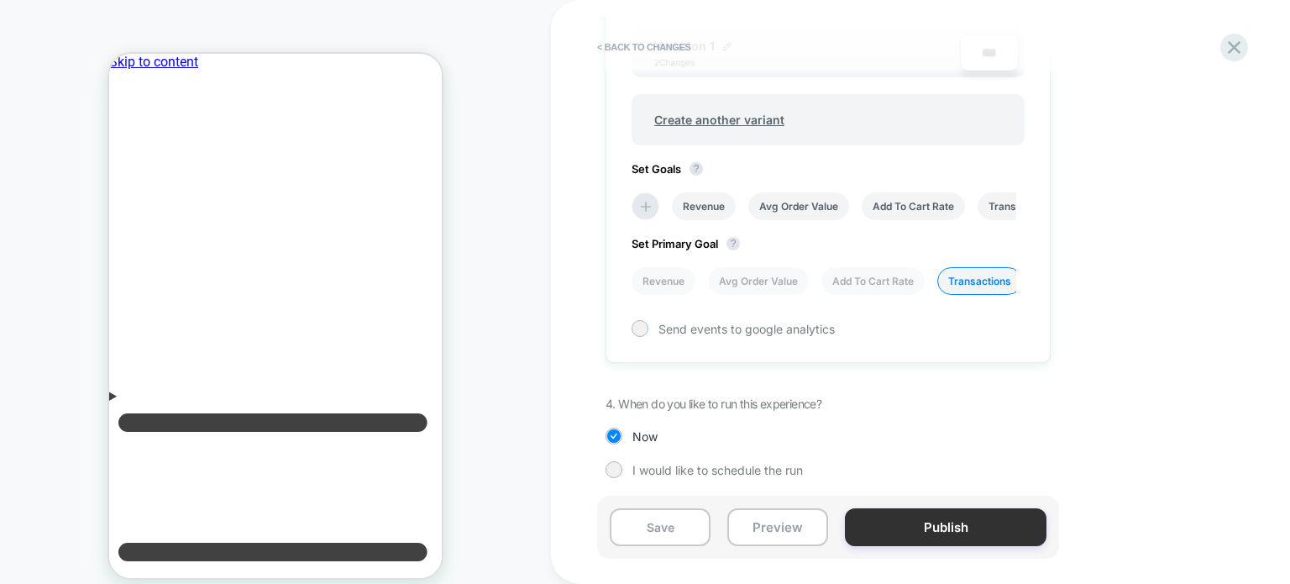
click at [880, 517] on button "Publish" at bounding box center [946, 527] width 202 height 38
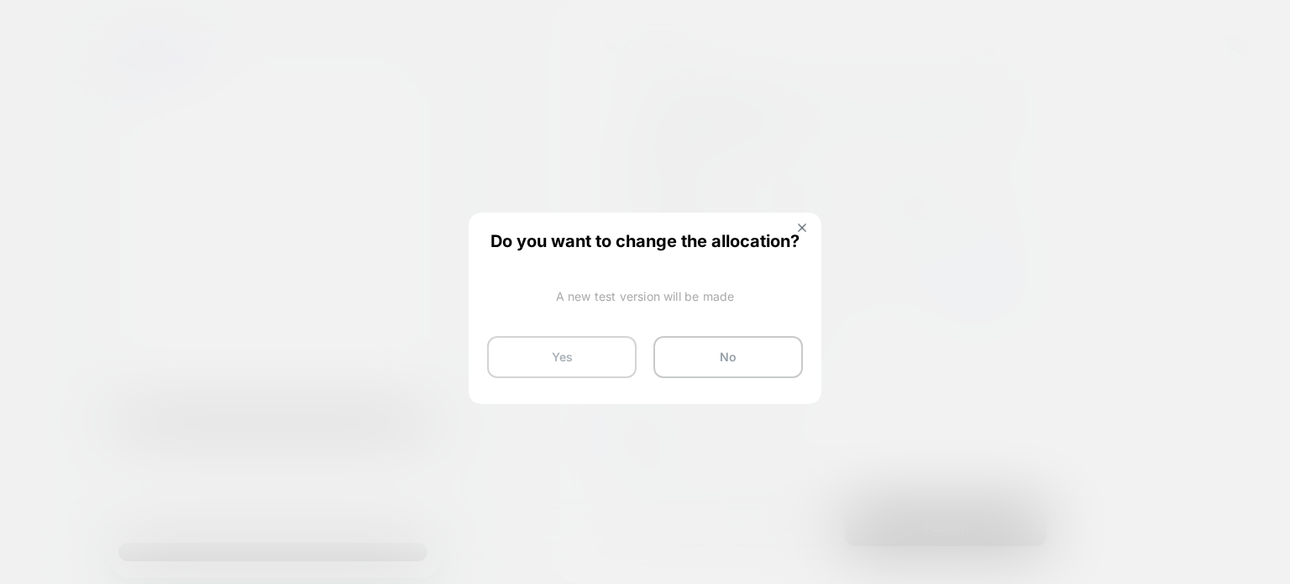
click at [499, 352] on button "Yes" at bounding box center [562, 357] width 150 height 42
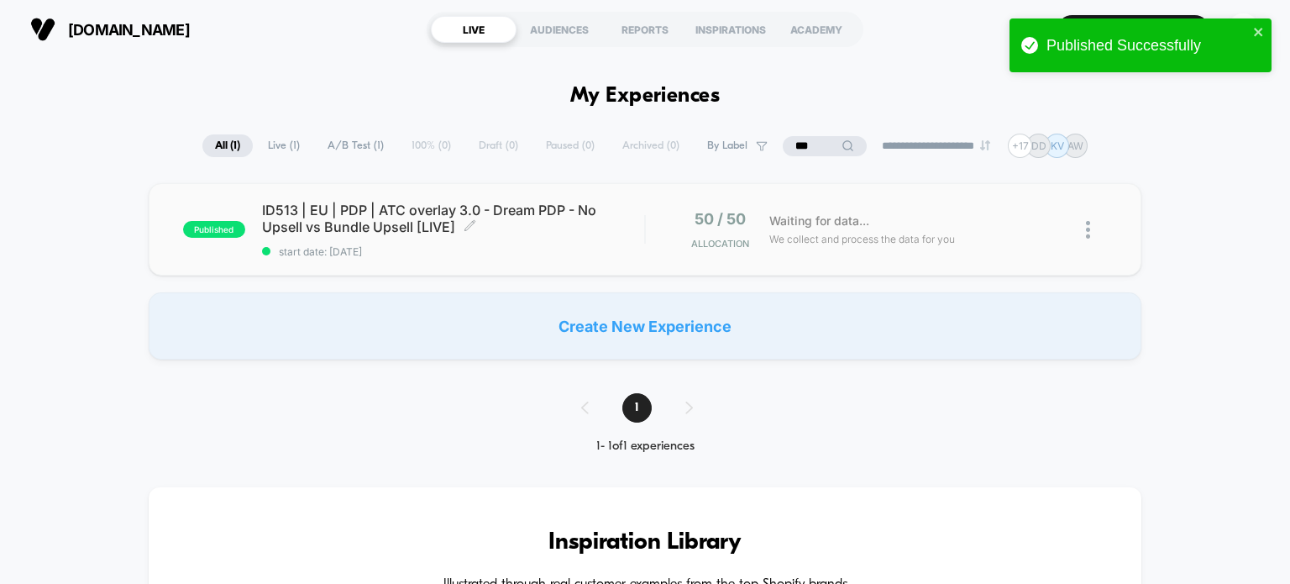
click at [380, 232] on span "ID513 | EU | PDP | ATC overlay 3.0 - Dream PDP - No Upsell vs Bundle Upsell [LI…" at bounding box center [453, 219] width 383 height 34
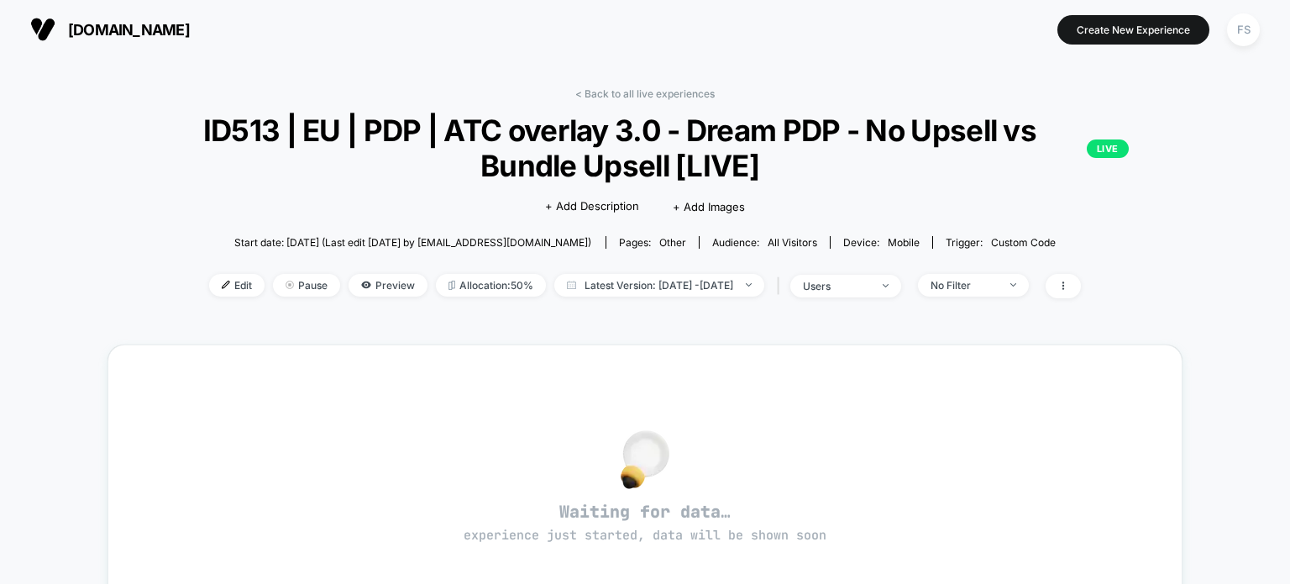
click at [223, 297] on div "Edit Pause Preview Allocation: 50% Latest Version: Oct 3, 2025 - Oct 3, 2025 | …" at bounding box center [645, 286] width 1075 height 24
click at [216, 294] on span "Edit" at bounding box center [236, 285] width 55 height 23
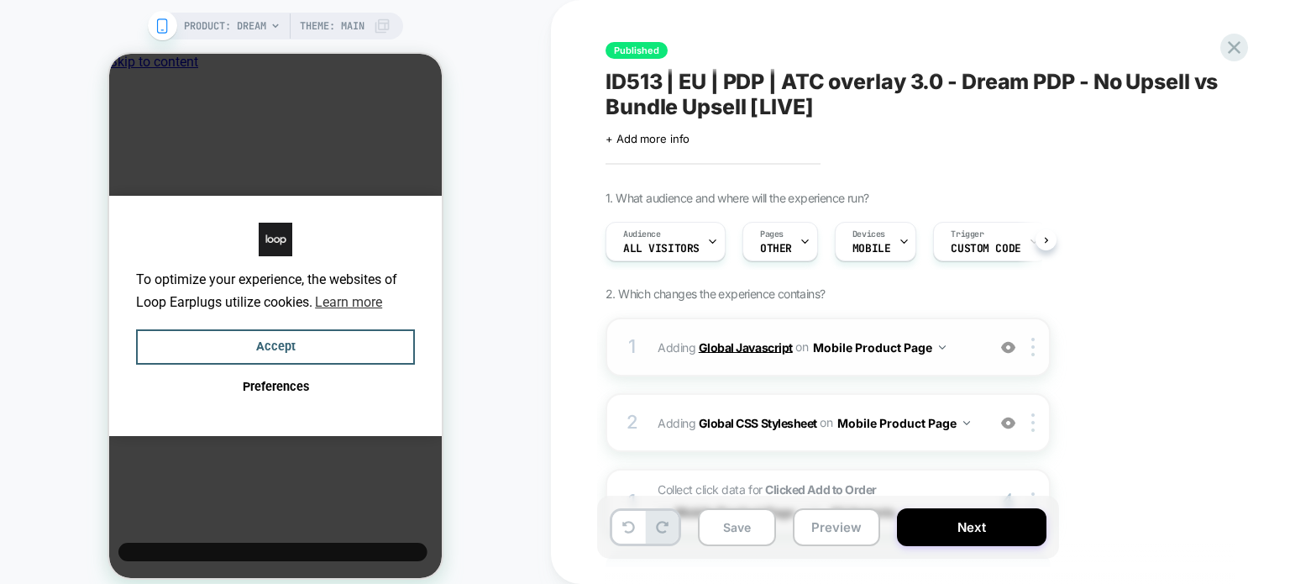
click at [759, 345] on b "Global Javascript" at bounding box center [746, 346] width 94 height 14
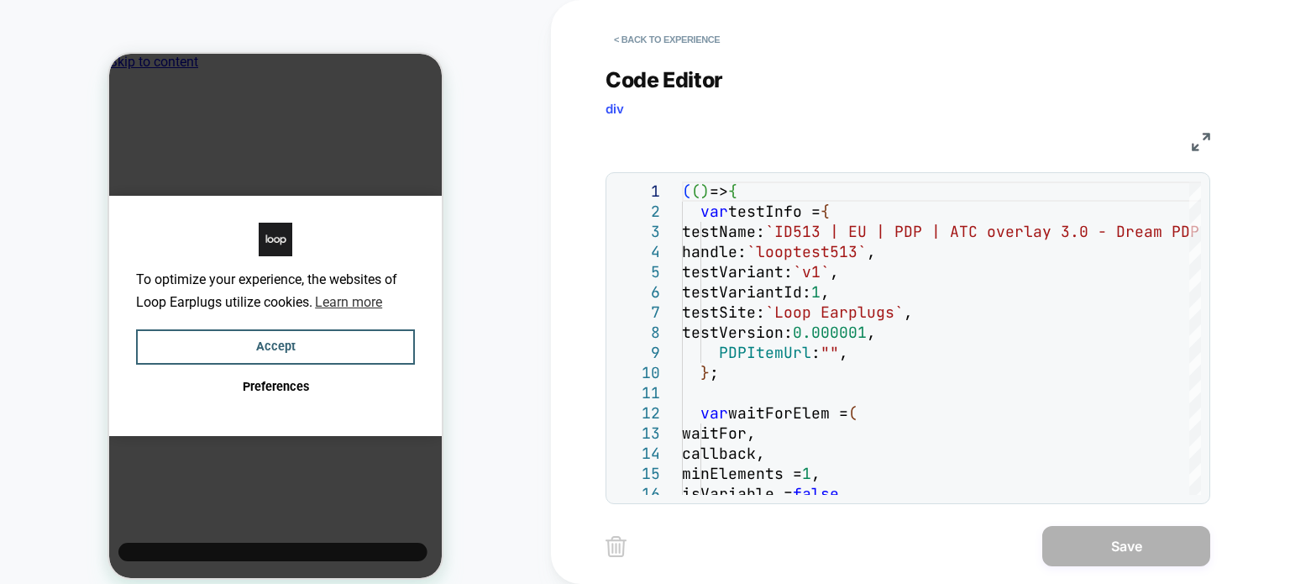
click at [1200, 133] on img at bounding box center [1201, 142] width 18 height 18
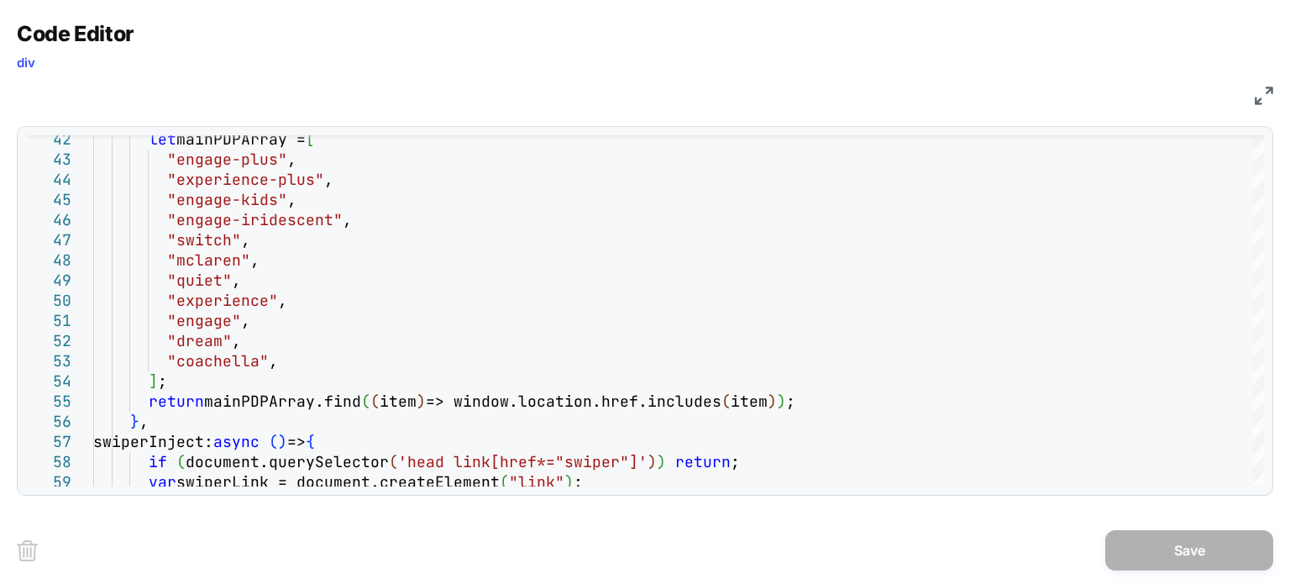
click at [1265, 97] on img at bounding box center [1264, 96] width 18 height 18
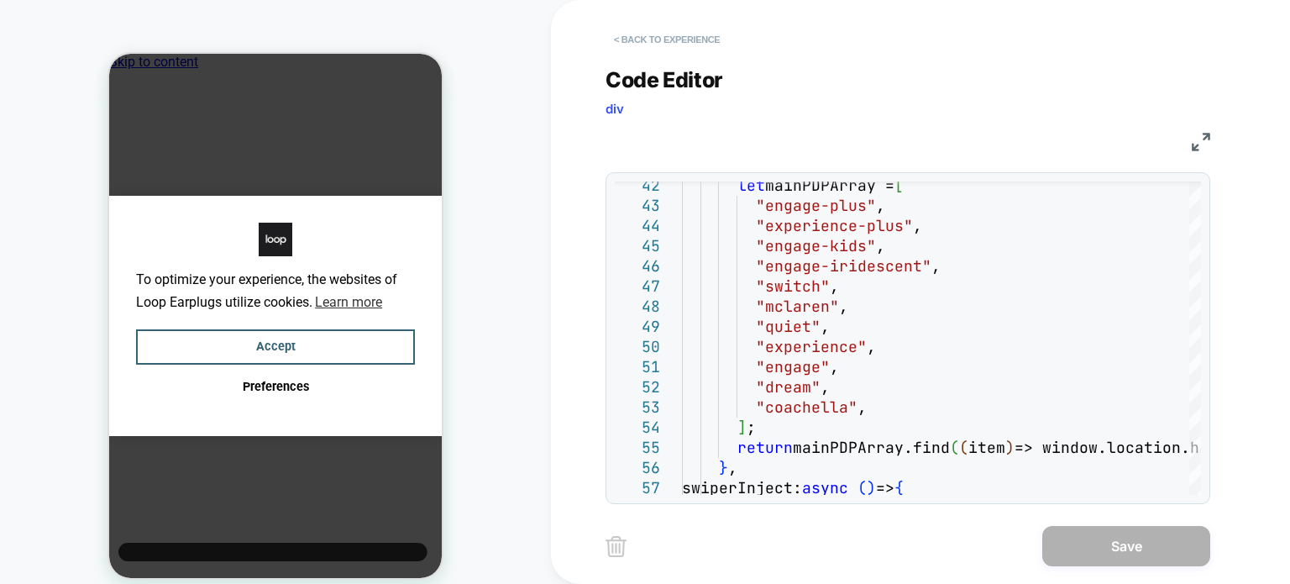
click at [661, 31] on button "< Back to experience" at bounding box center [667, 39] width 123 height 27
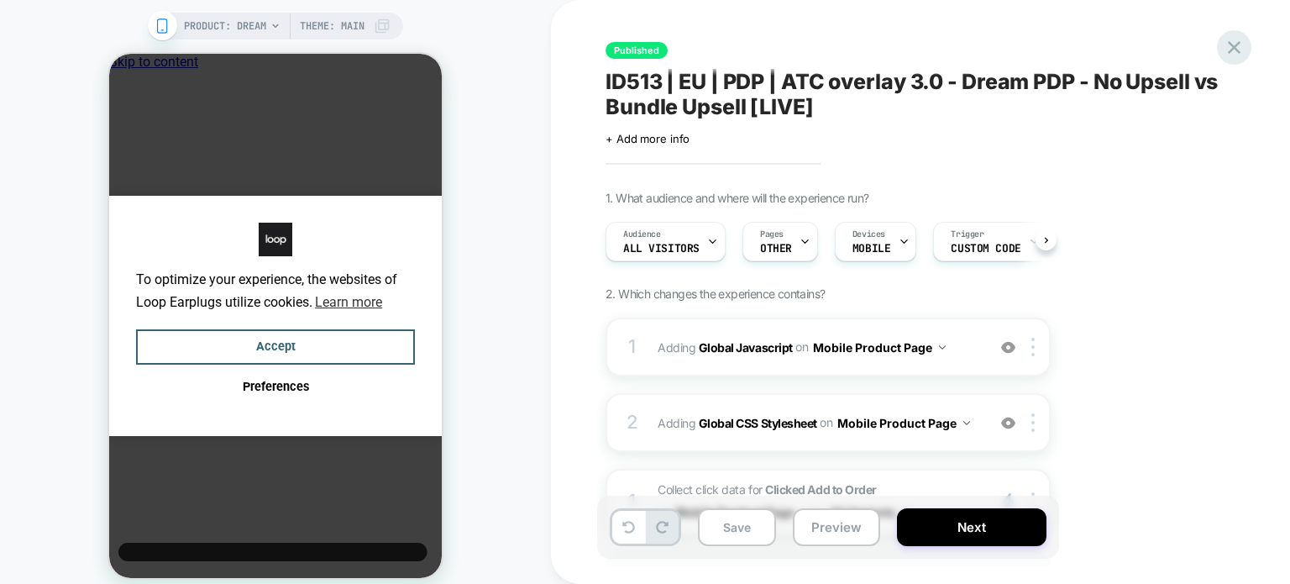
click at [1227, 55] on icon at bounding box center [1234, 47] width 23 height 23
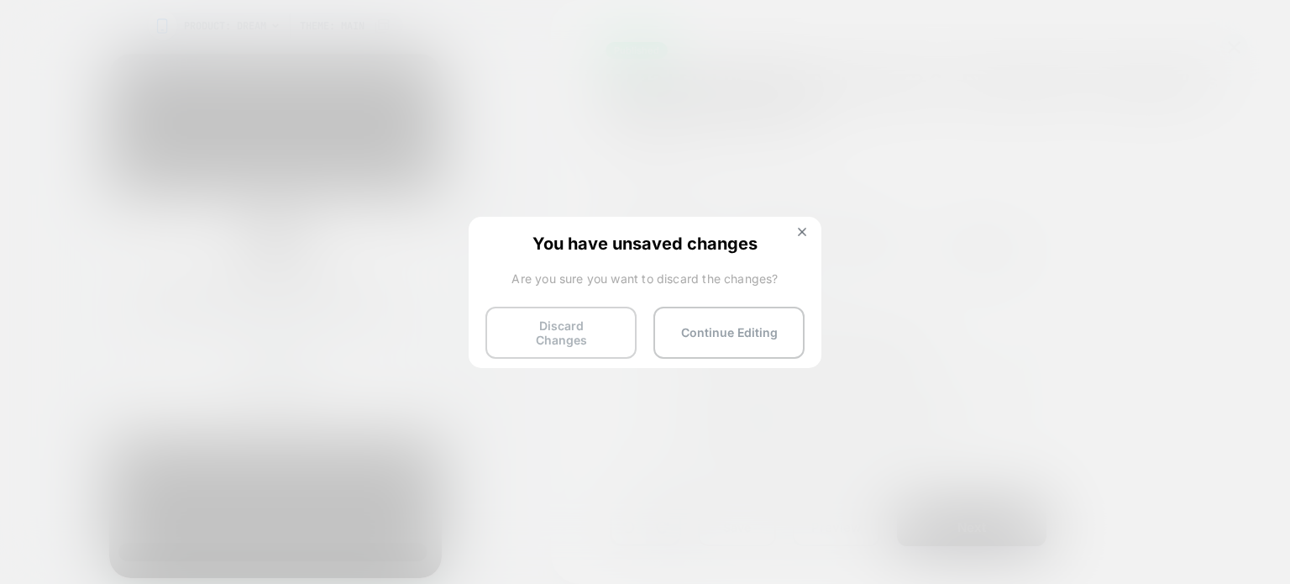
click at [565, 322] on button "Discard Changes" at bounding box center [561, 333] width 151 height 52
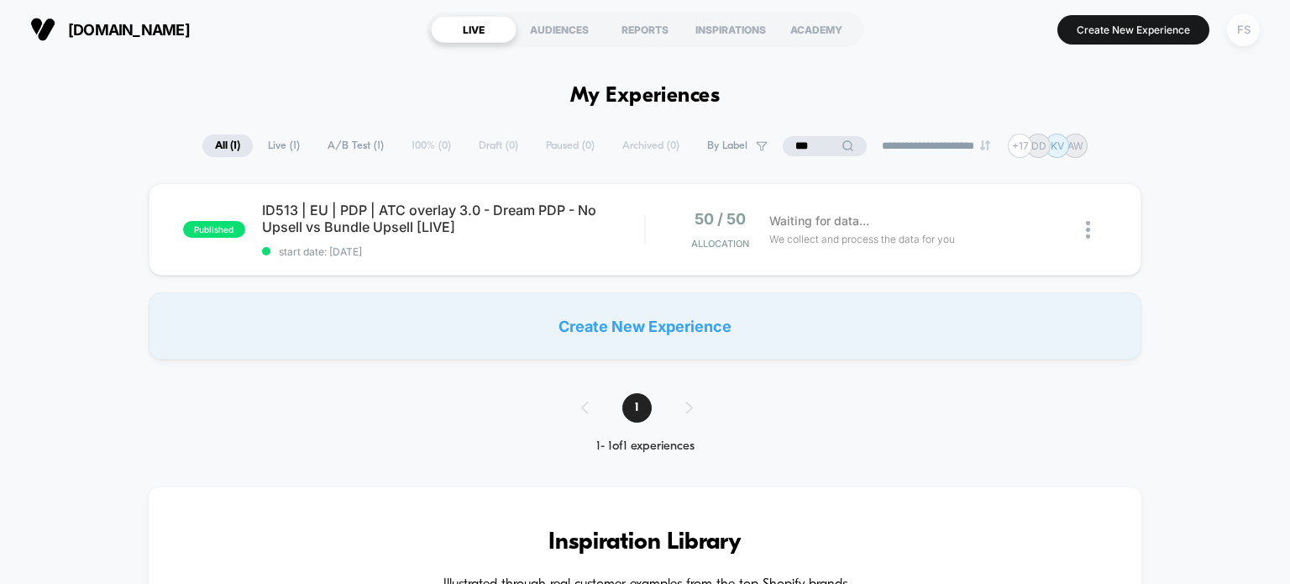
click at [1240, 24] on div "FS" at bounding box center [1243, 29] width 33 height 33
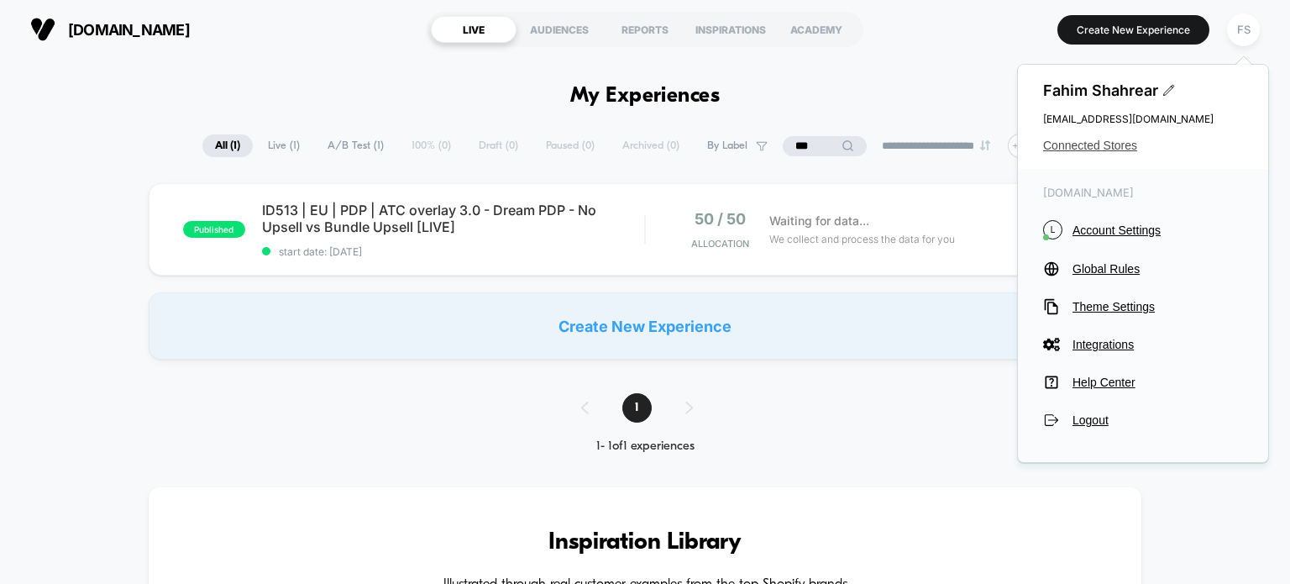
click at [1073, 144] on span "Connected Stores" at bounding box center [1143, 145] width 200 height 13
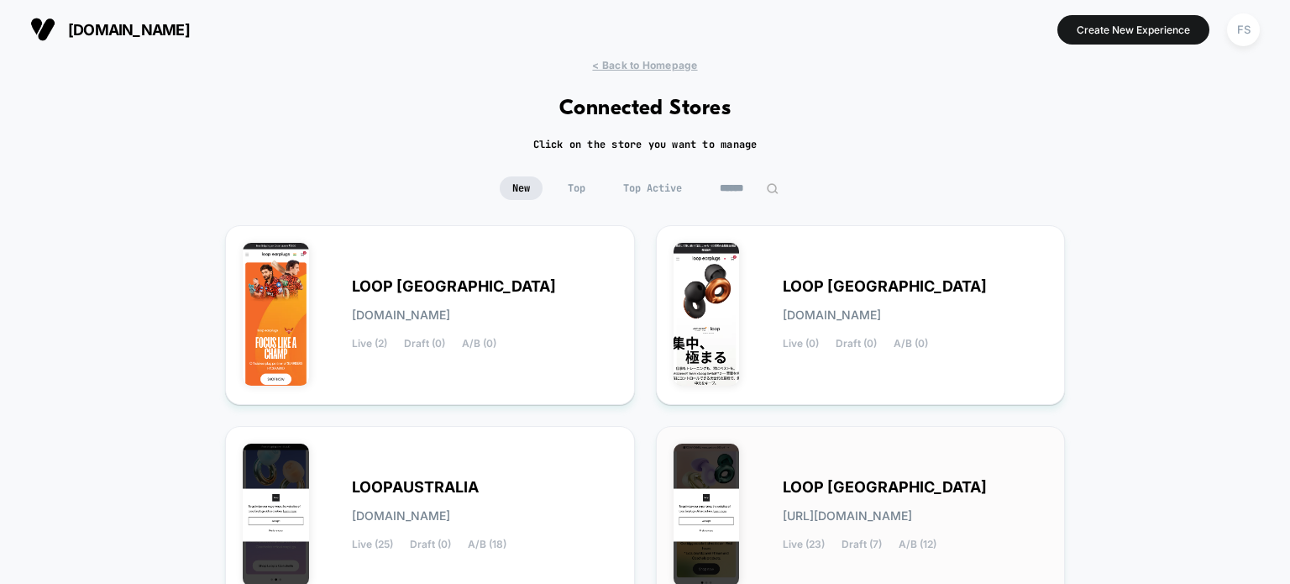
click at [889, 513] on span "loop-united_states.myshopify.com" at bounding box center [847, 516] width 129 height 12
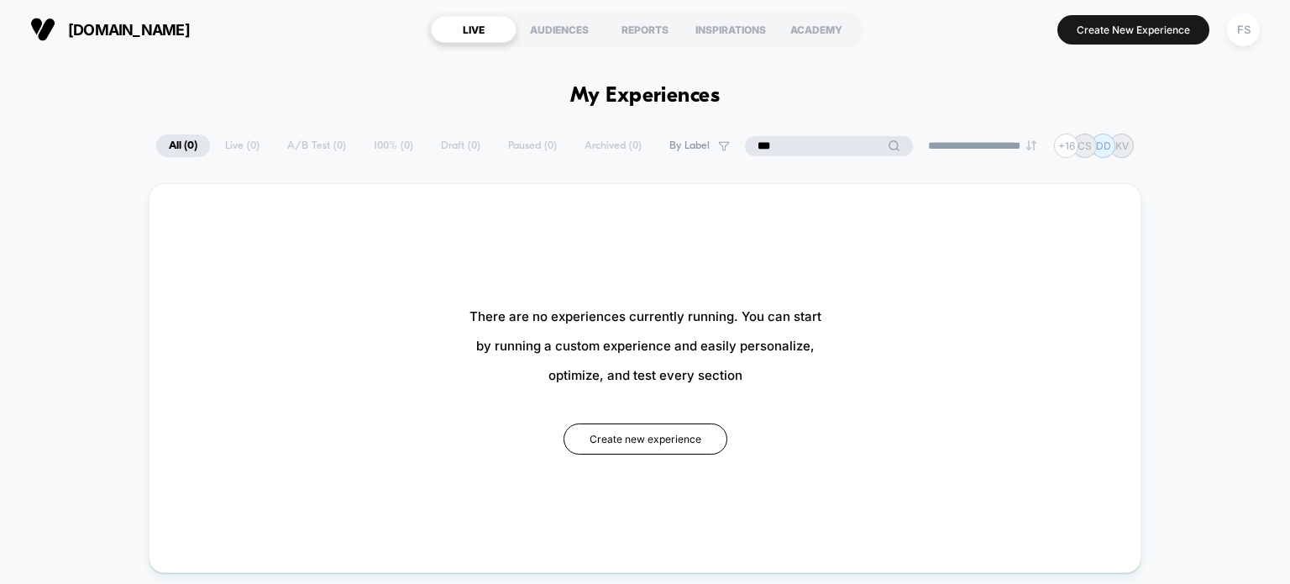
click at [806, 147] on input "***" at bounding box center [829, 146] width 168 height 20
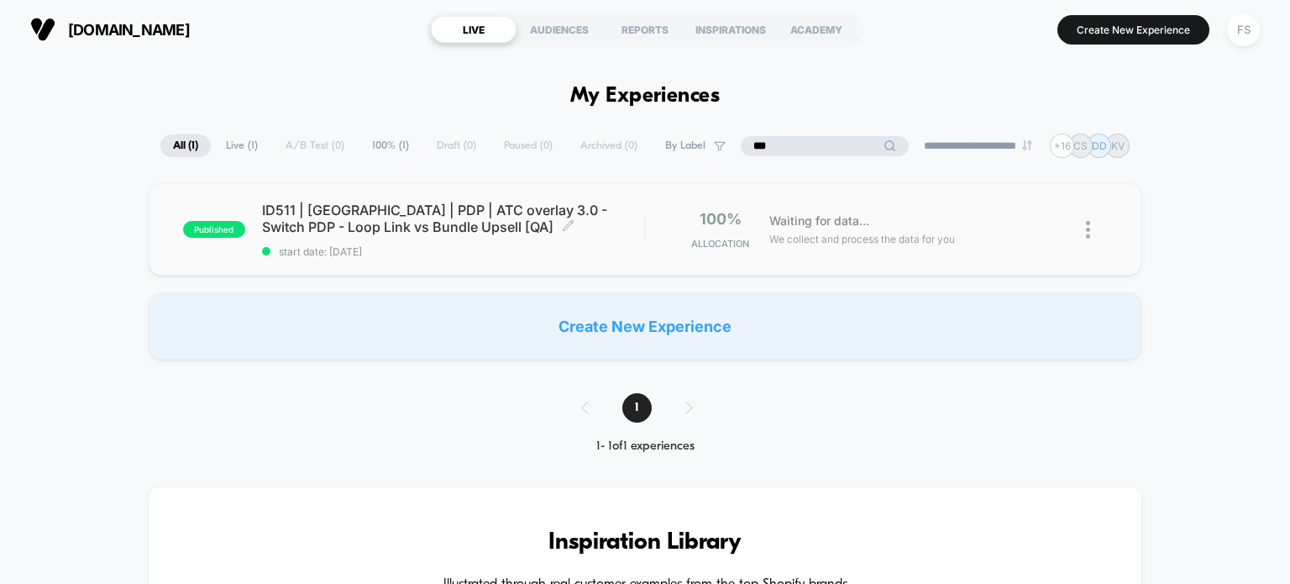
type input "***"
click at [522, 220] on span "ID511 | USA | PDP | ATC overlay 3.0 - Switch PDP - Loop Link vs Bundle Upsell […" at bounding box center [453, 219] width 383 height 34
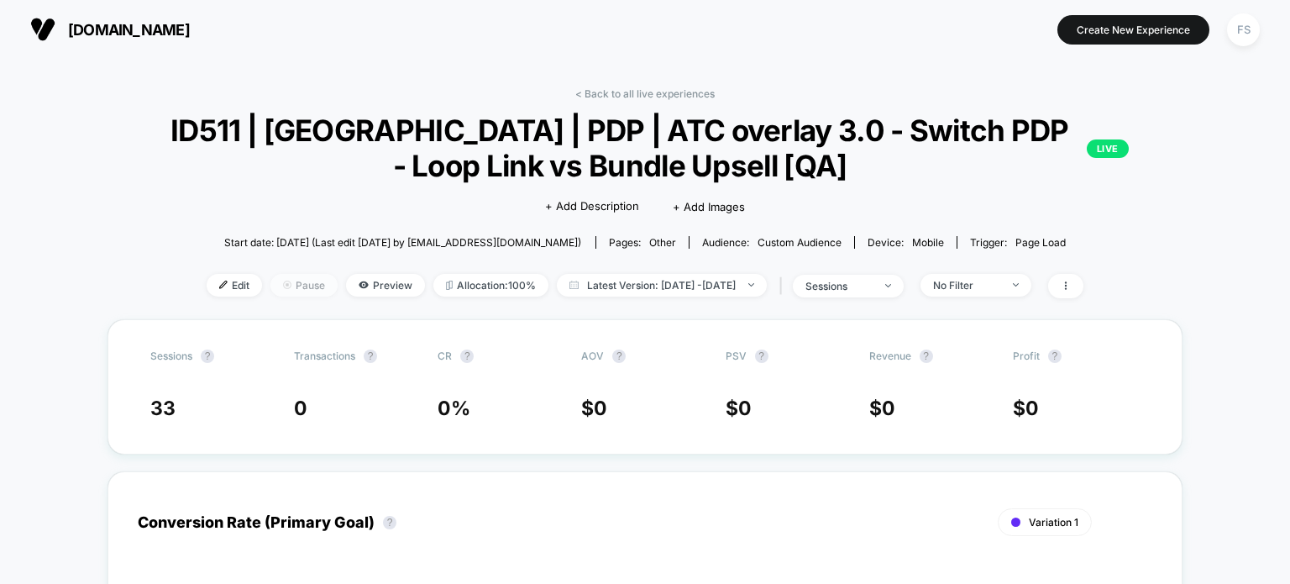
click at [273, 288] on span "Pause" at bounding box center [304, 285] width 67 height 23
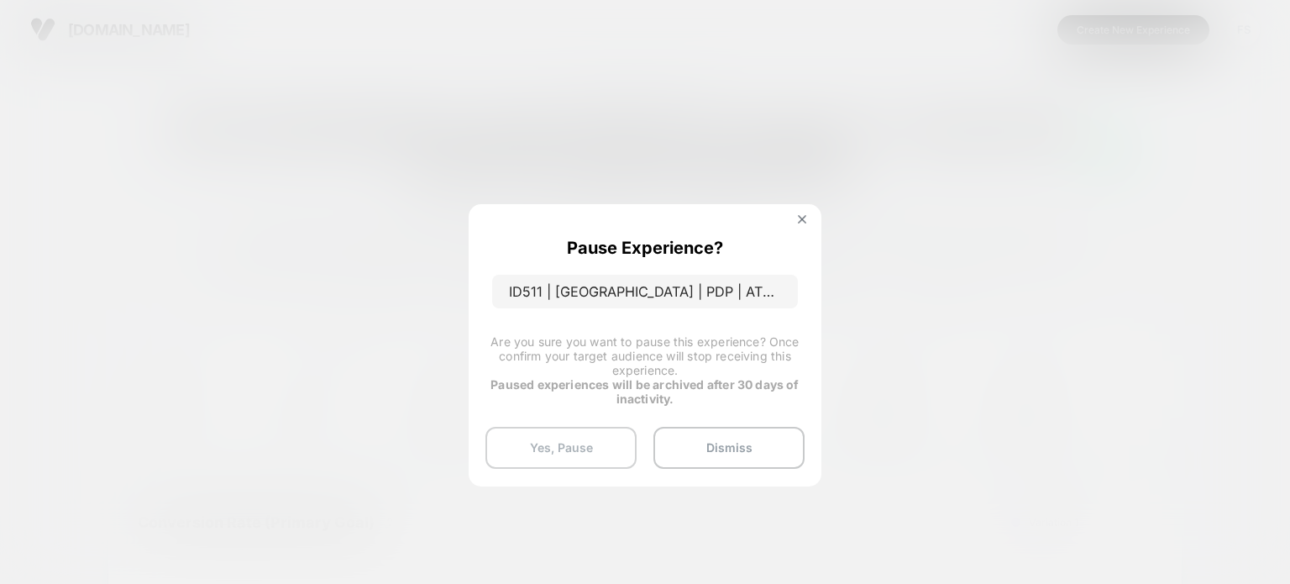
click at [544, 449] on button "Yes, Pause" at bounding box center [561, 448] width 151 height 42
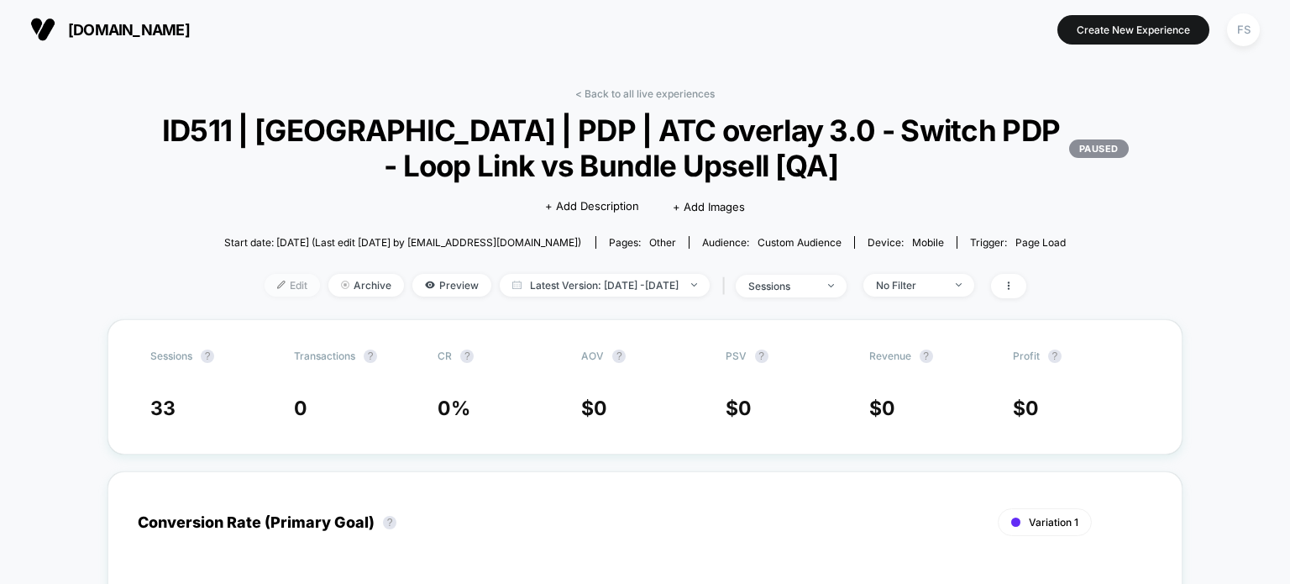
click at [276, 286] on span "Edit" at bounding box center [292, 285] width 55 height 23
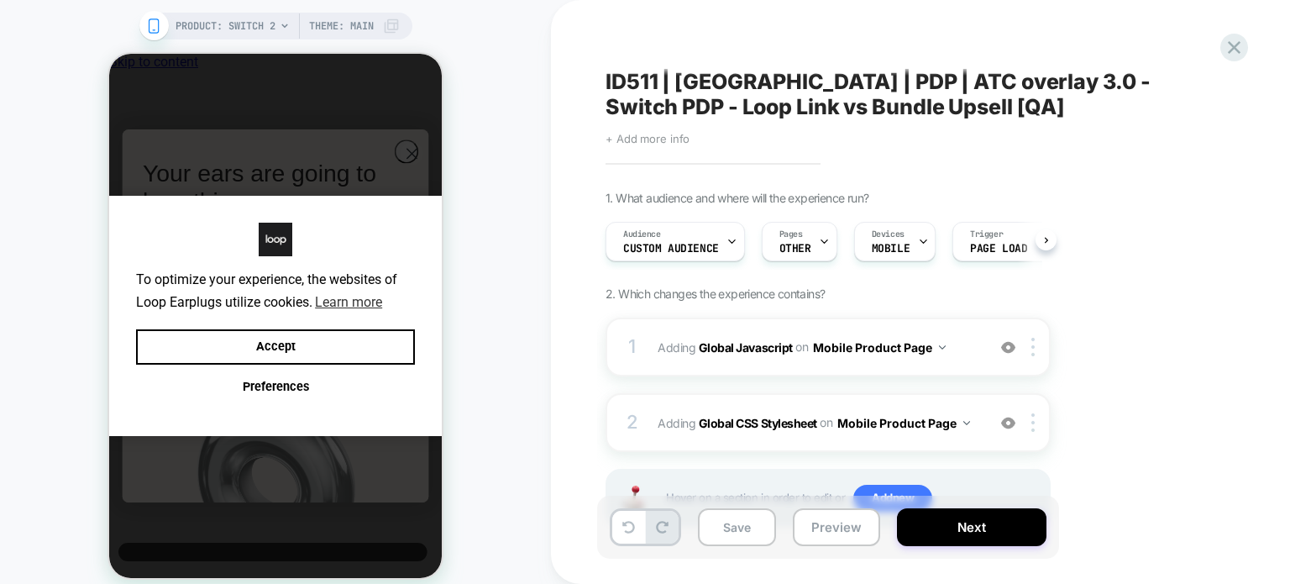
click at [654, 134] on span "+ Add more info" at bounding box center [648, 138] width 84 height 13
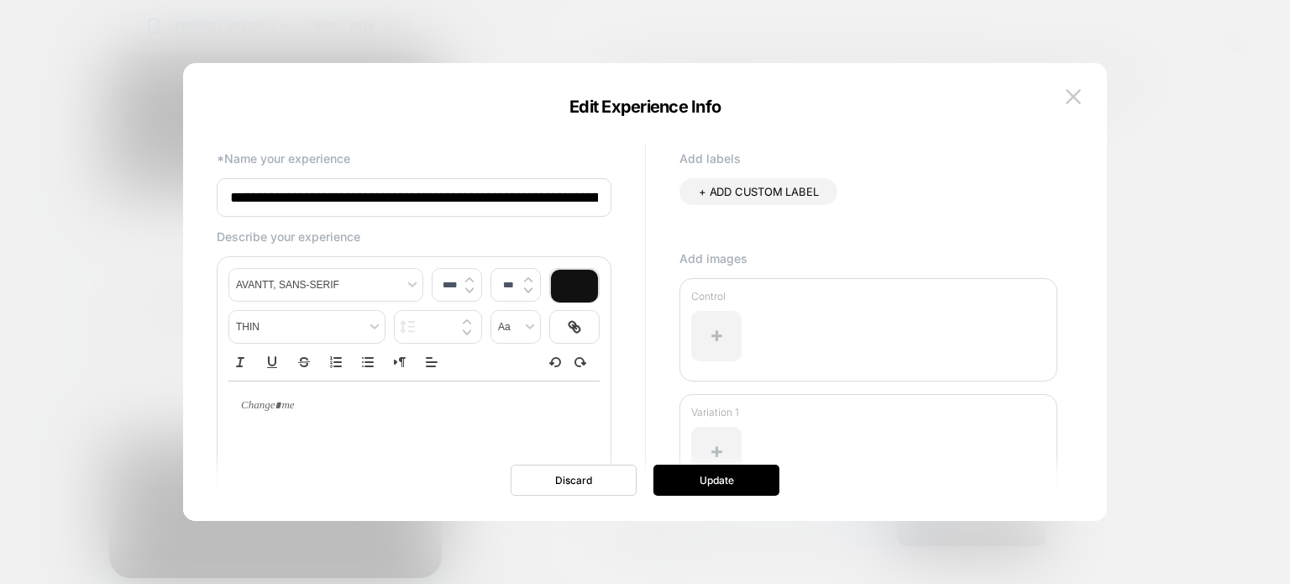
scroll to position [0, 217]
click at [576, 208] on input "**********" at bounding box center [414, 197] width 395 height 39
click at [578, 203] on input "**********" at bounding box center [414, 197] width 395 height 39
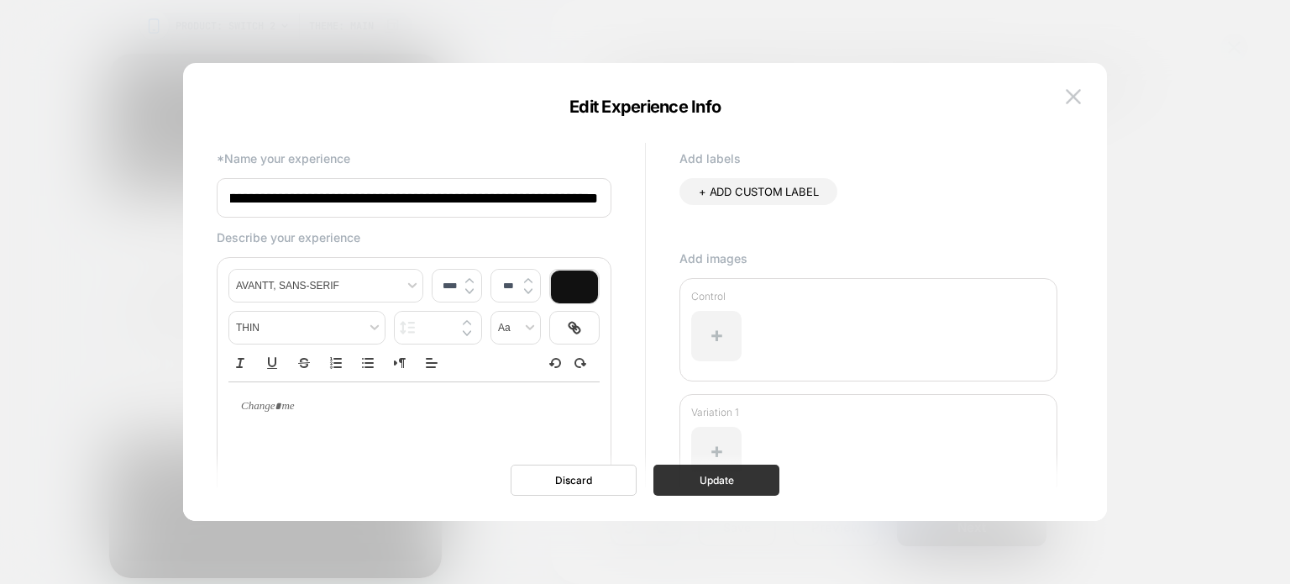
type input "**********"
click at [726, 493] on button "Update" at bounding box center [717, 480] width 126 height 31
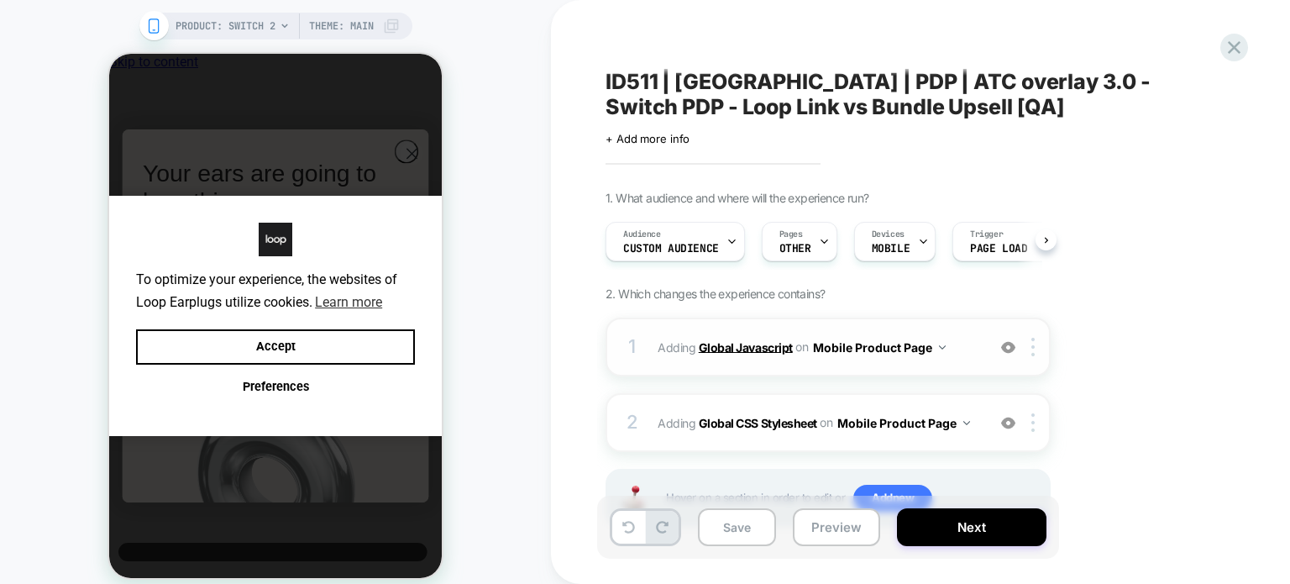
scroll to position [70, 0]
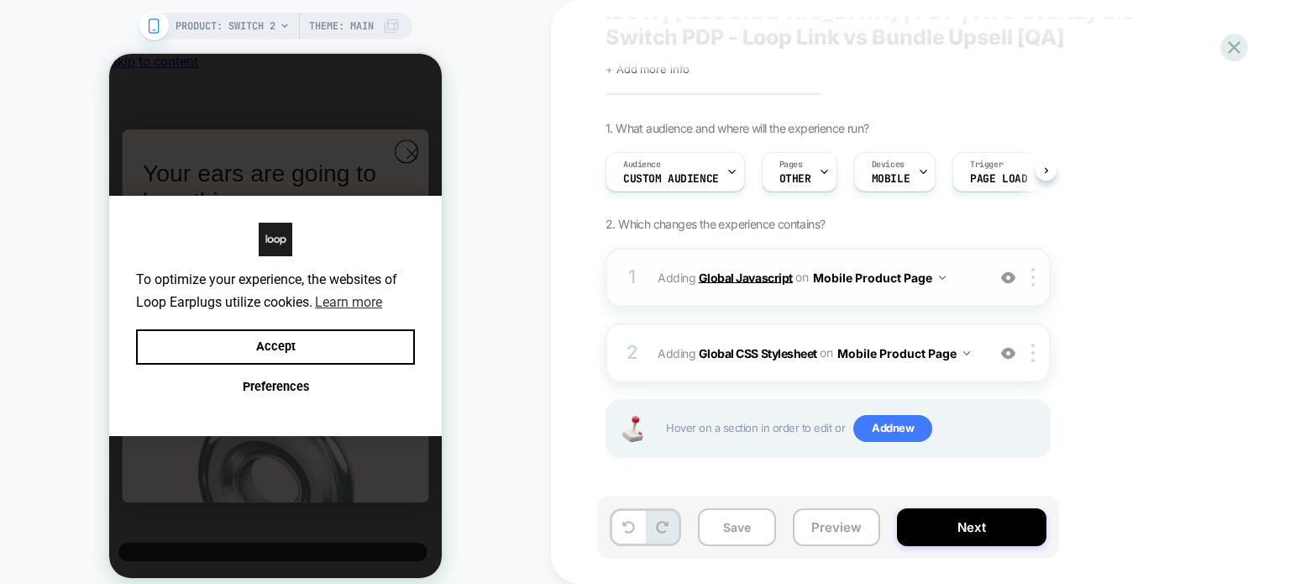
click at [753, 275] on b "Global Javascript" at bounding box center [746, 277] width 94 height 14
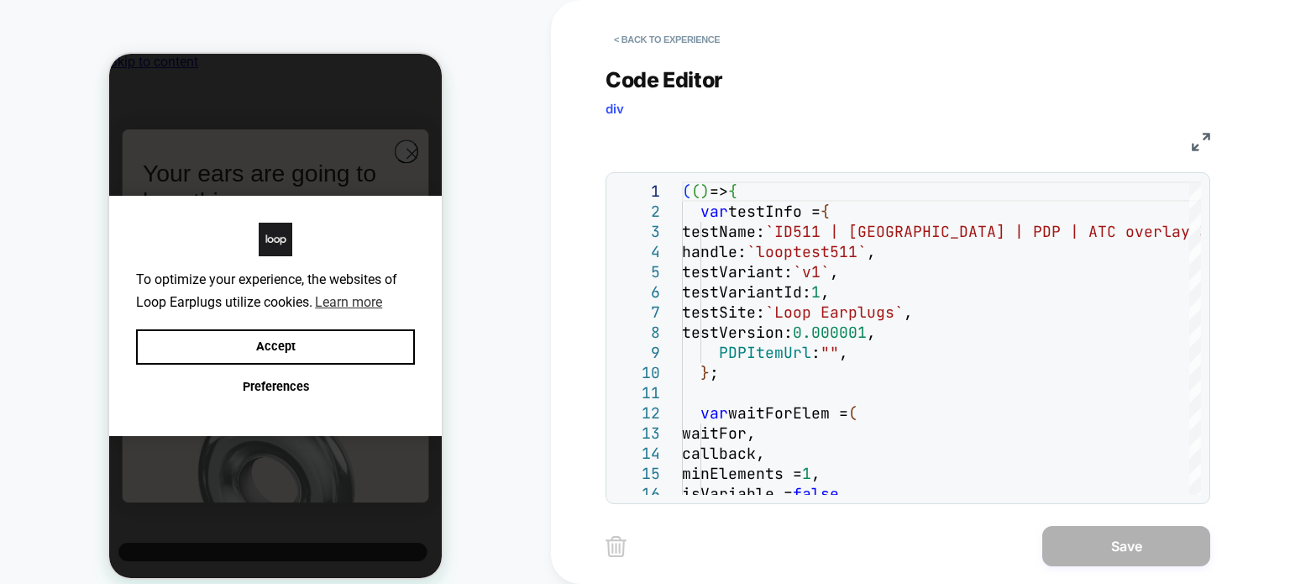
click at [1206, 143] on img at bounding box center [1201, 142] width 18 height 18
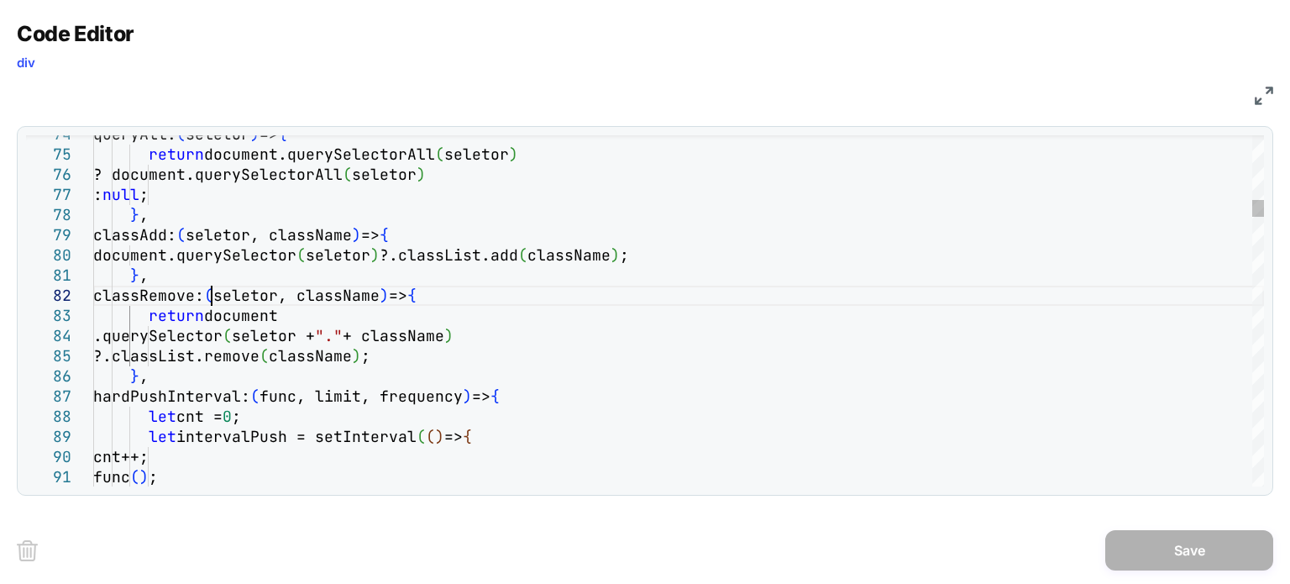
scroll to position [0, 0]
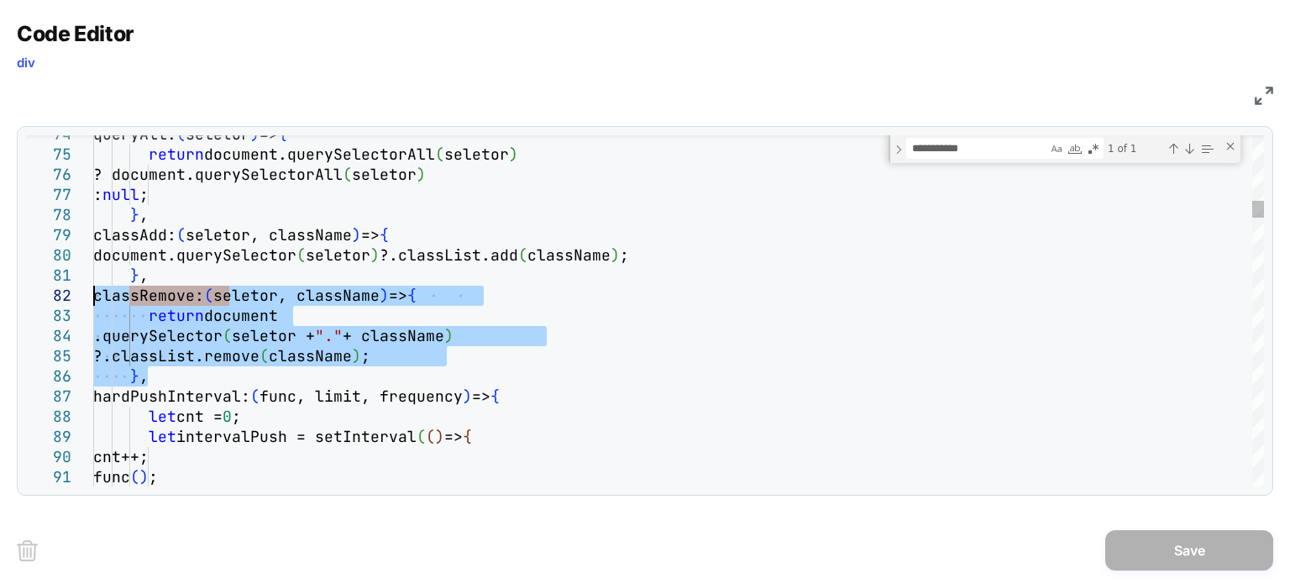
drag, startPoint x: 149, startPoint y: 378, endPoint x: 76, endPoint y: 301, distance: 105.8
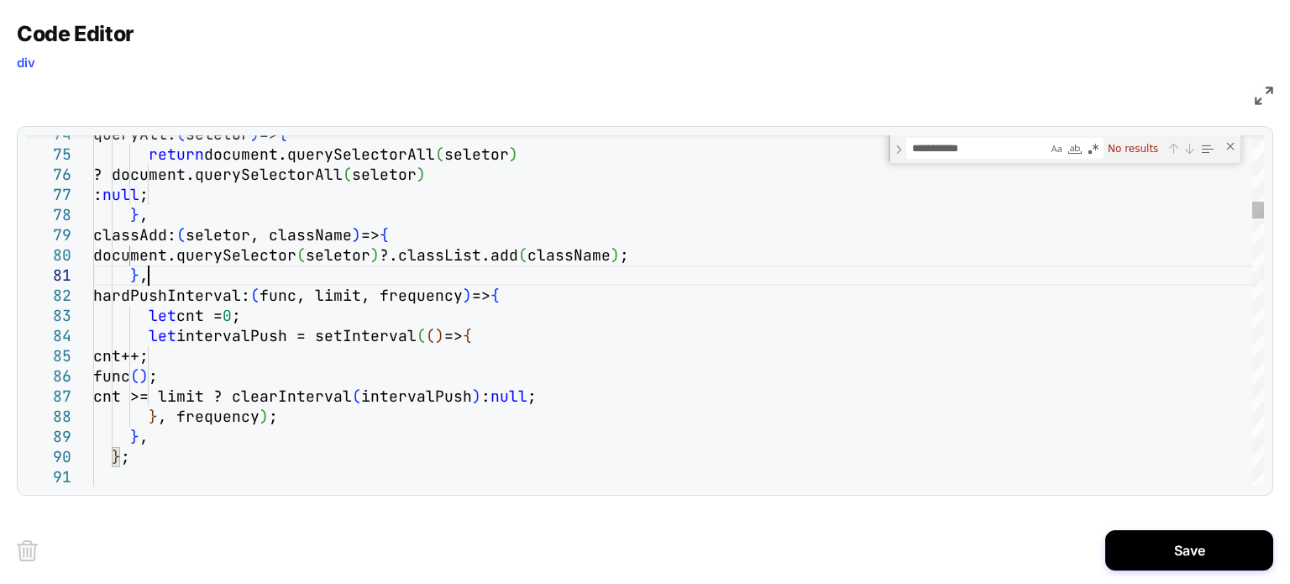
type textarea "**********"
type textarea "********"
type textarea "**********"
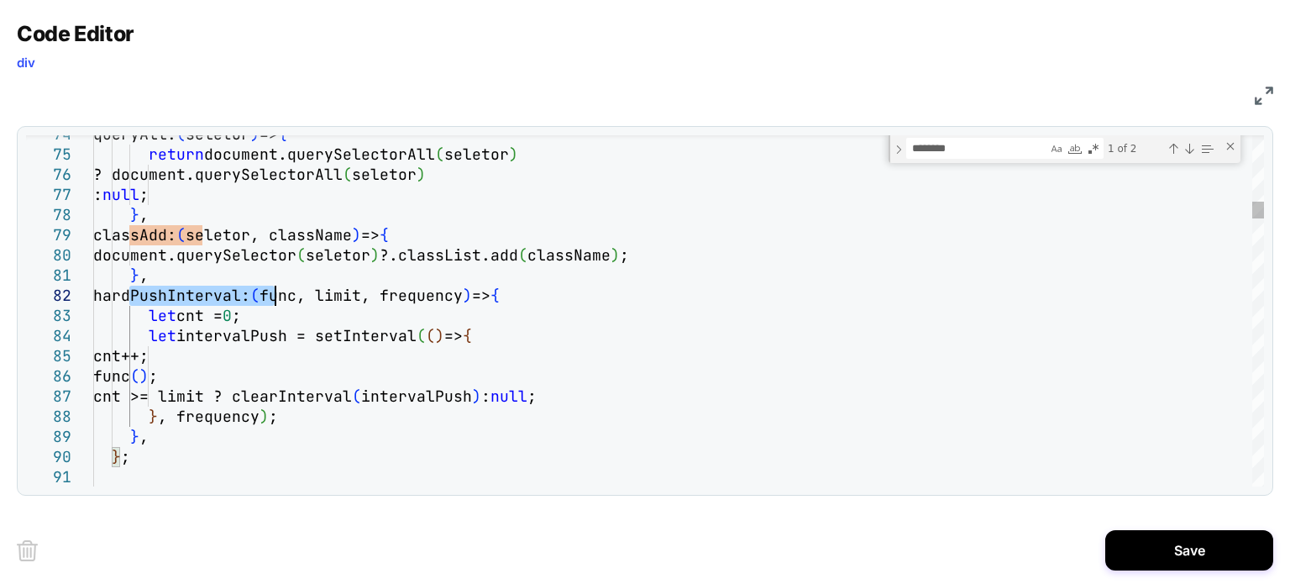
type textarea "**********"
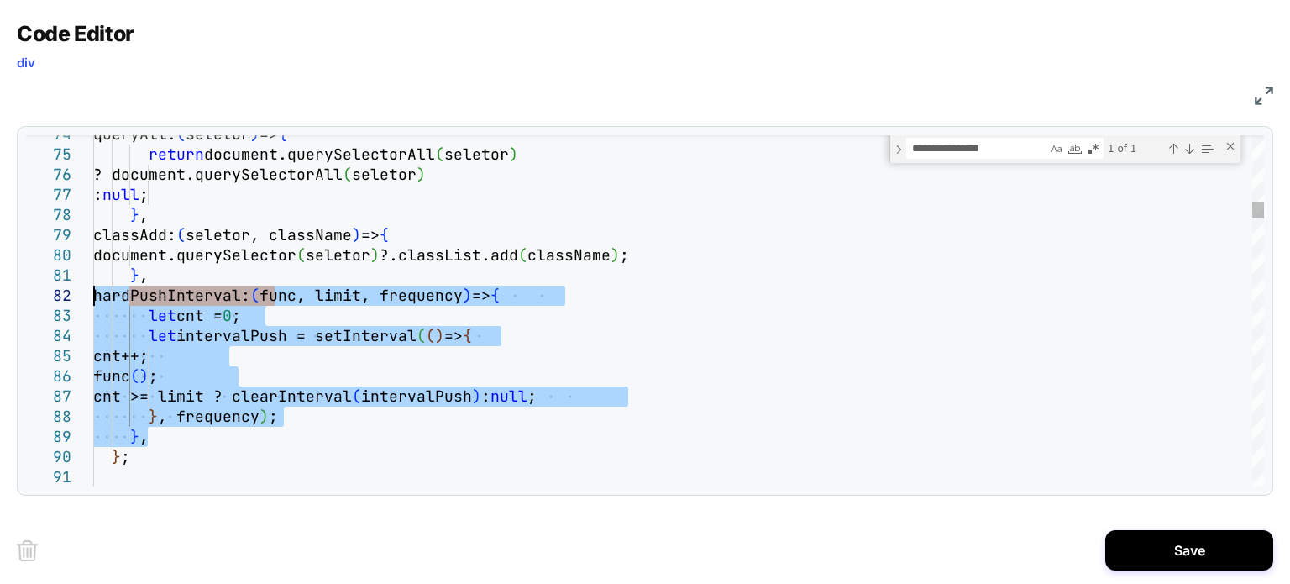
drag, startPoint x: 166, startPoint y: 435, endPoint x: 74, endPoint y: 298, distance: 164.7
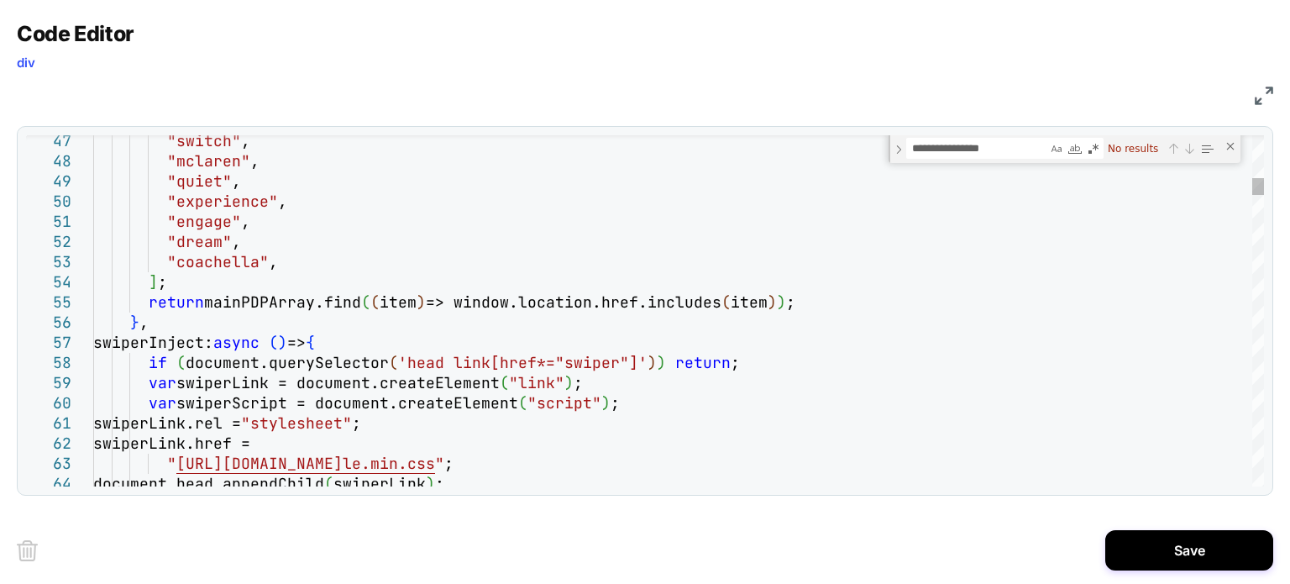
type textarea "**********"
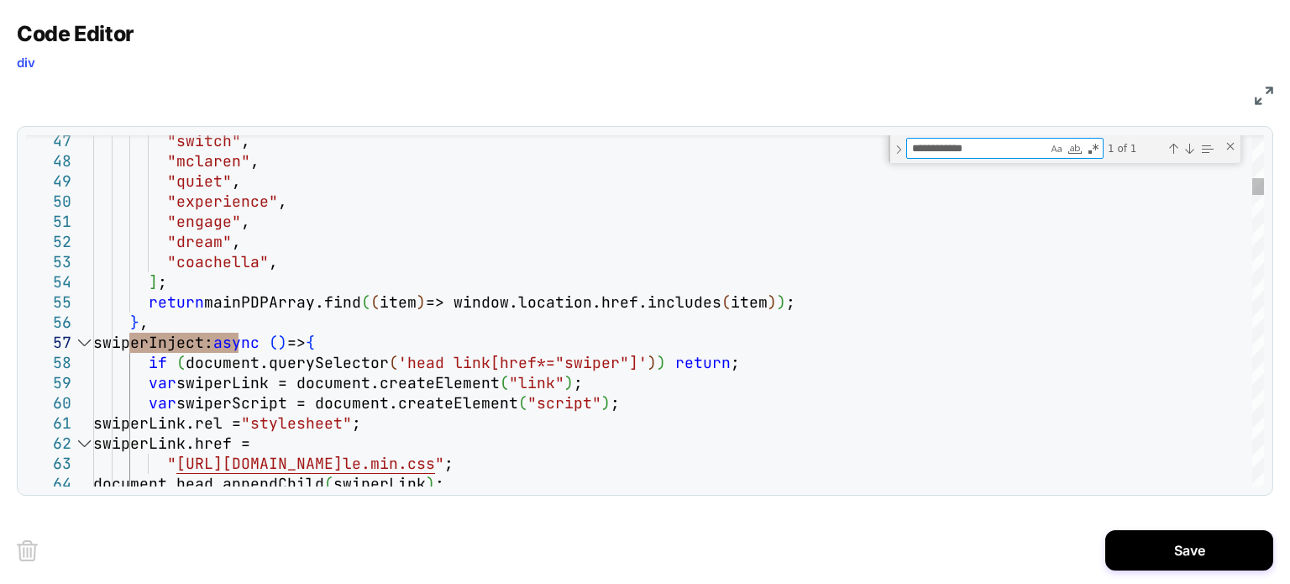
click at [84, 341] on div at bounding box center [84, 343] width 22 height 20
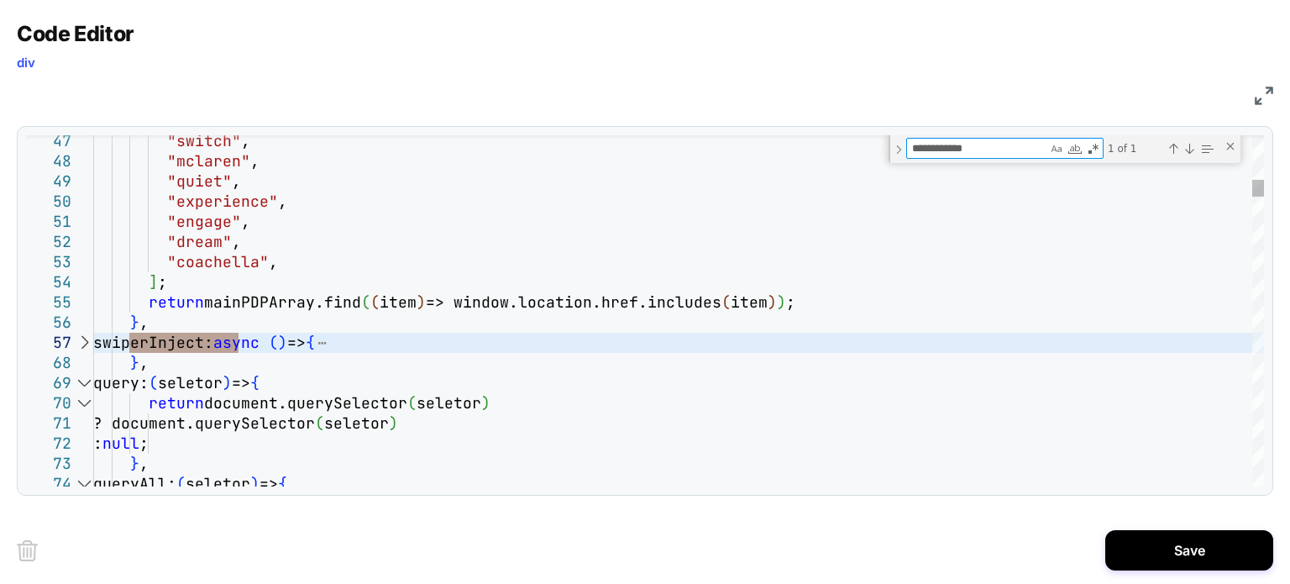
click at [84, 341] on div at bounding box center [84, 343] width 22 height 20
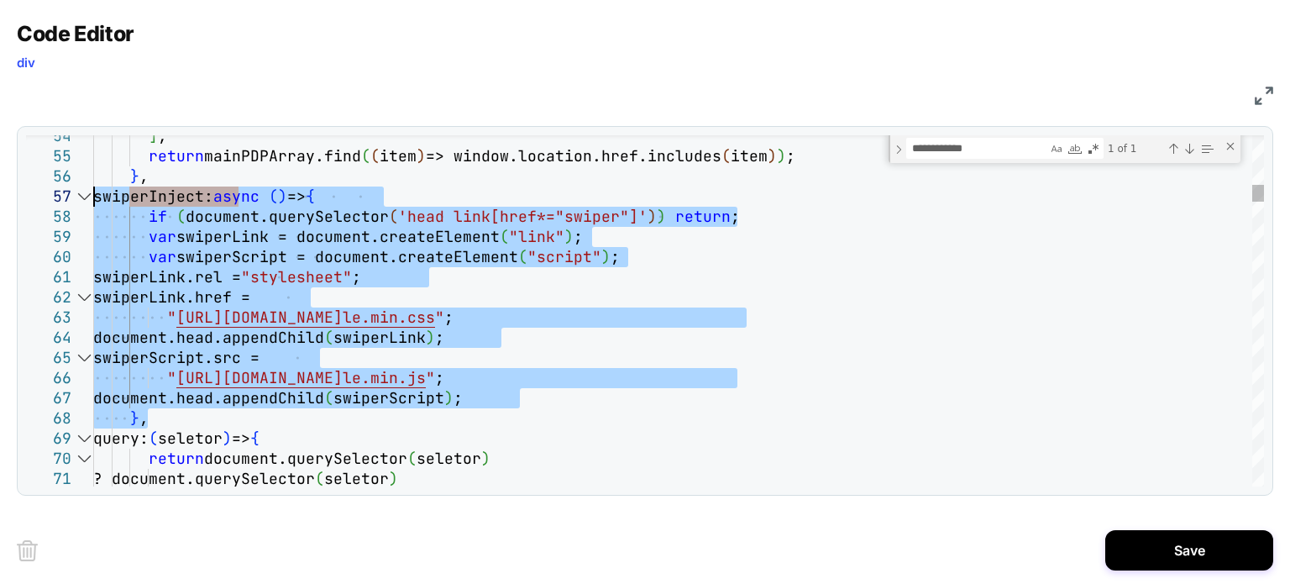
drag, startPoint x: 166, startPoint y: 418, endPoint x: 71, endPoint y: 200, distance: 238.2
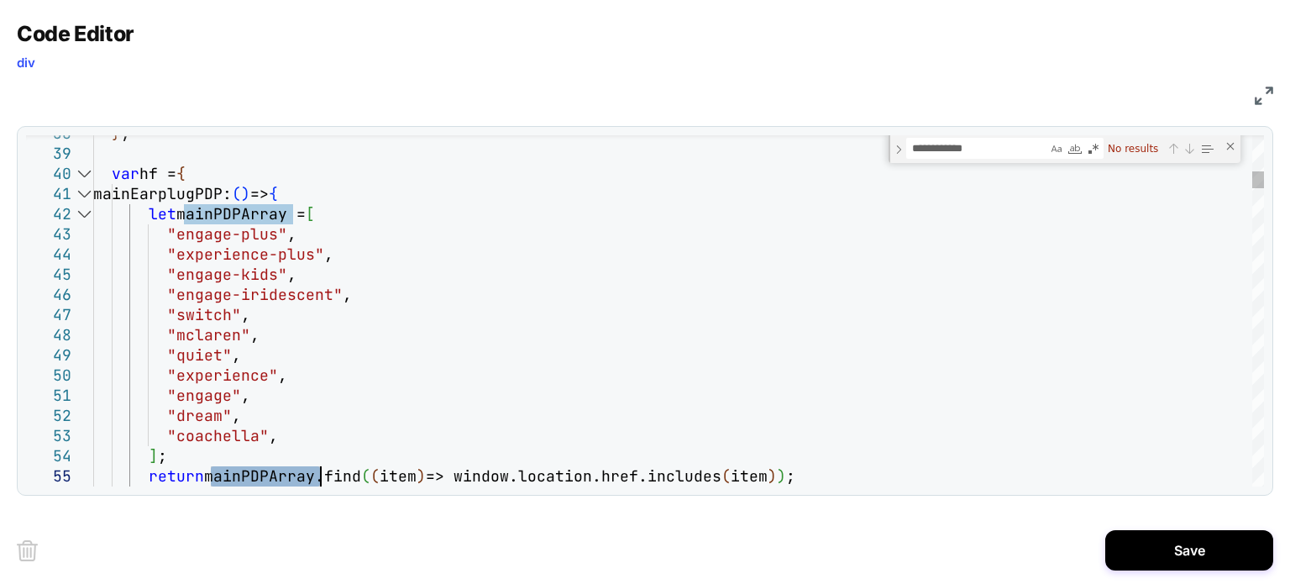
type textarea "**********"
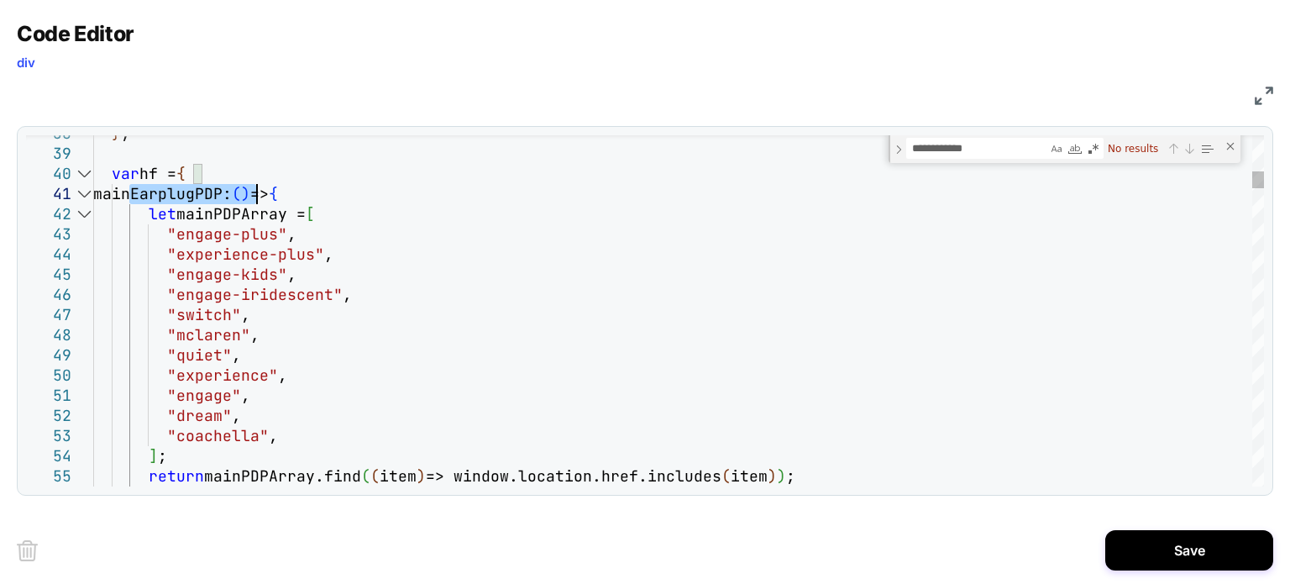
type textarea "**********"
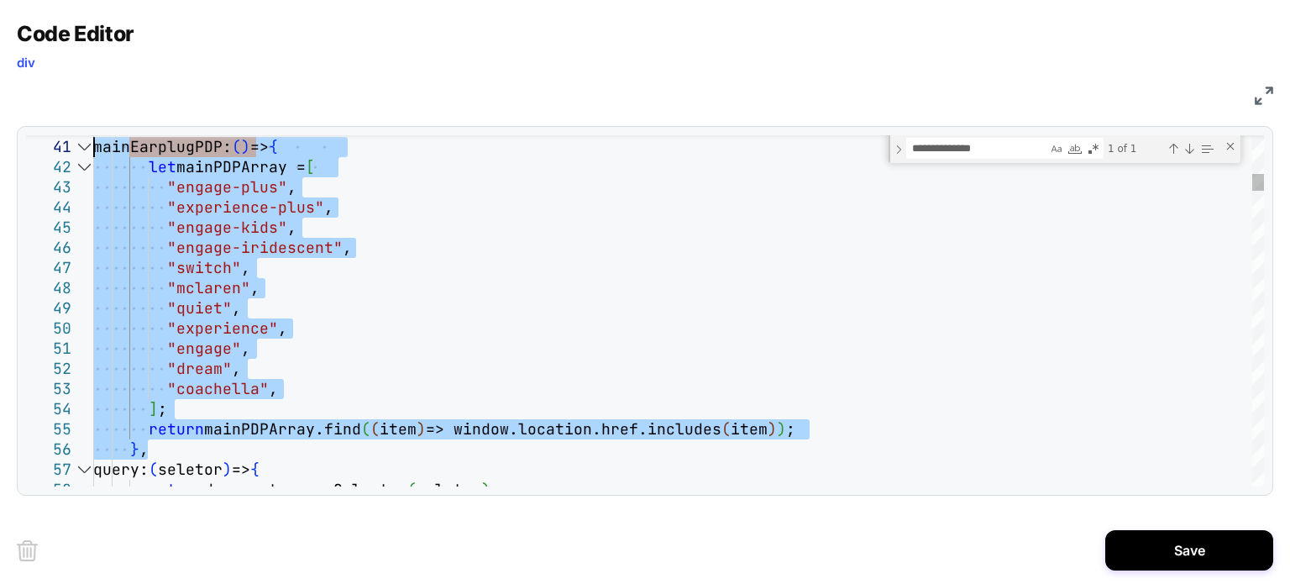
drag, startPoint x: 172, startPoint y: 446, endPoint x: 68, endPoint y: 146, distance: 317.5
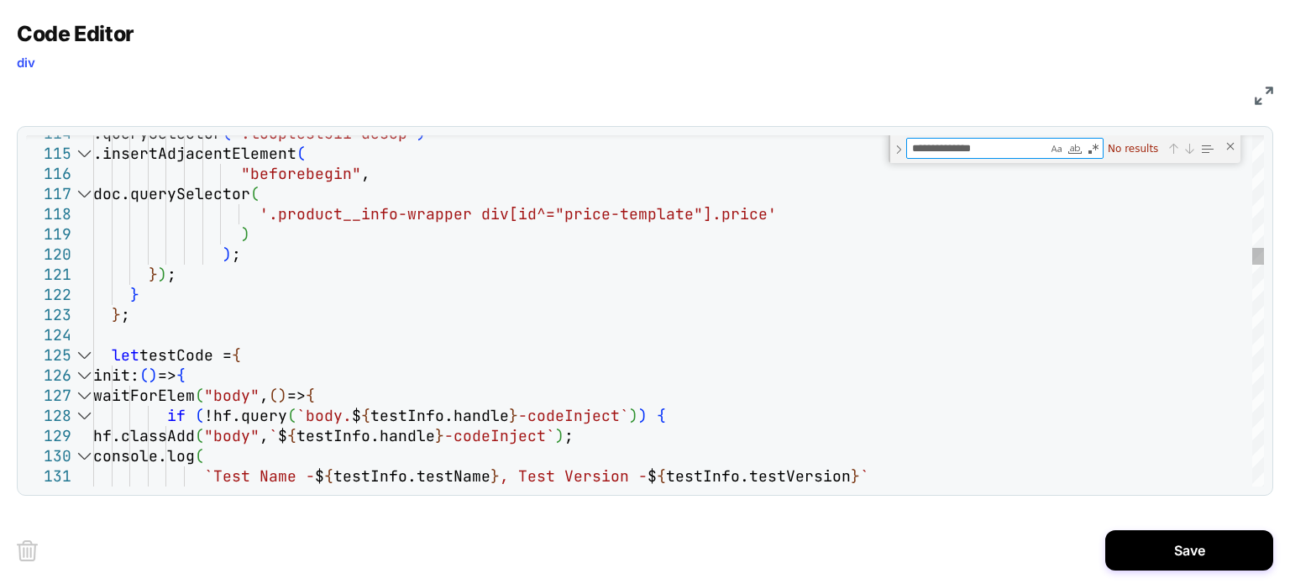
click at [964, 151] on textarea "**********" at bounding box center [977, 148] width 140 height 19
type textarea "**********"
type textarea "*"
type textarea "**********"
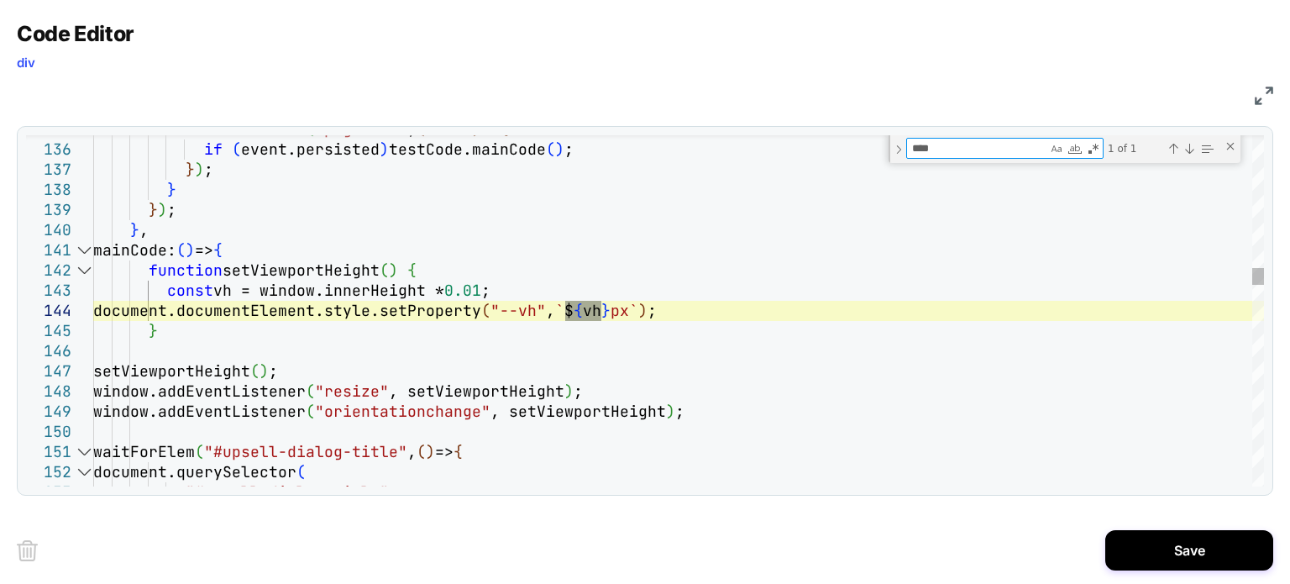
type textarea "****"
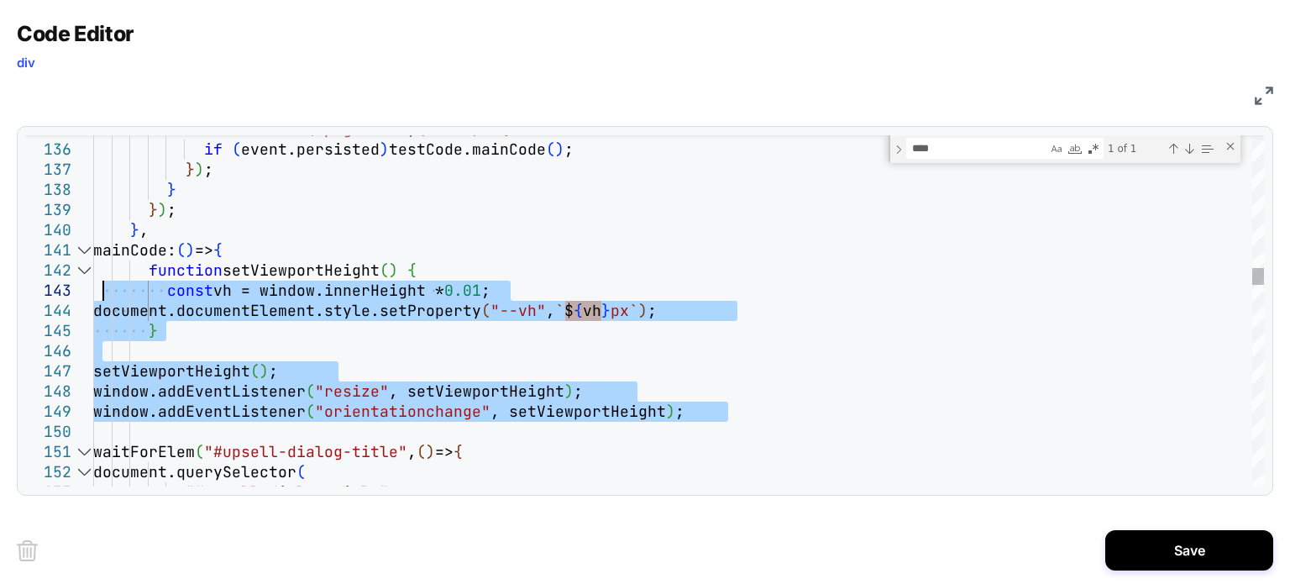
drag, startPoint x: 746, startPoint y: 409, endPoint x: 86, endPoint y: 297, distance: 669.7
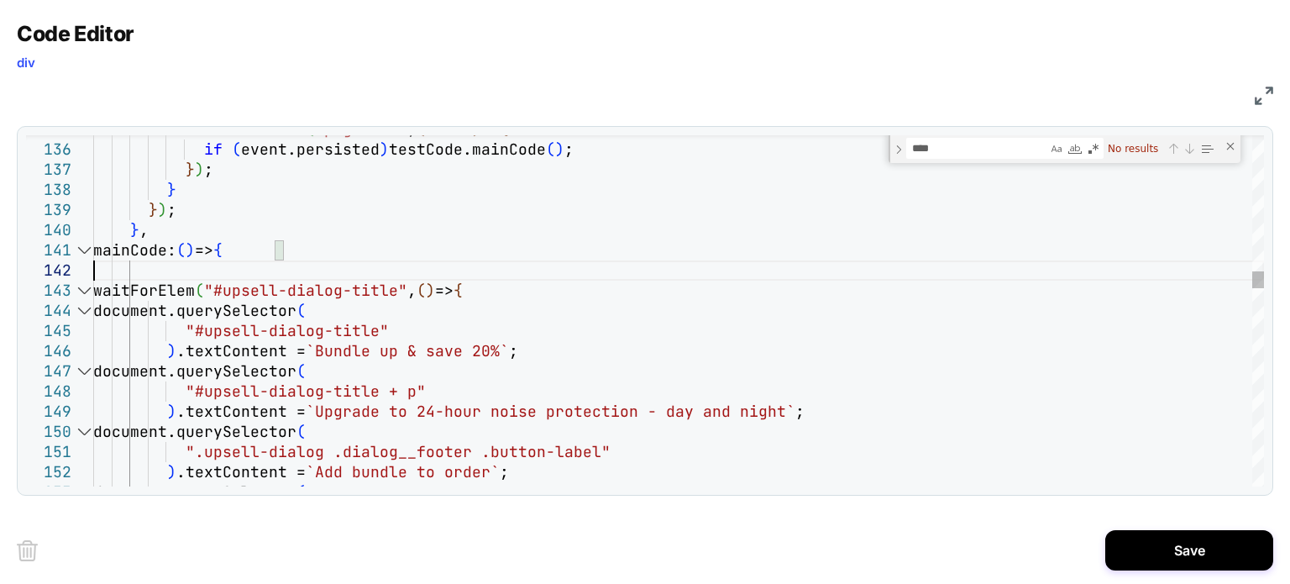
type textarea "**********"
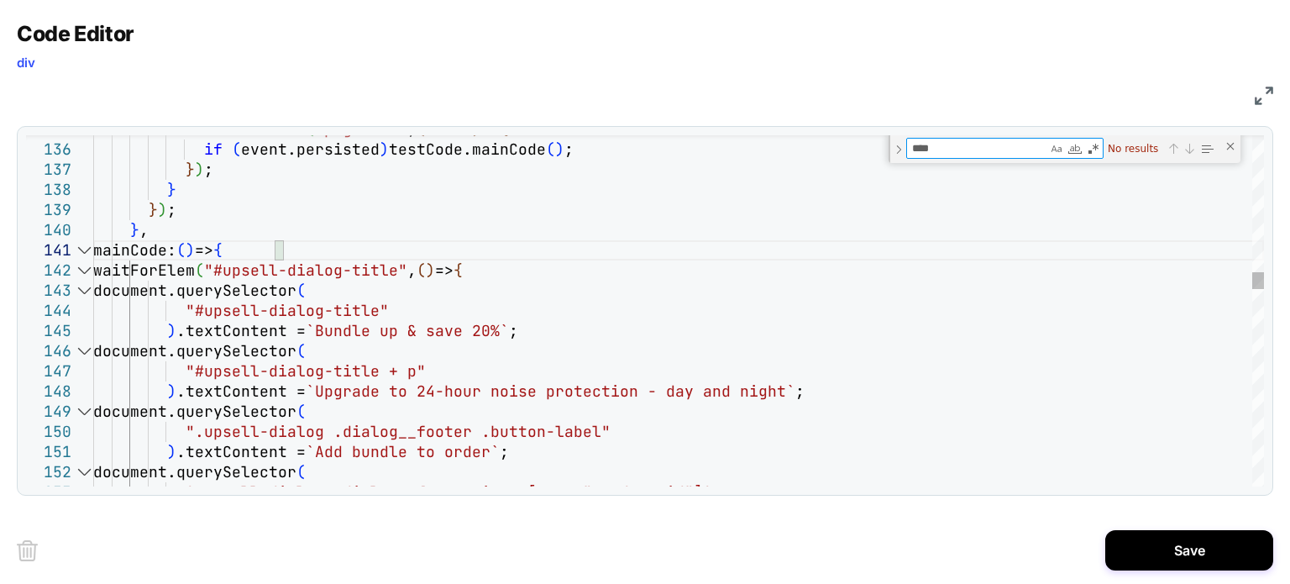
drag, startPoint x: 951, startPoint y: 154, endPoint x: 871, endPoint y: 150, distance: 79.9
click at [871, 150] on div "135 136 137 138 139 140 141 142 143 144 145 146 147 148 149 150 151 152 153 win…" at bounding box center [645, 310] width 1238 height 351
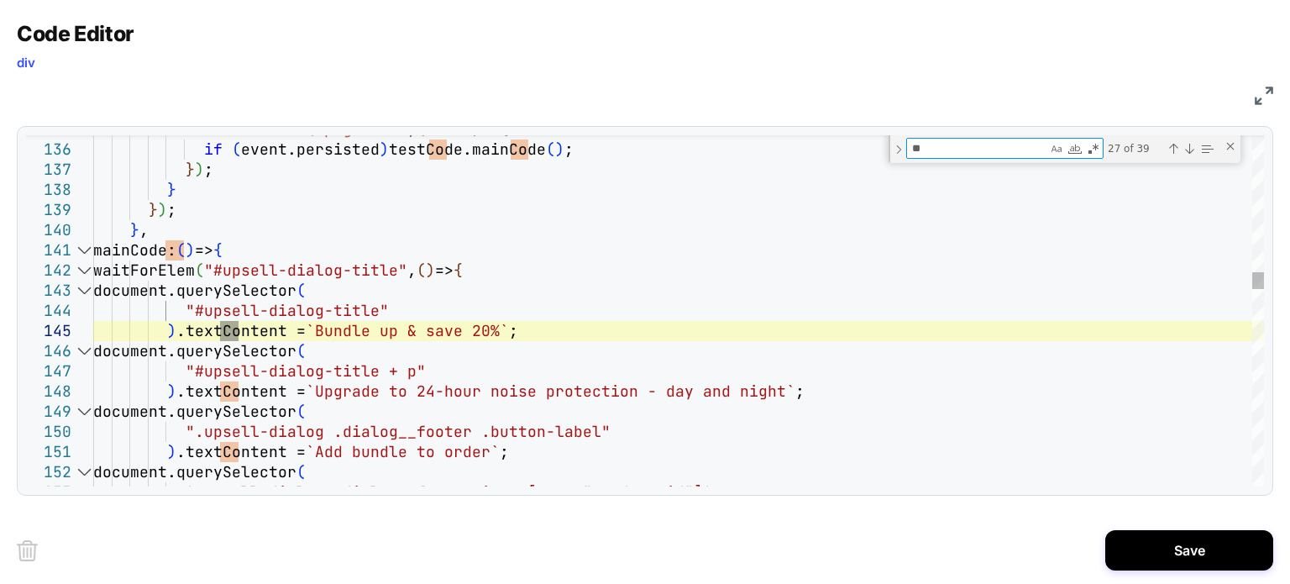
type textarea "***"
type textarea "**********"
type textarea "****"
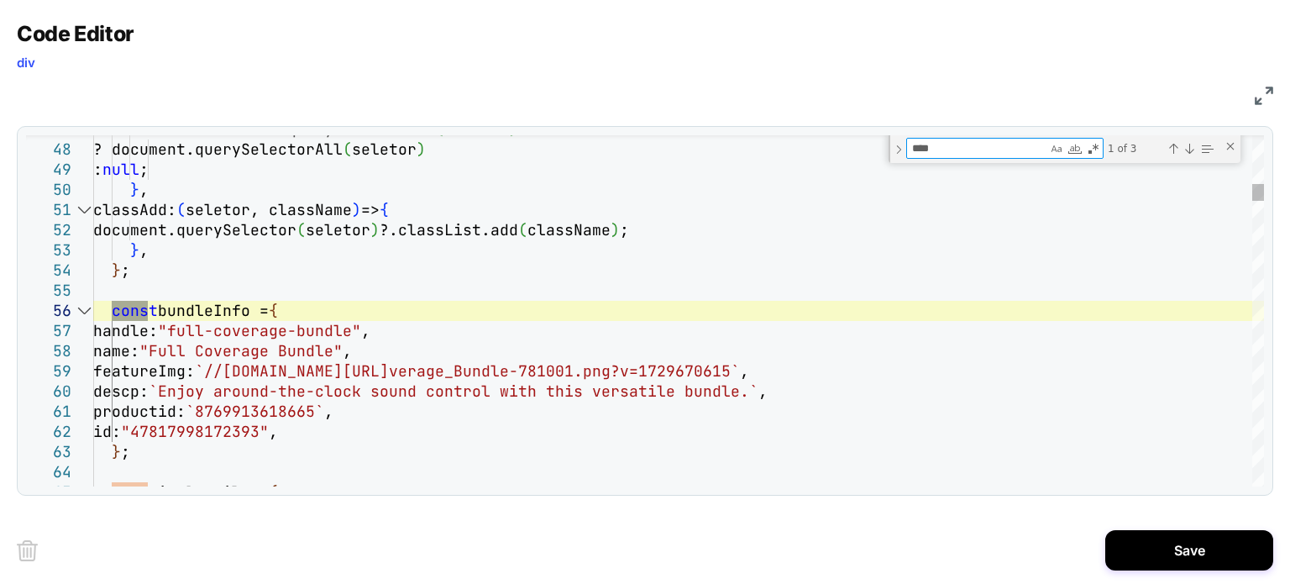
type textarea "**********"
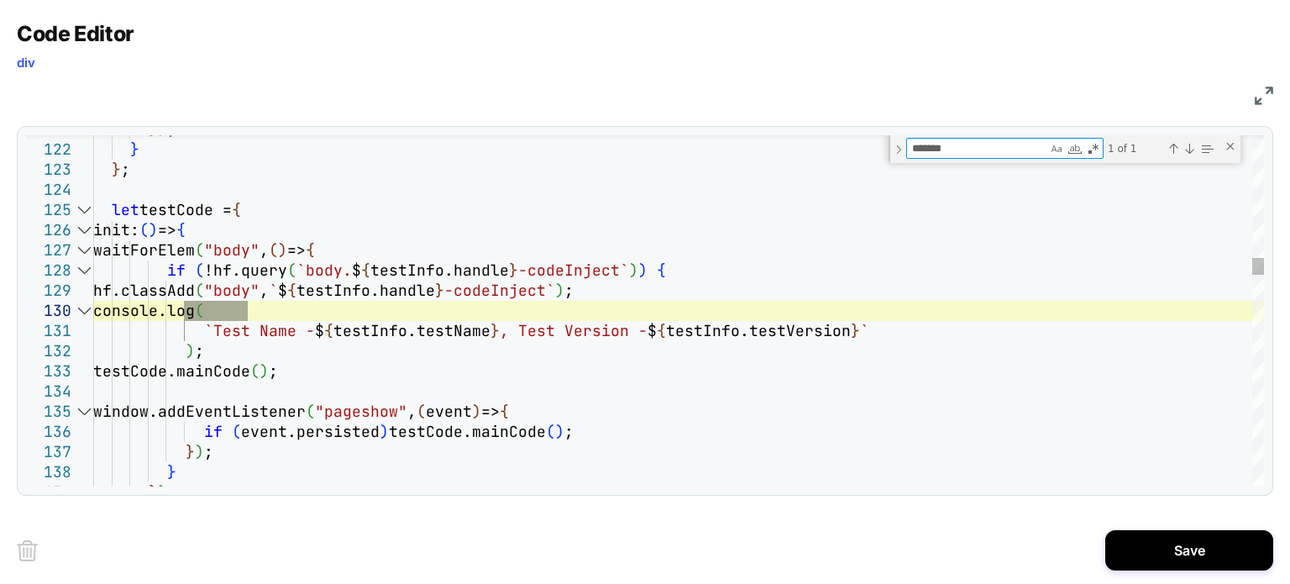
type textarea "*******"
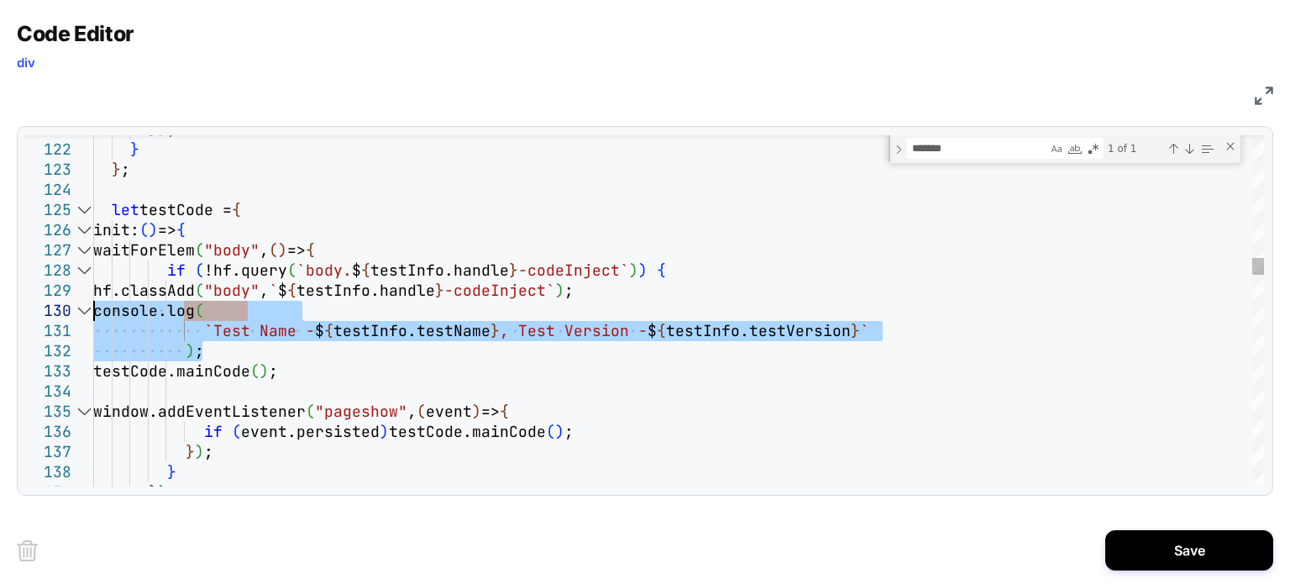
drag, startPoint x: 213, startPoint y: 348, endPoint x: 30, endPoint y: 307, distance: 186.9
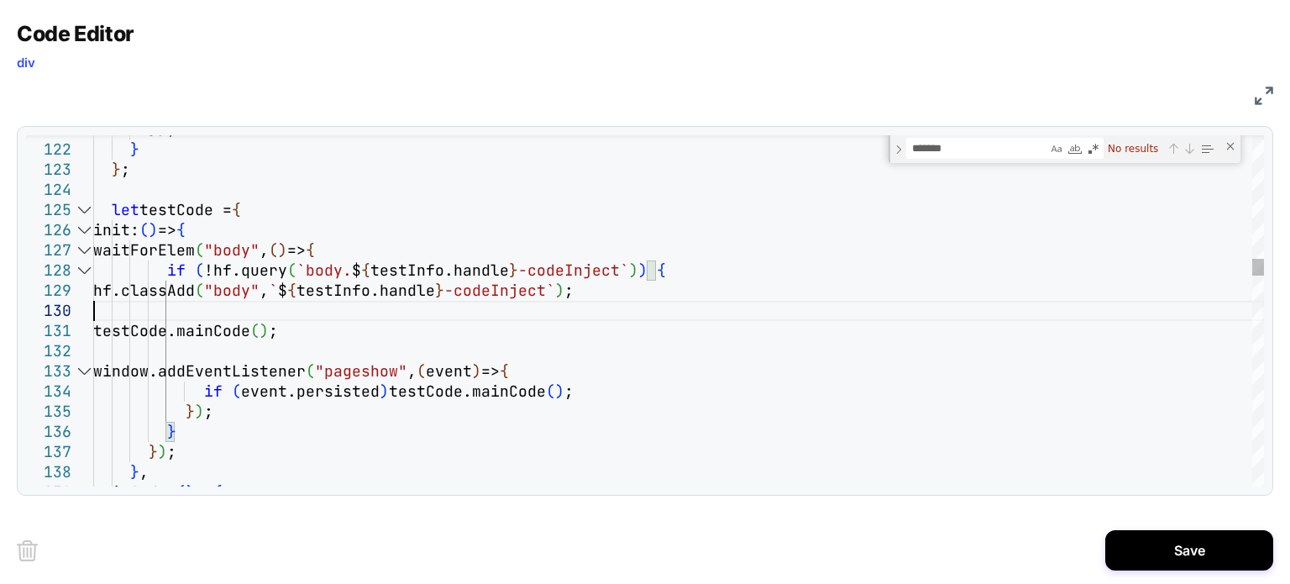
type textarea "**********"
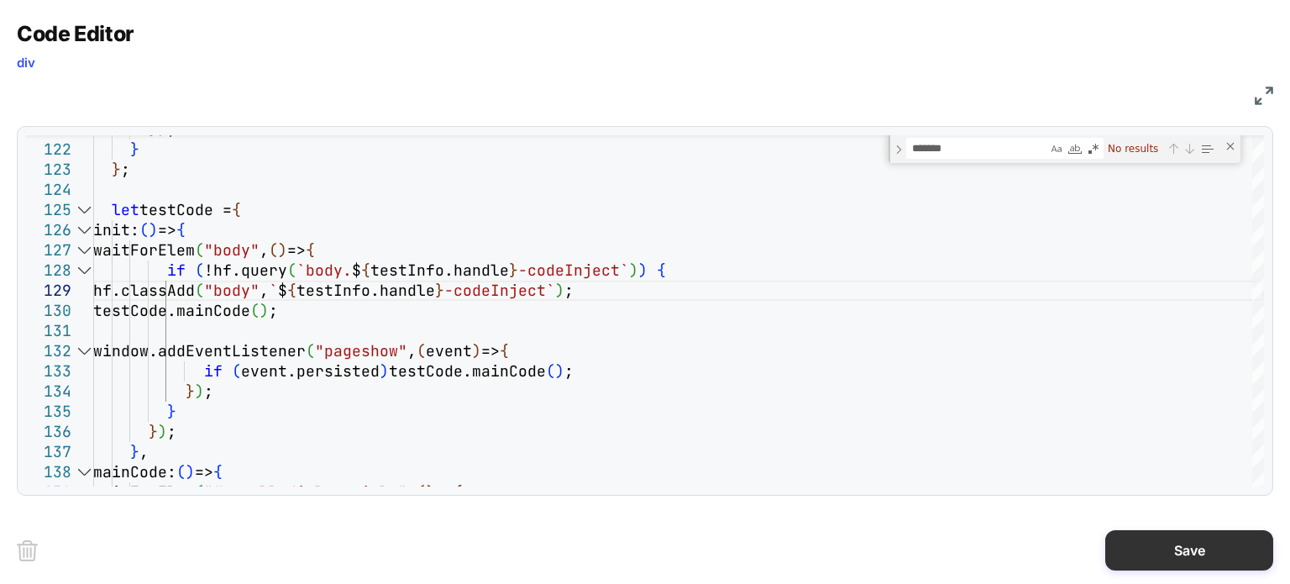
click at [1122, 540] on button "Save" at bounding box center [1190, 550] width 168 height 40
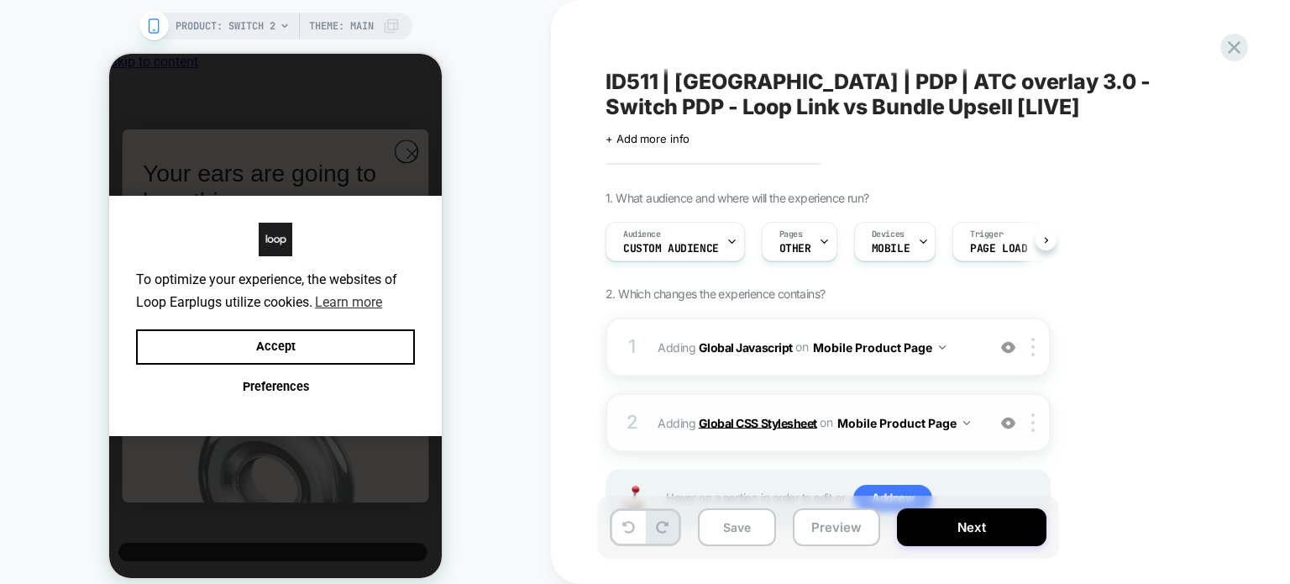
click at [765, 418] on b "Global CSS Stylesheet" at bounding box center [758, 422] width 118 height 14
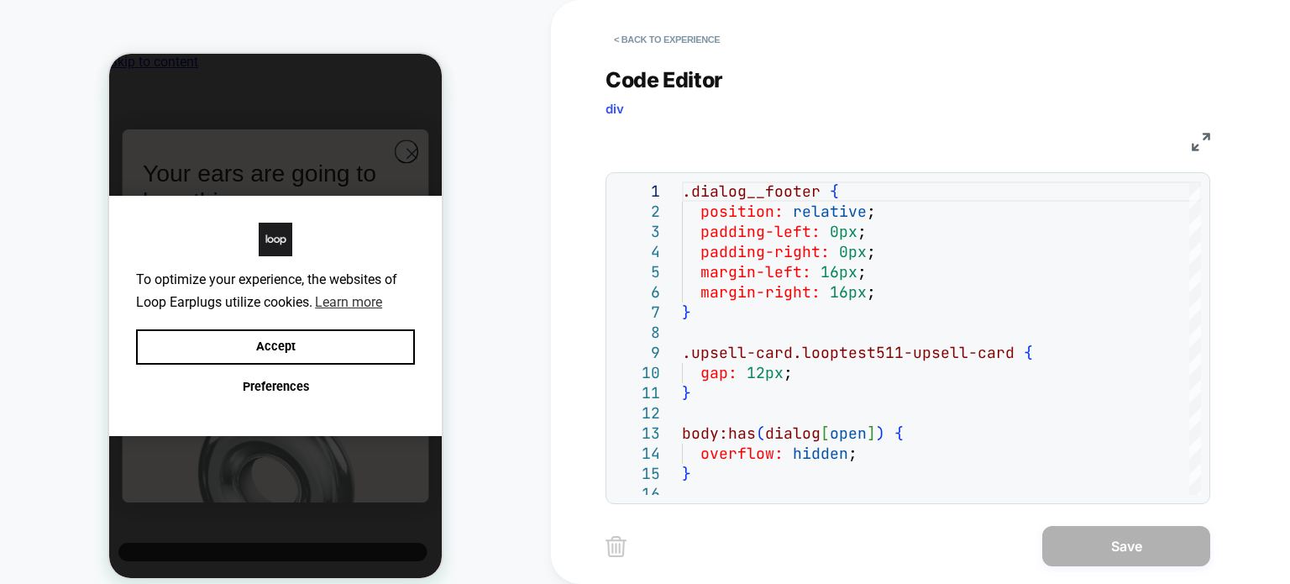
click at [1200, 142] on img at bounding box center [1201, 142] width 18 height 18
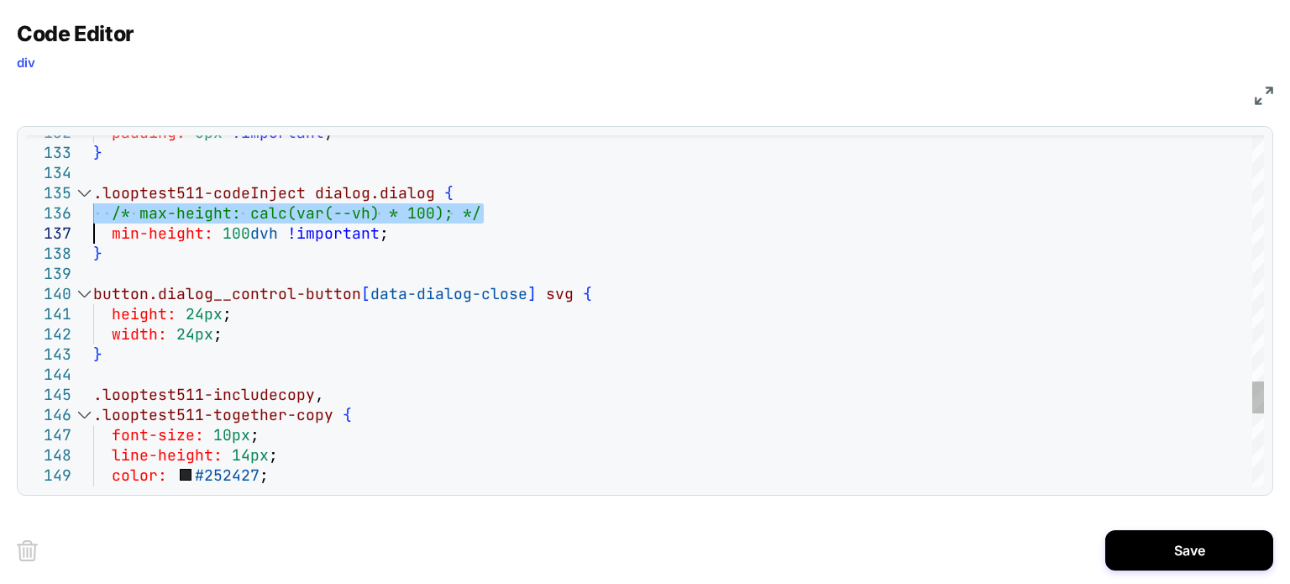
type textarea "**********"
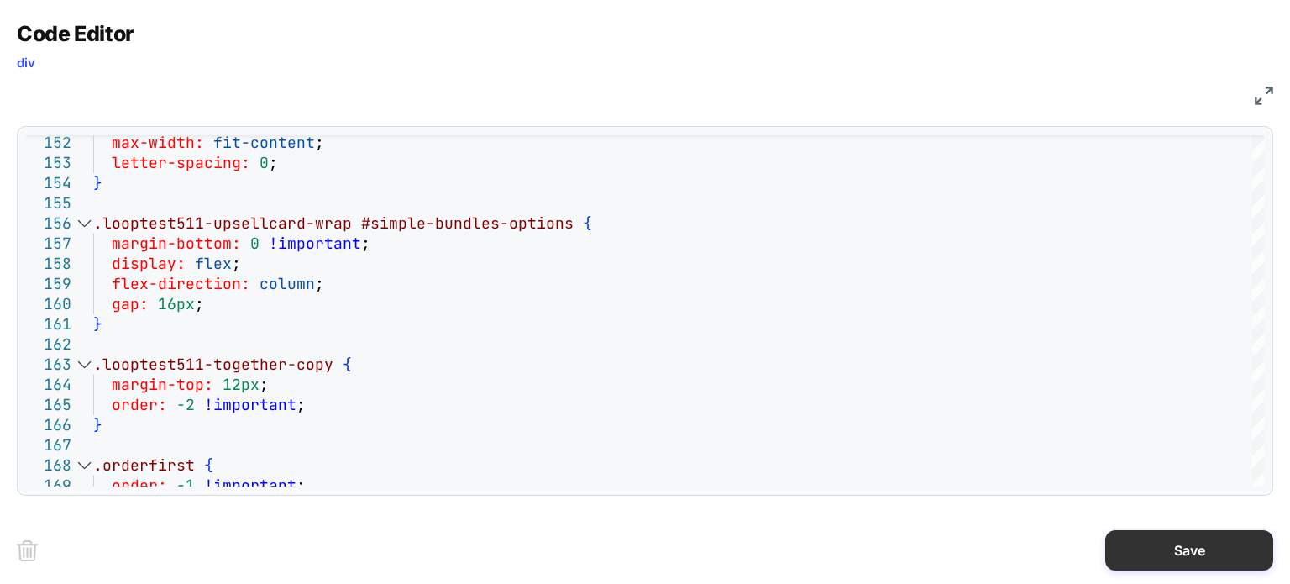
click at [1137, 551] on button "Save" at bounding box center [1190, 550] width 168 height 40
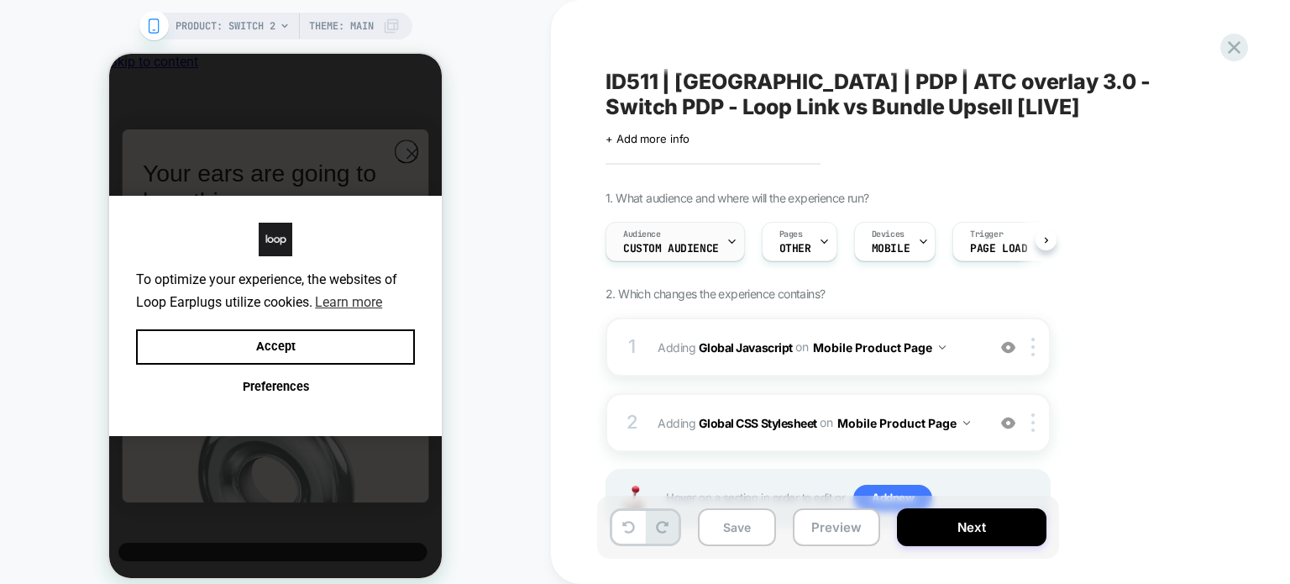
click at [673, 238] on div "Audience Custom Audience" at bounding box center [671, 242] width 129 height 38
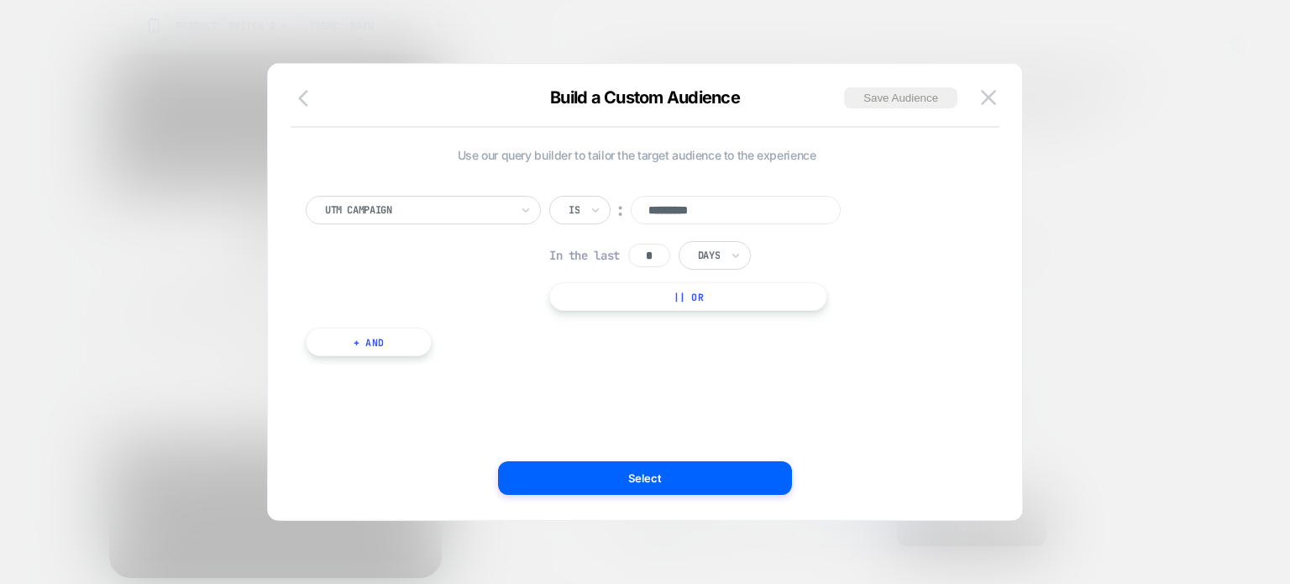
click at [314, 101] on icon "button" at bounding box center [308, 98] width 20 height 20
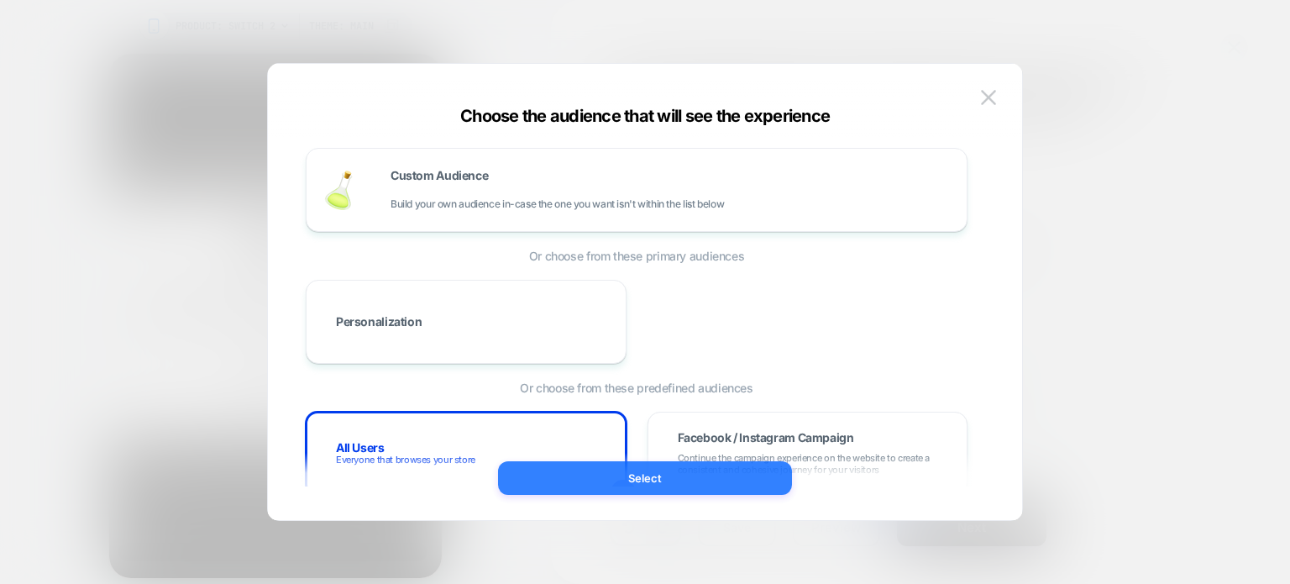
click at [538, 491] on button "Select" at bounding box center [645, 478] width 294 height 34
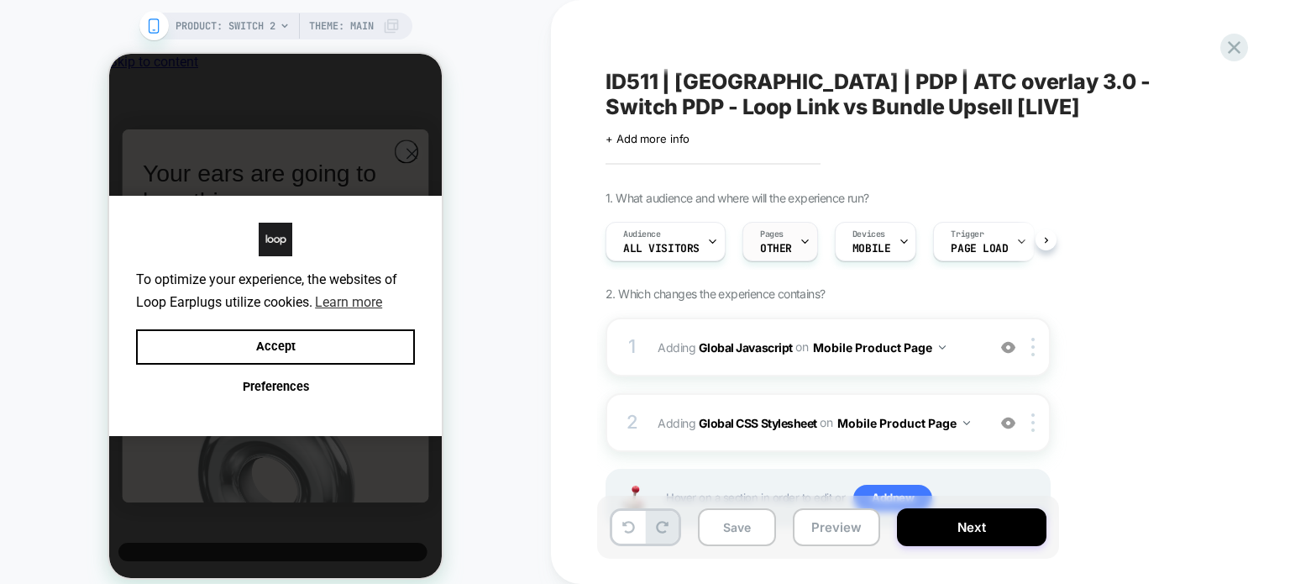
click at [771, 247] on span "OTHER" at bounding box center [776, 249] width 32 height 12
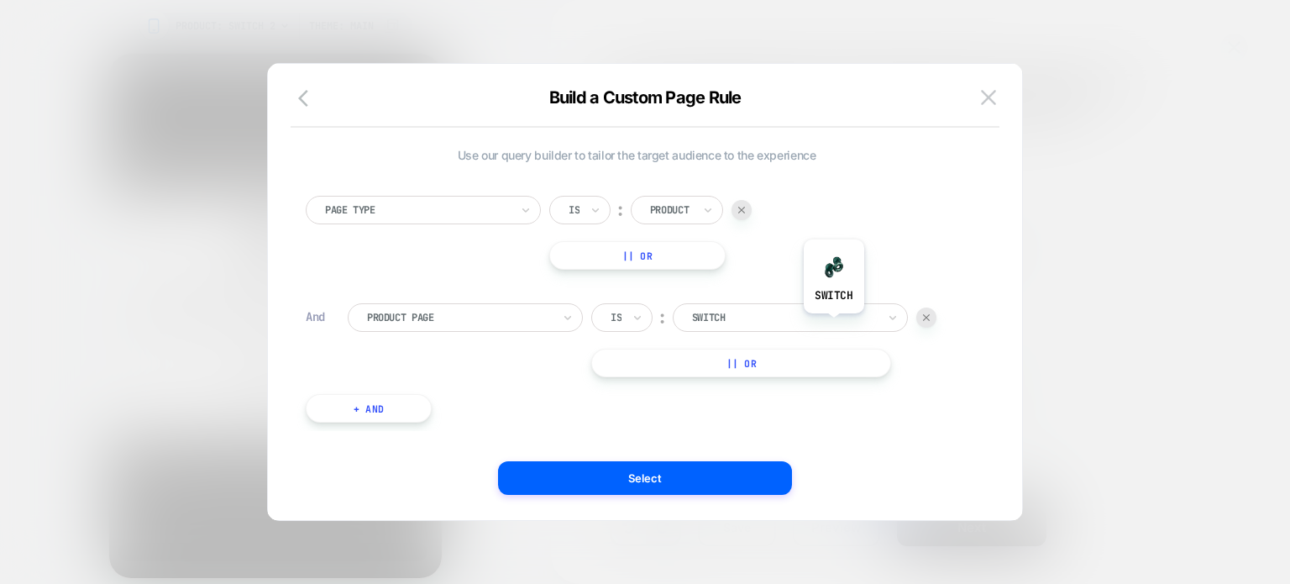
scroll to position [17, 0]
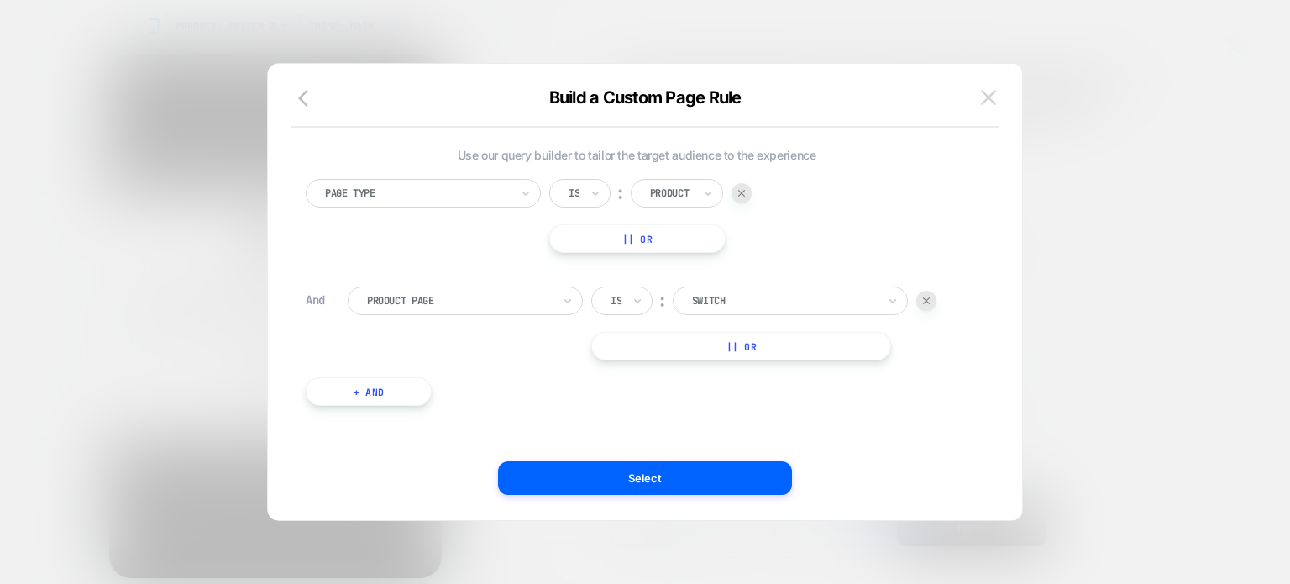
click at [991, 90] on img at bounding box center [988, 97] width 15 height 14
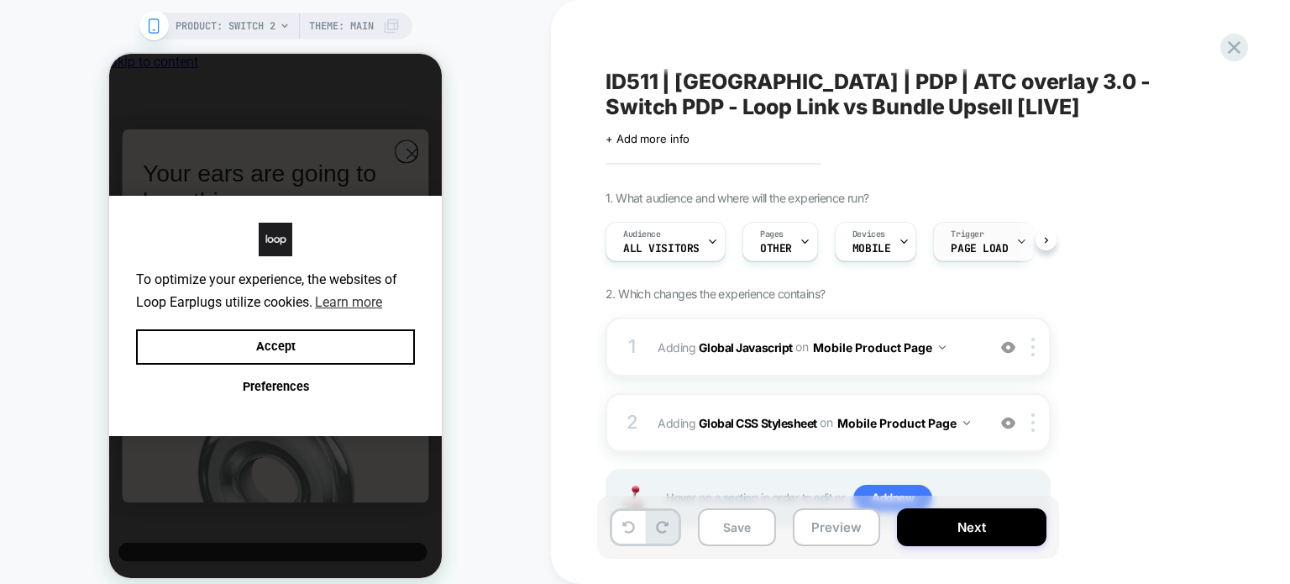
click at [996, 229] on div "Trigger Page Load" at bounding box center [979, 242] width 91 height 38
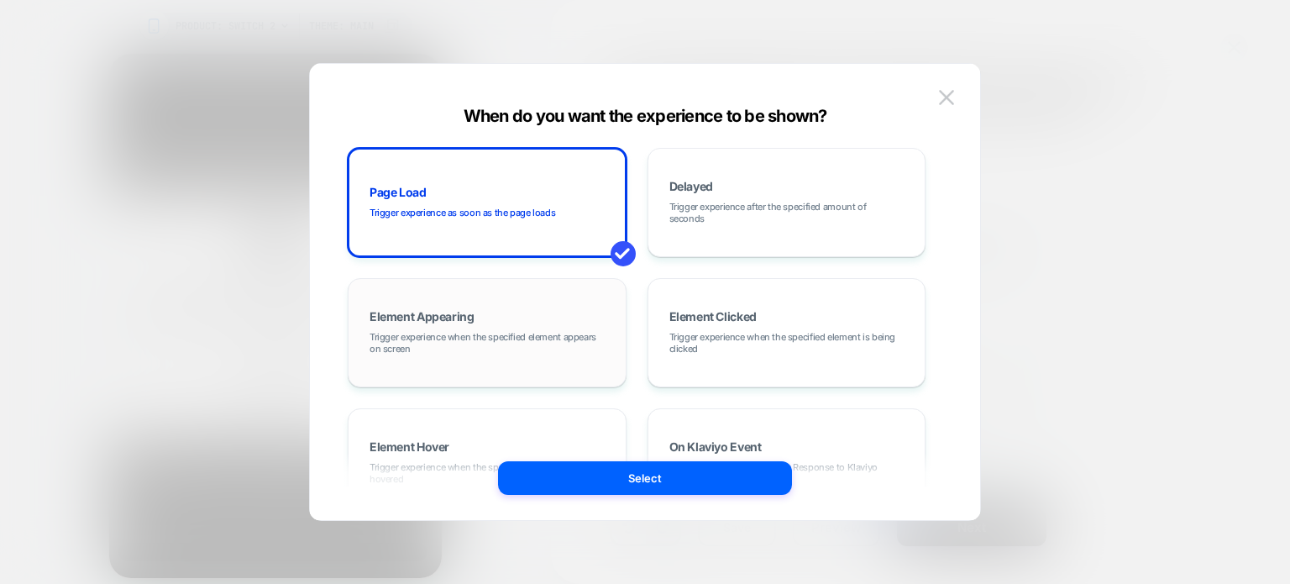
scroll to position [212, 0]
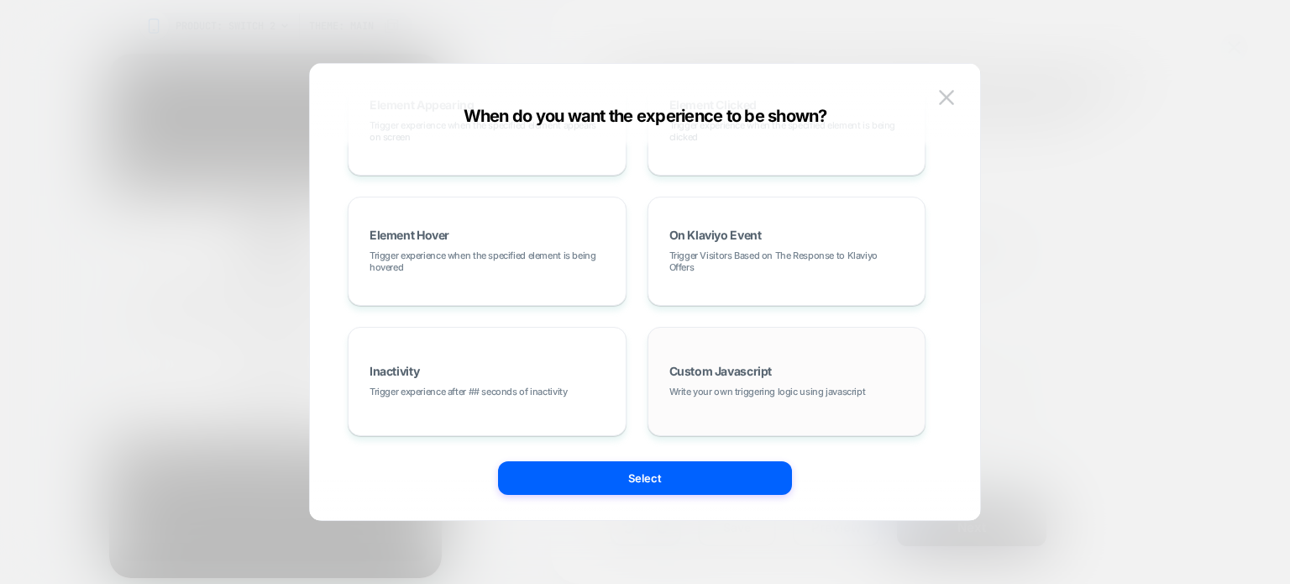
click at [754, 382] on div "Custom Javascript Write your own triggering logic using javascript" at bounding box center [787, 381] width 260 height 91
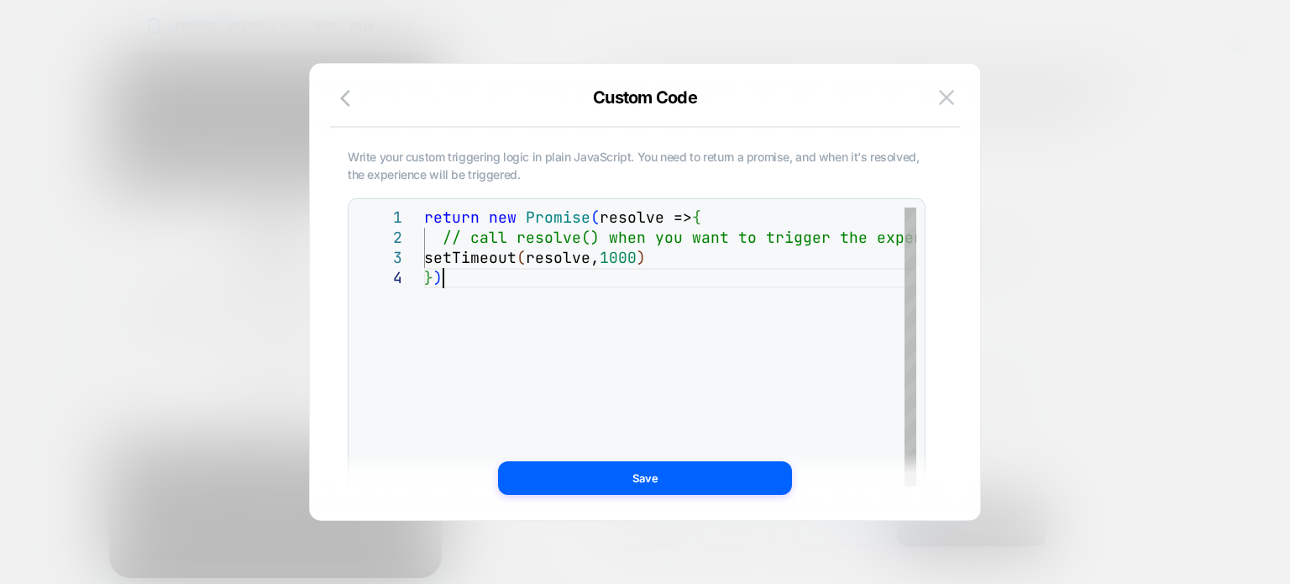
scroll to position [0, 17]
click at [653, 325] on div "return new Promise ( resolve => { // call resolve() when you want to trigger th…" at bounding box center [715, 418] width 583 height 420
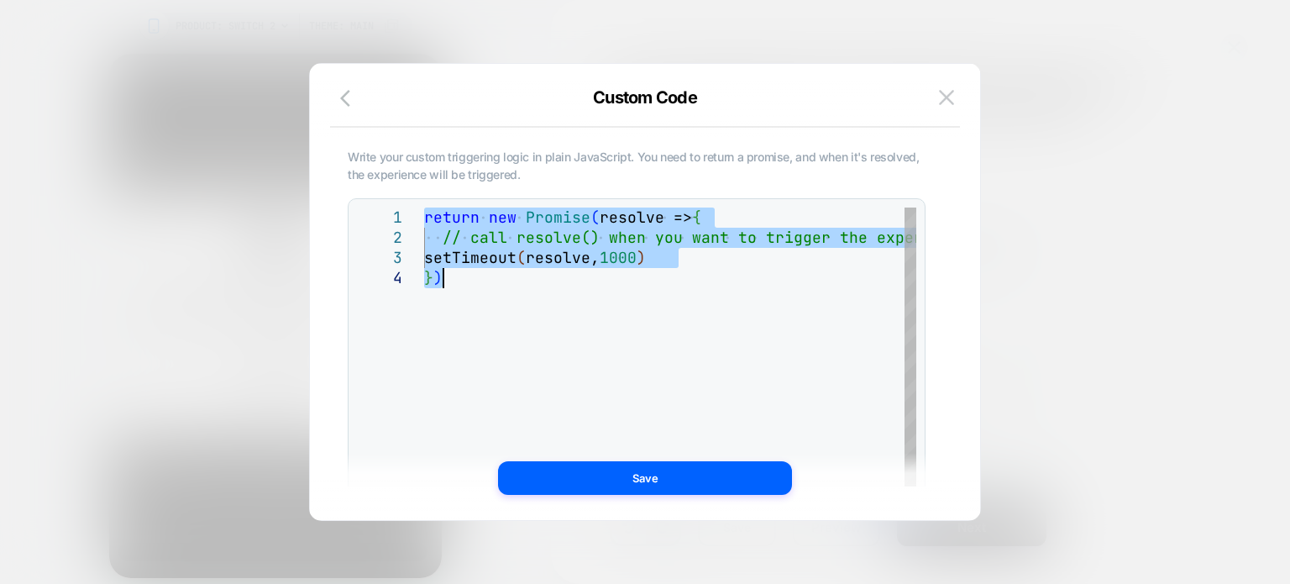
type textarea "**********"
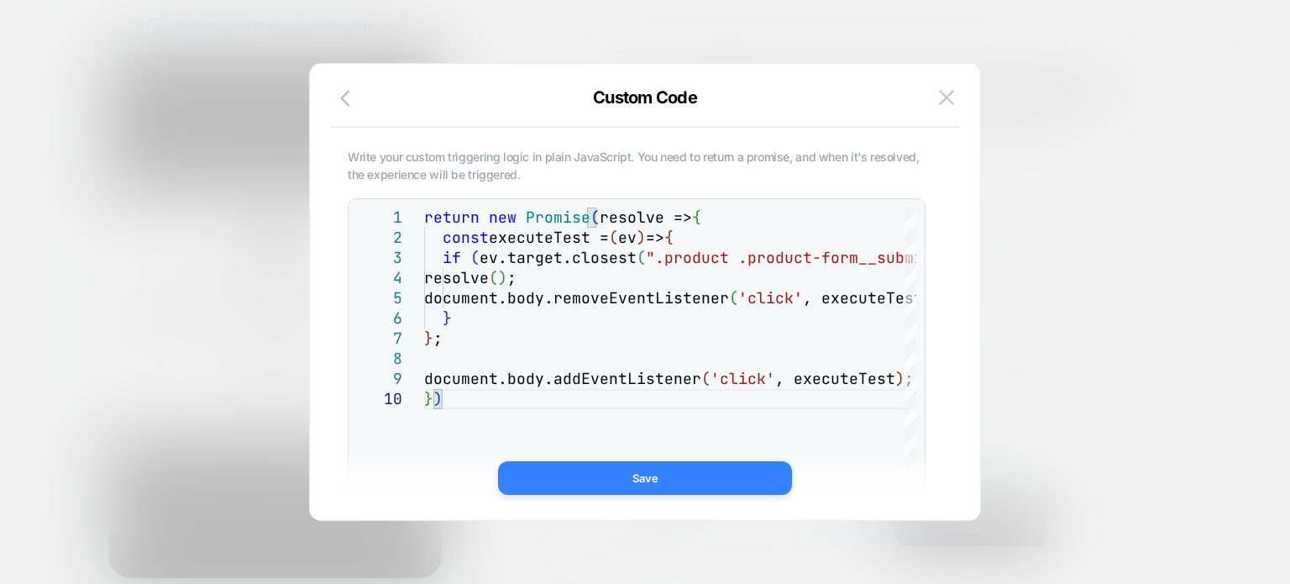
click at [638, 475] on button "Save" at bounding box center [645, 478] width 294 height 34
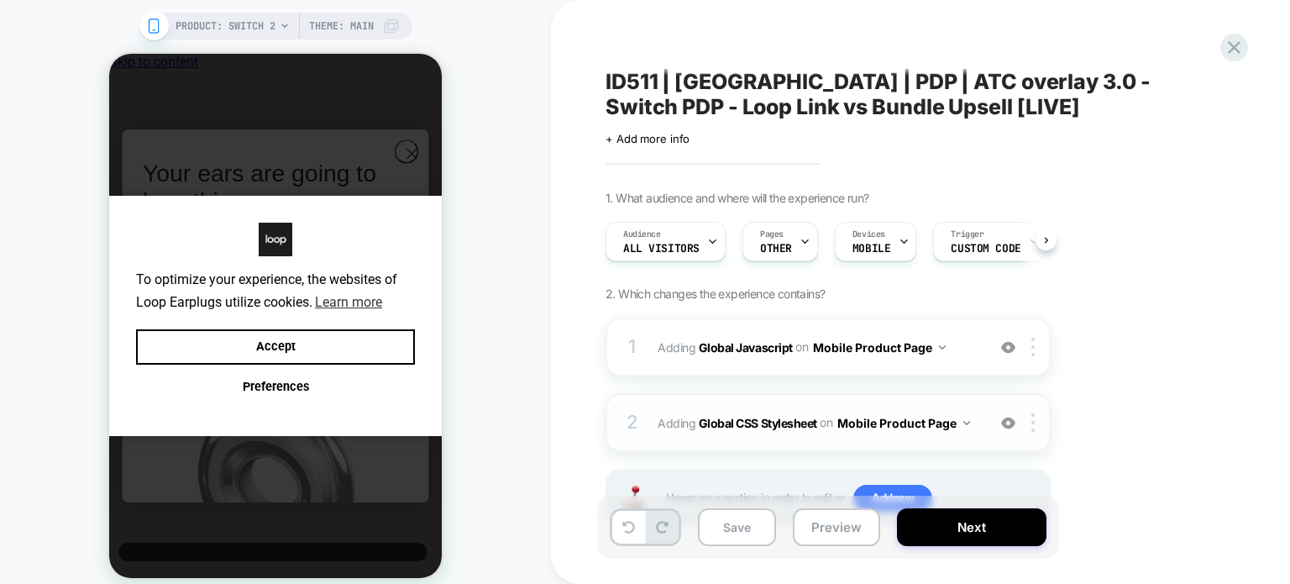
scroll to position [70, 0]
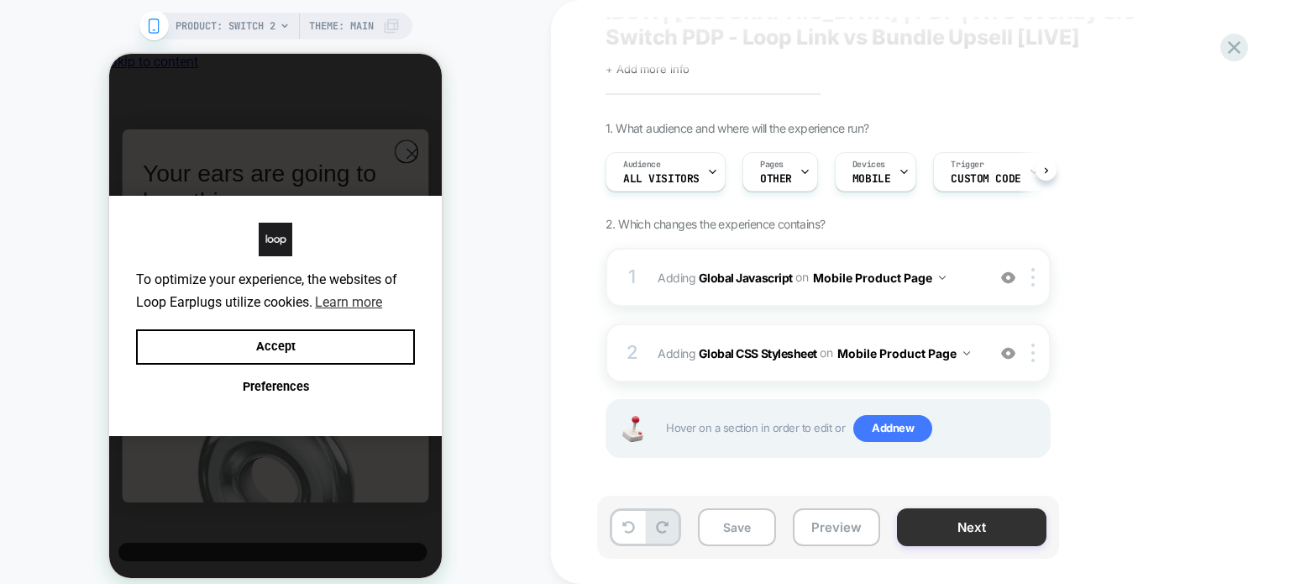
click at [967, 517] on button "Next" at bounding box center [972, 527] width 150 height 38
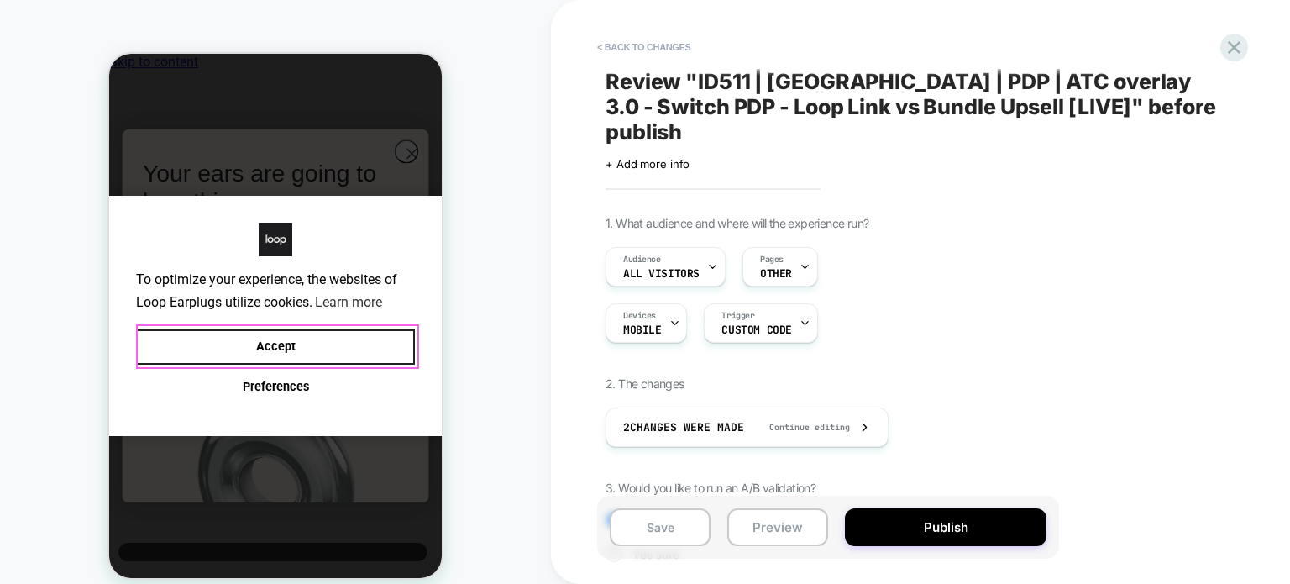
click at [302, 364] on button "Accept" at bounding box center [275, 347] width 279 height 36
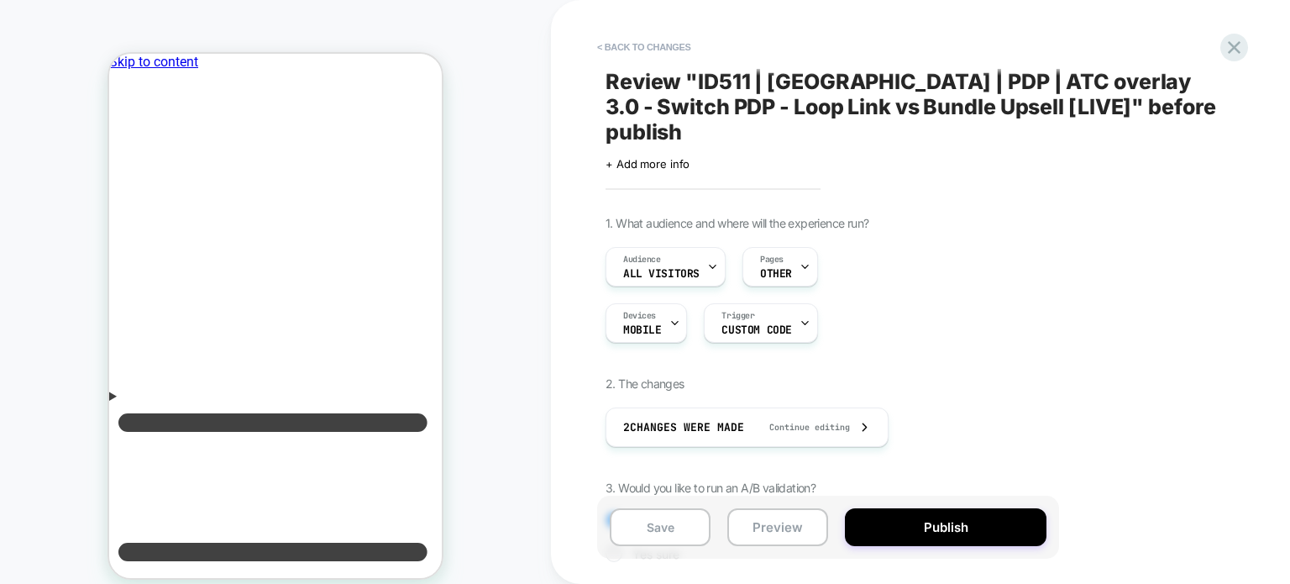
scroll to position [176, 0]
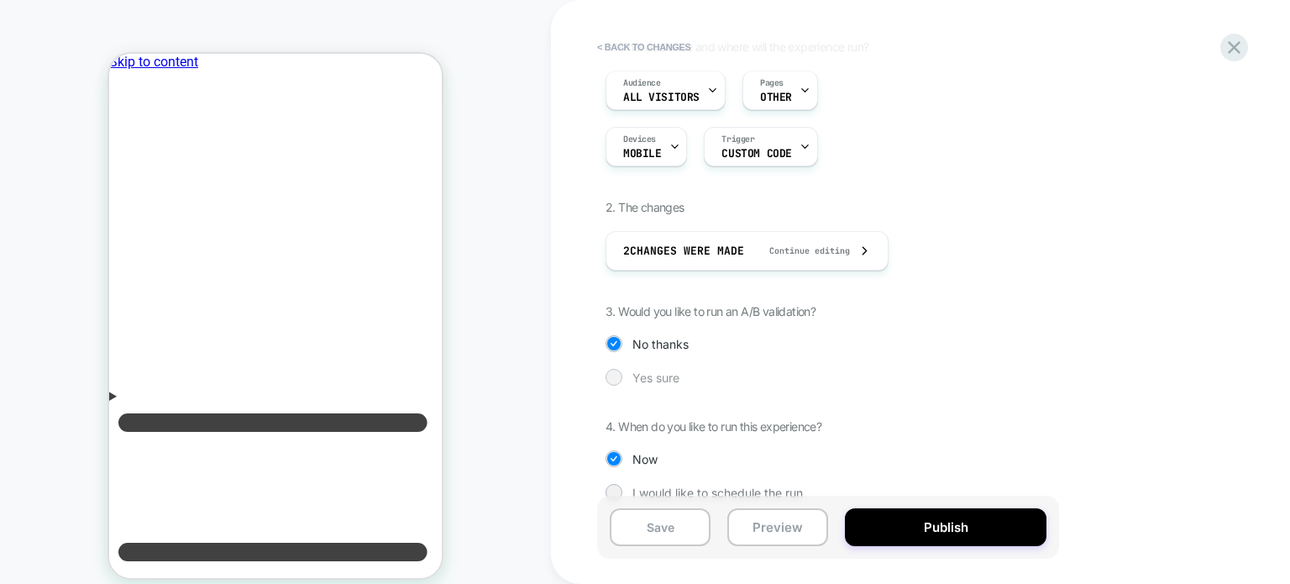
click at [618, 371] on div at bounding box center [613, 377] width 13 height 13
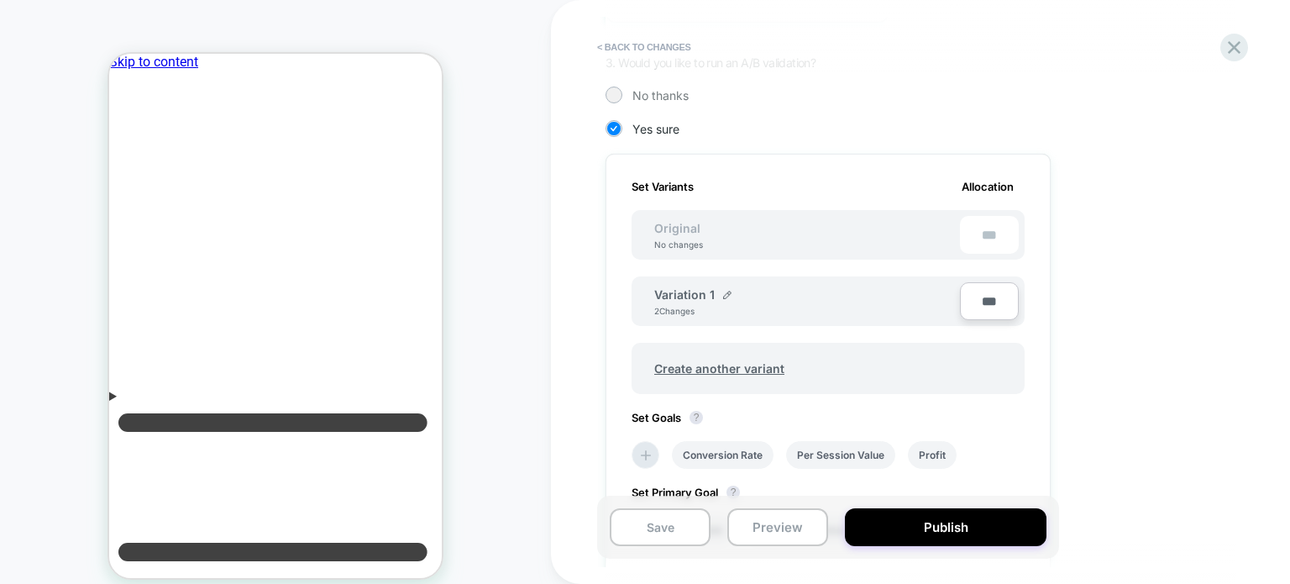
scroll to position [423, 0]
click at [645, 452] on icon at bounding box center [646, 457] width 10 height 10
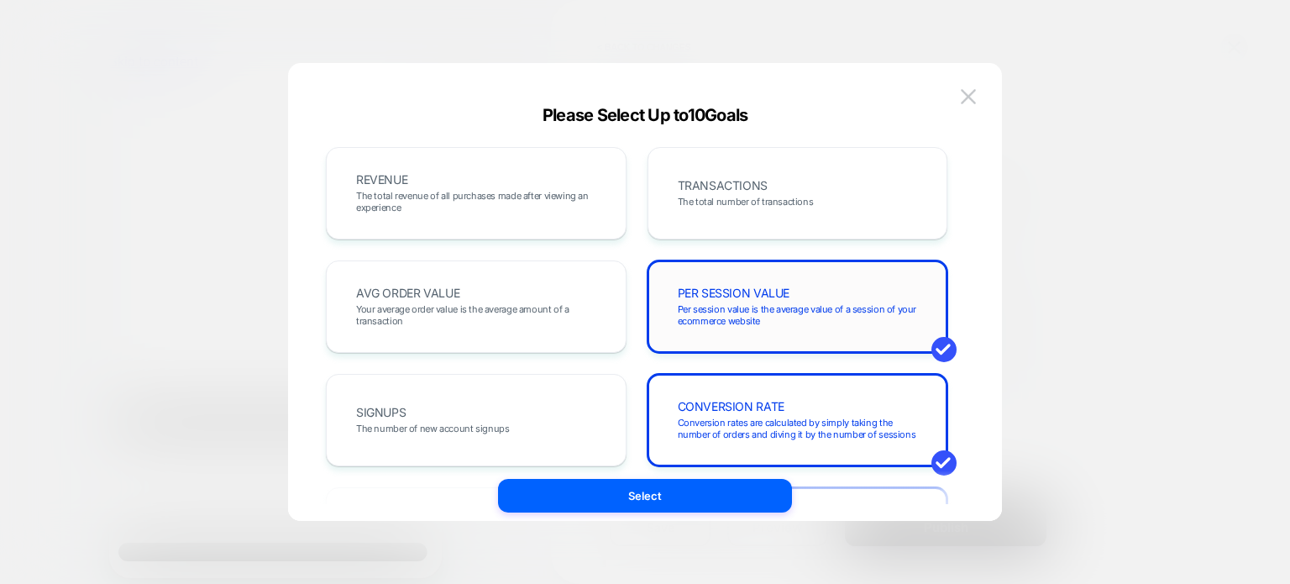
click at [759, 322] on span "Per session value is the average value of a session of your ecommerce website" at bounding box center [798, 315] width 240 height 24
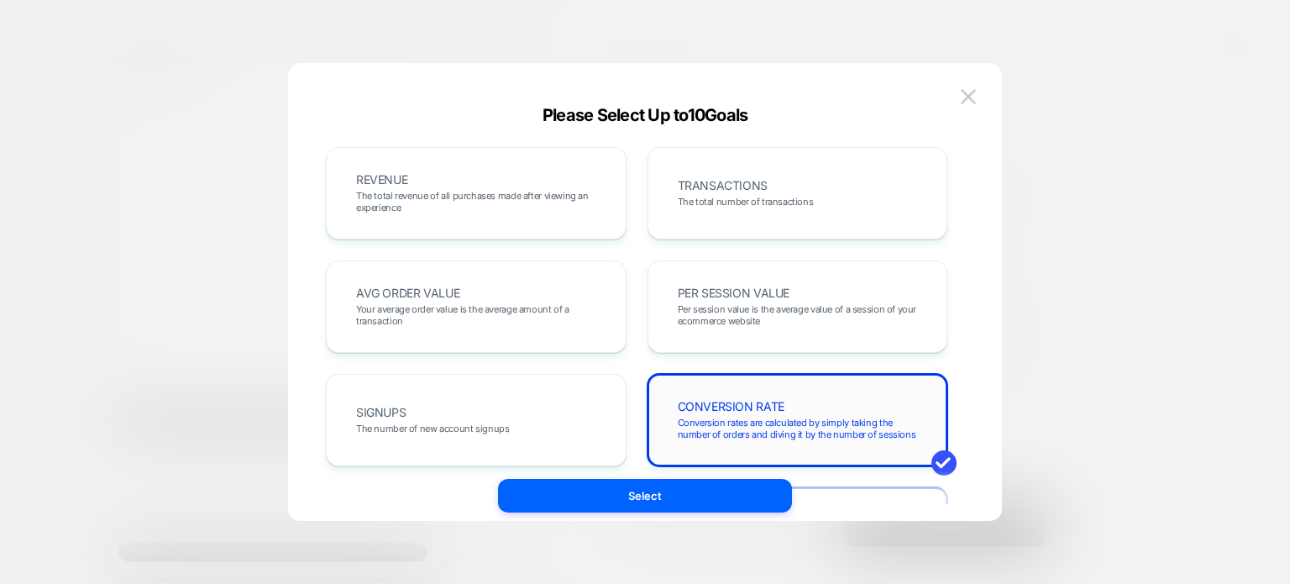
click at [763, 436] on span "Conversion rates are calculated by simply taking the number of orders and divin…" at bounding box center [798, 429] width 240 height 24
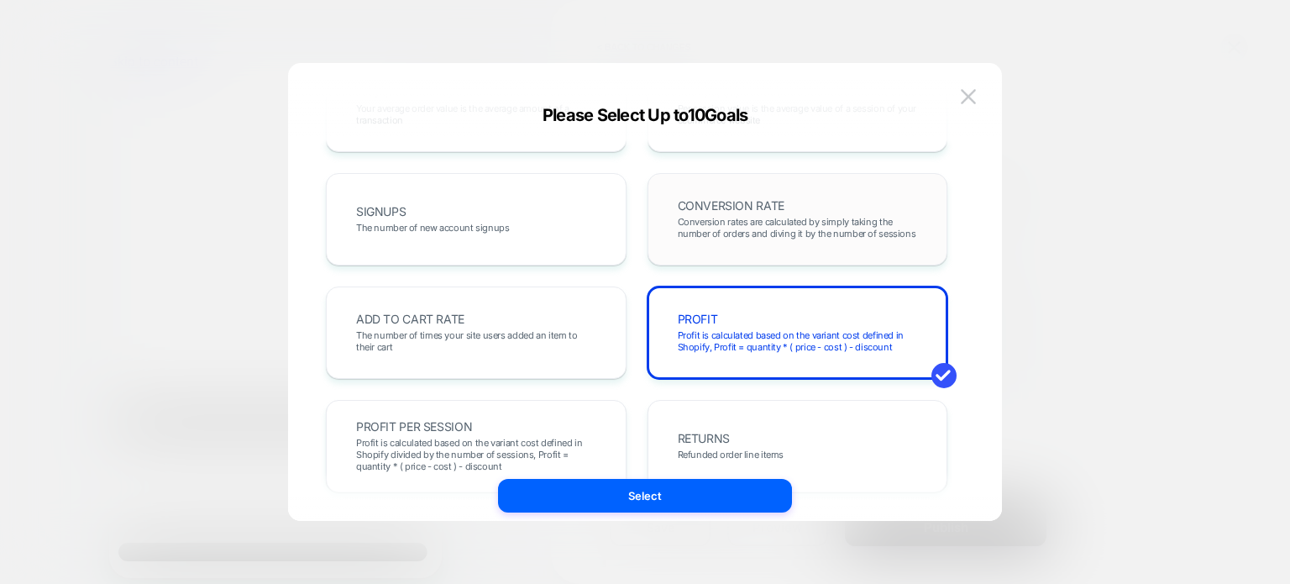
scroll to position [202, 0]
click at [796, 356] on div "PROFIT Profit is calculated based on the variant cost defined in Shopify, Profi…" at bounding box center [797, 331] width 265 height 57
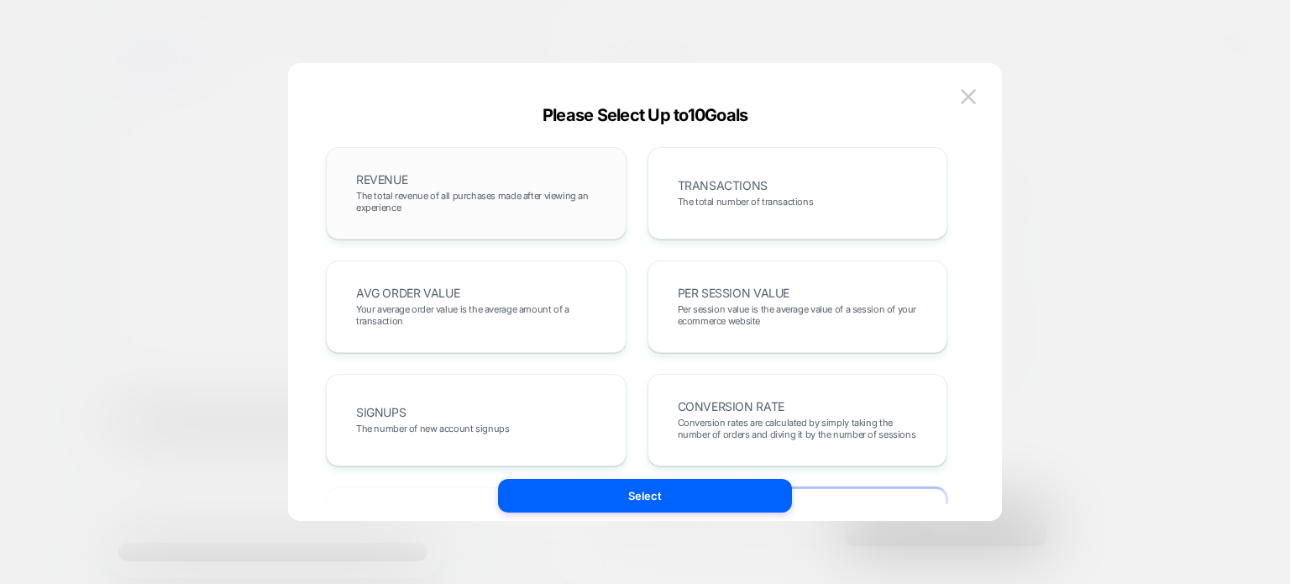
click at [495, 208] on span "The total revenue of all purchases made after viewing an experience" at bounding box center [476, 202] width 240 height 24
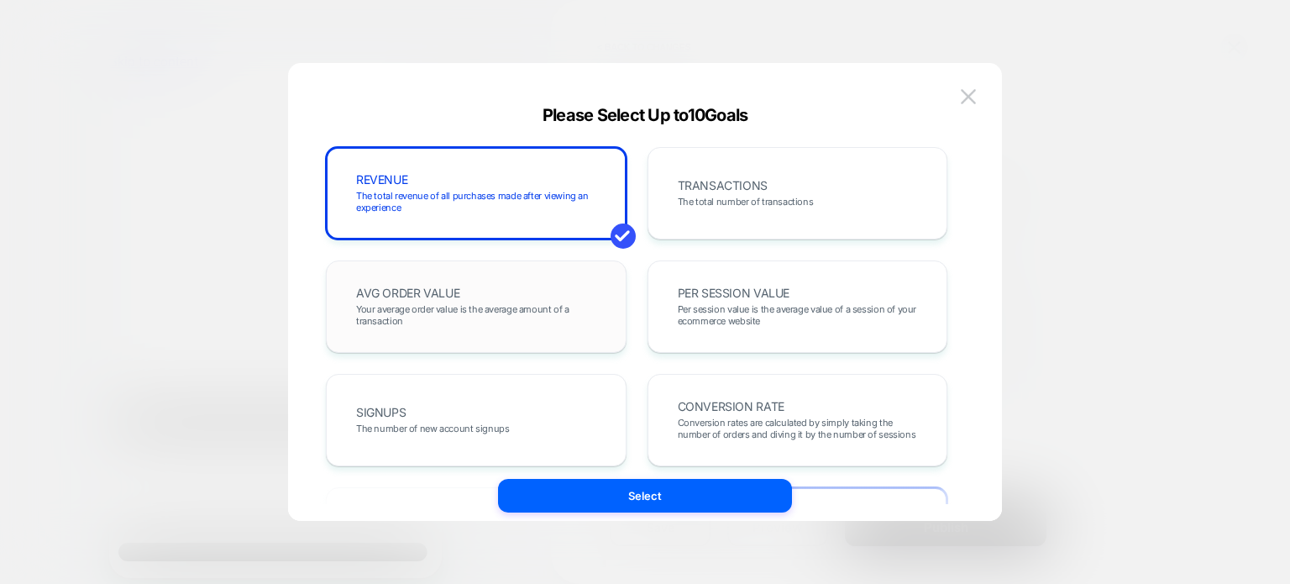
click at [454, 303] on span "Your average order value is the average amount of a transaction" at bounding box center [476, 315] width 240 height 24
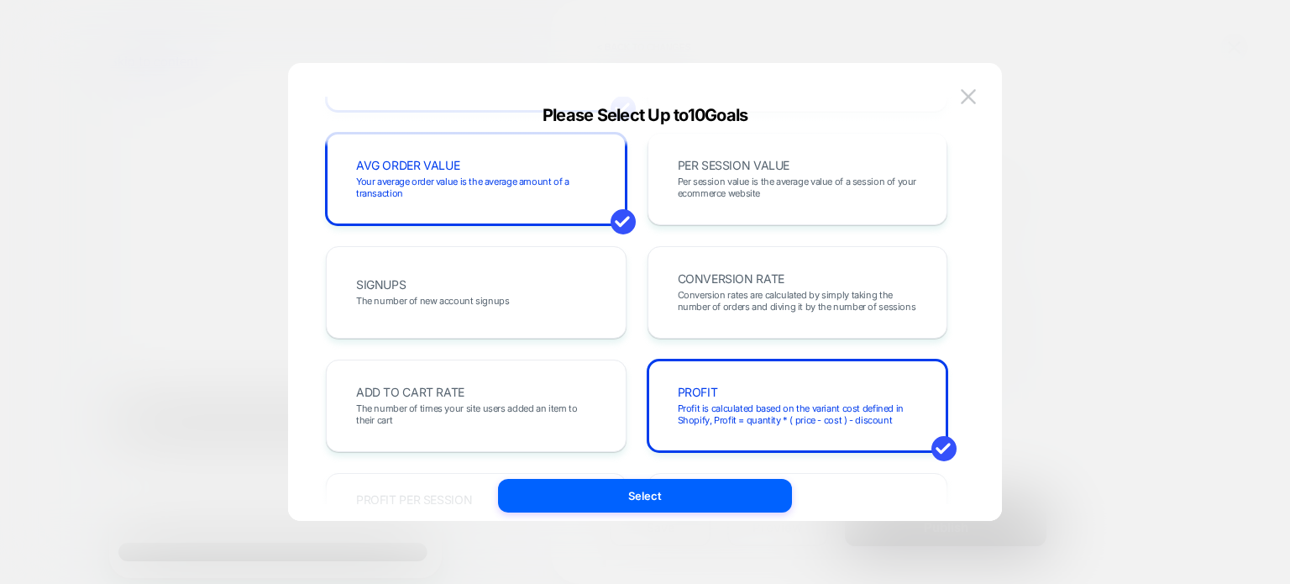
scroll to position [129, 0]
click at [470, 405] on span "The number of times your site users added an item to their cart" at bounding box center [476, 413] width 240 height 24
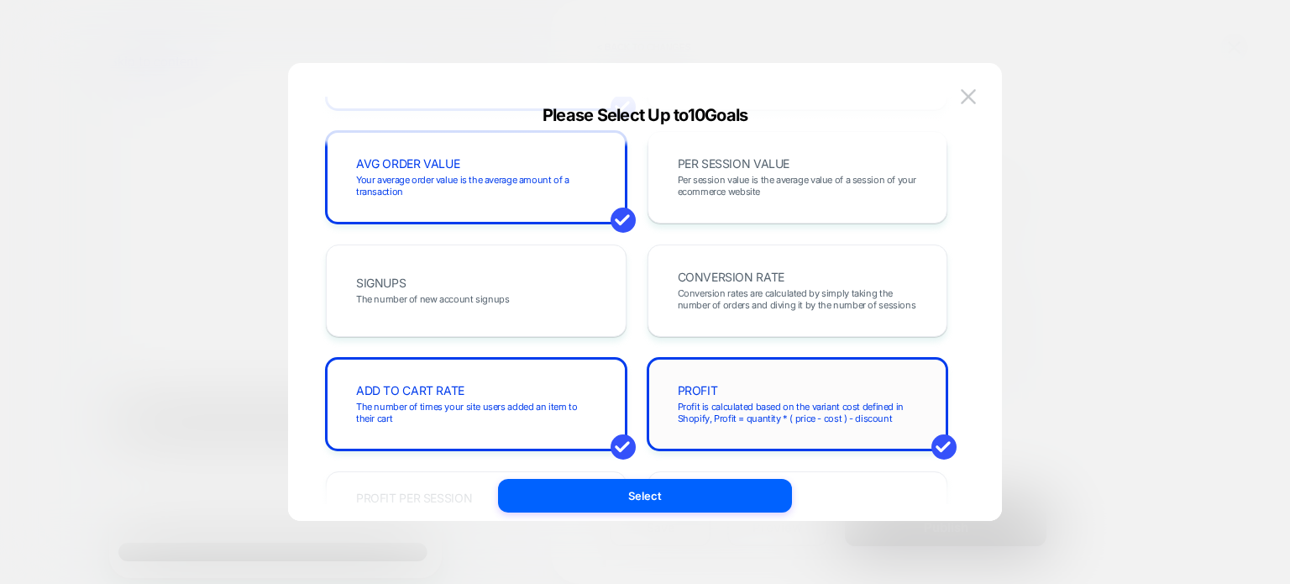
click at [706, 415] on span "Profit is calculated based on the variant cost defined in Shopify, Profit = qua…" at bounding box center [798, 413] width 240 height 24
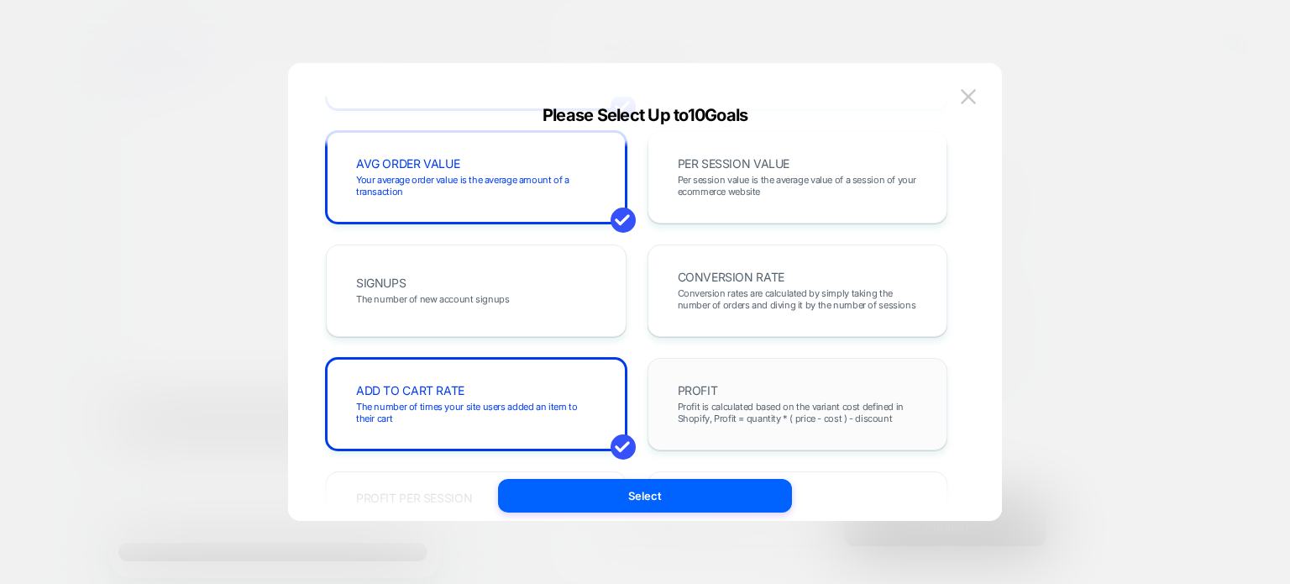
scroll to position [0, 0]
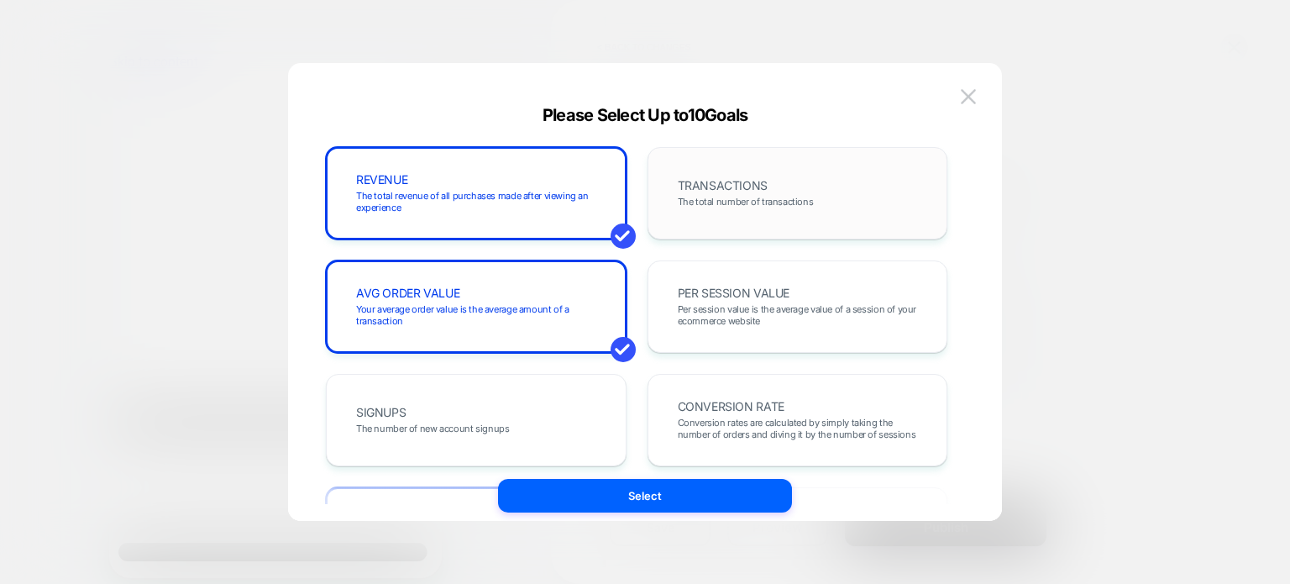
click at [782, 184] on div "TRANSACTIONS The total number of transactions" at bounding box center [797, 193] width 265 height 57
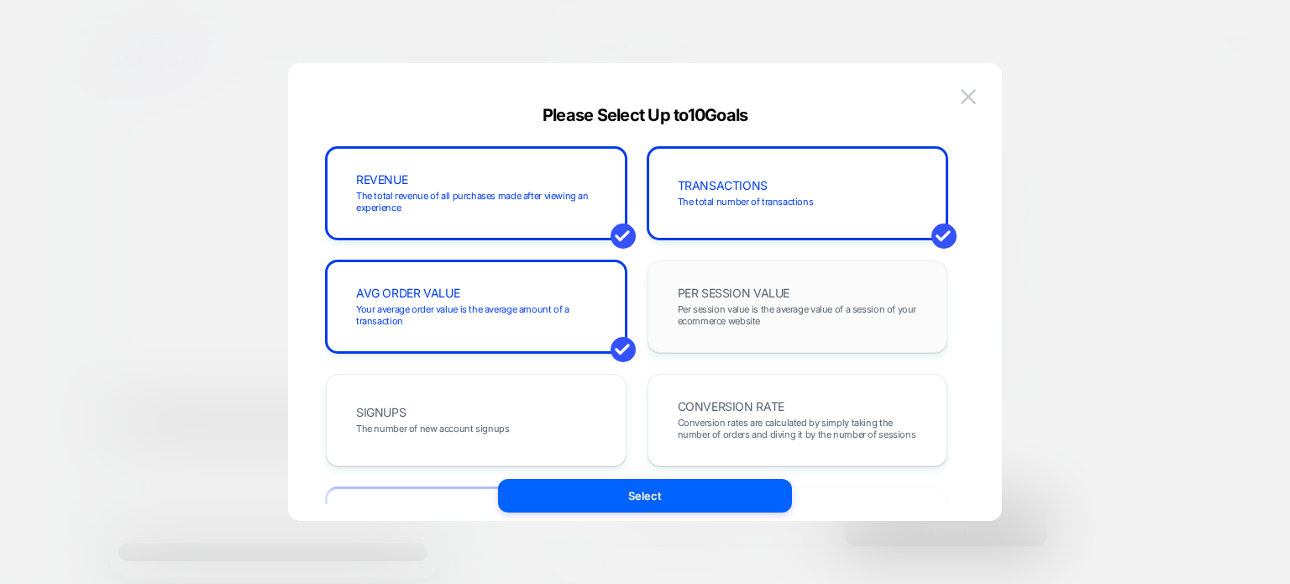
click at [736, 289] on span "PER SESSION VALUE" at bounding box center [734, 293] width 113 height 12
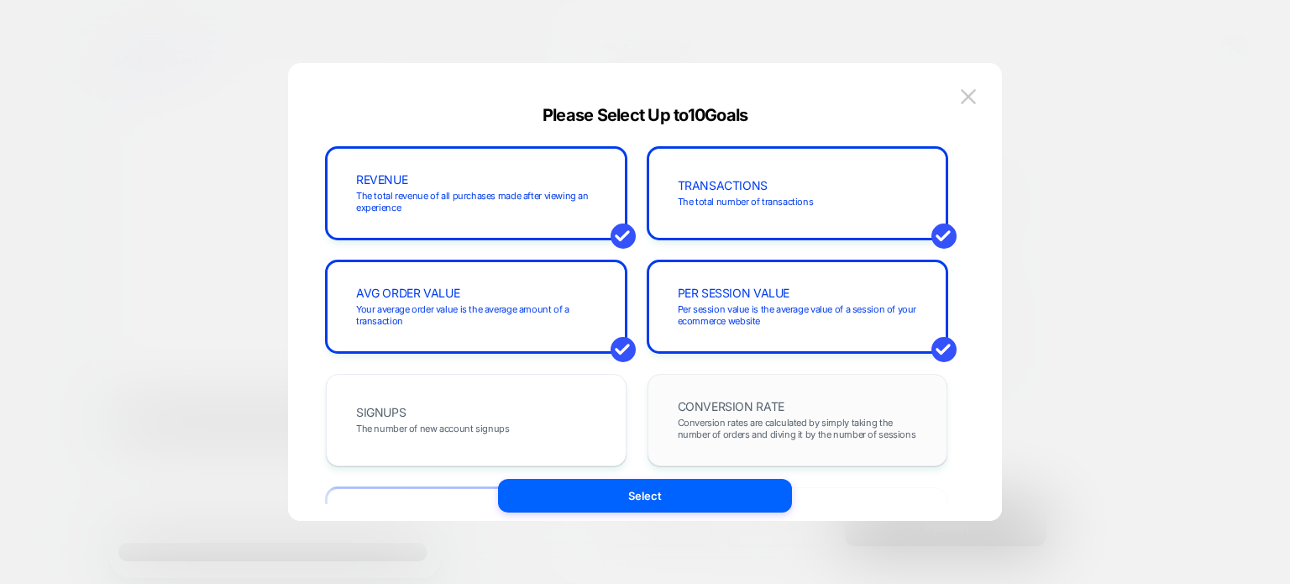
click at [758, 420] on span "Conversion rates are calculated by simply taking the number of orders and divin…" at bounding box center [798, 429] width 240 height 24
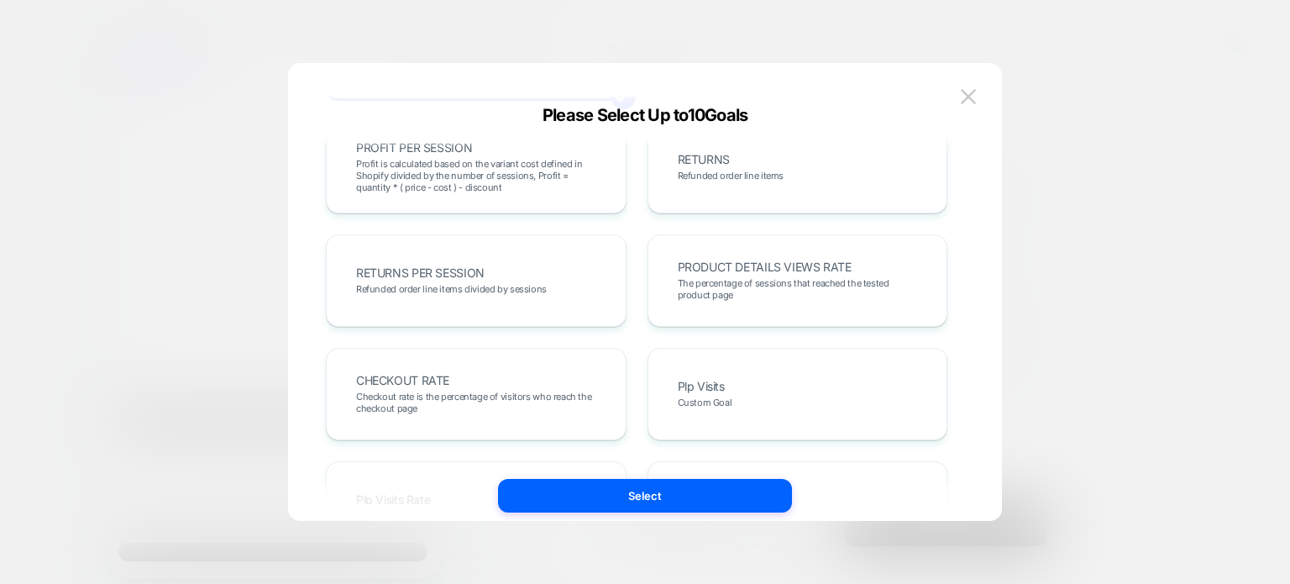
scroll to position [481, 0]
click at [728, 286] on span "The percentage of sessions that reached the tested product page" at bounding box center [798, 288] width 240 height 24
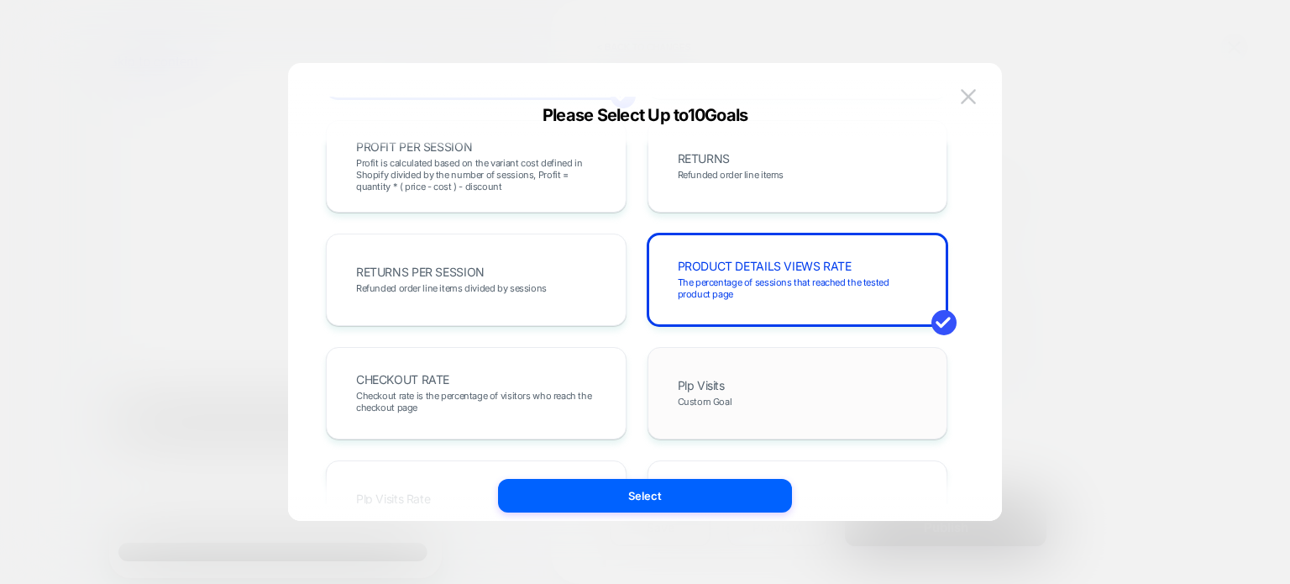
click at [665, 418] on div "Plp Visits Custom Goal" at bounding box center [797, 393] width 265 height 57
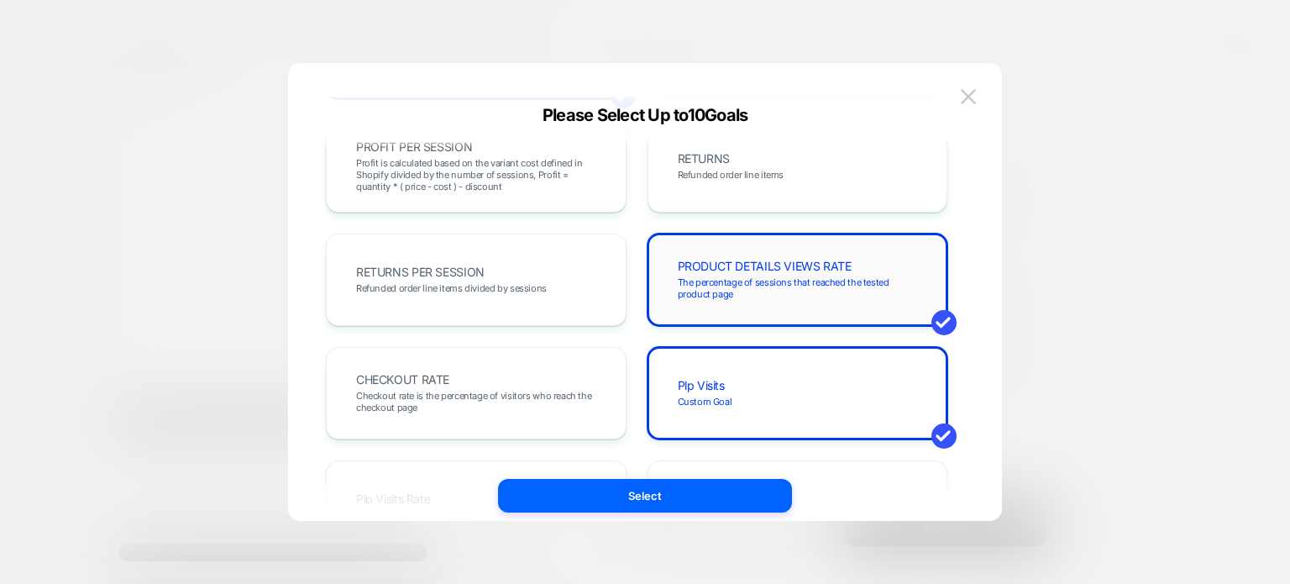
click at [761, 257] on div "PRODUCT DETAILS VIEWS RATE The percentage of sessions that reached the tested p…" at bounding box center [797, 279] width 265 height 57
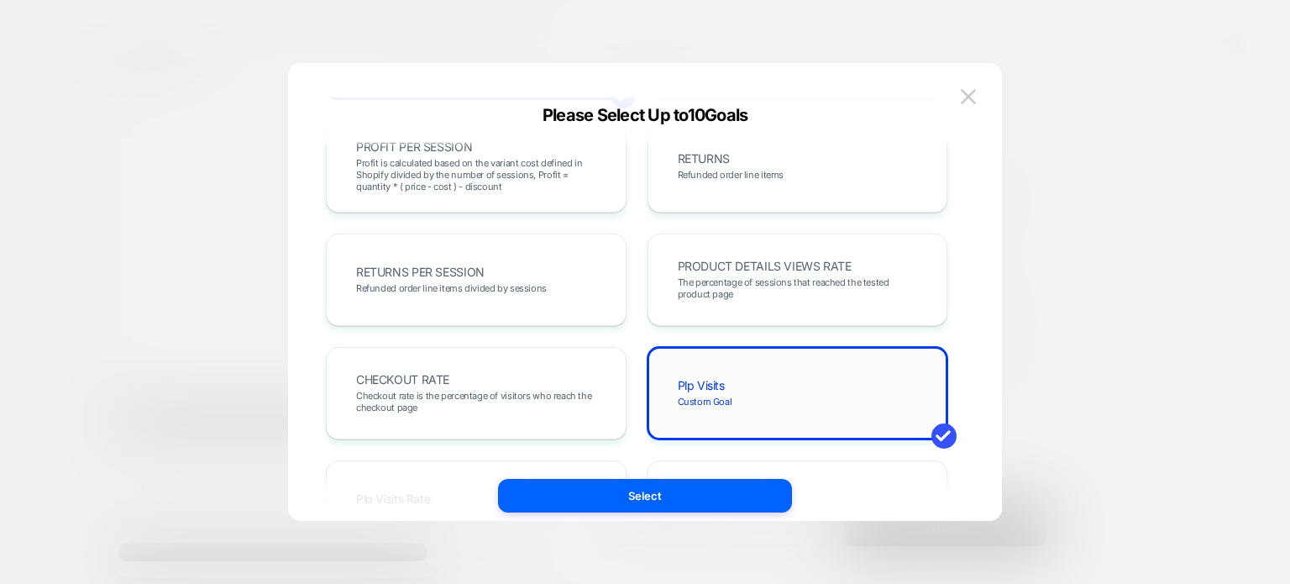
click at [726, 370] on div "Plp Visits Custom Goal" at bounding box center [797, 393] width 265 height 57
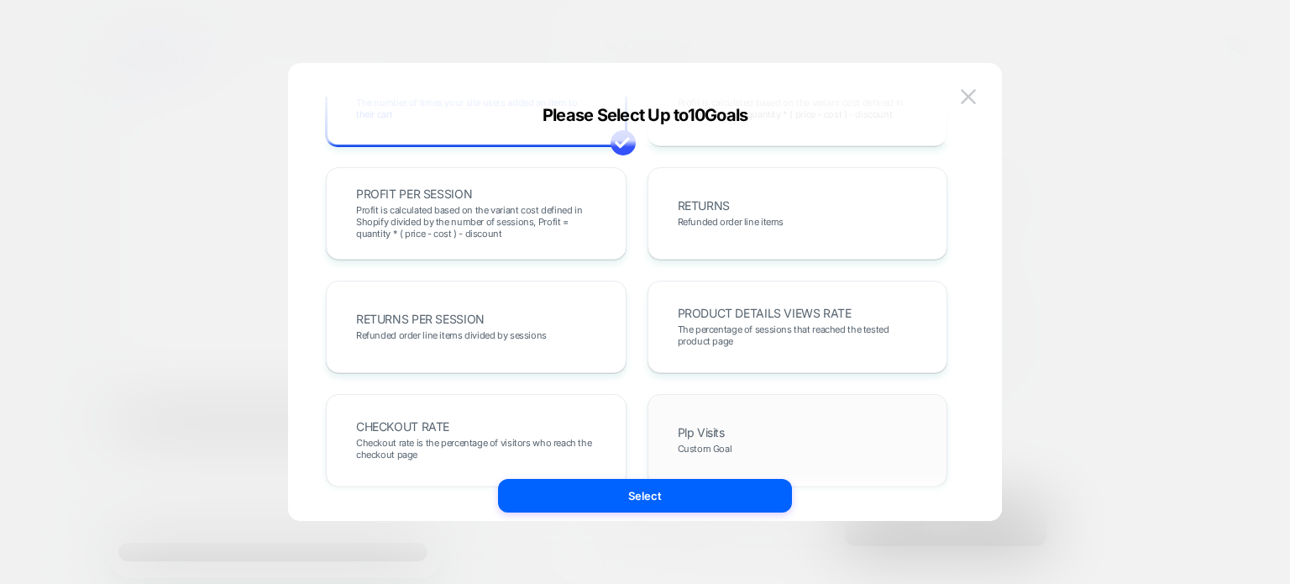
scroll to position [433, 0]
click at [723, 321] on div "PRODUCT DETAILS VIEWS RATE The percentage of sessions that reached the tested p…" at bounding box center [797, 327] width 265 height 57
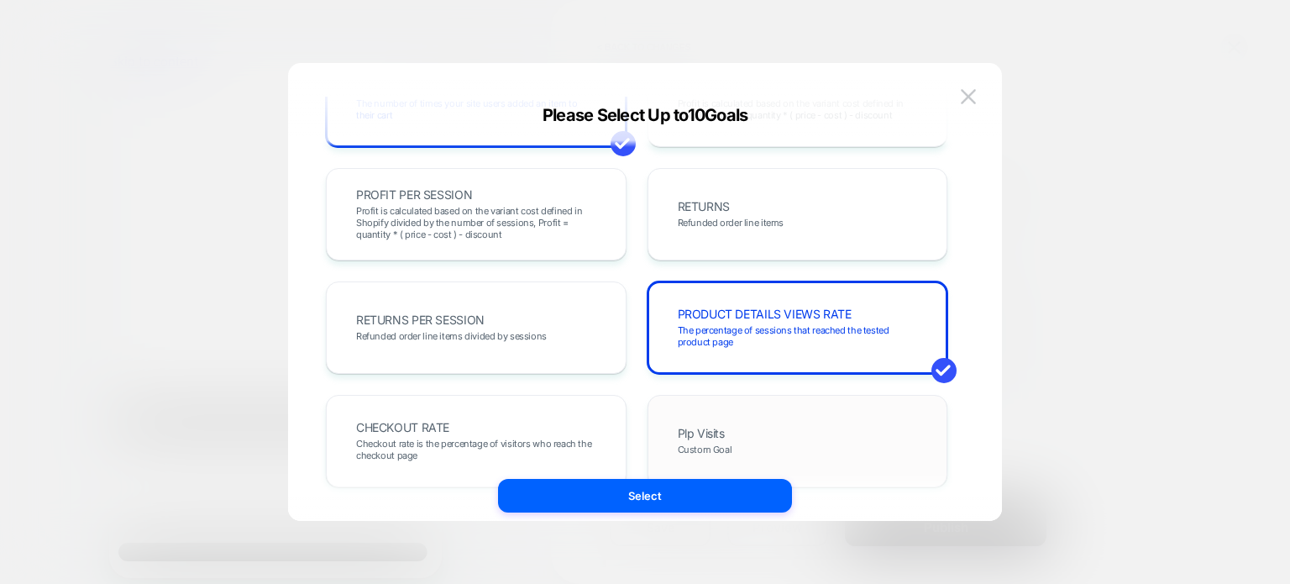
click at [714, 397] on div "Plp Visits Custom Goal" at bounding box center [798, 441] width 301 height 92
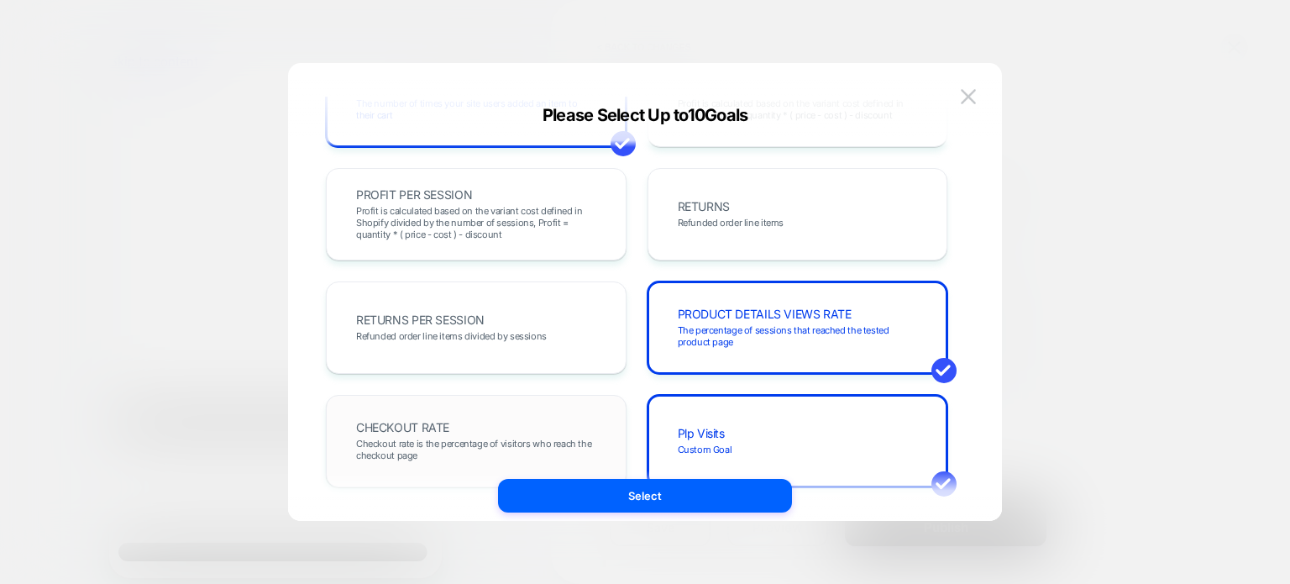
click at [608, 429] on div "CHECKOUT RATE Checkout rate is the percentage of visitors who reach the checkou…" at bounding box center [476, 441] width 301 height 92
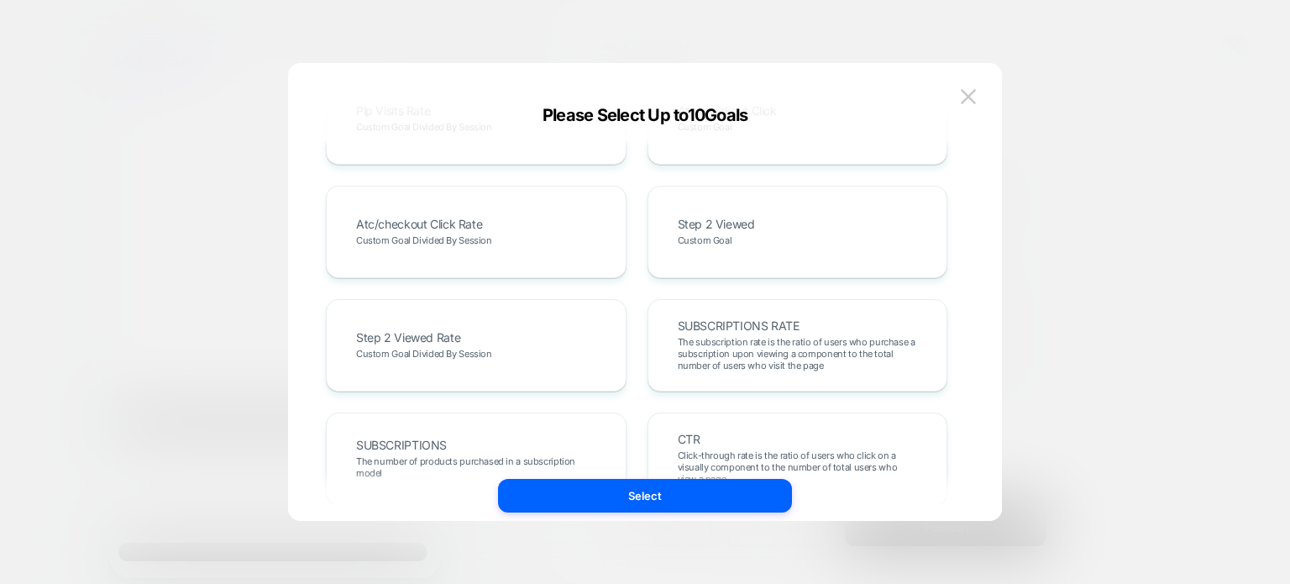
scroll to position [1033, 0]
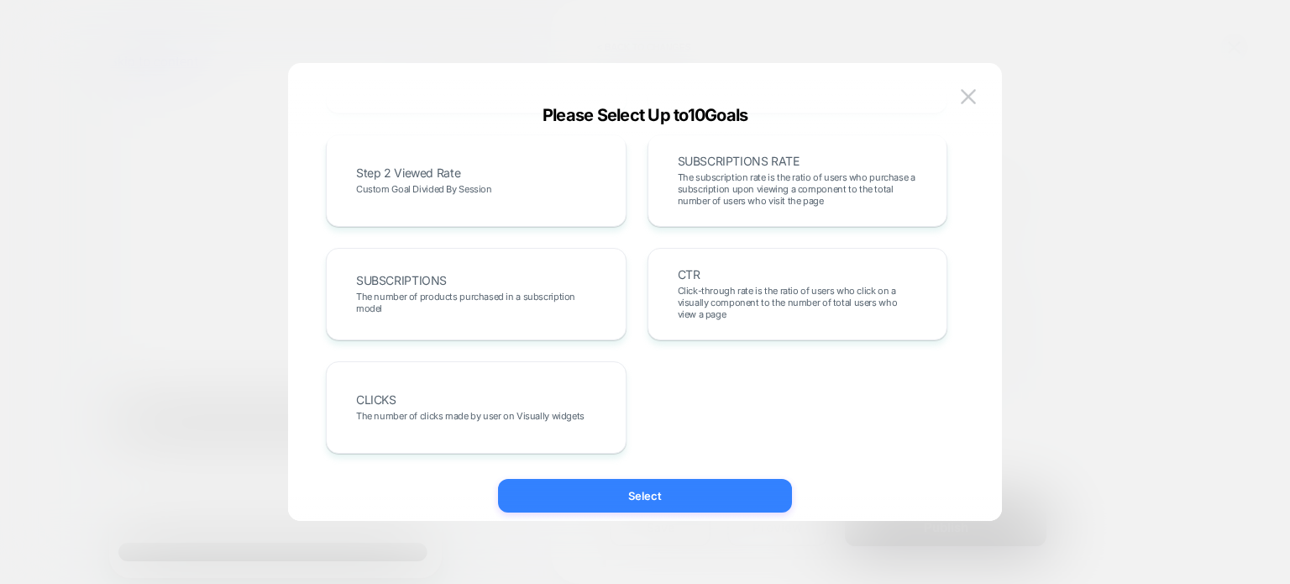
click at [670, 491] on button "Select" at bounding box center [645, 496] width 294 height 34
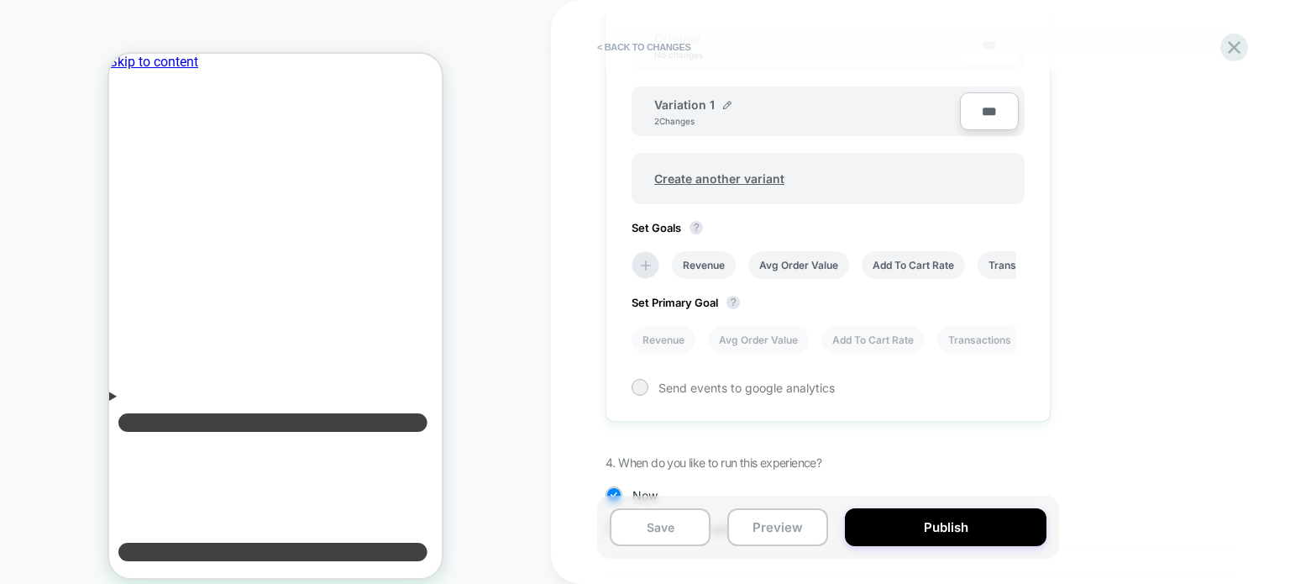
scroll to position [628, 0]
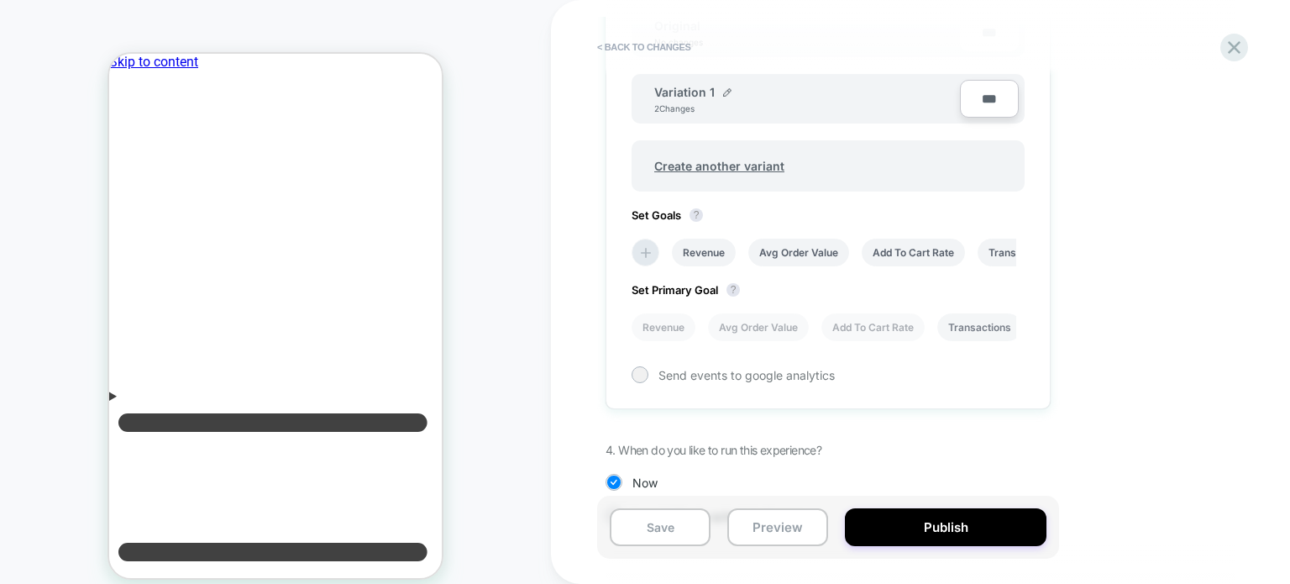
click at [958, 313] on li "Transactions" at bounding box center [980, 327] width 85 height 28
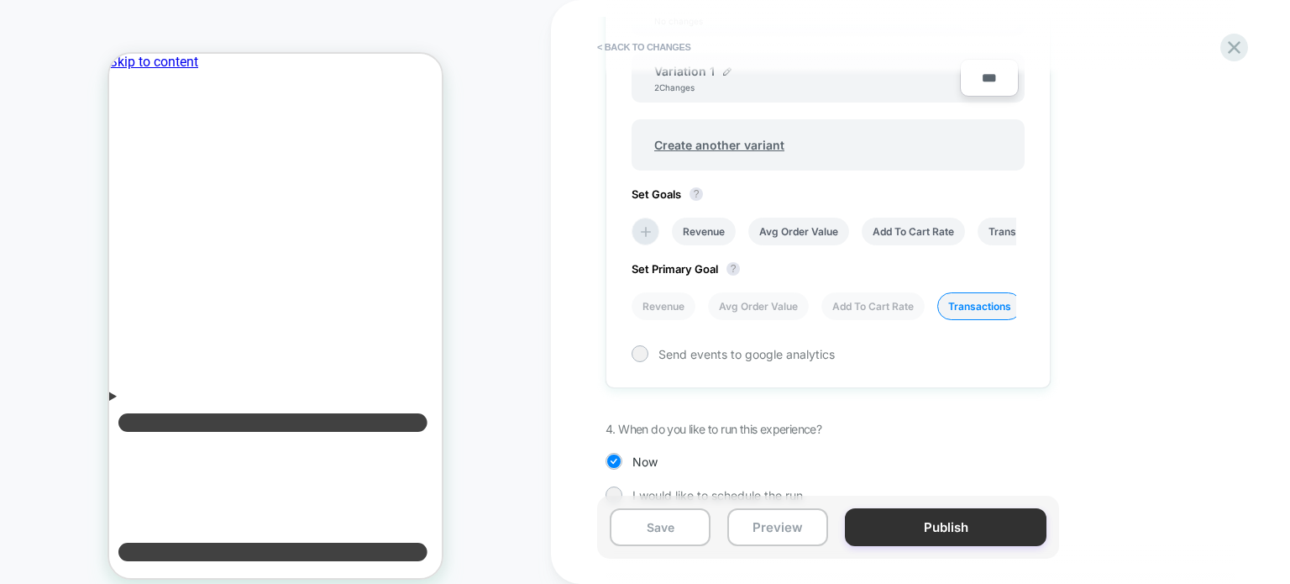
click at [884, 533] on button "Publish" at bounding box center [946, 527] width 202 height 38
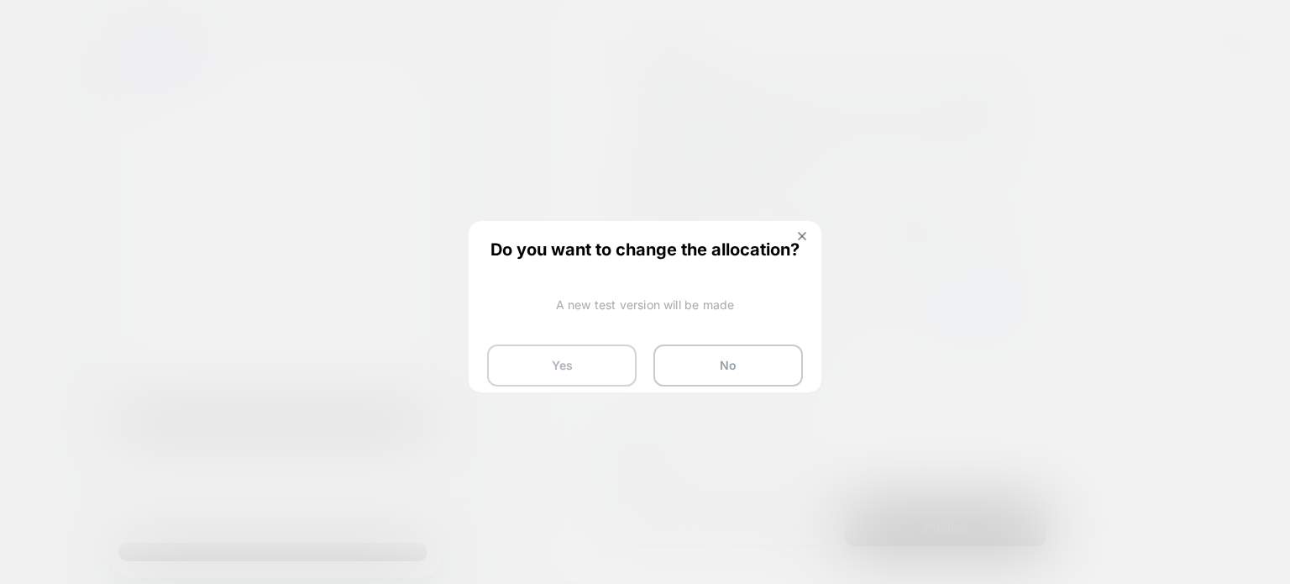
click at [574, 356] on button "Yes" at bounding box center [562, 365] width 150 height 42
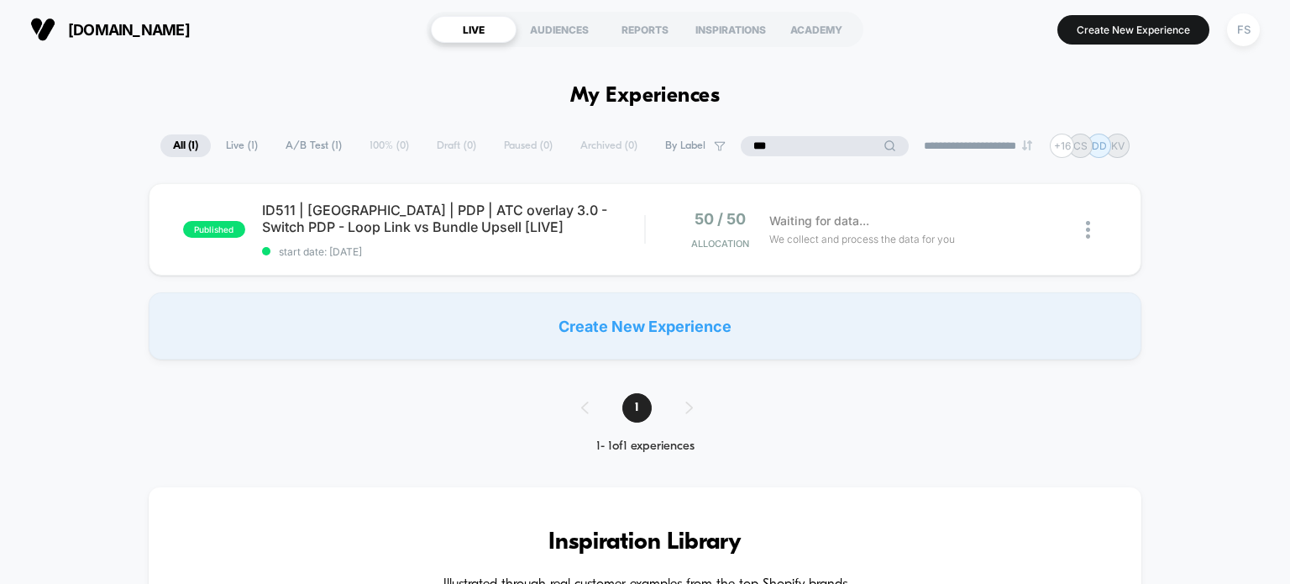
click at [812, 146] on input "***" at bounding box center [825, 146] width 168 height 20
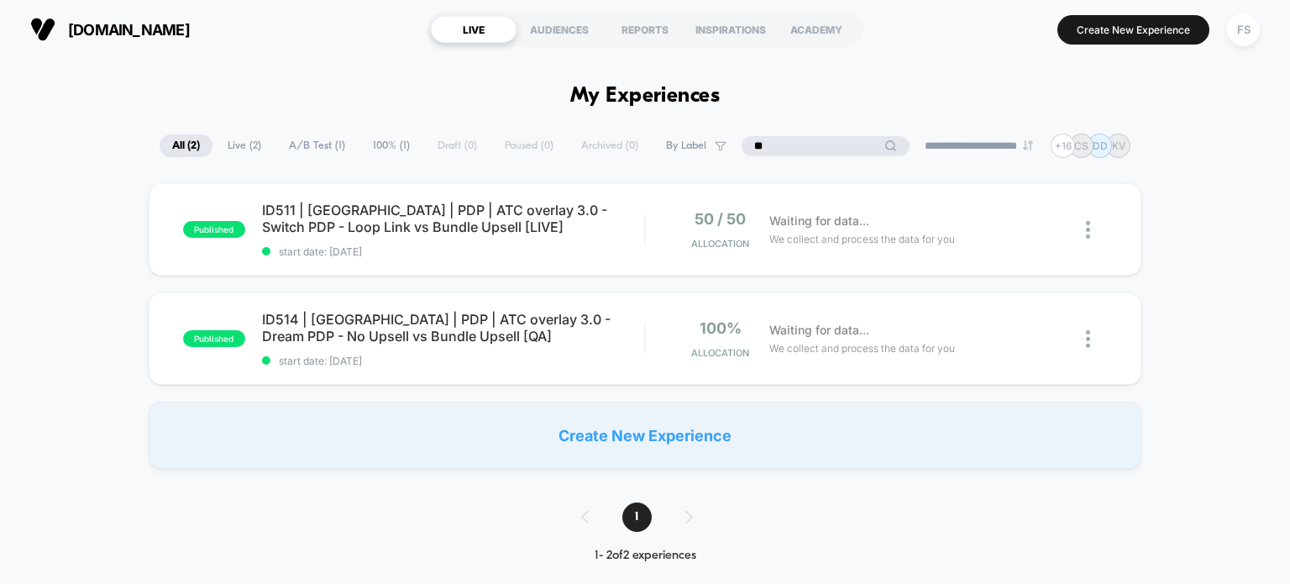
type input "*"
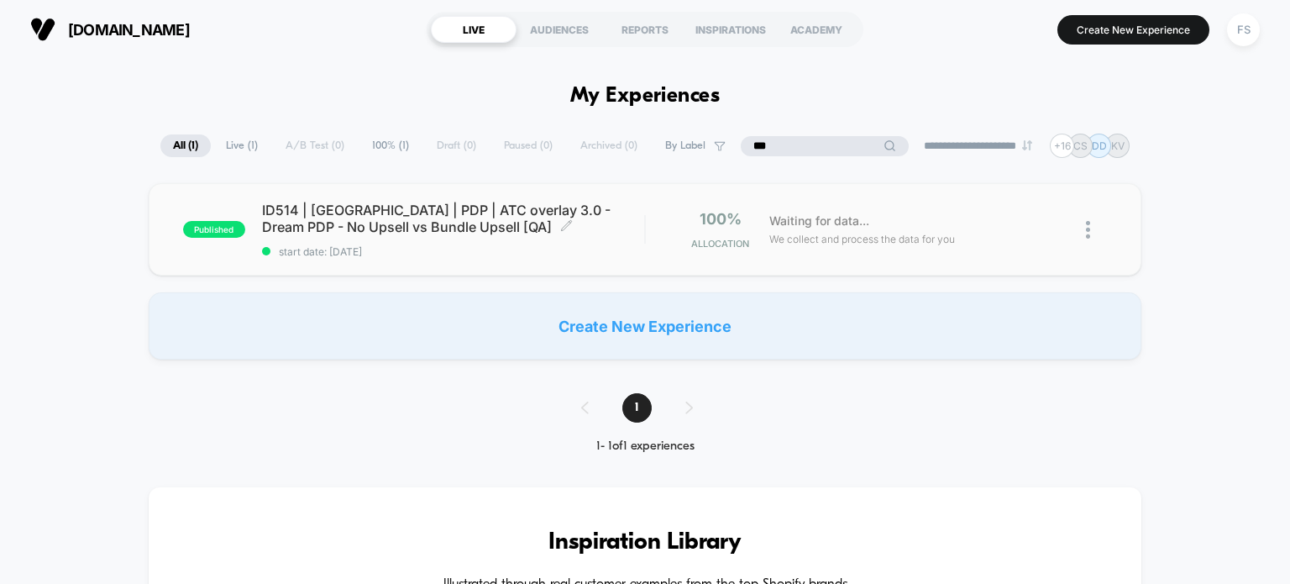
type input "***"
click at [503, 234] on span "ID514 | USA | PDP | ATC overlay 3.0 - Dream PDP - No Upsell vs Bundle Upsell [Q…" at bounding box center [453, 219] width 383 height 34
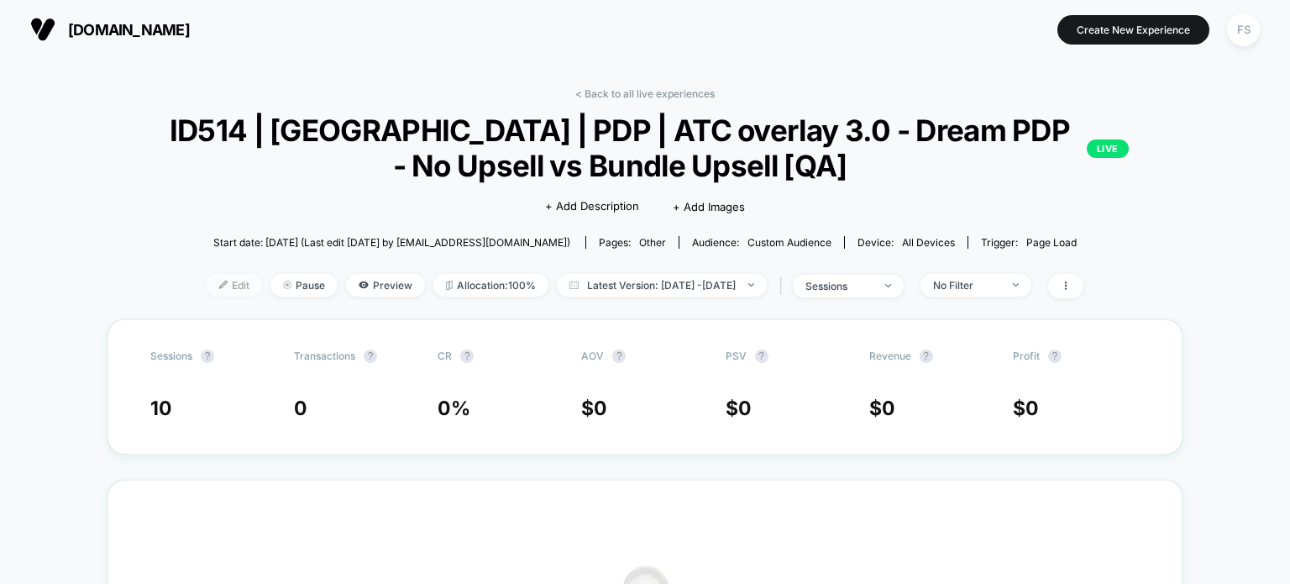
click at [207, 279] on span "Edit" at bounding box center [234, 285] width 55 height 23
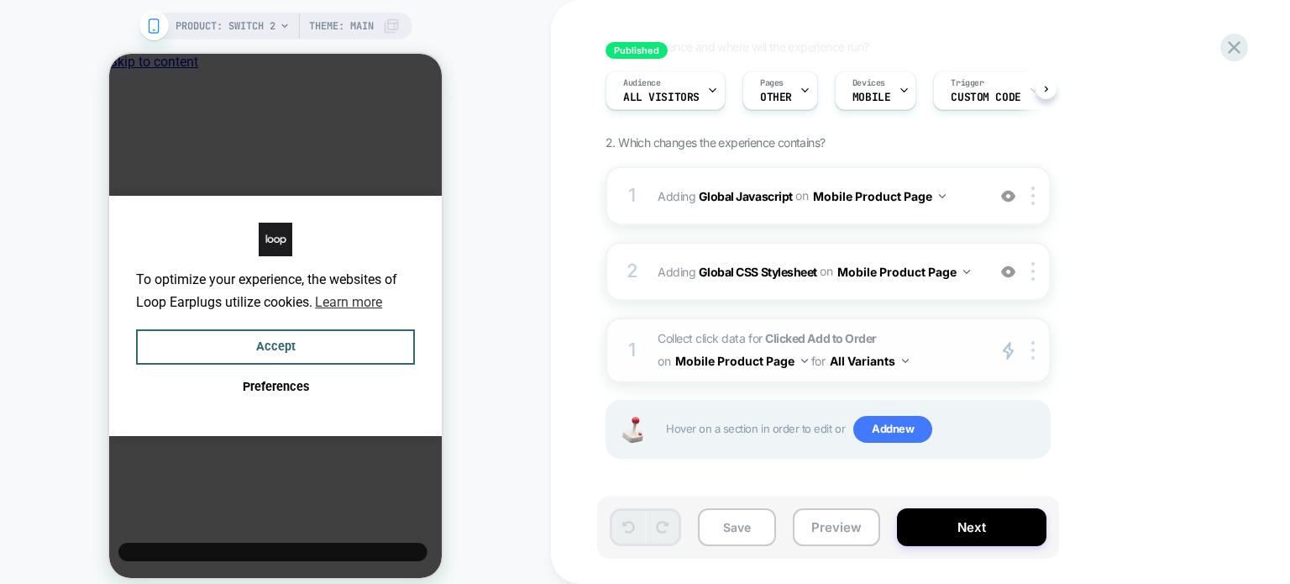
click at [765, 338] on span "Collect click data for Clicked Add to Order on Mobile Product Page for All Vari…" at bounding box center [818, 350] width 320 height 45
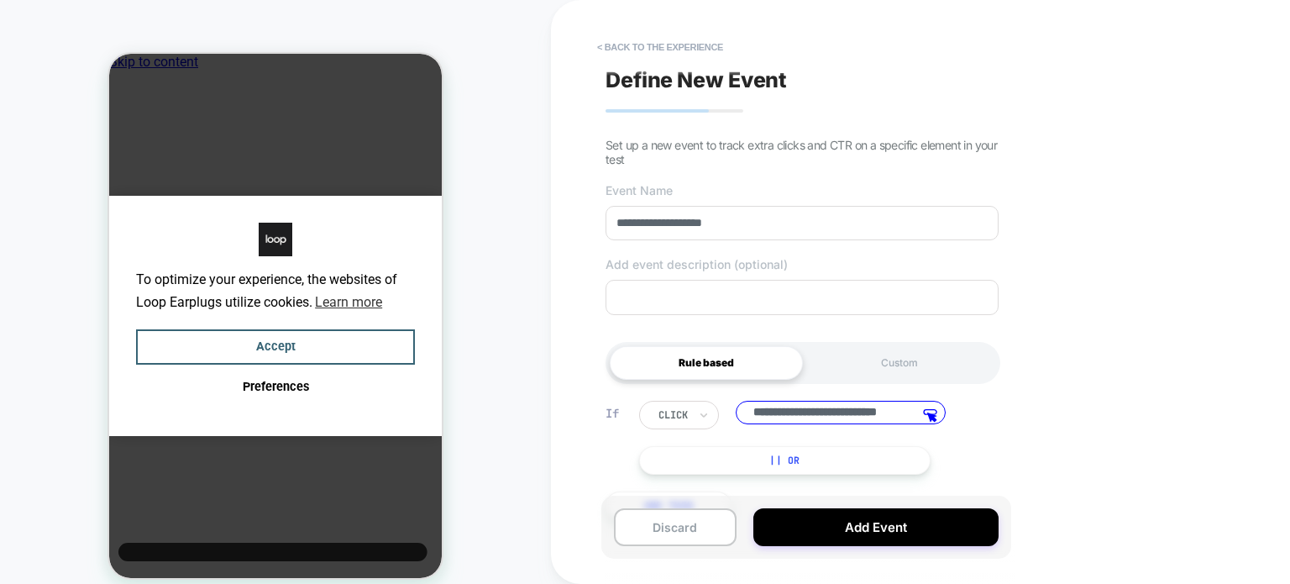
scroll to position [0, 38]
click at [858, 416] on input "**********" at bounding box center [841, 414] width 210 height 26
click at [1200, 407] on div "**********" at bounding box center [920, 292] width 739 height 584
drag, startPoint x: 756, startPoint y: 223, endPoint x: 579, endPoint y: 192, distance: 180.0
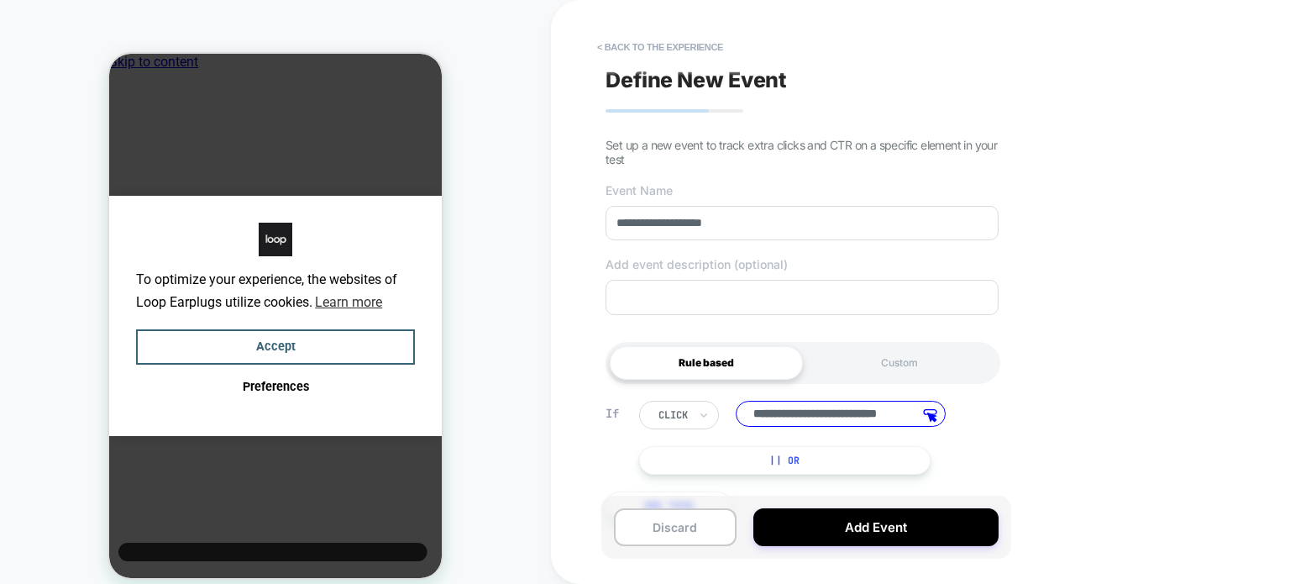
click at [579, 192] on div "**********" at bounding box center [920, 292] width 739 height 584
click at [587, 187] on div "**********" at bounding box center [920, 292] width 739 height 584
click at [696, 42] on button "< back to the experience" at bounding box center [660, 47] width 143 height 27
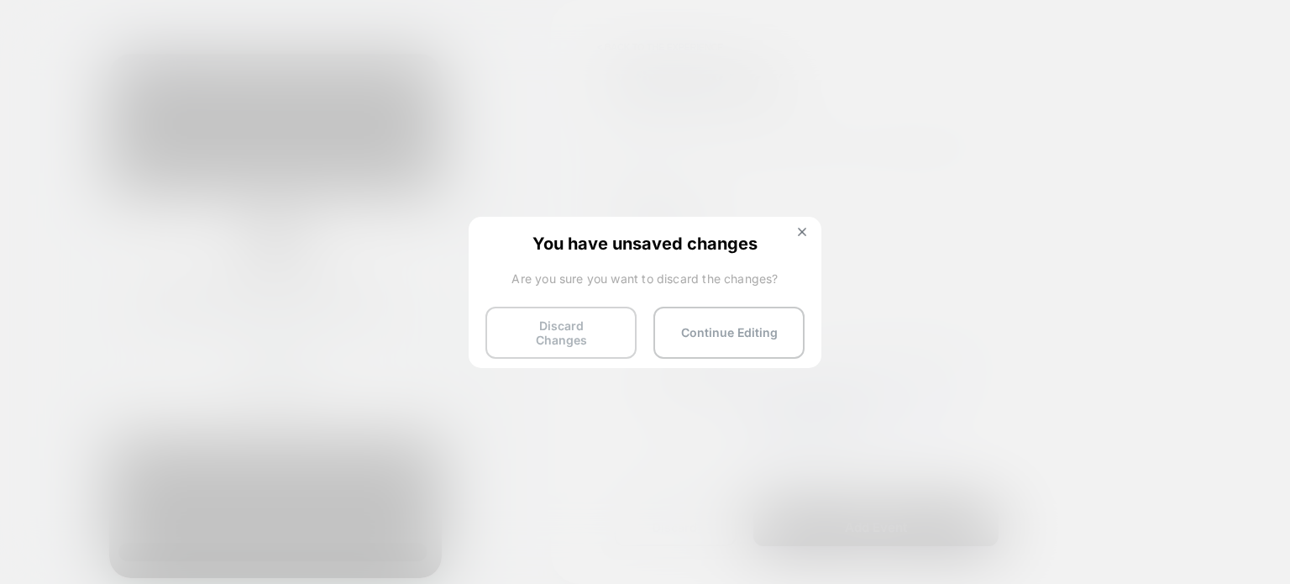
click at [527, 315] on button "Discard Changes" at bounding box center [561, 333] width 151 height 52
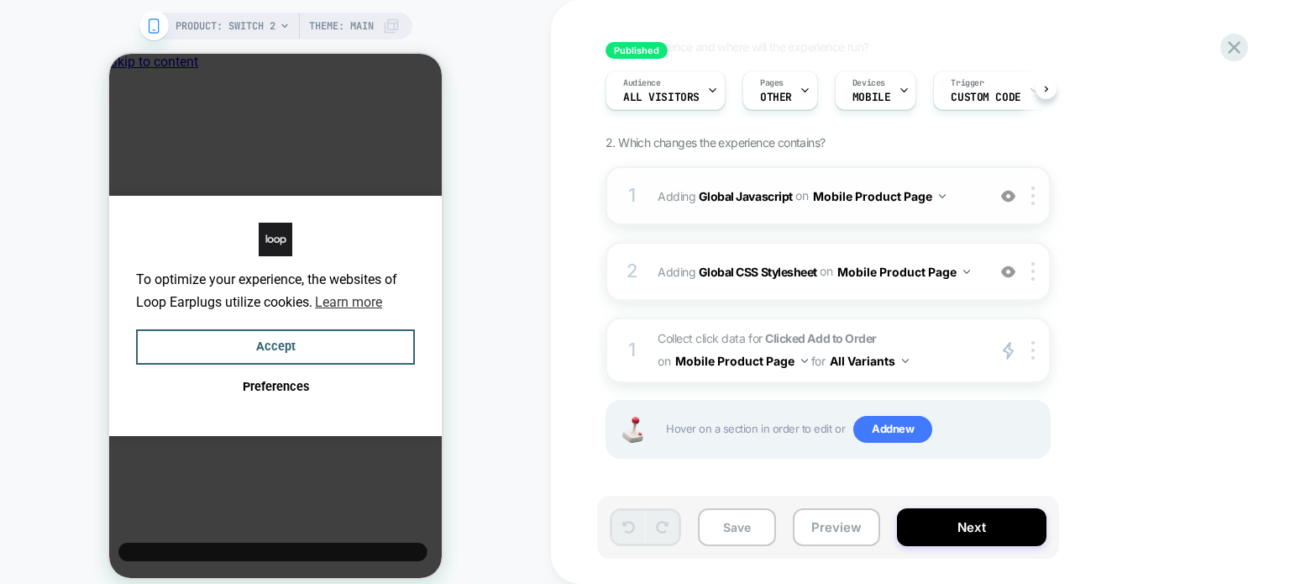
scroll to position [150, 0]
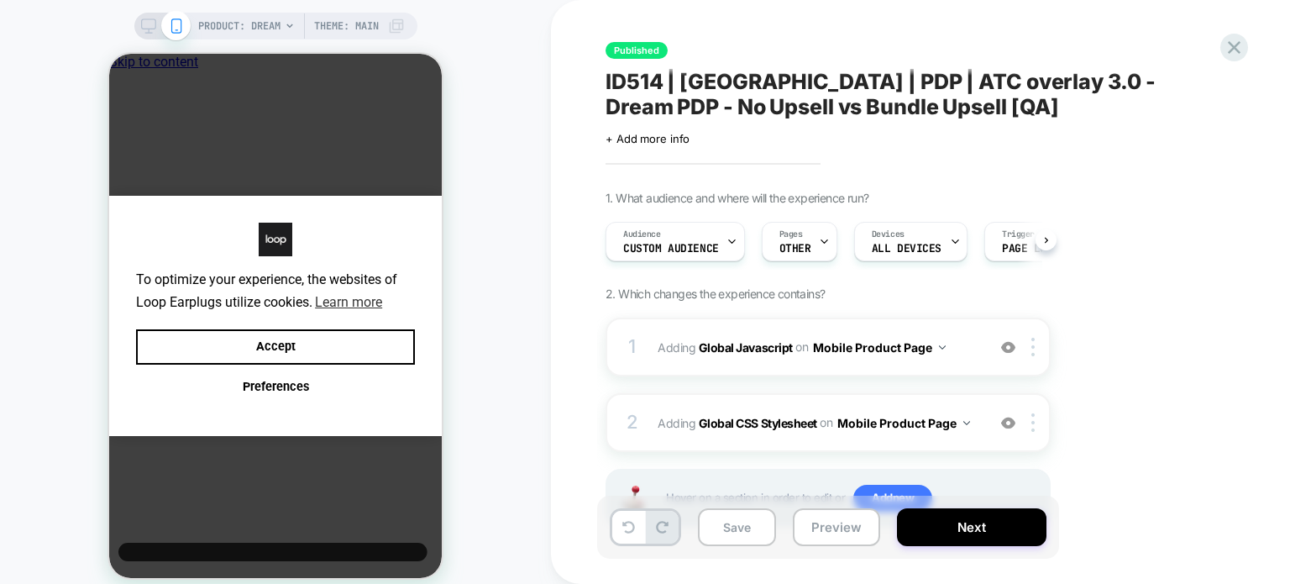
scroll to position [0, 13]
click at [250, 353] on button "Accept" at bounding box center [275, 347] width 279 height 36
